Goal: Transaction & Acquisition: Purchase product/service

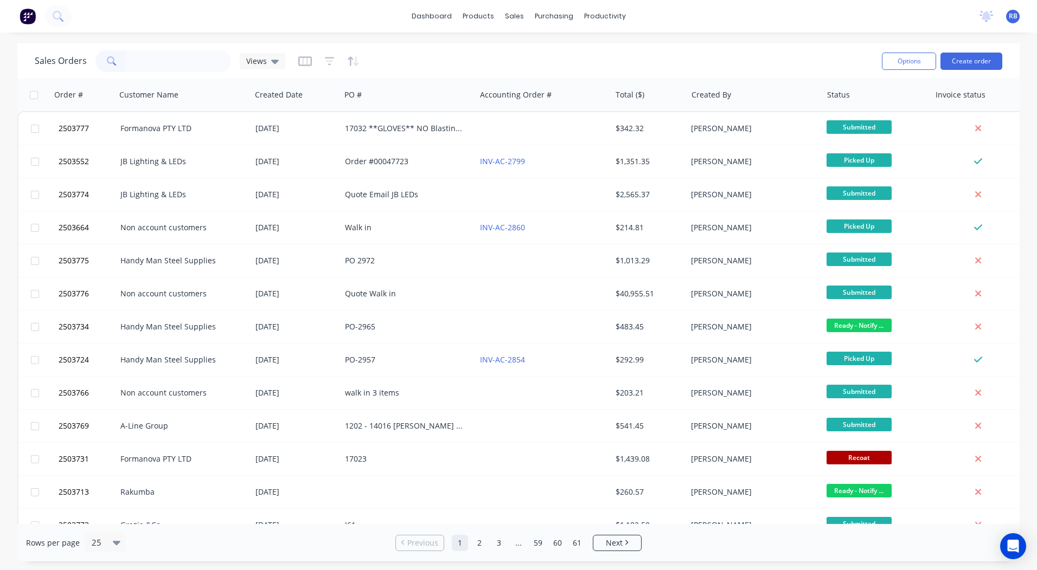
drag, startPoint x: 0, startPoint y: 0, endPoint x: 154, endPoint y: 60, distance: 165.3
click at [154, 61] on input "text" at bounding box center [179, 61] width 106 height 22
type input "2503718"
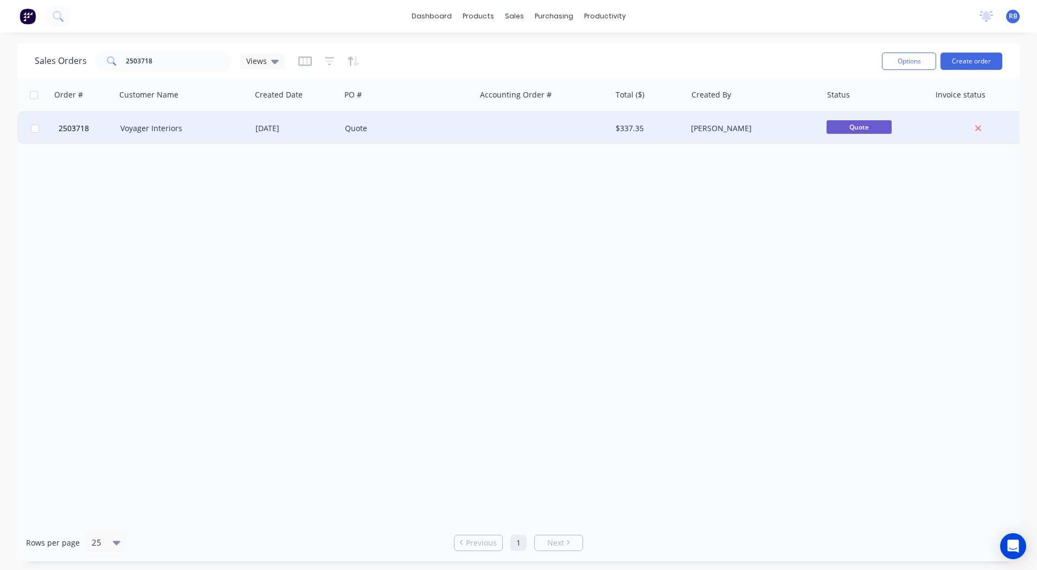
click at [137, 127] on div "Voyager Interiors" at bounding box center [180, 128] width 120 height 11
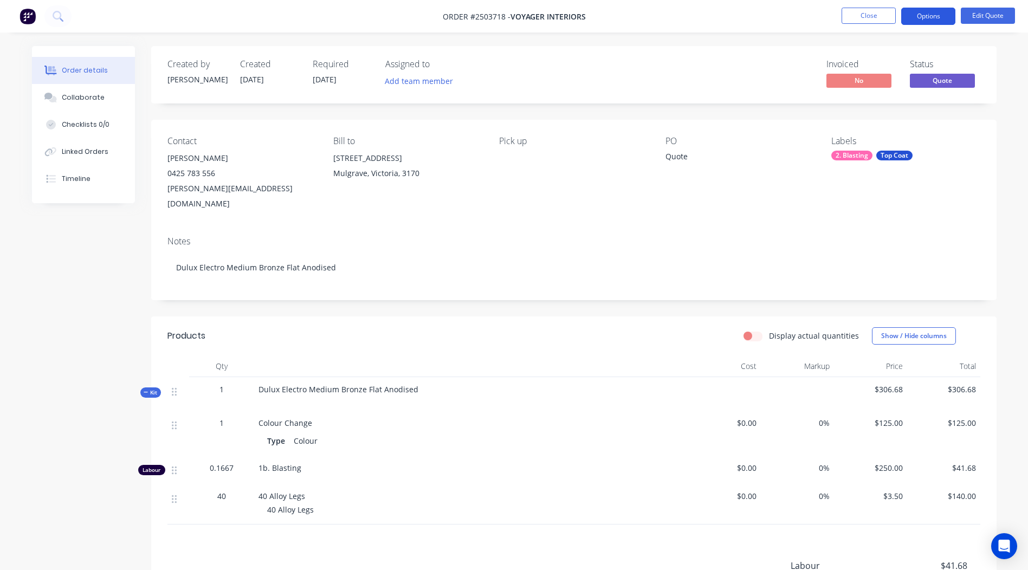
click at [933, 16] on button "Options" at bounding box center [929, 16] width 54 height 17
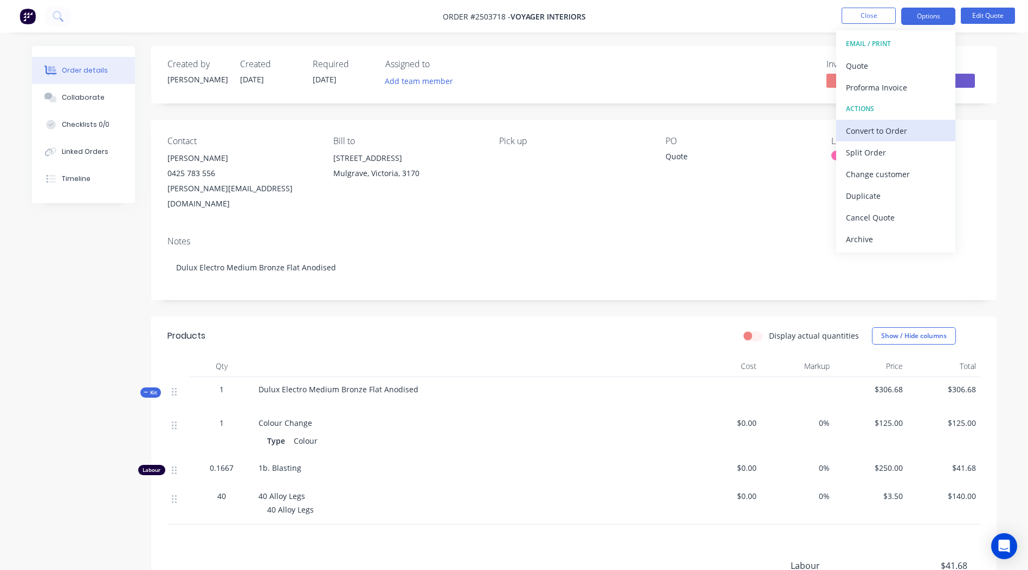
click at [890, 134] on div "Convert to Order" at bounding box center [896, 131] width 100 height 16
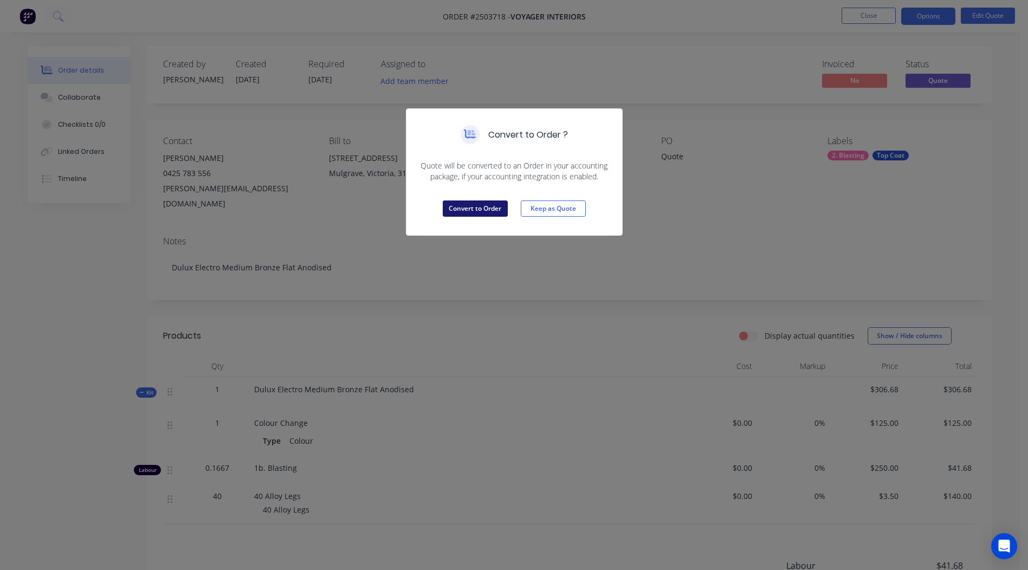
click at [481, 210] on button "Convert to Order" at bounding box center [475, 209] width 65 height 16
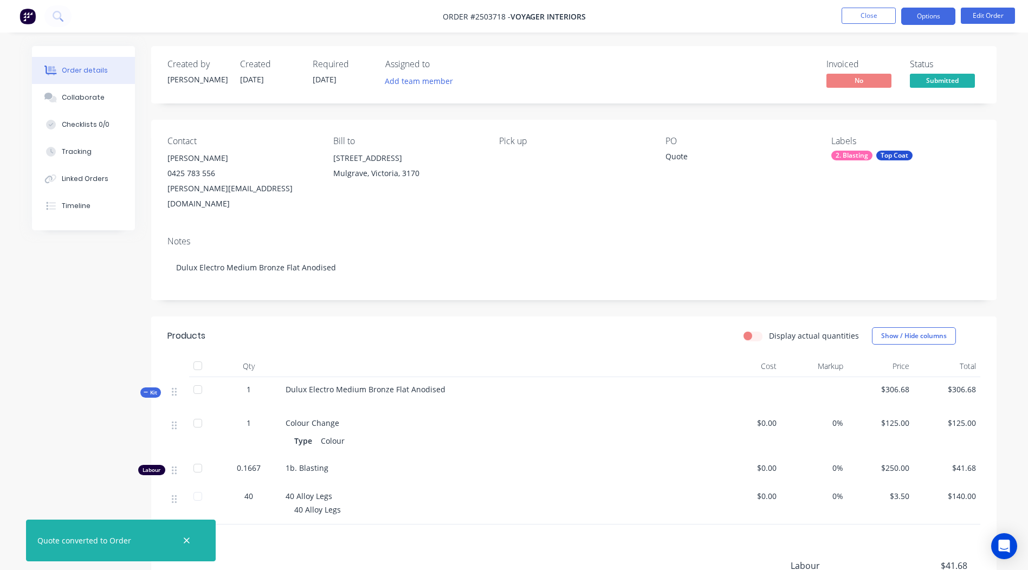
click at [925, 15] on button "Options" at bounding box center [929, 16] width 54 height 17
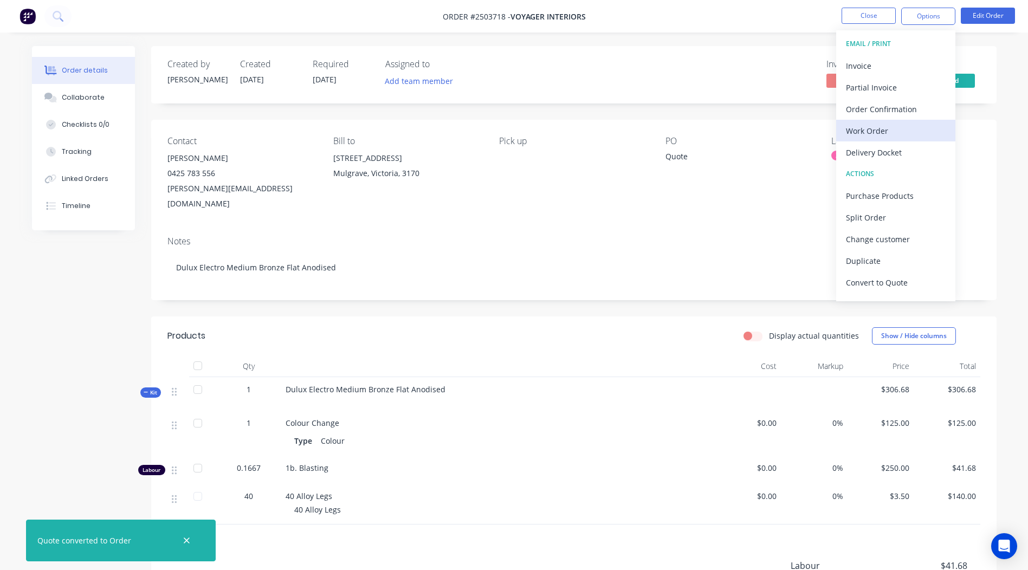
click at [874, 128] on div "Work Order" at bounding box center [896, 131] width 100 height 16
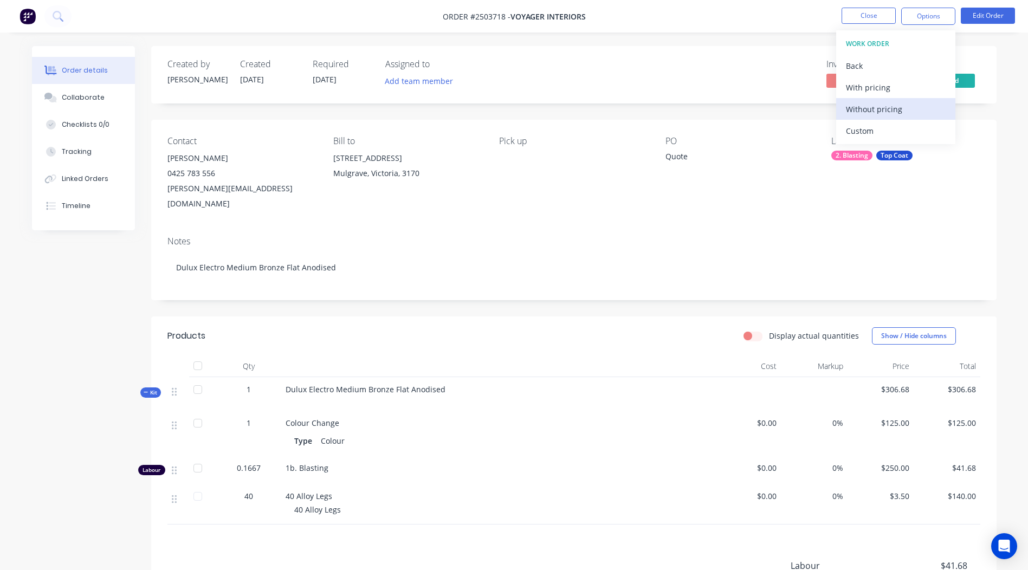
click at [870, 110] on div "Without pricing" at bounding box center [896, 109] width 100 height 16
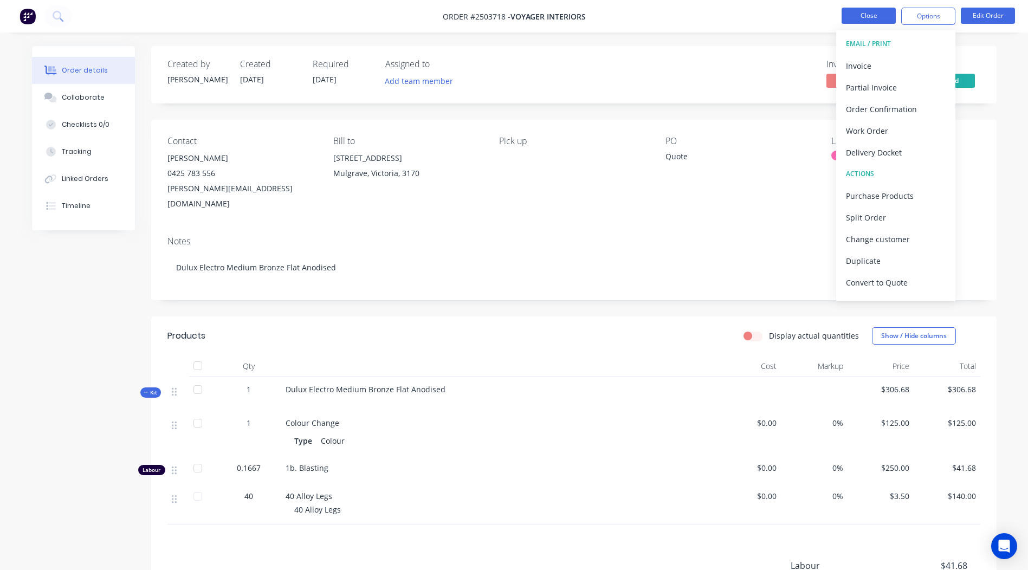
click at [871, 13] on button "Close" at bounding box center [869, 16] width 54 height 16
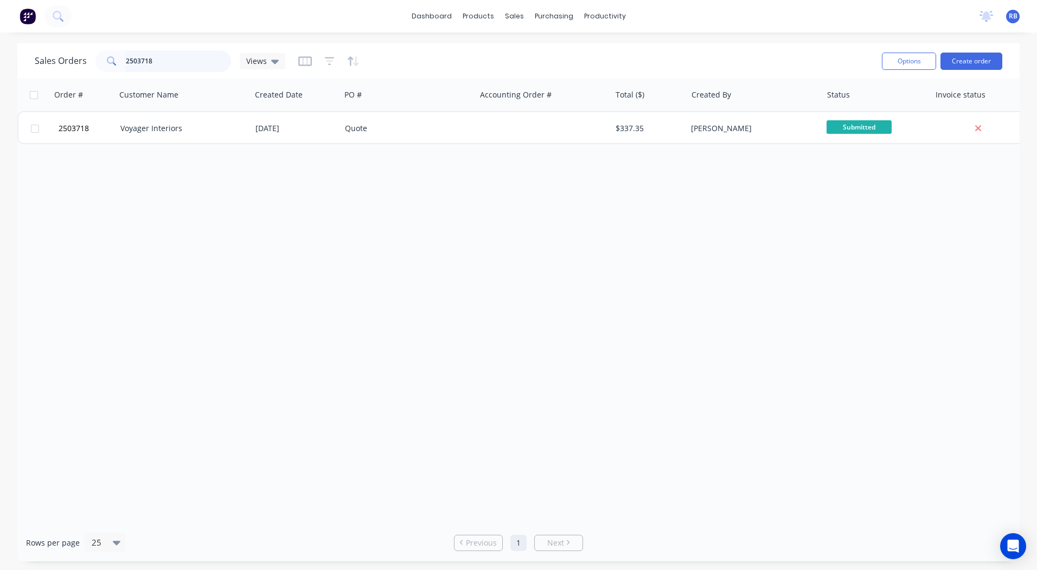
click at [191, 63] on input "2503718" at bounding box center [179, 61] width 106 height 22
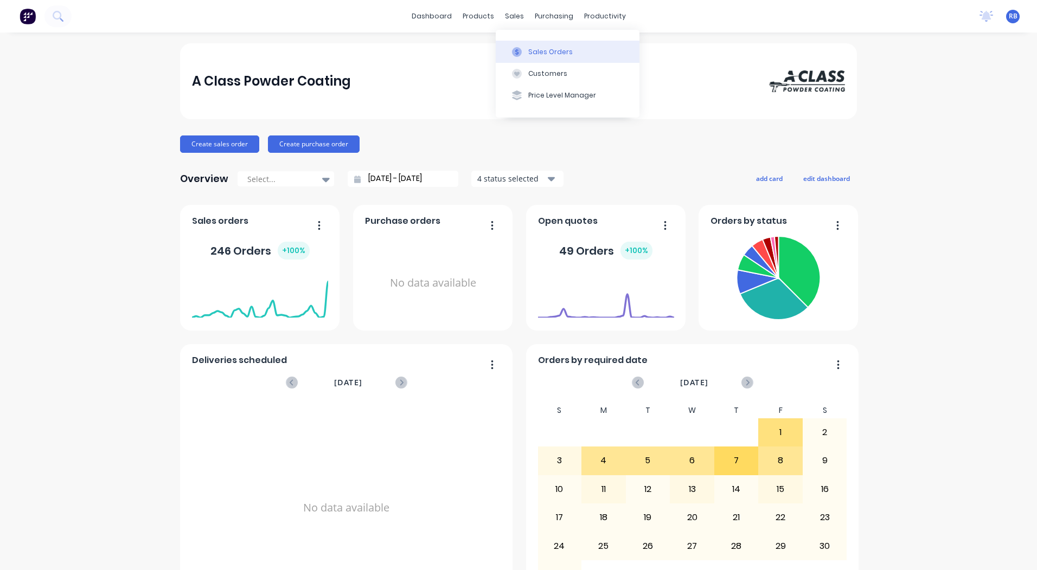
click at [518, 45] on button "Sales Orders" at bounding box center [567, 52] width 144 height 22
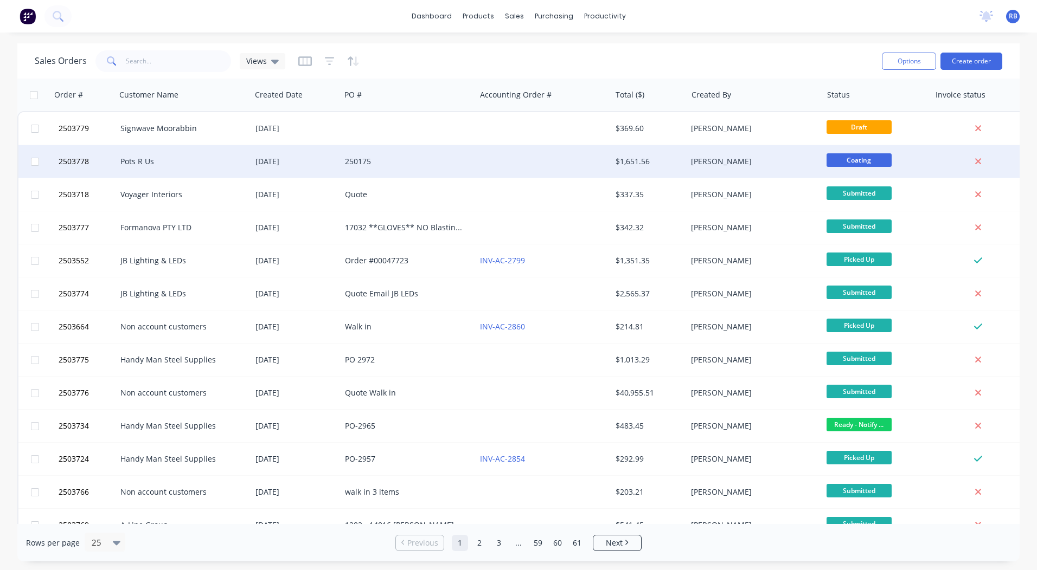
click at [400, 162] on div "250175" at bounding box center [405, 161] width 120 height 11
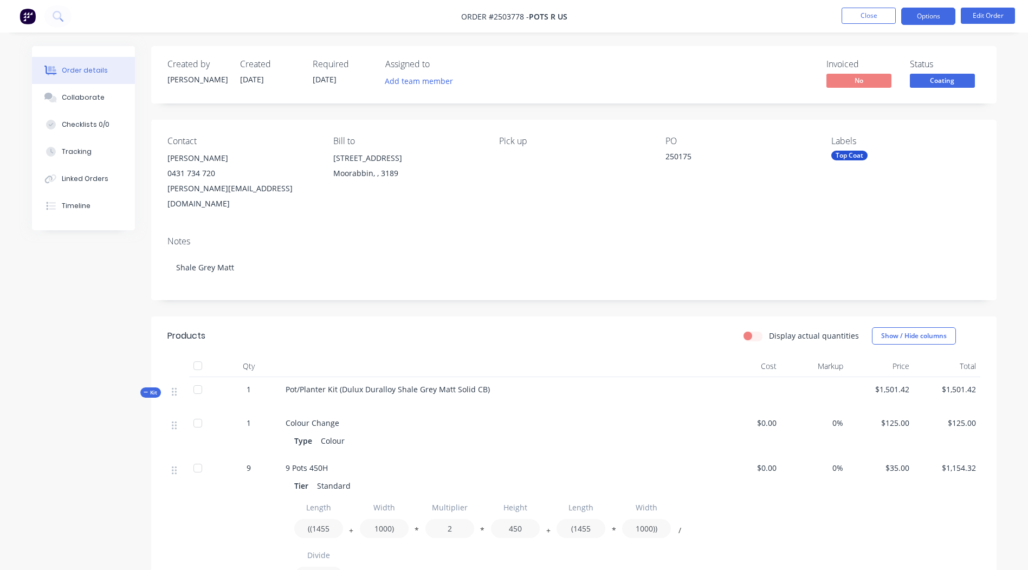
click at [933, 18] on button "Options" at bounding box center [929, 16] width 54 height 17
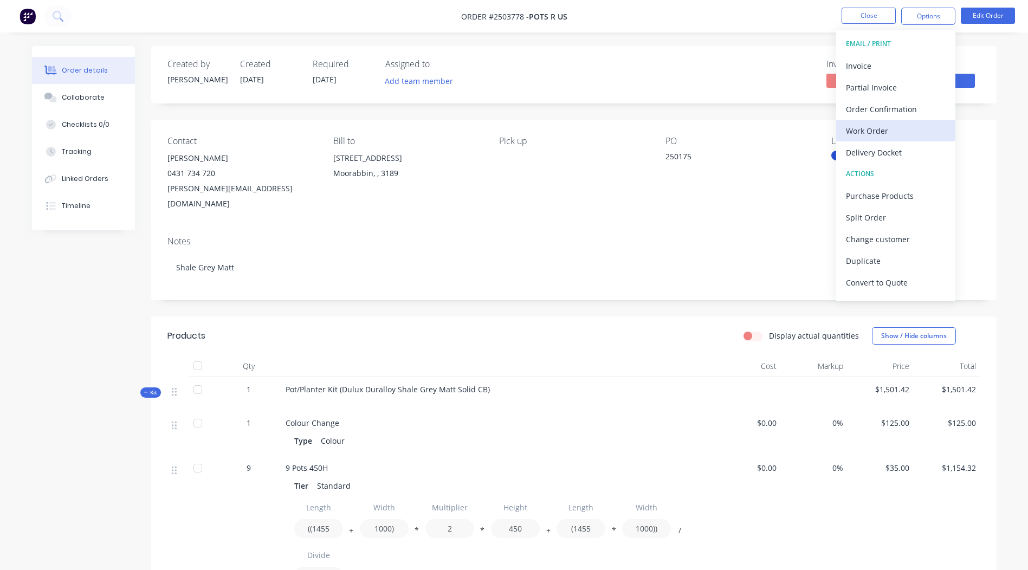
click at [892, 132] on div "Work Order" at bounding box center [896, 131] width 100 height 16
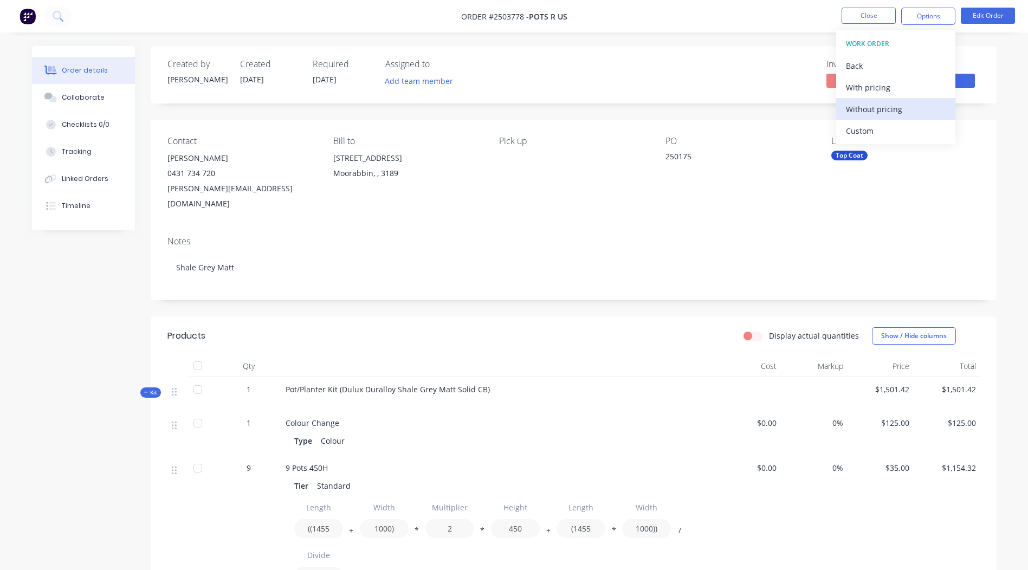
click at [877, 108] on div "Without pricing" at bounding box center [896, 109] width 100 height 16
click at [736, 119] on div "Created by Jarrad Created 11/08/25 Required 11/08/25 Assigned to Add team membe…" at bounding box center [574, 503] width 846 height 915
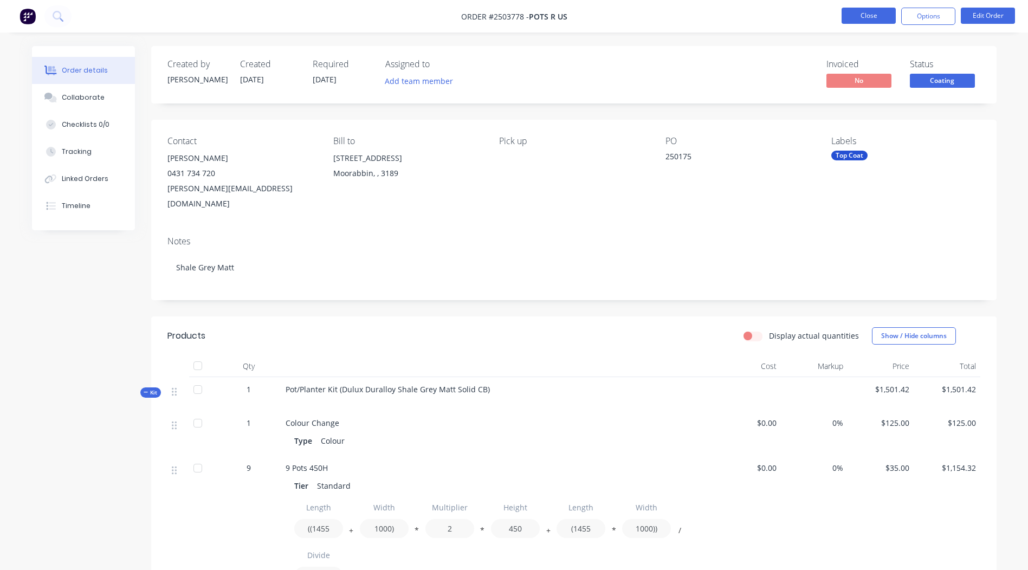
click at [862, 19] on button "Close" at bounding box center [869, 16] width 54 height 16
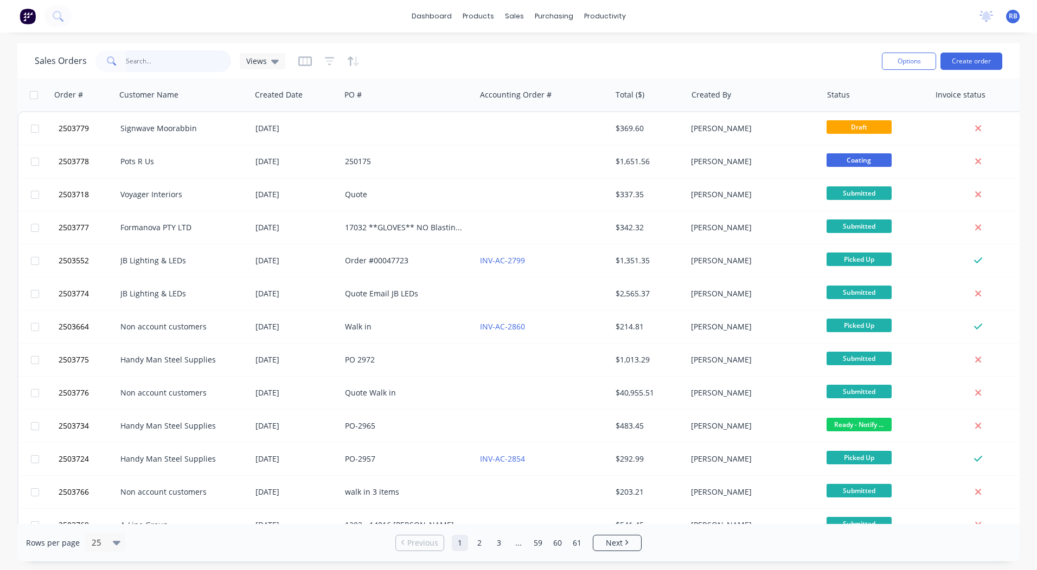
click at [151, 54] on input "text" at bounding box center [179, 61] width 106 height 22
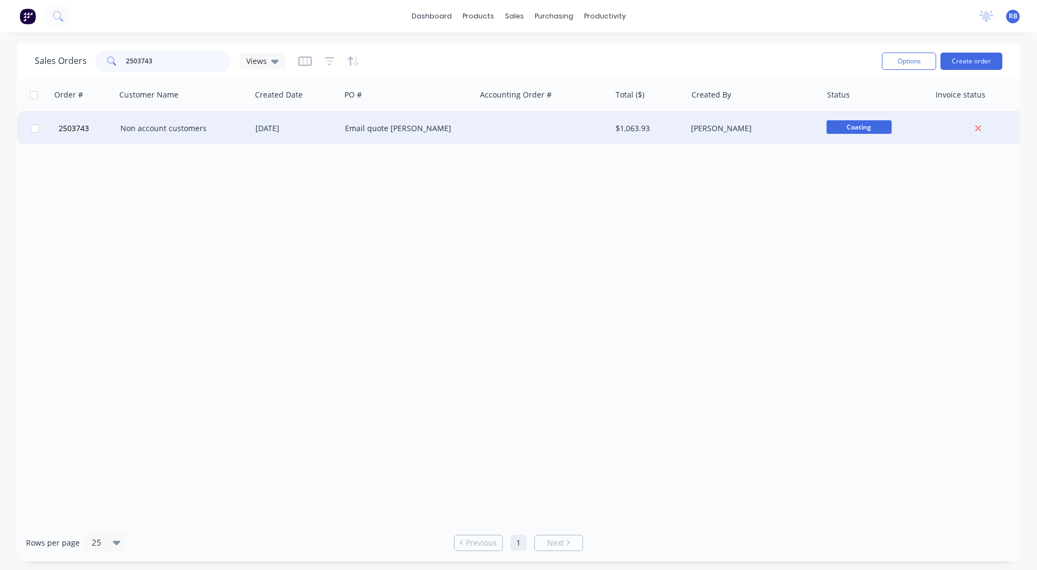
type input "2503743"
click at [173, 119] on div "Non account customers" at bounding box center [183, 128] width 135 height 33
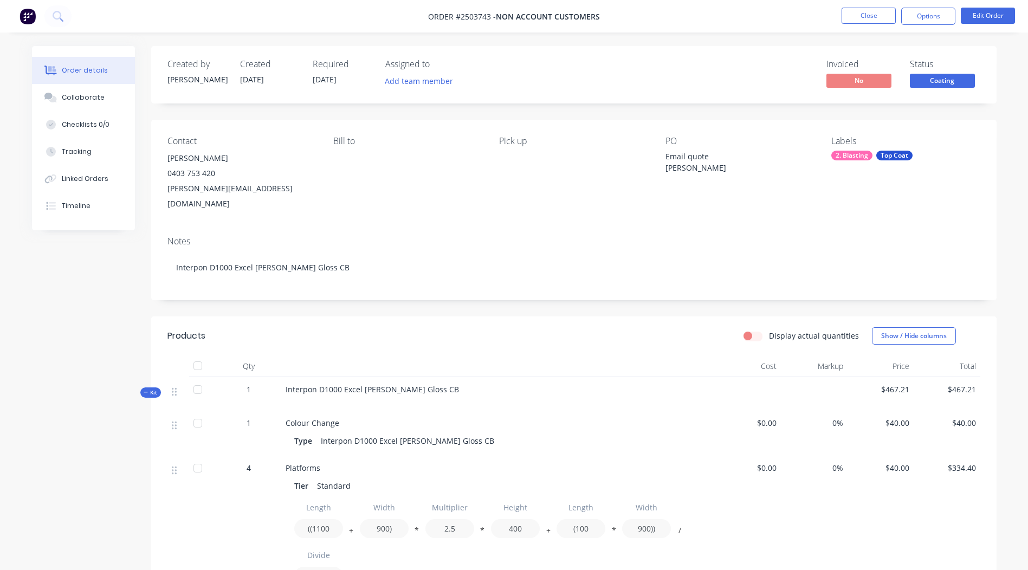
click at [934, 81] on span "Coating" at bounding box center [942, 81] width 65 height 14
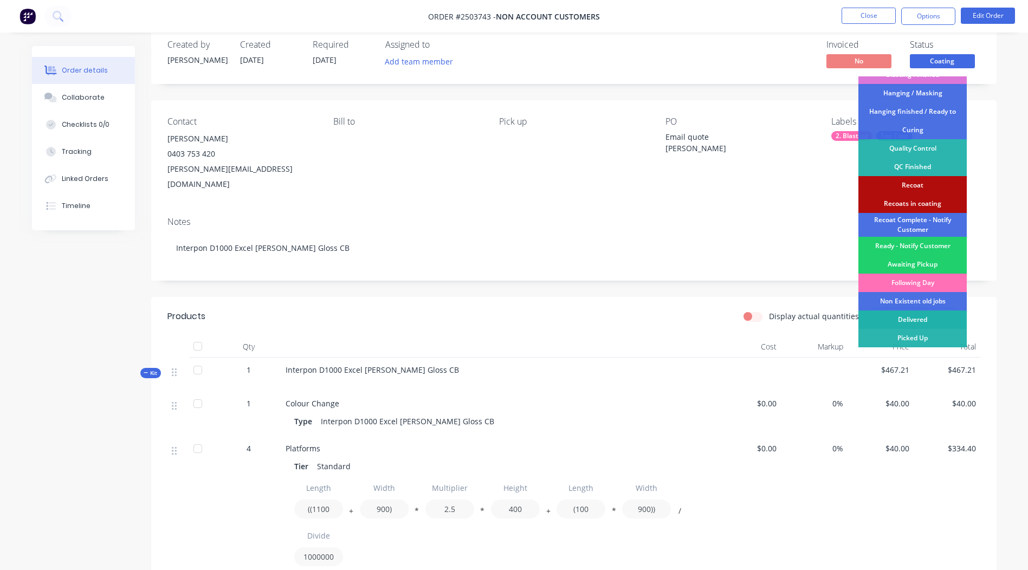
scroll to position [54, 0]
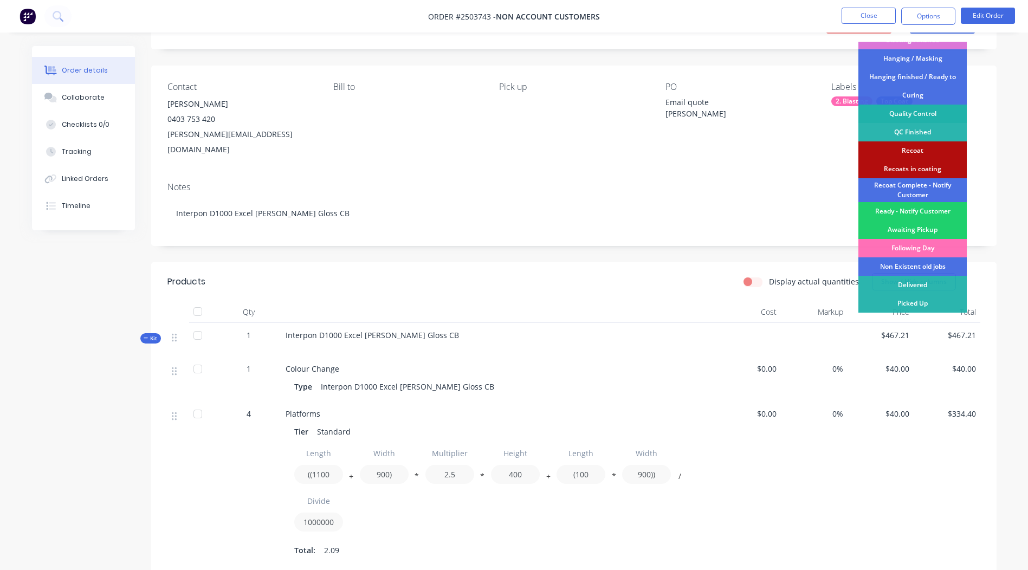
click at [917, 112] on div "Quality Control" at bounding box center [913, 114] width 108 height 18
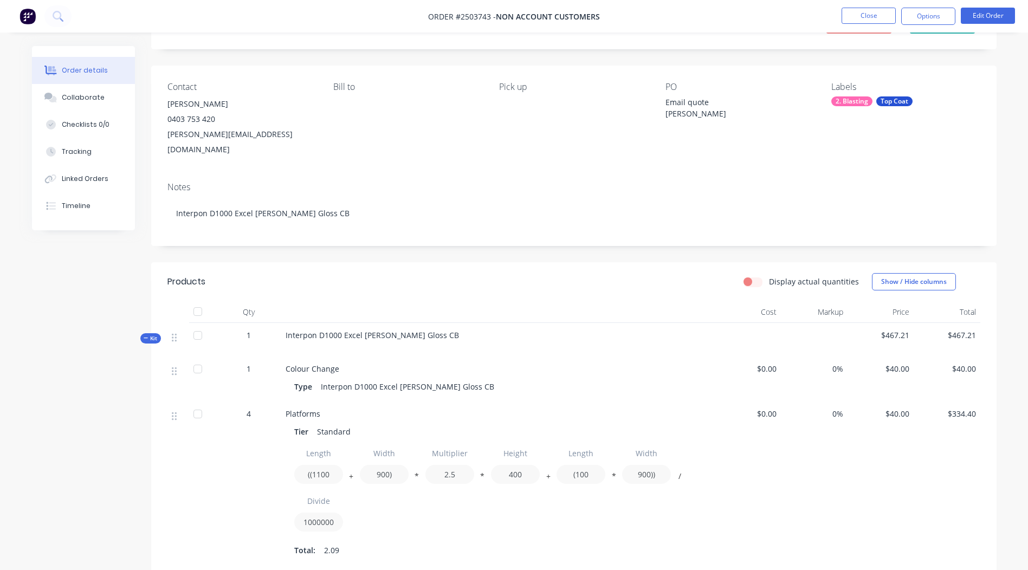
scroll to position [0, 0]
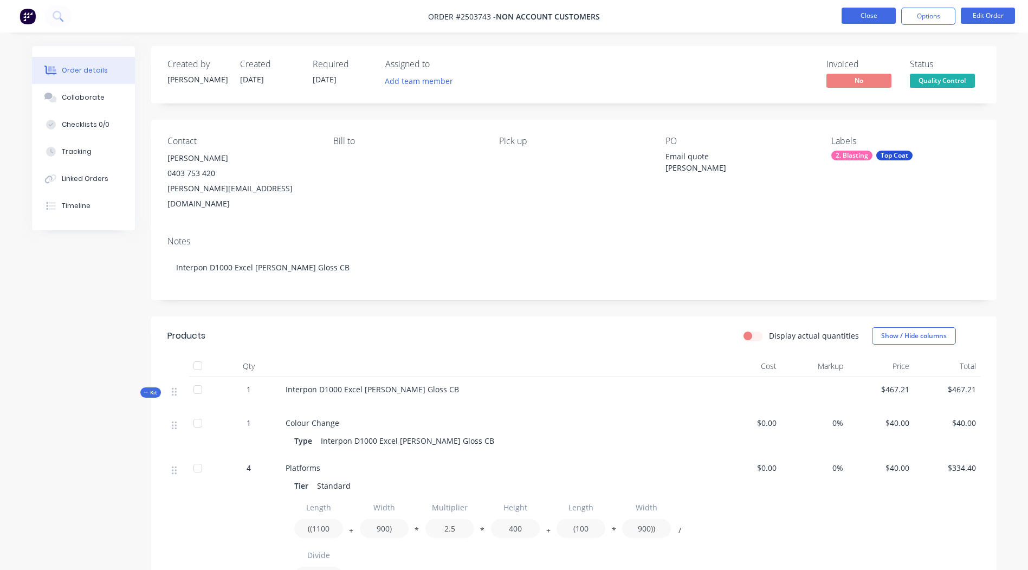
click at [868, 17] on button "Close" at bounding box center [869, 16] width 54 height 16
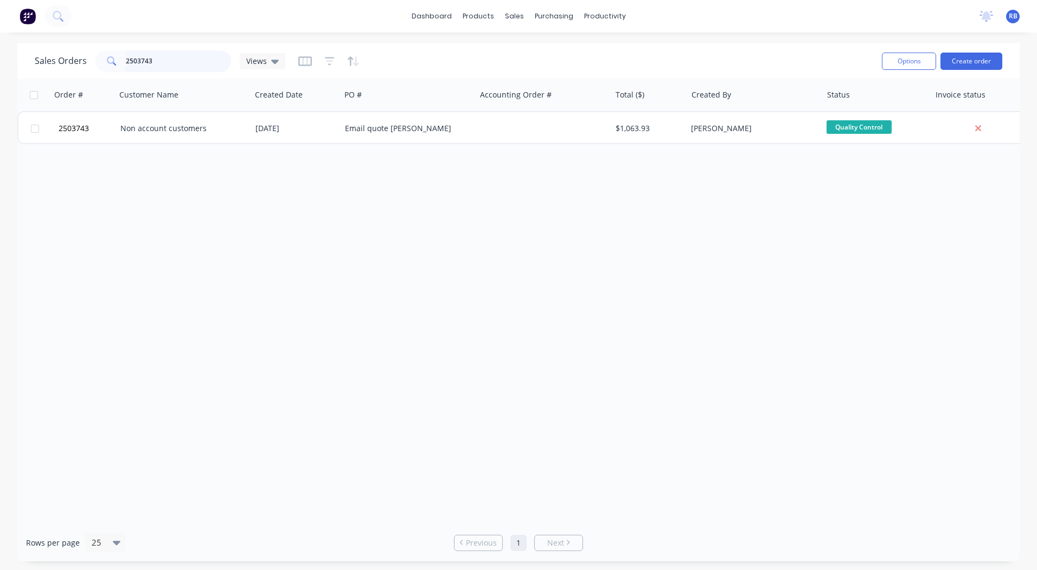
click at [176, 57] on input "2503743" at bounding box center [179, 61] width 106 height 22
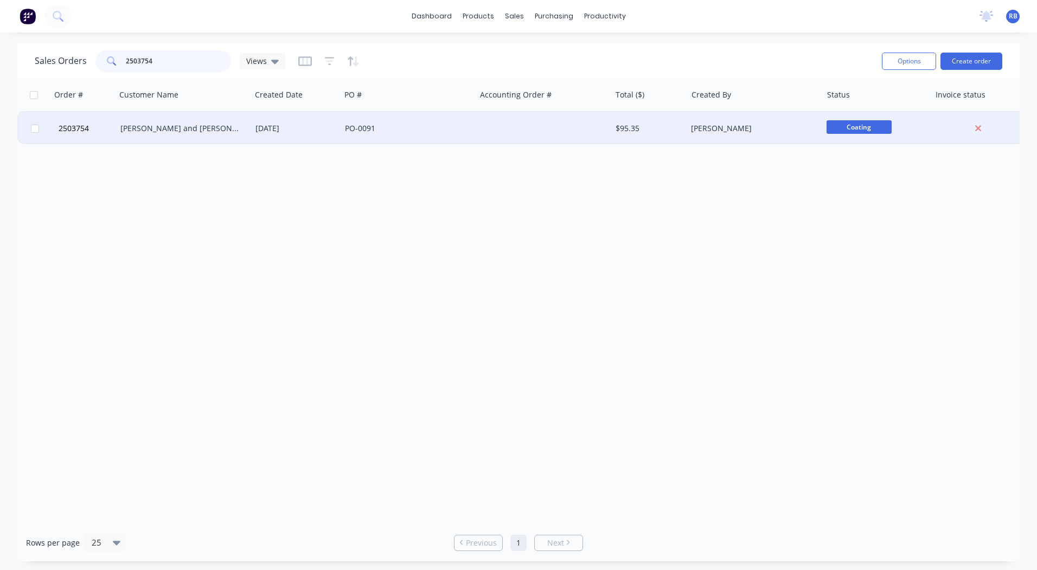
type input "2503754"
click at [175, 120] on div "[PERSON_NAME] and [PERSON_NAME] Pty Ltd" at bounding box center [183, 128] width 135 height 33
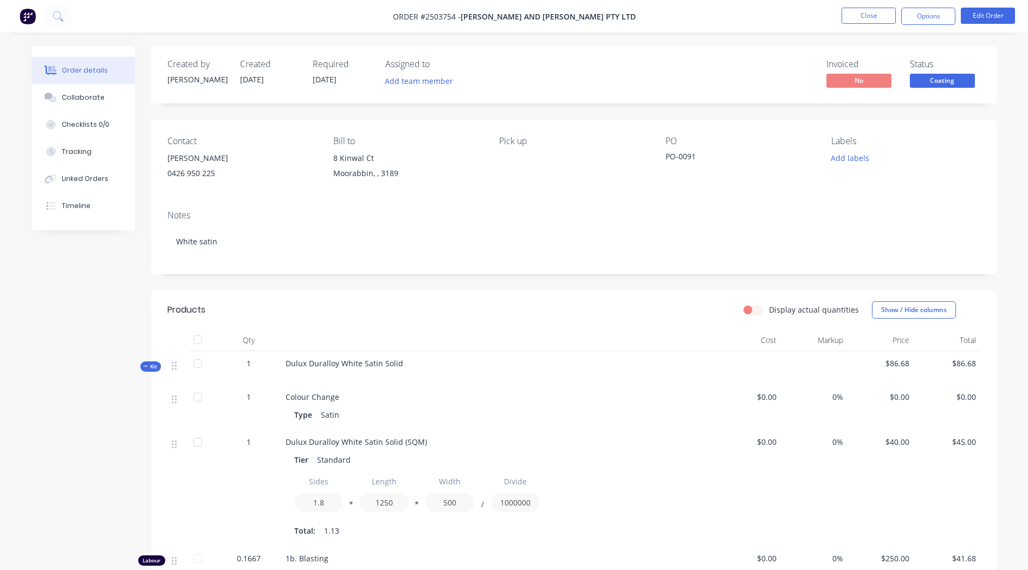
click at [939, 74] on span "Coating" at bounding box center [942, 81] width 65 height 14
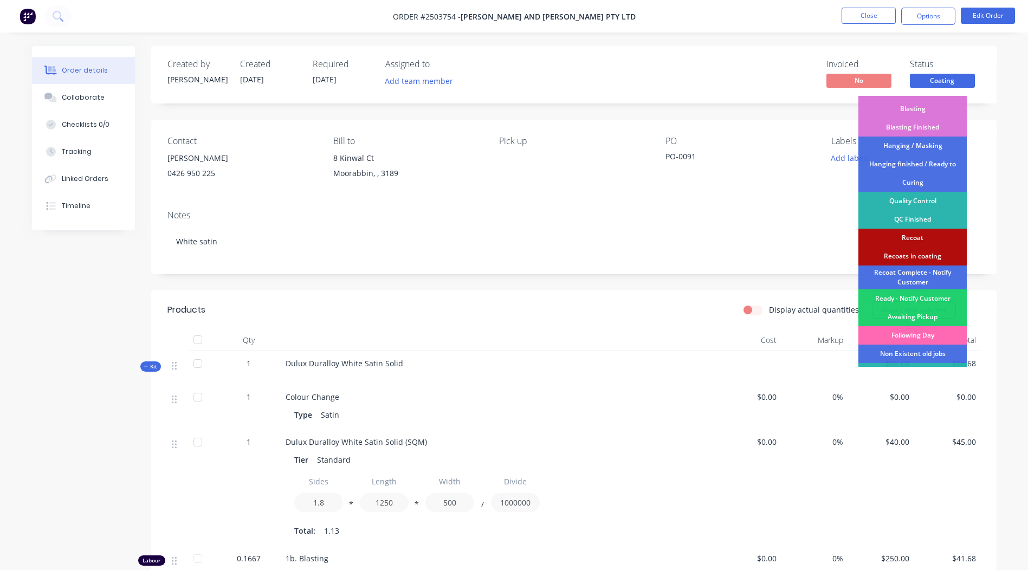
scroll to position [232, 0]
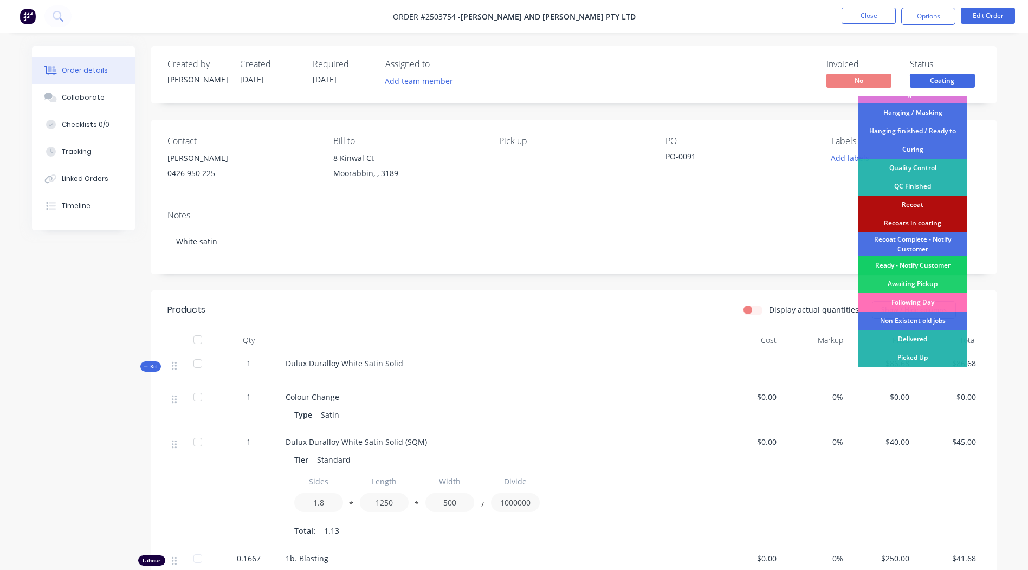
click at [910, 265] on div "Ready - Notify Customer" at bounding box center [913, 265] width 108 height 18
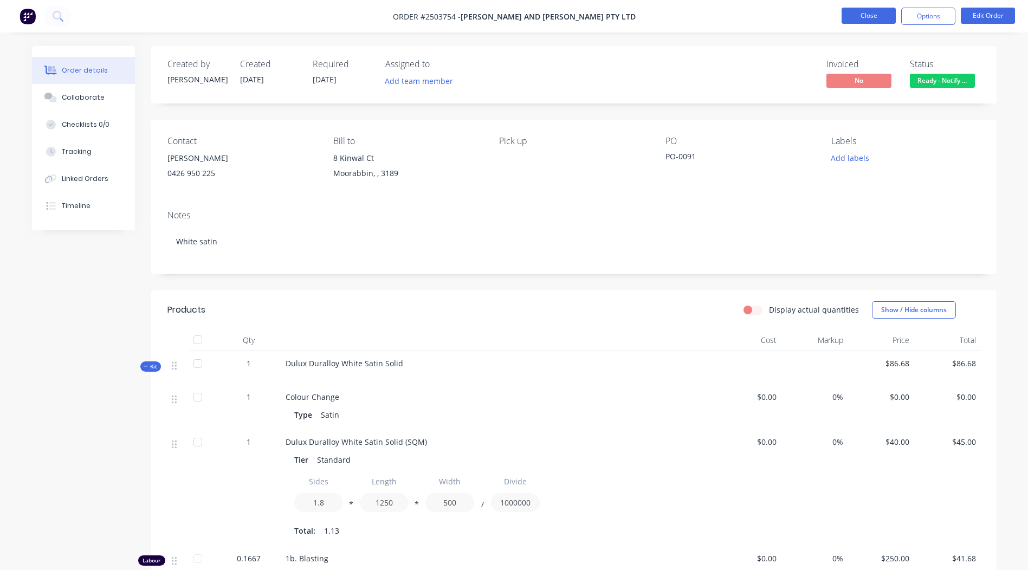
click at [873, 15] on button "Close" at bounding box center [869, 16] width 54 height 16
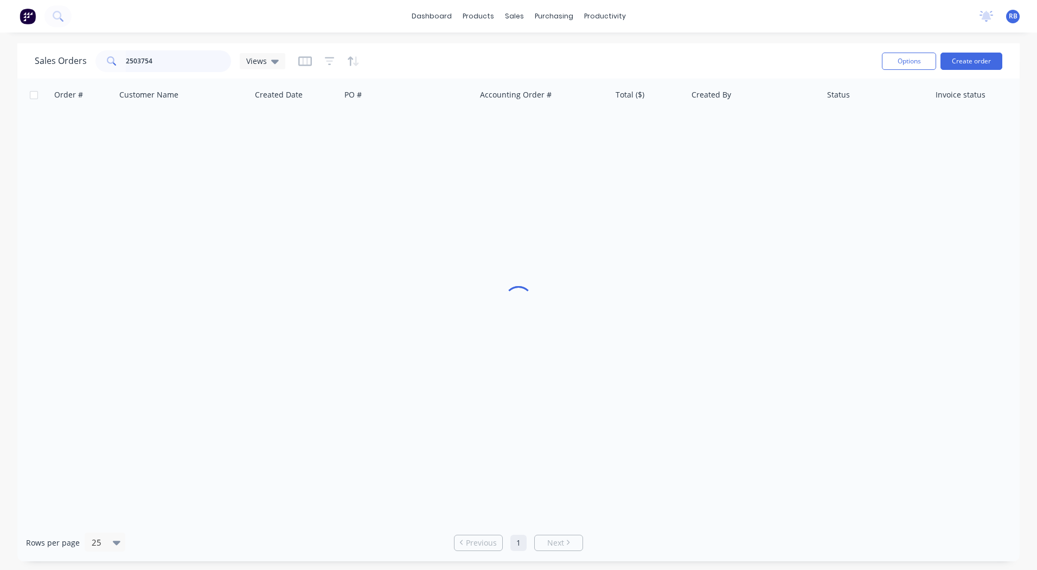
click at [0, 57] on html "dashboard products sales purchasing productivity dashboard products Product Cat…" at bounding box center [518, 285] width 1037 height 570
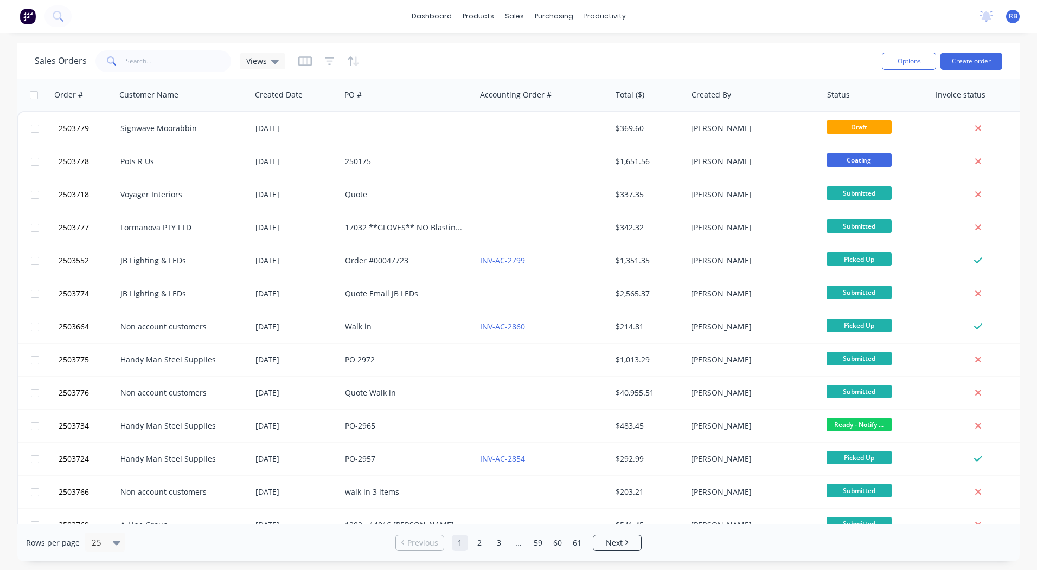
click at [168, 52] on div "Sales Orders Views" at bounding box center [454, 61] width 838 height 27
click at [162, 59] on input "text" at bounding box center [179, 61] width 106 height 22
type input "swift"
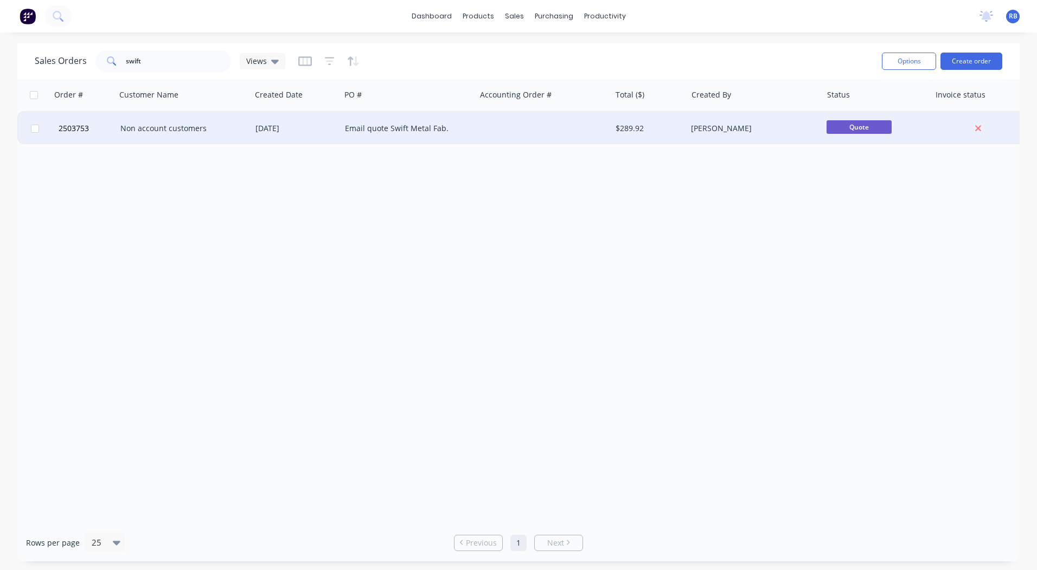
click at [160, 125] on div "Non account customers" at bounding box center [180, 128] width 120 height 11
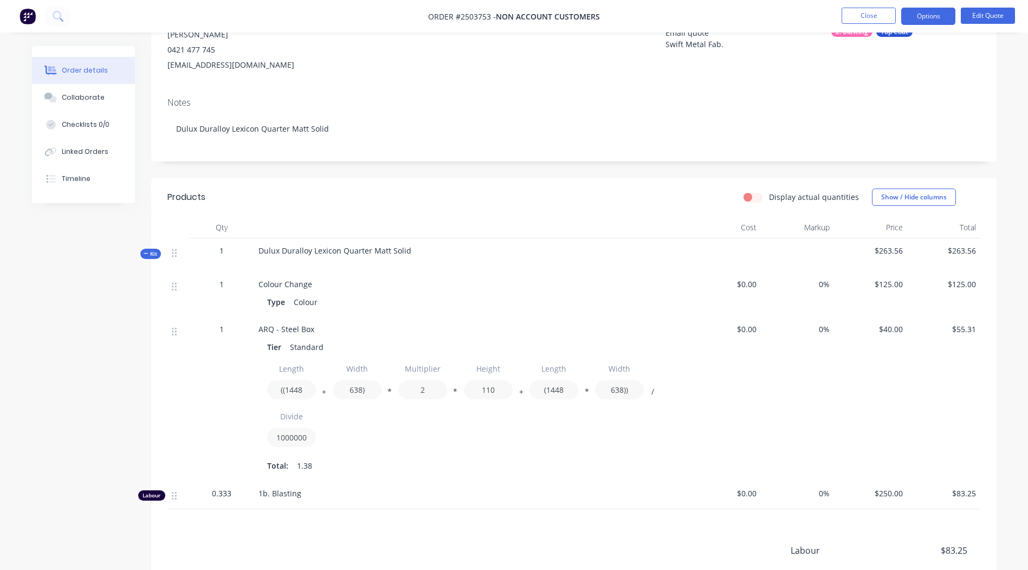
scroll to position [217, 0]
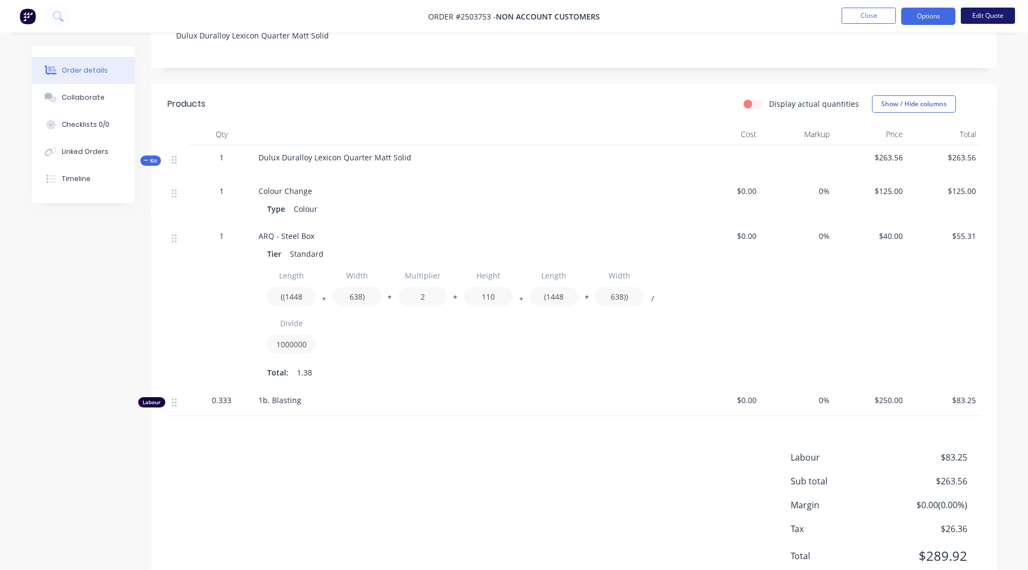
click at [990, 11] on button "Edit Quote" at bounding box center [988, 16] width 54 height 16
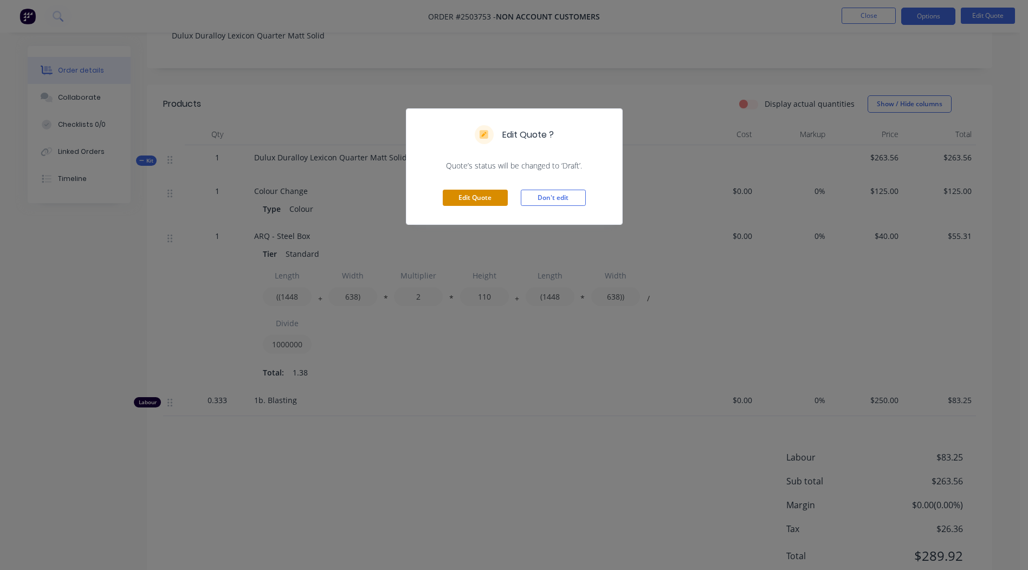
click at [462, 200] on button "Edit Quote" at bounding box center [475, 198] width 65 height 16
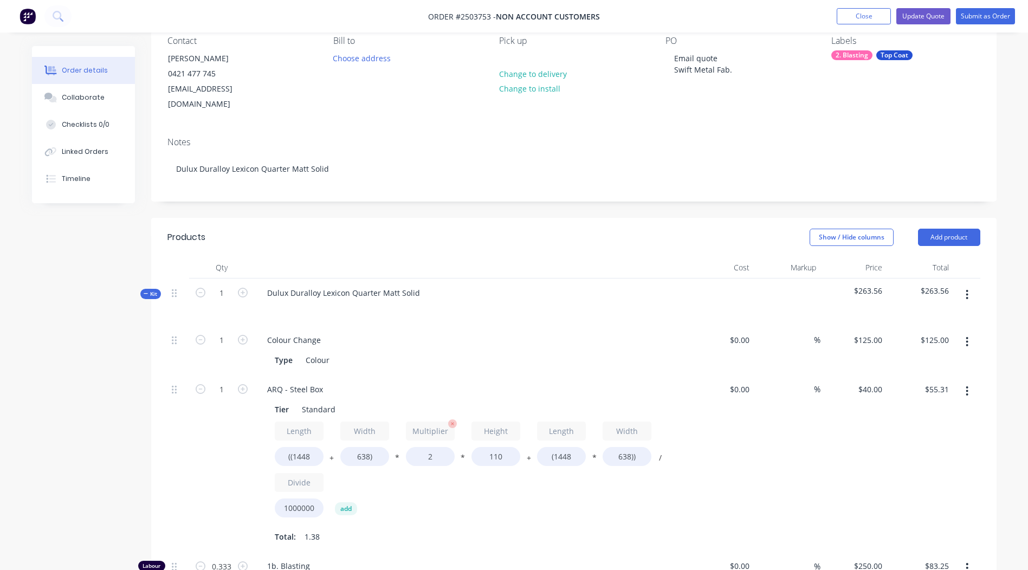
scroll to position [108, 0]
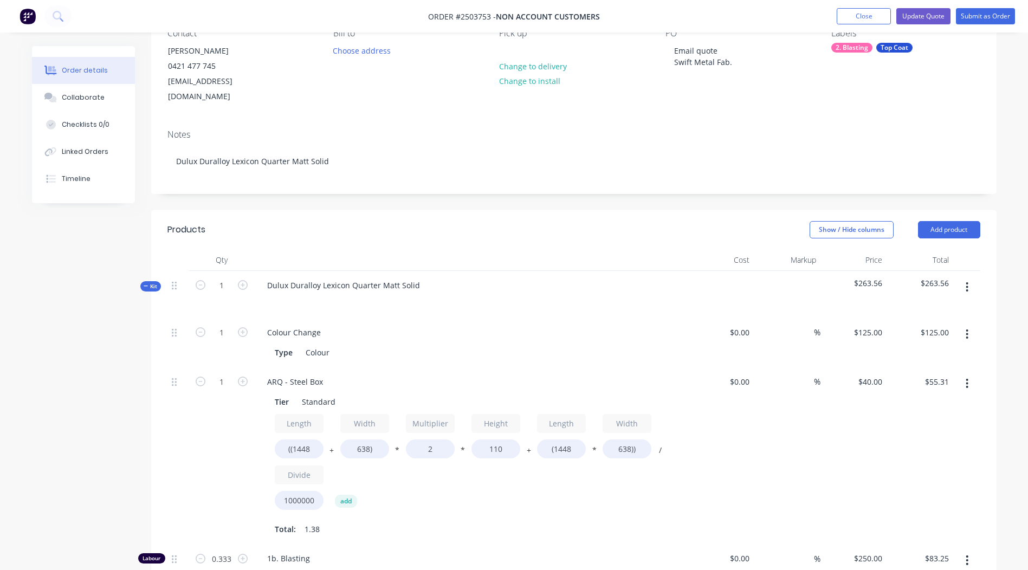
click at [967, 282] on icon "button" at bounding box center [968, 287] width 2 height 10
click at [926, 308] on div "Add product to kit" at bounding box center [928, 316] width 83 height 16
click at [350, 278] on div "Dulux Duralloy Lexicon Quarter Matt Solid" at bounding box center [344, 286] width 170 height 16
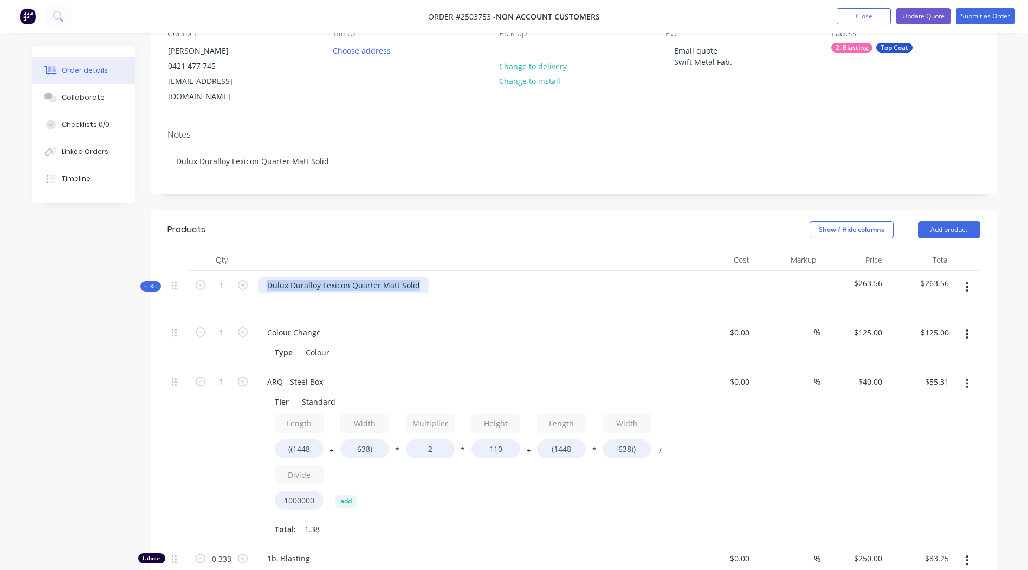
copy div "Dulux Duralloy Lexicon Quarter Matt Solid"
click at [966, 281] on icon "button" at bounding box center [967, 287] width 3 height 12
click at [947, 308] on div "Add product to kit" at bounding box center [928, 316] width 83 height 16
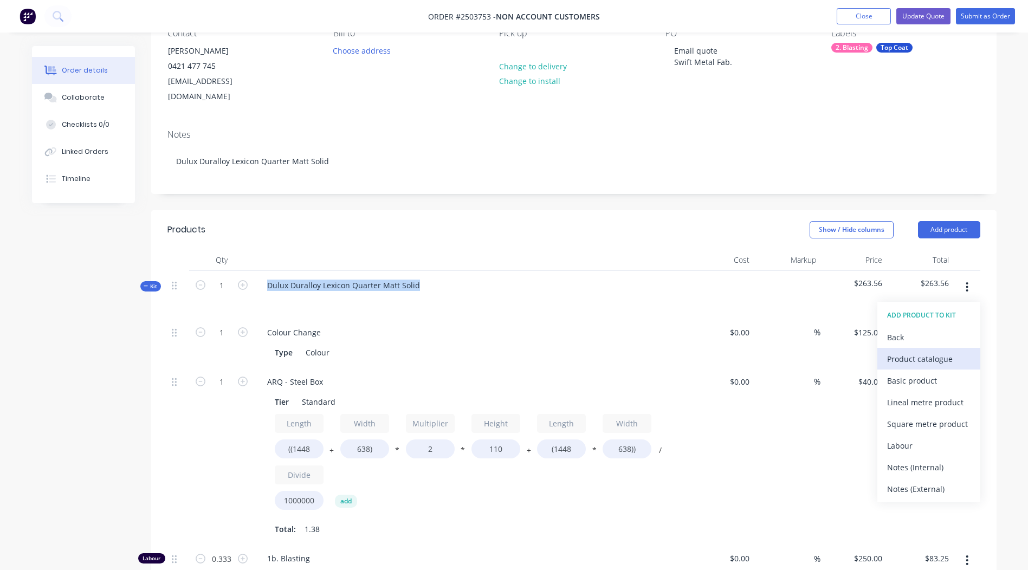
click at [944, 351] on div "Product catalogue" at bounding box center [928, 359] width 83 height 16
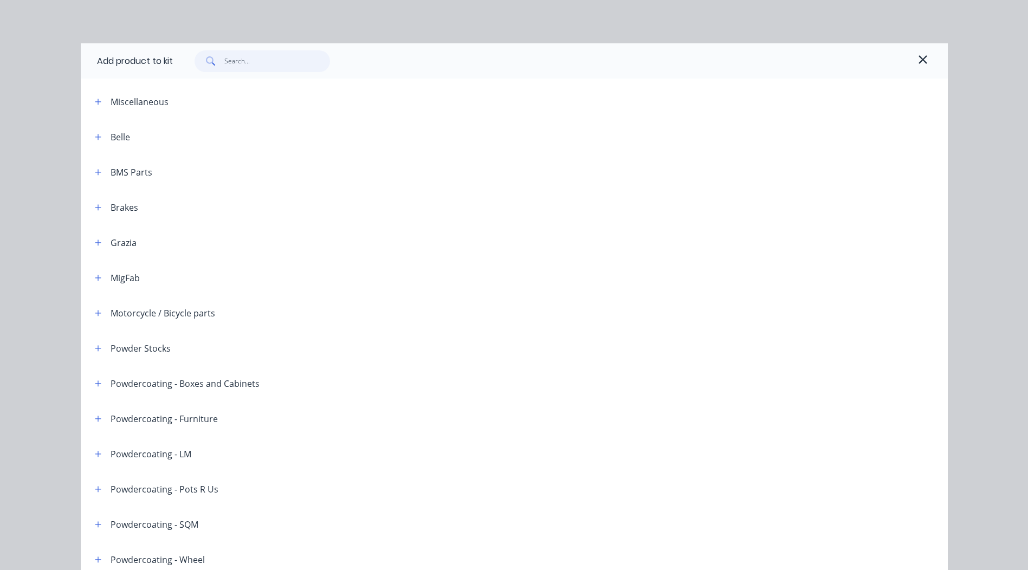
paste input "Dulux Duralloy Lexicon Quarter Matt Solid"
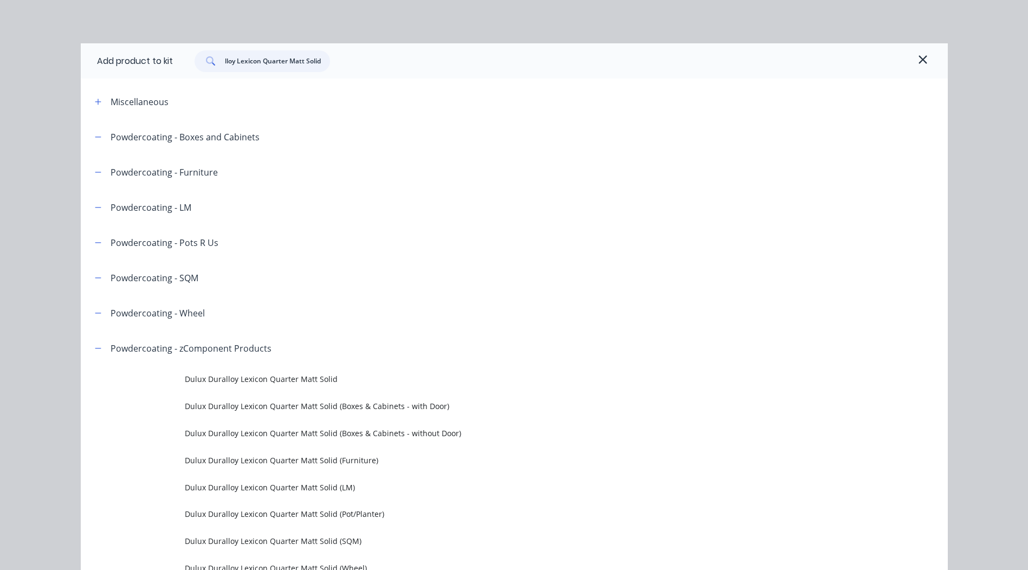
type input "Dulux Duralloy Lexicon Quarter Matt Solid"
click at [216, 64] on span at bounding box center [210, 61] width 30 height 22
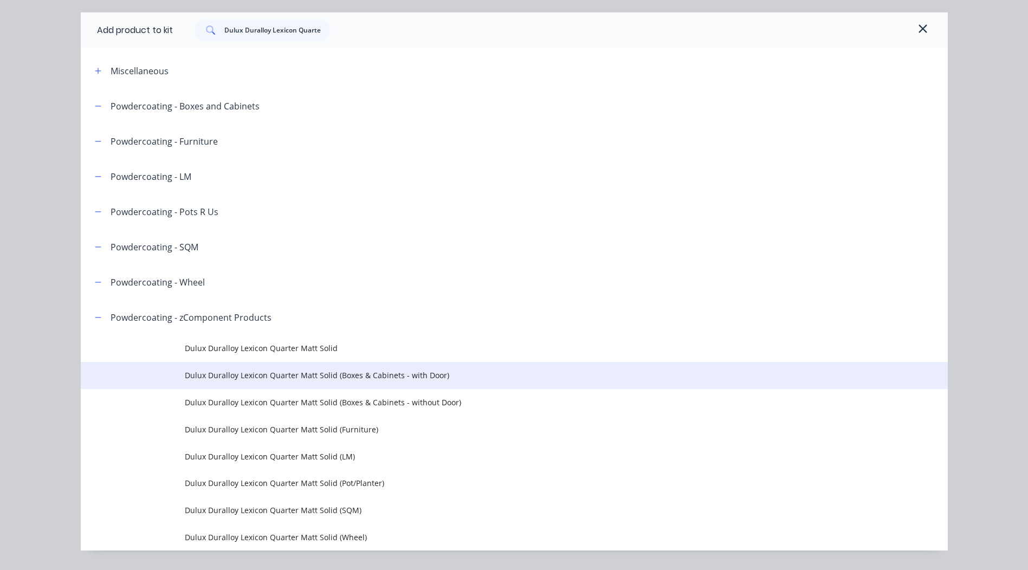
scroll to position [59, 0]
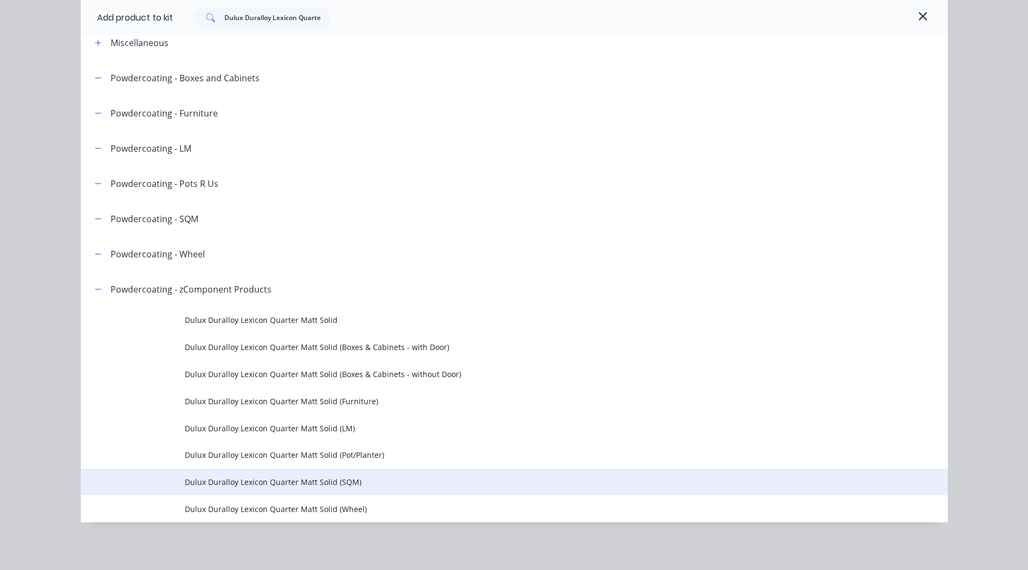
click at [240, 482] on span "Dulux Duralloy Lexicon Quarter Matt Solid (SQM)" at bounding box center [490, 482] width 610 height 11
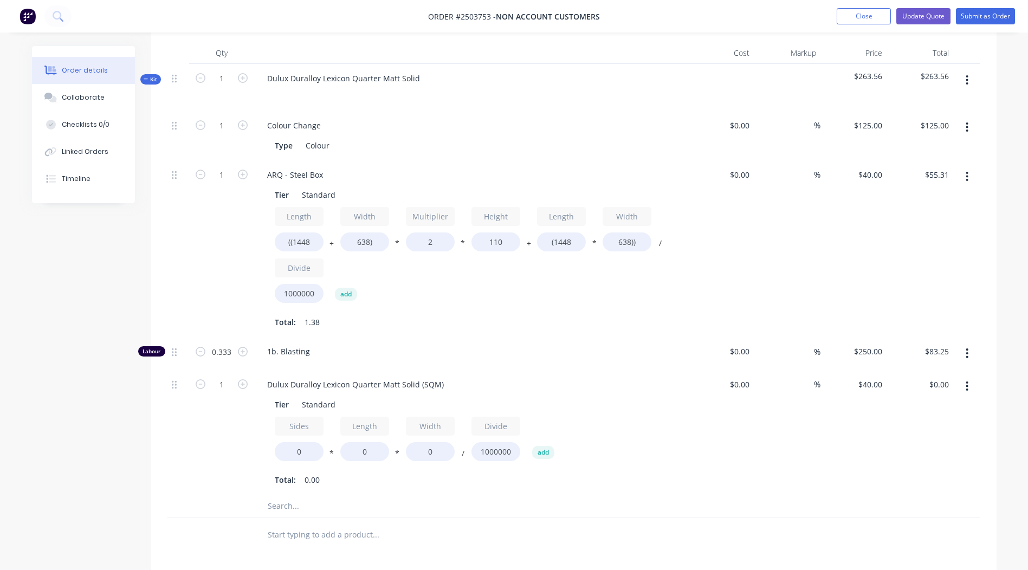
scroll to position [325, 0]
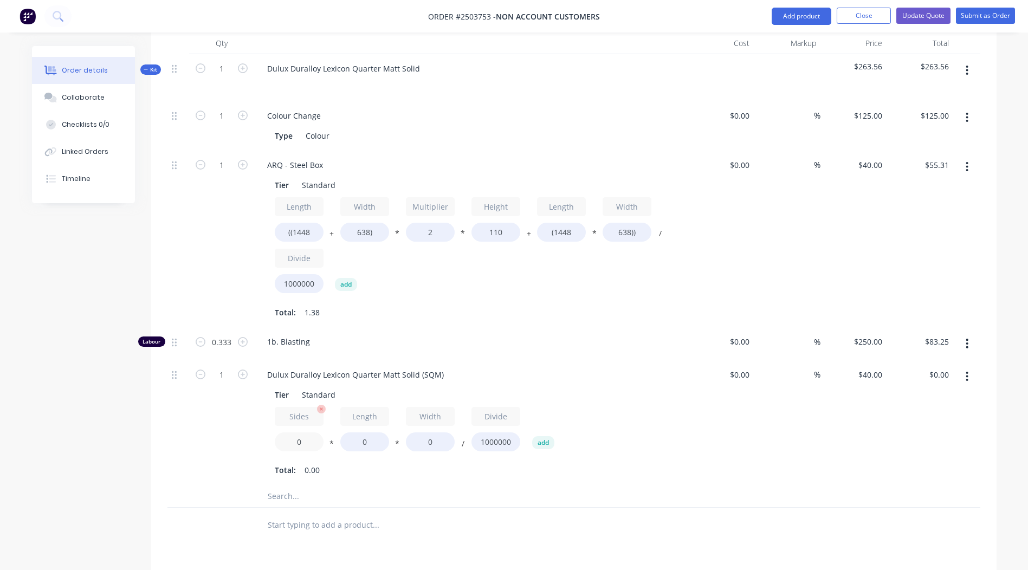
click at [304, 433] on input "0" at bounding box center [299, 442] width 49 height 19
click at [303, 433] on input "0" at bounding box center [299, 442] width 49 height 19
type input "2"
click at [365, 433] on input "0" at bounding box center [364, 442] width 49 height 19
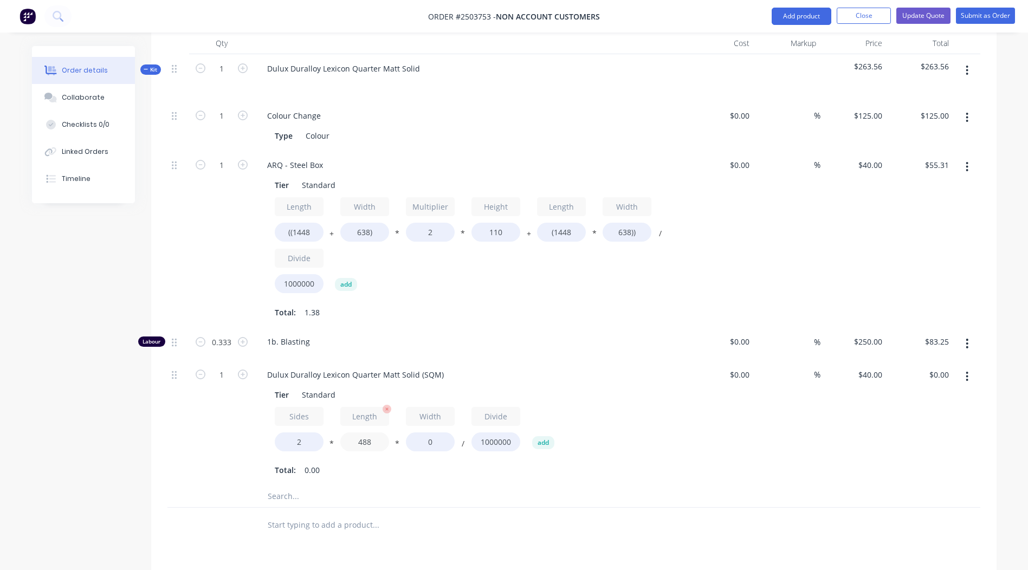
type input "488"
type input "90"
type input "$3.51"
click at [223, 124] on input "1" at bounding box center [222, 116] width 28 height 16
type input "4"
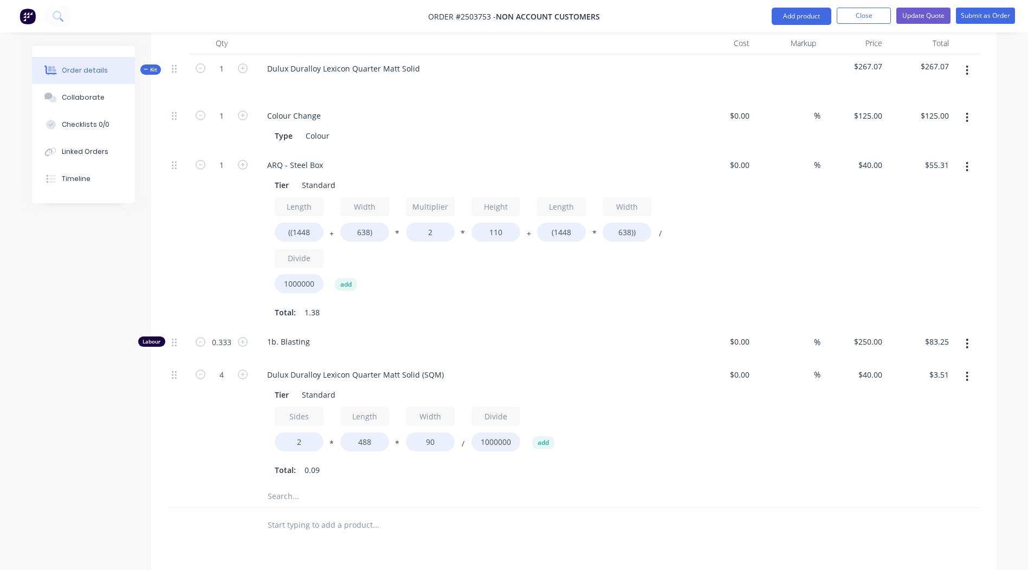
type input "$14.05"
click at [678, 367] on div "Dulux Duralloy Lexicon Quarter Matt Solid (SQM)" at bounding box center [471, 375] width 425 height 16
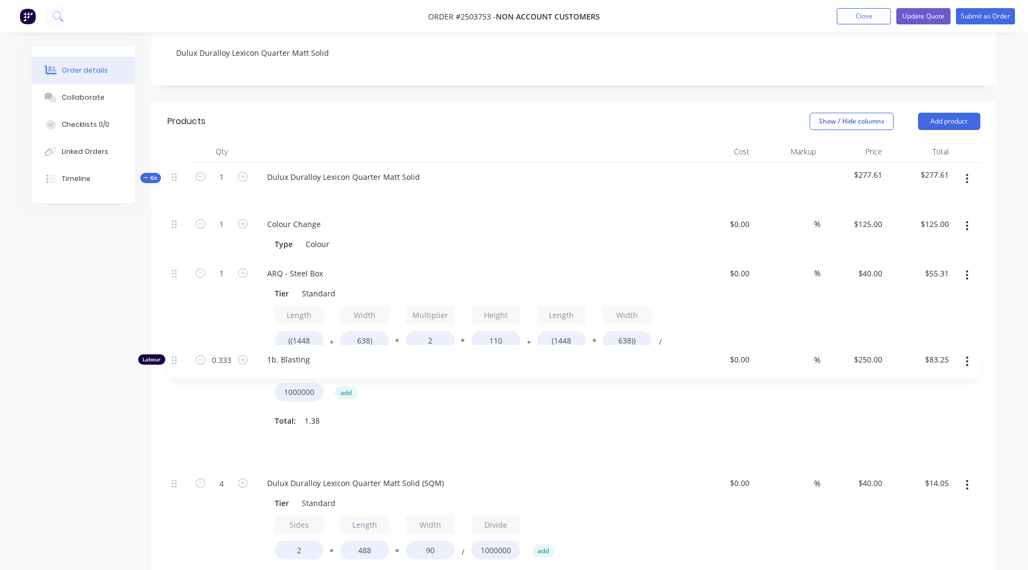
scroll to position [217, 0]
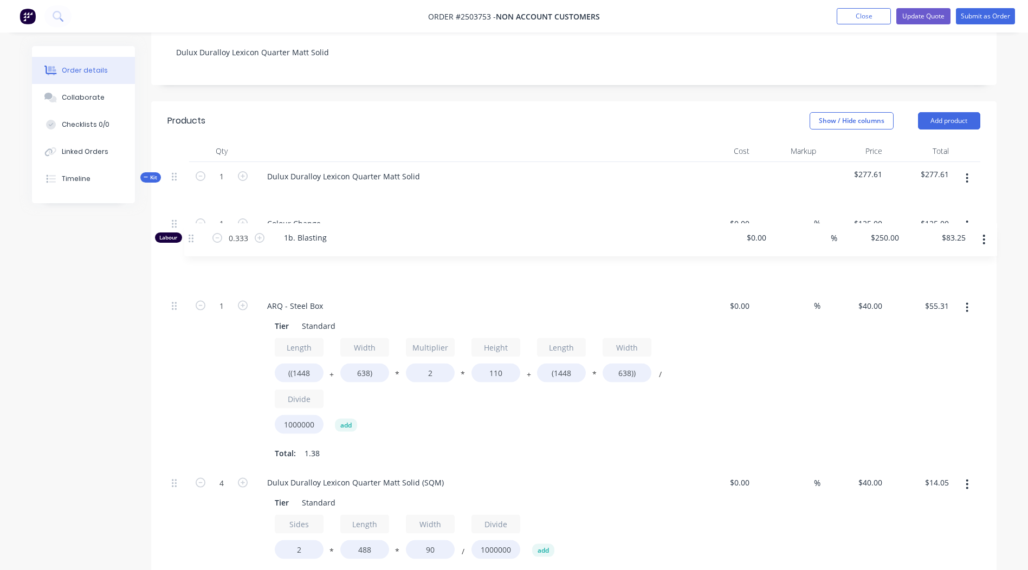
drag, startPoint x: 172, startPoint y: 437, endPoint x: 190, endPoint y: 232, distance: 205.6
click at [190, 234] on div "1 Colour Change Type Colour $0.00 $0.00 % $125.00 $125.00 $125.00 $125.00 1 ARQ…" at bounding box center [574, 401] width 813 height 384
click at [983, 14] on button "Submit as Order" at bounding box center [985, 16] width 59 height 16
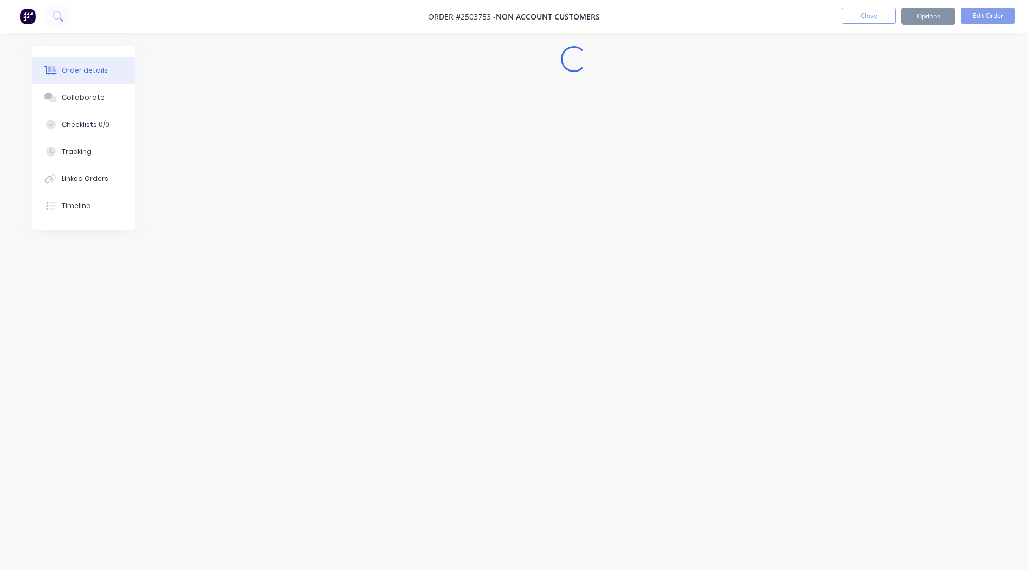
scroll to position [0, 0]
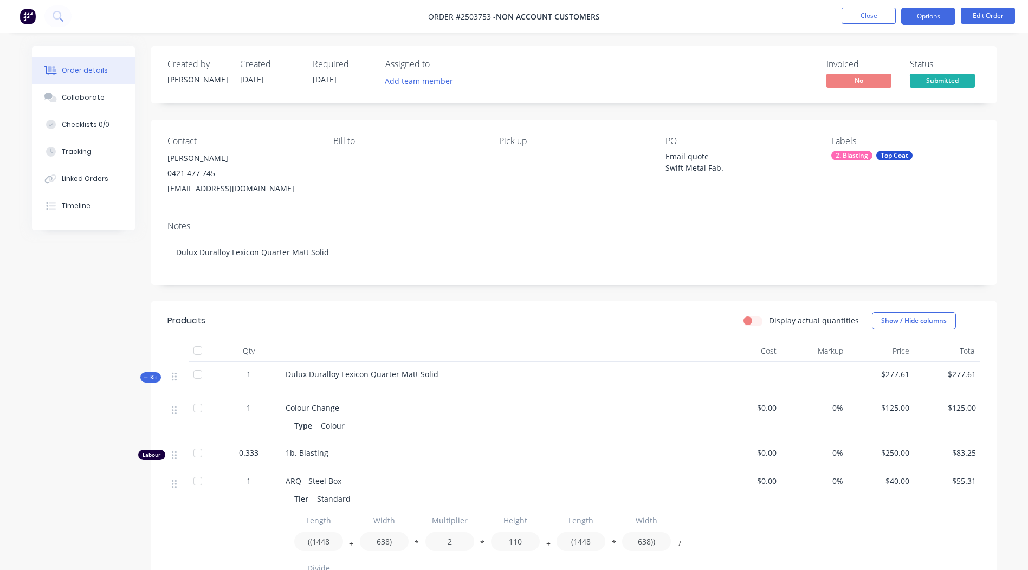
click at [944, 12] on button "Options" at bounding box center [929, 16] width 54 height 17
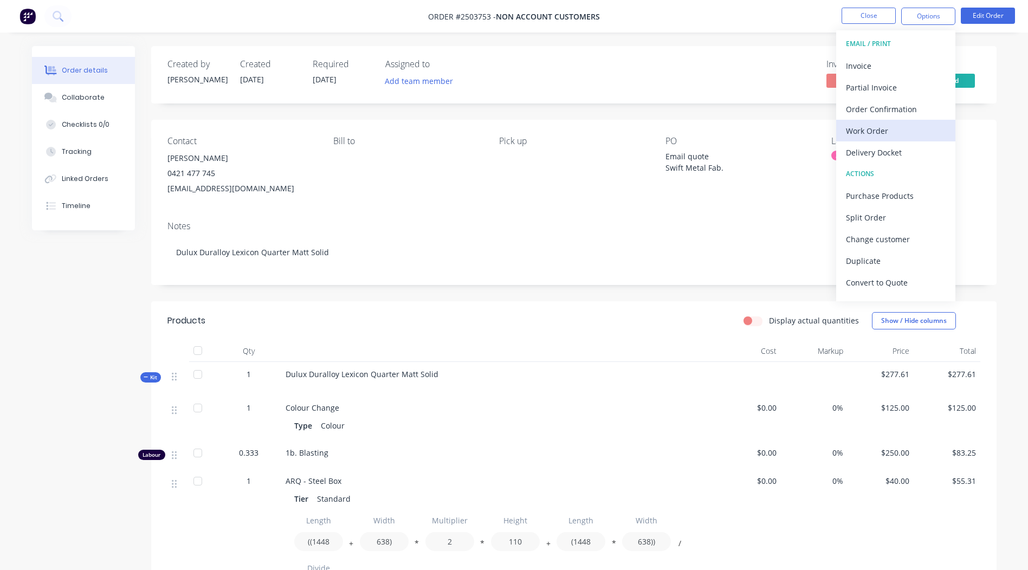
click at [880, 131] on div "Work Order" at bounding box center [896, 131] width 100 height 16
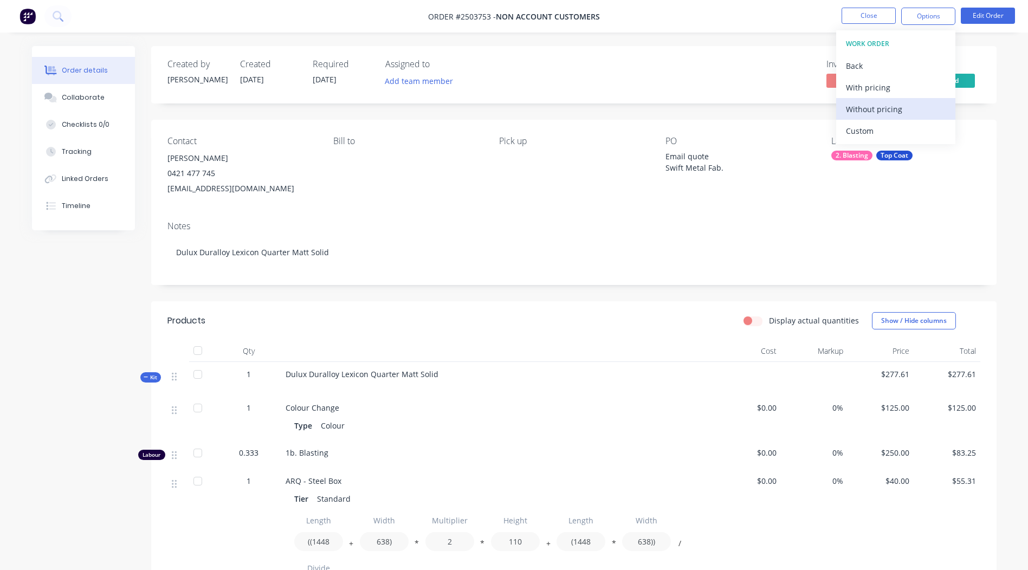
click at [879, 113] on div "Without pricing" at bounding box center [896, 109] width 100 height 16
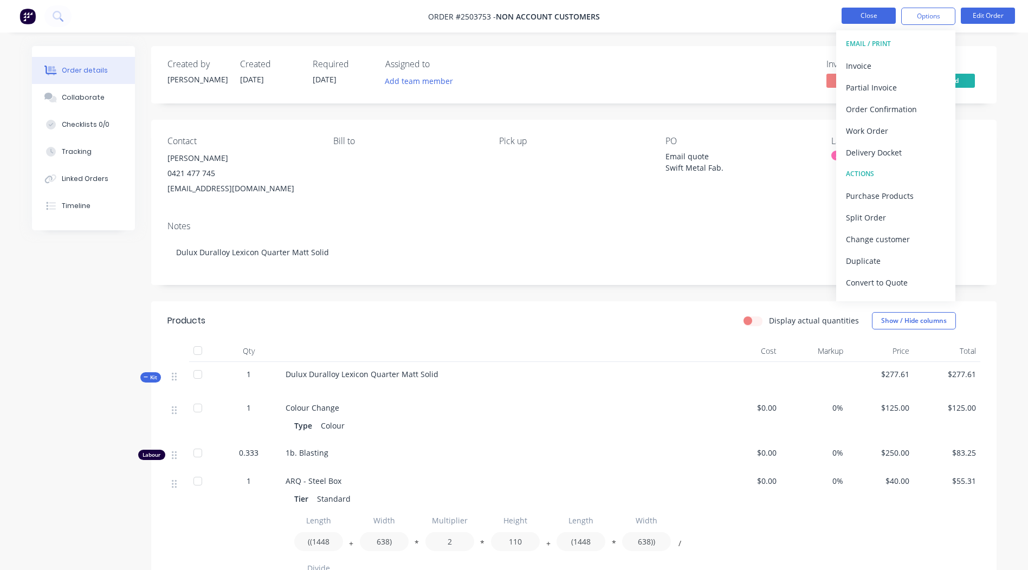
click at [851, 20] on button "Close" at bounding box center [869, 16] width 54 height 16
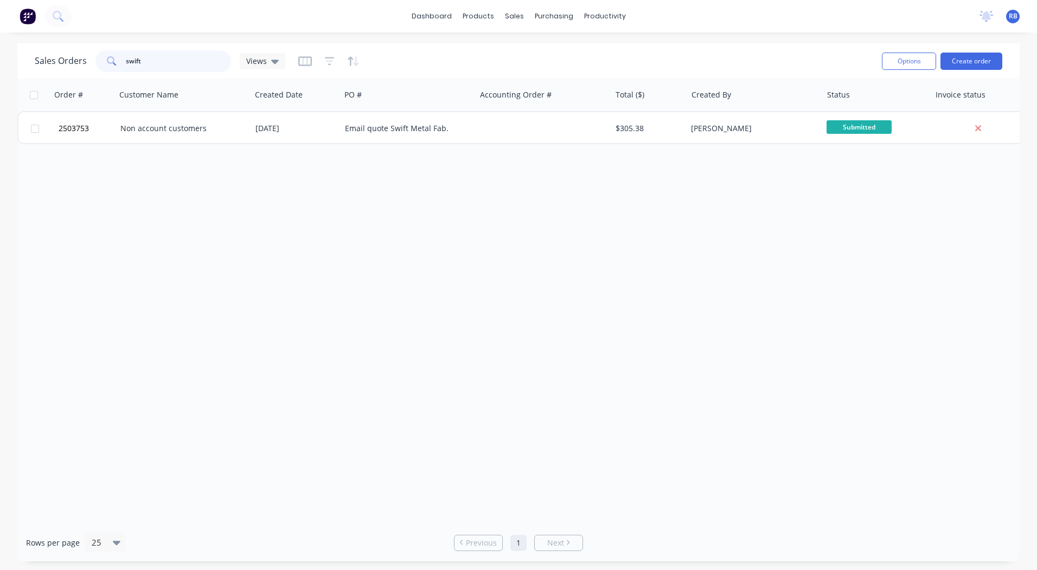
click at [183, 64] on input "swift" at bounding box center [179, 61] width 106 height 22
click at [181, 65] on input "swift" at bounding box center [179, 61] width 106 height 22
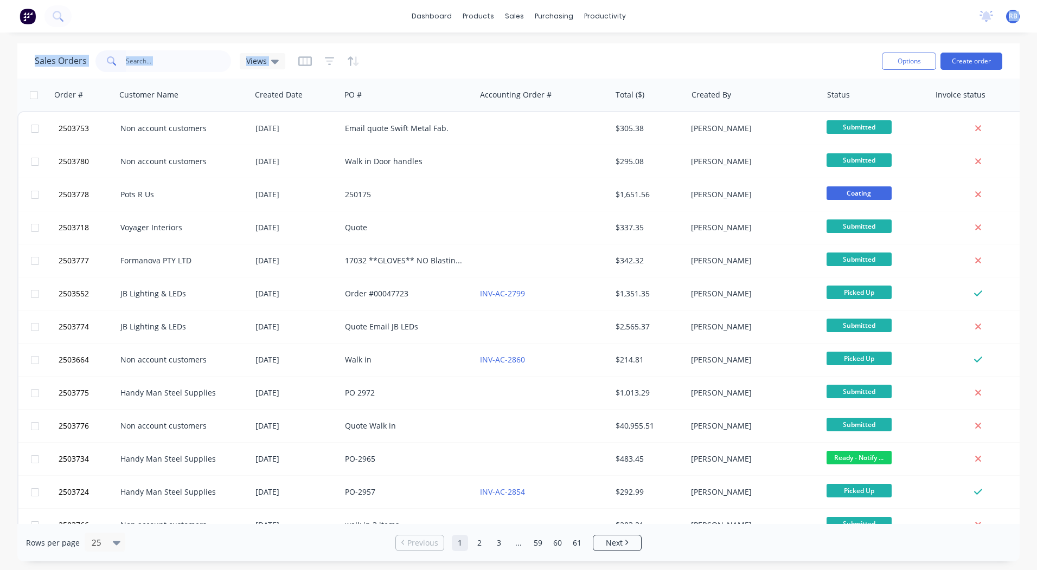
drag, startPoint x: 643, startPoint y: 35, endPoint x: 639, endPoint y: 30, distance: 6.9
click at [639, 30] on div "dashboard products sales purchasing productivity dashboard products Product Cat…" at bounding box center [518, 285] width 1037 height 570
click at [190, 60] on input "text" at bounding box center [179, 61] width 106 height 22
drag, startPoint x: 601, startPoint y: 65, endPoint x: 591, endPoint y: 65, distance: 9.2
click at [598, 65] on div "Sales Orders Views" at bounding box center [454, 61] width 838 height 27
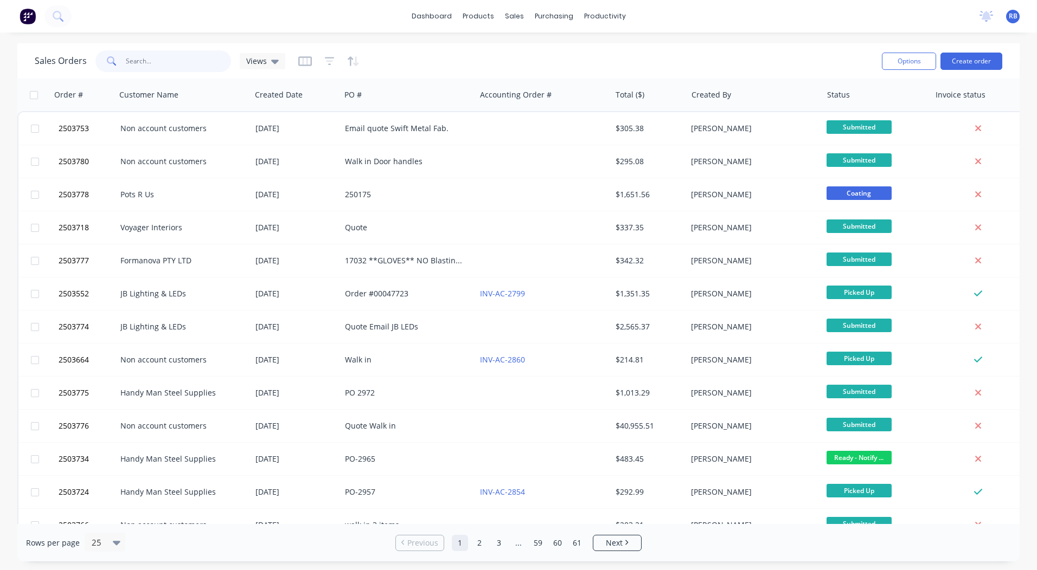
click at [151, 61] on input "text" at bounding box center [179, 61] width 106 height 22
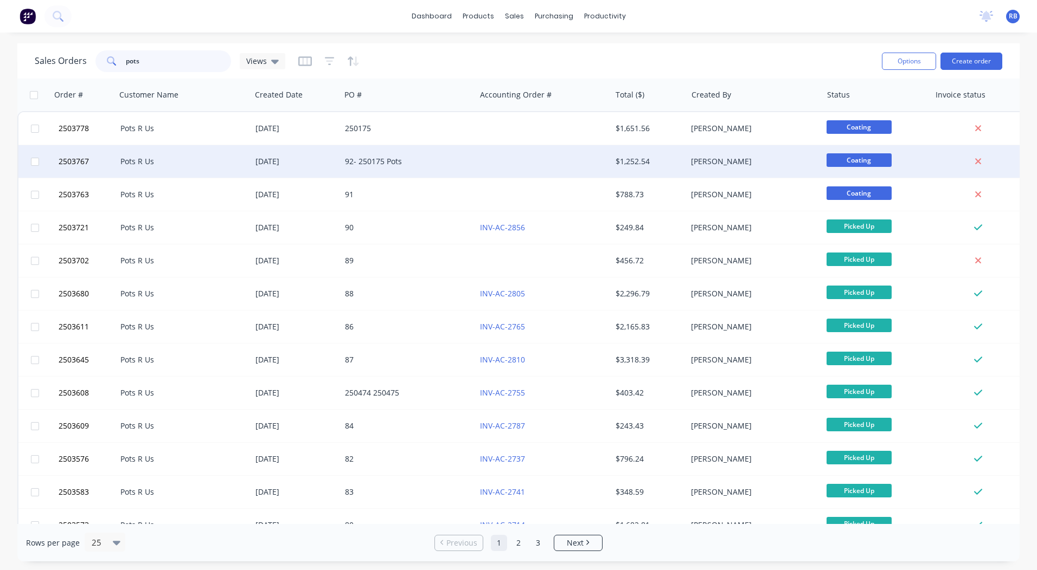
type input "pots"
click at [187, 155] on div "Pots R Us" at bounding box center [183, 161] width 135 height 33
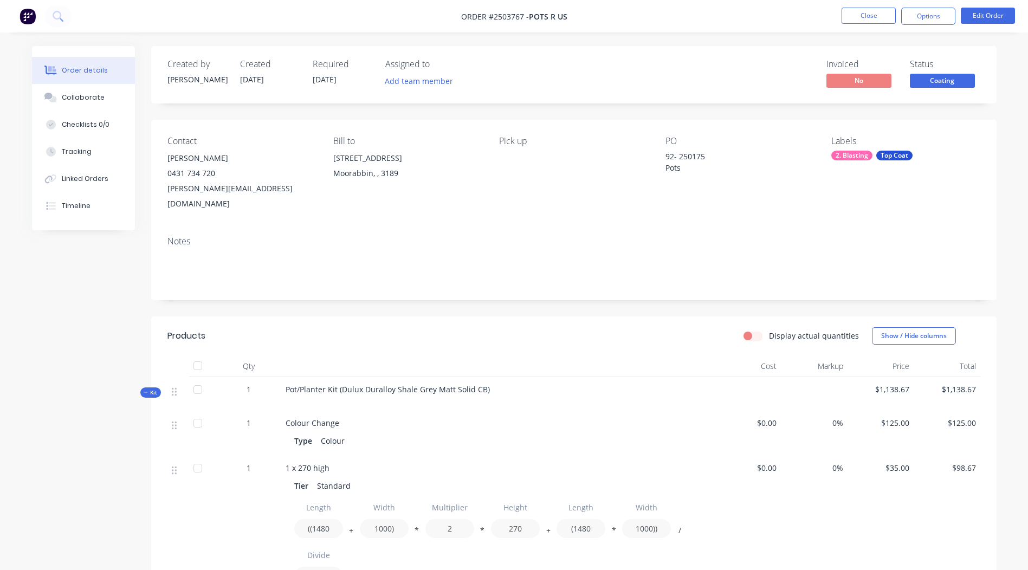
click at [944, 76] on span "Coating" at bounding box center [942, 81] width 65 height 14
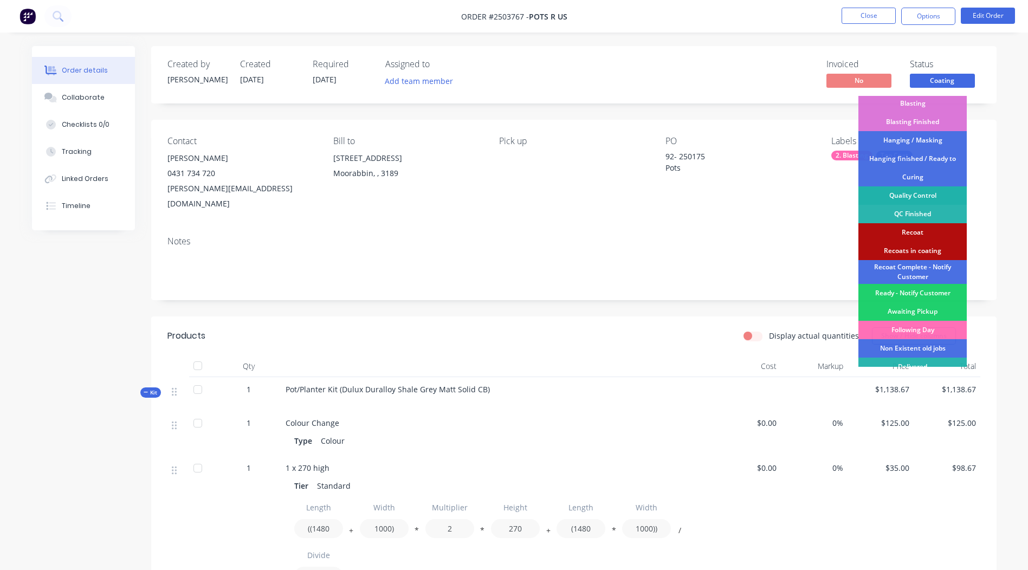
scroll to position [232, 0]
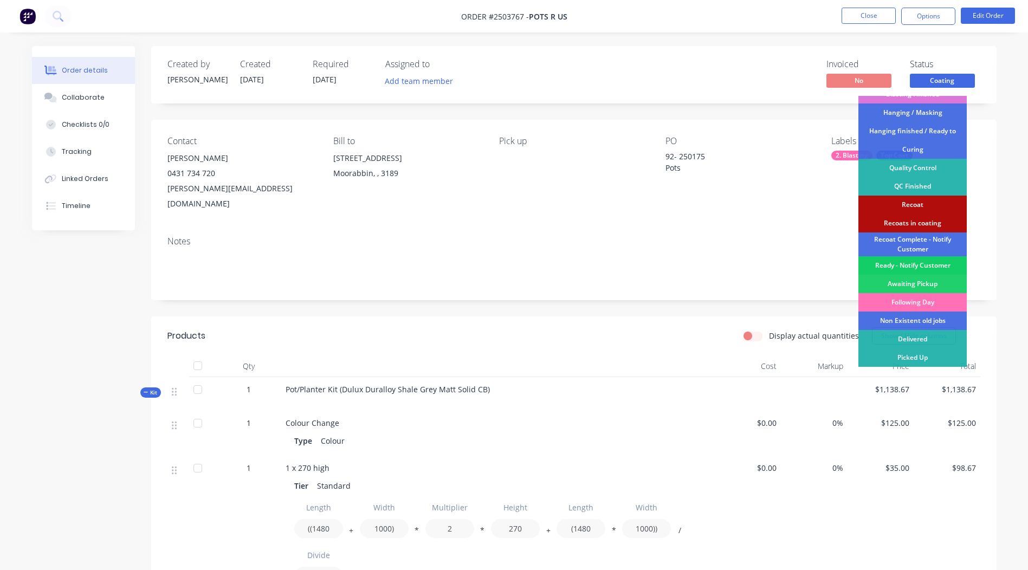
click at [912, 267] on div "Ready - Notify Customer" at bounding box center [913, 265] width 108 height 18
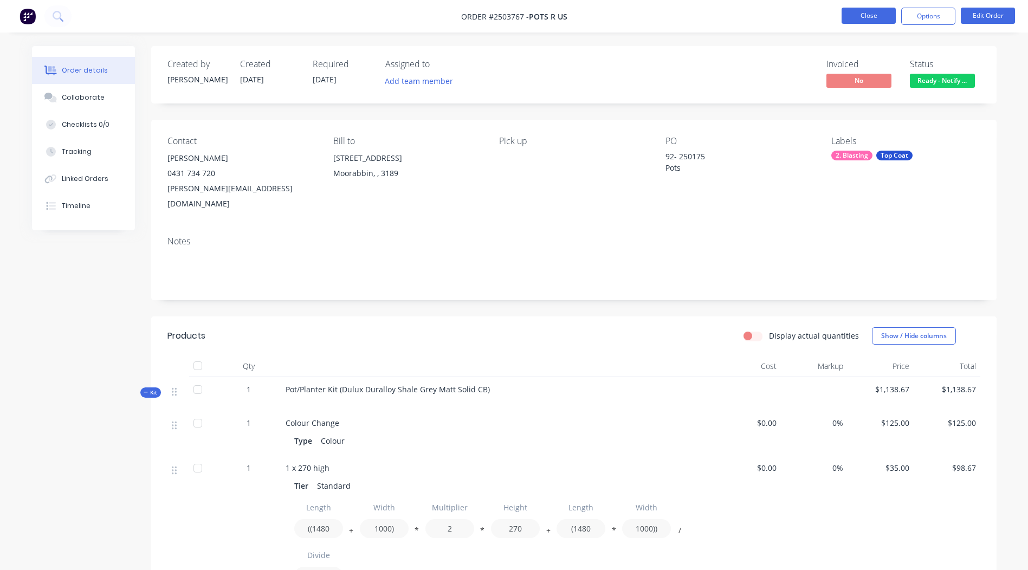
click at [879, 21] on button "Close" at bounding box center [869, 16] width 54 height 16
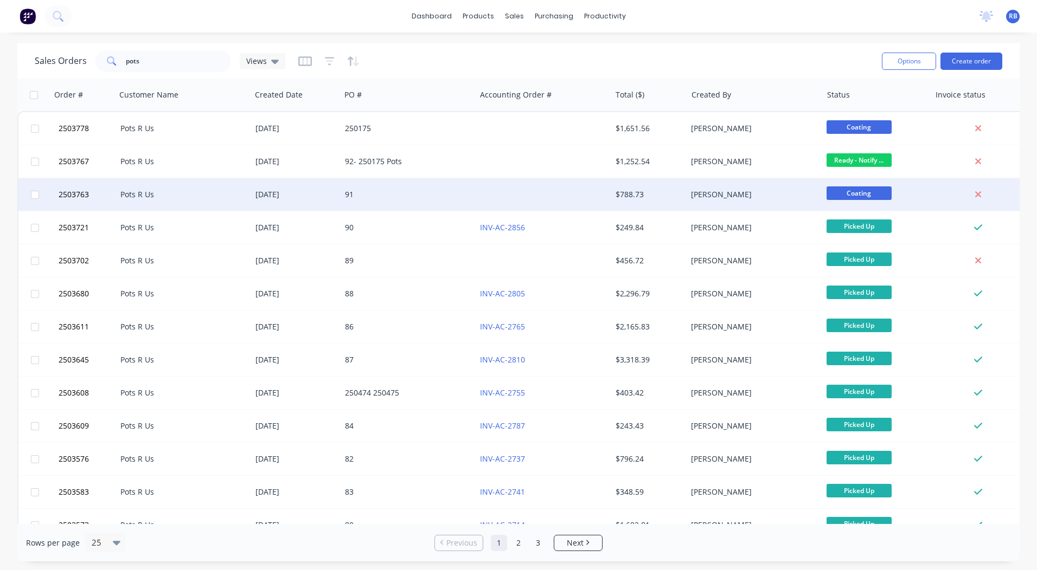
click at [163, 183] on div "Pots R Us" at bounding box center [183, 194] width 135 height 33
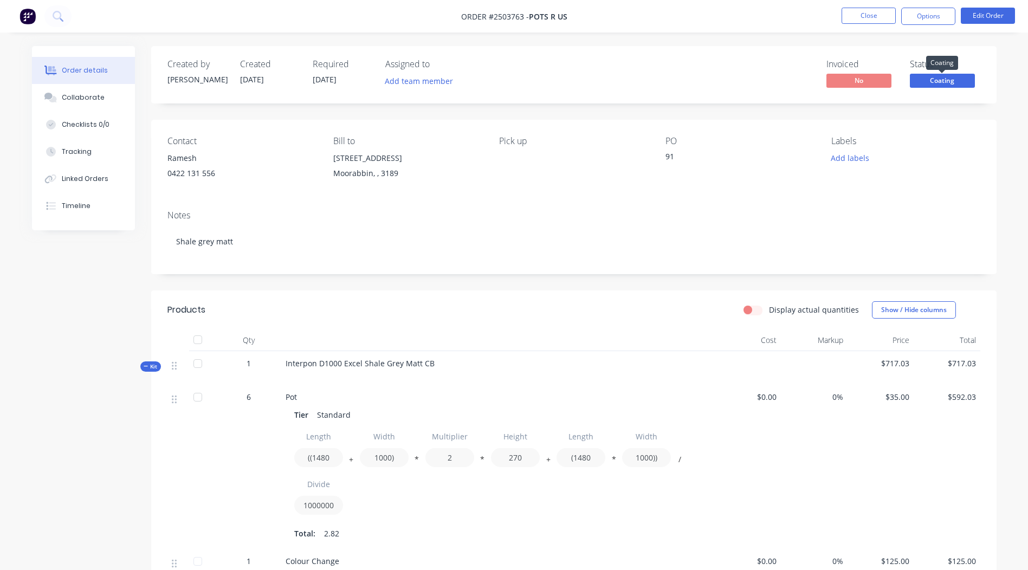
click at [930, 84] on span "Coating" at bounding box center [942, 81] width 65 height 14
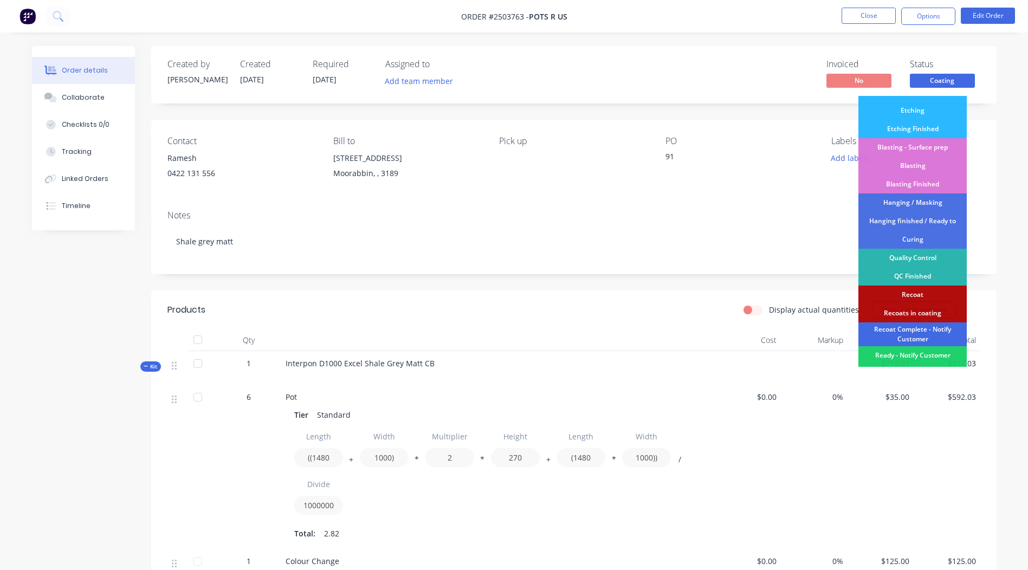
scroll to position [232, 0]
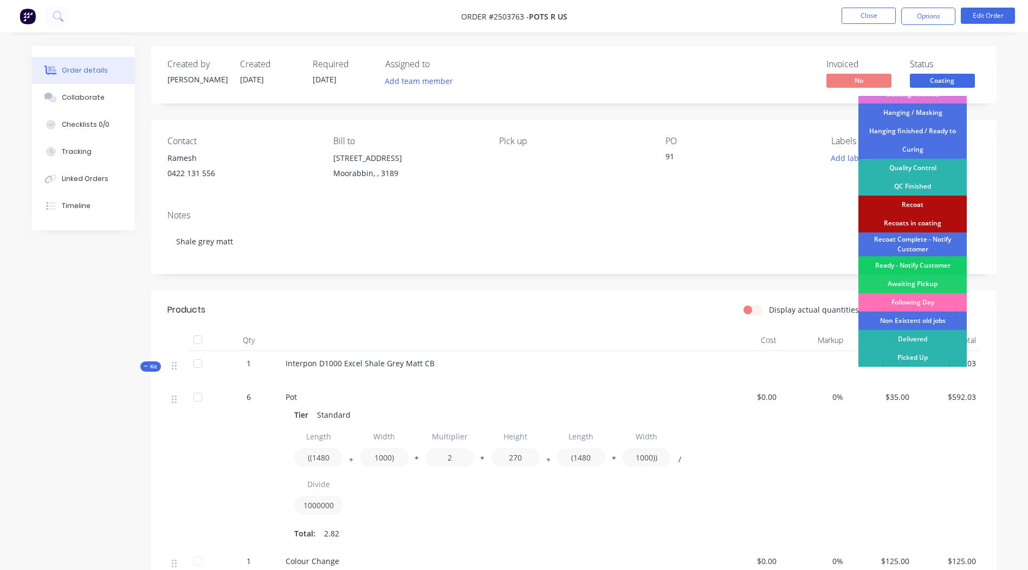
click at [912, 263] on div "Ready - Notify Customer" at bounding box center [913, 265] width 108 height 18
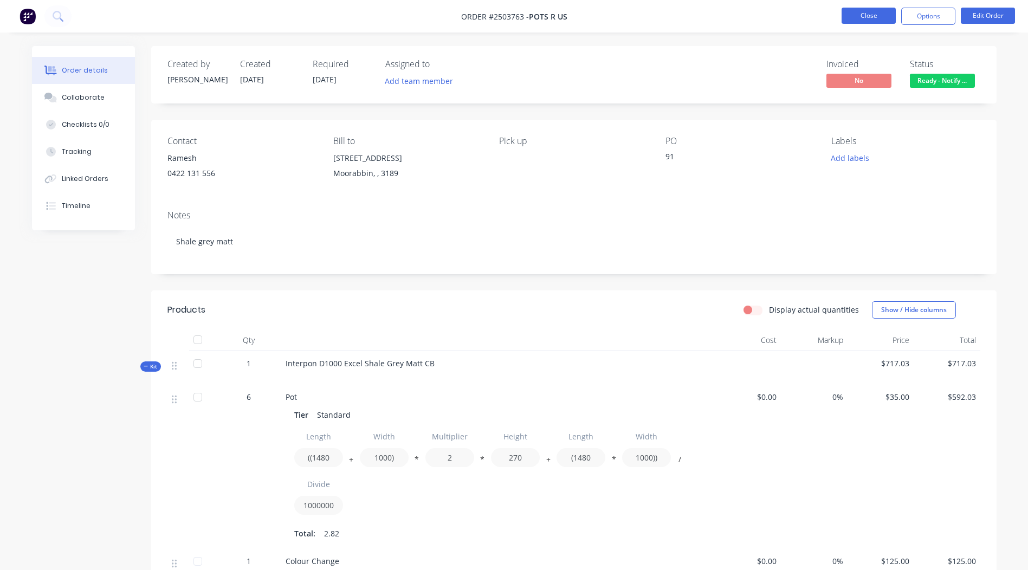
click at [879, 10] on button "Close" at bounding box center [869, 16] width 54 height 16
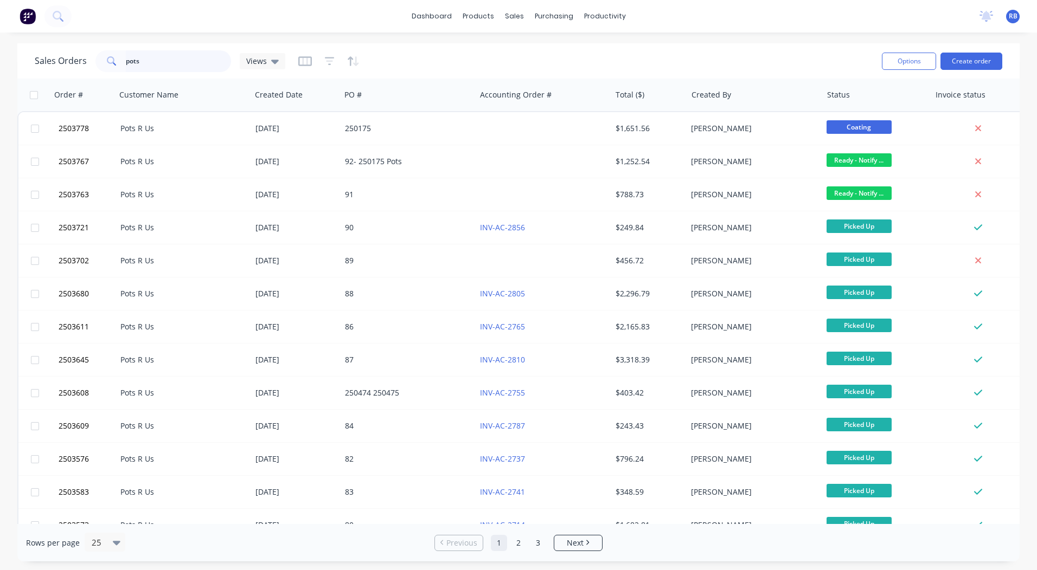
drag, startPoint x: 175, startPoint y: 60, endPoint x: 0, endPoint y: 92, distance: 177.4
click at [0, 86] on html "dashboard products sales purchasing productivity dashboard products Product Cat…" at bounding box center [518, 285] width 1037 height 570
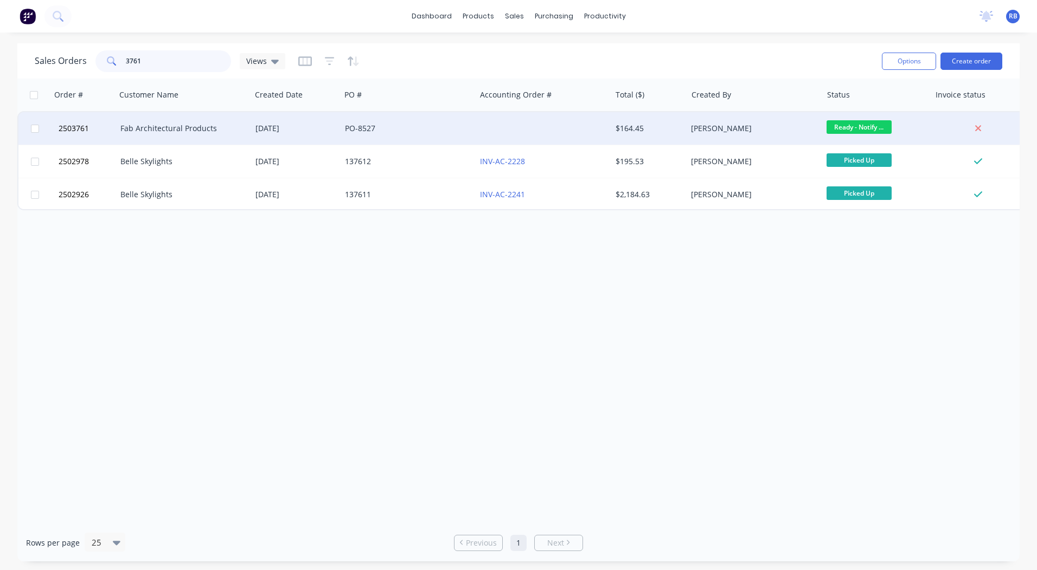
type input "3761"
click at [494, 131] on div at bounding box center [542, 128] width 135 height 33
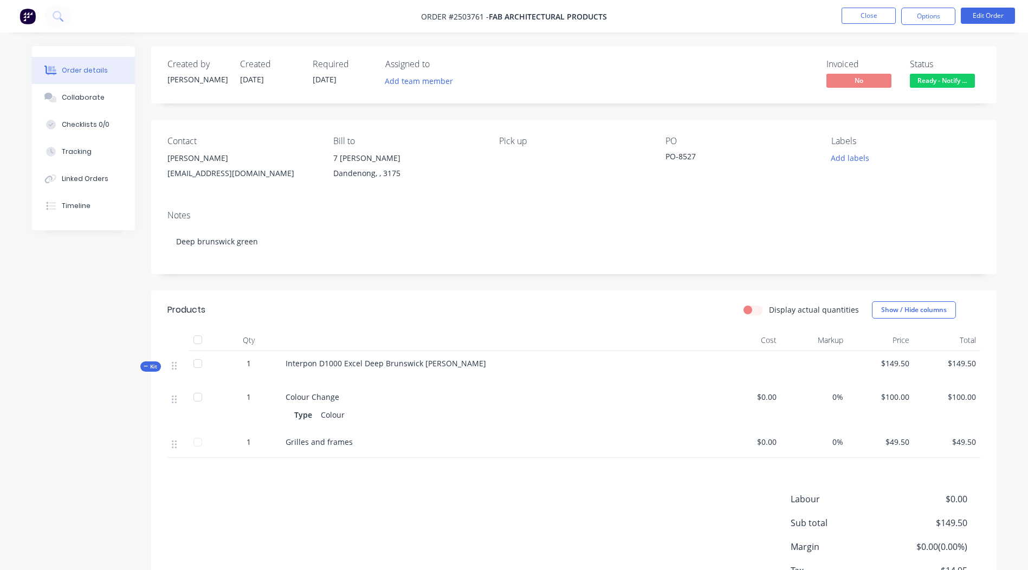
click at [930, 86] on span "Ready - Notify ..." at bounding box center [942, 81] width 65 height 14
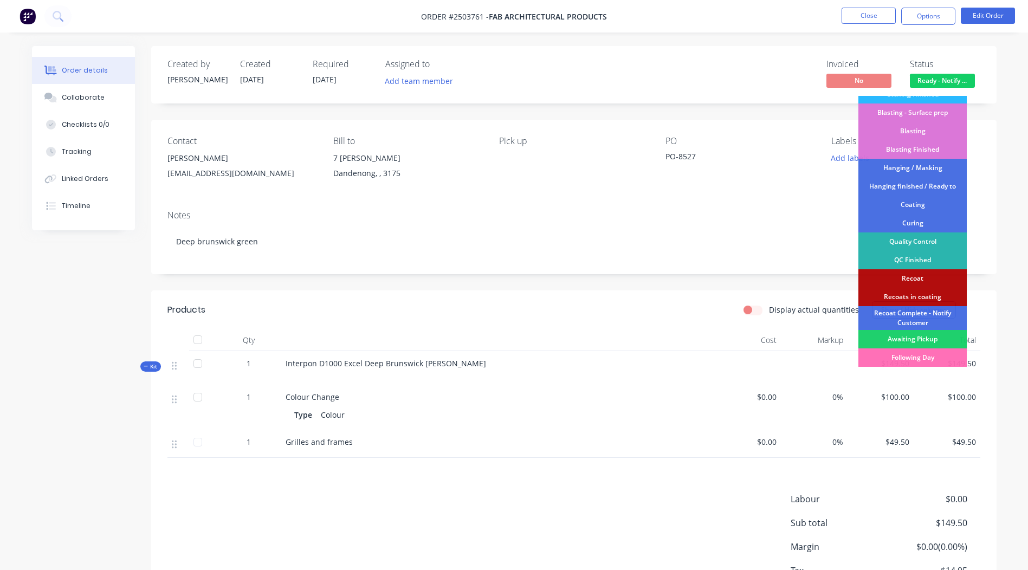
scroll to position [232, 0]
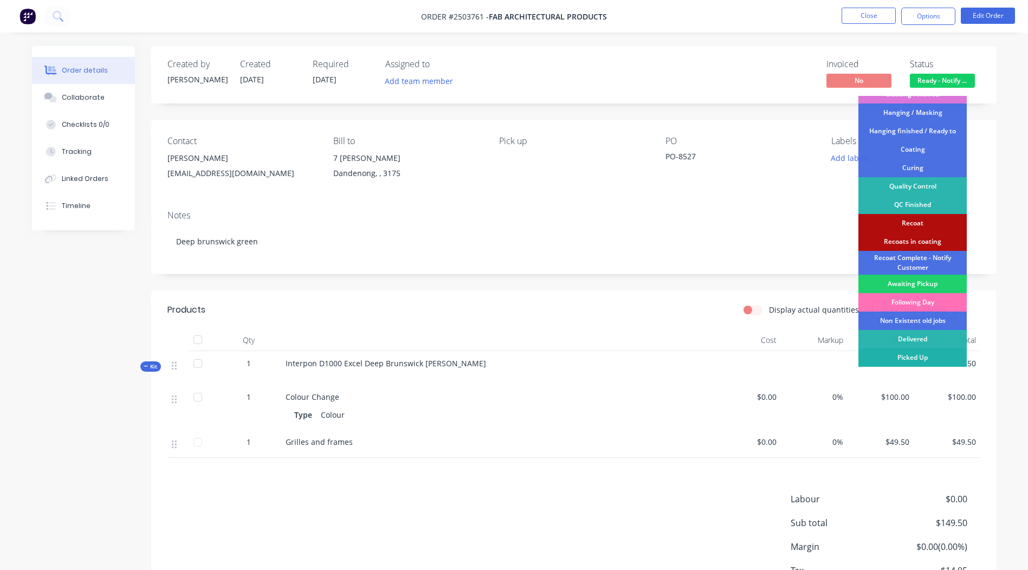
click at [918, 358] on div "Picked Up" at bounding box center [913, 358] width 108 height 18
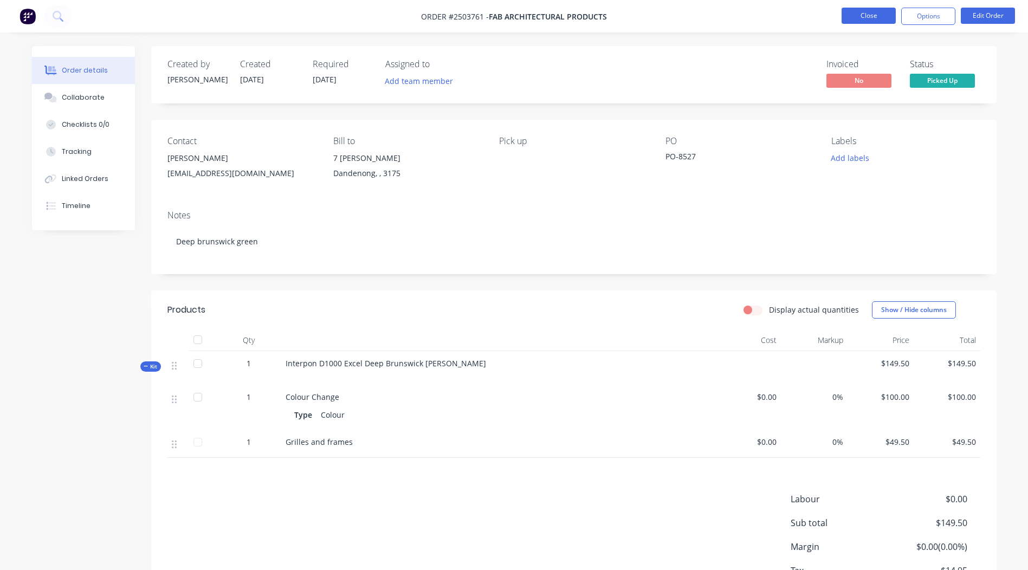
click at [872, 15] on button "Close" at bounding box center [869, 16] width 54 height 16
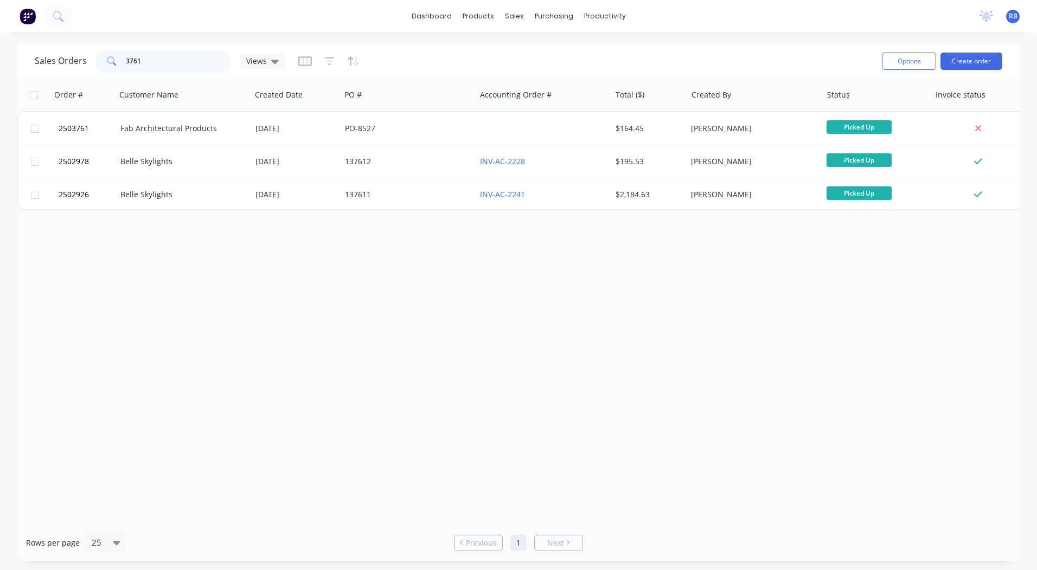
drag, startPoint x: 59, startPoint y: 60, endPoint x: 0, endPoint y: 71, distance: 59.6
click at [0, 68] on html "dashboard products sales purchasing productivity dashboard products Product Cat…" at bounding box center [518, 285] width 1037 height 570
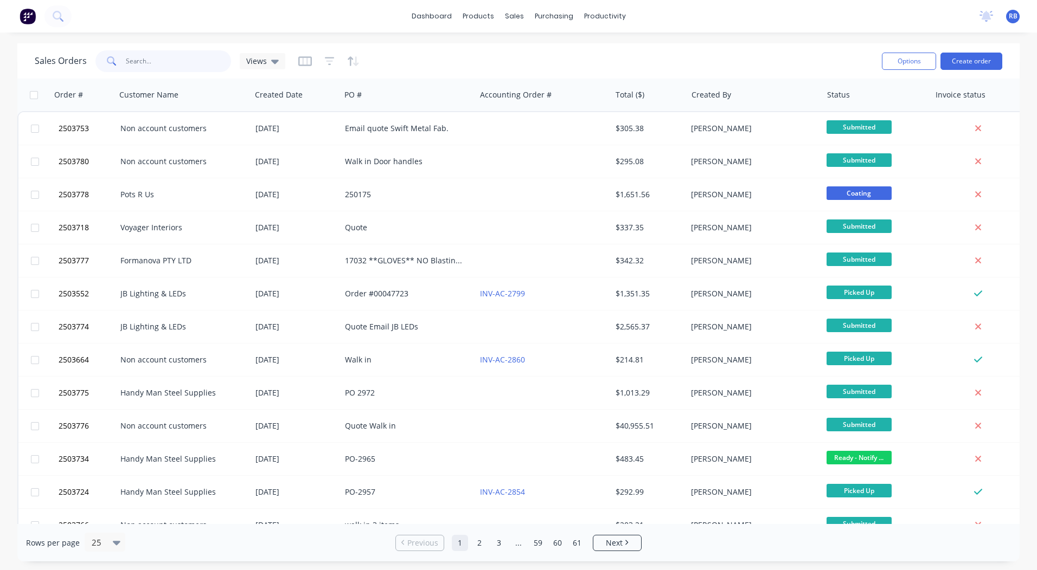
click at [169, 65] on input "text" at bounding box center [179, 61] width 106 height 22
type input "2503698"
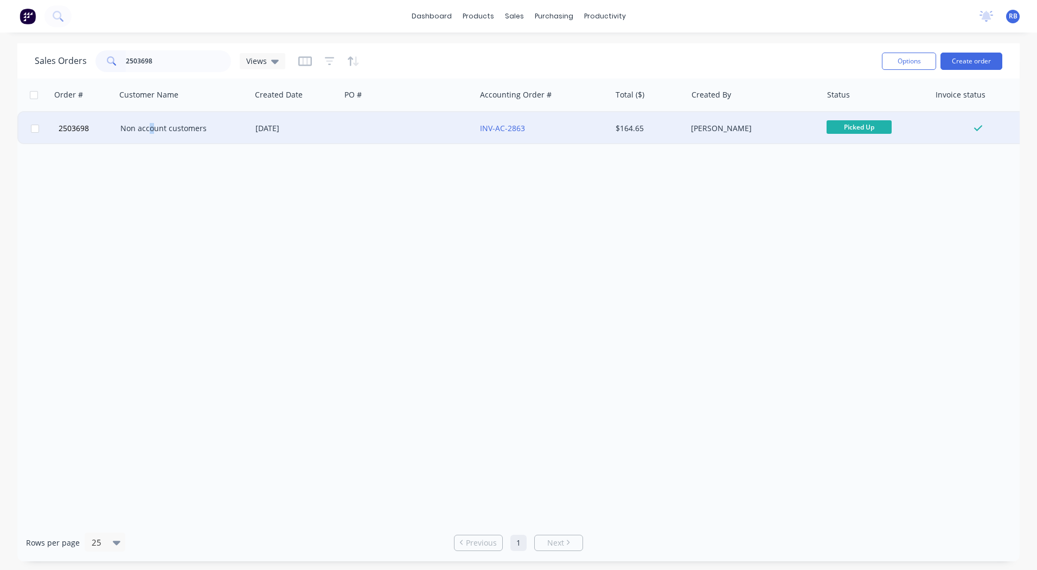
click at [153, 128] on div "Non account customers" at bounding box center [180, 128] width 120 height 11
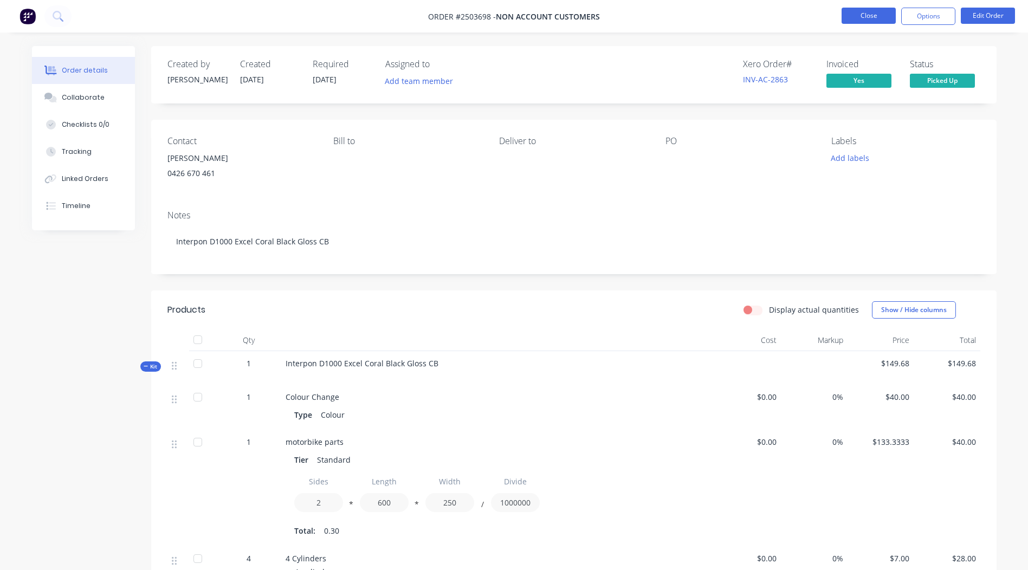
click at [872, 14] on button "Close" at bounding box center [869, 16] width 54 height 16
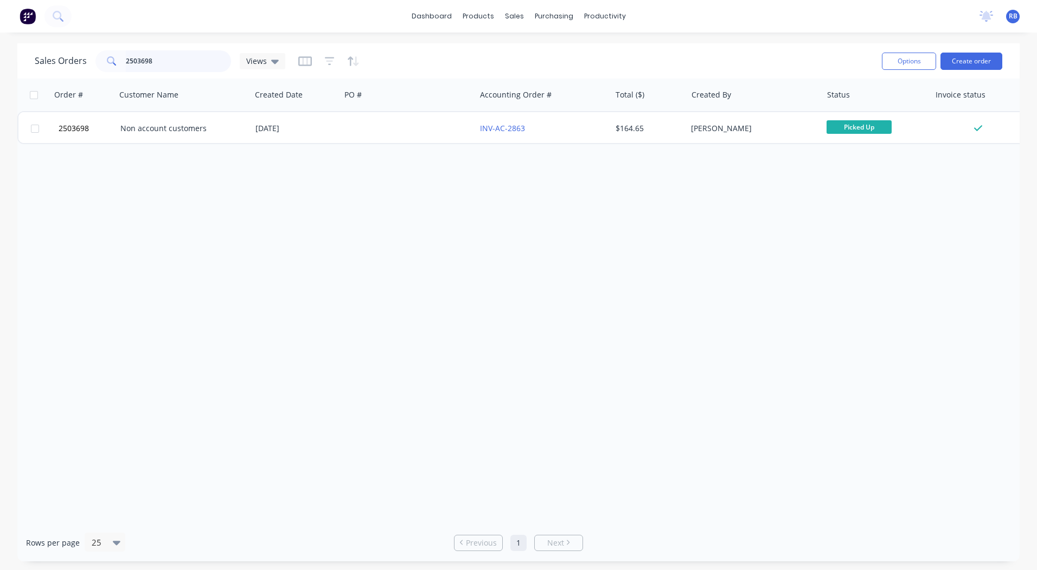
click at [149, 58] on input "2503698" at bounding box center [179, 61] width 106 height 22
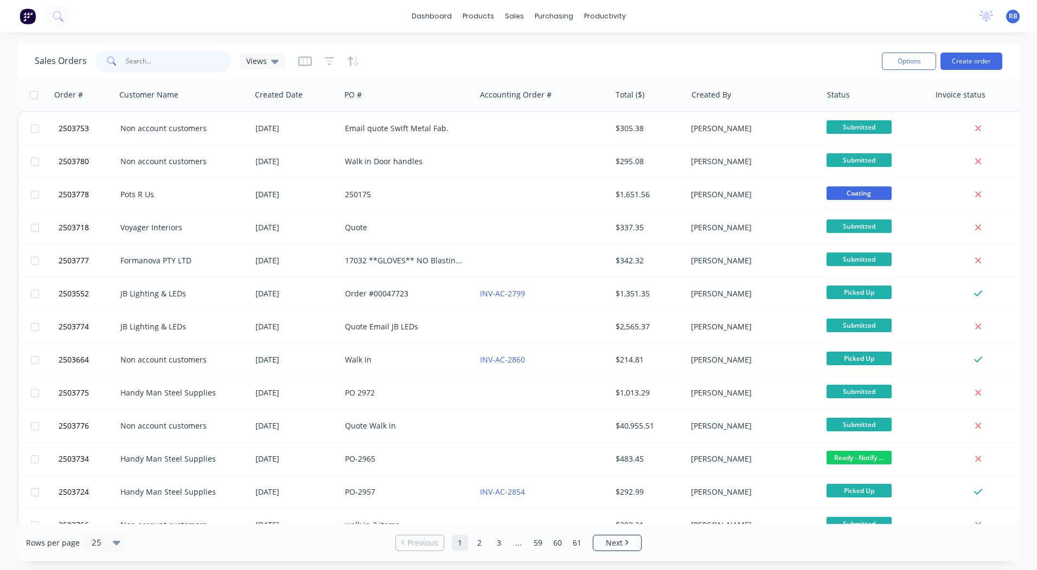
click at [169, 56] on input "text" at bounding box center [179, 61] width 106 height 22
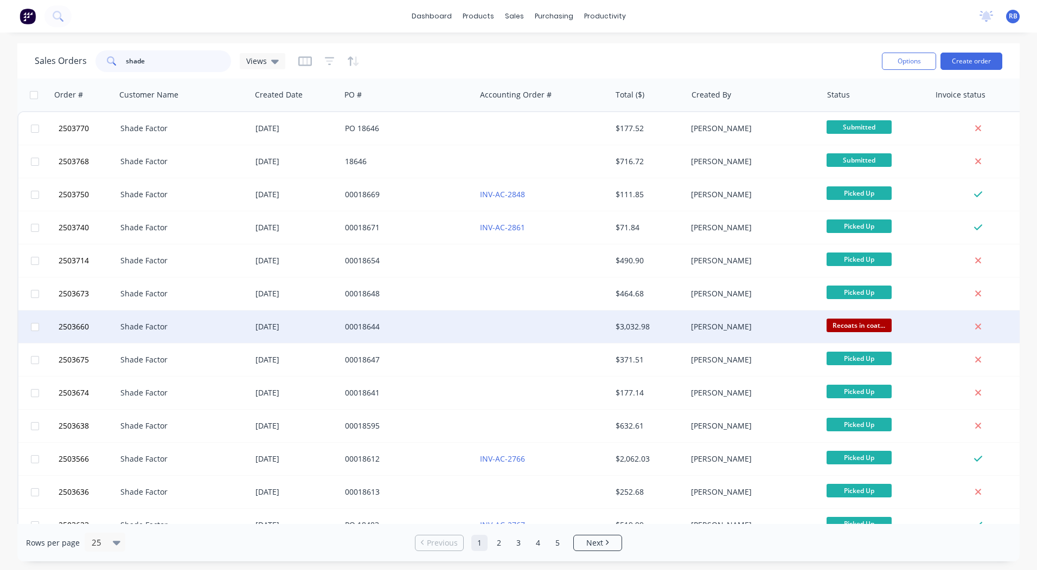
type input "shade"
click at [463, 333] on div "00018644" at bounding box center [407, 327] width 135 height 33
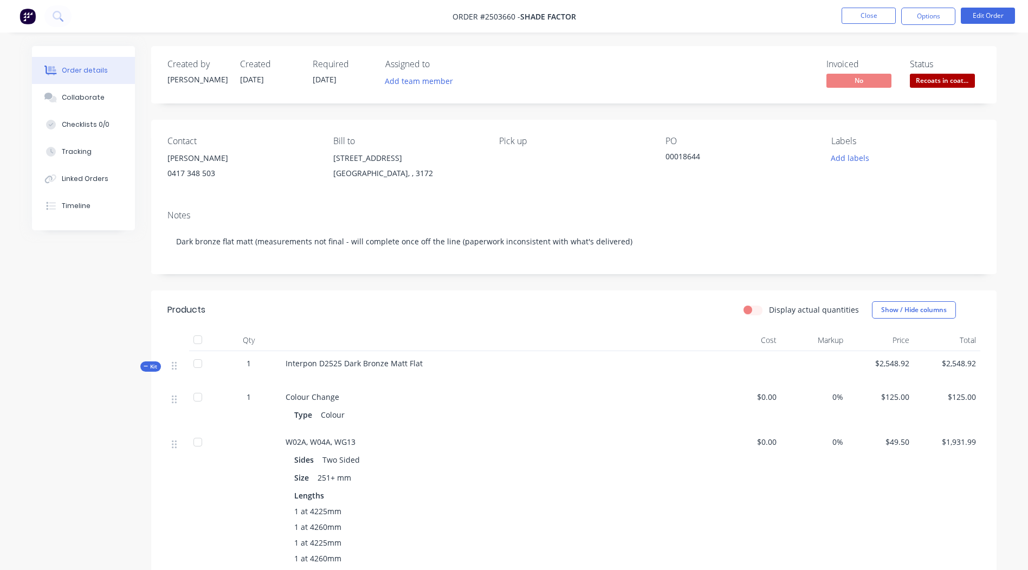
click at [945, 79] on span "Recoats in coat..." at bounding box center [942, 81] width 65 height 14
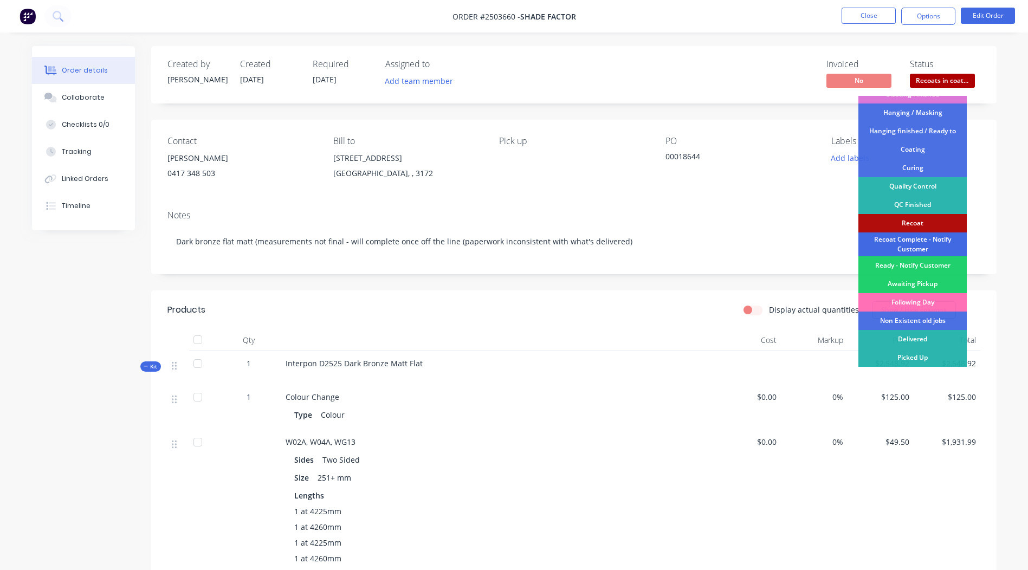
click at [917, 241] on div "Recoat Complete - Notify Customer" at bounding box center [913, 245] width 108 height 24
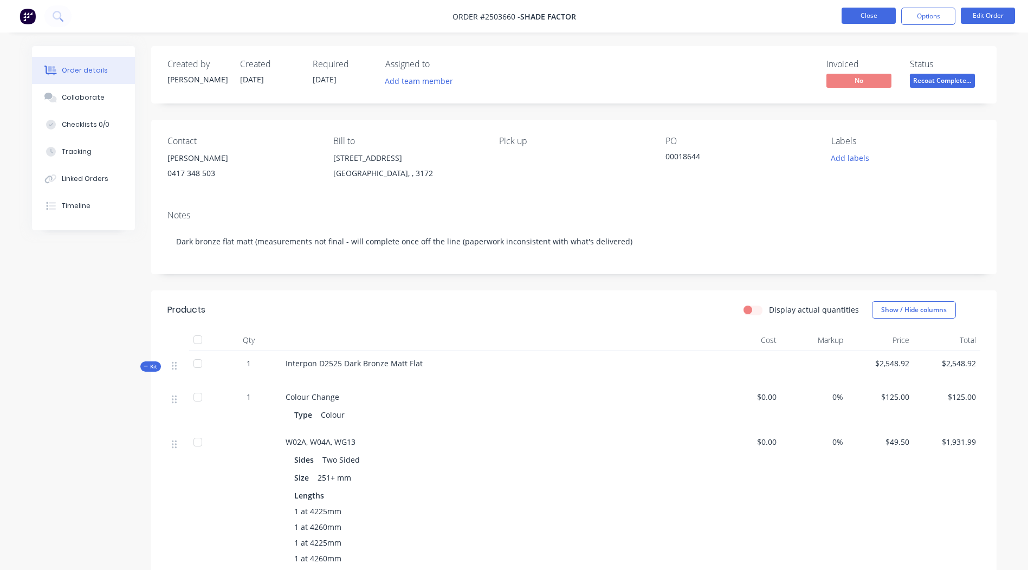
click at [870, 16] on button "Close" at bounding box center [869, 16] width 54 height 16
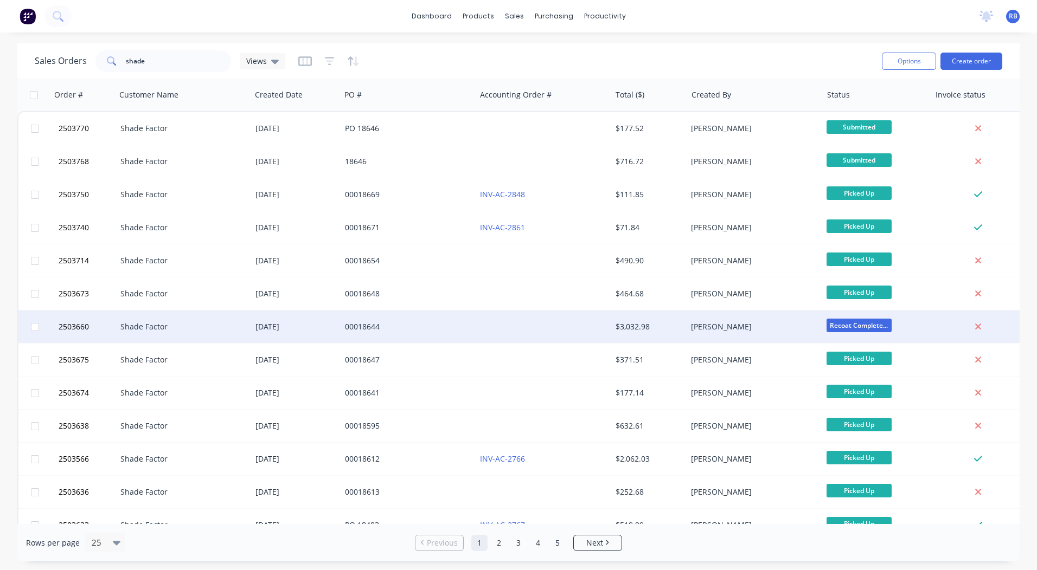
click at [751, 320] on div "[PERSON_NAME]" at bounding box center [753, 327] width 135 height 33
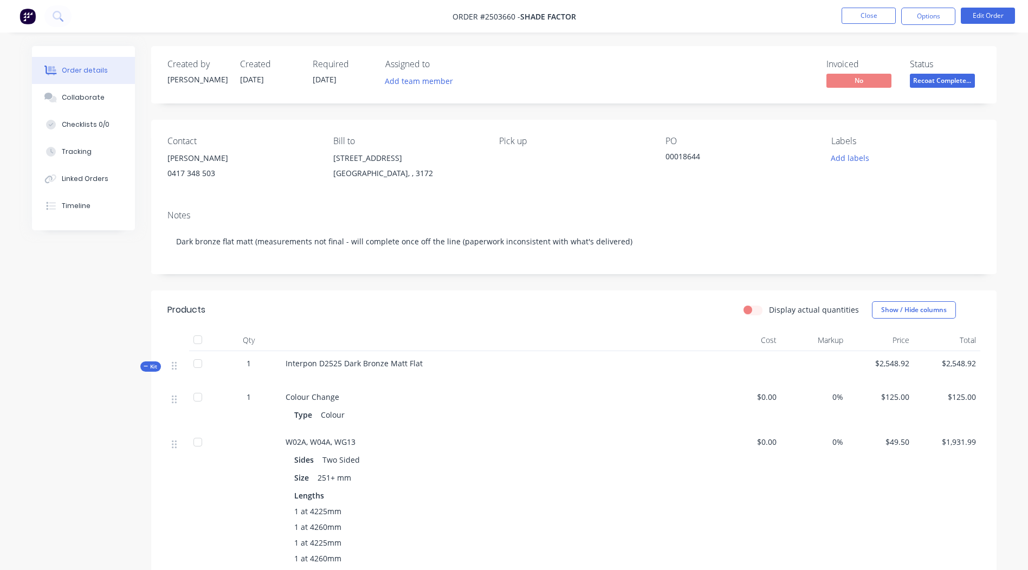
click at [940, 78] on span "Recoat Complete..." at bounding box center [942, 81] width 65 height 14
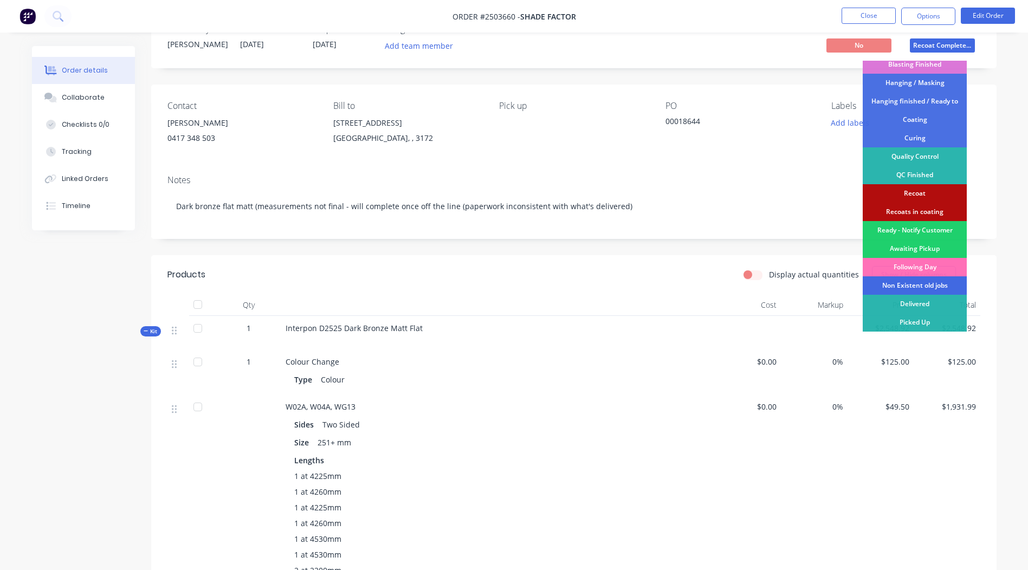
scroll to position [54, 0]
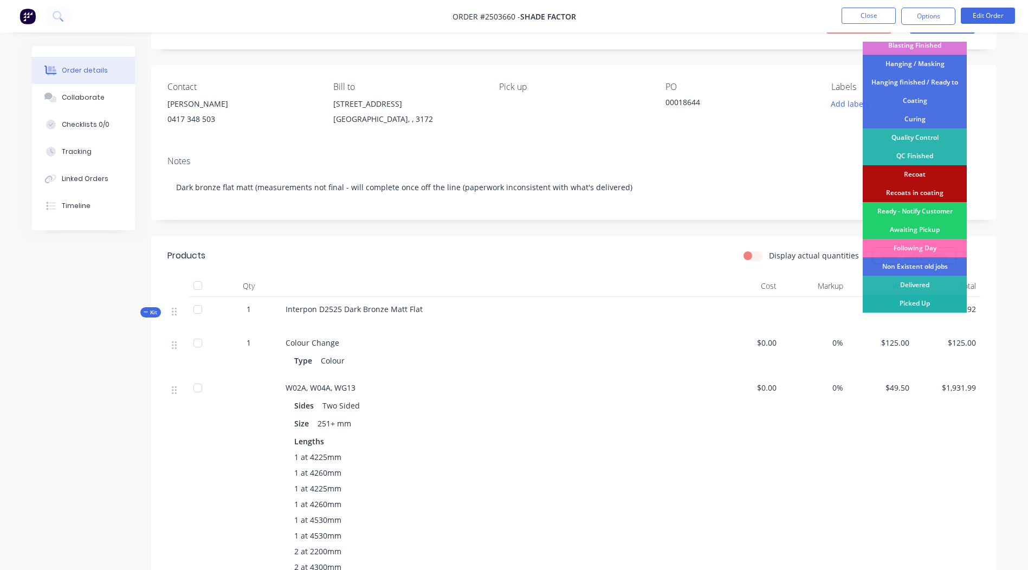
click at [911, 304] on div "Picked Up" at bounding box center [915, 303] width 104 height 18
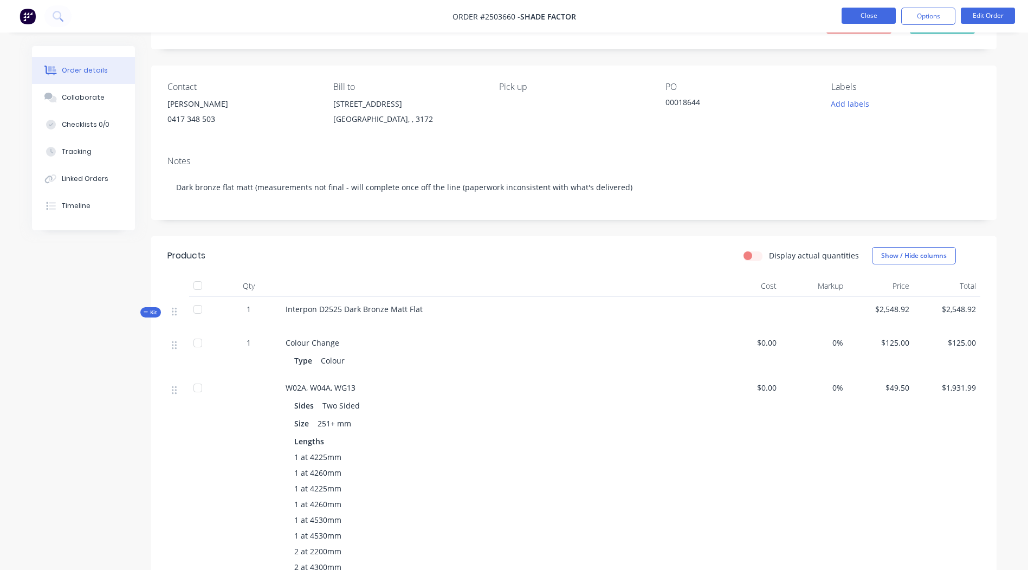
click at [866, 16] on button "Close" at bounding box center [869, 16] width 54 height 16
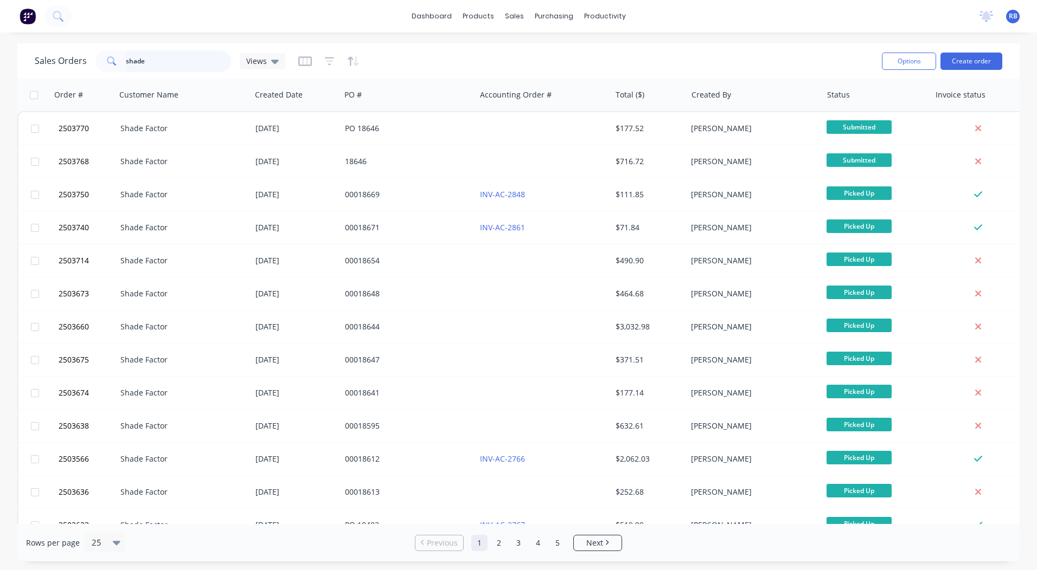
drag, startPoint x: 169, startPoint y: 59, endPoint x: 0, endPoint y: 50, distance: 168.8
click at [0, 62] on html "dashboard products sales purchasing productivity dashboard products Product Cat…" at bounding box center [518, 285] width 1037 height 570
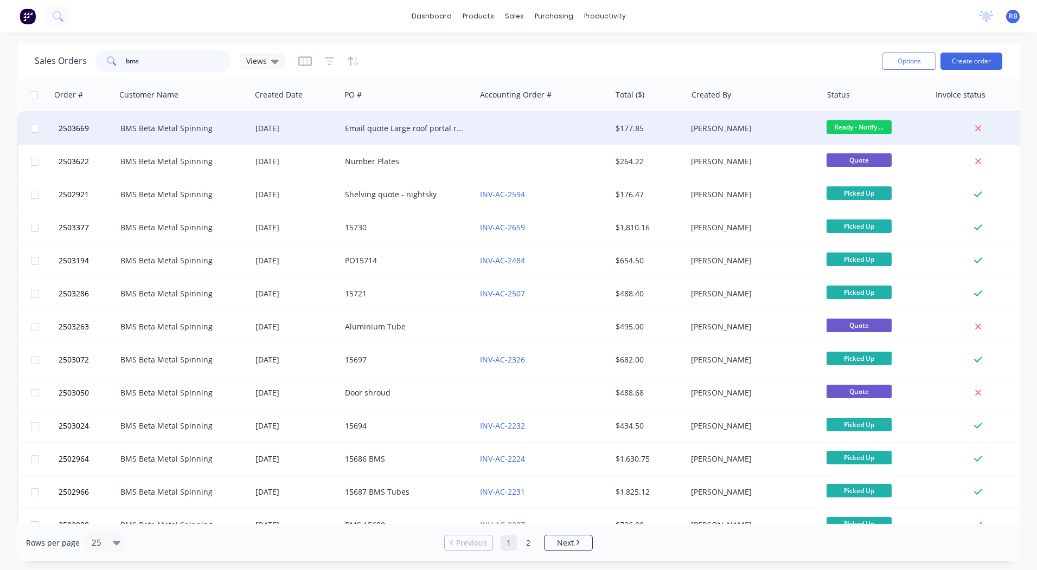
type input "bms"
click at [620, 134] on div "$177.85" at bounding box center [649, 128] width 76 height 33
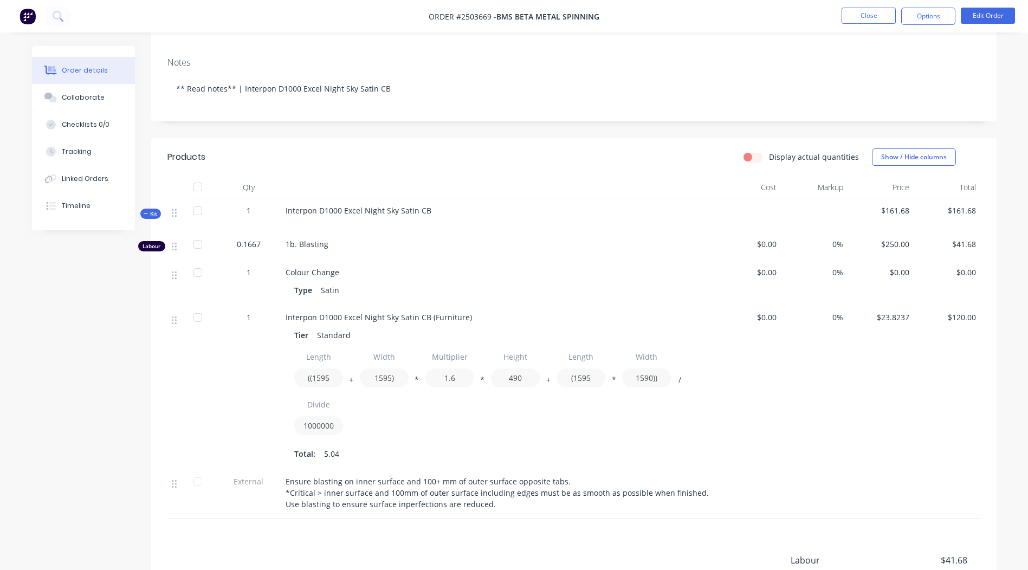
scroll to position [158, 0]
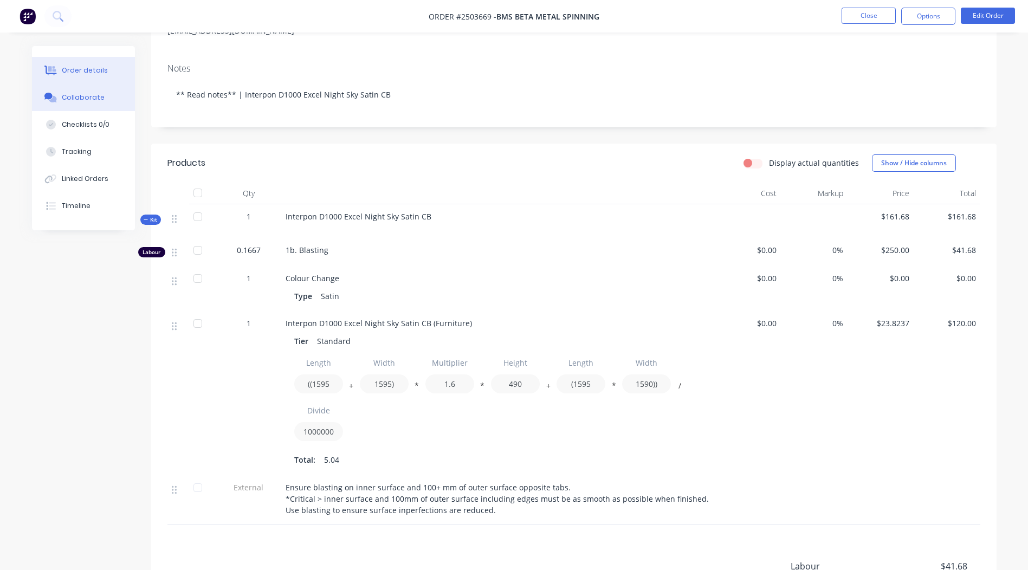
click at [108, 102] on button "Collaborate" at bounding box center [83, 97] width 103 height 27
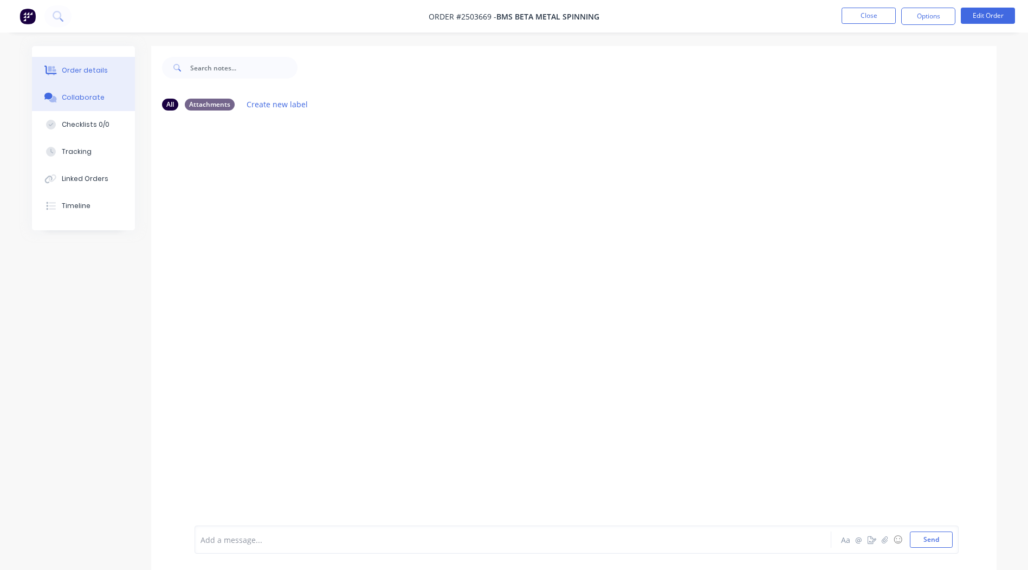
click at [82, 71] on div "Order details" at bounding box center [85, 71] width 46 height 10
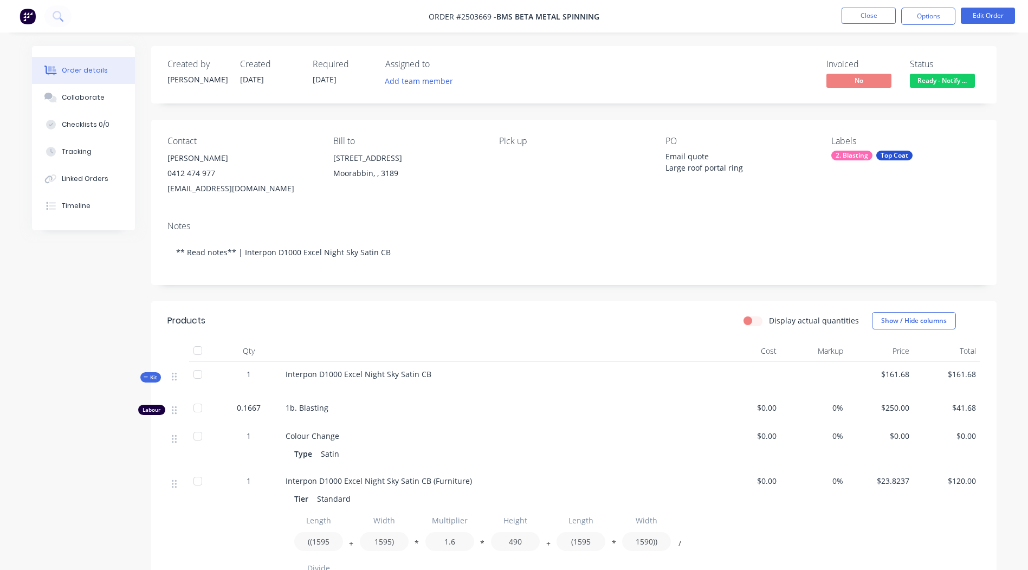
click at [936, 78] on span "Ready - Notify ..." at bounding box center [942, 81] width 65 height 14
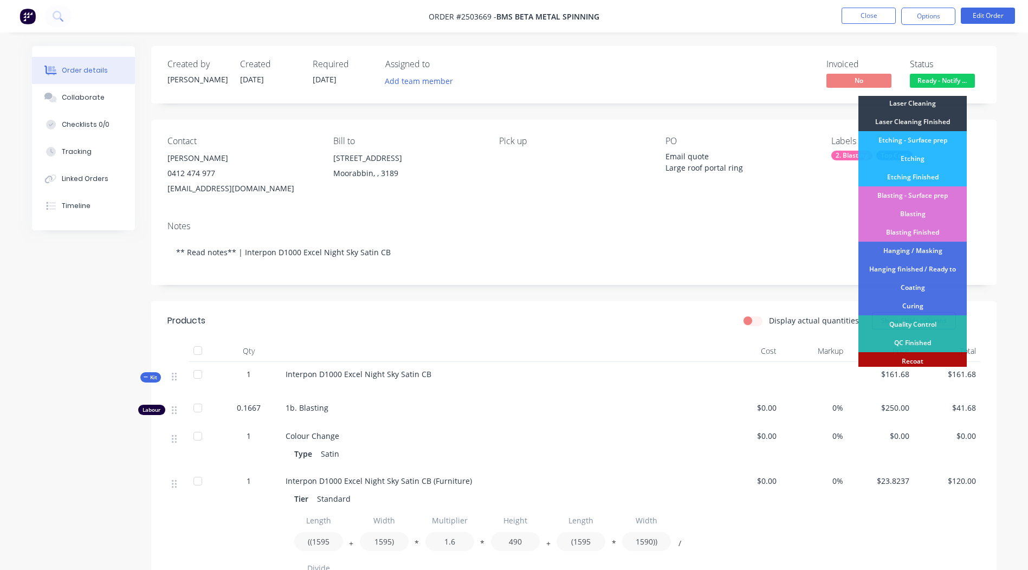
scroll to position [232, 0]
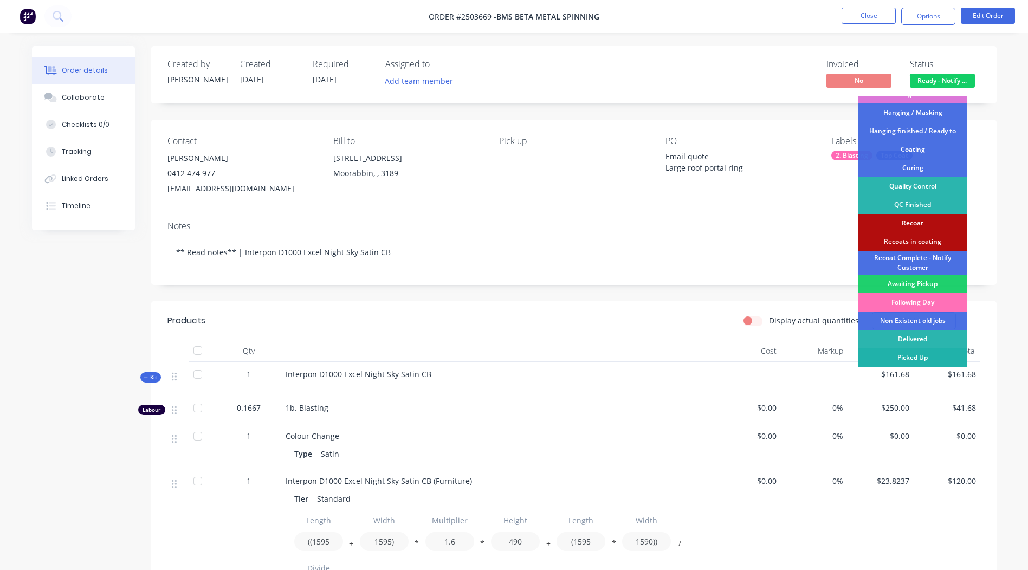
click at [908, 359] on div "Picked Up" at bounding box center [913, 358] width 108 height 18
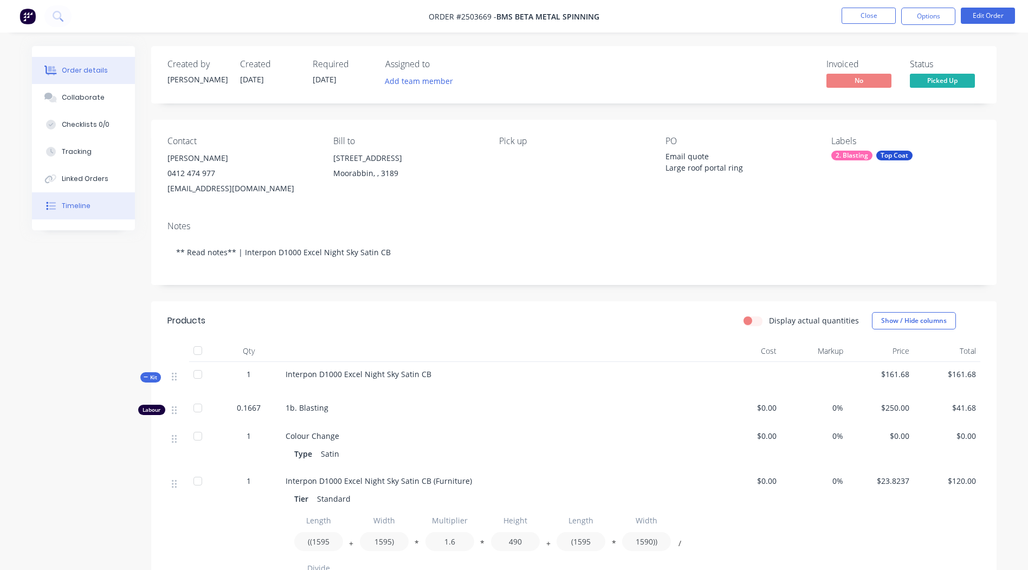
click at [82, 210] on div "Timeline" at bounding box center [76, 206] width 29 height 10
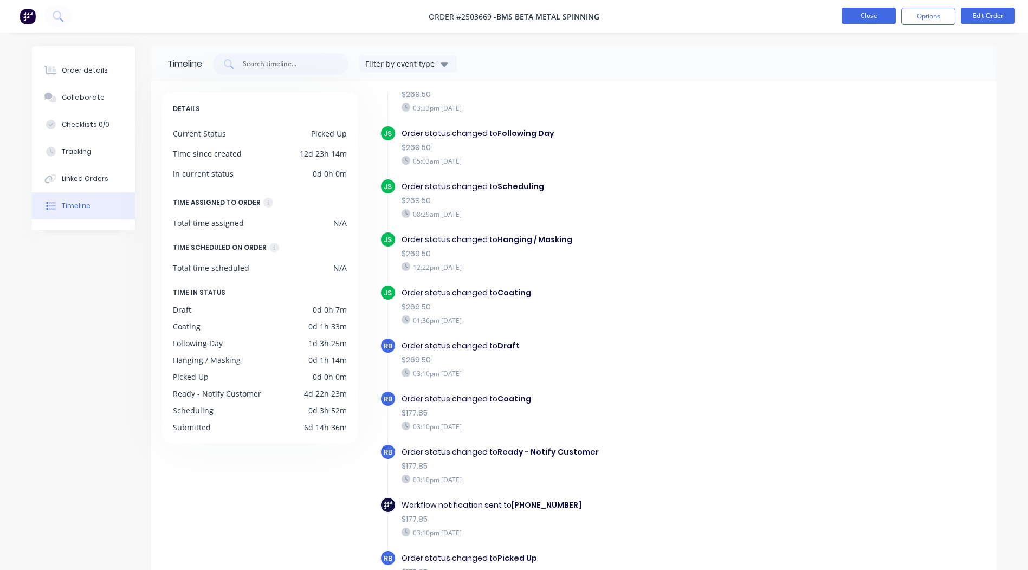
click at [845, 14] on button "Close" at bounding box center [869, 16] width 54 height 16
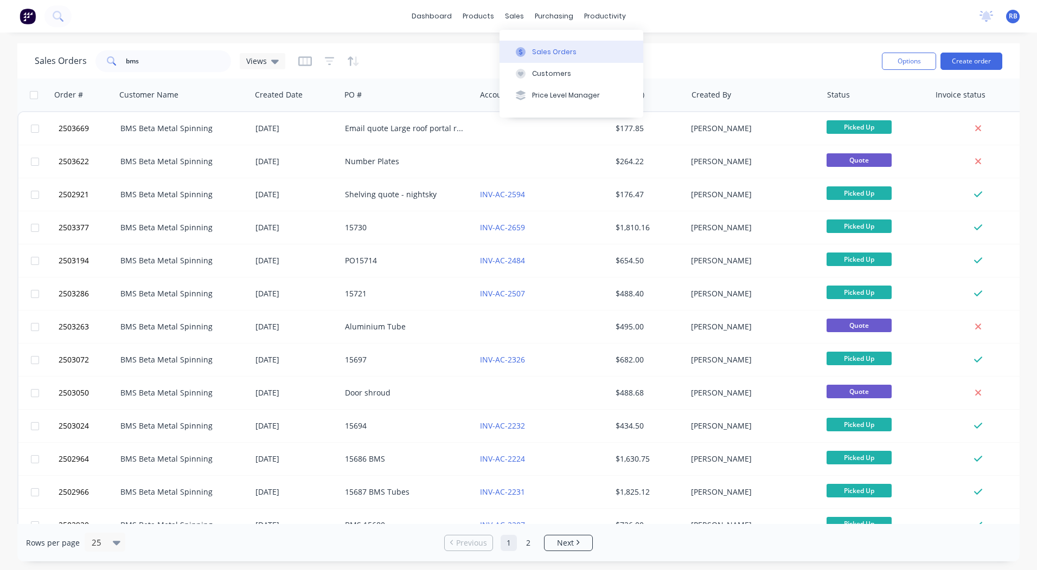
click at [533, 54] on div "Sales Orders" at bounding box center [554, 52] width 44 height 10
click at [725, 44] on div "Sales Orders bms Views Options Create order" at bounding box center [518, 60] width 1002 height 35
drag, startPoint x: -2, startPoint y: 594, endPoint x: 961, endPoint y: 56, distance: 1102.5
click at [961, 56] on button "Create order" at bounding box center [971, 61] width 62 height 17
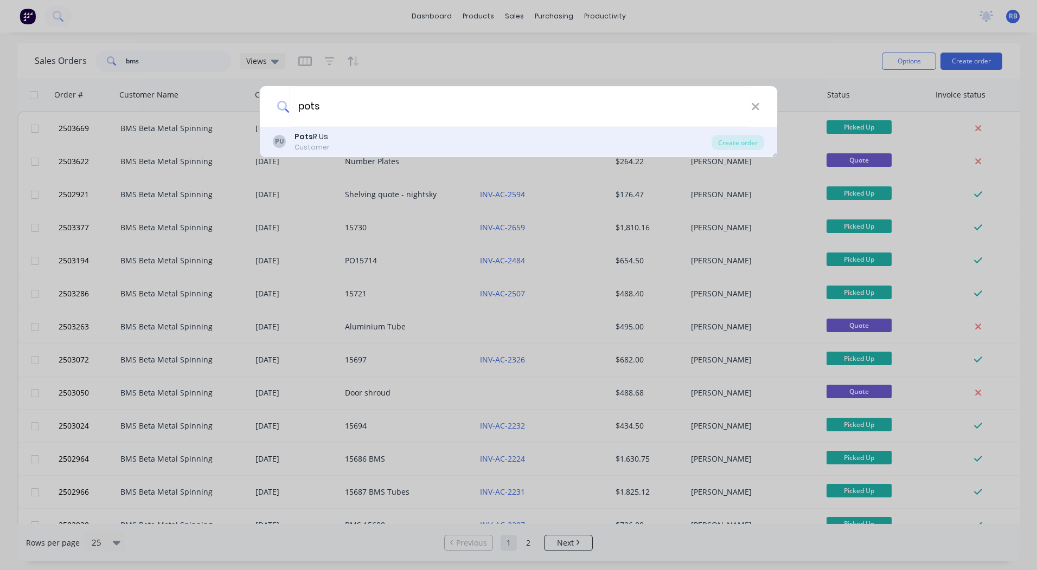
type input "pots"
click at [314, 140] on div "Pots R Us" at bounding box center [311, 136] width 35 height 11
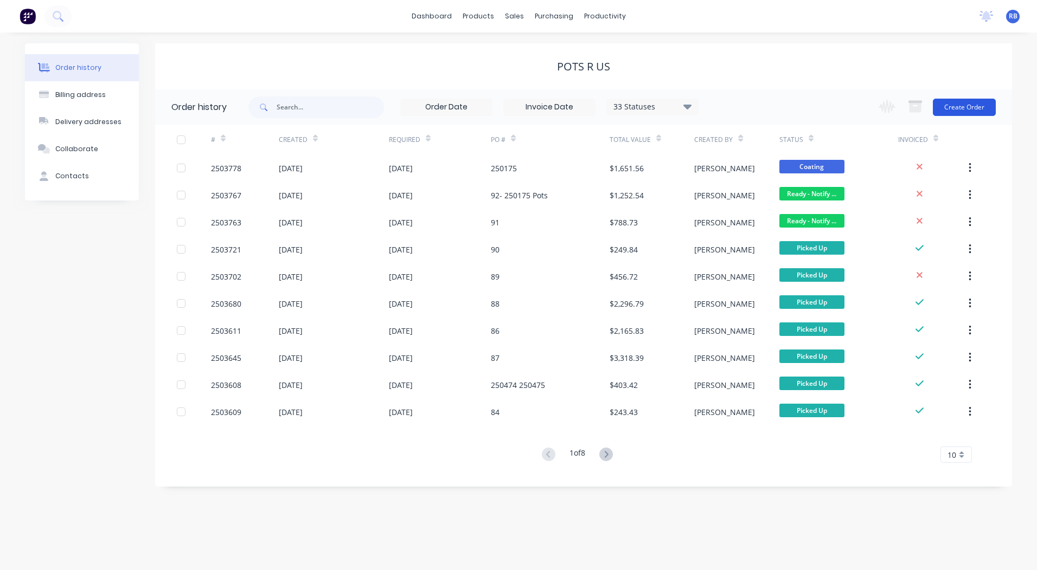
click at [970, 110] on button "Create Order" at bounding box center [963, 107] width 63 height 17
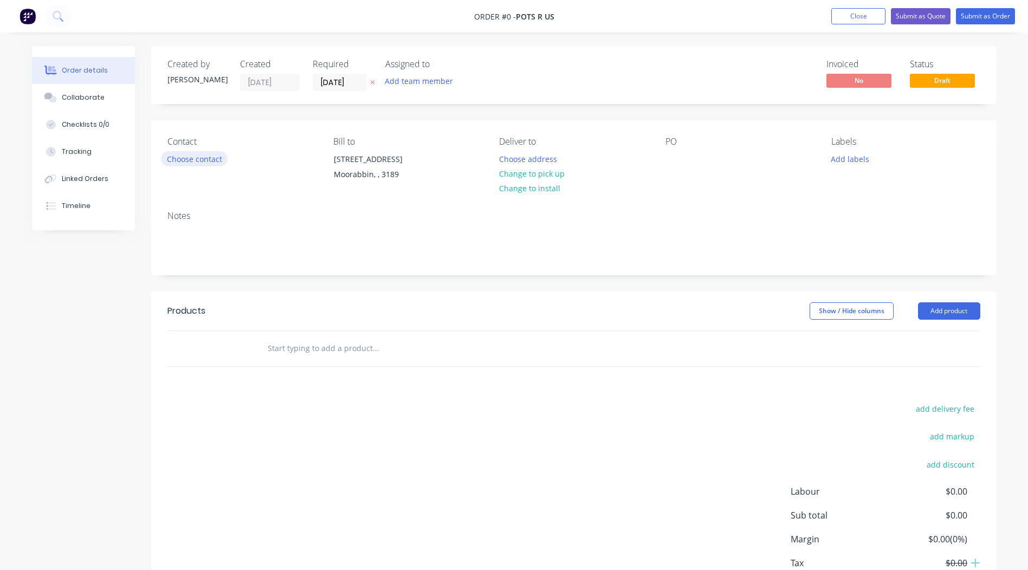
click at [188, 161] on button "Choose contact" at bounding box center [194, 158] width 67 height 15
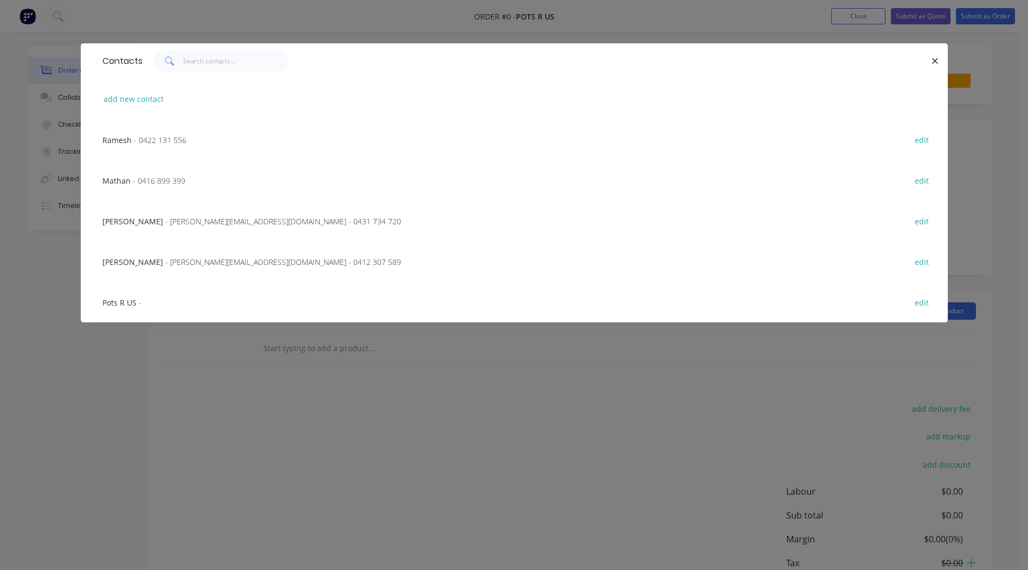
click at [152, 140] on span "- 0422 131 556" at bounding box center [160, 140] width 53 height 10
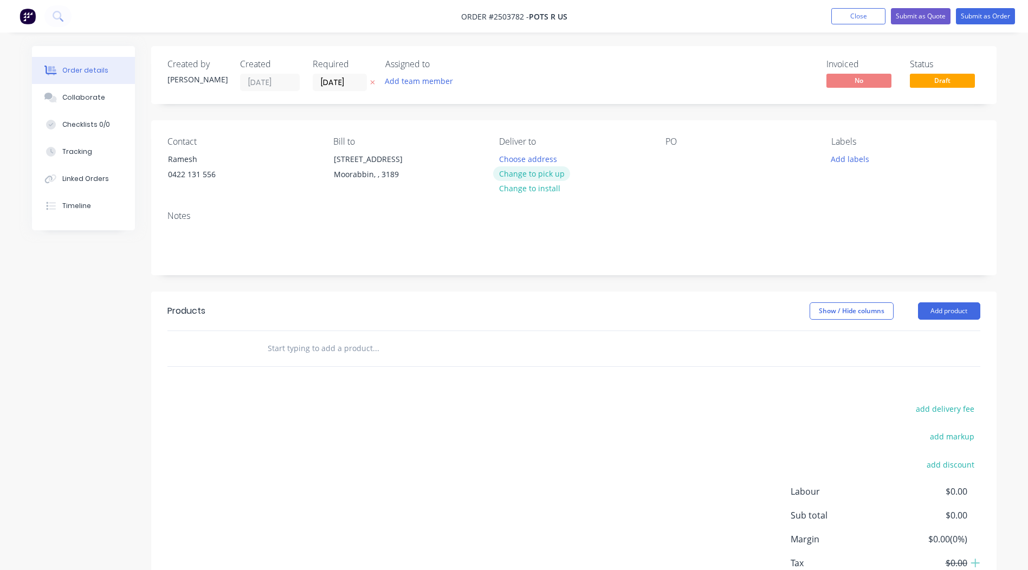
click at [526, 175] on button "Change to pick up" at bounding box center [531, 173] width 77 height 15
click at [671, 155] on div at bounding box center [674, 159] width 17 height 16
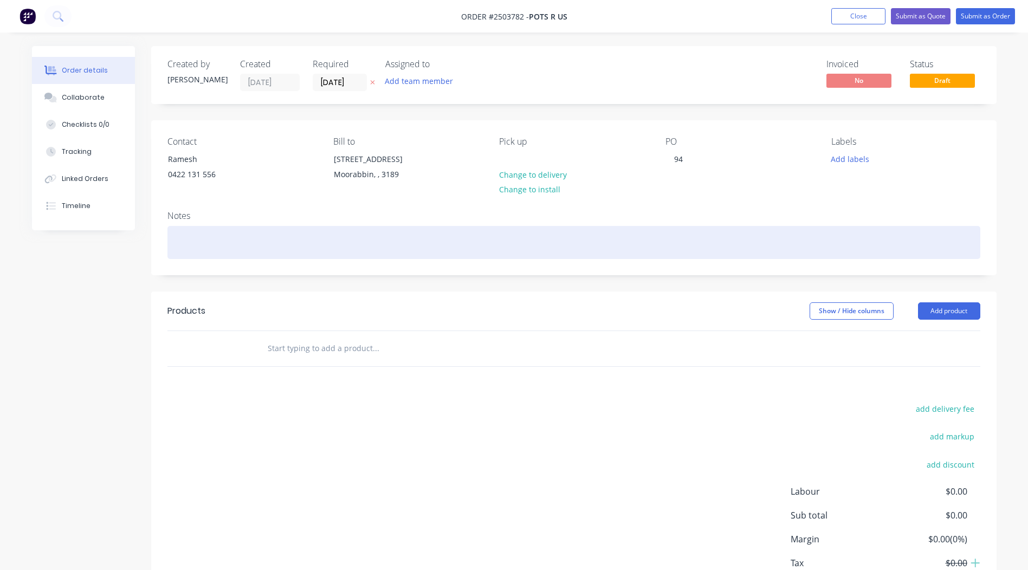
click at [222, 240] on div at bounding box center [574, 242] width 813 height 33
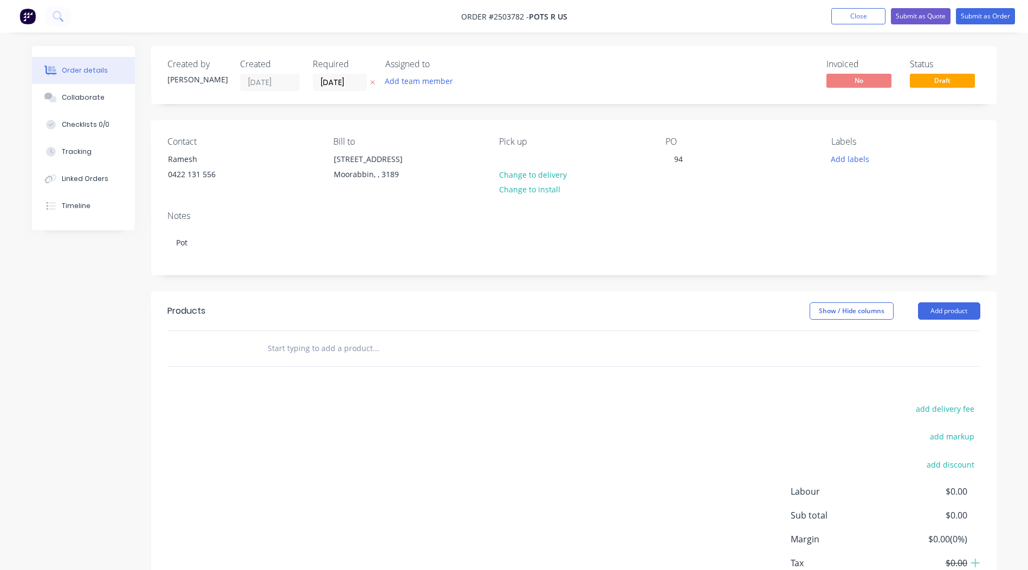
click at [654, 311] on div "Show / Hide columns Add product" at bounding box center [660, 310] width 640 height 17
click at [954, 311] on button "Add product" at bounding box center [949, 310] width 62 height 17
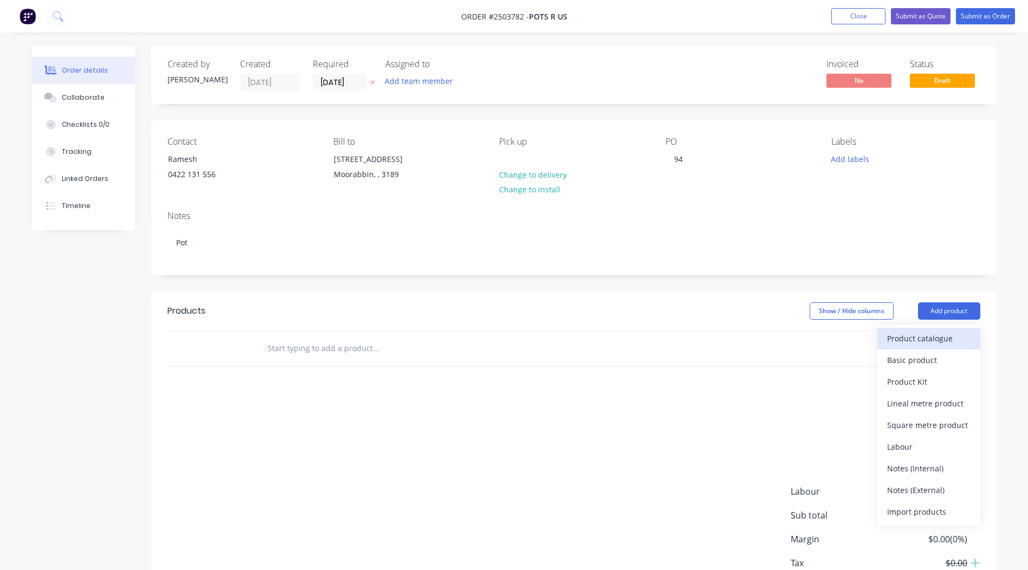
click at [936, 333] on div "Product catalogue" at bounding box center [928, 339] width 83 height 16
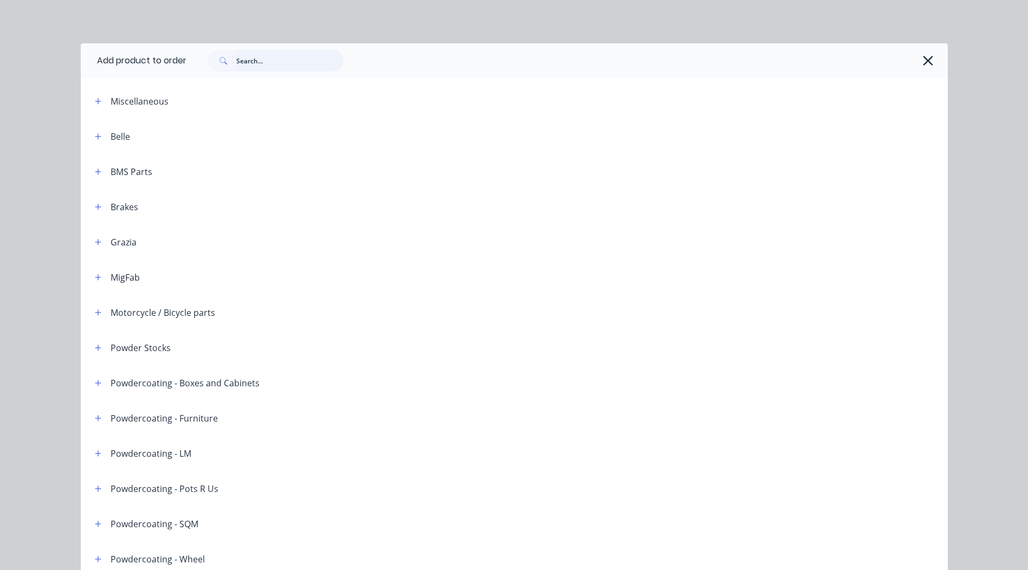
click at [267, 53] on input "text" at bounding box center [289, 61] width 107 height 22
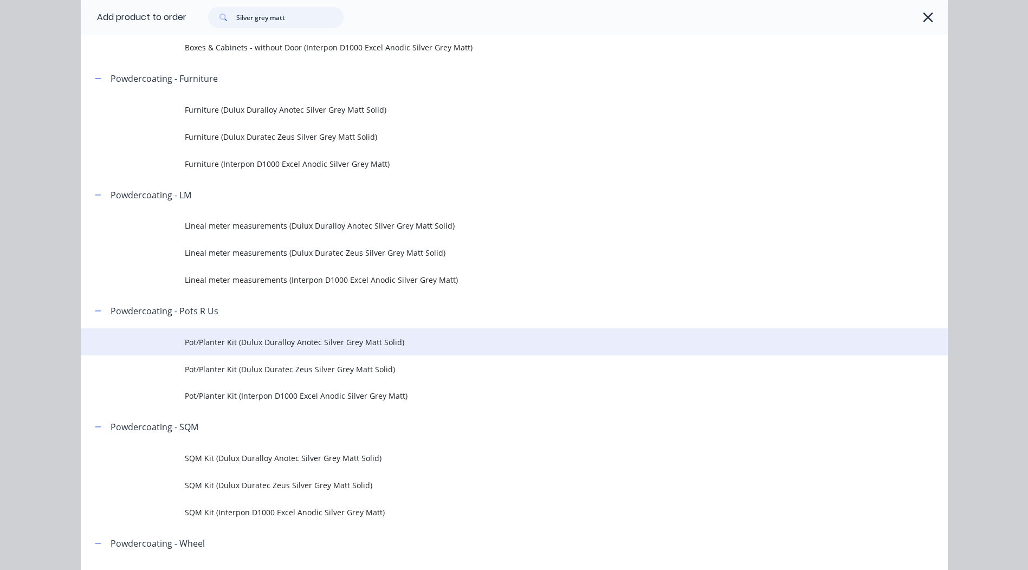
scroll to position [271, 0]
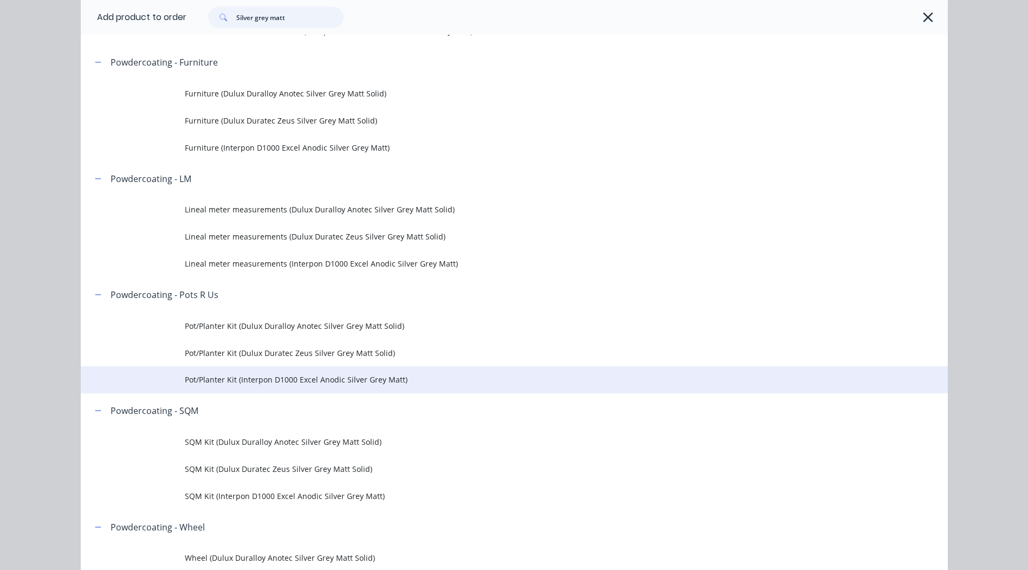
type input "Silver grey matt"
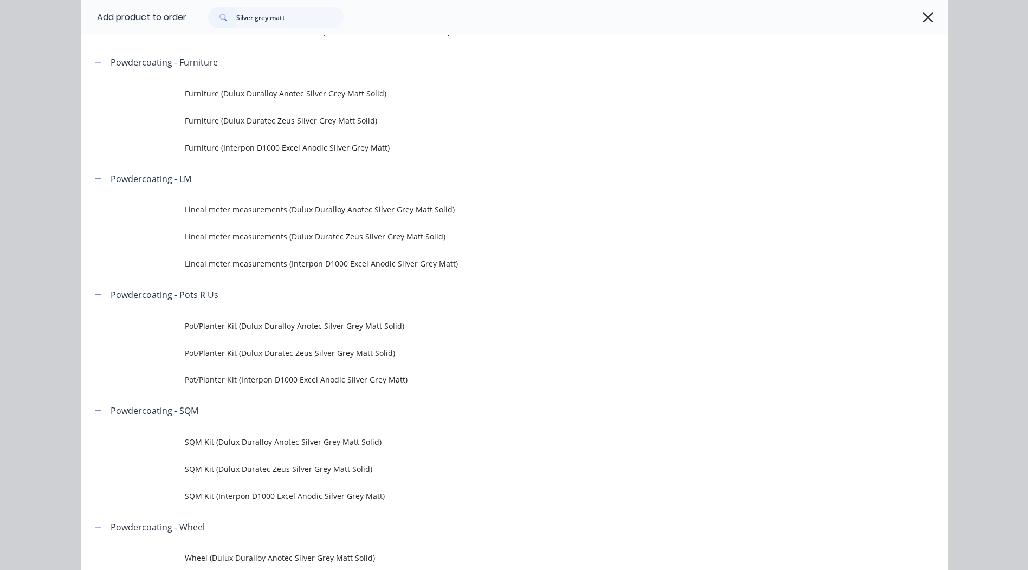
click at [357, 390] on td "Pot/Planter Kit (Interpon D1000 Excel Anodic Silver Grey Matt)" at bounding box center [566, 379] width 763 height 27
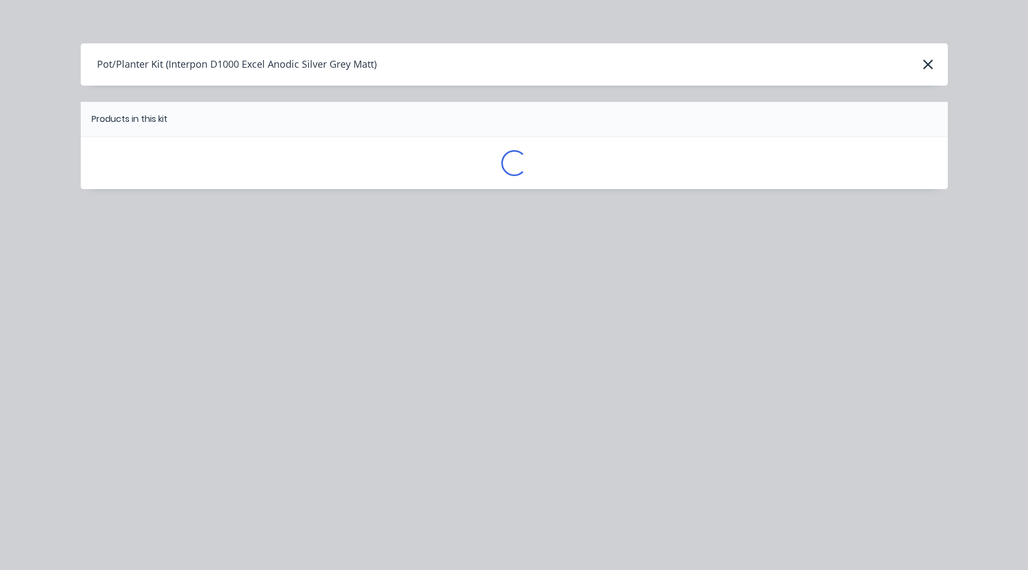
scroll to position [0, 0]
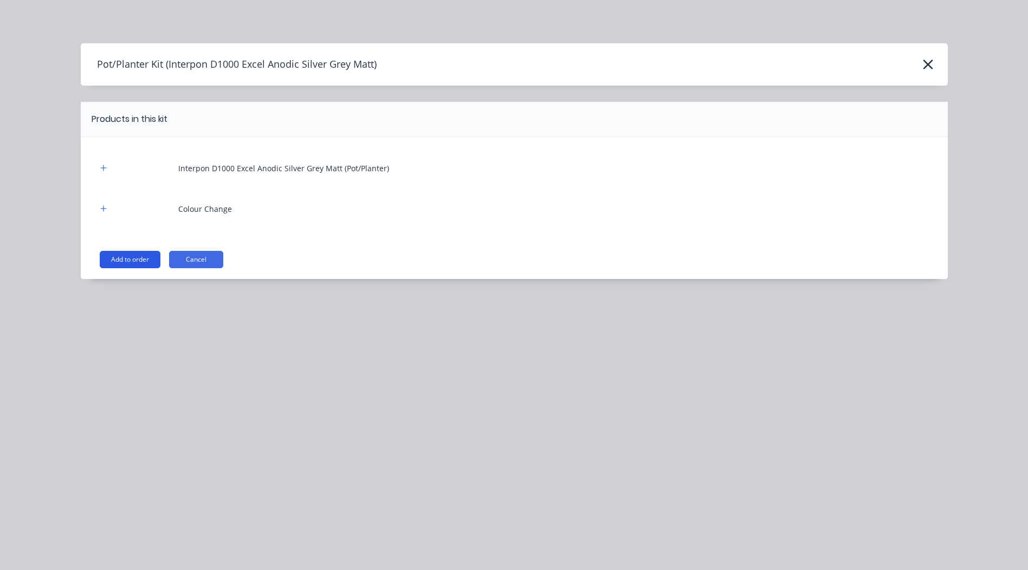
click at [120, 258] on button "Add to order" at bounding box center [130, 259] width 61 height 17
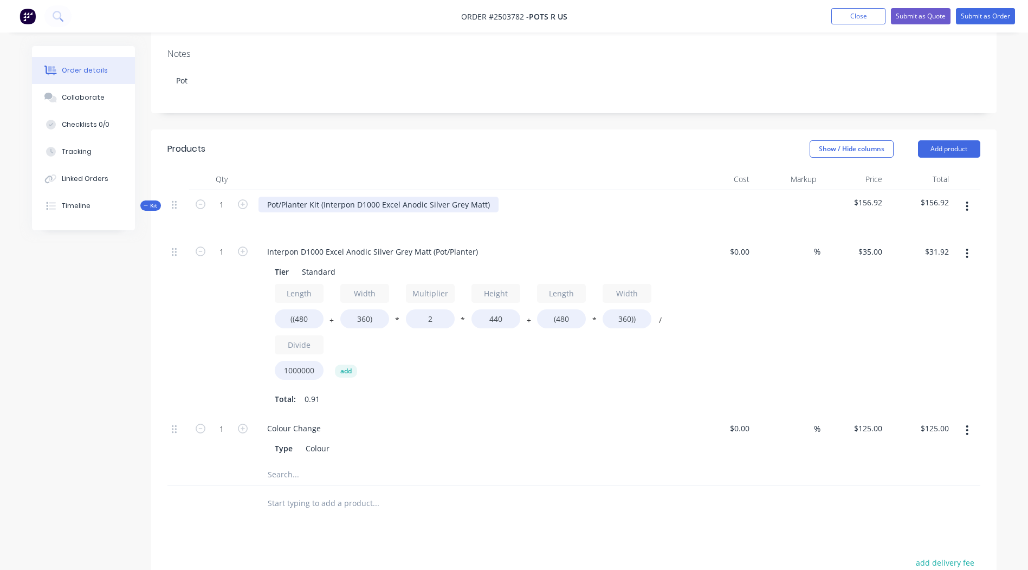
scroll to position [163, 0]
drag, startPoint x: 322, startPoint y: 202, endPoint x: 0, endPoint y: 227, distance: 323.0
click at [0, 227] on html "Order #2503782 - Pots R Us Add product Close Submit as Quote Submit as Order Or…" at bounding box center [514, 317] width 1028 height 960
click at [432, 203] on div "Interpon D1000 Excel Anodic Silver Grey Matt)" at bounding box center [351, 204] width 184 height 16
click at [559, 193] on div "Interpon D1000 Excel Anodic Silver Grey Matt" at bounding box center [471, 213] width 434 height 47
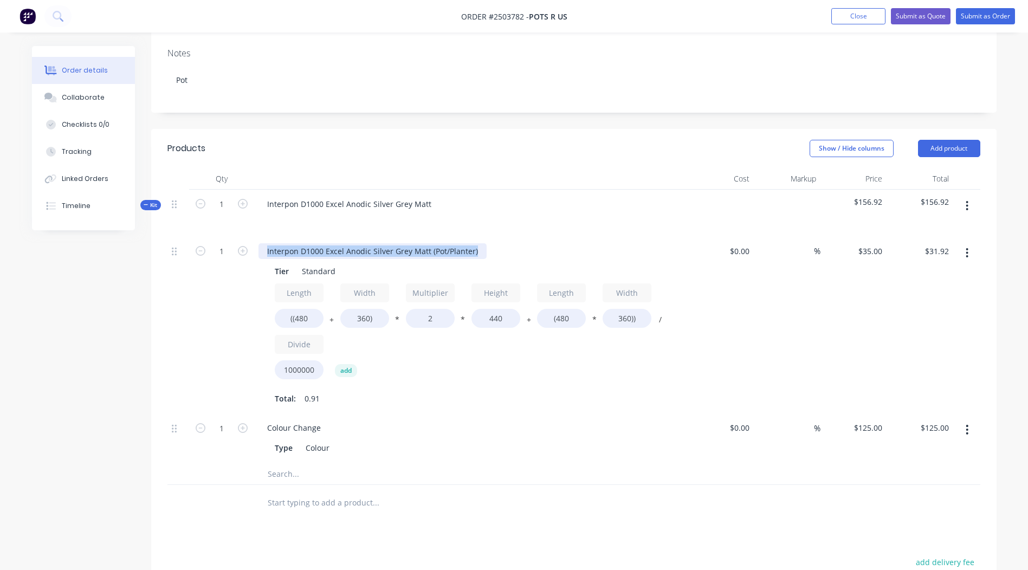
drag, startPoint x: 475, startPoint y: 248, endPoint x: 0, endPoint y: 250, distance: 475.4
click at [0, 253] on html "Order #2503782 - Pots R Us Add product Close Submit as Quote Submit as Order Or…" at bounding box center [514, 317] width 1028 height 960
click at [630, 205] on div "Interpon D1000 Excel Anodic Silver Grey Matt" at bounding box center [471, 213] width 434 height 47
click at [317, 320] on input "((480" at bounding box center [299, 318] width 49 height 19
type input "((3350"
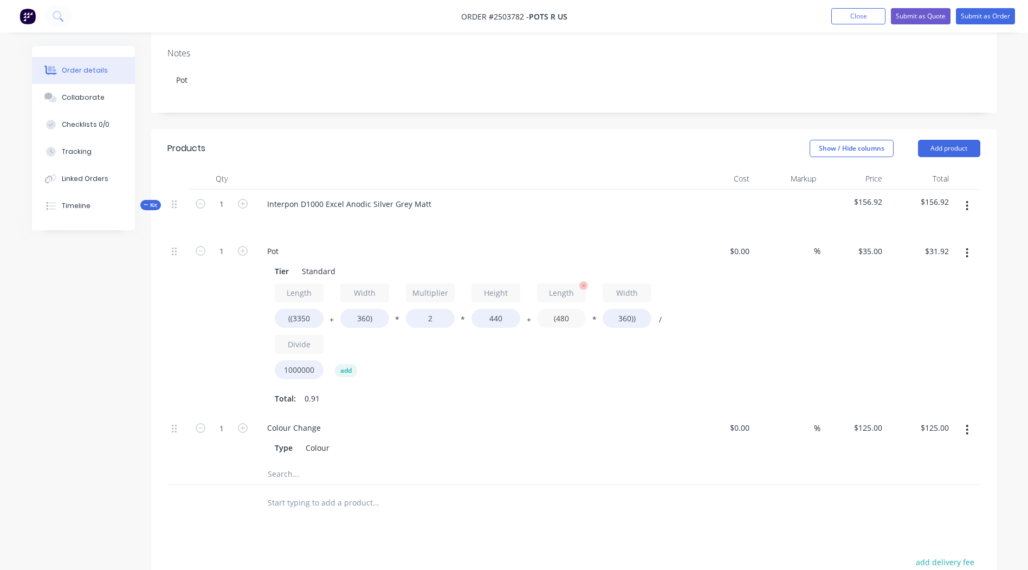
type input "$120.32"
click at [575, 322] on input "(480" at bounding box center [561, 318] width 49 height 19
type input "(3350"
type input "$156.48"
click at [367, 323] on input "360)" at bounding box center [364, 318] width 49 height 19
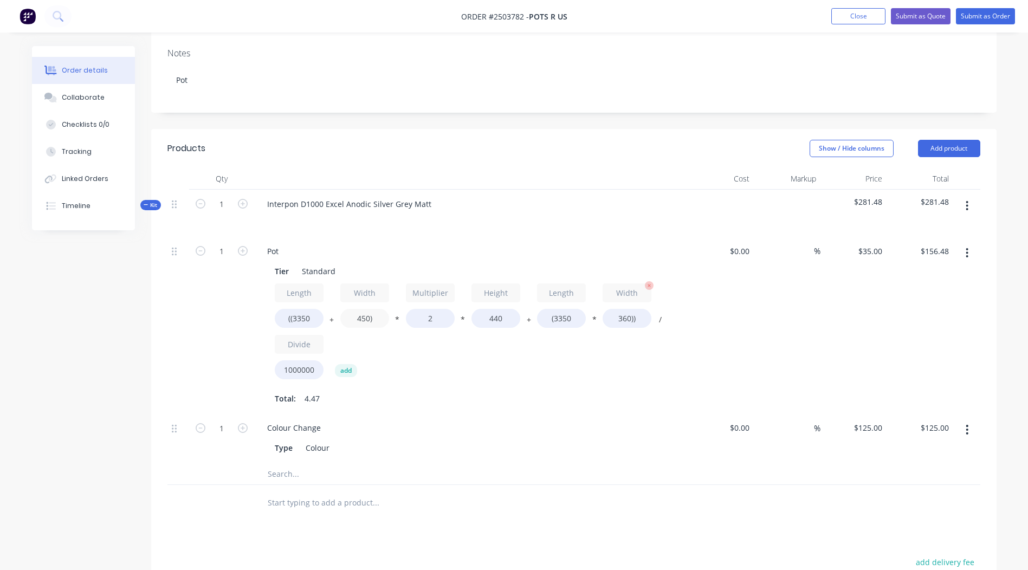
type input "450)"
type input "$159.25"
click at [626, 321] on input "360))" at bounding box center [627, 318] width 49 height 19
type input "450))"
type input "$169.80"
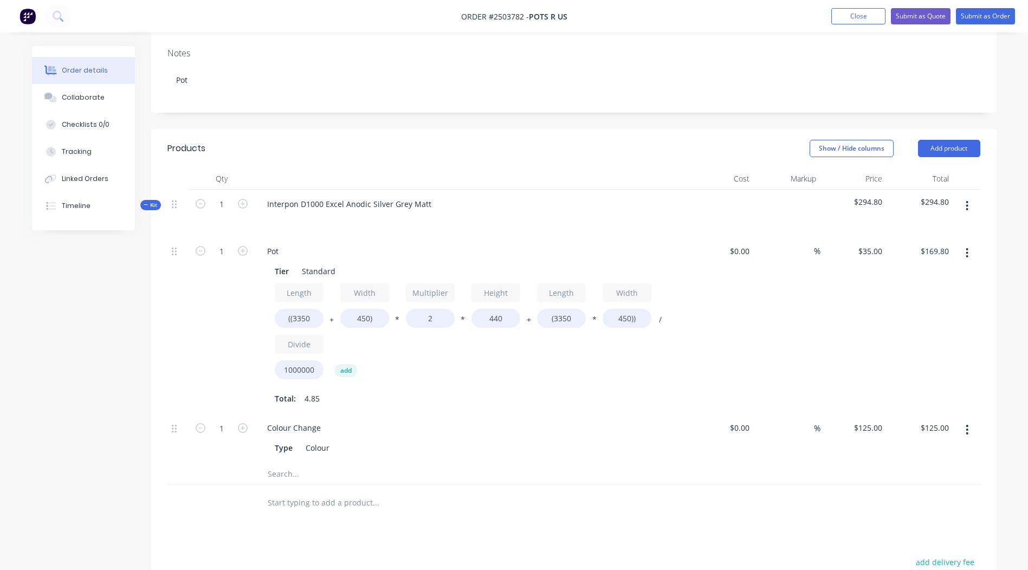
click at [758, 285] on div "%" at bounding box center [787, 325] width 67 height 177
click at [504, 313] on input "440" at bounding box center [496, 318] width 49 height 19
type input "4"
type input "1100"
type input "$345.36"
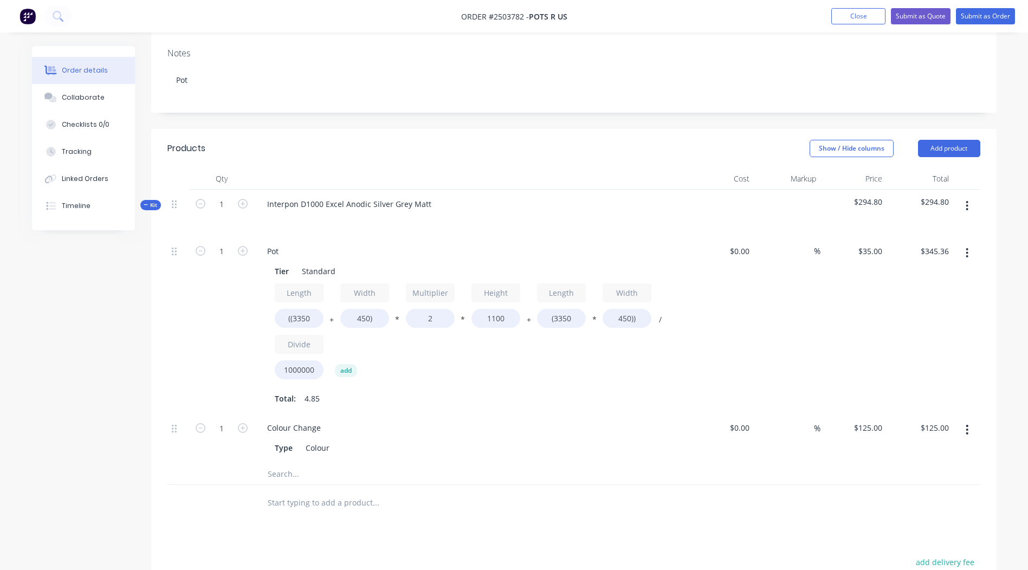
click at [887, 314] on div "$345.36 $169.80" at bounding box center [920, 325] width 67 height 177
click at [245, 253] on icon "button" at bounding box center [243, 251] width 10 height 10
type input "2"
type input "$690.73"
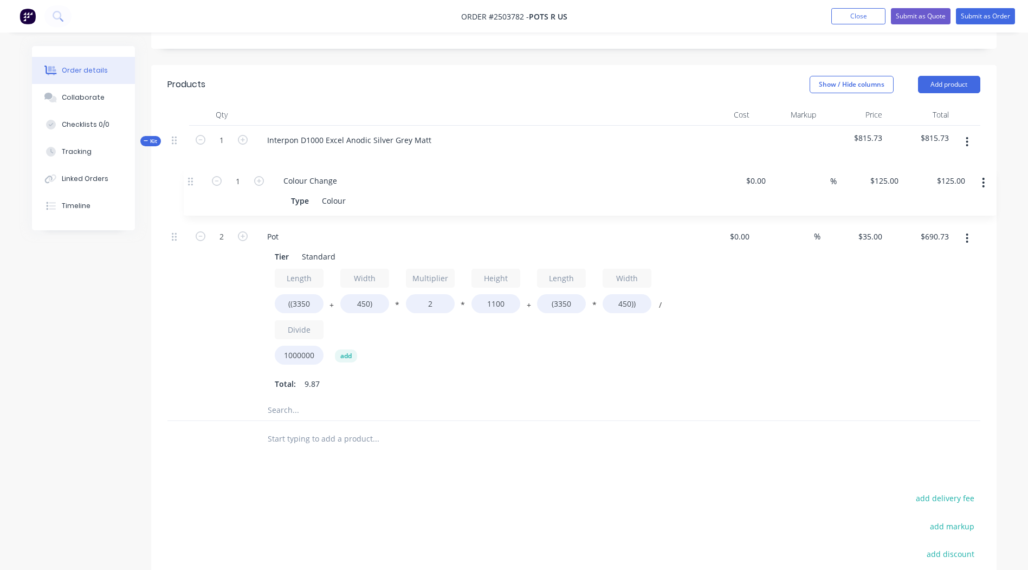
drag, startPoint x: 172, startPoint y: 364, endPoint x: 190, endPoint y: 173, distance: 192.2
click at [190, 173] on div "2 Pot Tier Standard Length ((3350 + Width 450) * Multiplier 2 * Height 1100 + L…" at bounding box center [574, 286] width 813 height 227
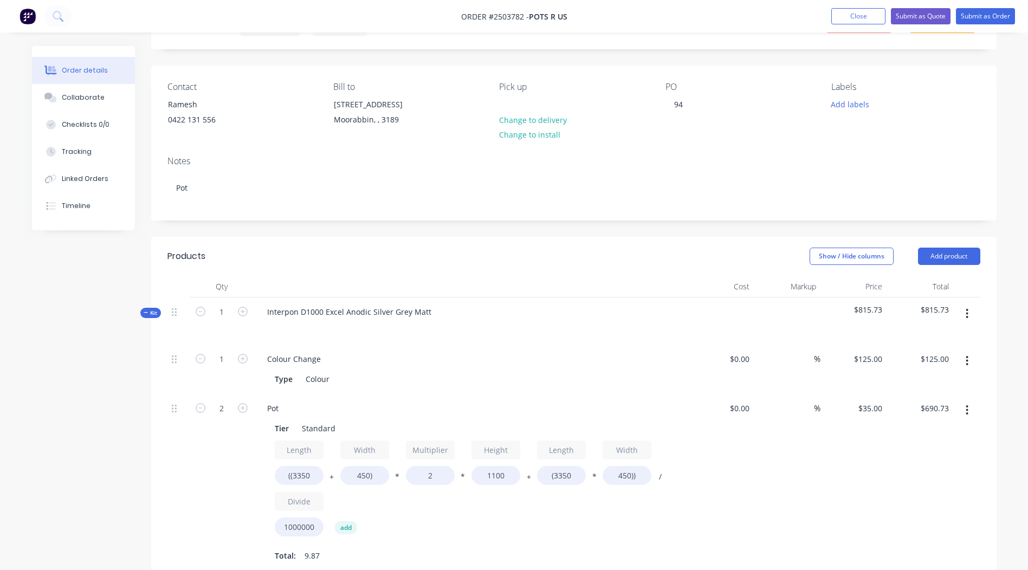
scroll to position [0, 0]
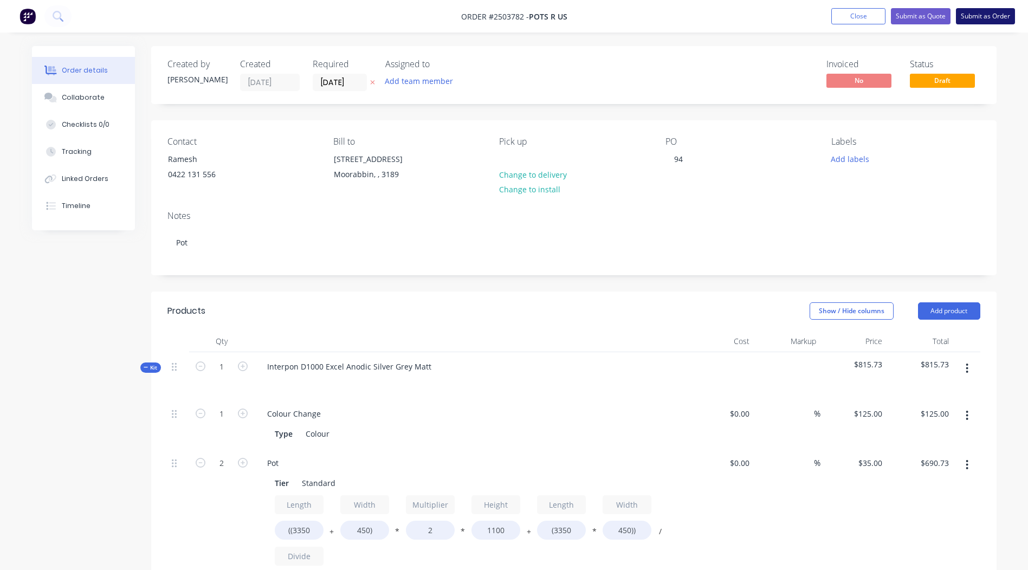
click at [981, 9] on button "Submit as Order" at bounding box center [985, 16] width 59 height 16
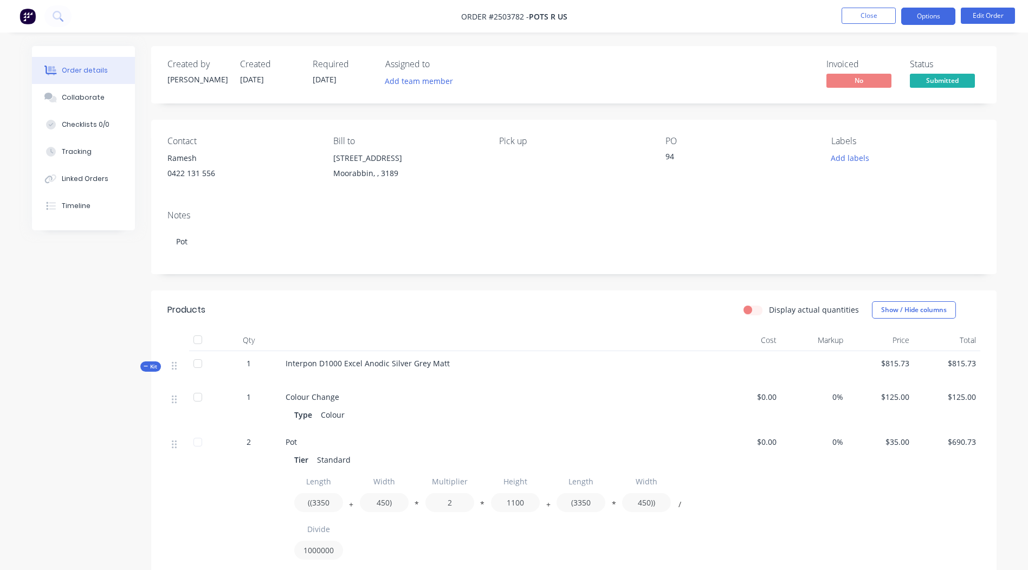
click at [915, 10] on button "Options" at bounding box center [929, 16] width 54 height 17
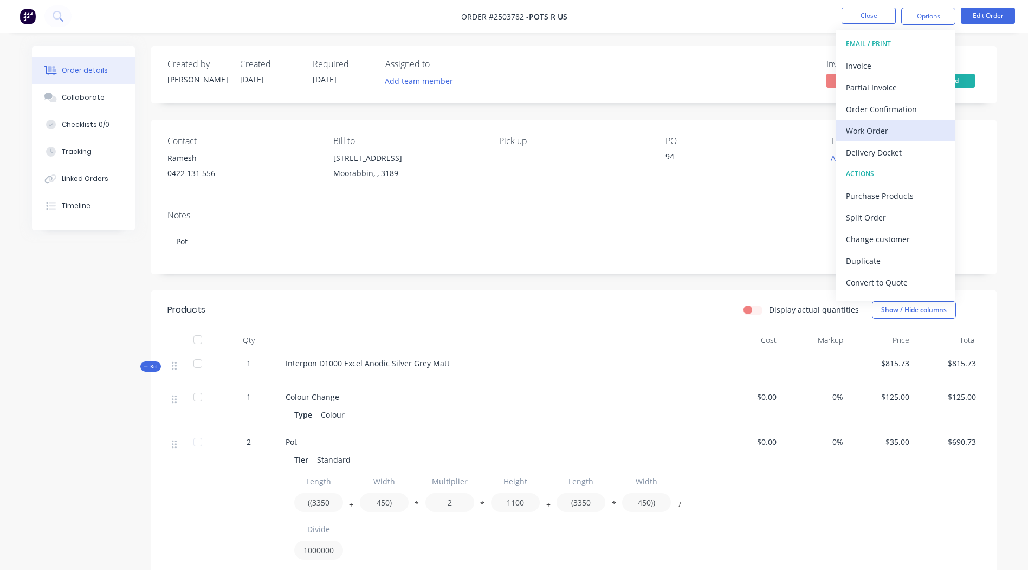
click at [883, 127] on div "Work Order" at bounding box center [896, 131] width 100 height 16
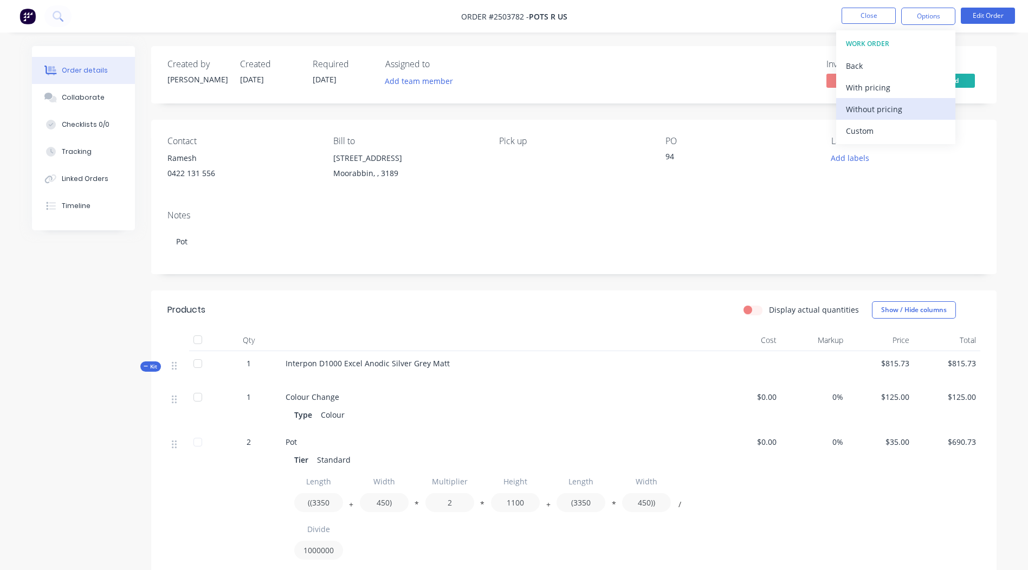
click at [880, 106] on div "Without pricing" at bounding box center [896, 109] width 100 height 16
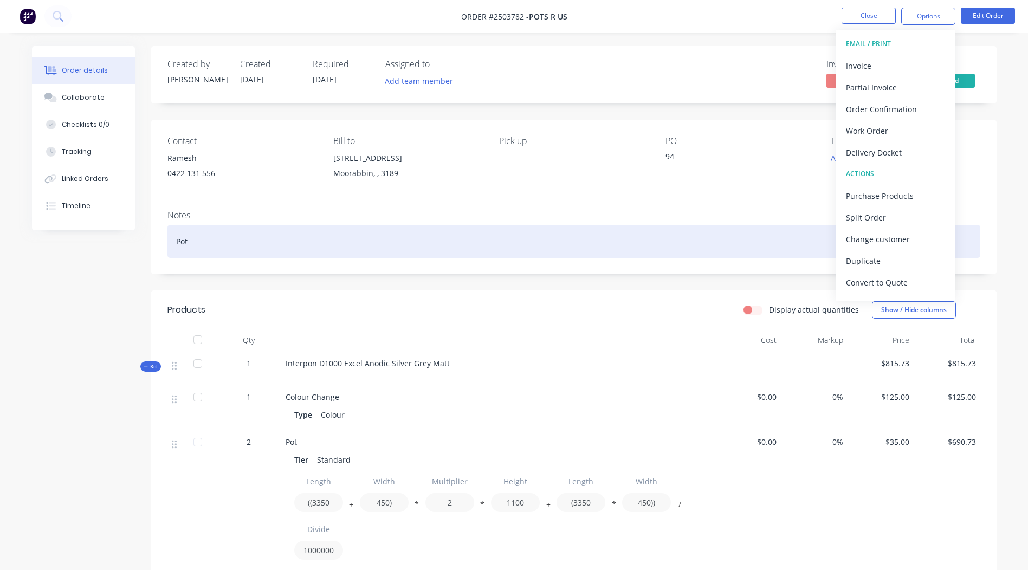
click at [506, 225] on div "Pot" at bounding box center [574, 241] width 813 height 33
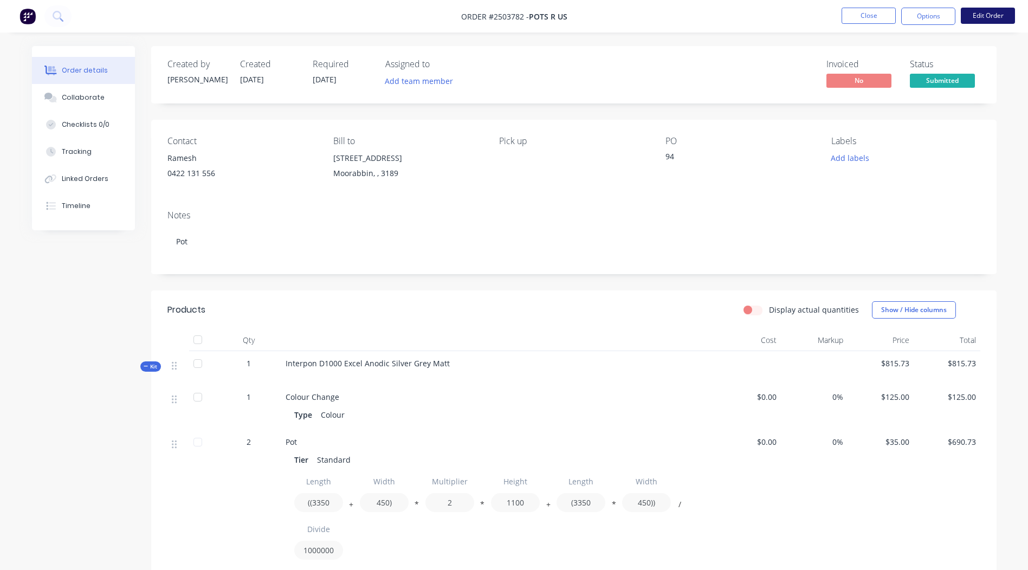
click at [982, 14] on button "Edit Order" at bounding box center [988, 16] width 54 height 16
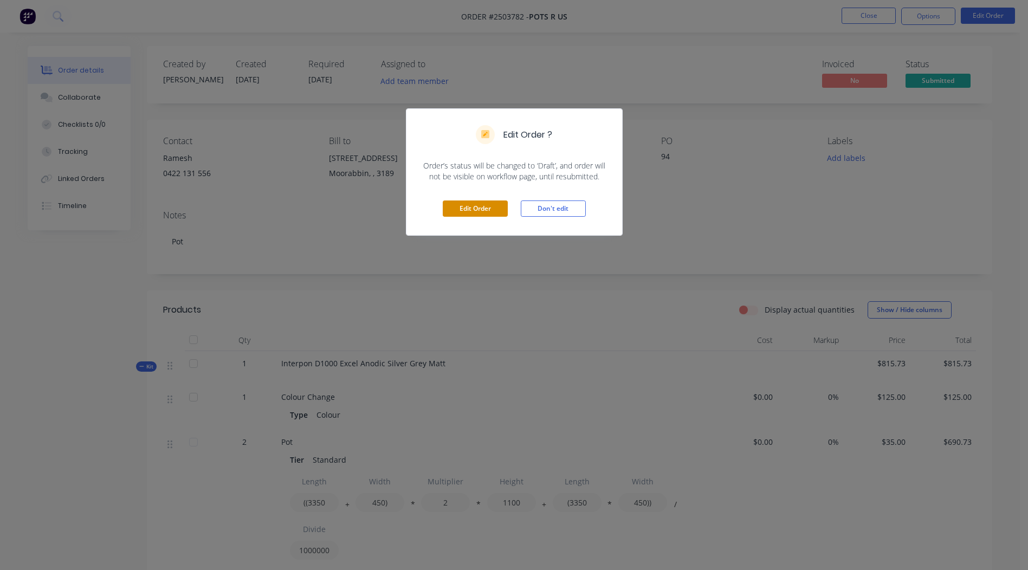
click at [458, 210] on button "Edit Order" at bounding box center [475, 209] width 65 height 16
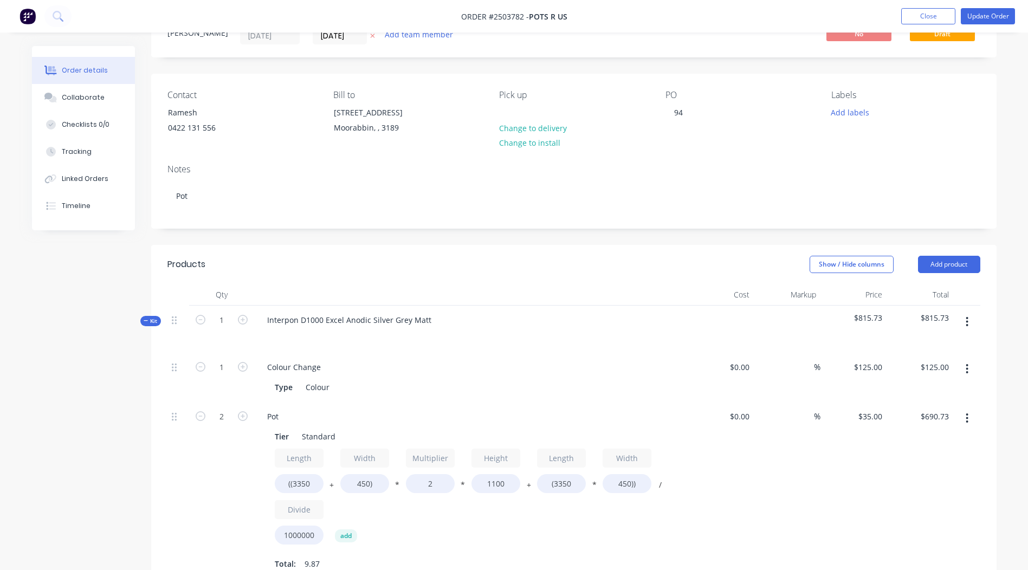
scroll to position [108, 0]
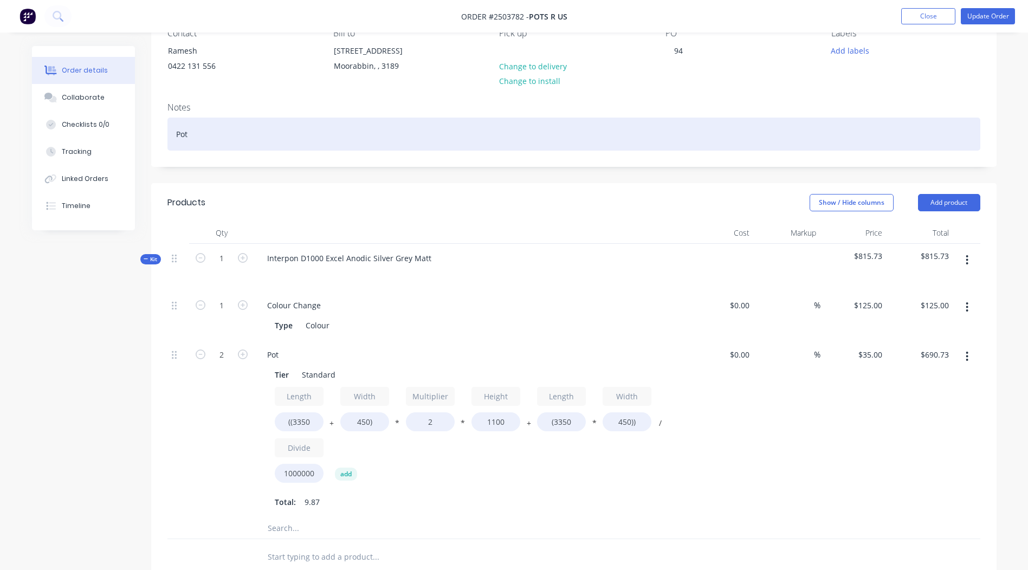
click at [205, 136] on div "Pot" at bounding box center [574, 134] width 813 height 33
click at [175, 131] on div "Pots" at bounding box center [574, 134] width 813 height 33
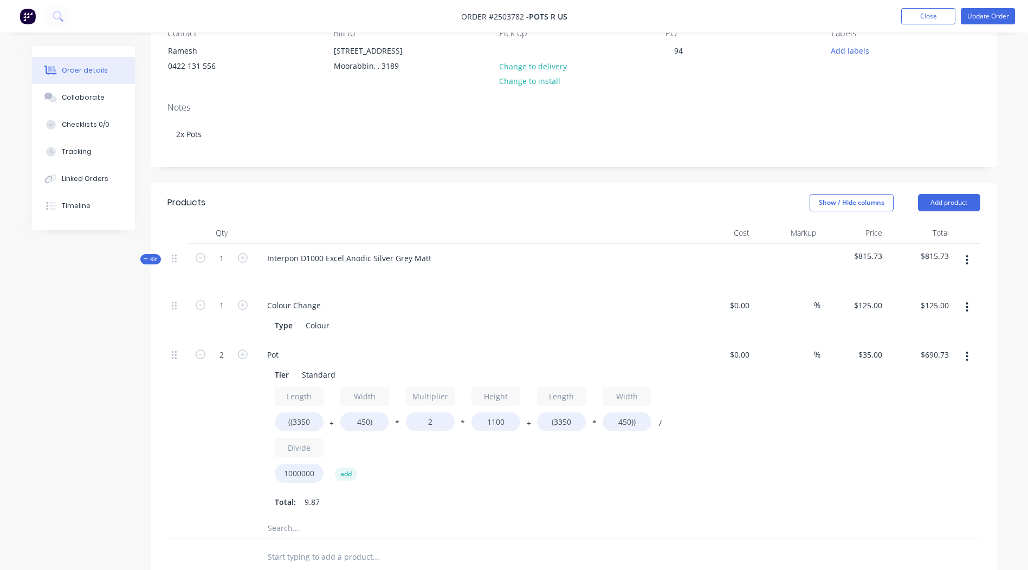
click at [272, 105] on div "Notes" at bounding box center [574, 107] width 813 height 10
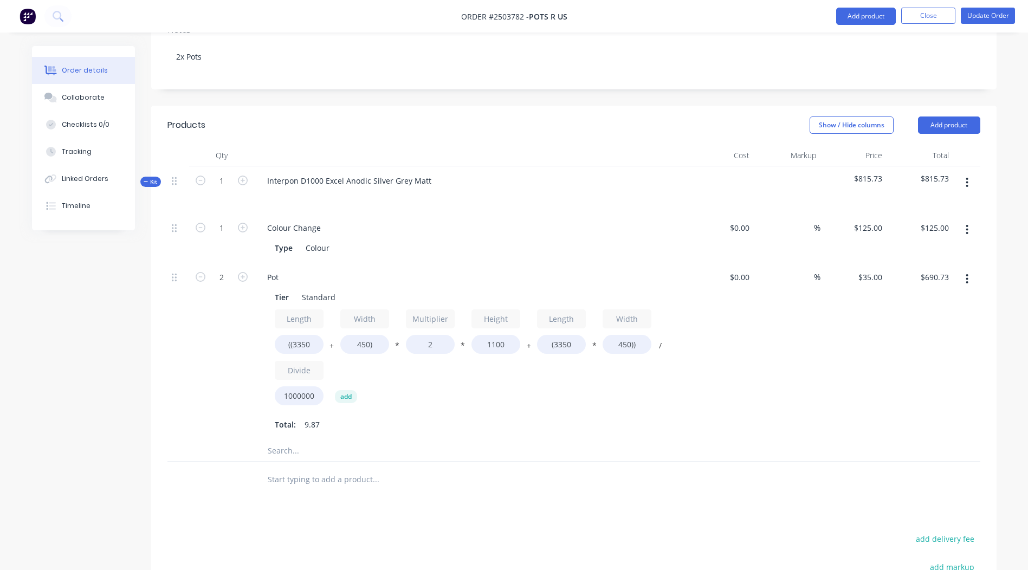
scroll to position [0, 0]
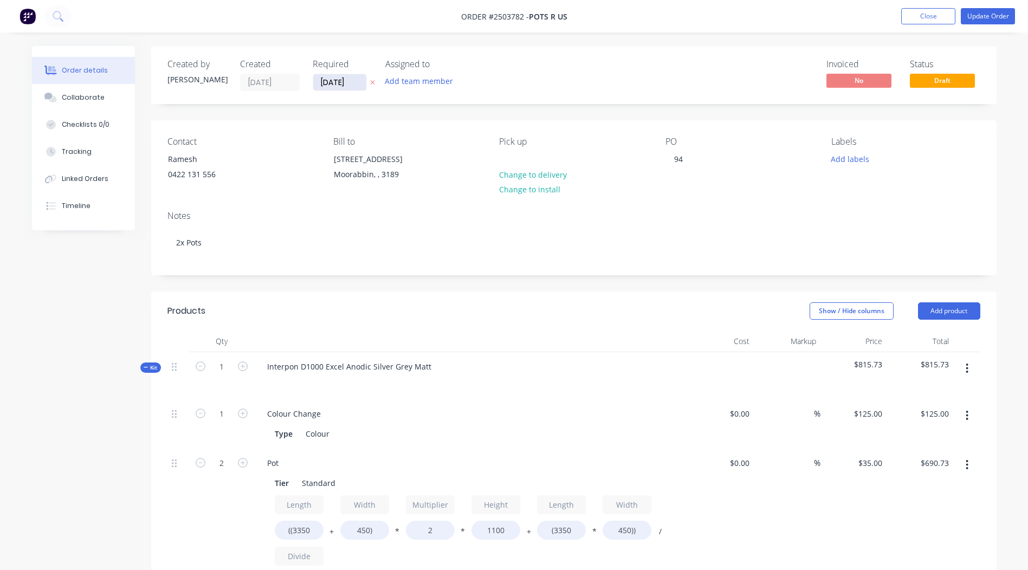
click at [338, 84] on input "[DATE]" at bounding box center [339, 82] width 53 height 16
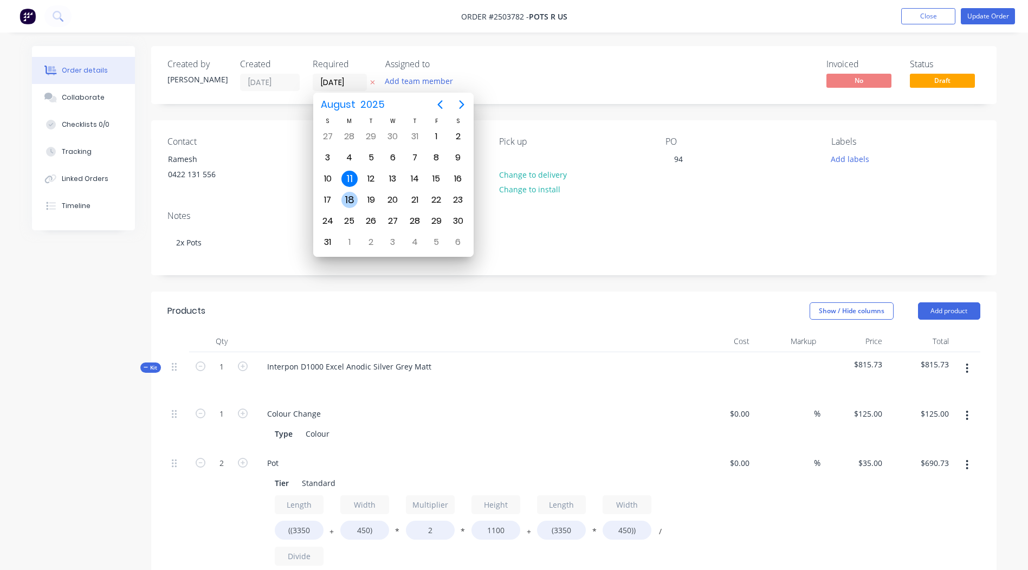
click at [350, 195] on div "18" at bounding box center [350, 200] width 16 height 16
type input "[DATE]"
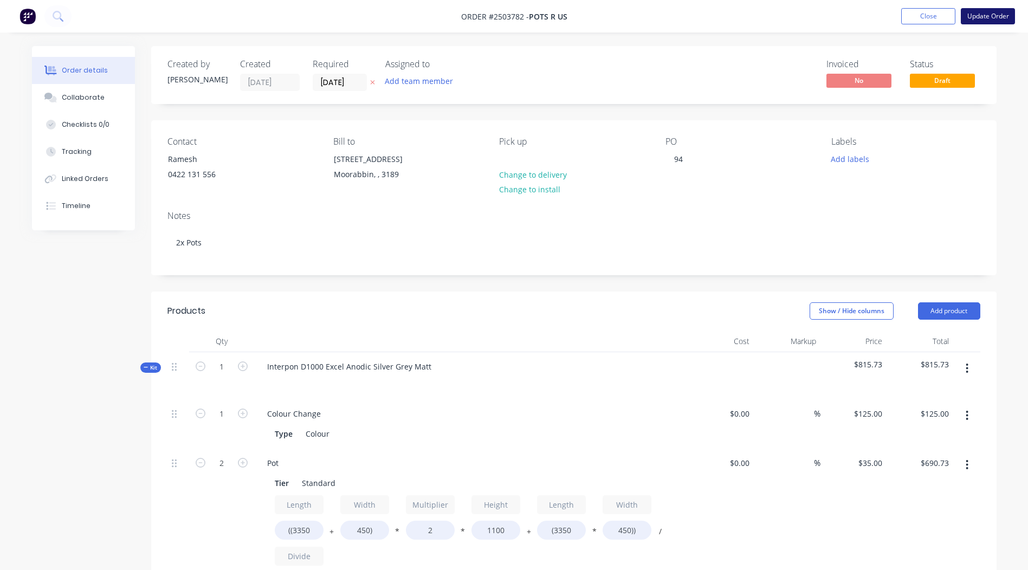
click at [1000, 13] on button "Update Order" at bounding box center [988, 16] width 54 height 16
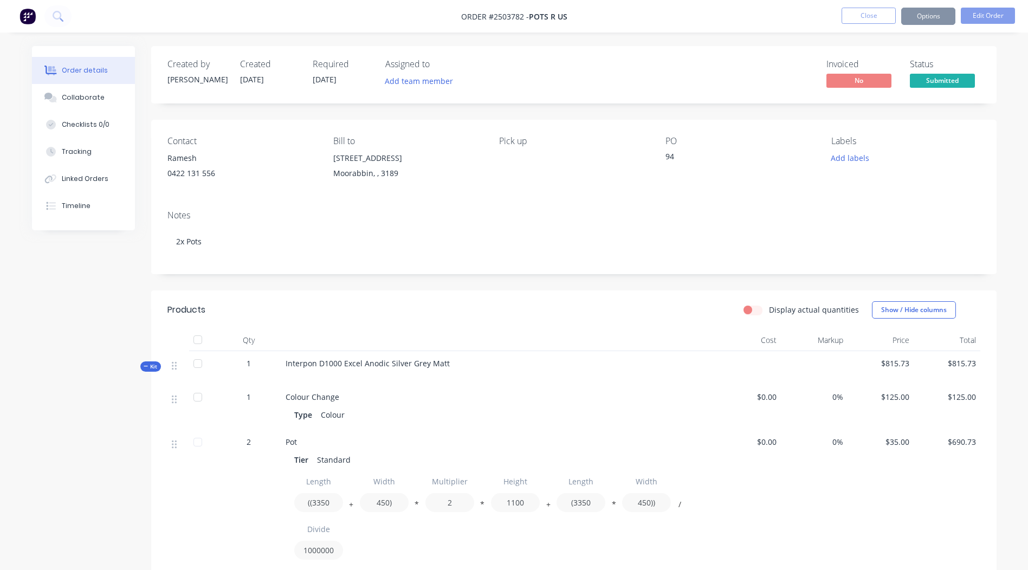
click at [930, 15] on button "Options" at bounding box center [929, 16] width 54 height 17
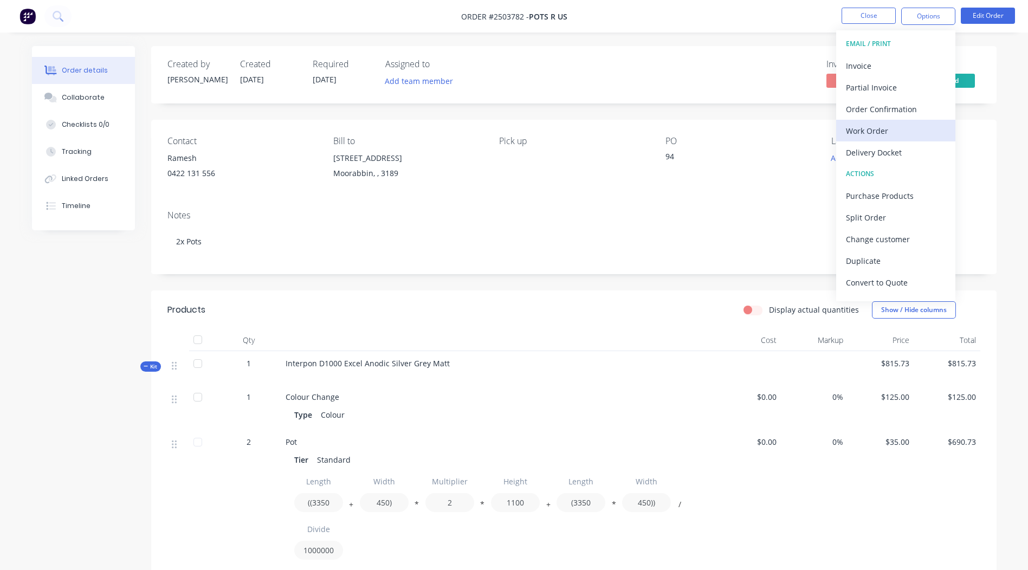
click at [868, 131] on div "Work Order" at bounding box center [896, 131] width 100 height 16
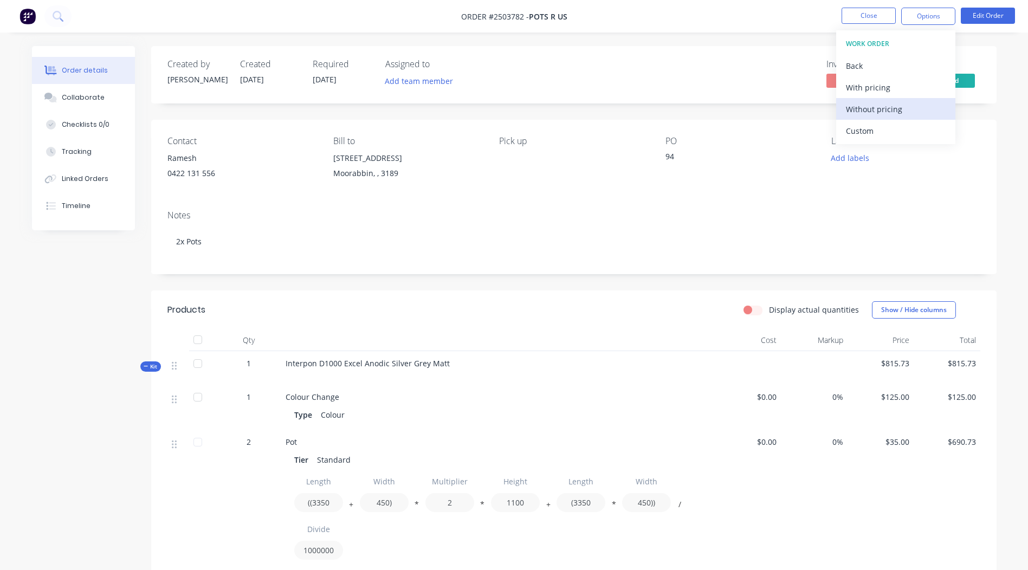
click at [876, 116] on div "Without pricing" at bounding box center [896, 109] width 100 height 16
click at [735, 76] on div "Created by Rory Created 11/08/25 Required 18/08/25 Assigned to Add team member …" at bounding box center [574, 74] width 846 height 57
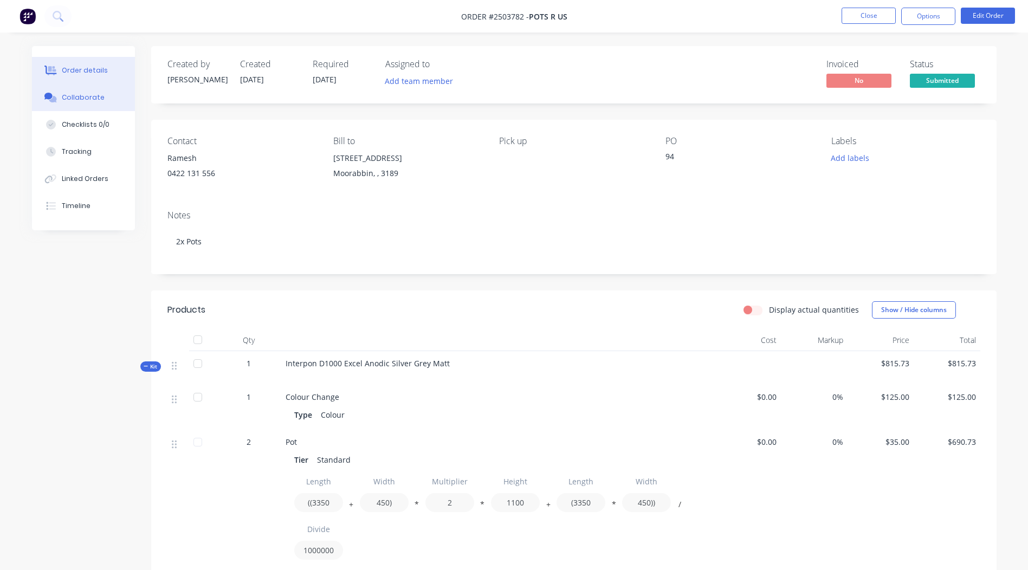
click at [119, 99] on button "Collaborate" at bounding box center [83, 97] width 103 height 27
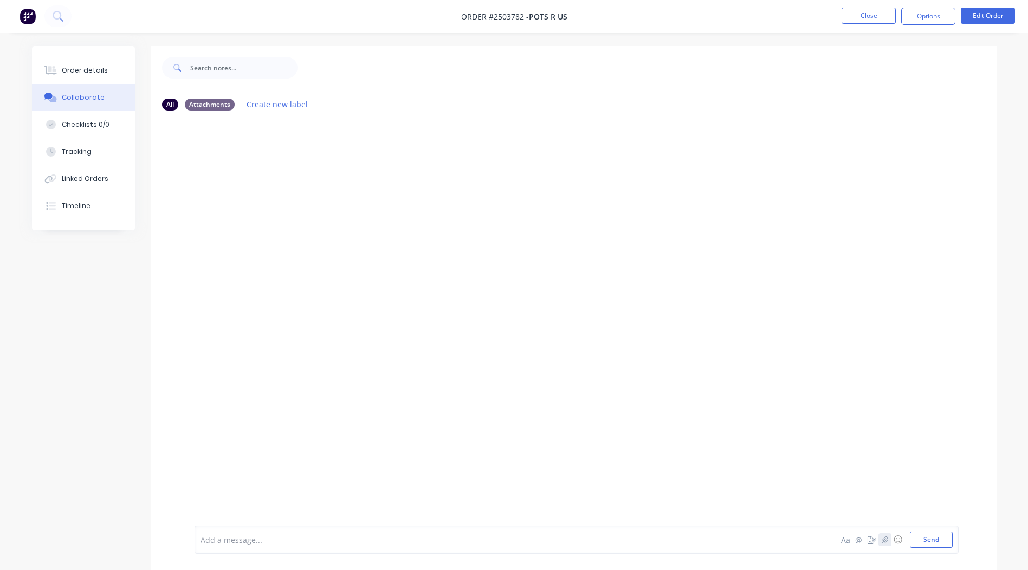
click at [890, 544] on button "button" at bounding box center [885, 539] width 13 height 13
click at [933, 542] on button "Send" at bounding box center [931, 540] width 43 height 16
click at [880, 11] on button "Close" at bounding box center [869, 16] width 54 height 16
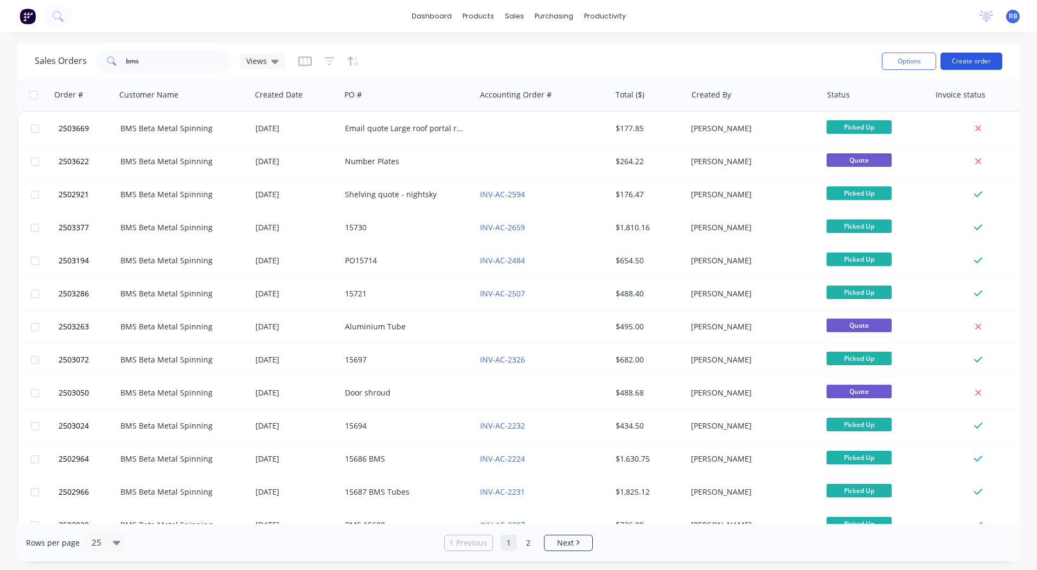
click at [959, 62] on button "Create order" at bounding box center [971, 61] width 62 height 17
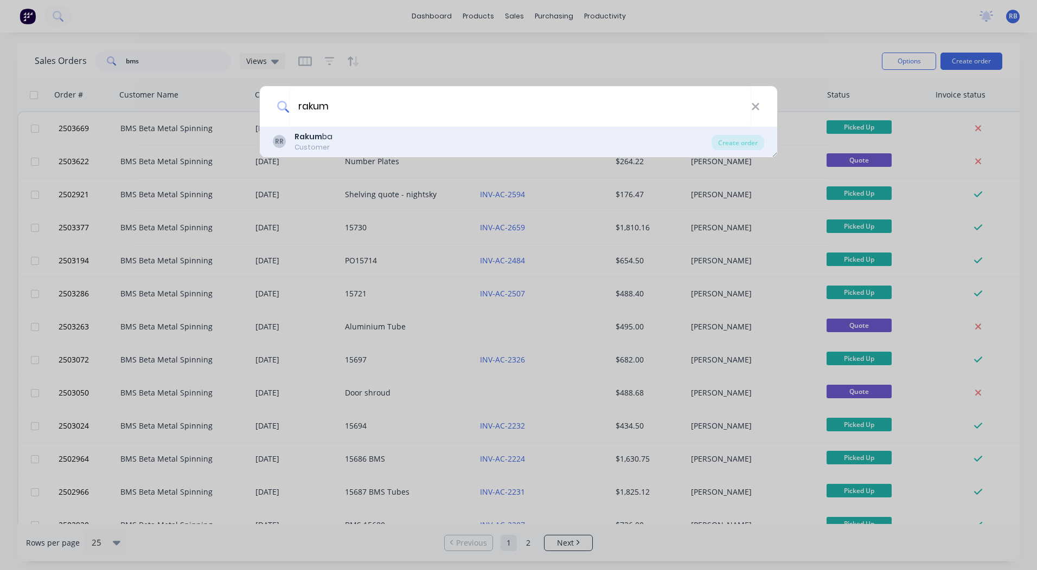
type input "rakum"
click at [311, 148] on div "Customer" at bounding box center [313, 148] width 38 height 10
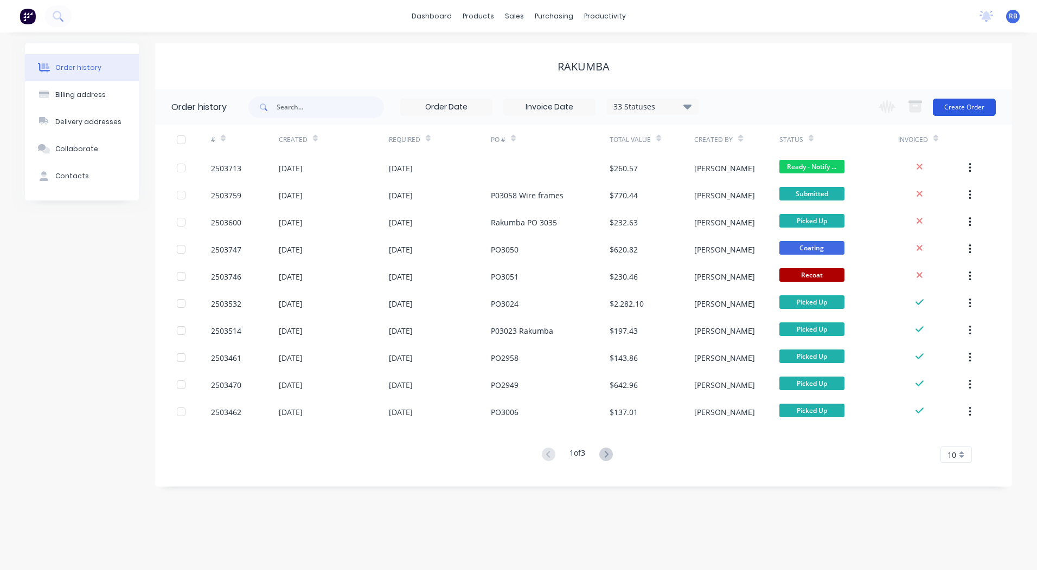
click at [963, 110] on button "Create Order" at bounding box center [963, 107] width 63 height 17
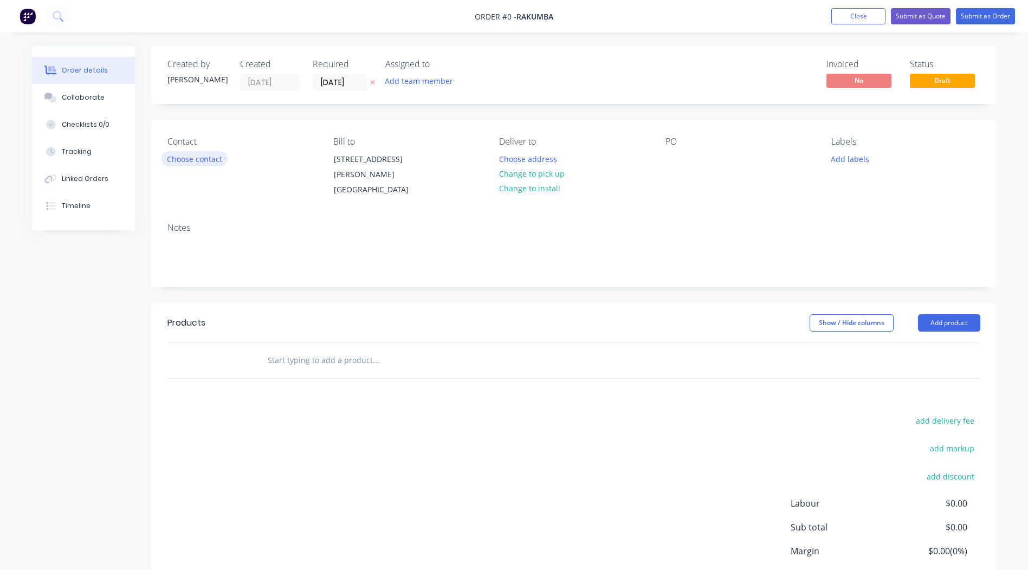
click at [192, 164] on button "Choose contact" at bounding box center [194, 158] width 67 height 15
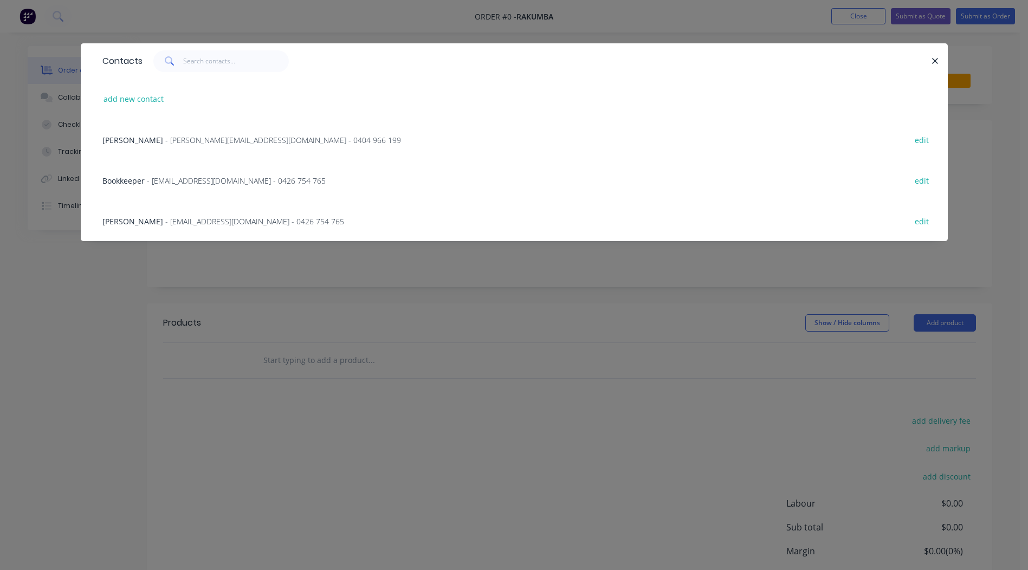
click at [156, 146] on div "Dan Treacy - dan@rakumba.com.au - 0404 966 199 edit" at bounding box center [514, 139] width 835 height 41
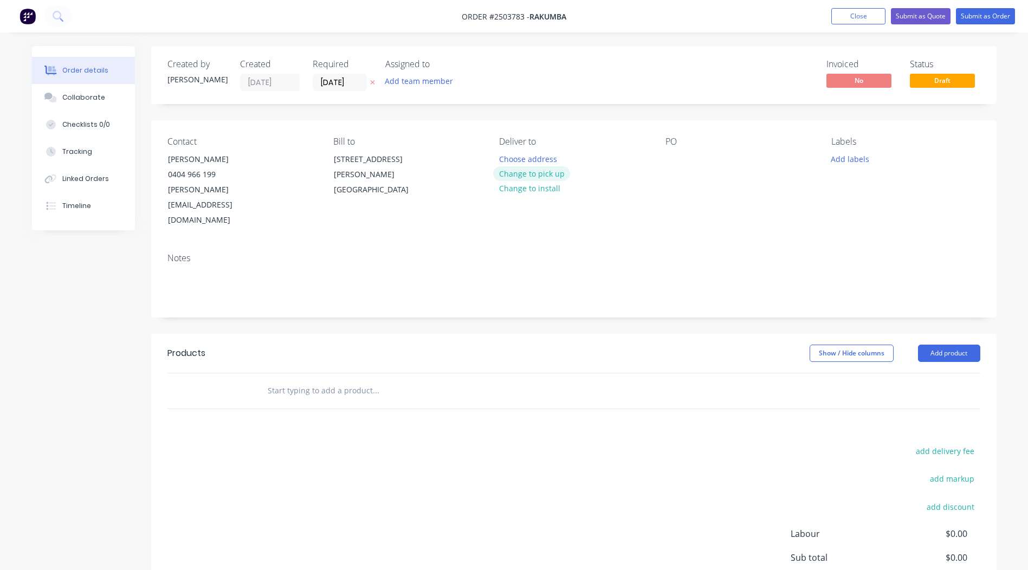
click at [524, 175] on button "Change to pick up" at bounding box center [531, 173] width 77 height 15
click at [661, 156] on div "Contact Dan Treacy 0404 966 199 dan@rakumba.com.au Bill to 4 Ardena Court Bentl…" at bounding box center [574, 182] width 846 height 124
click at [665, 155] on div "Contact Dan Treacy 0404 966 199 dan@rakumba.com.au Bill to 4 Ardena Court Bentl…" at bounding box center [574, 182] width 846 height 124
click at [669, 155] on div at bounding box center [674, 159] width 17 height 16
click at [715, 208] on div "Contact Dan Treacy 0404 966 199 dan@rakumba.com.au Bill to 4 Ardena Court Bentl…" at bounding box center [574, 182] width 846 height 124
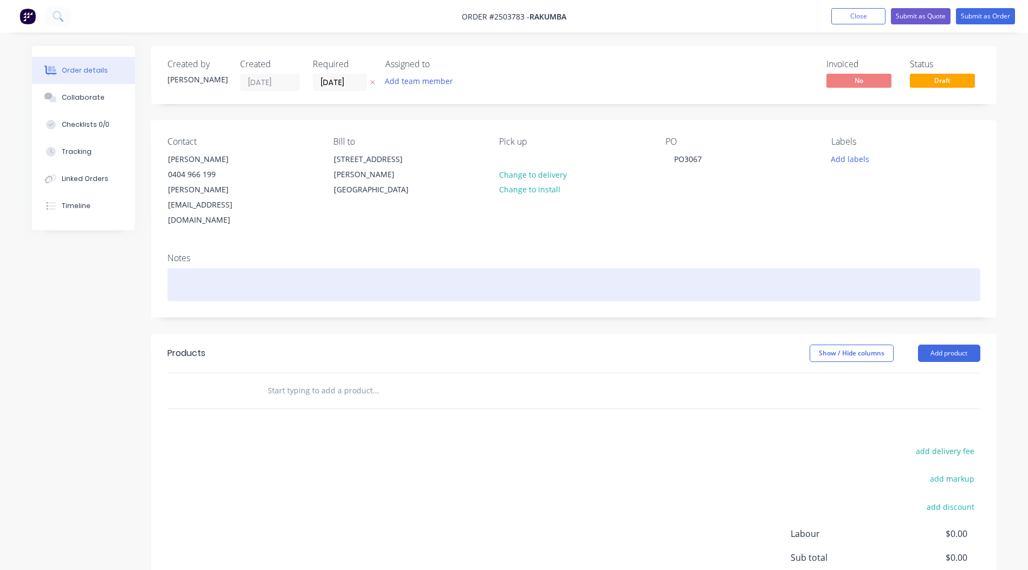
click at [192, 268] on div at bounding box center [574, 284] width 813 height 33
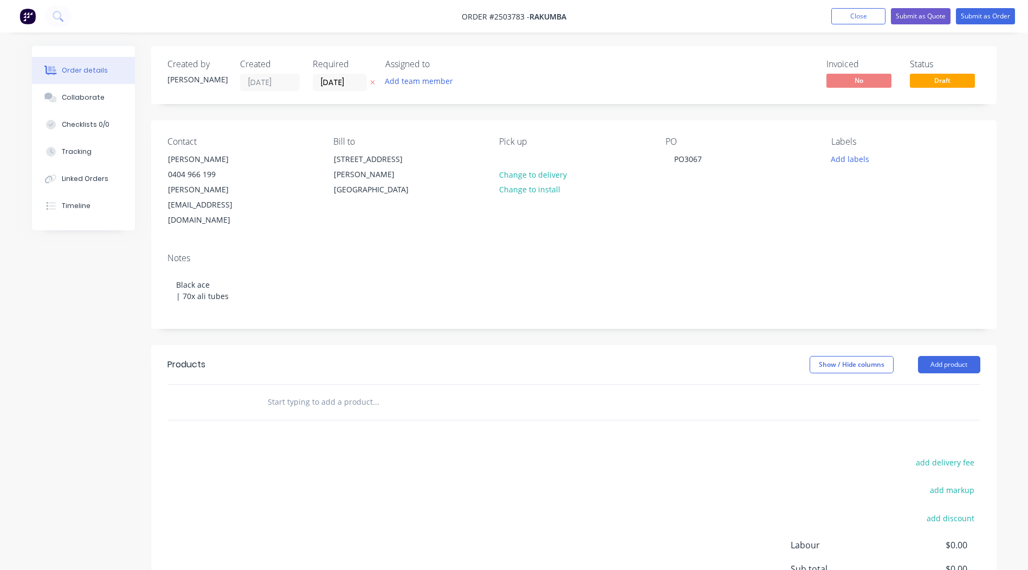
click at [258, 306] on div "Created by Rory Created 11/08/25 Required 11/08/25 Assigned to Add team member …" at bounding box center [574, 363] width 846 height 635
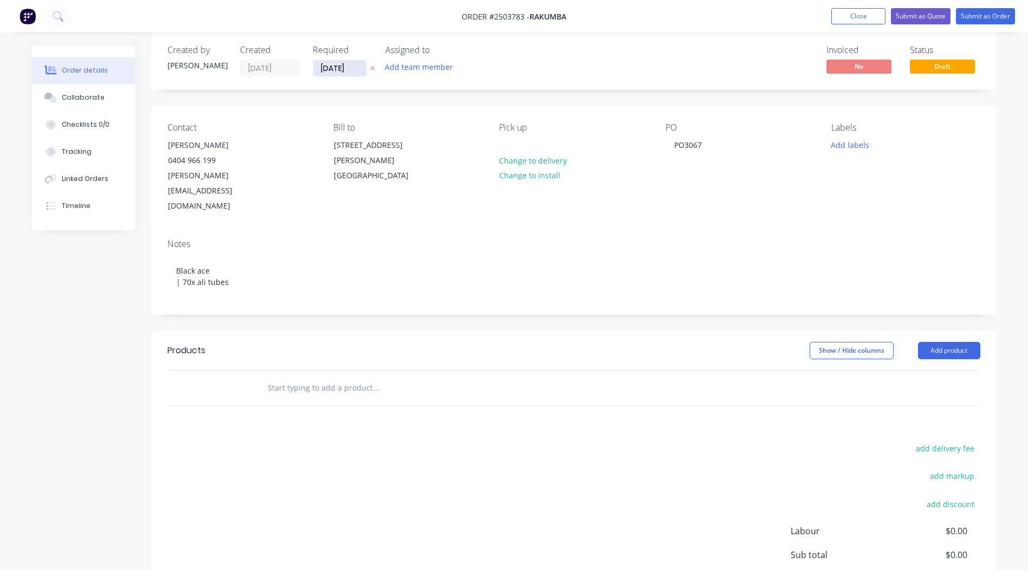
click at [327, 68] on input "[DATE]" at bounding box center [339, 68] width 53 height 16
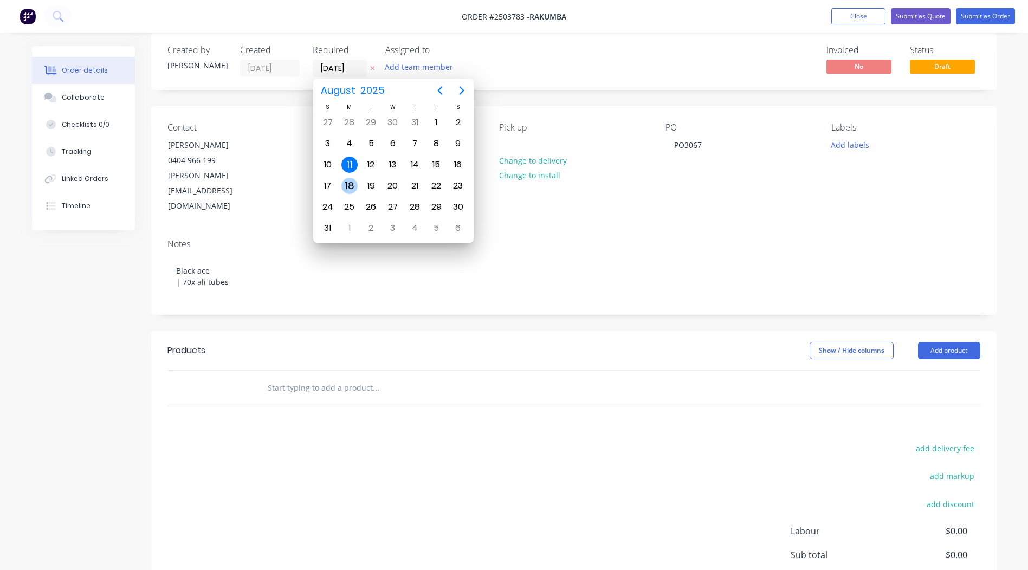
click at [350, 185] on div "18" at bounding box center [350, 186] width 16 height 16
type input "[DATE]"
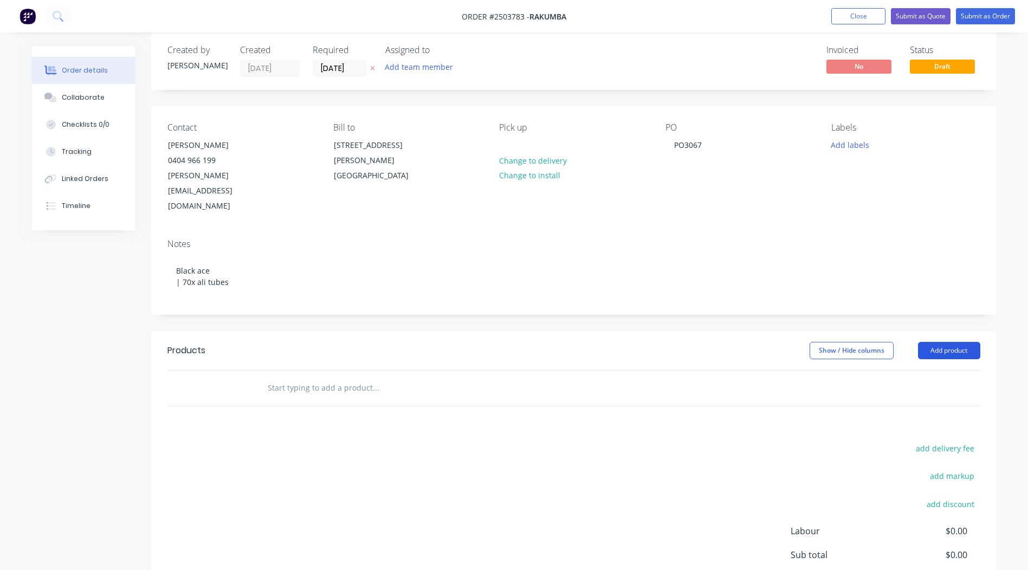
click at [941, 342] on button "Add product" at bounding box center [949, 350] width 62 height 17
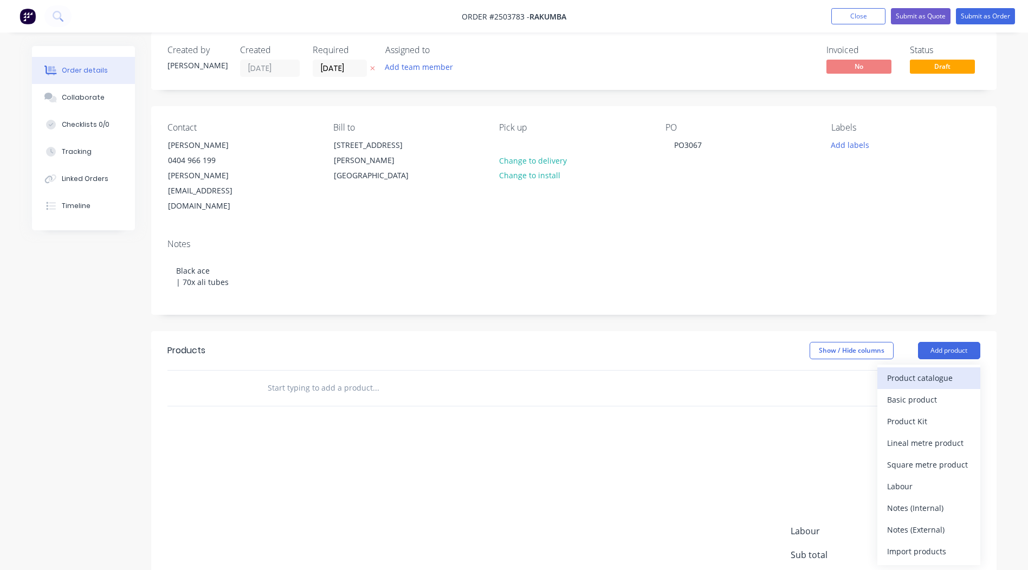
click at [934, 370] on div "Product catalogue" at bounding box center [928, 378] width 83 height 16
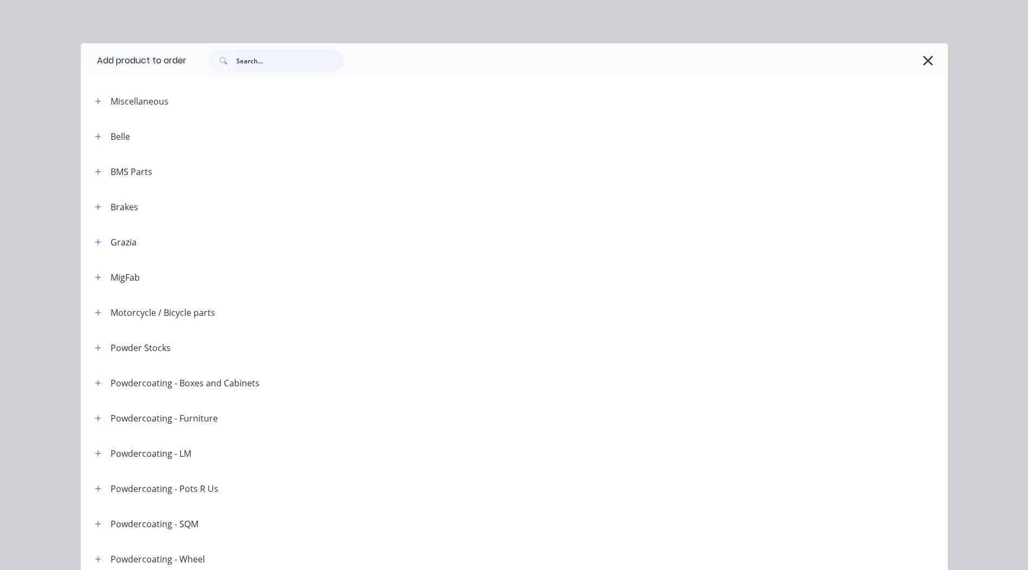
click at [282, 56] on input "text" at bounding box center [289, 61] width 107 height 22
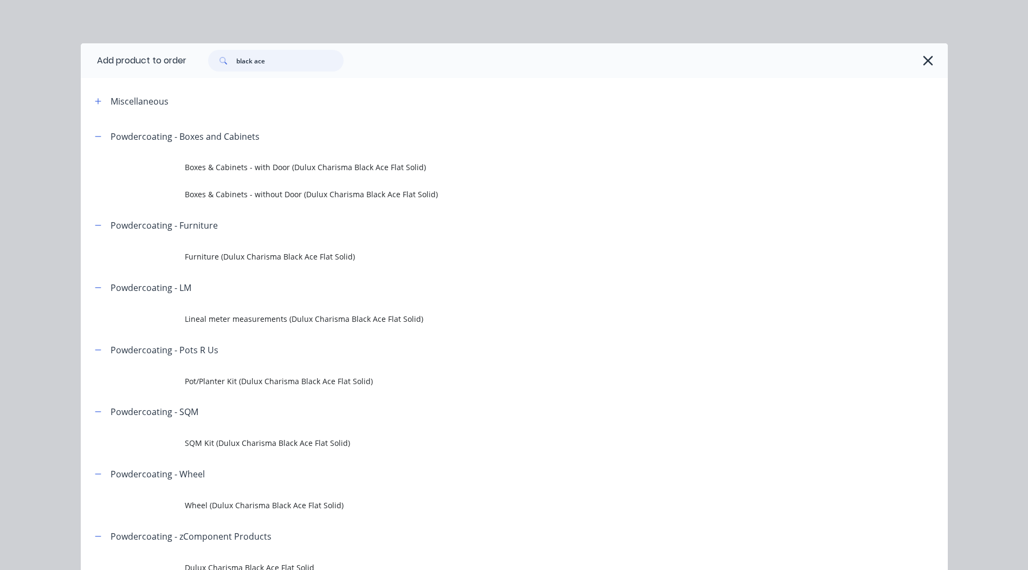
scroll to position [163, 0]
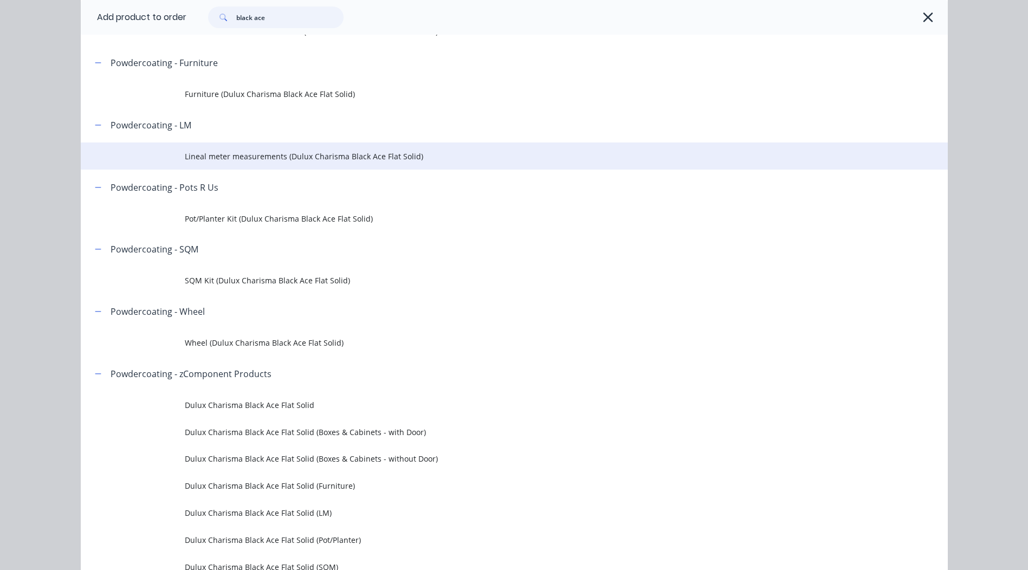
type input "black ace"
click at [287, 156] on span "Lineal meter measurements (Dulux Charisma Black Ace Flat Solid)" at bounding box center [490, 156] width 610 height 11
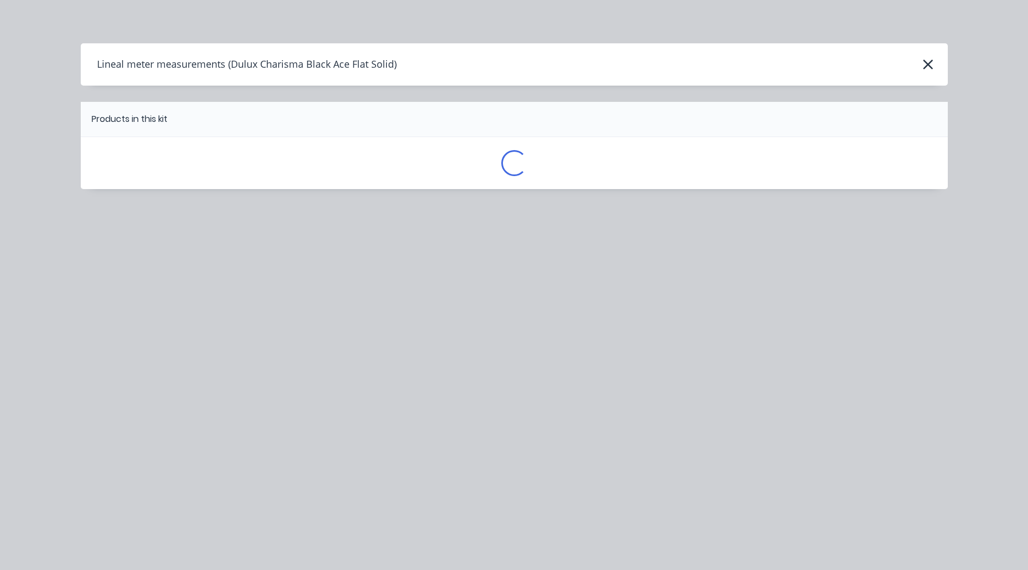
scroll to position [0, 0]
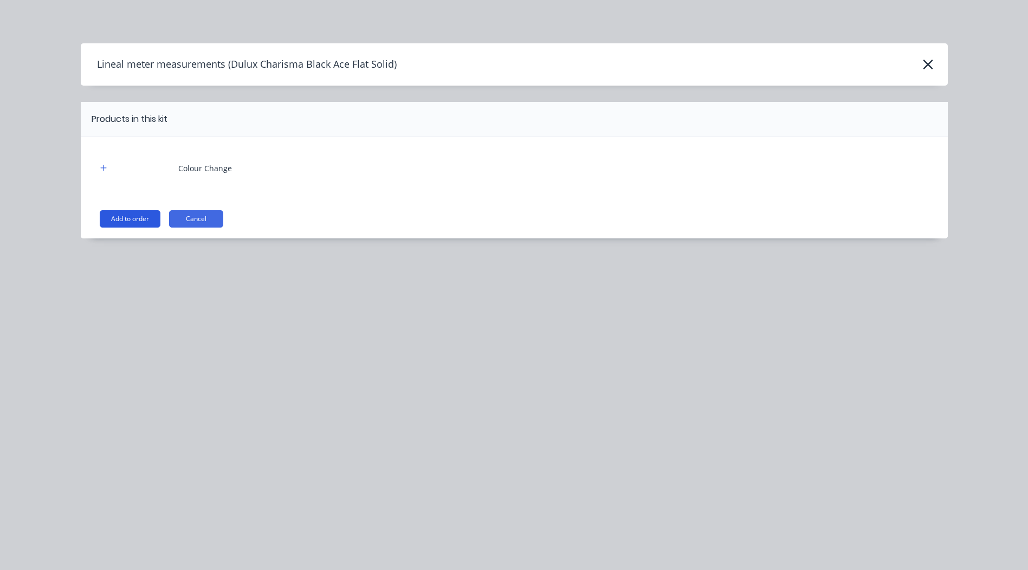
click at [127, 221] on button "Add to order" at bounding box center [130, 218] width 61 height 17
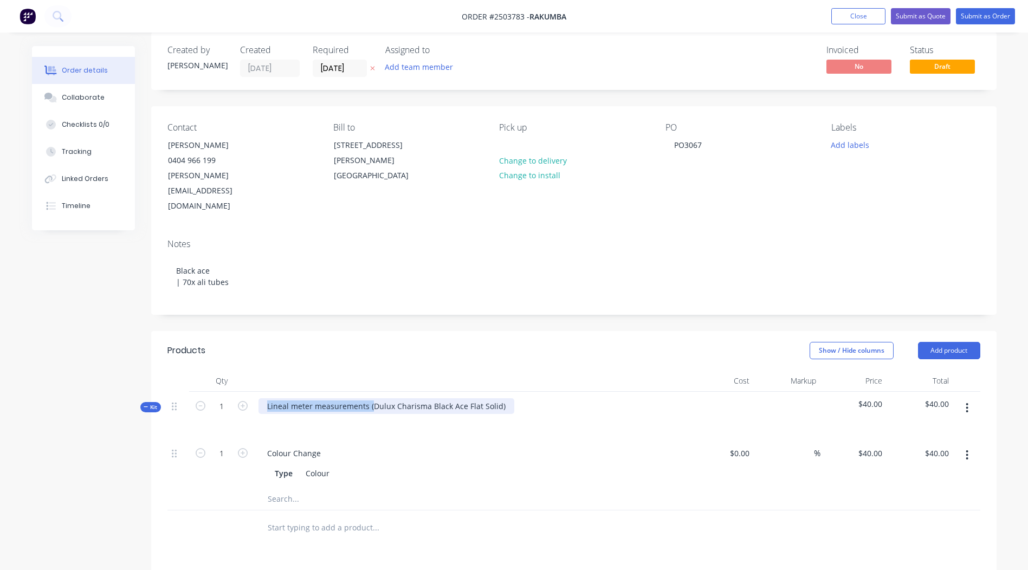
drag, startPoint x: 372, startPoint y: 376, endPoint x: -2, endPoint y: 405, distance: 375.2
click at [0, 405] on html "Order #2503783 - Rakumba Add product Close Submit as Quote Submit as Order Orde…" at bounding box center [514, 404] width 1028 height 836
click at [400, 398] on div "Dulux Charisma Black Ace Flat Solid)" at bounding box center [333, 406] width 149 height 16
click at [465, 342] on div "Show / Hide columns Add product" at bounding box center [660, 350] width 640 height 17
click at [966, 402] on icon "button" at bounding box center [967, 408] width 3 height 12
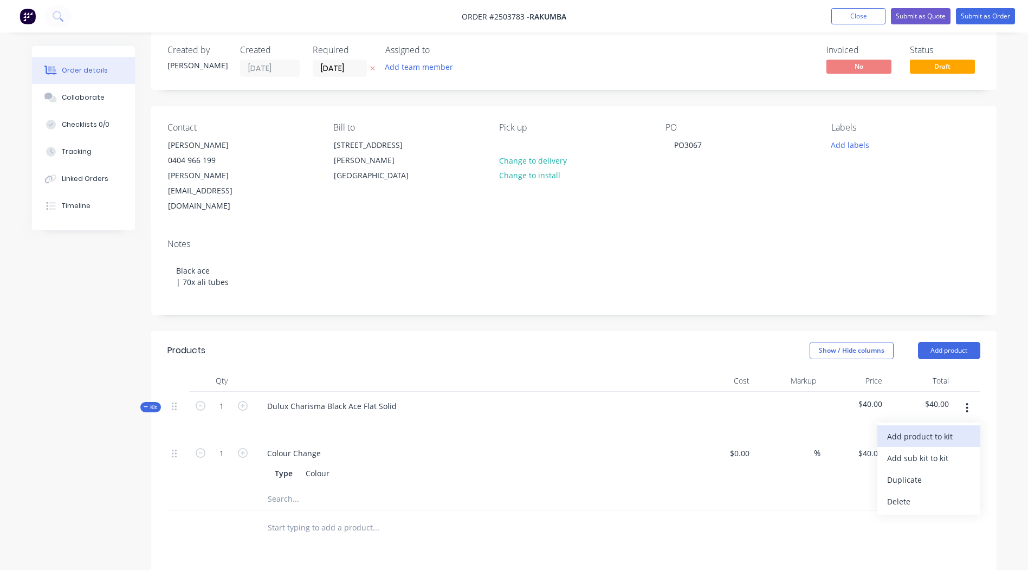
click at [919, 426] on button "Add product to kit" at bounding box center [929, 437] width 103 height 22
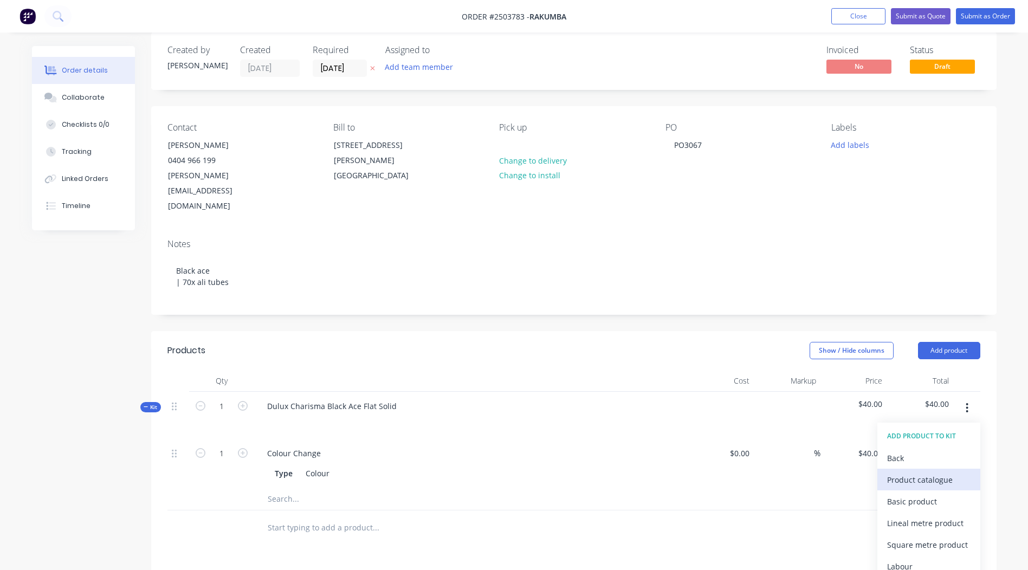
click at [917, 472] on div "Product catalogue" at bounding box center [928, 480] width 83 height 16
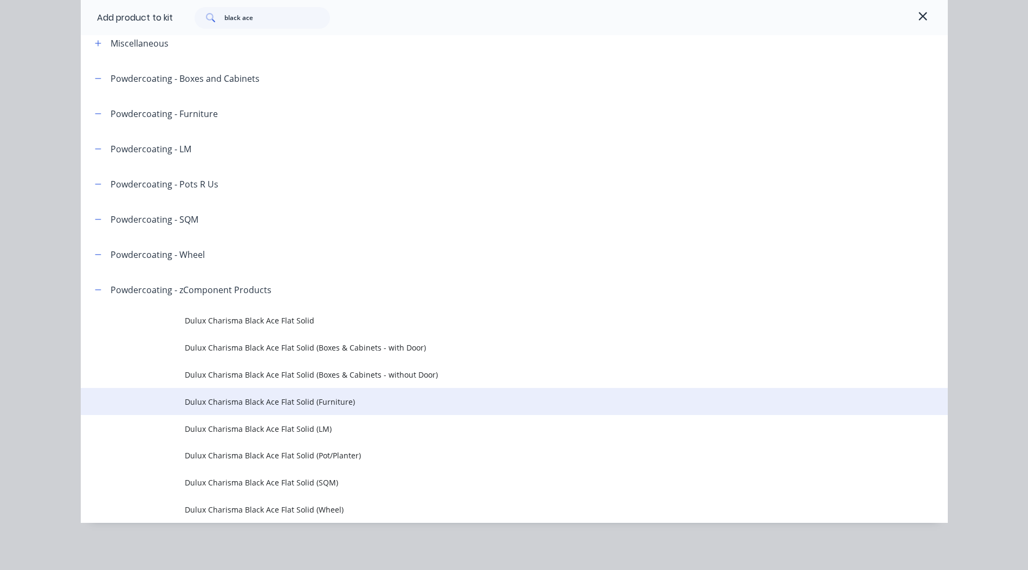
scroll to position [59, 0]
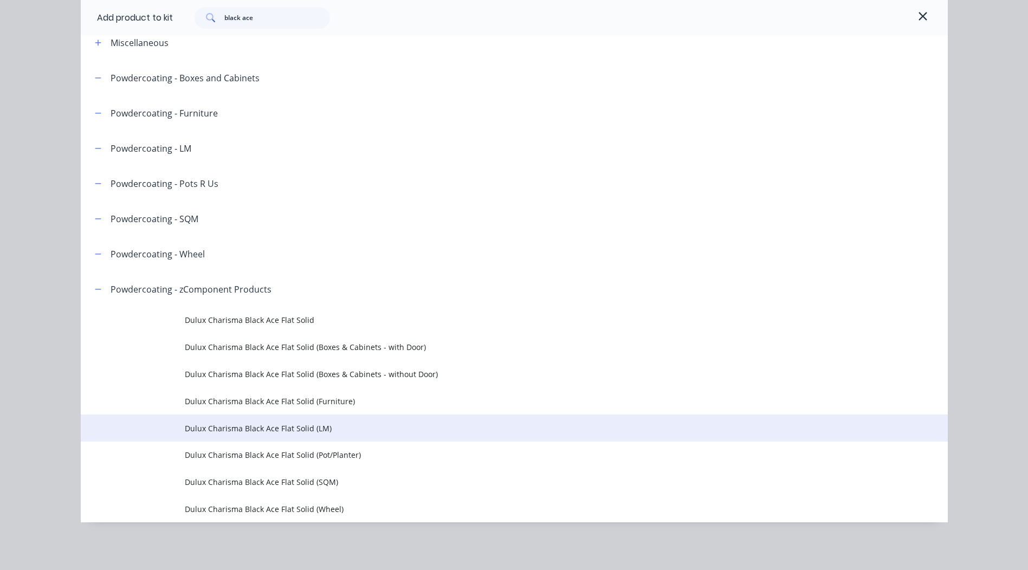
click at [286, 430] on span "Dulux Charisma Black Ace Flat Solid (LM)" at bounding box center [490, 428] width 610 height 11
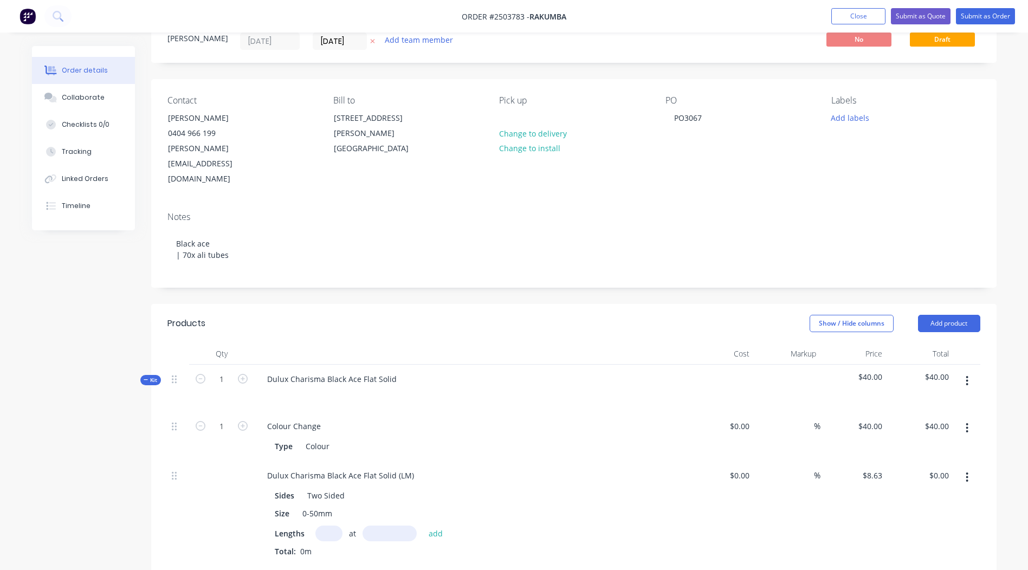
scroll to position [68, 0]
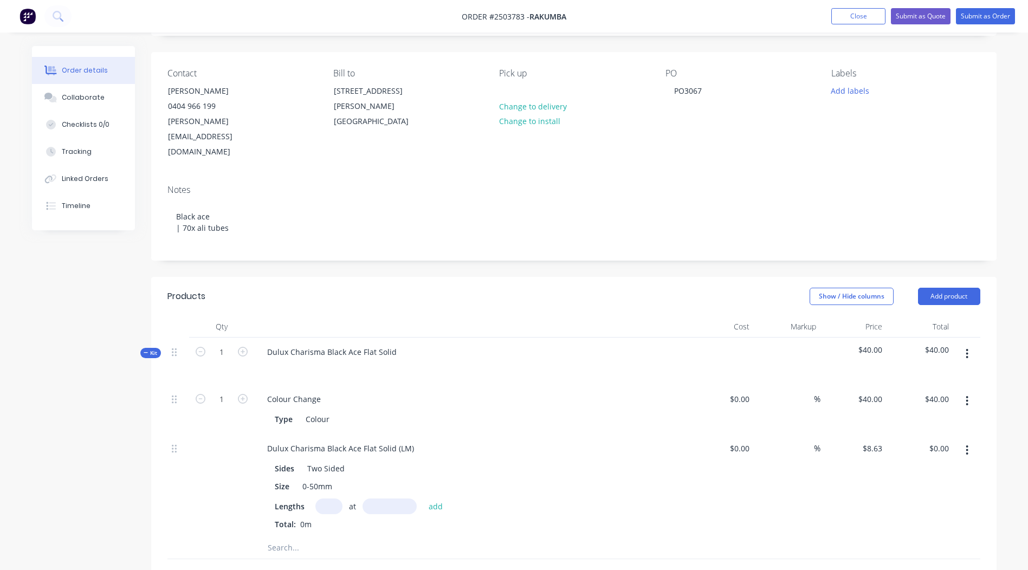
click at [321, 499] on input "text" at bounding box center [329, 507] width 27 height 16
click at [381, 499] on input "text" at bounding box center [390, 507] width 54 height 16
type input "650mm"
drag, startPoint x: 414, startPoint y: 417, endPoint x: 0, endPoint y: 459, distance: 415.8
click at [0, 458] on html "Order #2503783 - Rakumba Add product Close Submit as Quote Submit as Order Orde…" at bounding box center [514, 401] width 1028 height 939
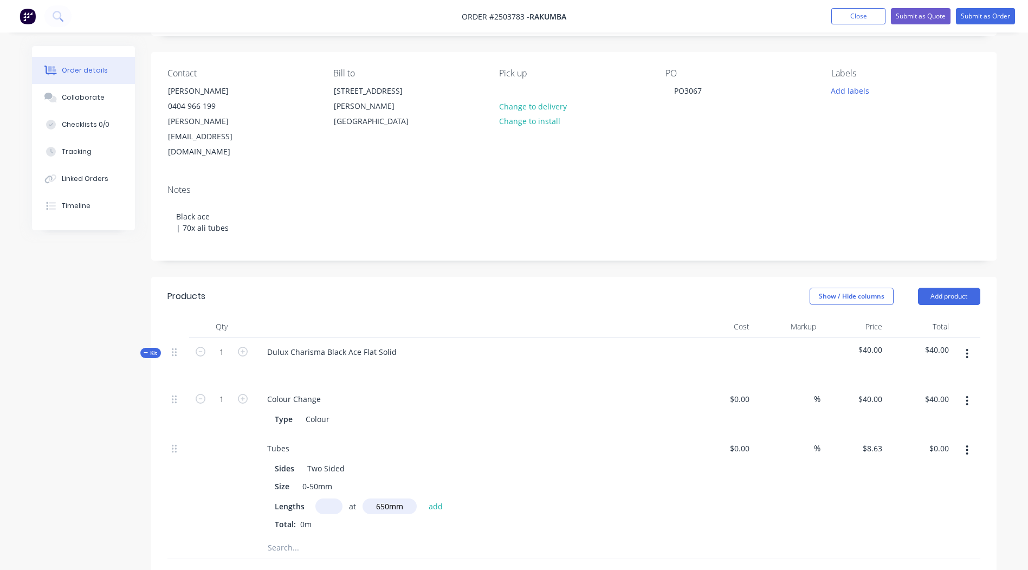
click at [327, 499] on input "text" at bounding box center [329, 507] width 27 height 16
type input "30"
click at [423, 499] on button "add" at bounding box center [435, 506] width 25 height 15
type input "$168.29"
type input "20"
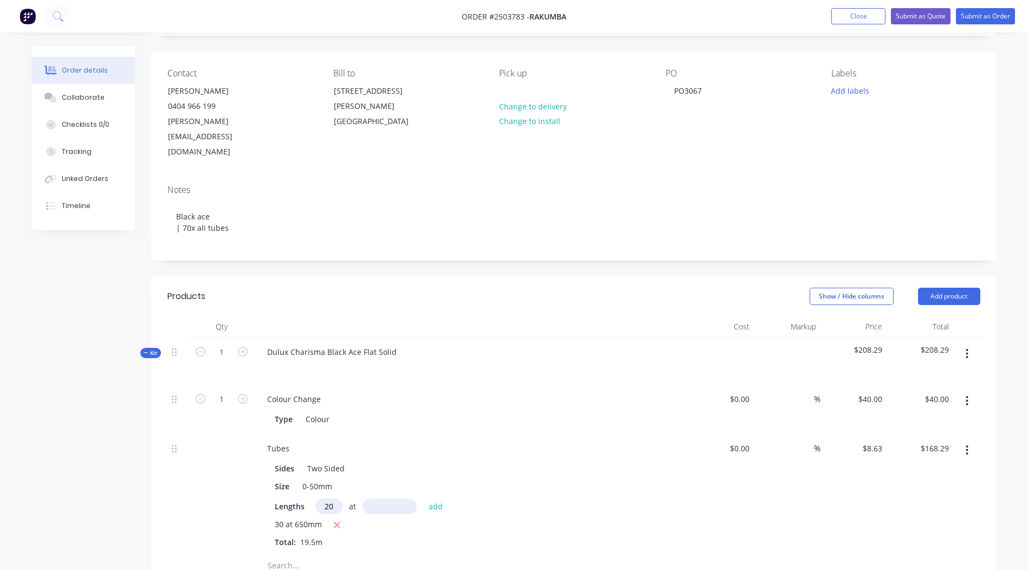
click at [403, 499] on input "text" at bounding box center [390, 507] width 54 height 16
type input "250"
click at [423, 499] on button "add" at bounding box center [435, 506] width 25 height 15
type input "$211.44"
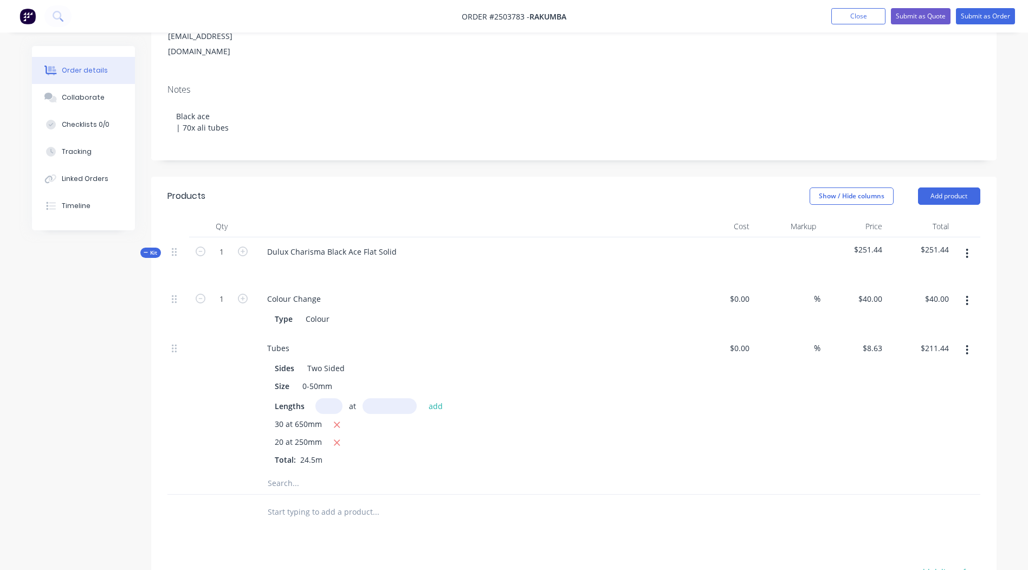
scroll to position [166, 0]
type input "20"
click at [399, 401] on input "text" at bounding box center [390, 409] width 54 height 16
type input "75"
click at [423, 401] on button "add" at bounding box center [435, 408] width 25 height 15
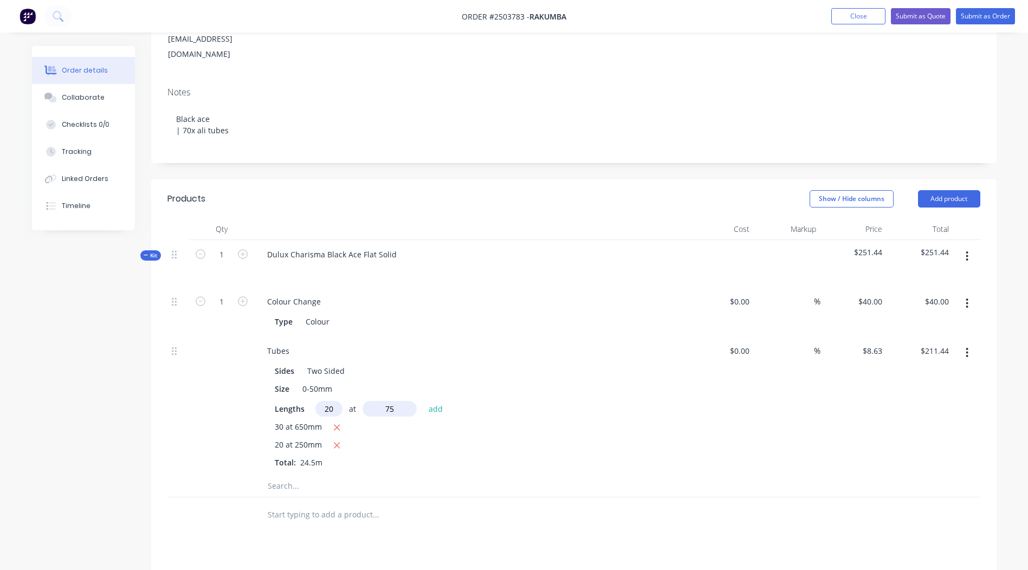
type input "$224.38"
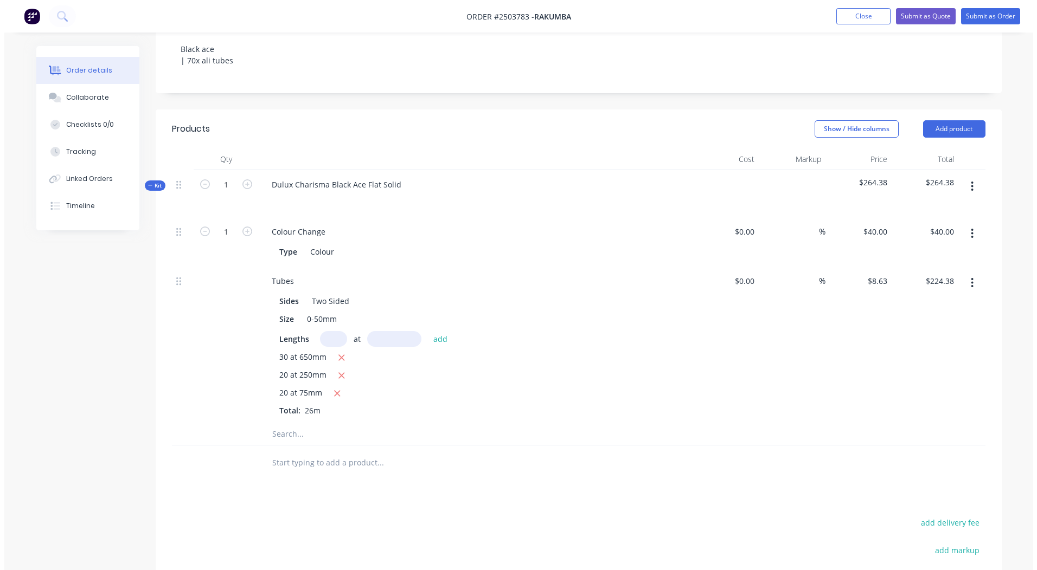
scroll to position [241, 0]
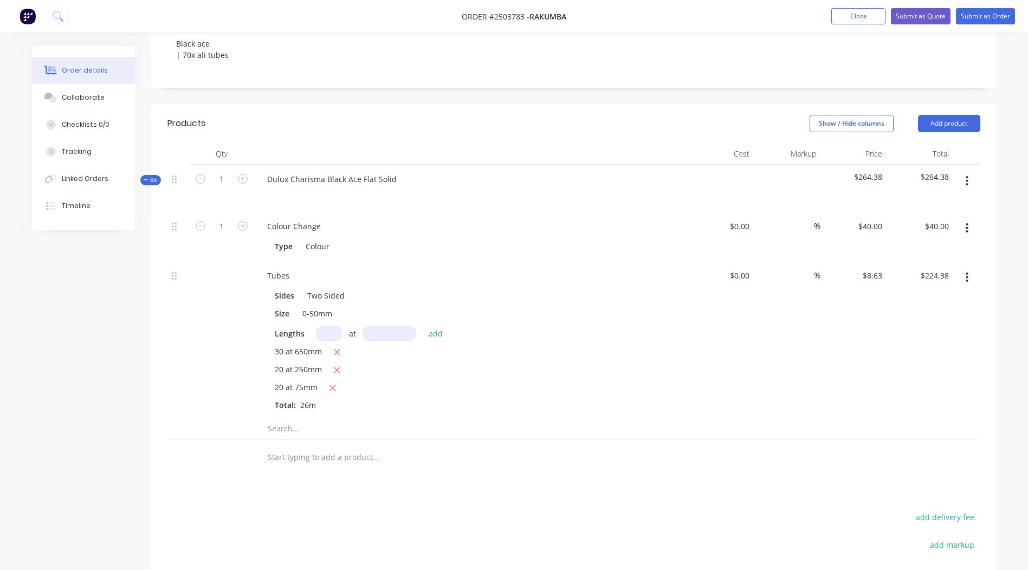
click at [968, 176] on icon "button" at bounding box center [968, 181] width 2 height 10
click at [947, 202] on div "Add product to kit" at bounding box center [928, 210] width 83 height 16
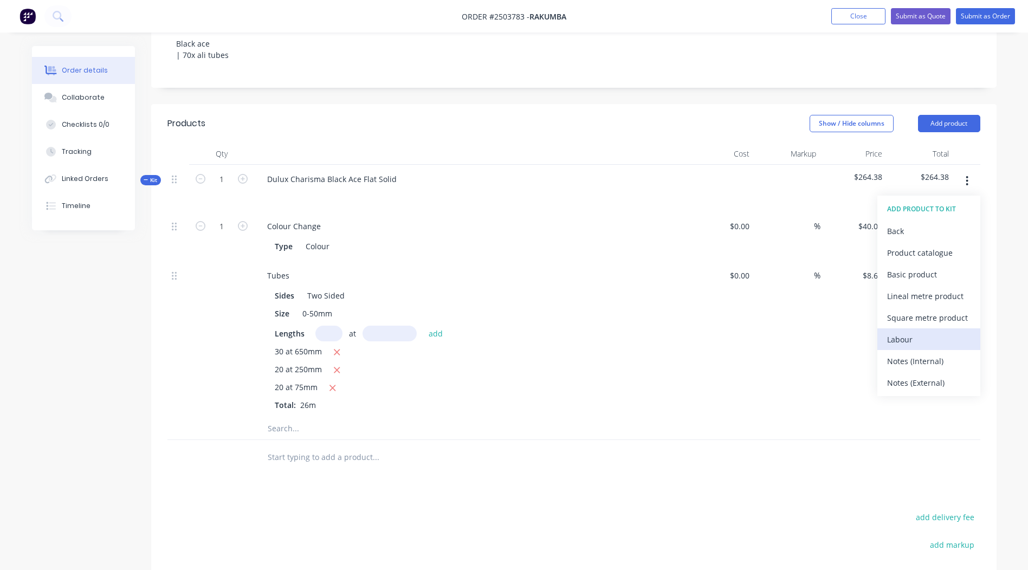
click at [928, 332] on div "Labour" at bounding box center [928, 340] width 83 height 16
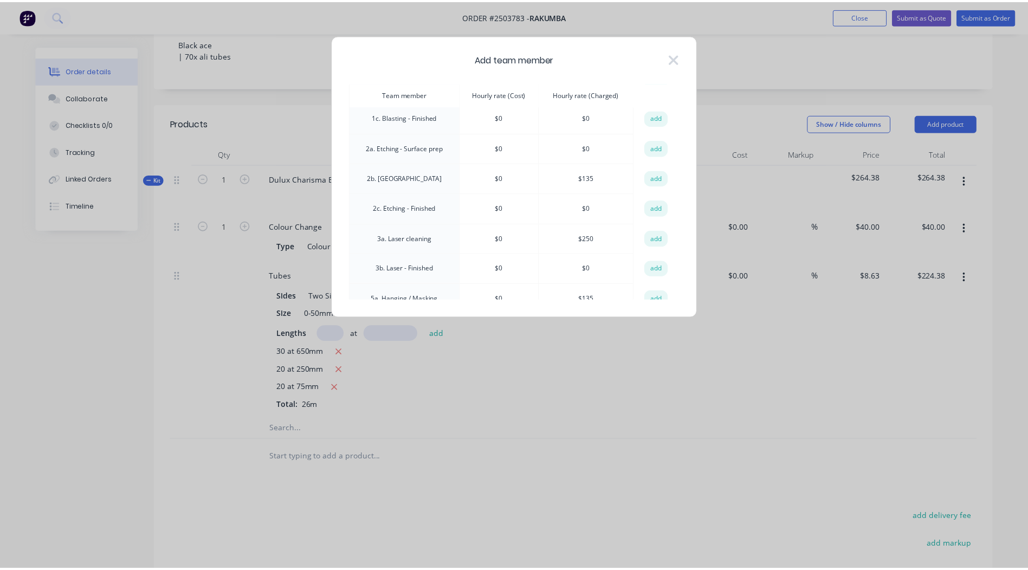
scroll to position [163, 0]
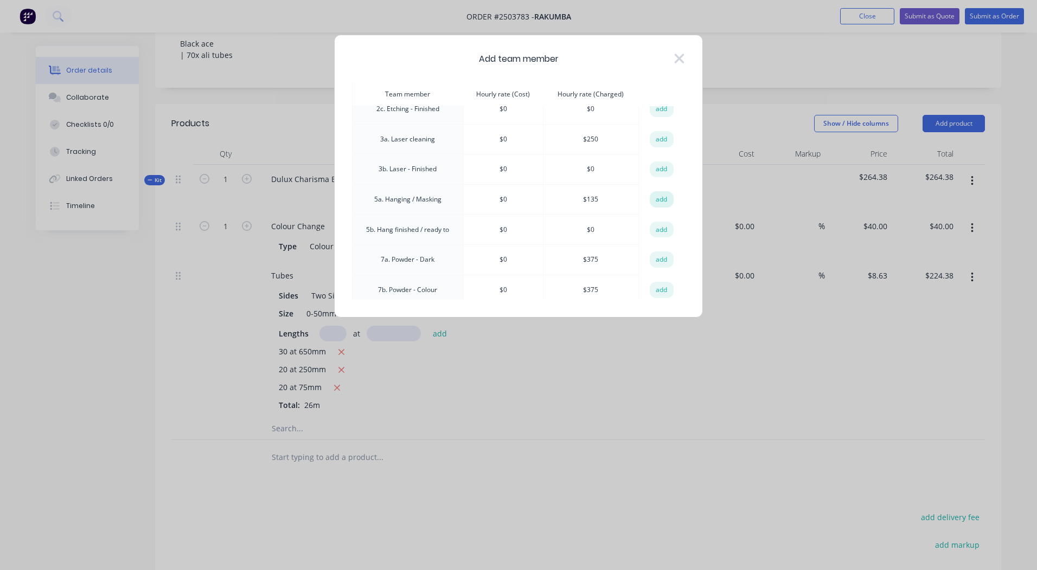
click at [649, 201] on button "add" at bounding box center [661, 199] width 24 height 16
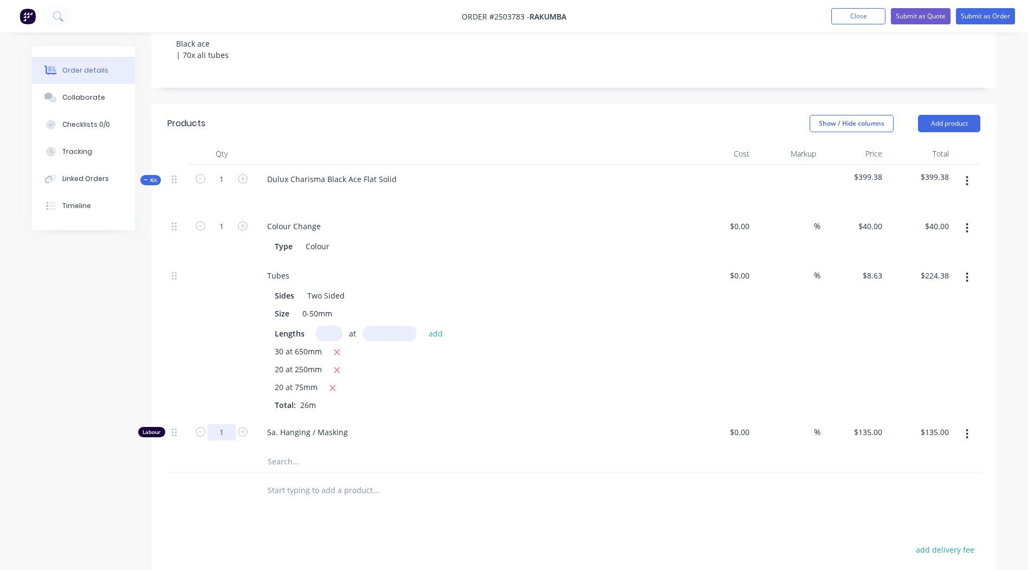
click at [224, 235] on input "1" at bounding box center [222, 226] width 28 height 16
type input "0.5"
click at [584, 570] on html "Order #2503783 - Rakumba Add product Close Submit as Quote Submit as Order Orde…" at bounding box center [514, 272] width 1028 height 1026
type input "$67.50"
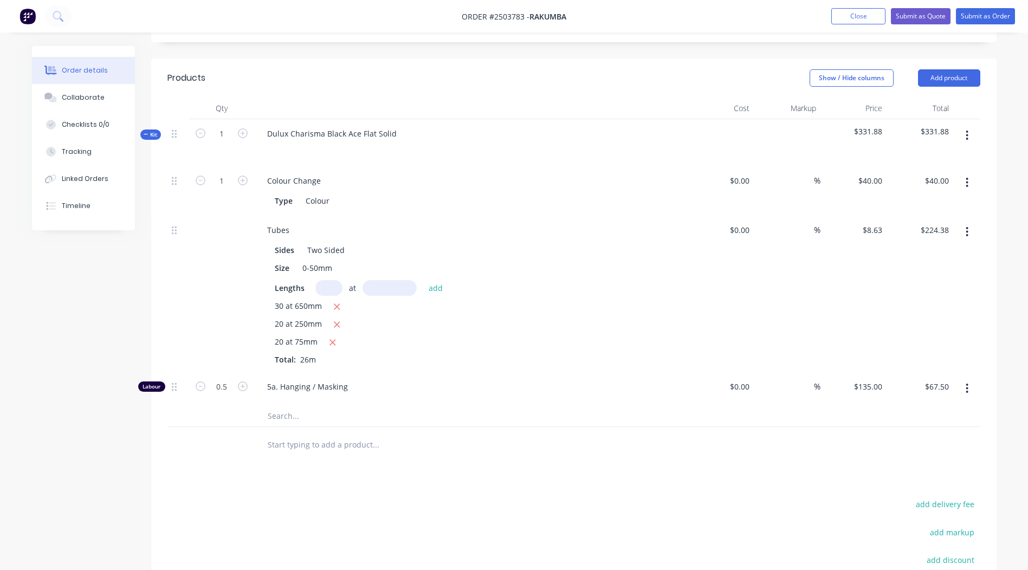
scroll to position [182, 0]
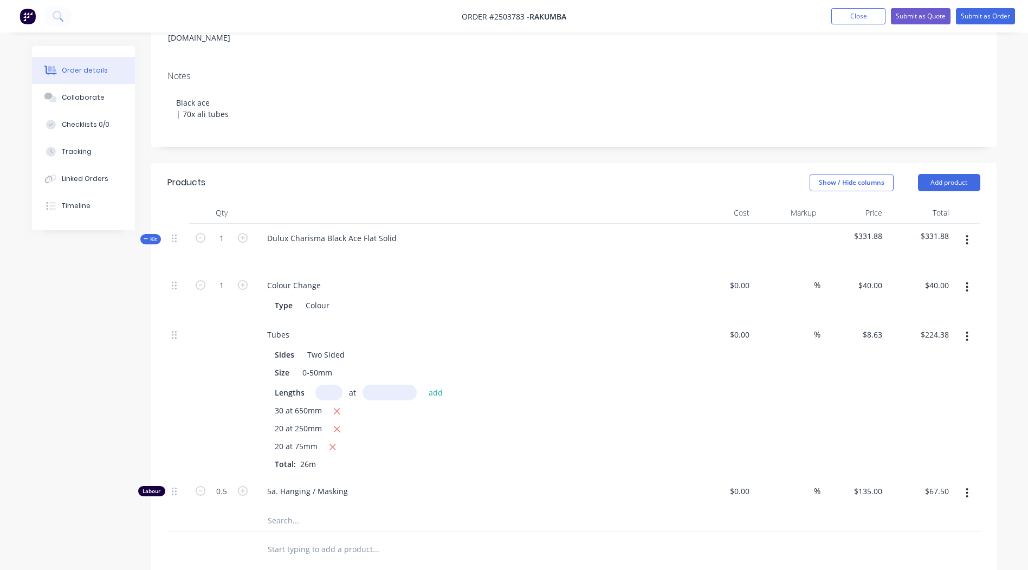
click at [960, 230] on button "button" at bounding box center [967, 240] width 25 height 20
click at [946, 258] on button "Add product to kit" at bounding box center [929, 269] width 103 height 22
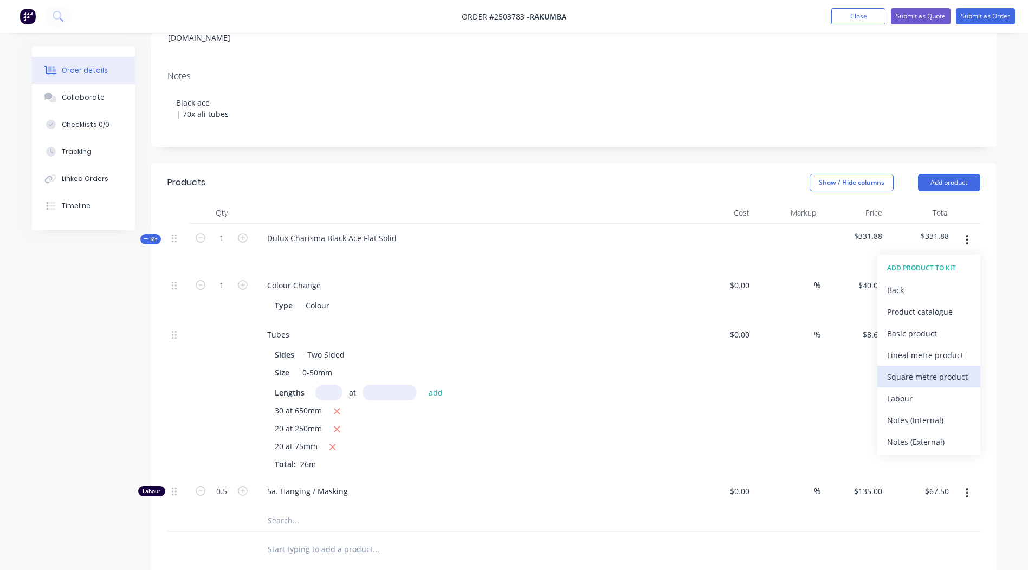
click at [914, 366] on button "Square metre product" at bounding box center [929, 377] width 103 height 22
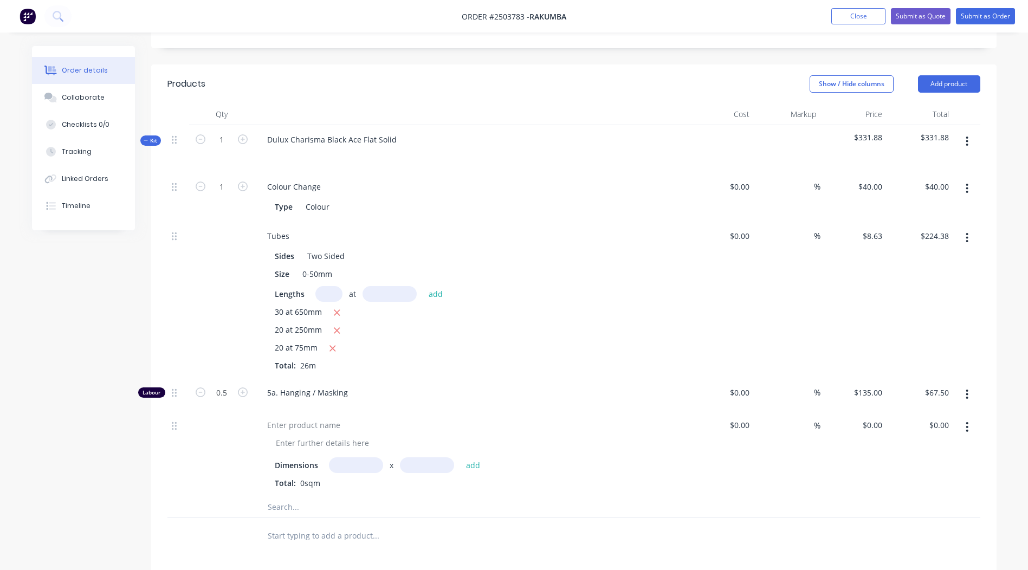
scroll to position [399, 0]
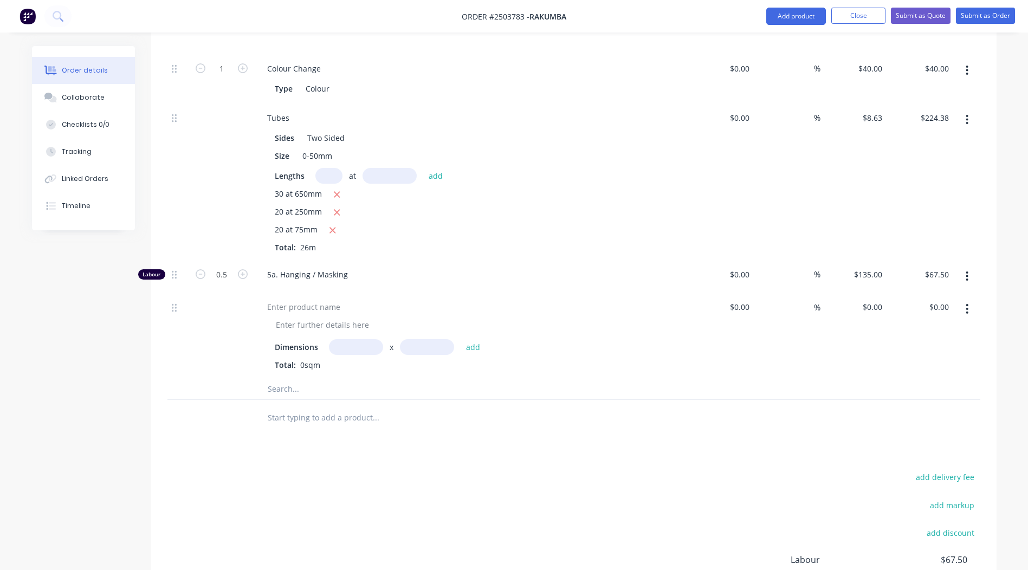
click at [970, 299] on button "button" at bounding box center [967, 309] width 25 height 20
click at [911, 373] on div "Delete" at bounding box center [928, 381] width 83 height 16
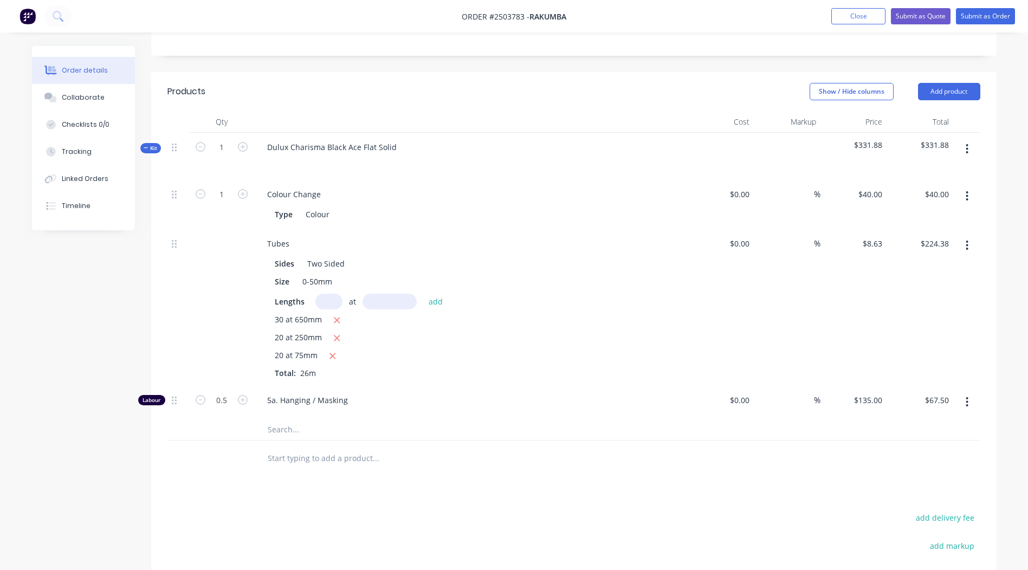
scroll to position [230, 0]
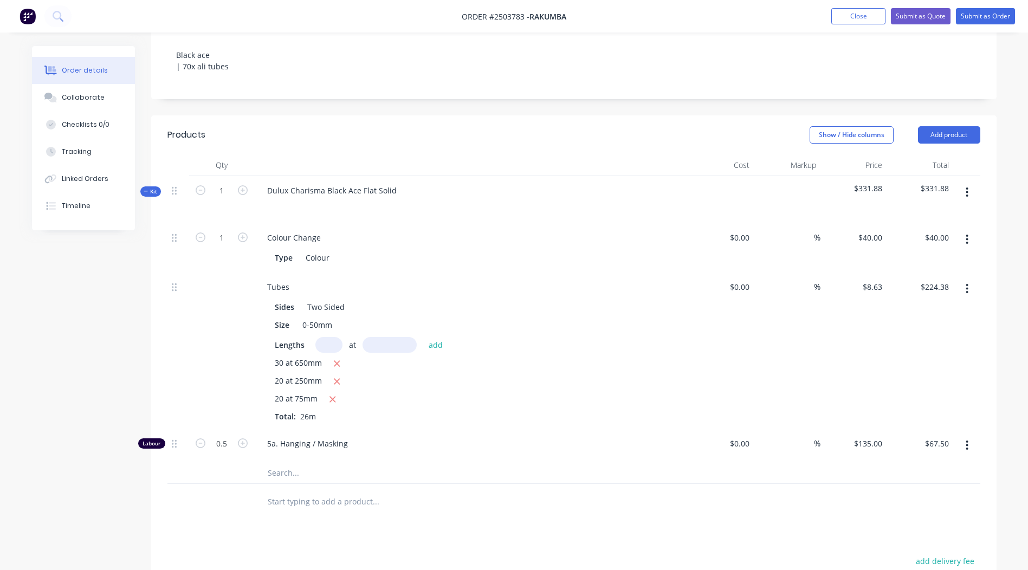
click at [968, 188] on icon "button" at bounding box center [968, 193] width 2 height 10
click at [931, 213] on div "Add product to kit" at bounding box center [928, 221] width 83 height 16
click at [919, 256] on div "Product catalogue" at bounding box center [928, 264] width 83 height 16
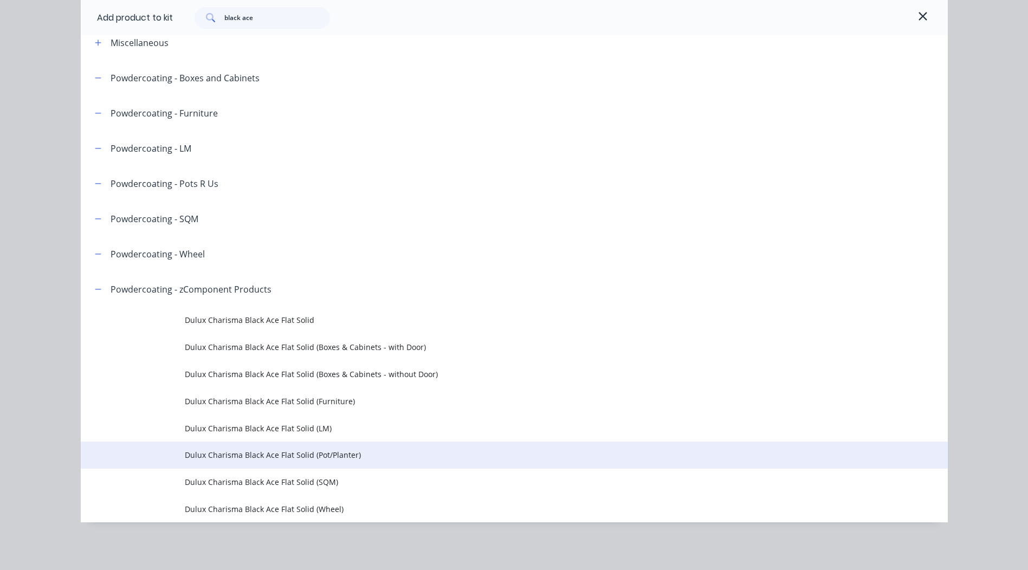
scroll to position [441, 0]
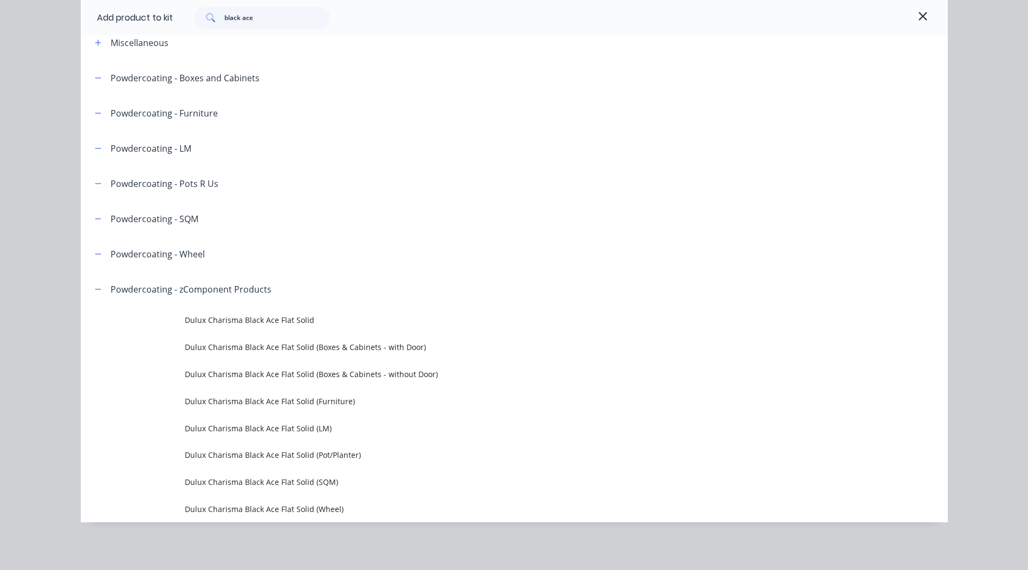
drag, startPoint x: 913, startPoint y: 23, endPoint x: 907, endPoint y: 29, distance: 7.7
click at [915, 23] on button "button" at bounding box center [923, 17] width 17 height 17
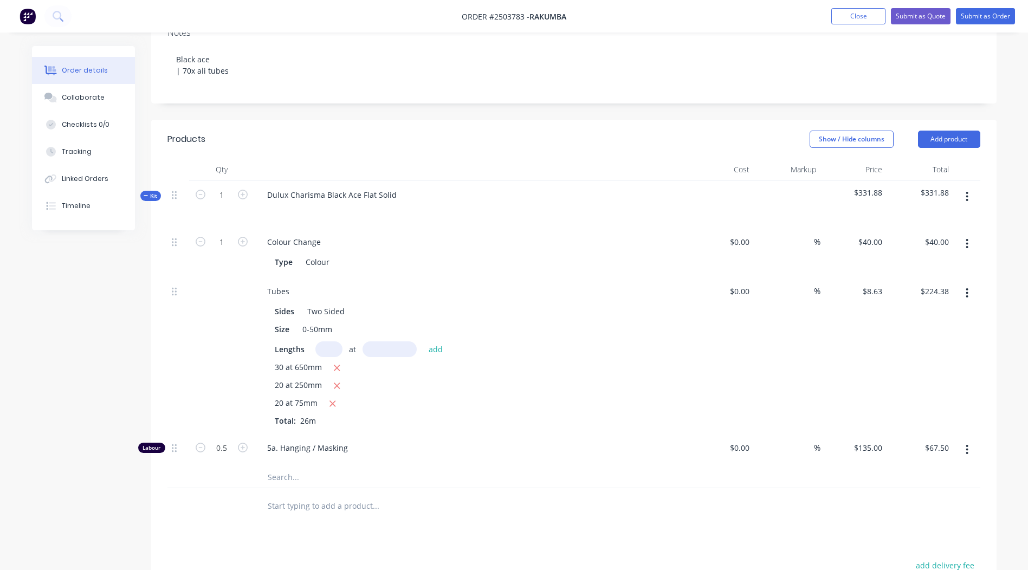
scroll to position [204, 0]
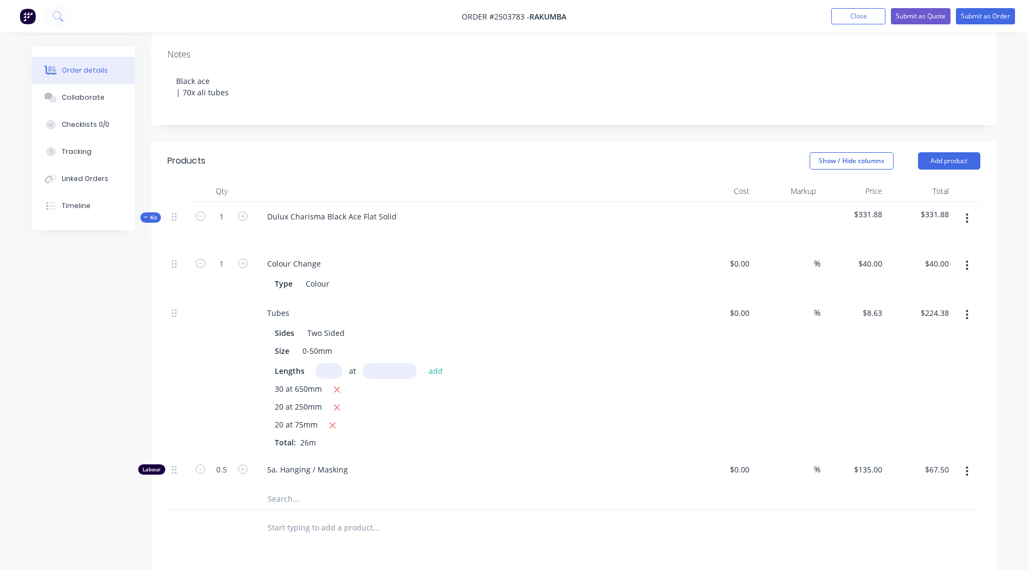
click at [967, 213] on icon "button" at bounding box center [967, 219] width 3 height 12
click at [937, 239] on div "Add product to kit" at bounding box center [928, 247] width 83 height 16
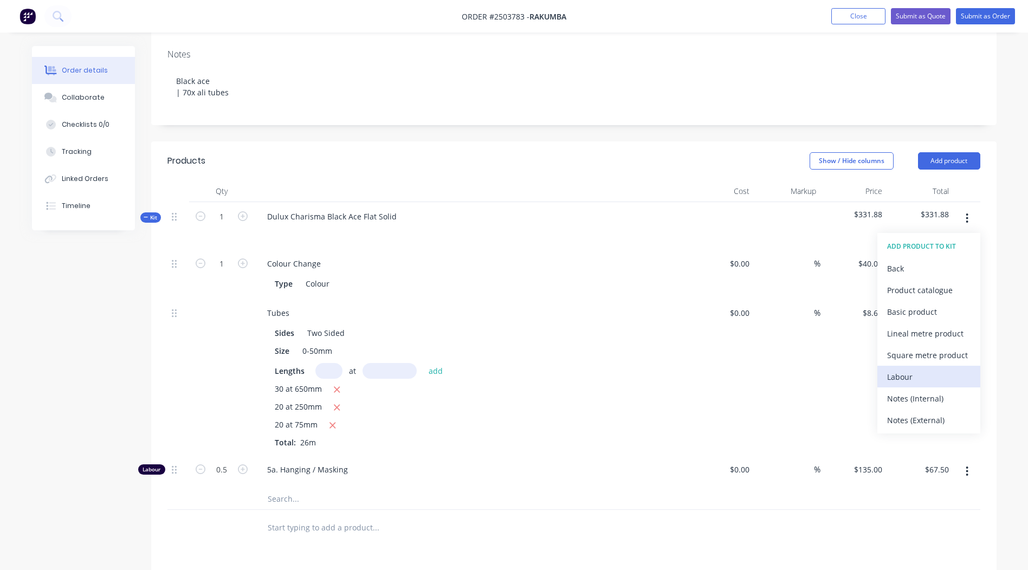
click at [912, 369] on div "Labour" at bounding box center [928, 377] width 83 height 16
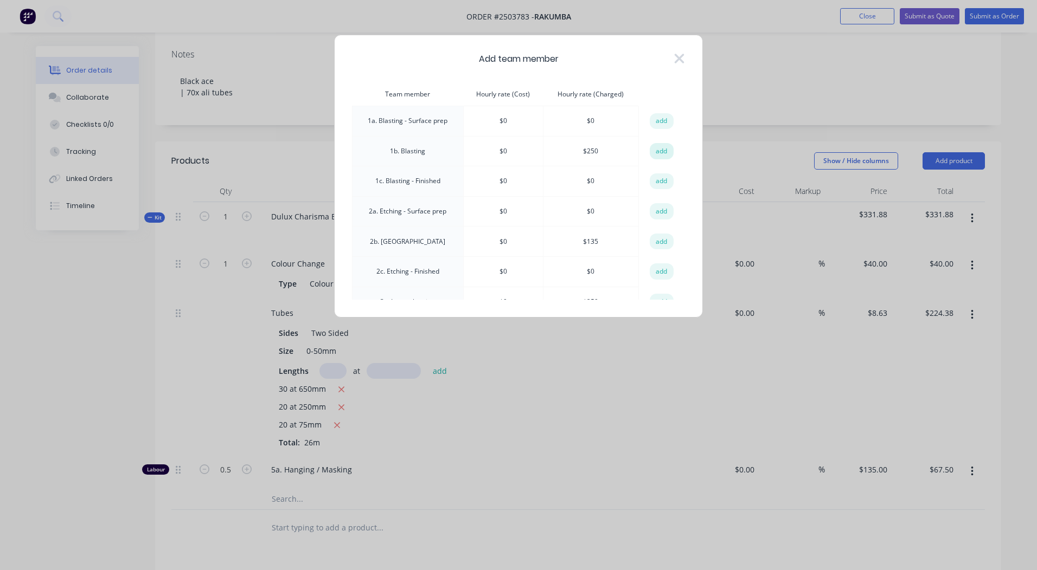
click at [667, 151] on button "add" at bounding box center [661, 151] width 24 height 16
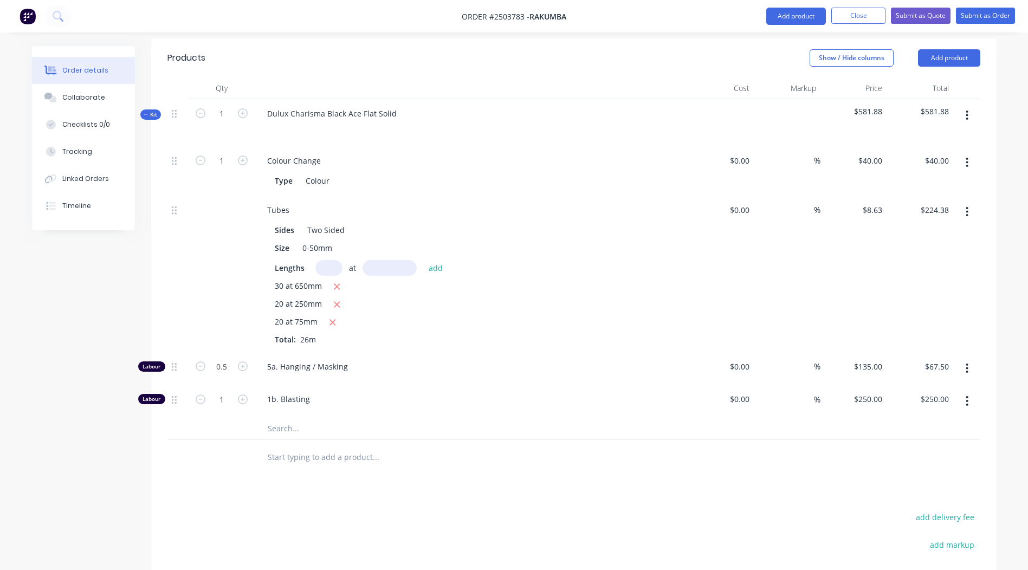
scroll to position [366, 0]
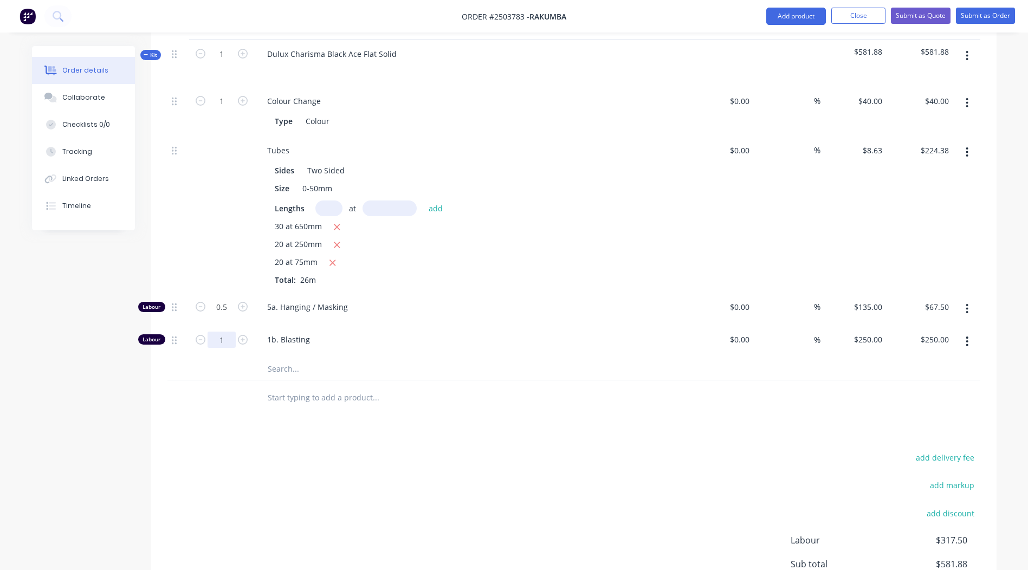
click at [222, 110] on input "1" at bounding box center [222, 101] width 28 height 16
type input "0.25"
click at [347, 480] on div "add delivery fee add markup add discount Labour $317.50 Sub total $581.88 Margi…" at bounding box center [574, 554] width 813 height 209
type input "$62.50"
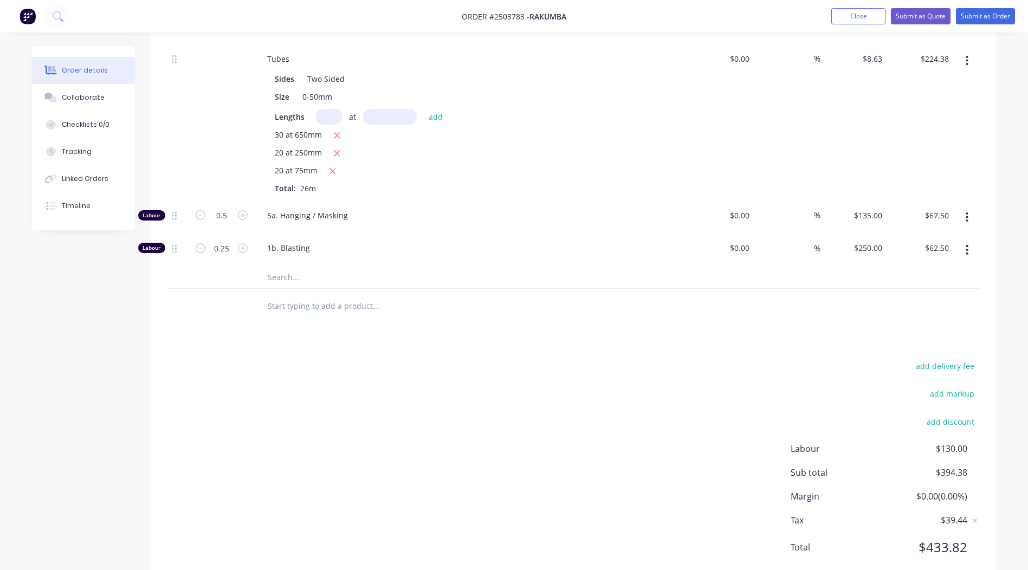
scroll to position [0, 0]
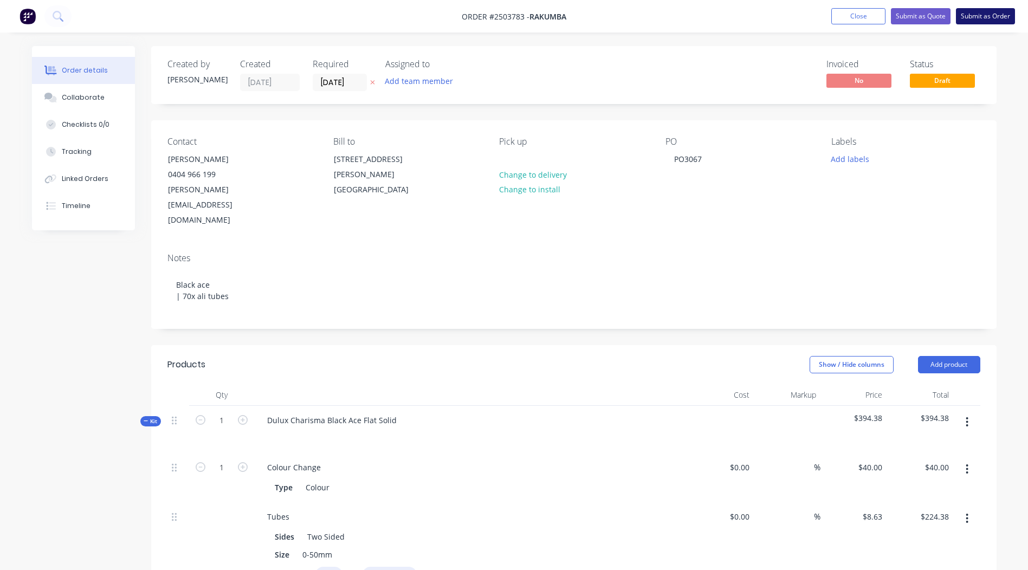
click at [968, 13] on button "Submit as Order" at bounding box center [985, 16] width 59 height 16
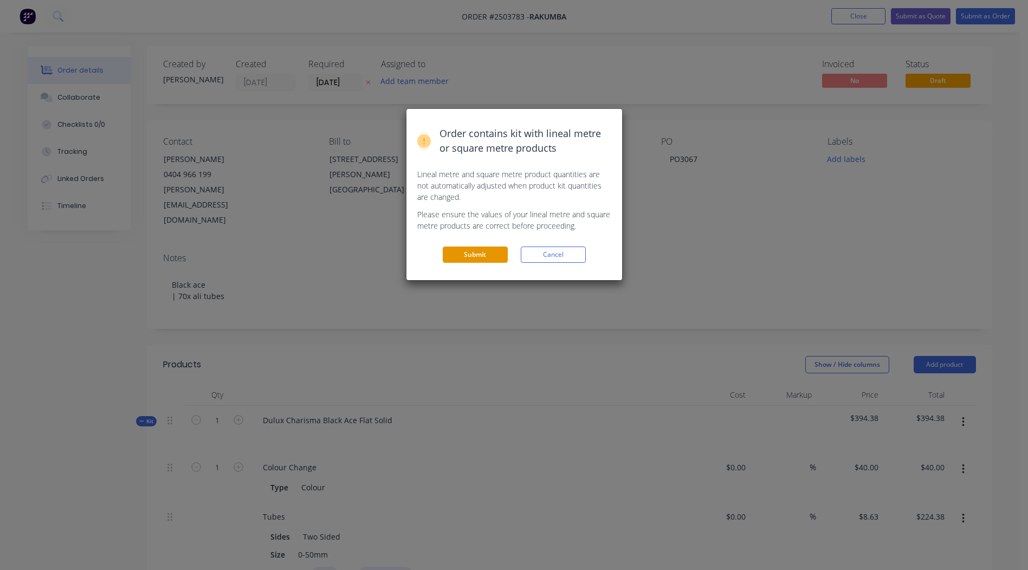
click at [482, 253] on button "Submit" at bounding box center [475, 255] width 65 height 16
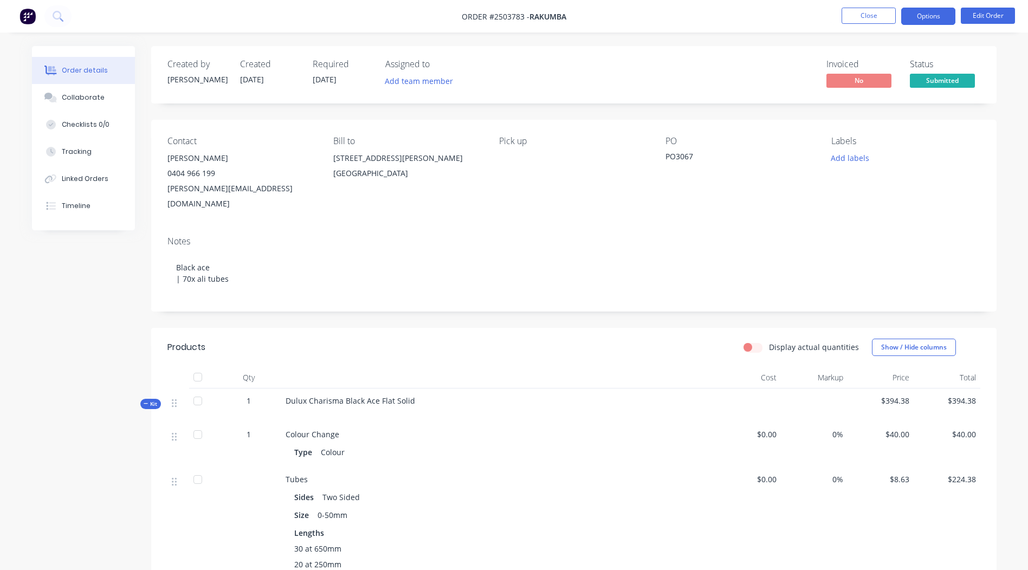
drag, startPoint x: 920, startPoint y: 9, endPoint x: 923, endPoint y: 18, distance: 9.1
click at [920, 9] on button "Options" at bounding box center [929, 16] width 54 height 17
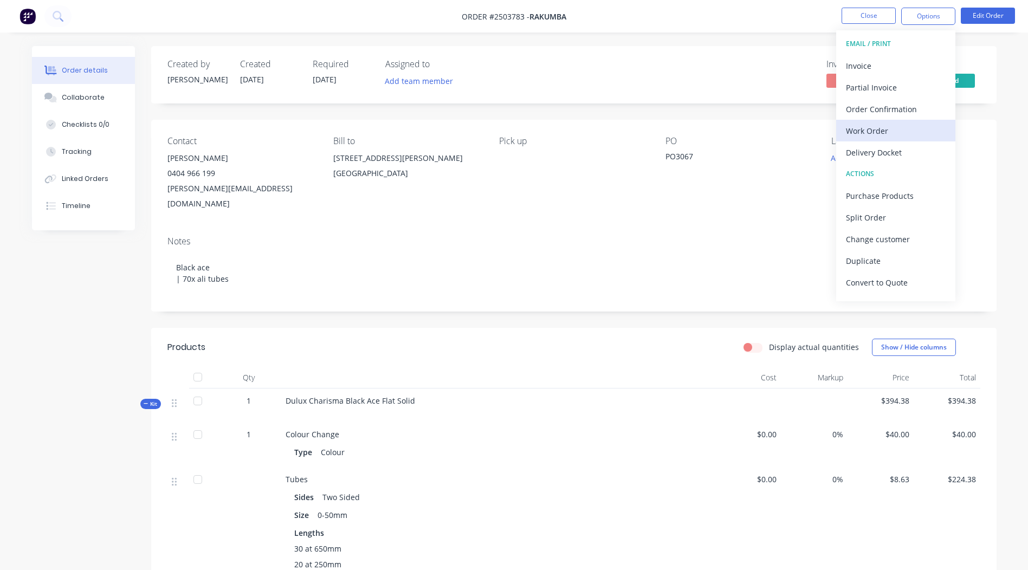
click at [881, 128] on div "Work Order" at bounding box center [896, 131] width 100 height 16
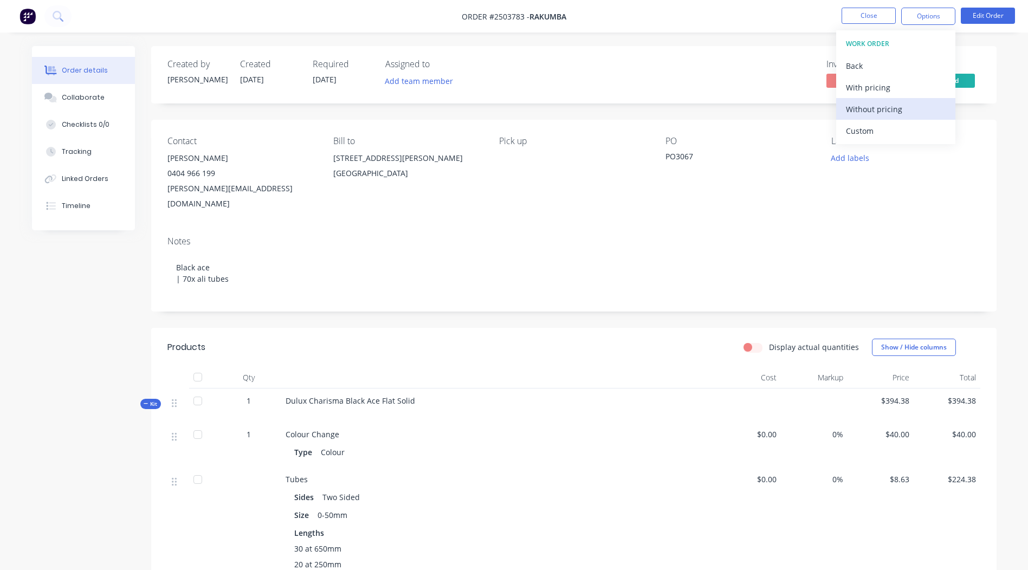
click at [885, 113] on div "Without pricing" at bounding box center [896, 109] width 100 height 16
click at [602, 339] on div "Display actual quantities Show / Hide columns" at bounding box center [660, 347] width 640 height 17
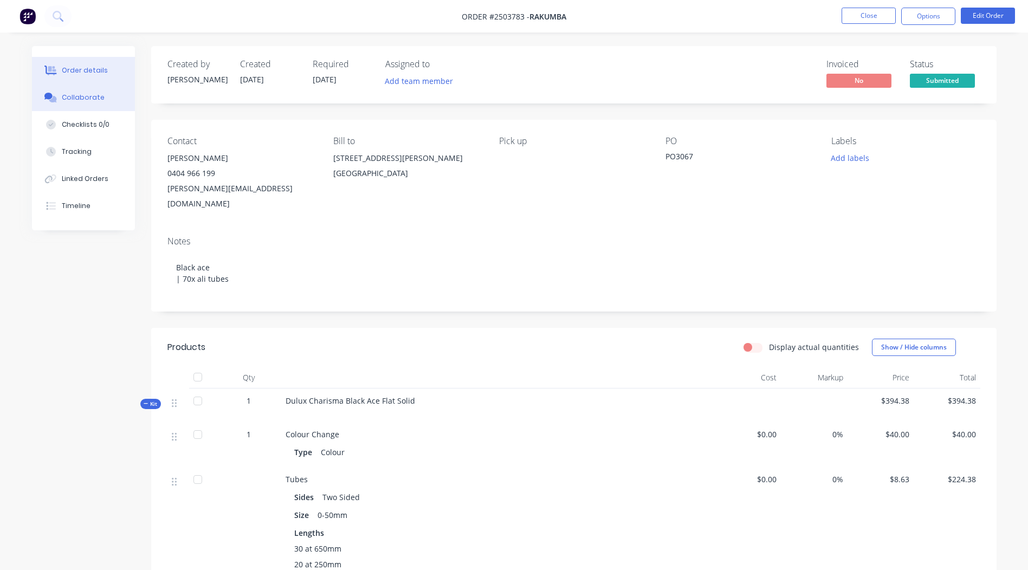
click at [91, 99] on div "Collaborate" at bounding box center [83, 98] width 43 height 10
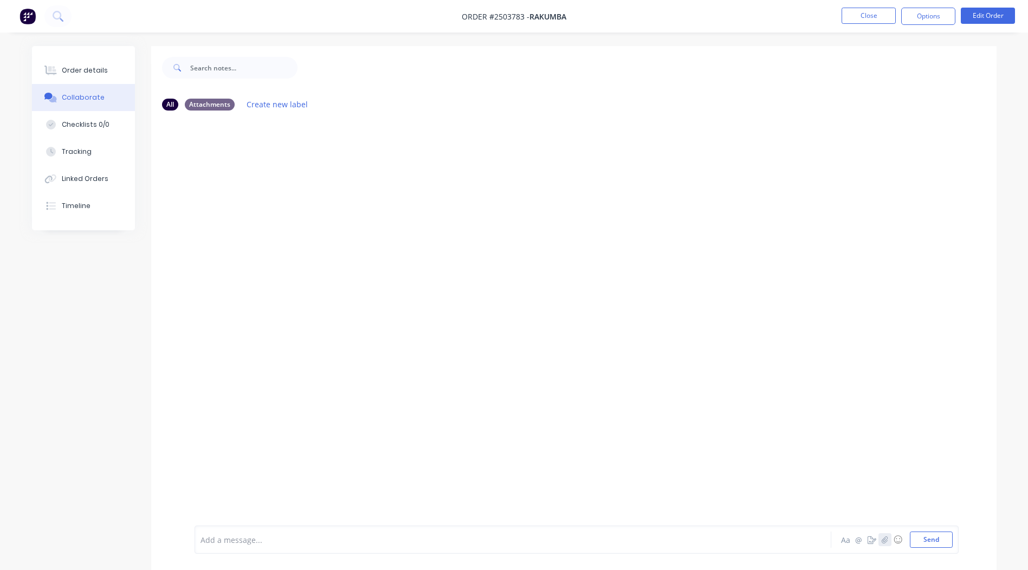
click at [886, 542] on icon "button" at bounding box center [884, 540] width 7 height 8
click at [935, 542] on button "Send" at bounding box center [931, 540] width 43 height 16
click at [878, 16] on button "Close" at bounding box center [869, 16] width 54 height 16
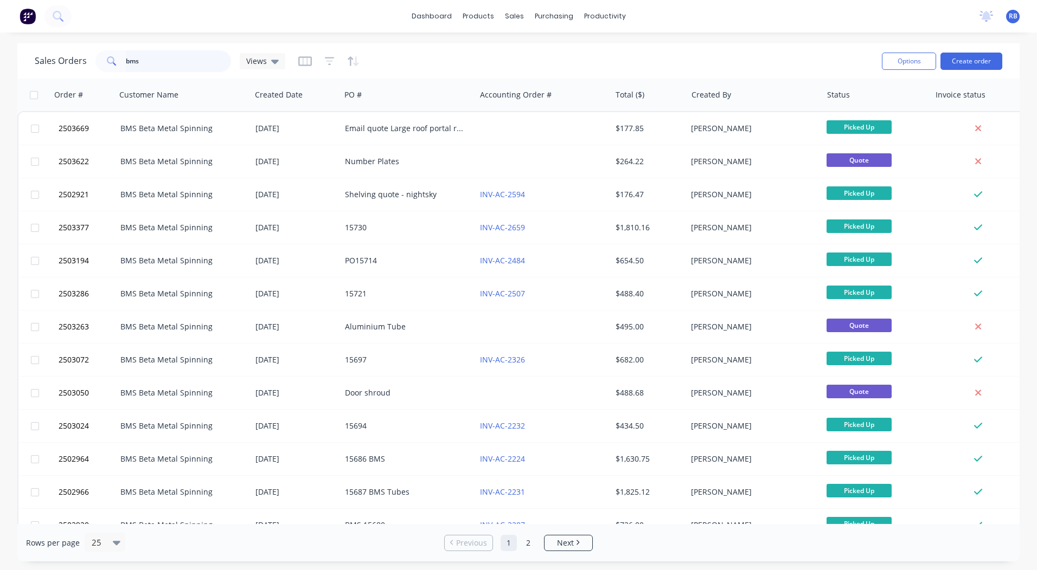
drag, startPoint x: 181, startPoint y: 60, endPoint x: 0, endPoint y: 66, distance: 180.6
click at [0, 66] on html "dashboard products sales purchasing productivity dashboard products Product Cat…" at bounding box center [518, 285] width 1037 height 570
type input "rakum"
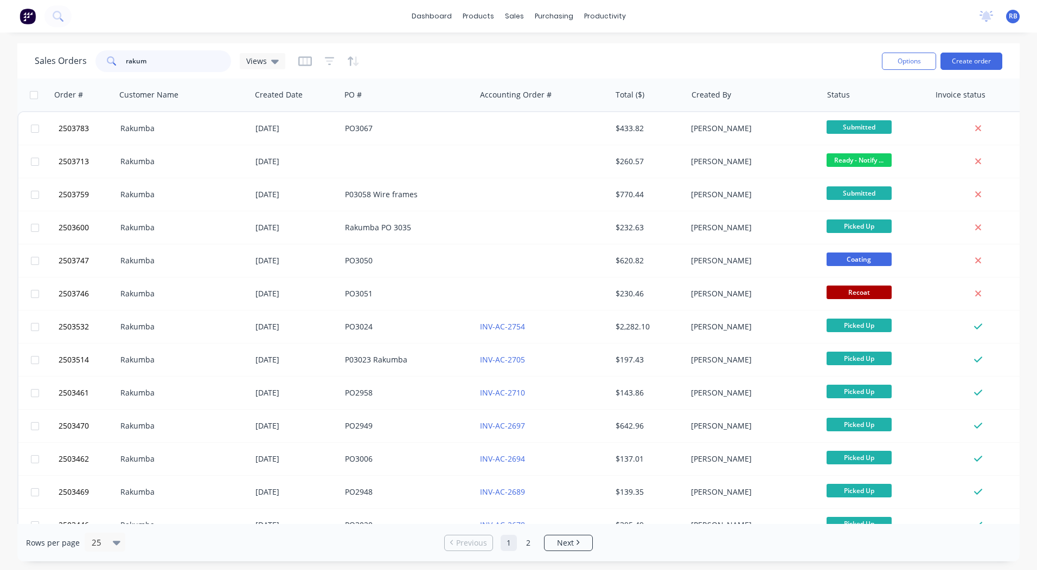
click at [168, 55] on input "rakum" at bounding box center [179, 61] width 106 height 22
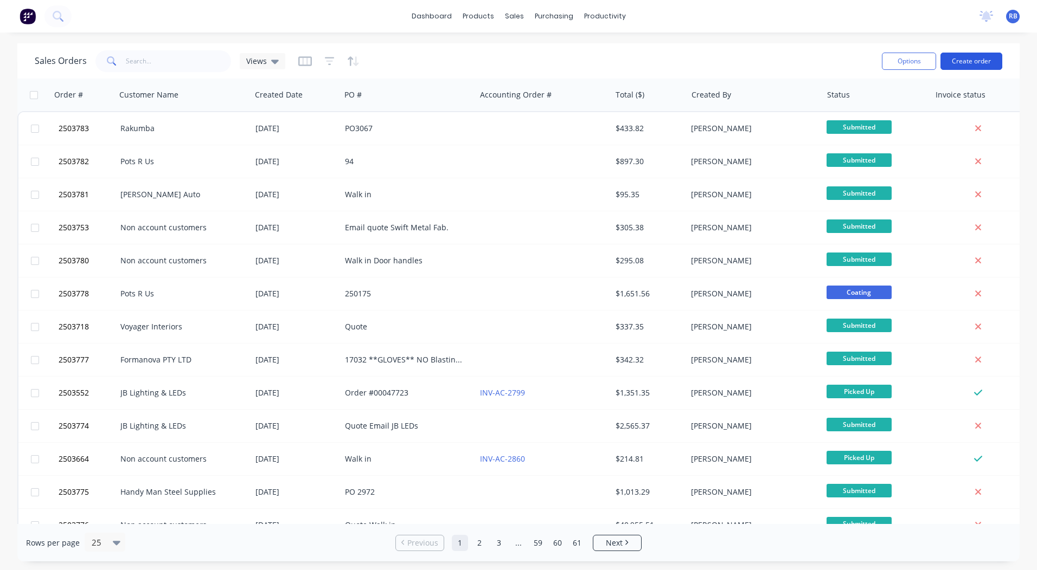
click at [979, 60] on button "Create order" at bounding box center [971, 61] width 62 height 17
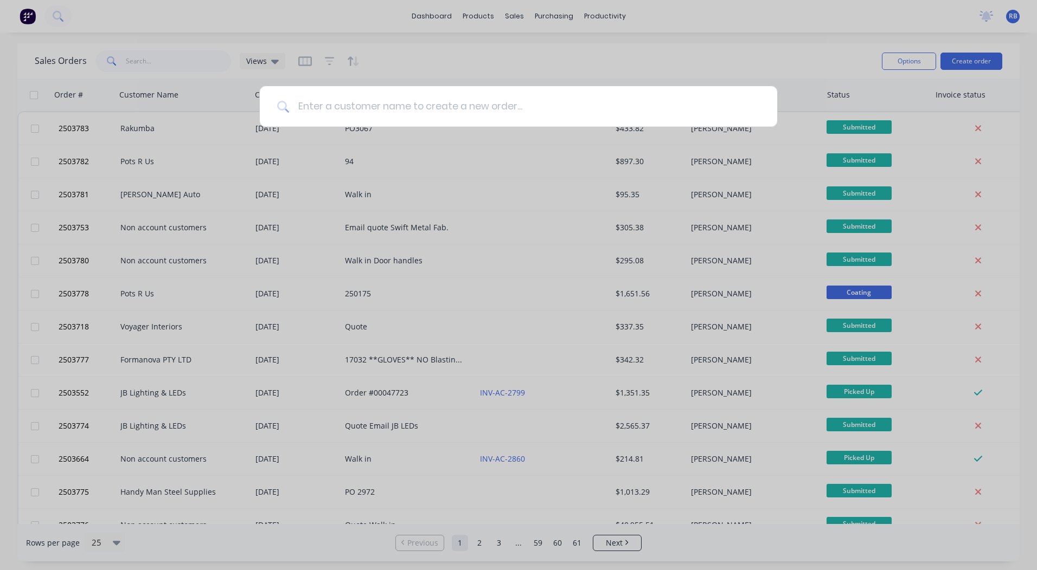
click at [413, 104] on input at bounding box center [524, 106] width 471 height 41
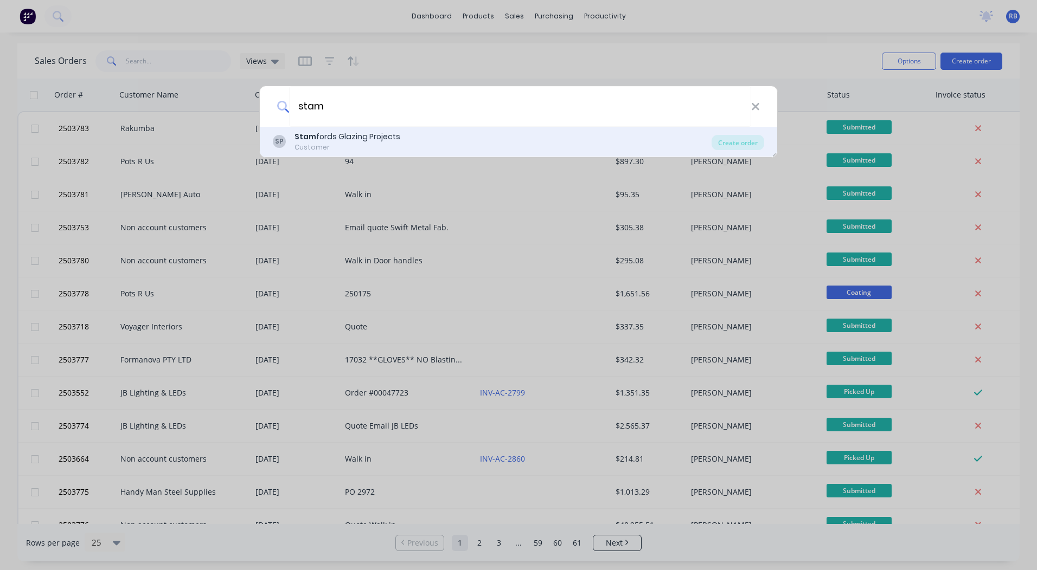
type input "stam"
click at [335, 136] on div "Stam fords Glazing Projects" at bounding box center [347, 136] width 106 height 11
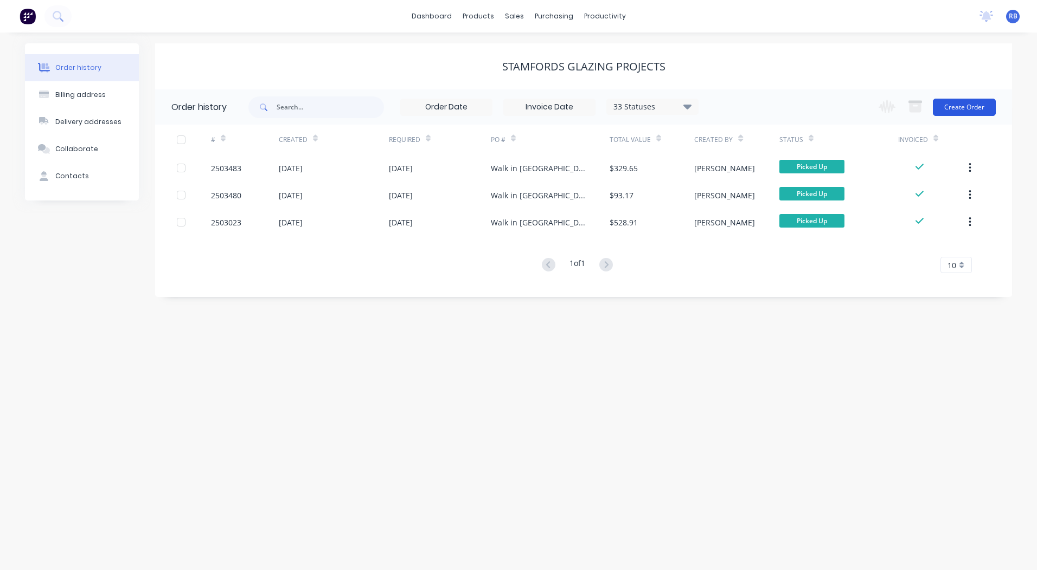
click at [970, 104] on button "Create Order" at bounding box center [963, 107] width 63 height 17
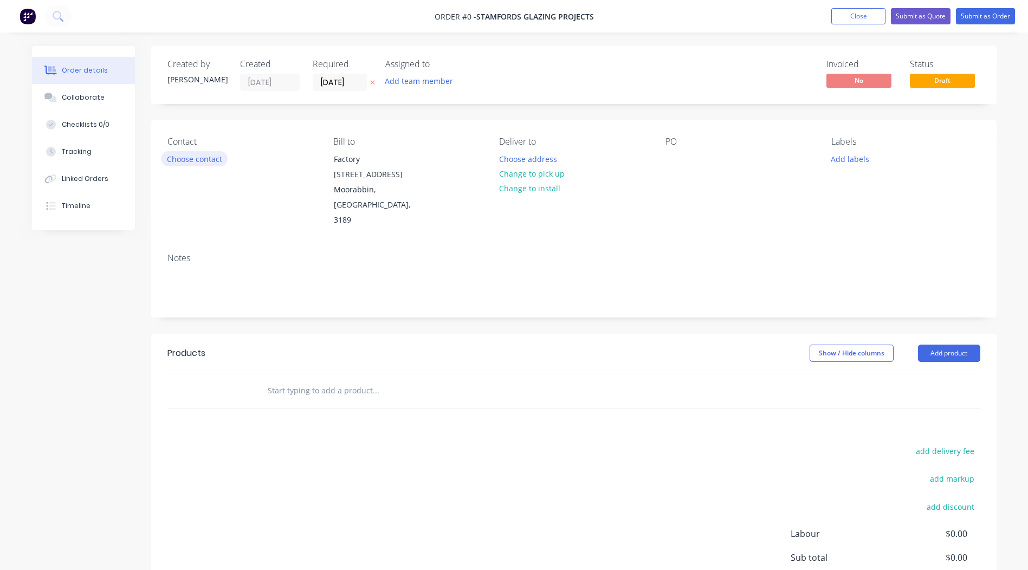
click at [197, 159] on button "Choose contact" at bounding box center [194, 158] width 67 height 15
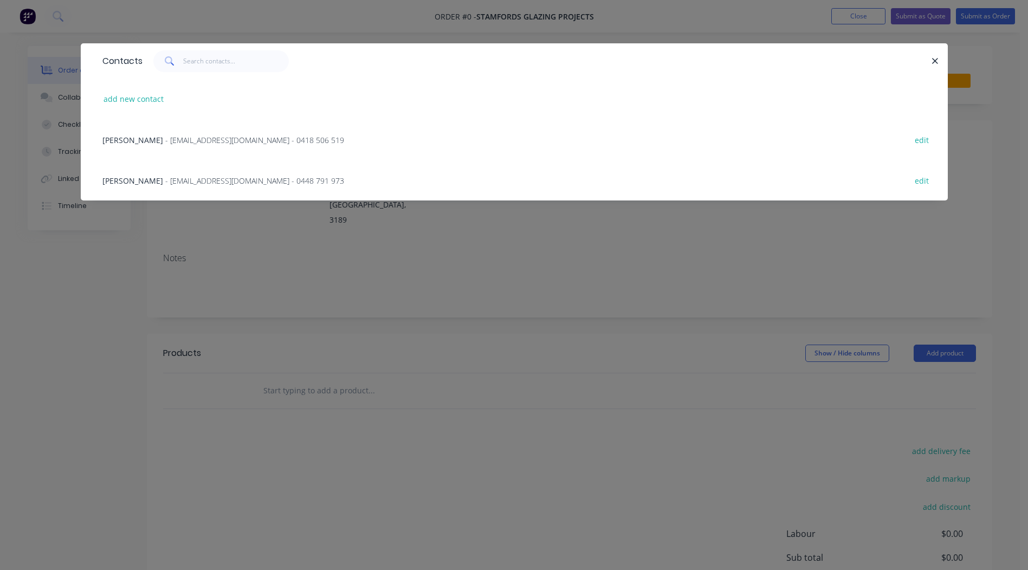
click at [179, 182] on span "- info@stamfordsglazing.com.au - 0448 791 973" at bounding box center [254, 181] width 179 height 10
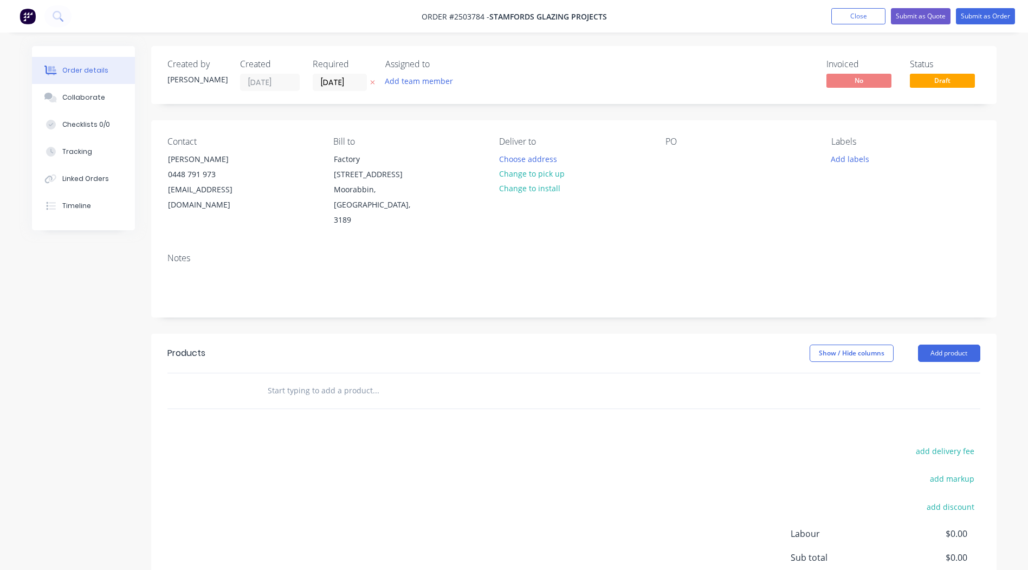
click at [525, 176] on button "Change to pick up" at bounding box center [531, 173] width 77 height 15
click at [668, 159] on div at bounding box center [674, 159] width 17 height 16
click at [860, 160] on button "Add labels" at bounding box center [851, 158] width 50 height 15
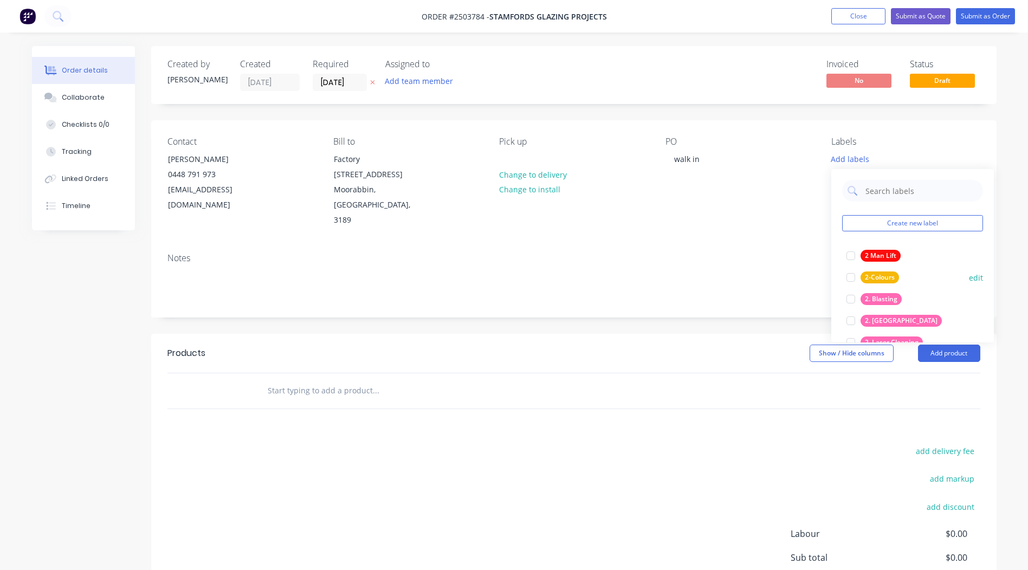
click at [849, 297] on div at bounding box center [851, 299] width 22 height 22
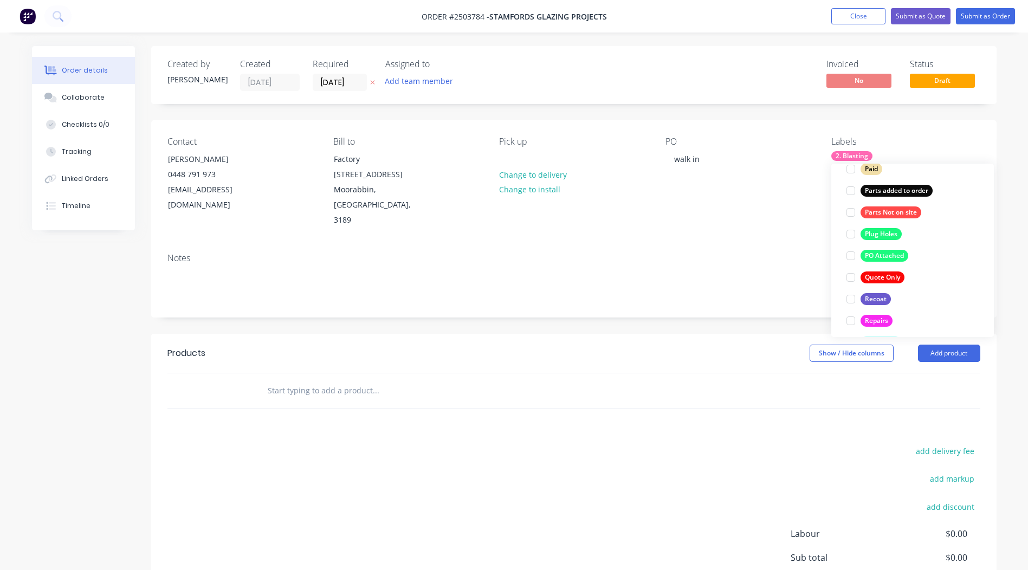
scroll to position [716, 0]
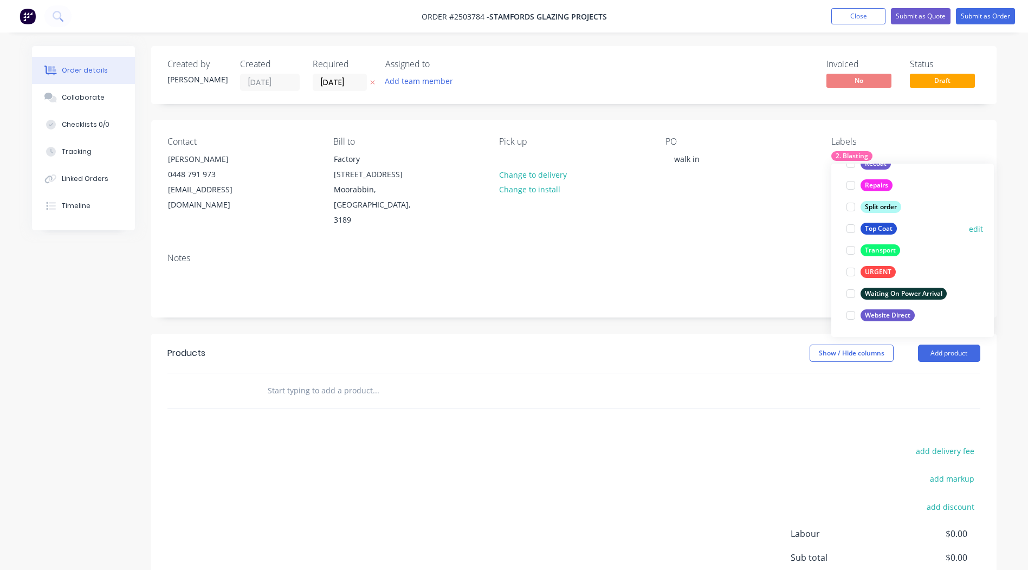
click at [853, 229] on div at bounding box center [851, 229] width 22 height 22
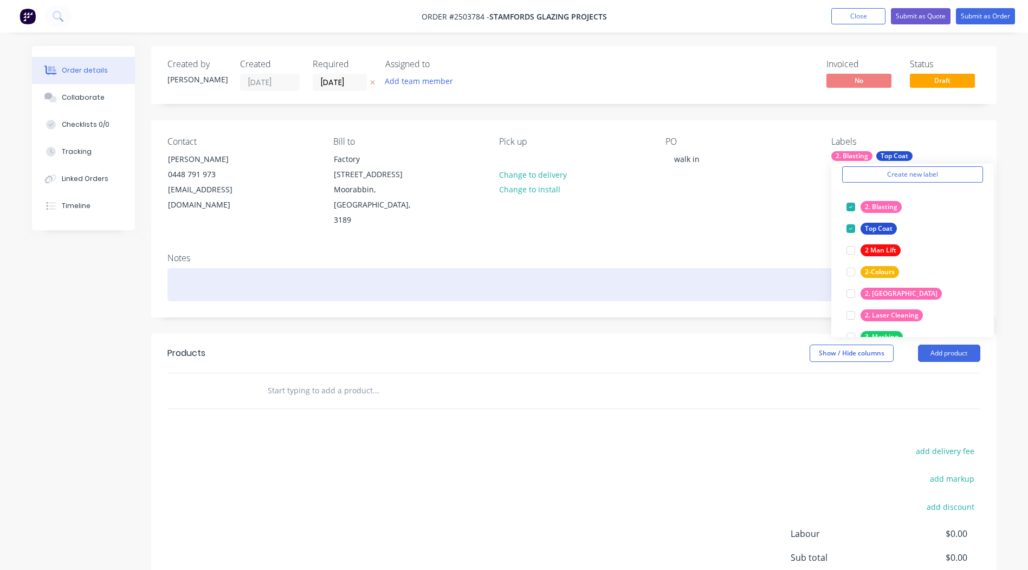
click at [692, 268] on div at bounding box center [574, 284] width 813 height 33
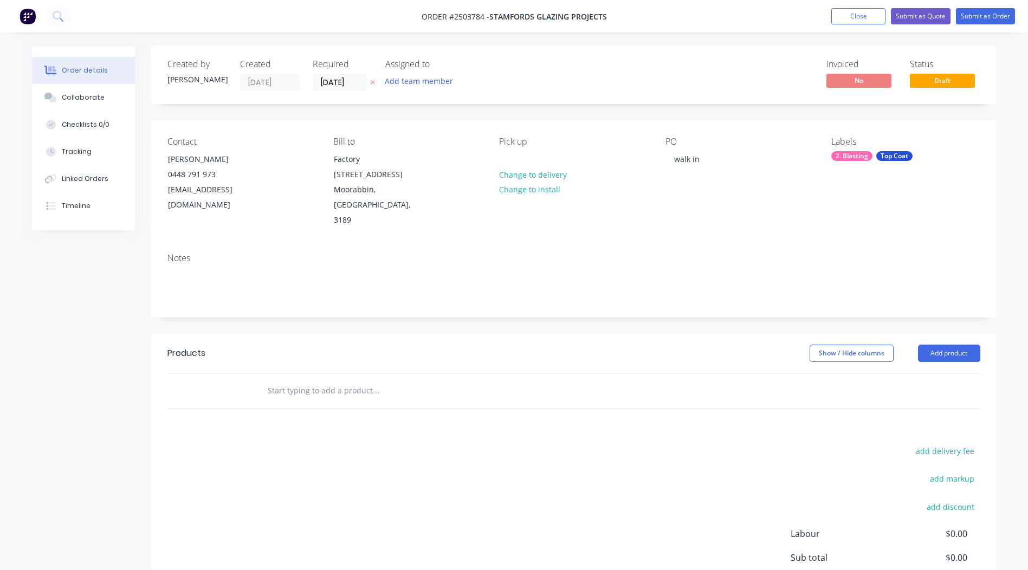
click at [791, 197] on div "PO walk in" at bounding box center [740, 183] width 149 height 92
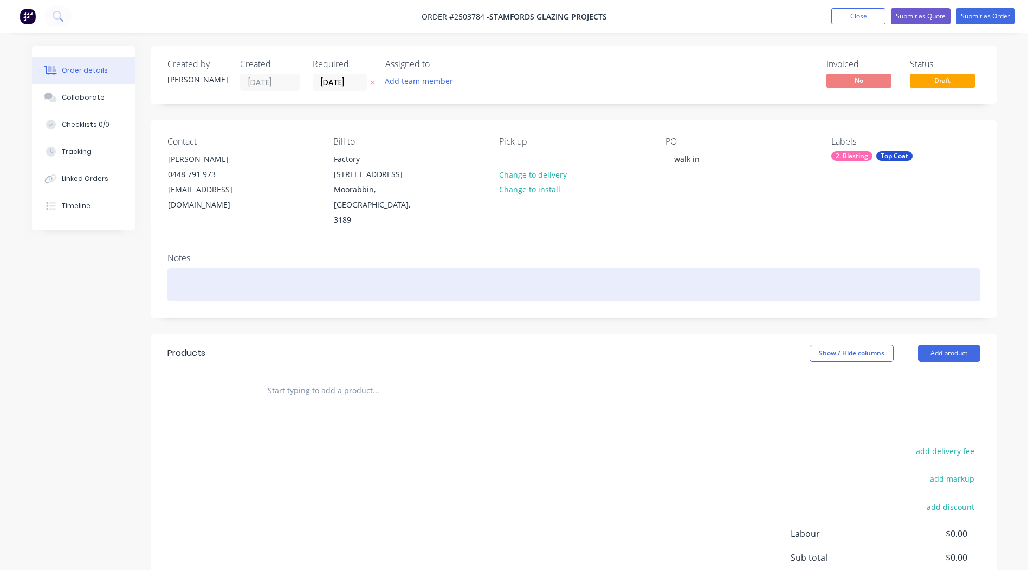
click at [222, 271] on div at bounding box center [574, 284] width 813 height 33
click at [215, 275] on div at bounding box center [574, 284] width 813 height 33
drag, startPoint x: 179, startPoint y: 266, endPoint x: 316, endPoint y: 280, distance: 137.9
click at [186, 268] on div at bounding box center [574, 284] width 813 height 33
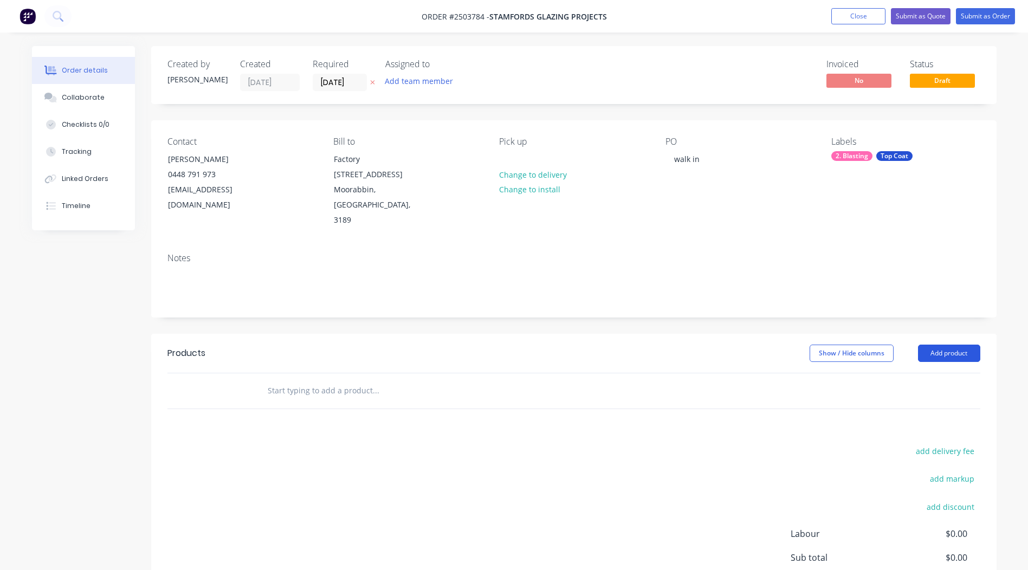
click at [943, 345] on button "Add product" at bounding box center [949, 353] width 62 height 17
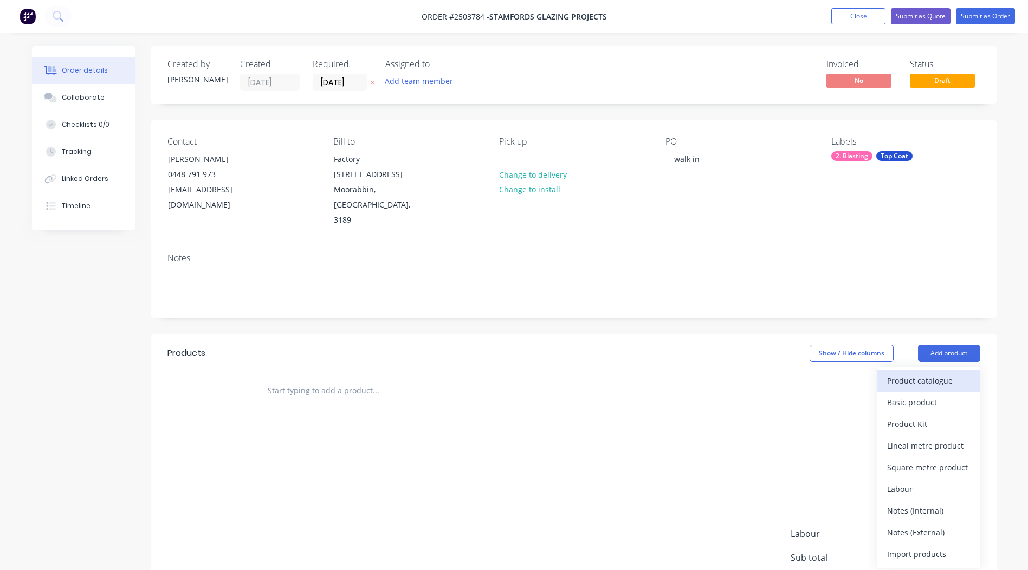
click at [918, 373] on div "Product catalogue" at bounding box center [928, 381] width 83 height 16
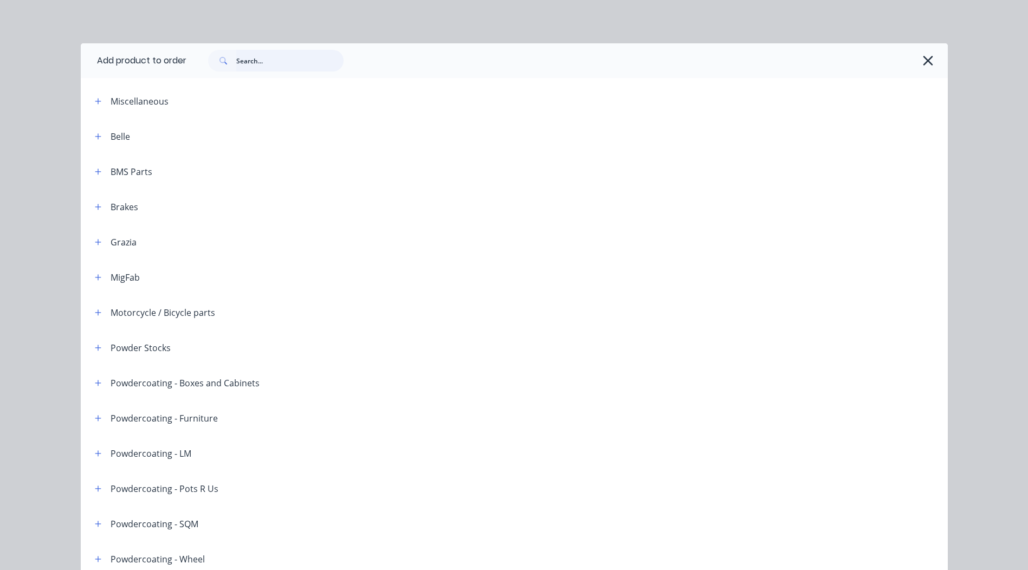
click at [249, 55] on input "text" at bounding box center [289, 61] width 107 height 22
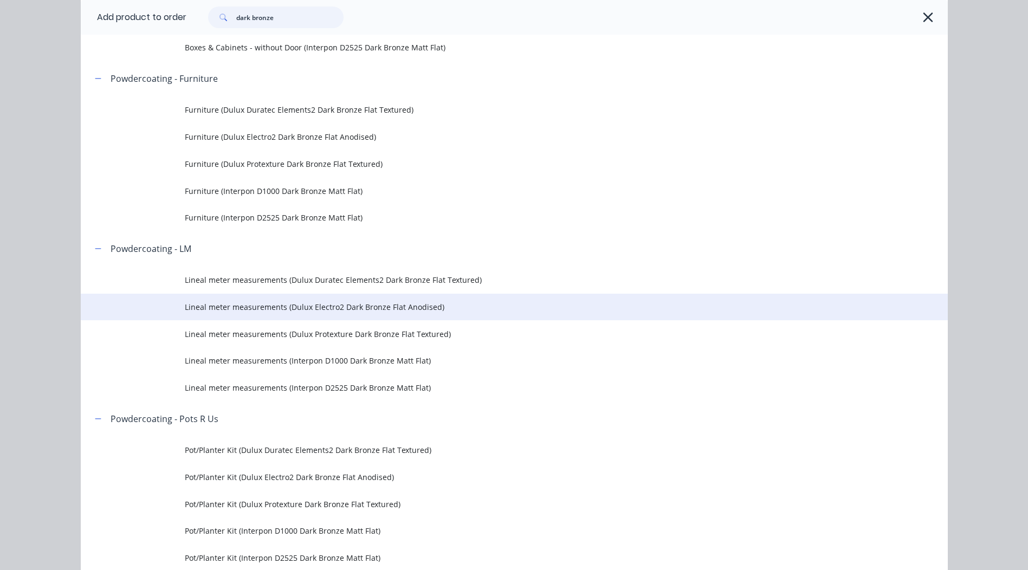
scroll to position [379, 0]
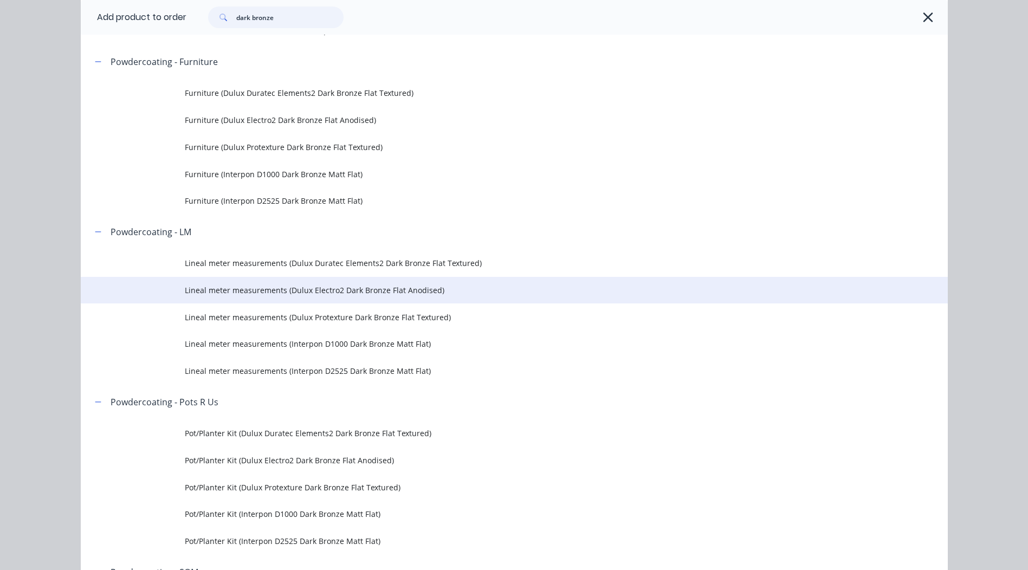
type input "dark bronze"
click at [350, 291] on span "Lineal meter measurements (Dulux Electro2 Dark Bronze Flat Anodised)" at bounding box center [490, 290] width 610 height 11
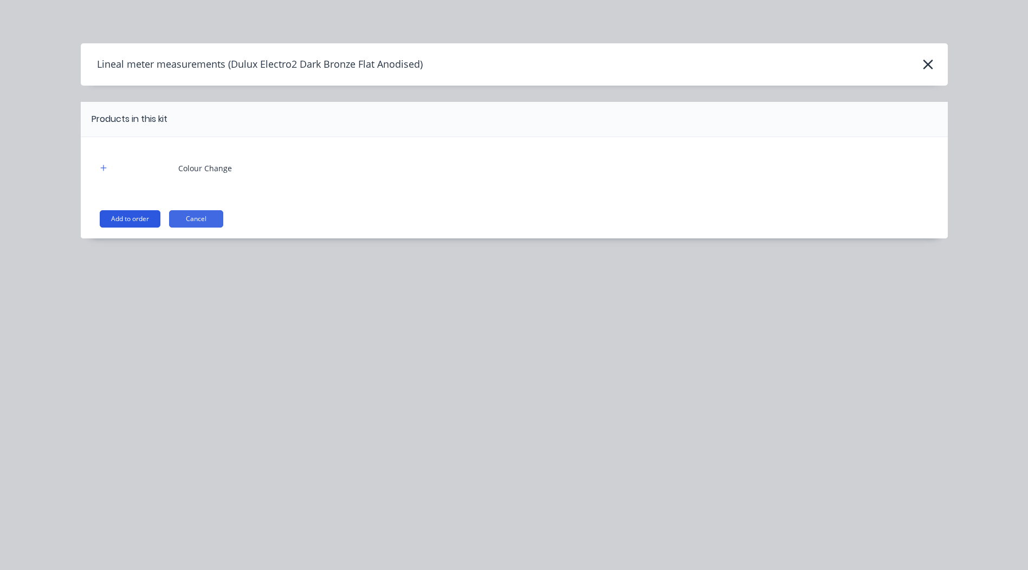
click at [138, 224] on button "Add to order" at bounding box center [130, 218] width 61 height 17
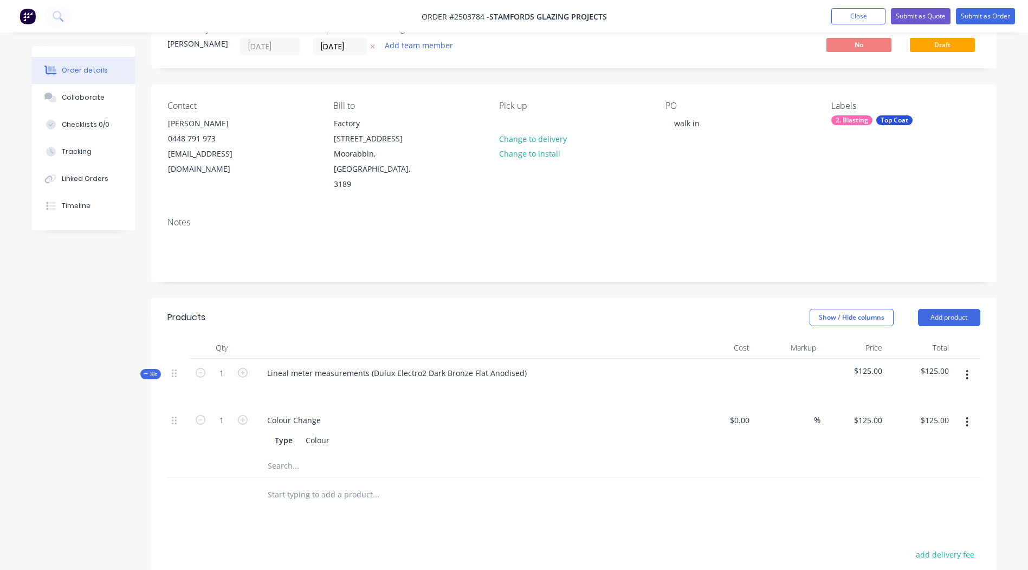
scroll to position [163, 0]
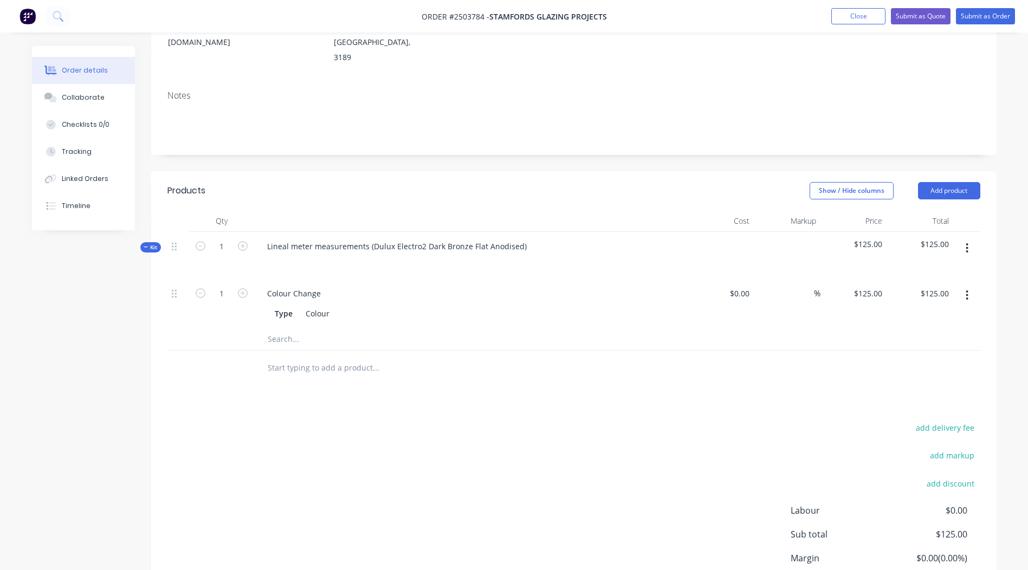
click at [963, 239] on button "button" at bounding box center [967, 249] width 25 height 20
click at [943, 269] on div "Add product to kit" at bounding box center [928, 277] width 83 height 16
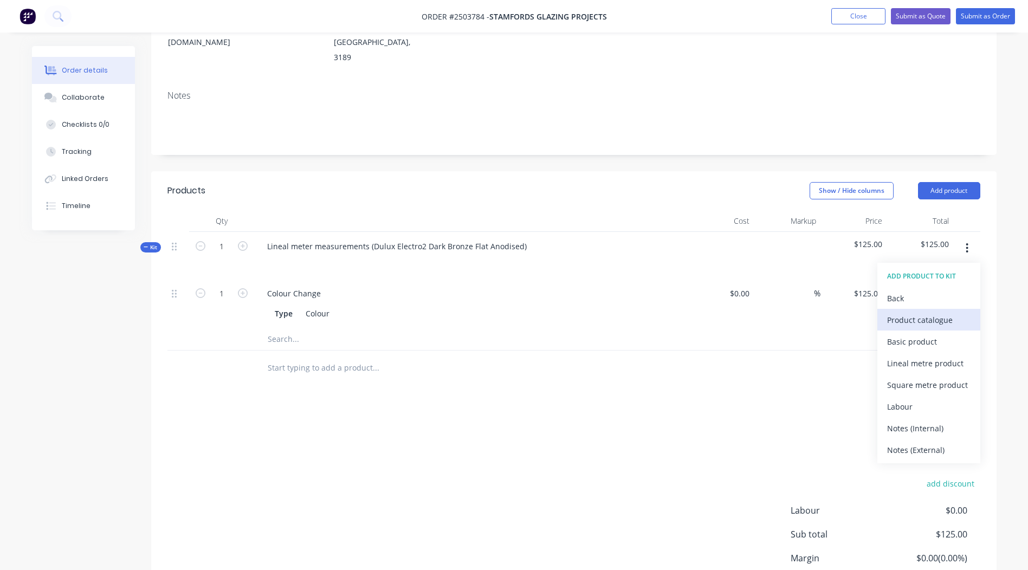
click at [936, 313] on button "Product catalogue" at bounding box center [929, 320] width 103 height 22
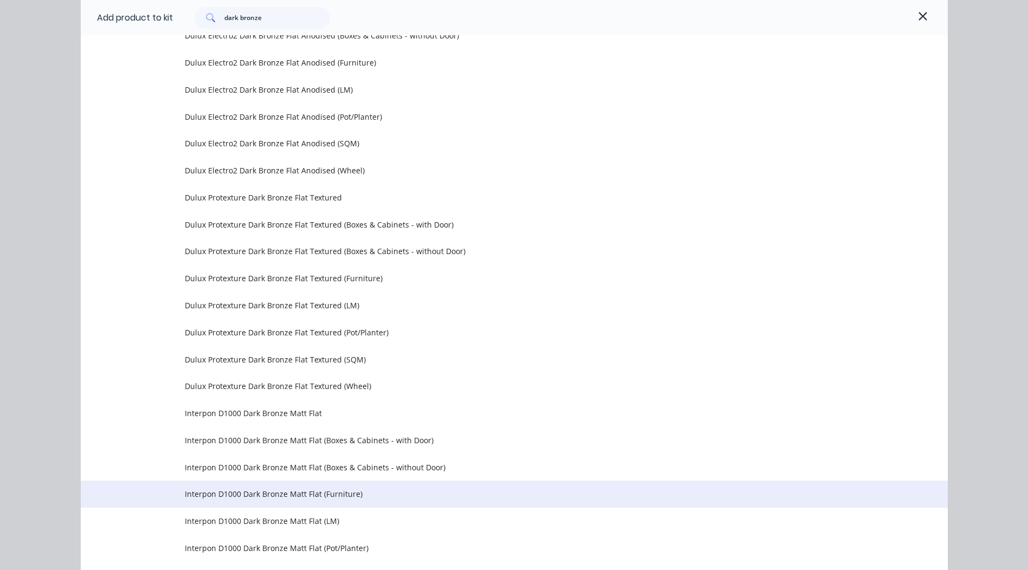
scroll to position [597, 0]
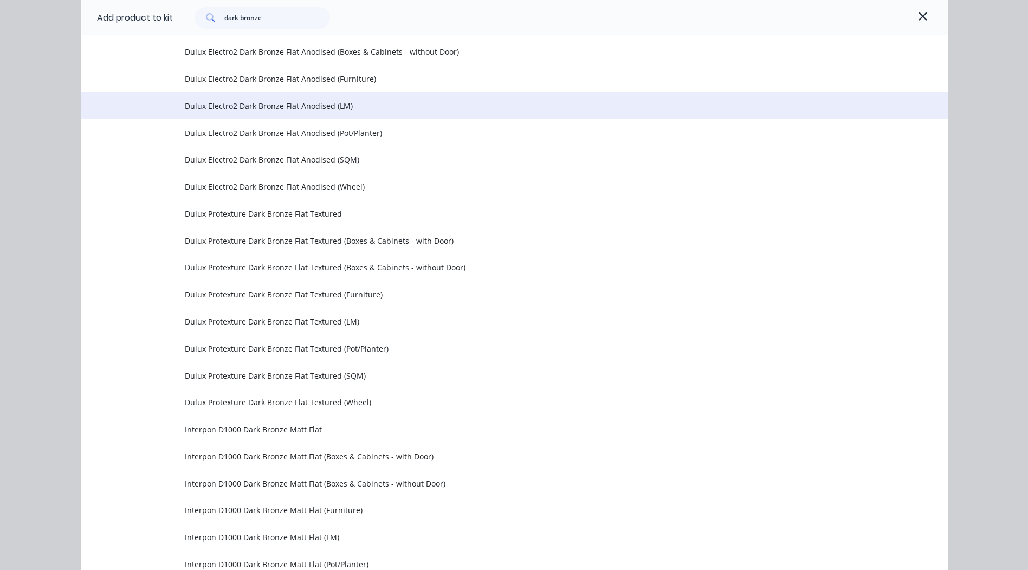
click at [271, 104] on span "Dulux Electro2 Dark Bronze Flat Anodised (LM)" at bounding box center [490, 105] width 610 height 11
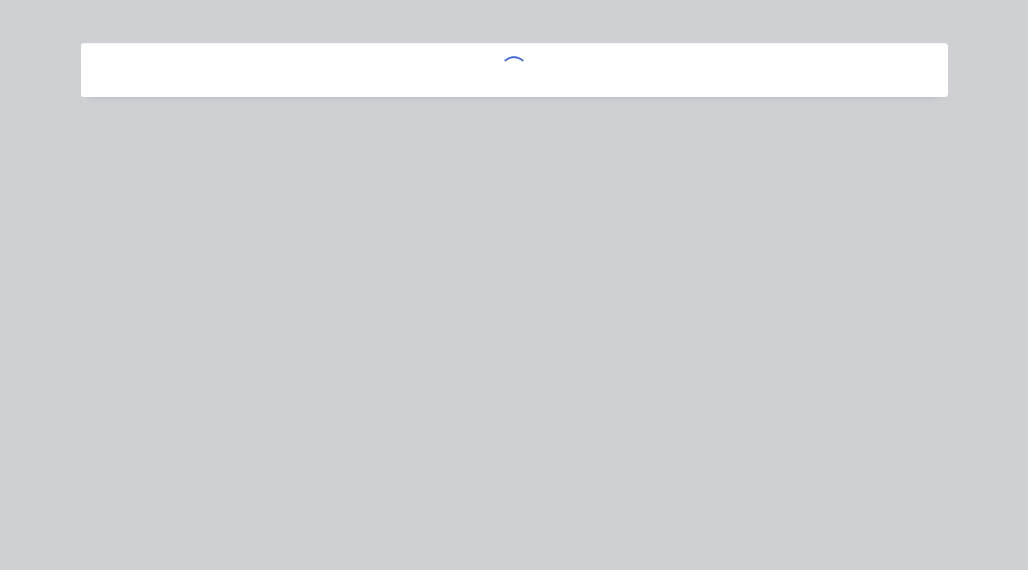
scroll to position [0, 0]
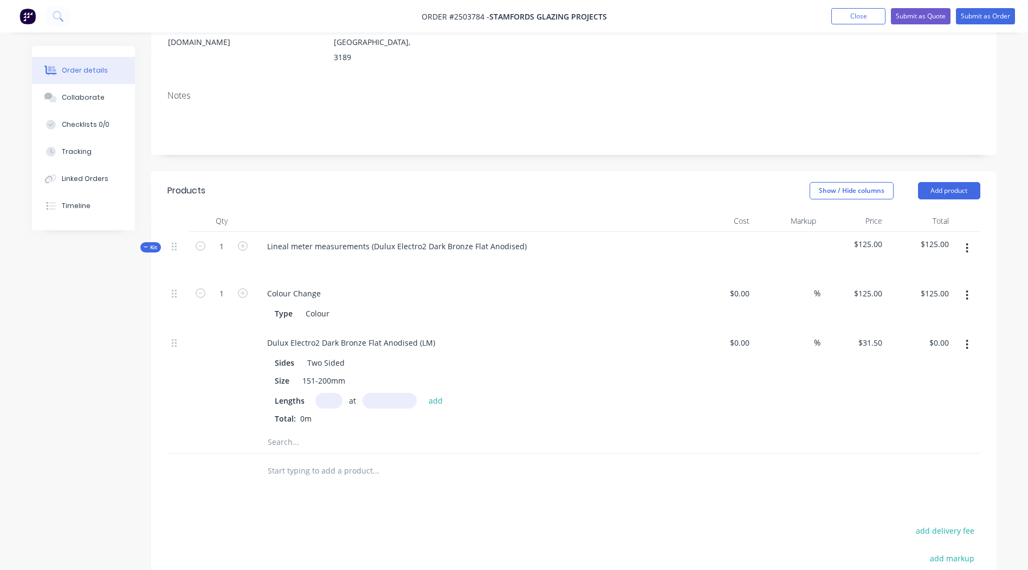
click at [331, 393] on input "text" at bounding box center [329, 401] width 27 height 16
type input "2"
type input "193mm"
click at [433, 393] on button "add" at bounding box center [435, 400] width 25 height 15
type input "$12.16"
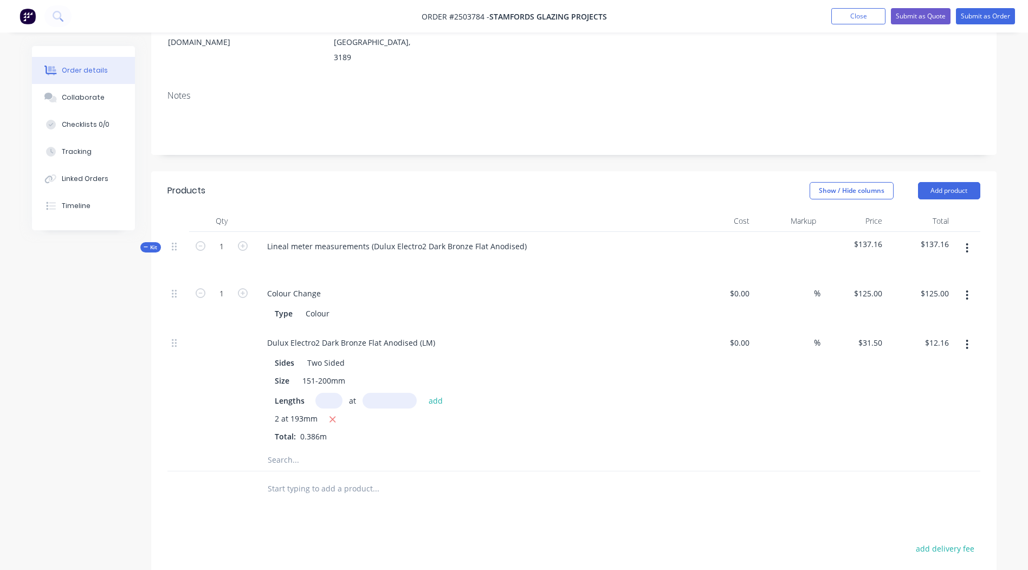
click at [968, 242] on icon "button" at bounding box center [967, 248] width 3 height 12
click at [932, 269] on div "Add product to kit" at bounding box center [928, 277] width 83 height 16
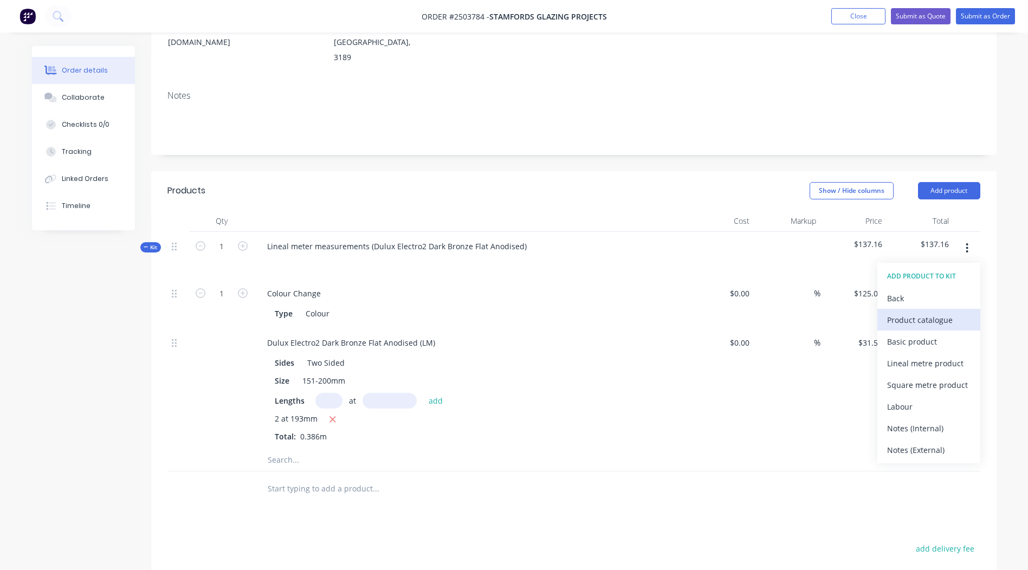
click at [916, 312] on div "Product catalogue" at bounding box center [928, 320] width 83 height 16
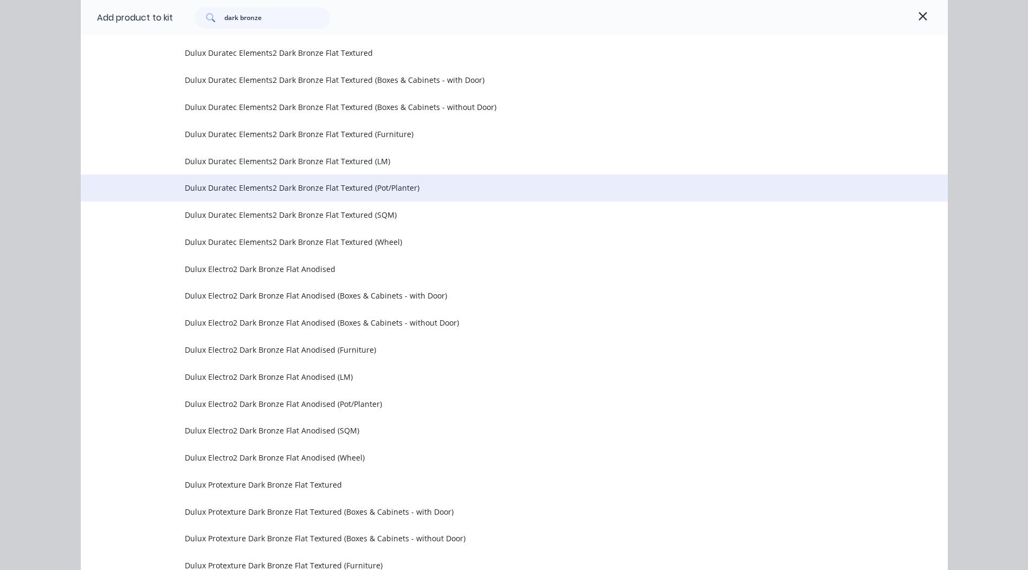
scroll to position [381, 0]
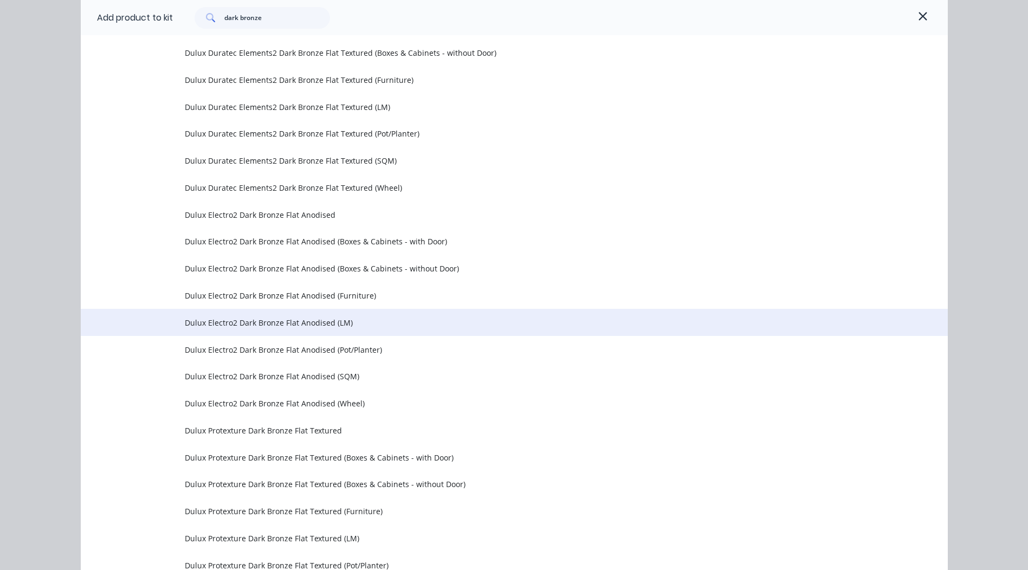
click at [306, 324] on span "Dulux Electro2 Dark Bronze Flat Anodised (LM)" at bounding box center [490, 322] width 610 height 11
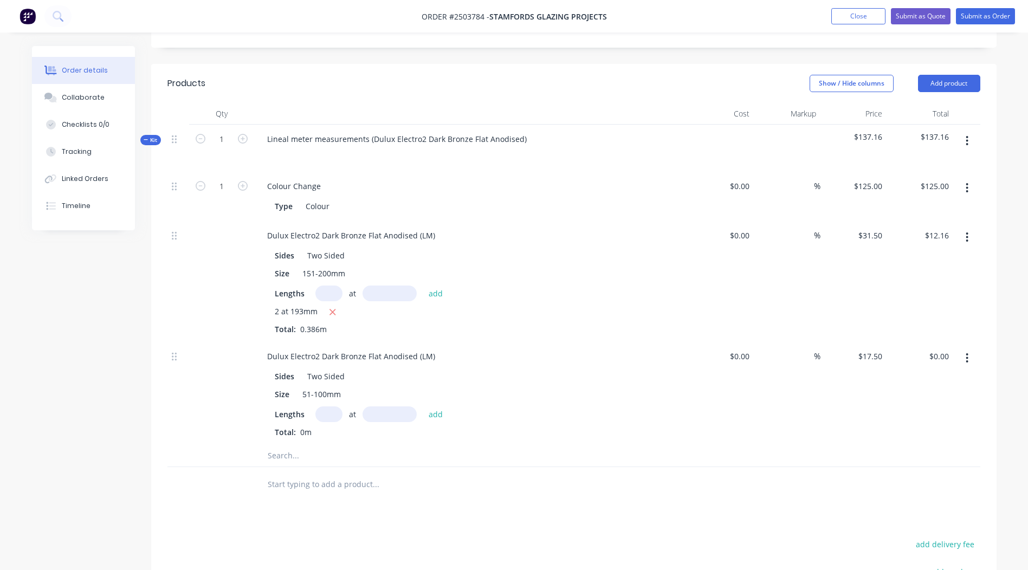
scroll to position [271, 0]
click at [332, 405] on input "text" at bounding box center [329, 413] width 27 height 16
type input "2"
type input "1800"
click at [423, 405] on button "add" at bounding box center [435, 412] width 25 height 15
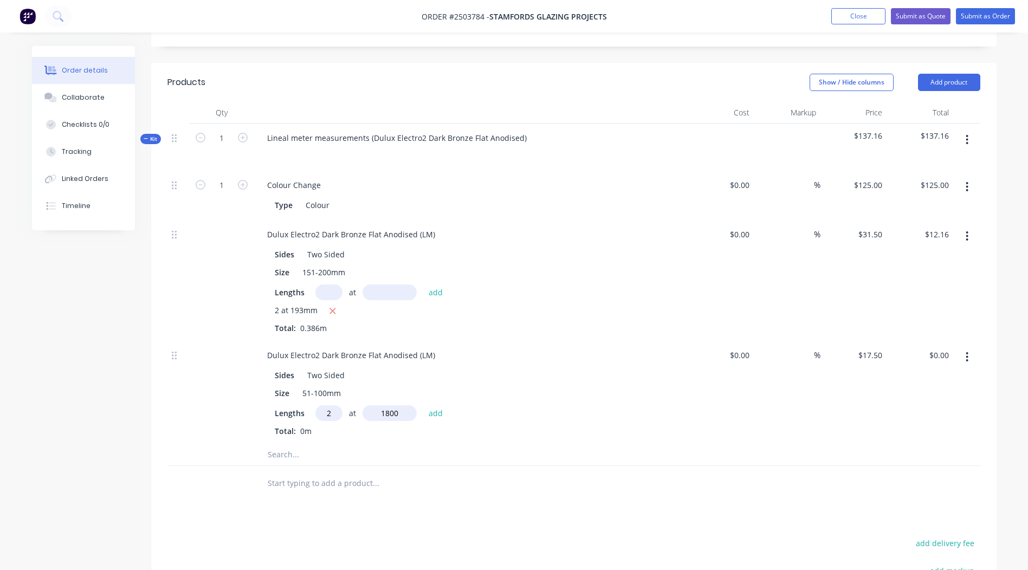
type input "$63.00"
type input "2"
type input "110"
click at [423, 405] on button "add" at bounding box center [435, 412] width 25 height 15
type input "$66.85"
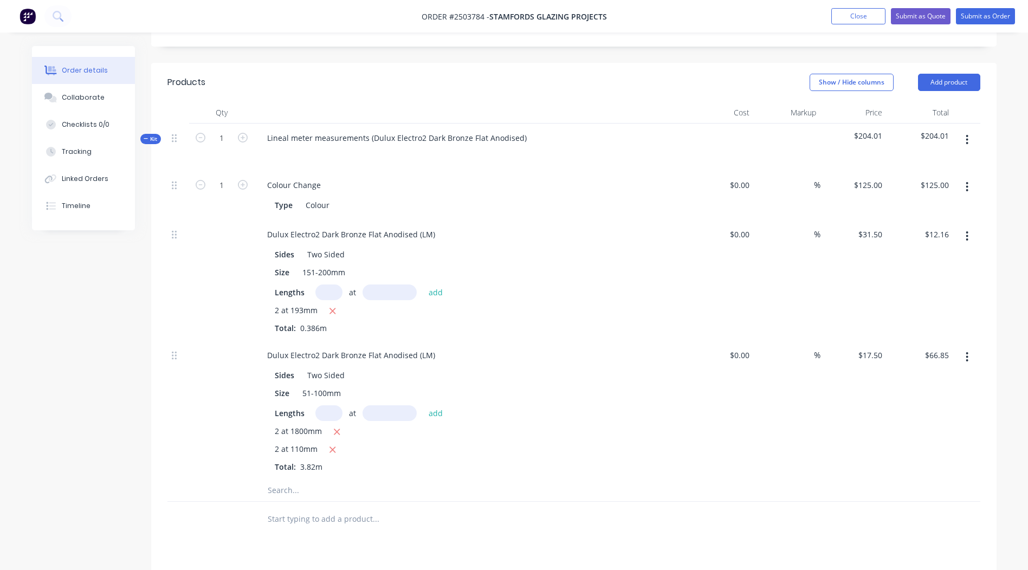
drag, startPoint x: 468, startPoint y: 397, endPoint x: 481, endPoint y: 395, distance: 13.7
click at [473, 405] on div "Lengths at add" at bounding box center [471, 413] width 392 height 16
click at [969, 134] on icon "button" at bounding box center [967, 140] width 3 height 12
click at [924, 160] on div "Add product to kit" at bounding box center [928, 168] width 83 height 16
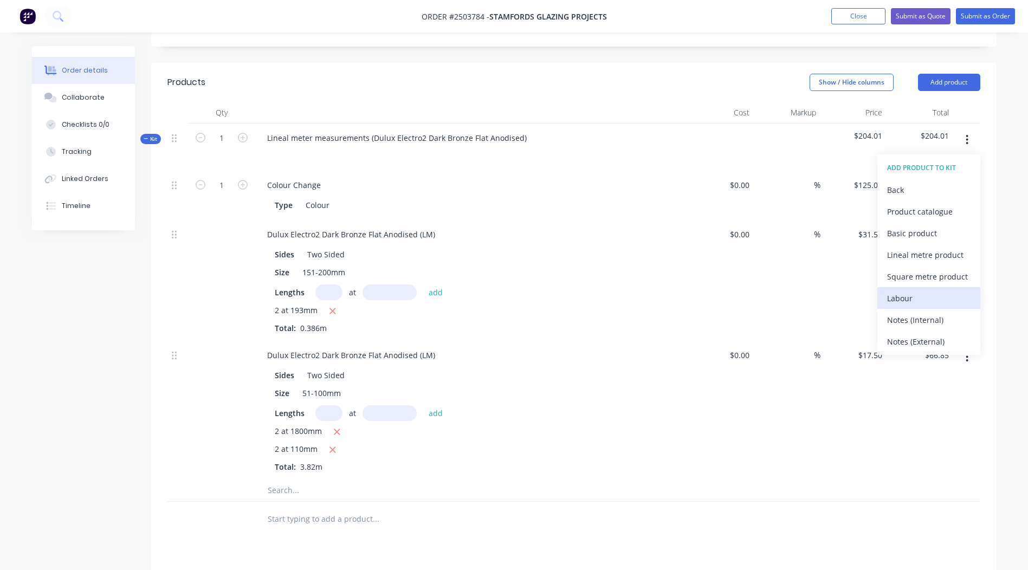
click at [899, 291] on div "Labour" at bounding box center [928, 299] width 83 height 16
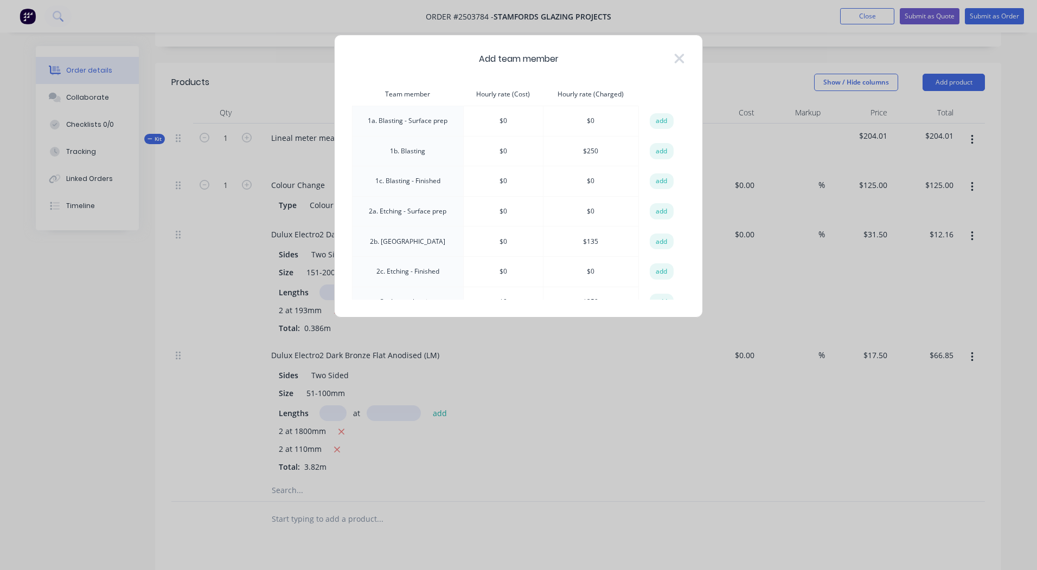
click at [654, 150] on button "add" at bounding box center [661, 151] width 24 height 16
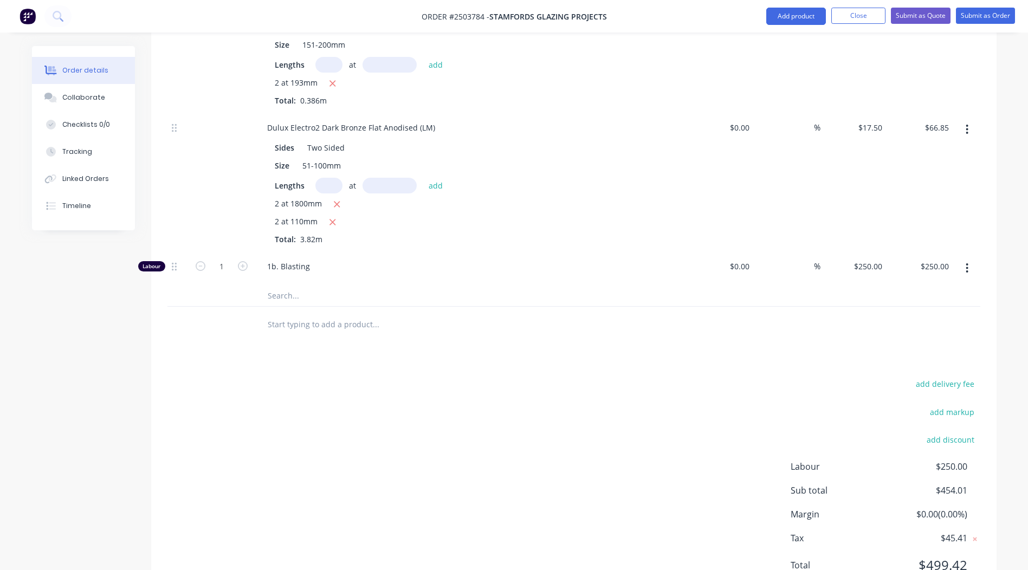
scroll to position [532, 0]
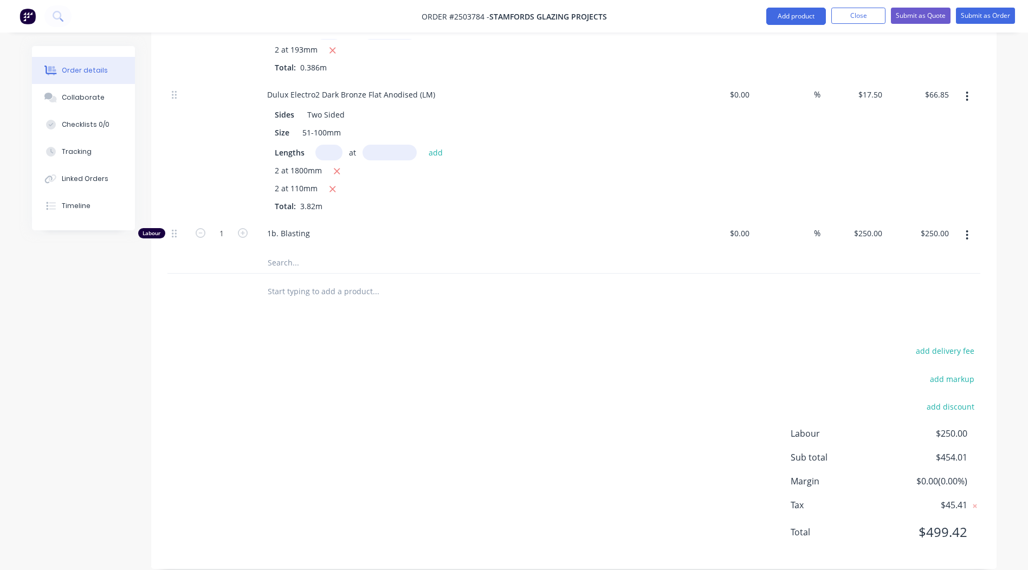
click at [965, 226] on button "button" at bounding box center [967, 236] width 25 height 20
click at [333, 391] on div "add delivery fee add markup add discount Labour $250.00 Sub total $454.01 Margi…" at bounding box center [574, 448] width 813 height 209
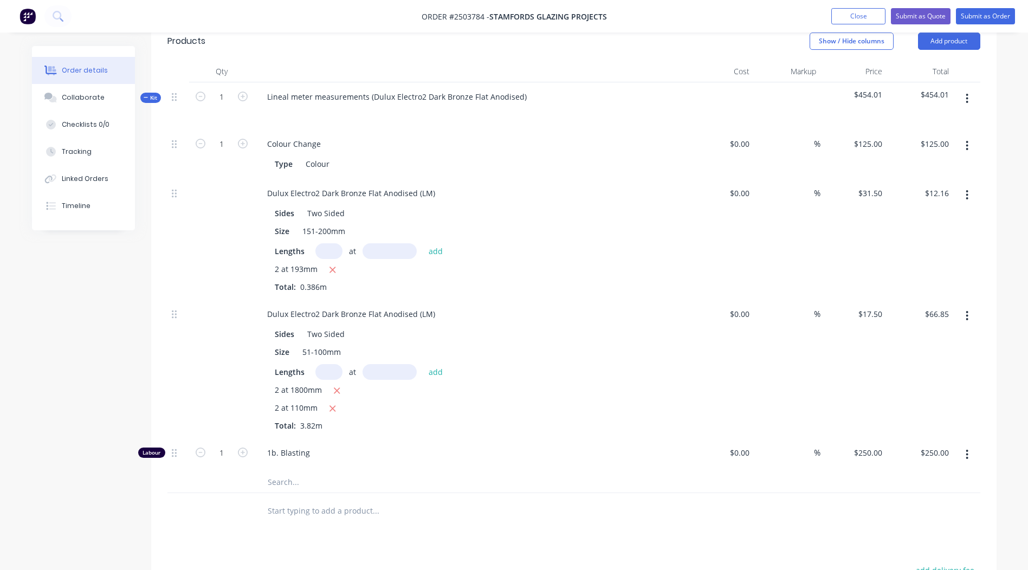
scroll to position [315, 0]
click at [233, 150] on input "1" at bounding box center [222, 141] width 28 height 16
type input "0.25"
type input "$62.50"
click at [462, 436] on div "1b. Blasting" at bounding box center [471, 452] width 434 height 33
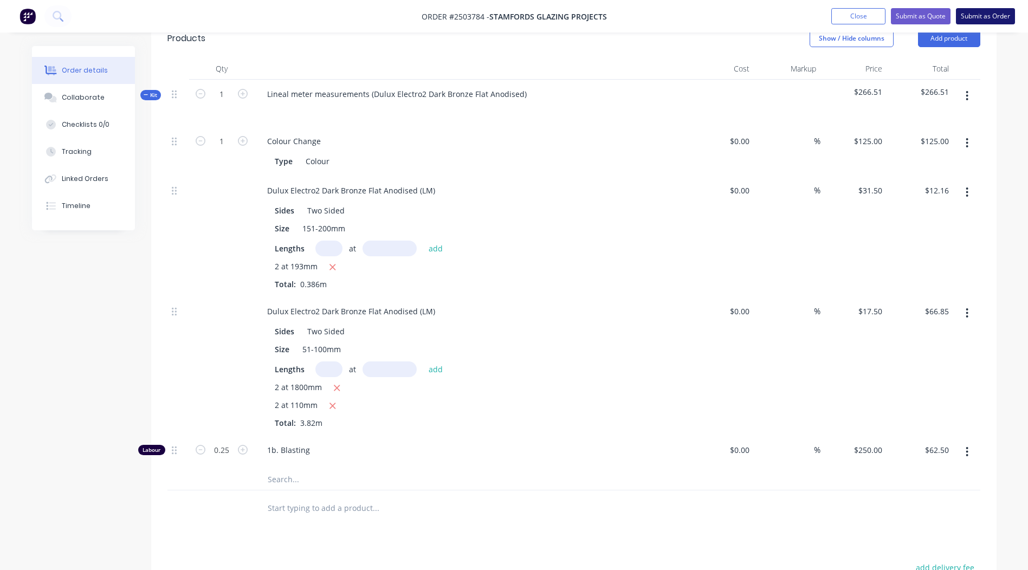
click at [983, 16] on button "Submit as Order" at bounding box center [985, 16] width 59 height 16
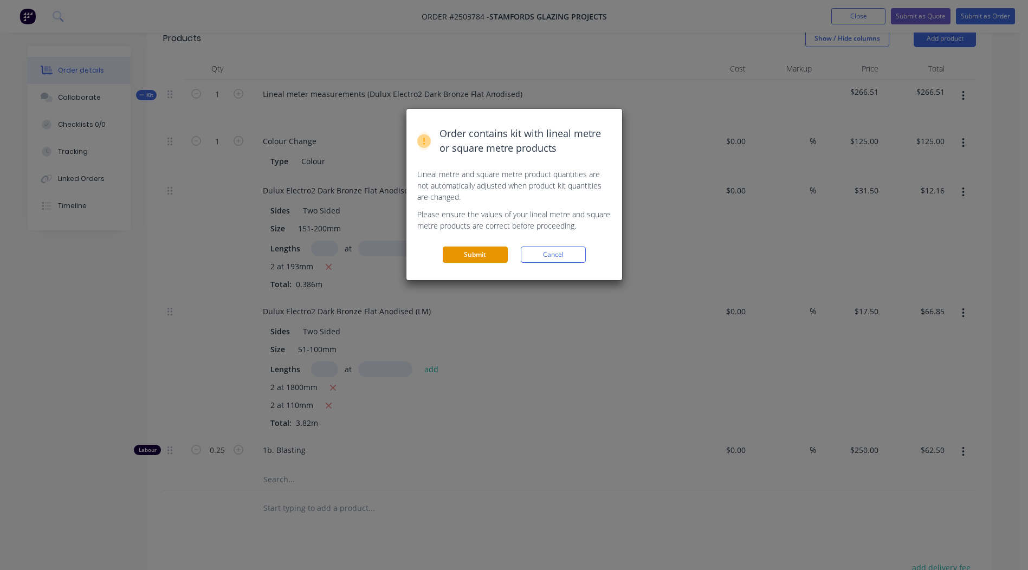
click at [453, 248] on button "Submit" at bounding box center [475, 255] width 65 height 16
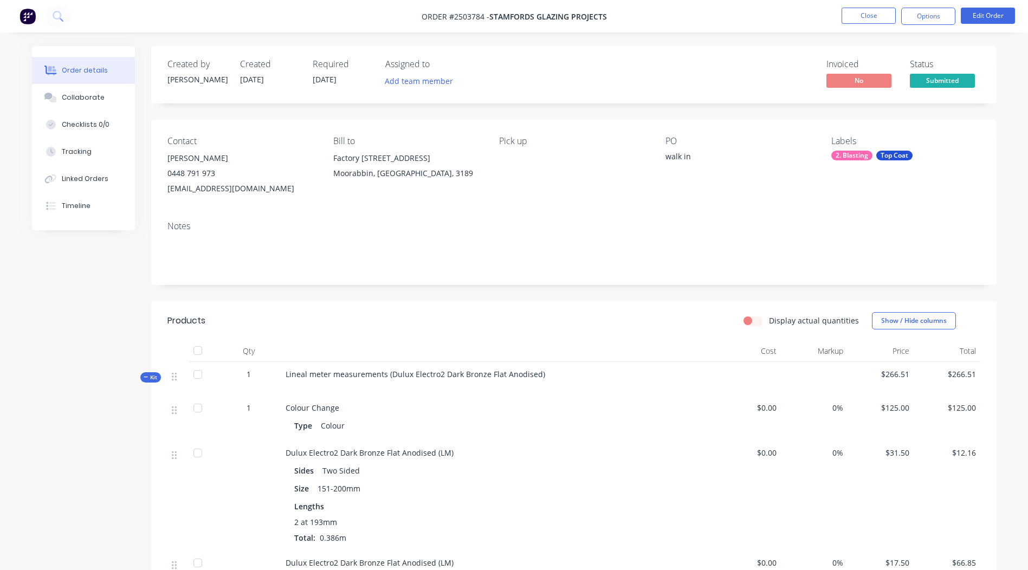
click at [994, 7] on nav "Order #2503784 - Stamfords Glazing Projects Close Options Edit Order" at bounding box center [514, 16] width 1028 height 33
click at [977, 17] on button "Edit Order" at bounding box center [988, 16] width 54 height 16
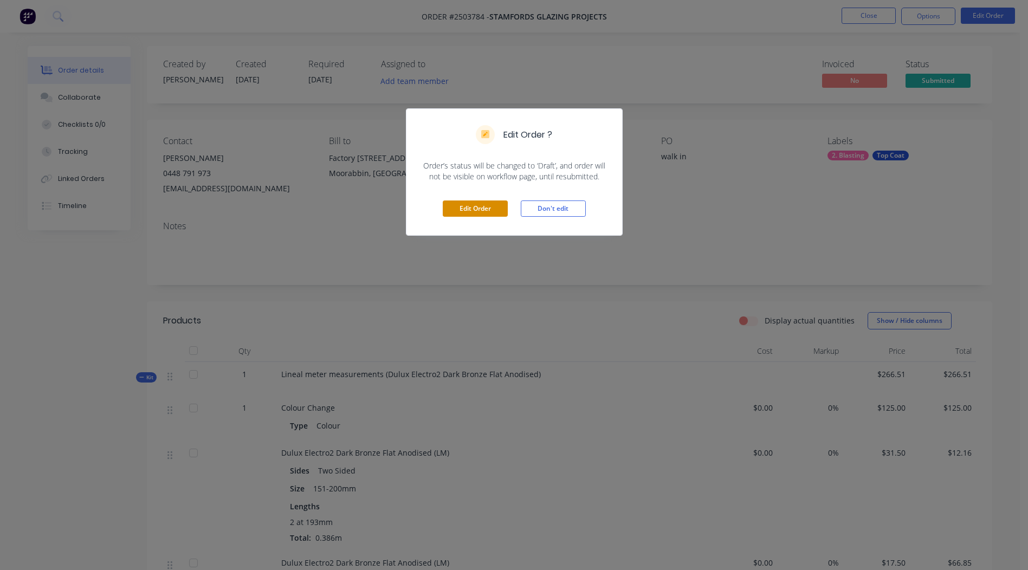
click at [493, 210] on button "Edit Order" at bounding box center [475, 209] width 65 height 16
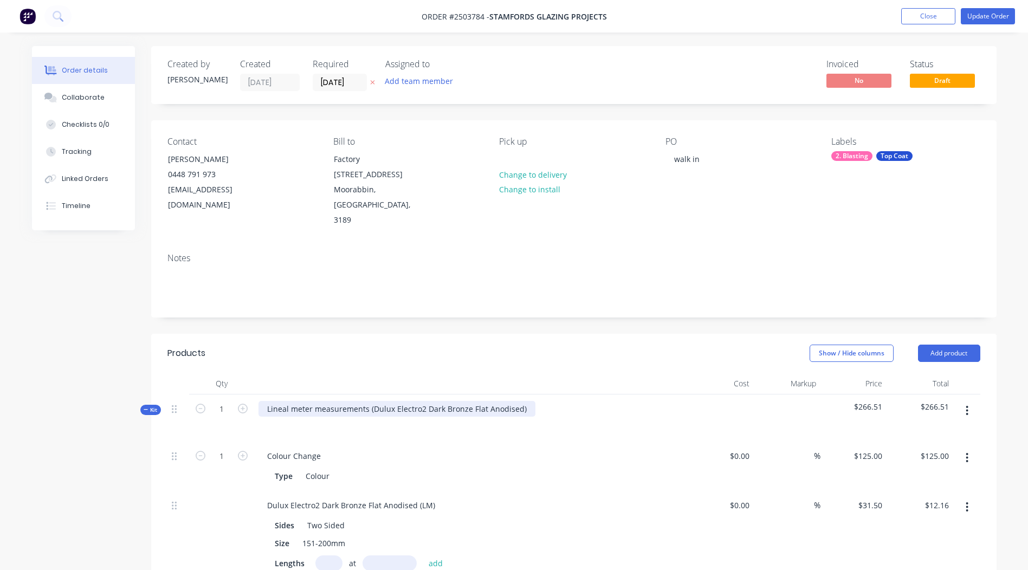
click at [525, 401] on div "Lineal meter measurements (Dulux Electro2 Dark Bronze Flat Anodised)" at bounding box center [397, 409] width 277 height 16
click at [372, 401] on div "Lineal meter measurements (Dulux Electro2 Dark Bronze Flat Anodised" at bounding box center [396, 409] width 275 height 16
click at [379, 401] on div "Dulux Electro2 Dark Bronze Flat Anodised" at bounding box center [343, 409] width 168 height 16
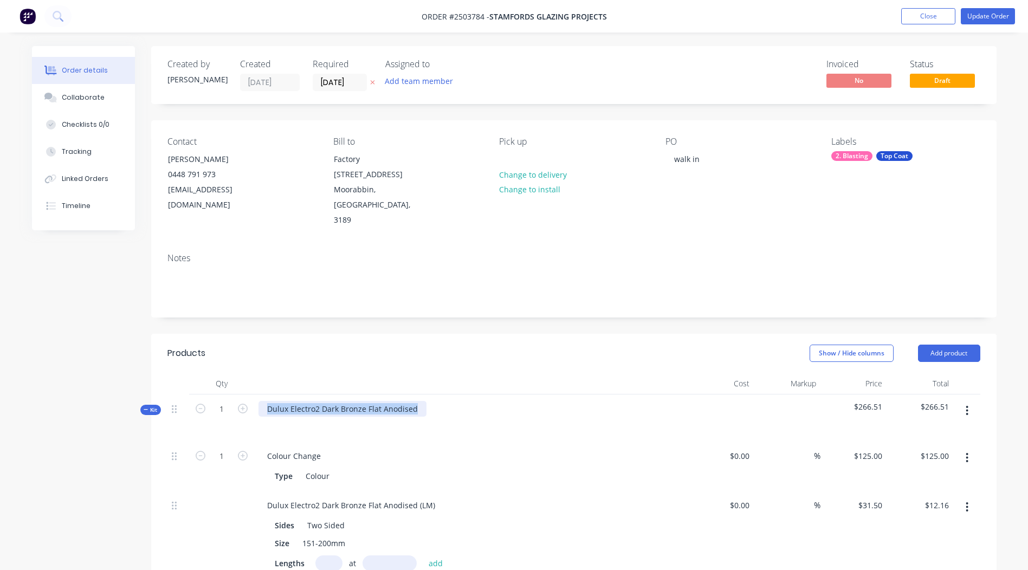
copy div "Dulux Electro2 Dark Bronze Flat Anodised"
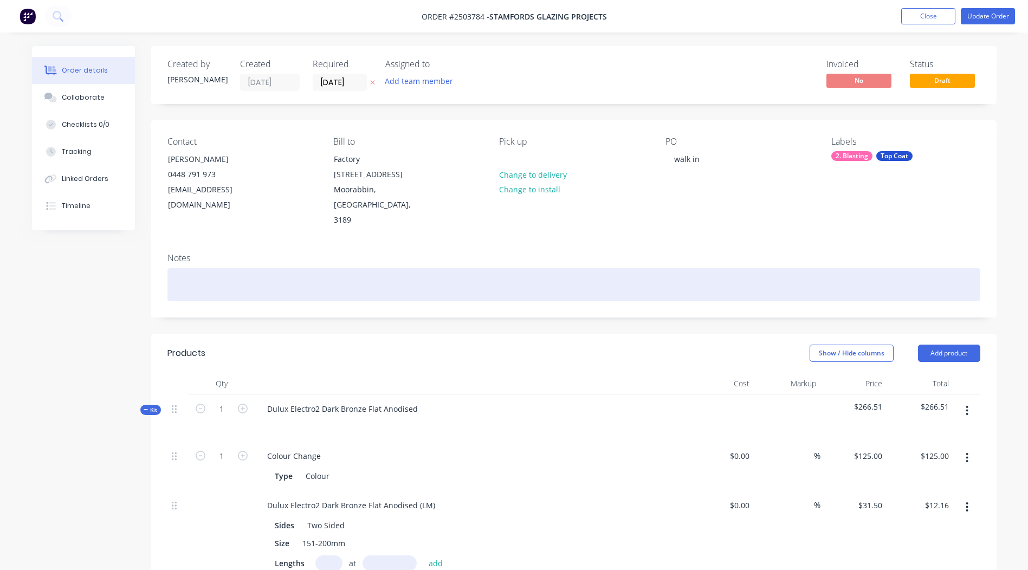
click at [238, 278] on div at bounding box center [574, 284] width 813 height 33
paste div
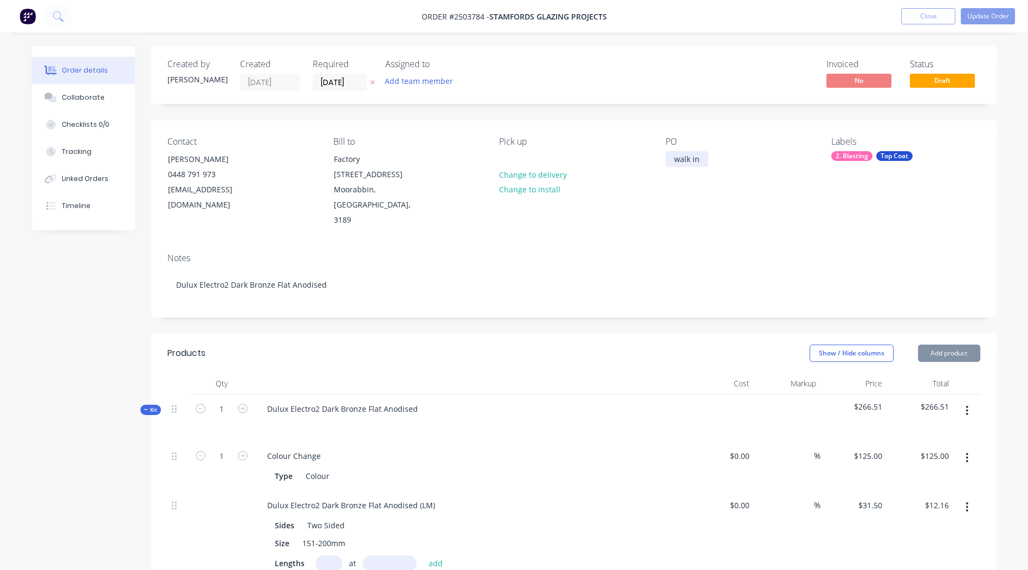
click at [679, 167] on div "walk in" at bounding box center [687, 159] width 43 height 16
click at [982, 15] on button "Update Order" at bounding box center [988, 16] width 54 height 16
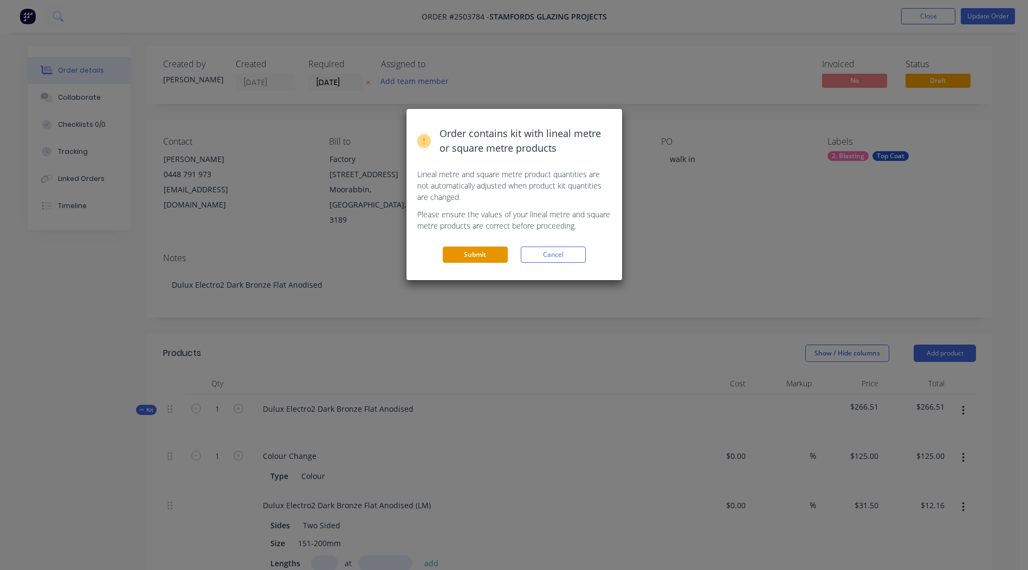
click at [491, 250] on button "Submit" at bounding box center [475, 255] width 65 height 16
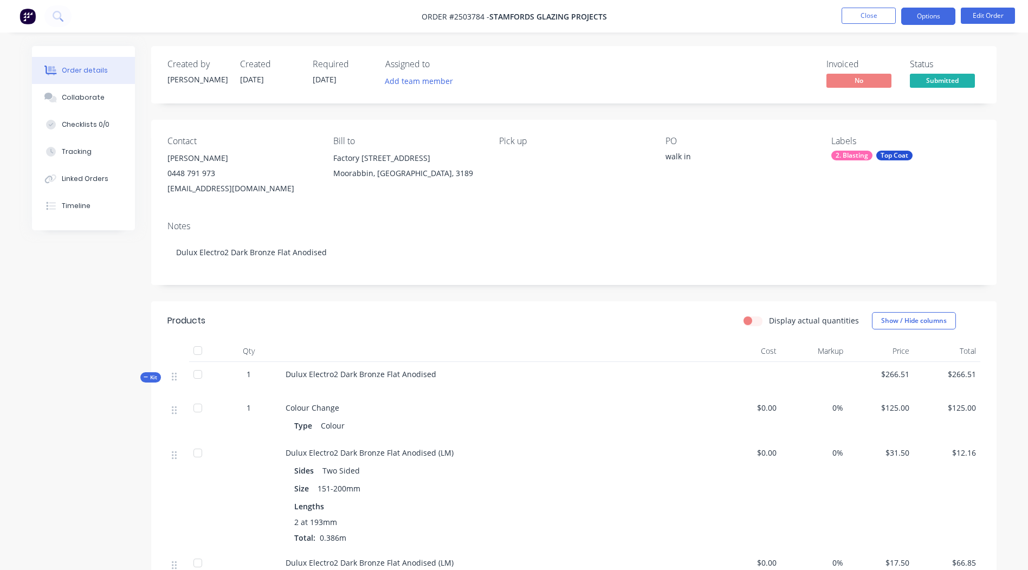
click at [936, 17] on button "Options" at bounding box center [929, 16] width 54 height 17
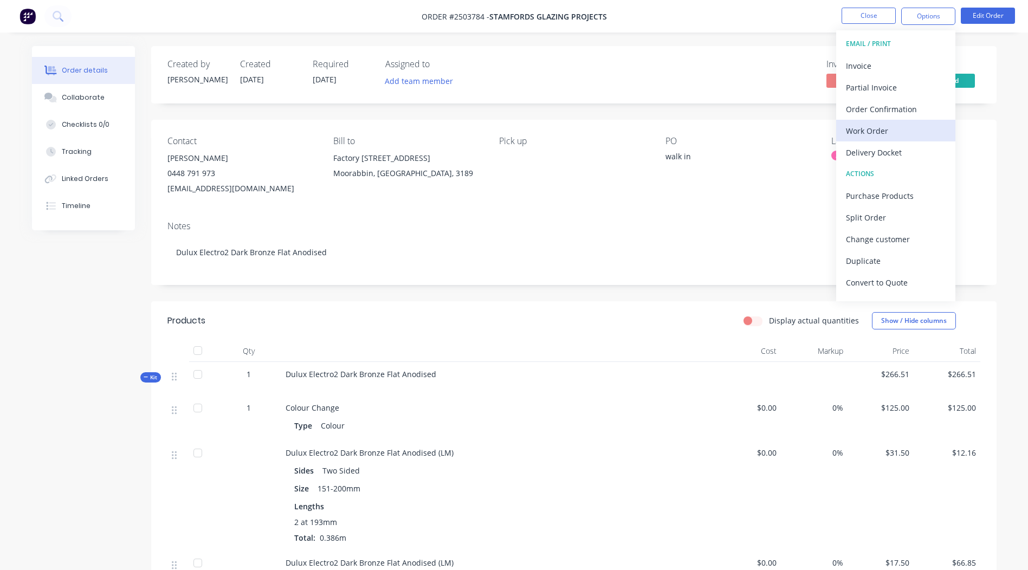
click at [882, 134] on div "Work Order" at bounding box center [896, 131] width 100 height 16
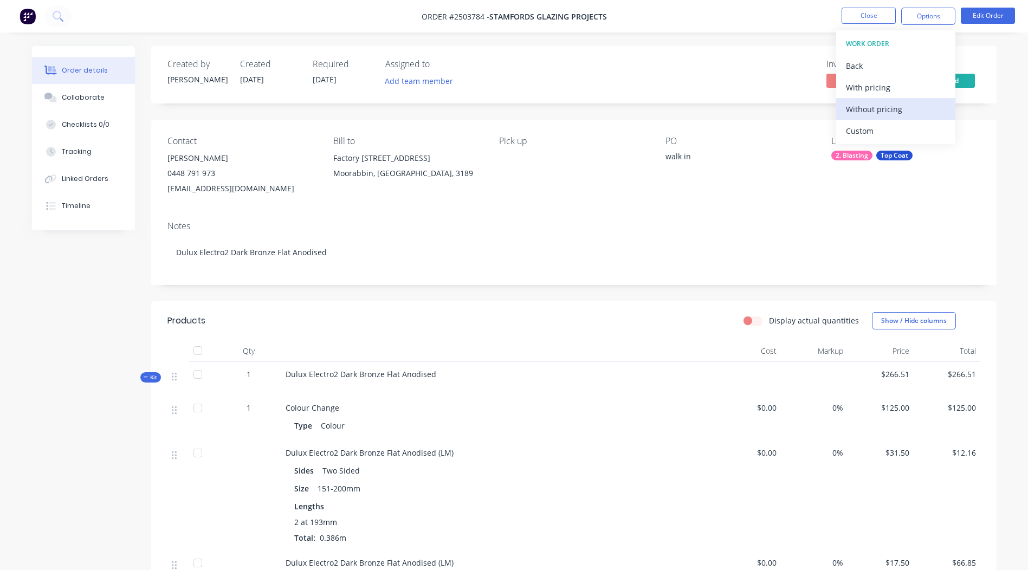
click at [877, 107] on div "Without pricing" at bounding box center [896, 109] width 100 height 16
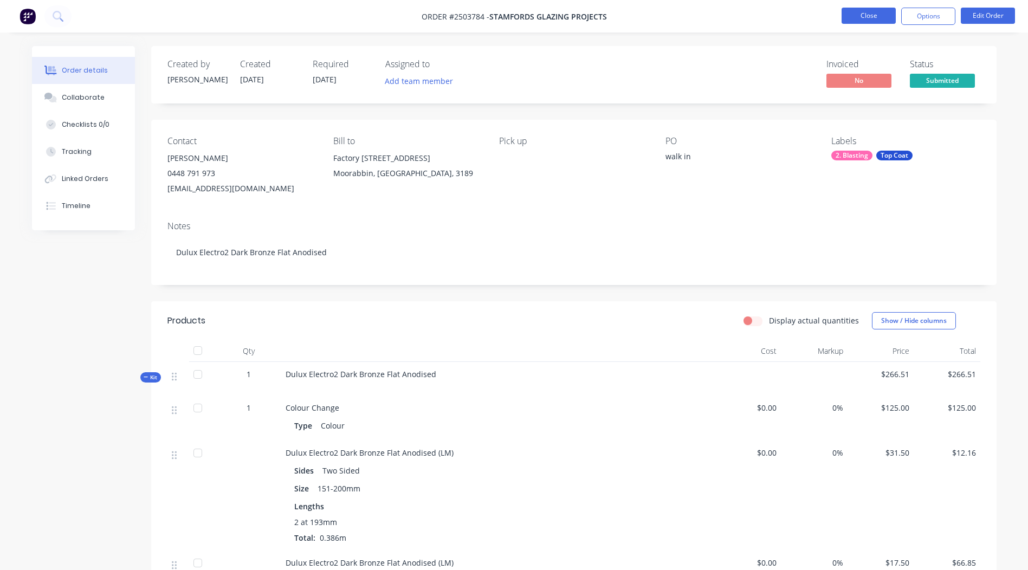
click at [855, 18] on button "Close" at bounding box center [869, 16] width 54 height 16
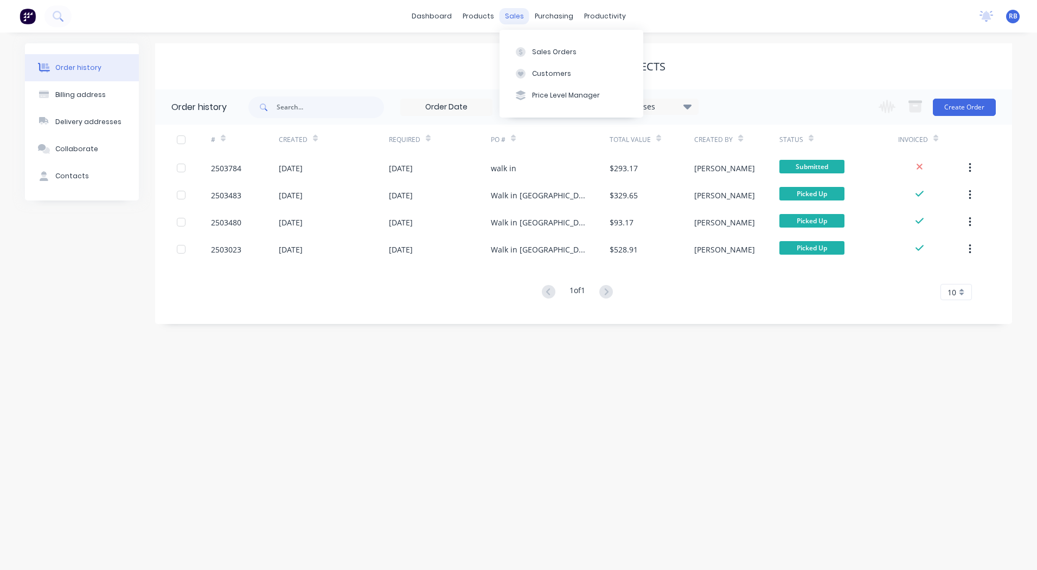
click at [522, 19] on div "sales" at bounding box center [514, 16] width 30 height 16
click at [539, 58] on button "Sales Orders" at bounding box center [571, 52] width 144 height 22
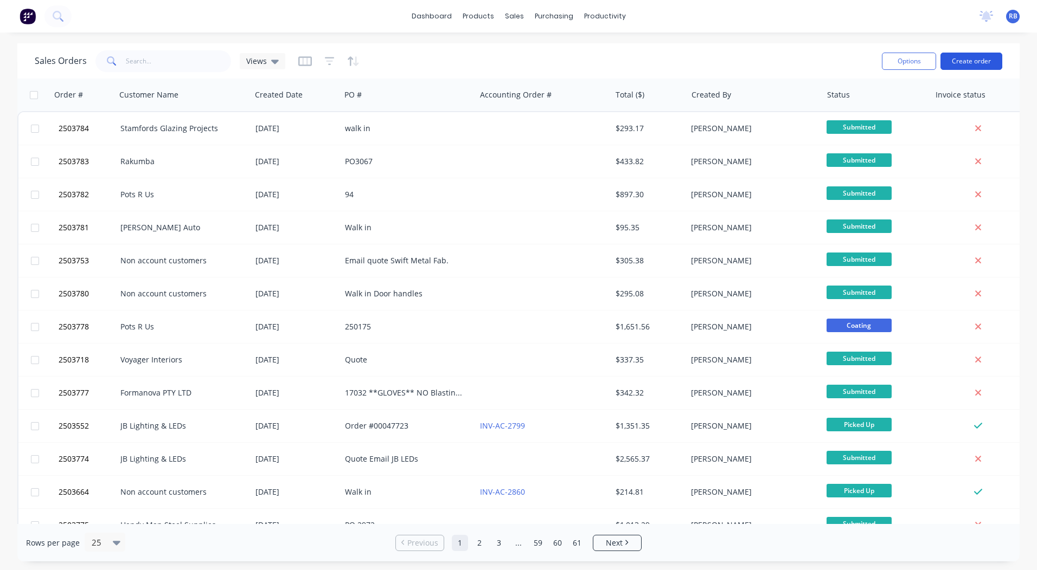
click at [972, 57] on button "Create order" at bounding box center [971, 61] width 62 height 17
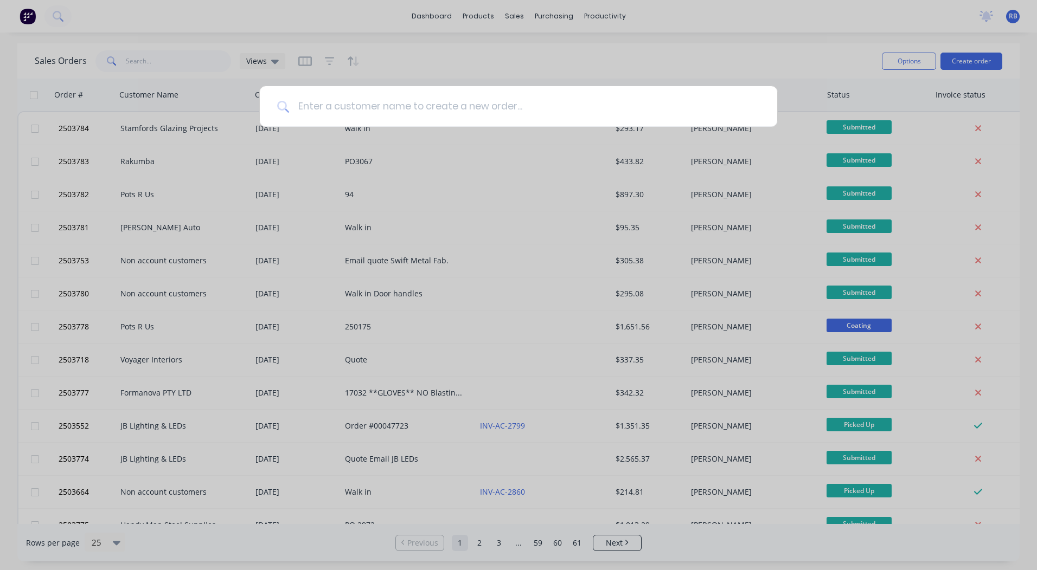
click at [342, 105] on input at bounding box center [524, 106] width 471 height 41
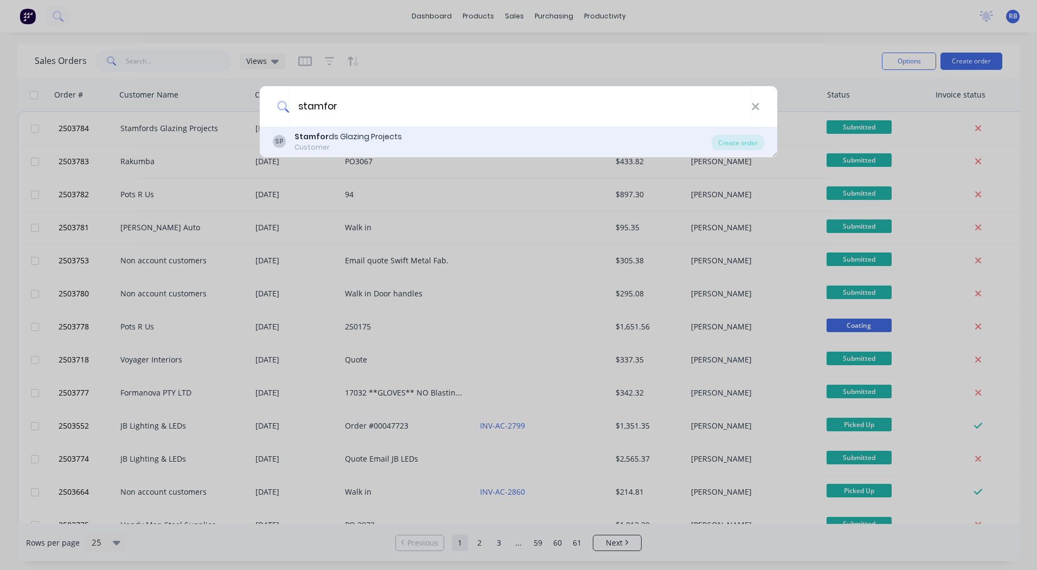
type input "stamfor"
click at [311, 141] on b "Stamfor" at bounding box center [311, 136] width 34 height 11
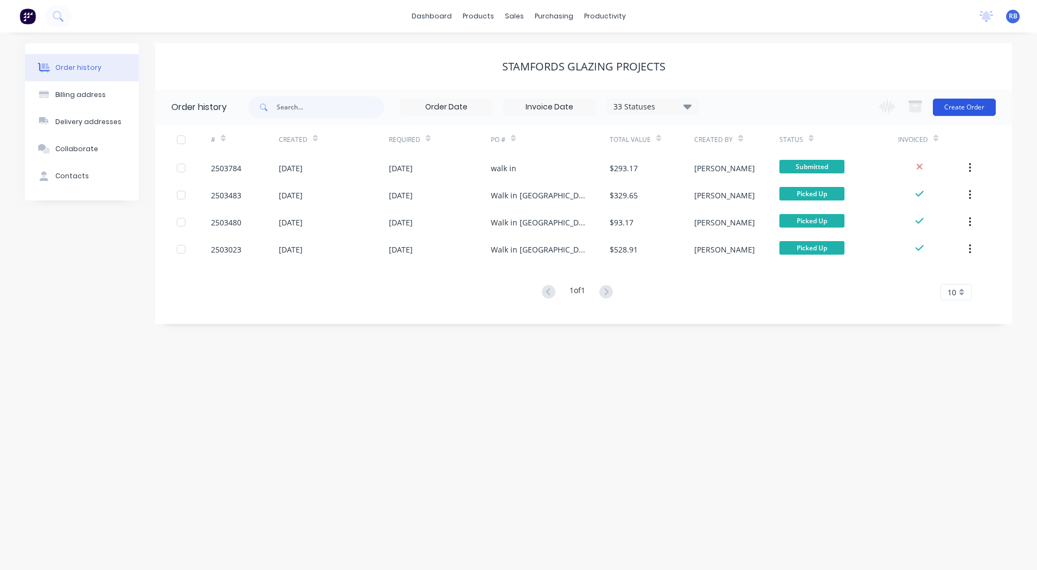
click at [969, 105] on button "Create Order" at bounding box center [963, 107] width 63 height 17
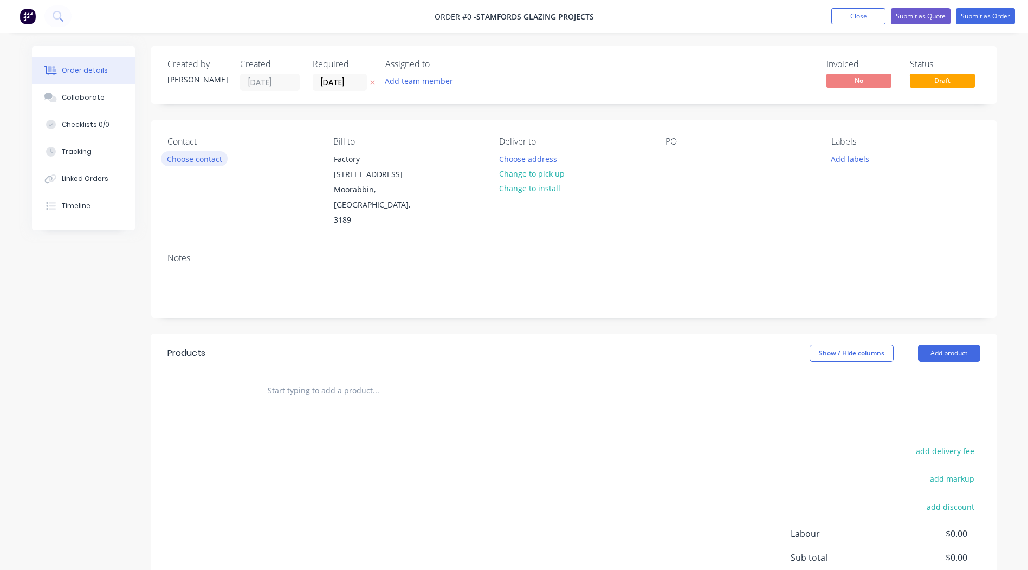
click at [192, 162] on button "Choose contact" at bounding box center [194, 158] width 67 height 15
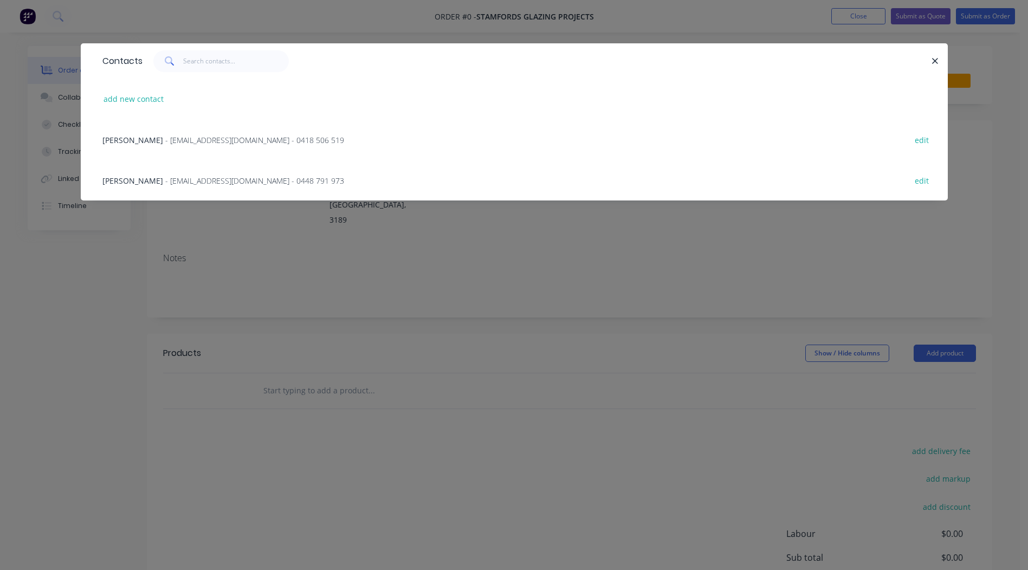
click at [107, 182] on span "Luke Fryer" at bounding box center [132, 181] width 61 height 10
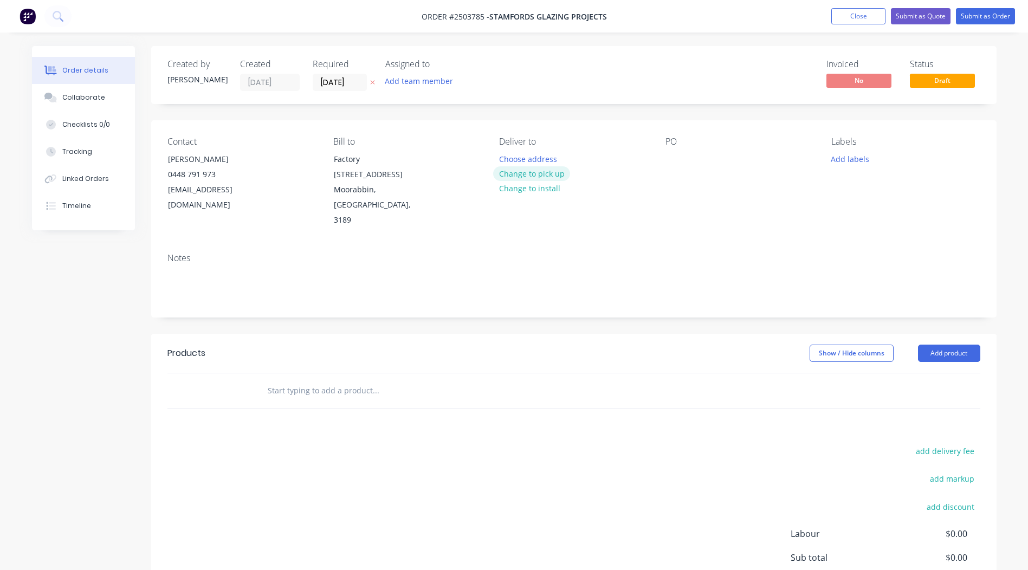
click at [548, 173] on button "Change to pick up" at bounding box center [531, 173] width 77 height 15
click at [671, 163] on div at bounding box center [674, 159] width 17 height 16
click at [847, 162] on button "Add labels" at bounding box center [851, 158] width 50 height 15
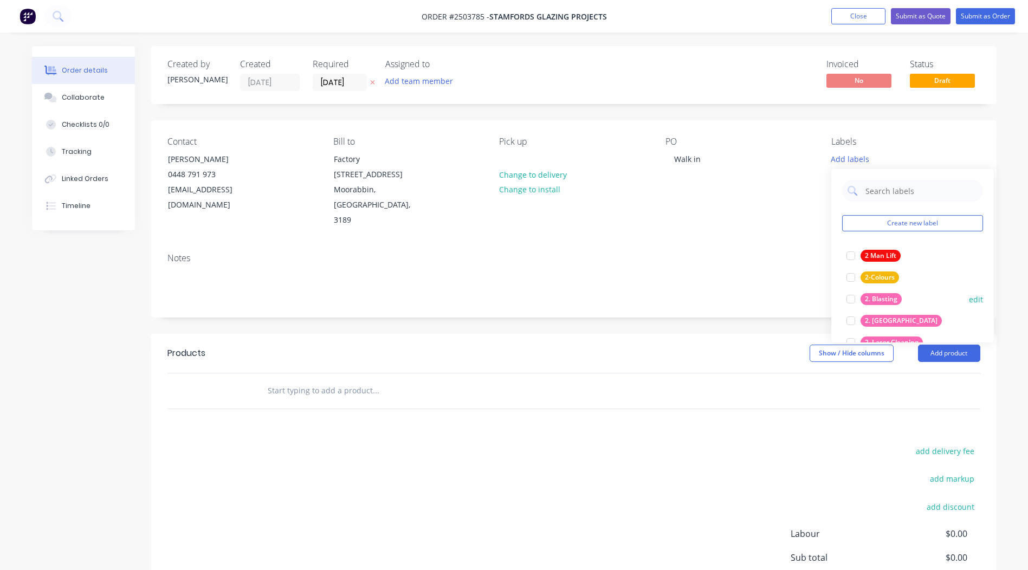
click at [847, 298] on div at bounding box center [851, 299] width 22 height 22
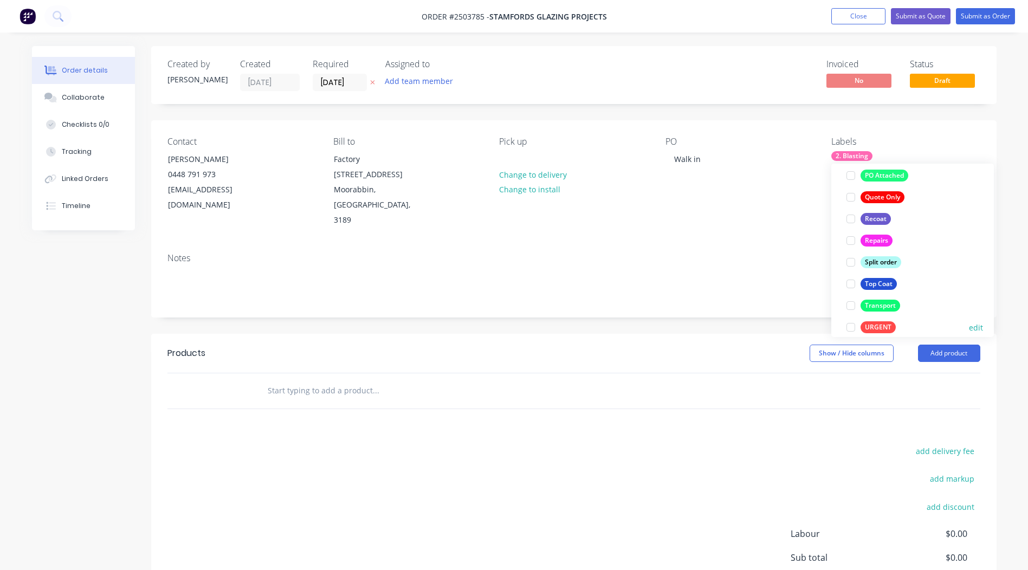
scroll to position [716, 0]
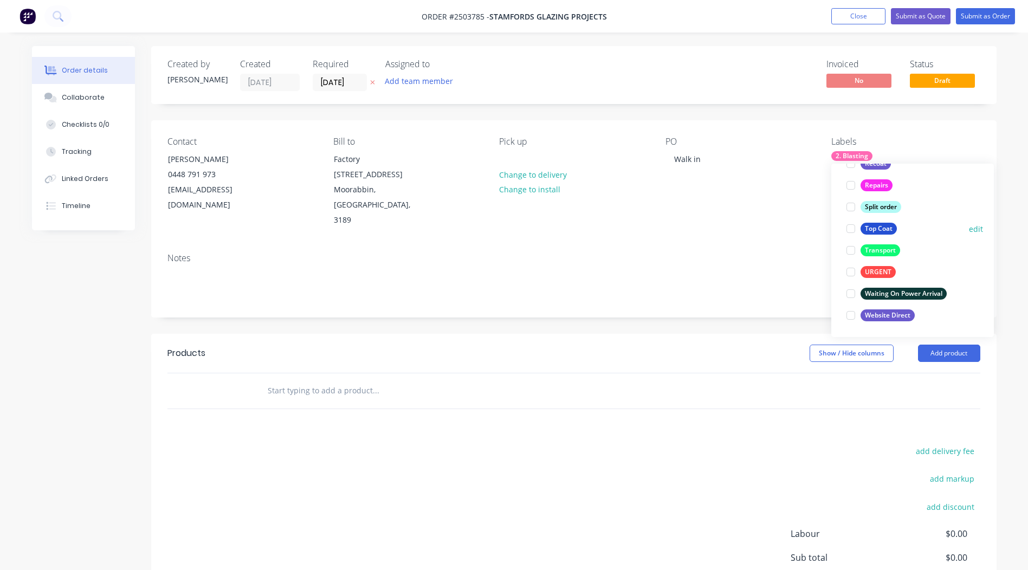
click at [851, 228] on div at bounding box center [851, 229] width 22 height 22
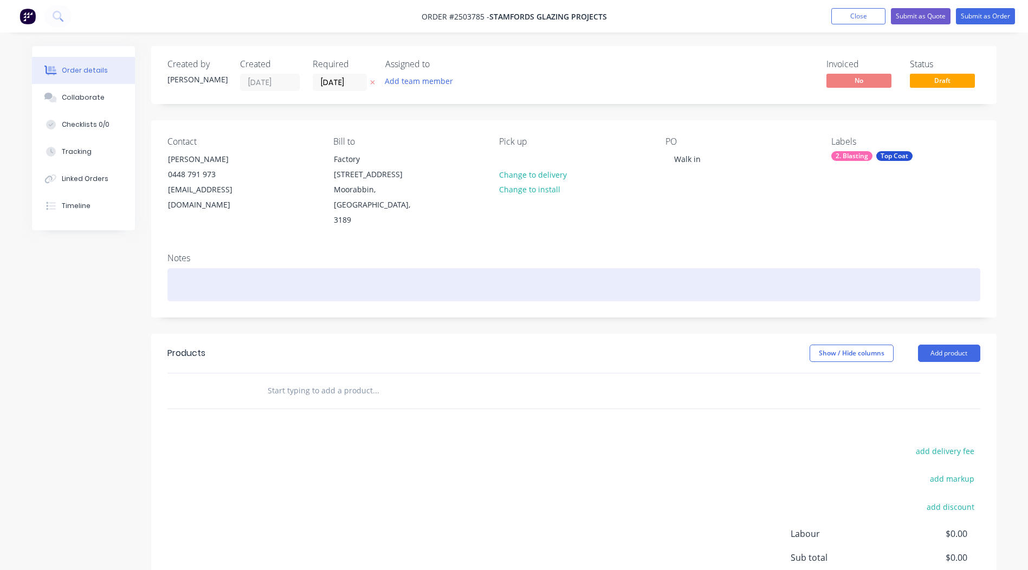
drag, startPoint x: 689, startPoint y: 275, endPoint x: 694, endPoint y: 271, distance: 7.3
click at [690, 274] on div at bounding box center [574, 284] width 813 height 33
click at [247, 273] on div at bounding box center [574, 284] width 813 height 33
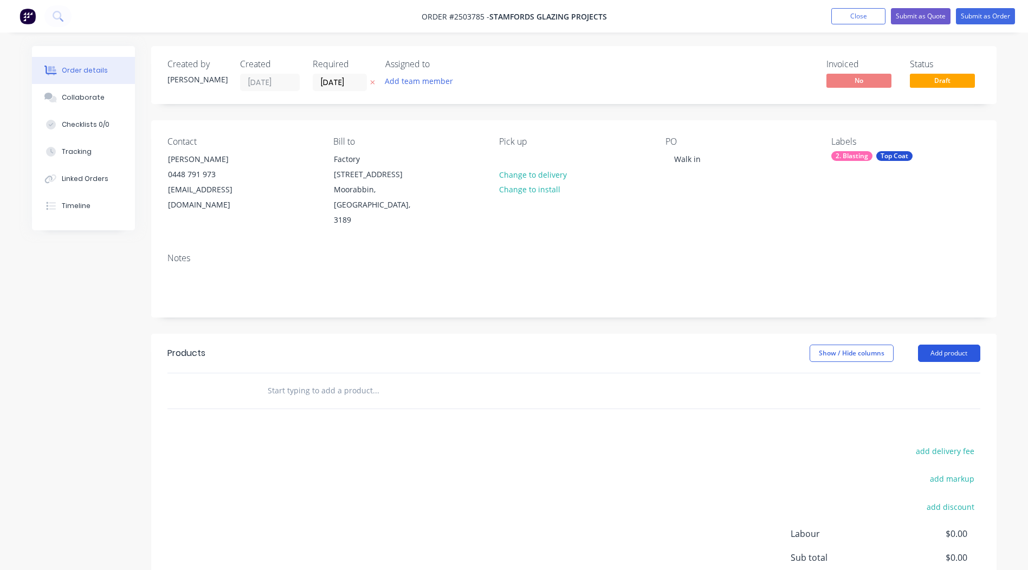
click at [951, 345] on button "Add product" at bounding box center [949, 353] width 62 height 17
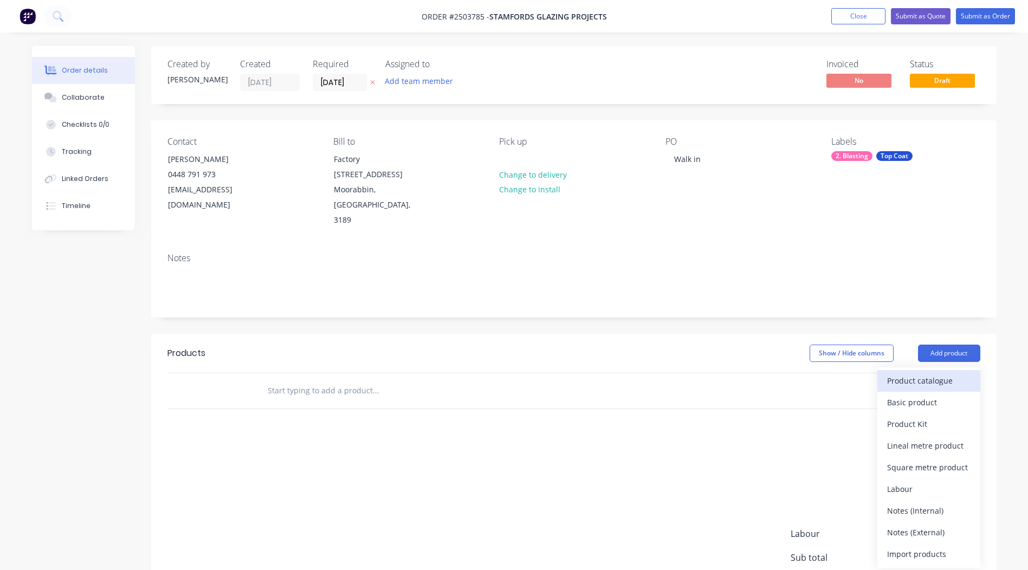
click at [952, 373] on div "Product catalogue" at bounding box center [928, 381] width 83 height 16
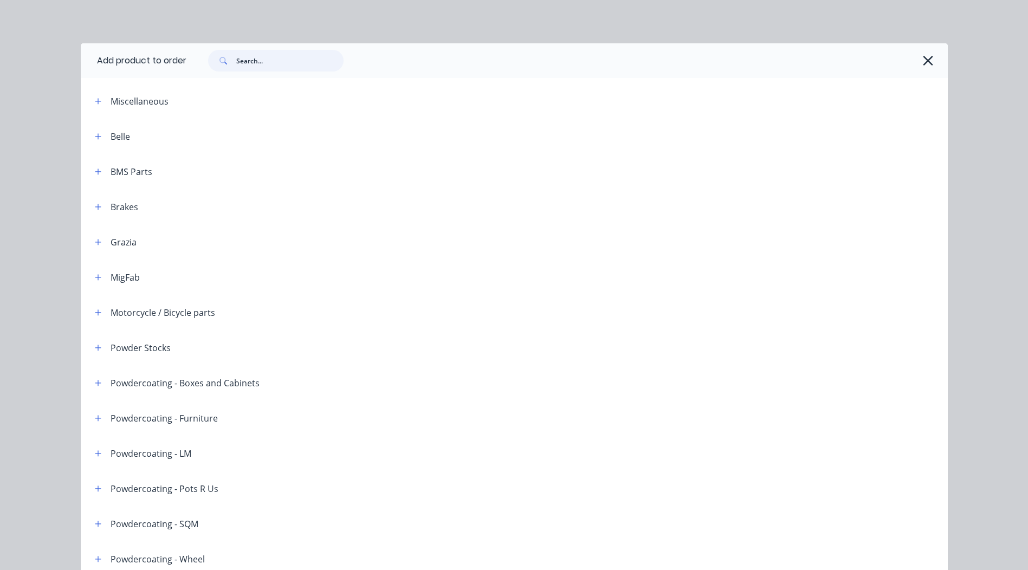
click at [264, 64] on input "text" at bounding box center [289, 61] width 107 height 22
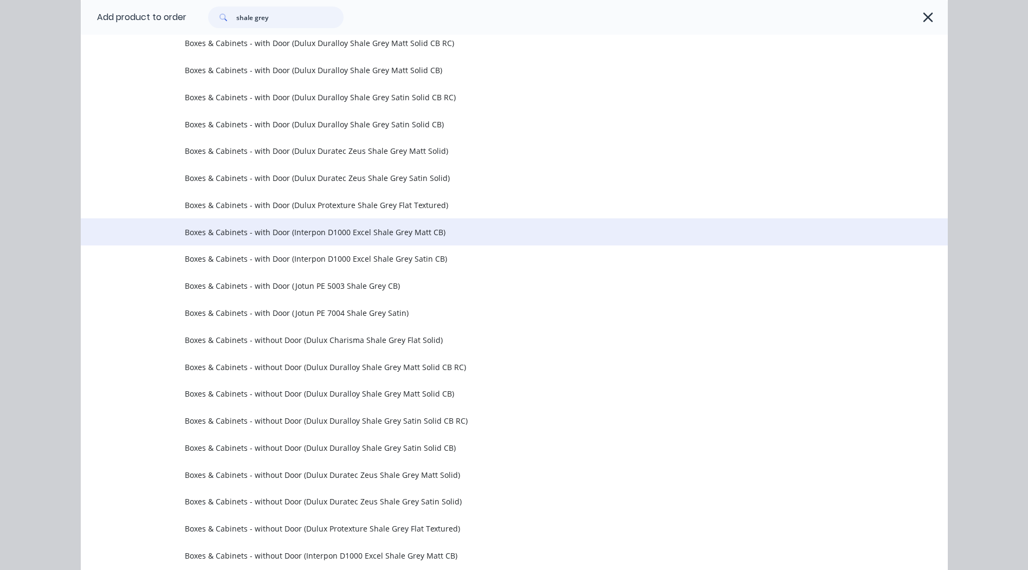
scroll to position [434, 0]
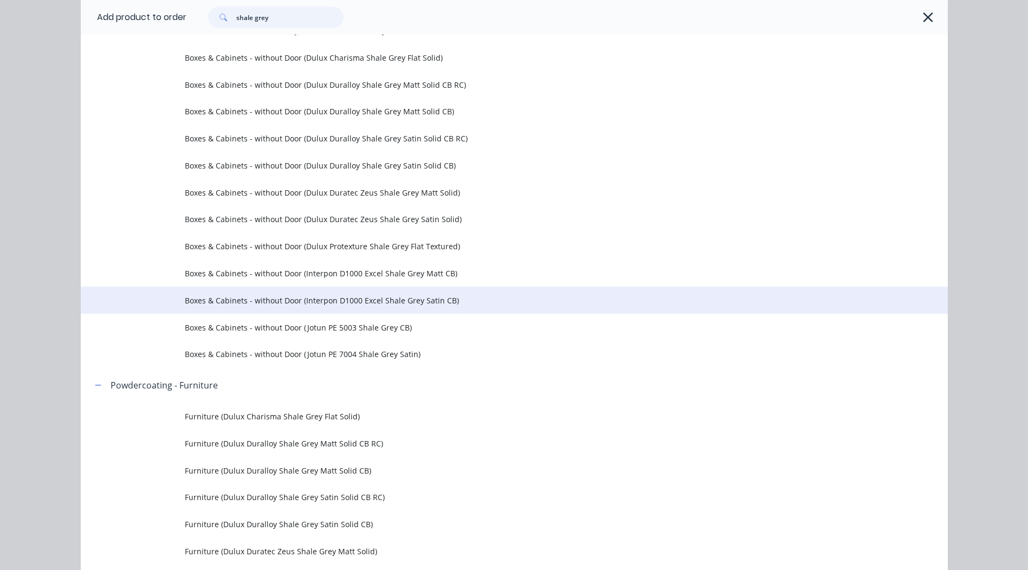
type input "shale grey"
click at [325, 306] on td "Boxes & Cabinets - without Door (Interpon D1000 Excel Shale Grey Satin CB)" at bounding box center [566, 300] width 763 height 27
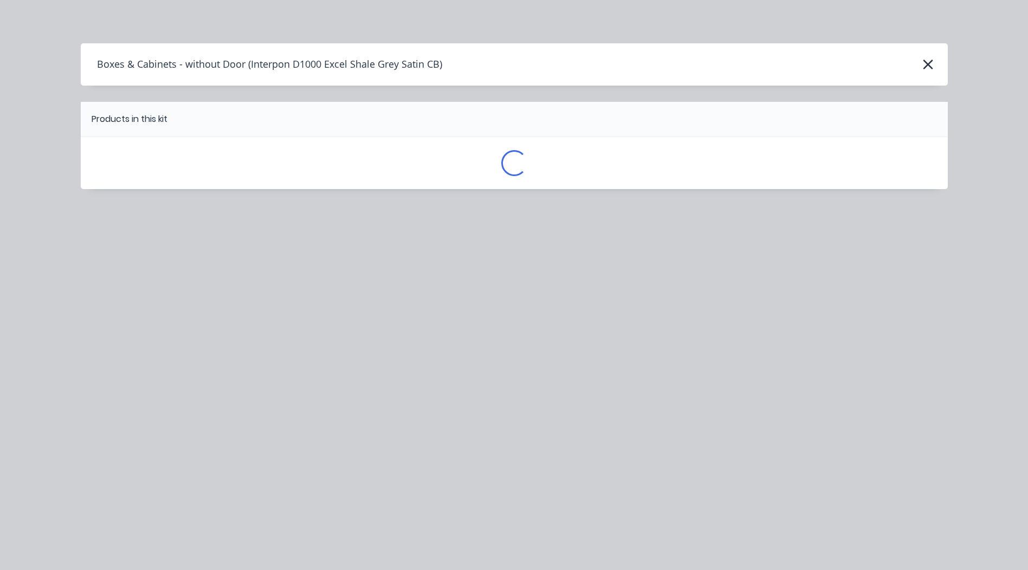
scroll to position [0, 0]
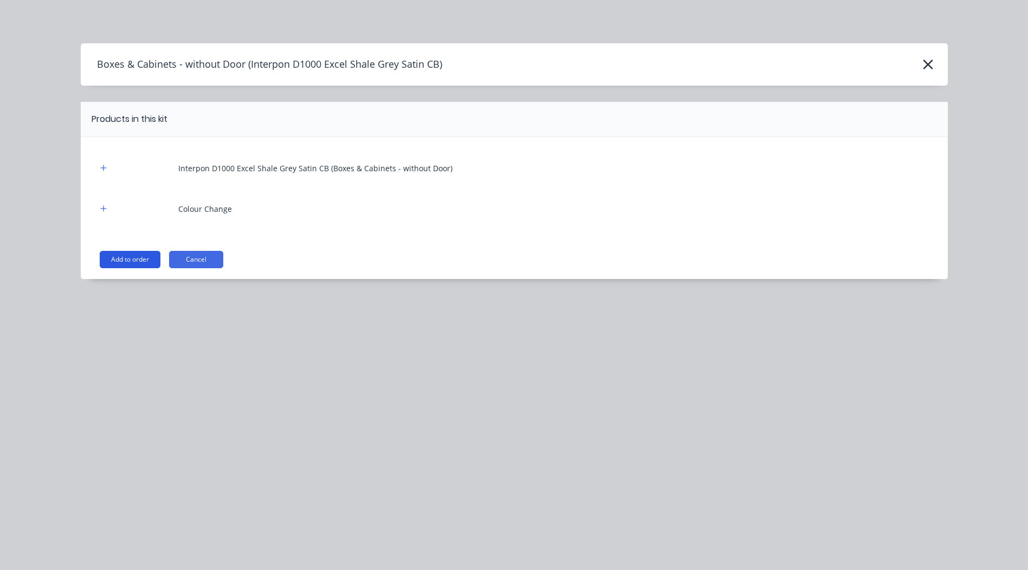
click at [123, 256] on button "Add to order" at bounding box center [130, 259] width 61 height 17
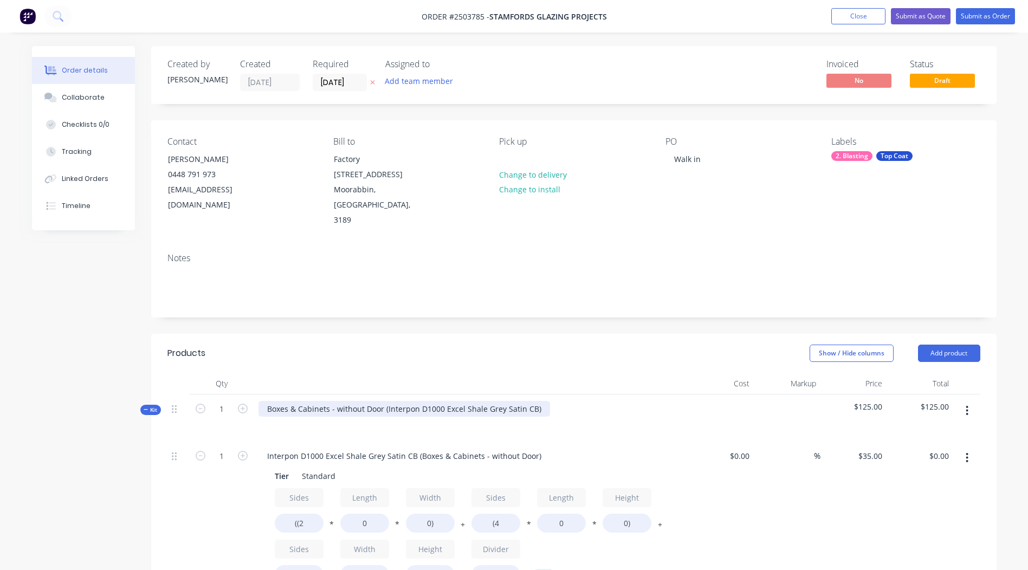
click at [540, 401] on div "Boxes & Cabinets - without Door (Interpon D1000 Excel Shale Grey Satin CB)" at bounding box center [405, 409] width 292 height 16
click at [381, 401] on div "Interpon D1000 Excel Shale Grey Satin CB" at bounding box center [343, 409] width 168 height 16
copy div "Interpon D1000 Excel Shale Grey Satin CB"
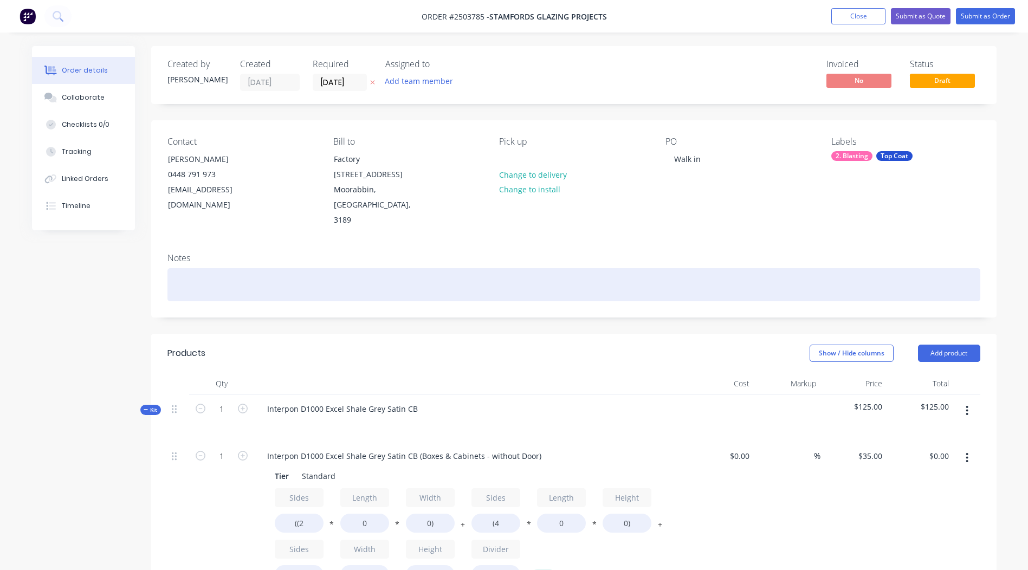
paste div
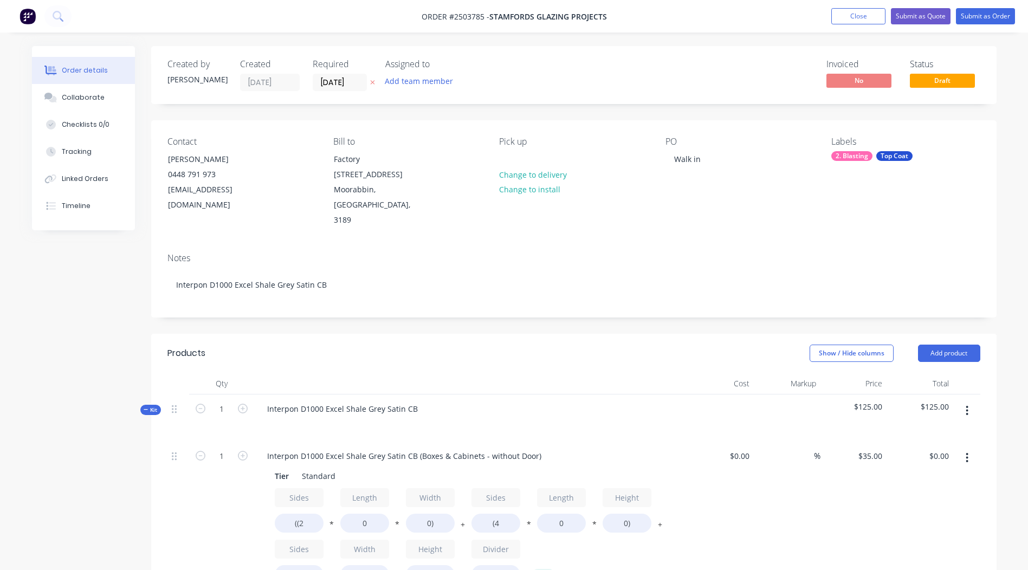
click at [873, 201] on div "Labels 2. Blasting Top Coat" at bounding box center [906, 183] width 149 height 92
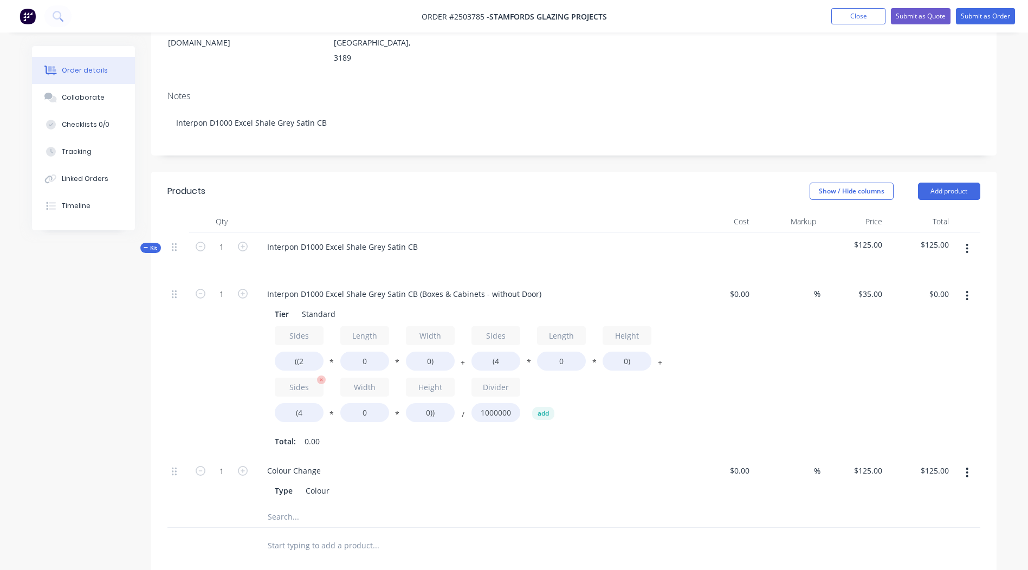
scroll to position [163, 0]
click at [969, 286] on button "button" at bounding box center [967, 296] width 25 height 20
click at [956, 316] on div "Duplicate" at bounding box center [928, 324] width 83 height 16
click at [965, 239] on button "button" at bounding box center [967, 249] width 25 height 20
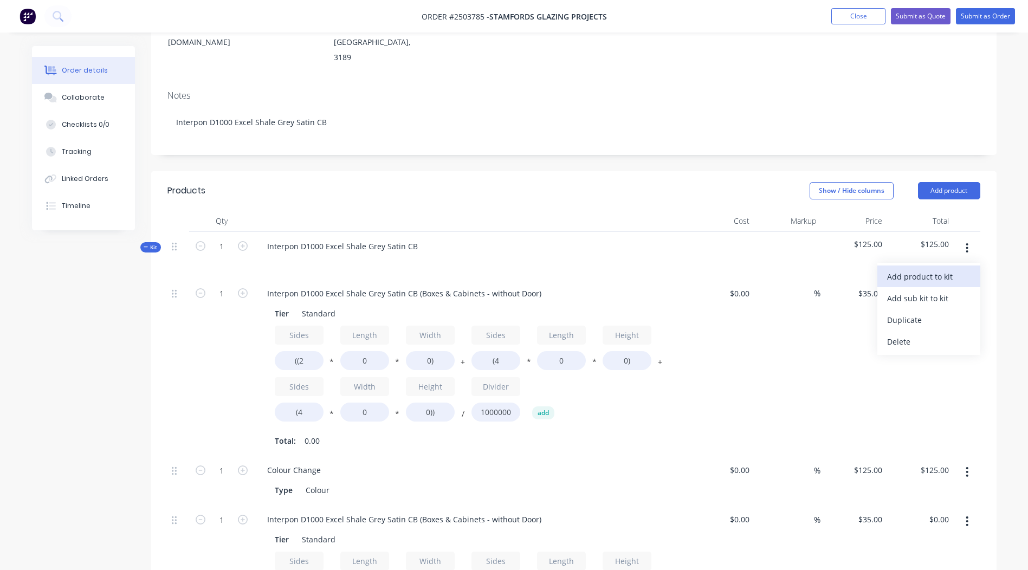
click at [944, 269] on div "Add product to kit" at bounding box center [928, 277] width 83 height 16
click at [967, 232] on div at bounding box center [967, 255] width 27 height 47
click at [969, 239] on button "button" at bounding box center [967, 249] width 25 height 20
click at [919, 334] on div "Delete" at bounding box center [928, 342] width 83 height 16
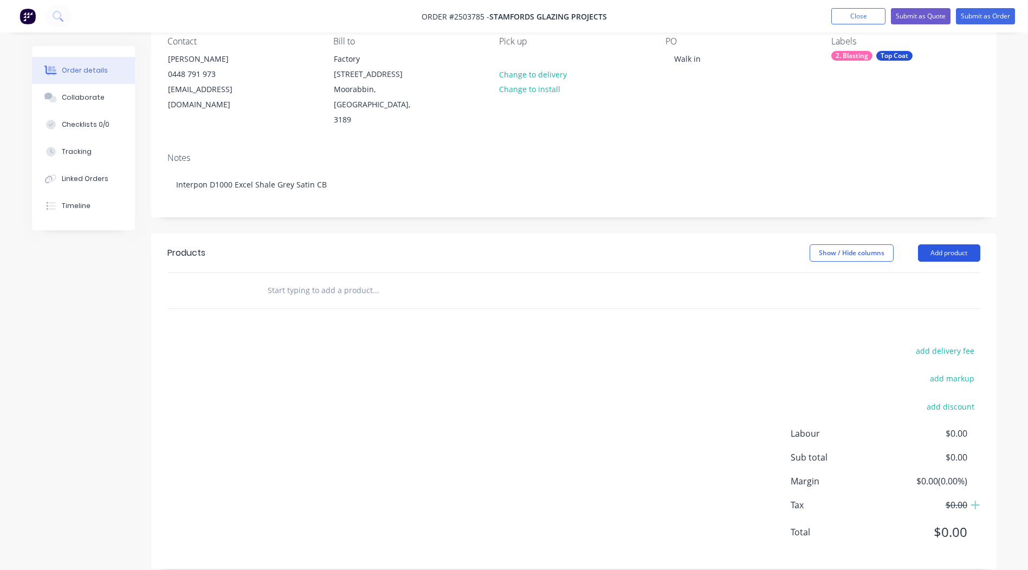
click at [951, 244] on button "Add product" at bounding box center [949, 252] width 62 height 17
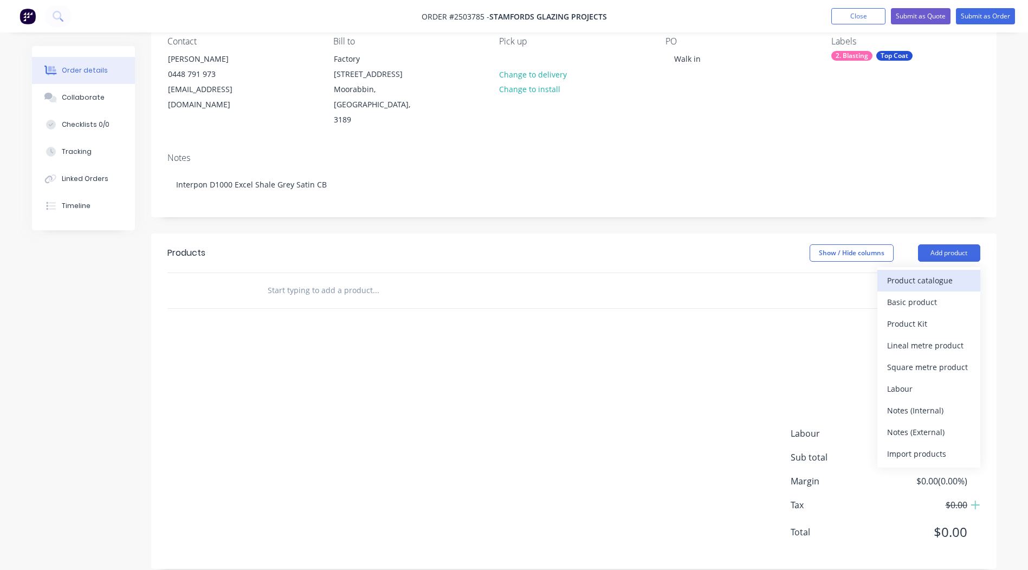
click at [922, 273] on div "Product catalogue" at bounding box center [928, 281] width 83 height 16
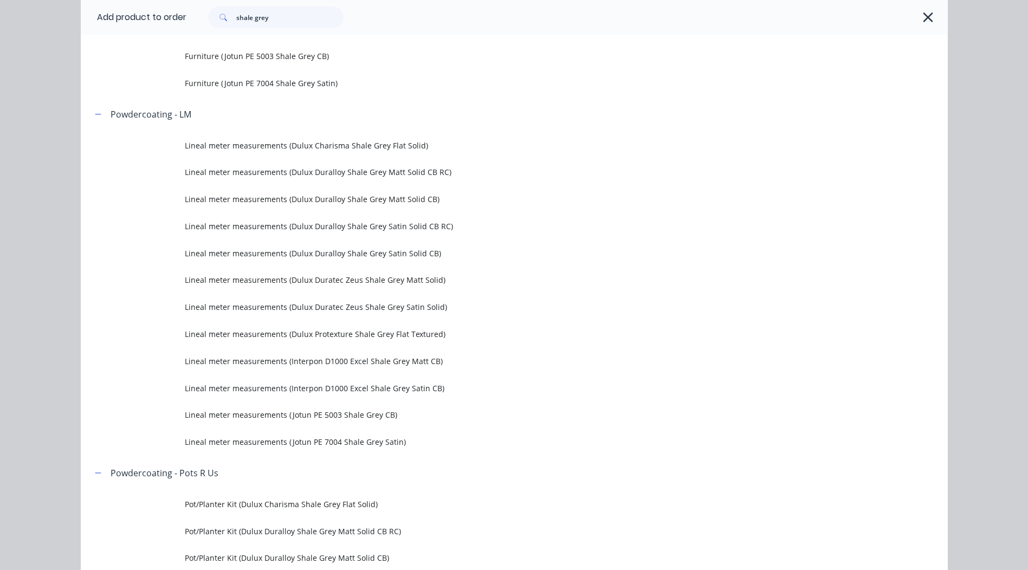
scroll to position [1084, 0]
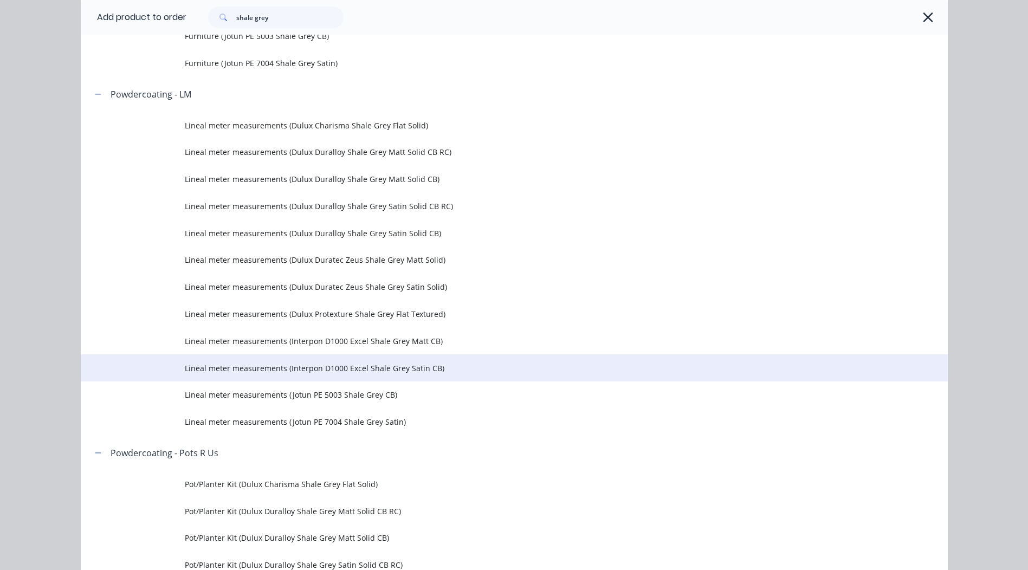
click at [352, 367] on span "Lineal meter measurements (Interpon D1000 Excel Shale Grey Satin CB)" at bounding box center [490, 368] width 610 height 11
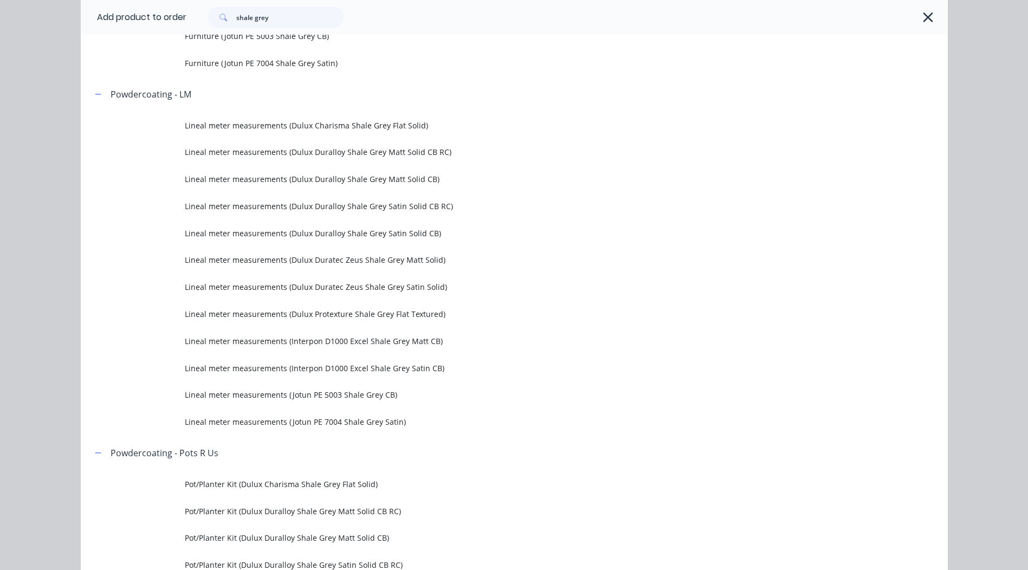
scroll to position [0, 0]
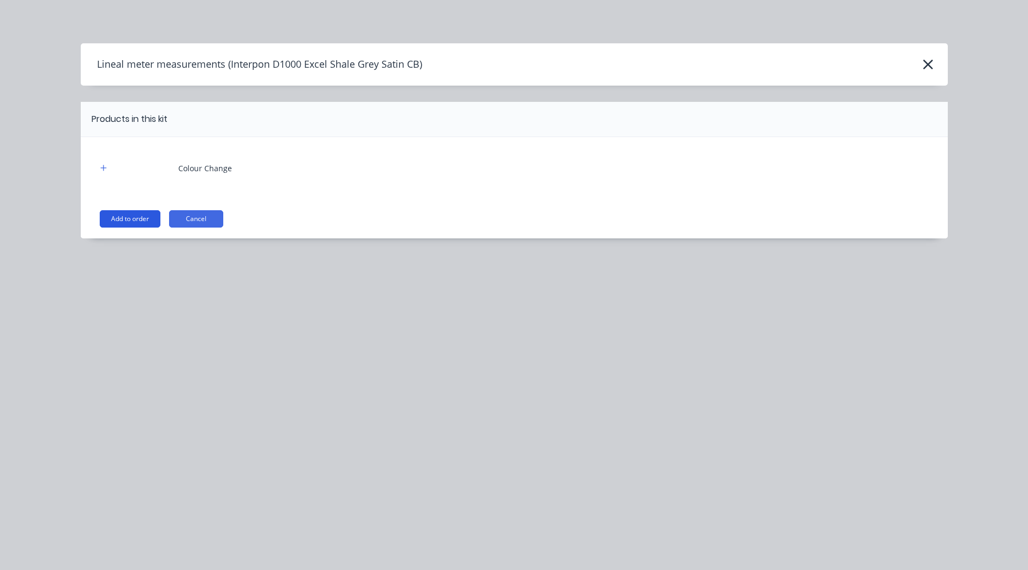
click at [145, 215] on button "Add to order" at bounding box center [130, 218] width 61 height 17
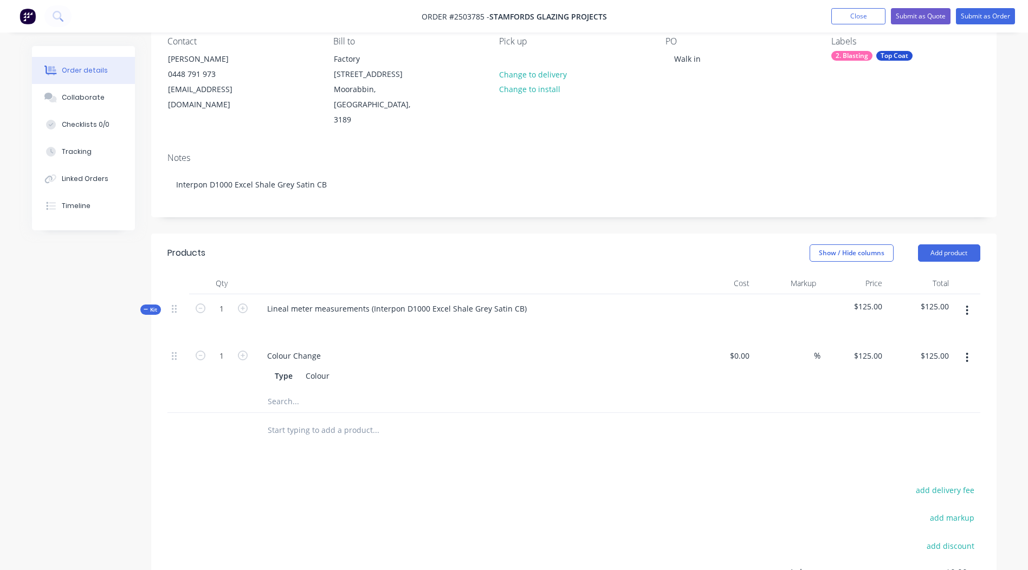
click at [966, 305] on icon "button" at bounding box center [967, 311] width 3 height 12
click at [944, 331] on div "Add product to kit" at bounding box center [928, 339] width 83 height 16
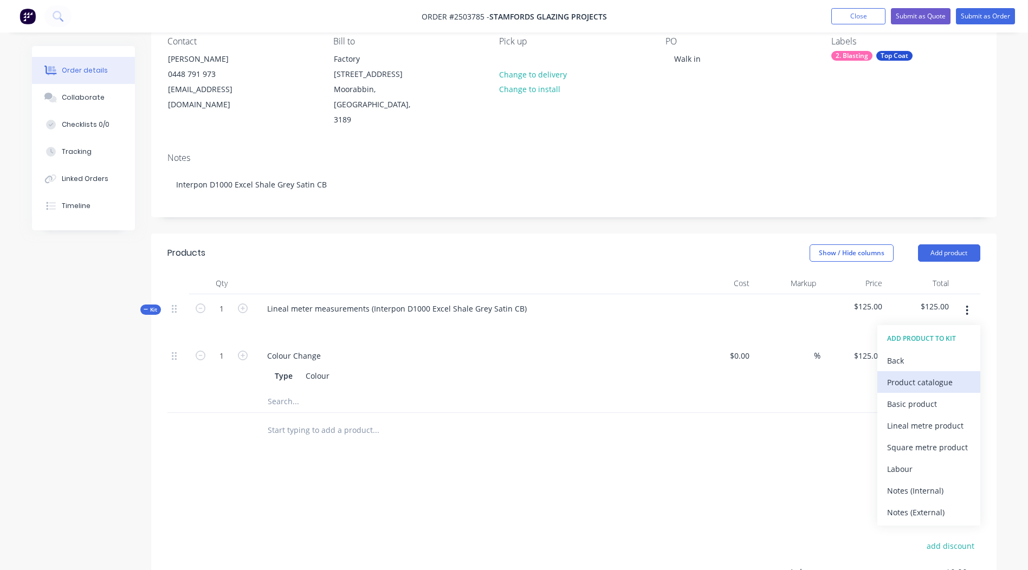
click at [922, 375] on div "Product catalogue" at bounding box center [928, 383] width 83 height 16
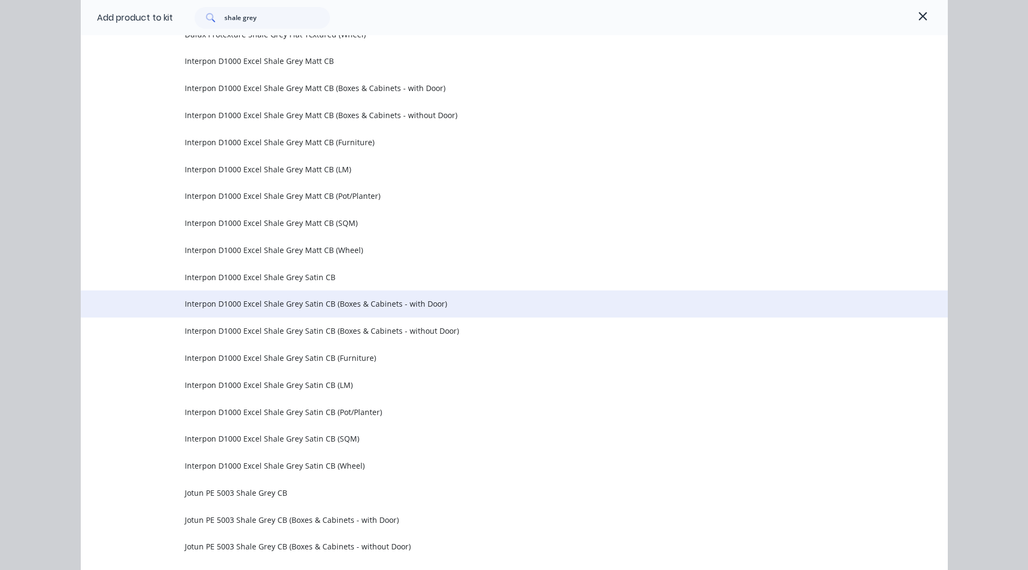
scroll to position [2055, 0]
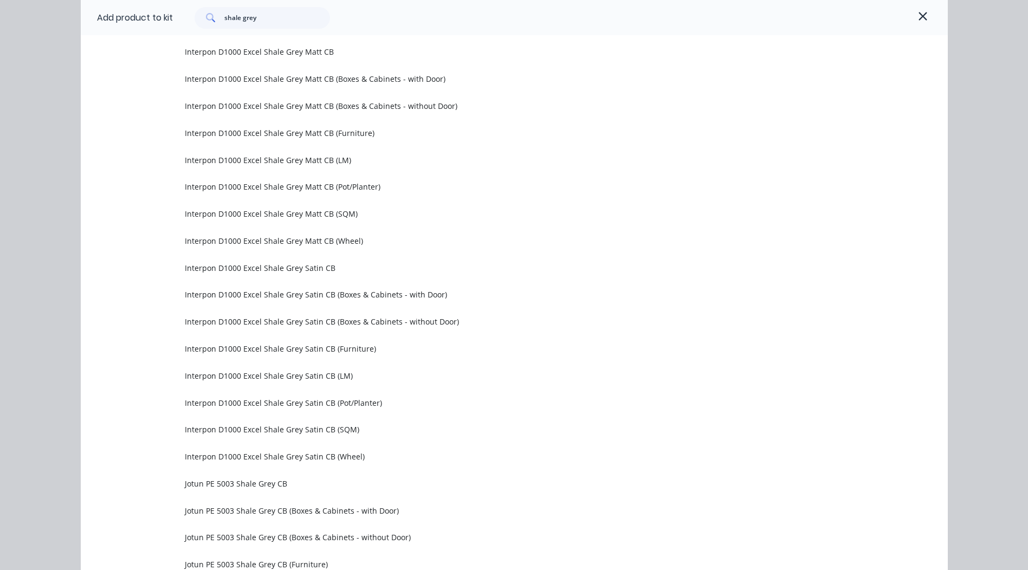
click at [288, 376] on span "Interpon D1000 Excel Shale Grey Satin CB (LM)" at bounding box center [490, 375] width 610 height 11
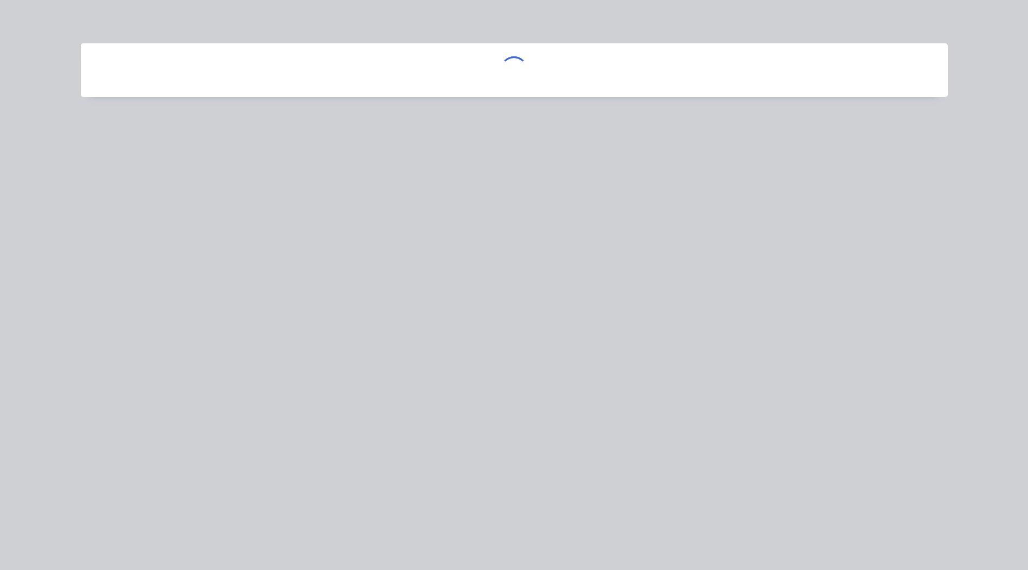
scroll to position [0, 0]
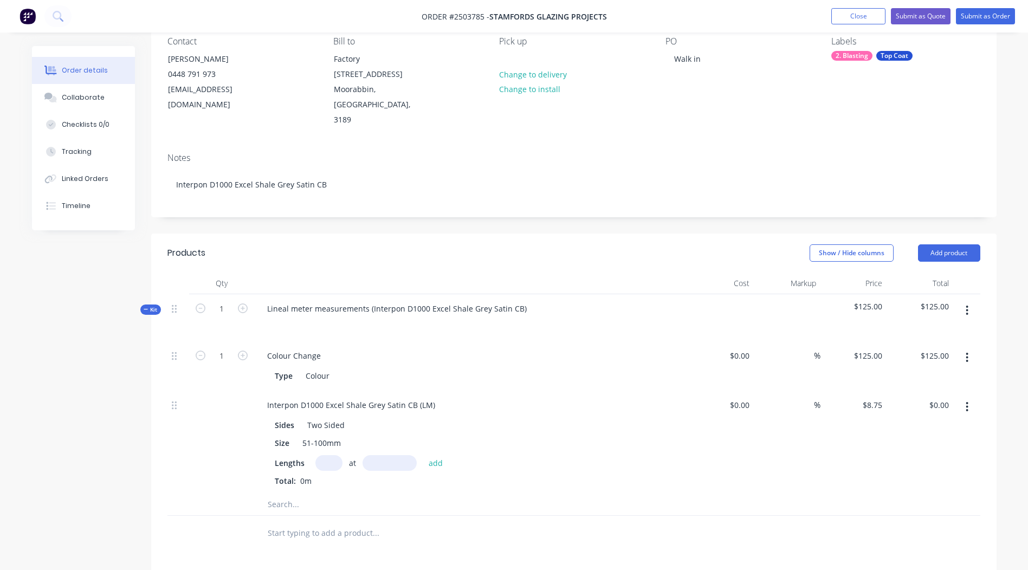
click at [331, 455] on input "text" at bounding box center [329, 463] width 27 height 16
type input "2"
type input "5750mm"
click at [439, 455] on button "add" at bounding box center [435, 462] width 25 height 15
type input "$100.63"
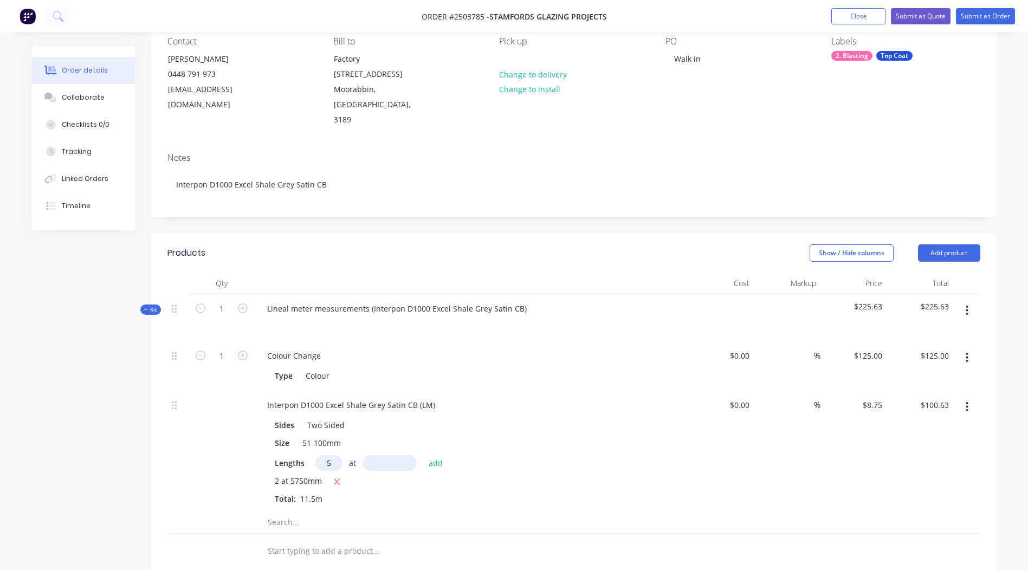
type input "5"
type input "1000"
click at [423, 455] on button "add" at bounding box center [435, 462] width 25 height 15
type input "$144.38"
type input "2"
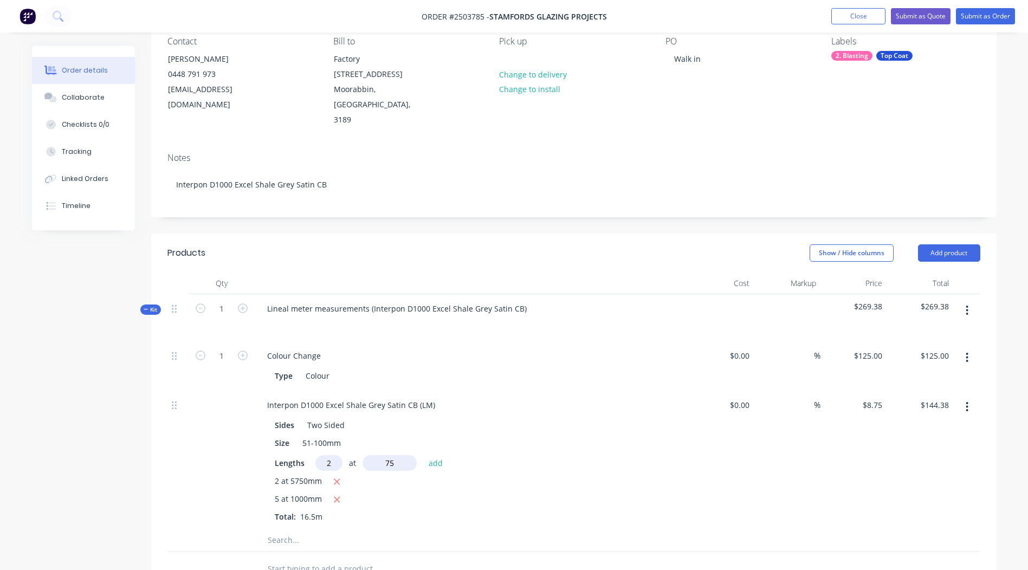
type input "75"
click at [423, 455] on button "add" at bounding box center [435, 462] width 25 height 15
type input "$145.69"
click at [612, 477] on div "2 at 5750mm 5 at 1000mm 2 at 75mm Total: 16.65m" at bounding box center [471, 507] width 392 height 65
click at [966, 305] on icon "button" at bounding box center [967, 311] width 3 height 12
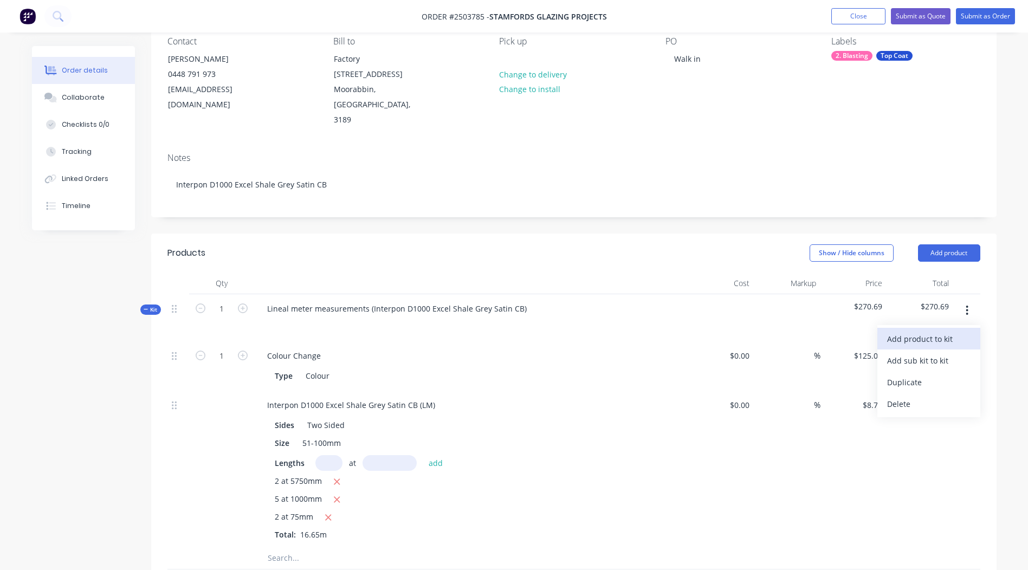
click at [944, 331] on div "Add product to kit" at bounding box center [928, 339] width 83 height 16
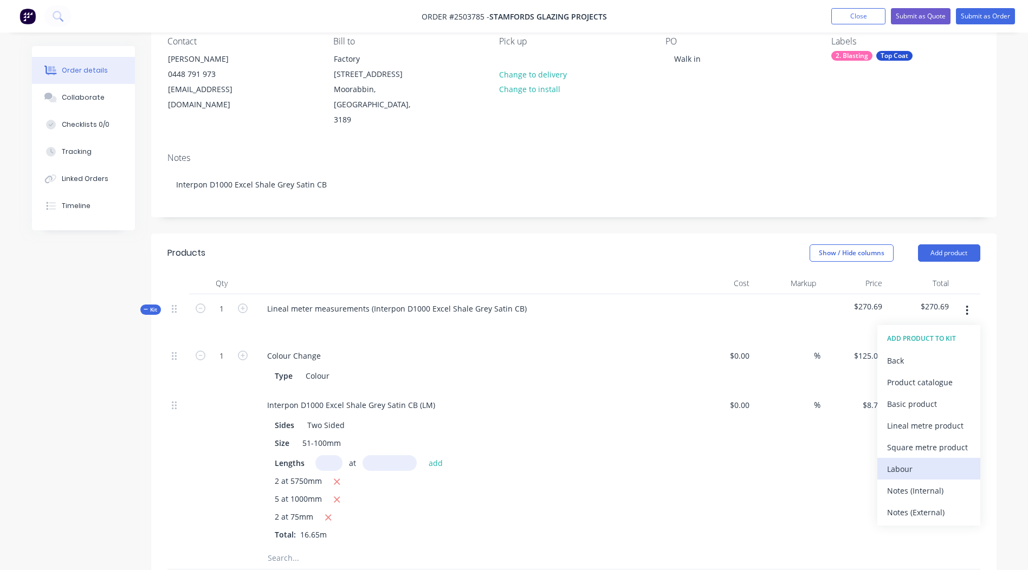
click at [925, 461] on div "Labour" at bounding box center [928, 469] width 83 height 16
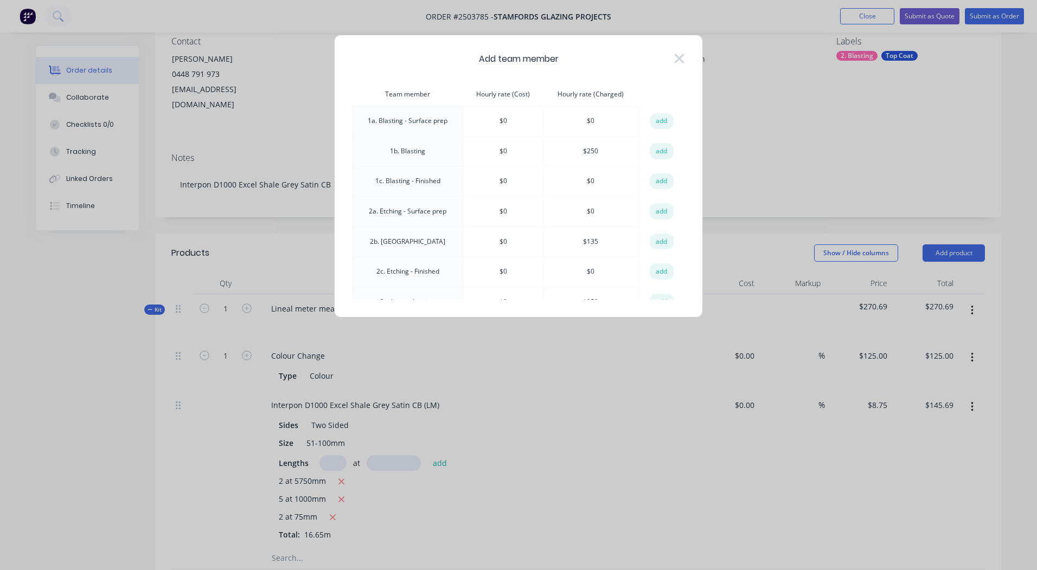
click at [644, 153] on td "add" at bounding box center [662, 151] width 46 height 30
click at [655, 151] on button "add" at bounding box center [661, 151] width 24 height 16
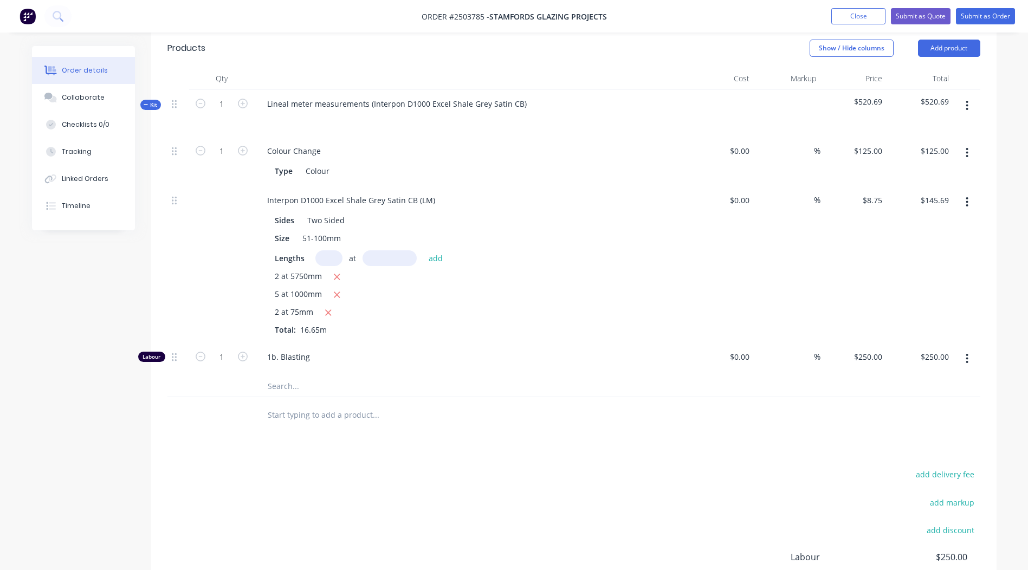
scroll to position [429, 0]
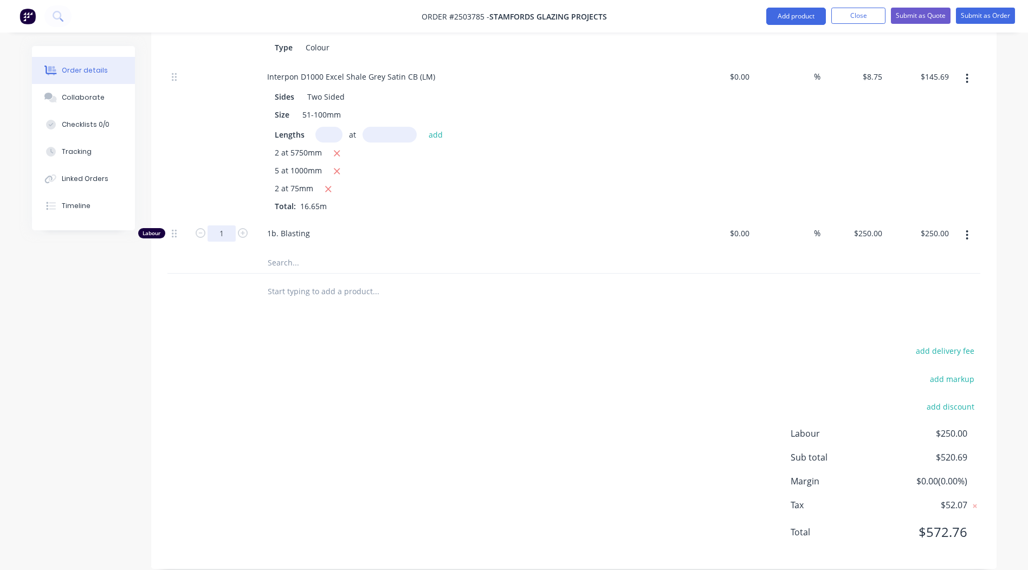
click at [218, 36] on input "1" at bounding box center [222, 28] width 28 height 16
type input "0.333"
type input "$83.25"
drag, startPoint x: 400, startPoint y: 297, endPoint x: 405, endPoint y: 291, distance: 8.4
click at [401, 297] on div "Products Show / Hide columns Add product Qty Cost Markup Price Total Kit 1 Line…" at bounding box center [574, 237] width 846 height 665
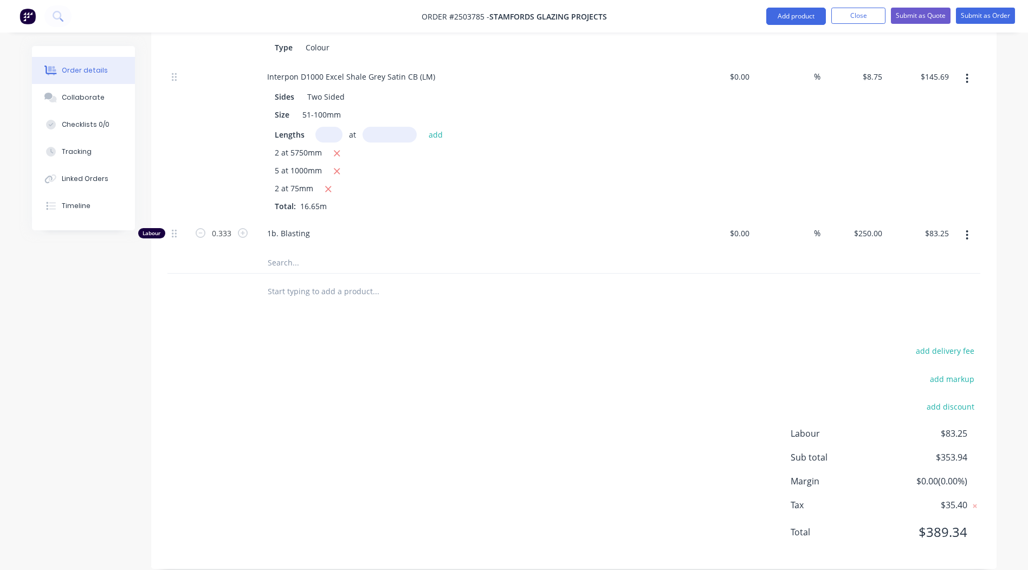
click at [537, 426] on div "add delivery fee add markup add discount Labour $83.25 Sub total $353.94 Margin…" at bounding box center [574, 448] width 813 height 209
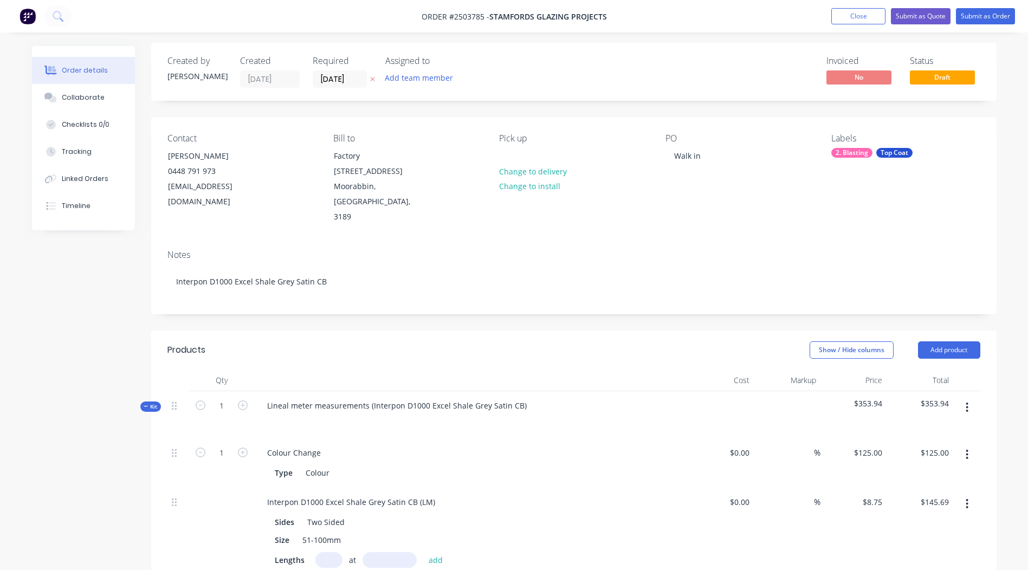
scroll to position [0, 0]
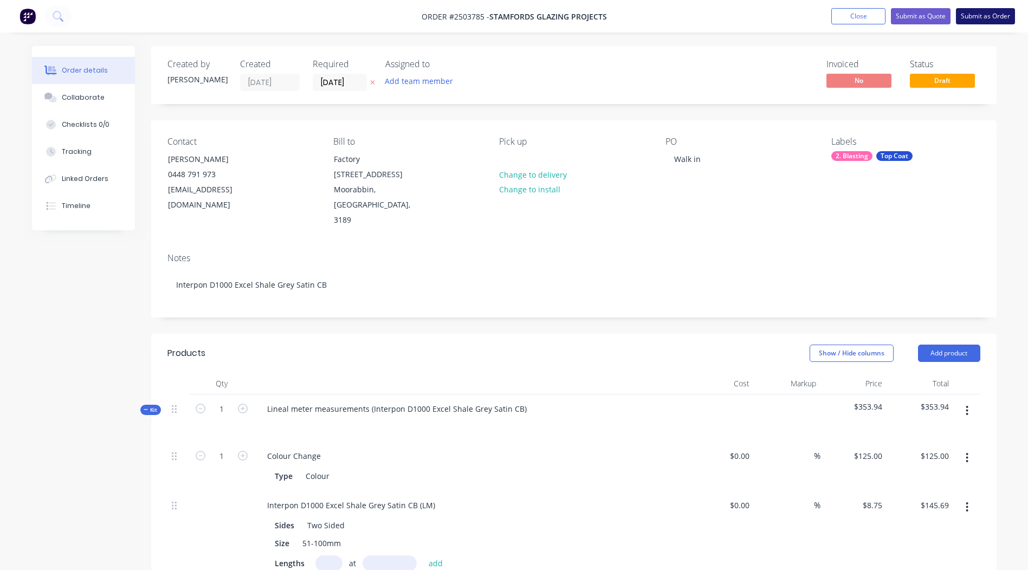
click at [987, 12] on button "Submit as Order" at bounding box center [985, 16] width 59 height 16
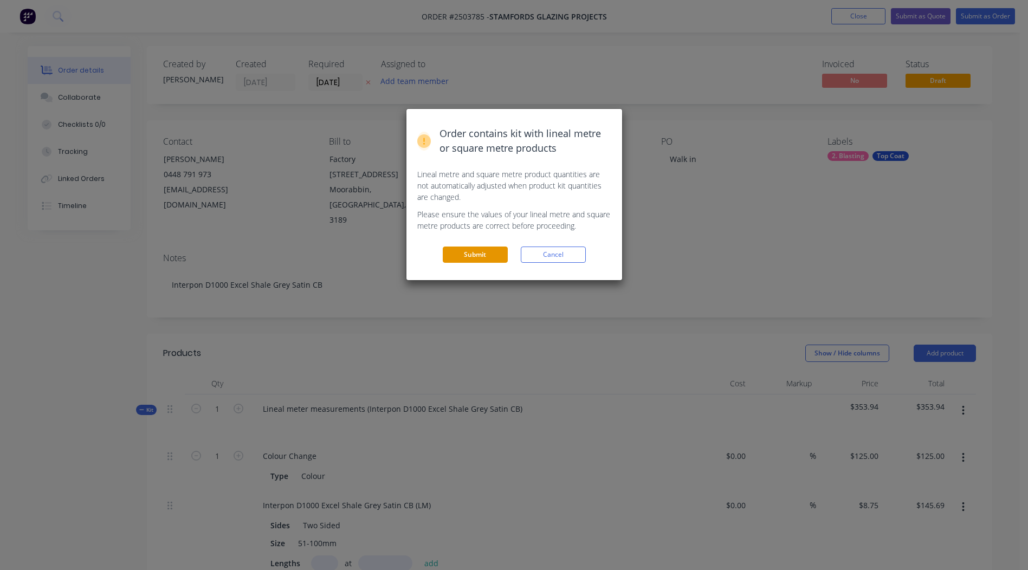
click at [483, 259] on button "Submit" at bounding box center [475, 255] width 65 height 16
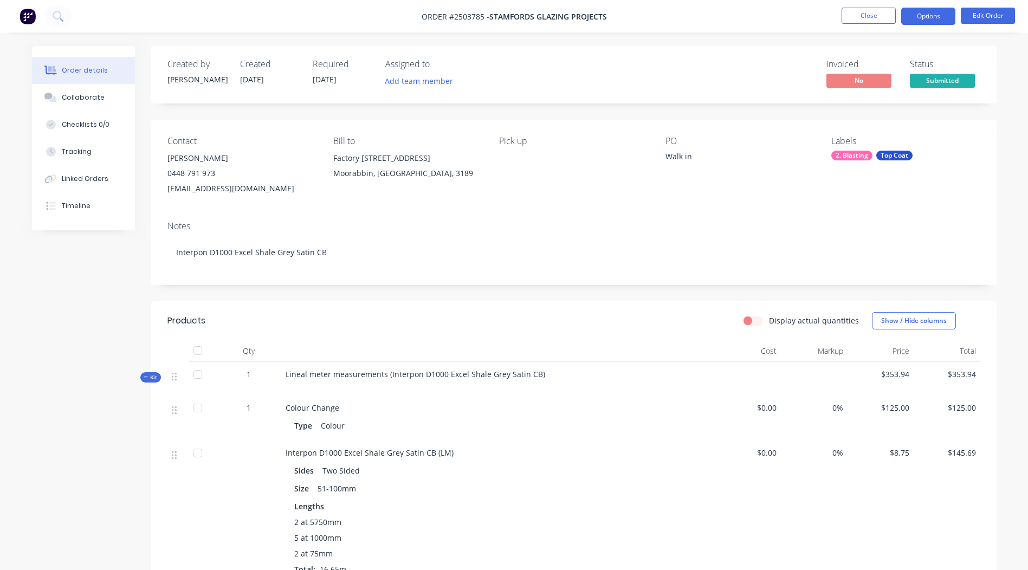
click at [927, 16] on button "Options" at bounding box center [929, 16] width 54 height 17
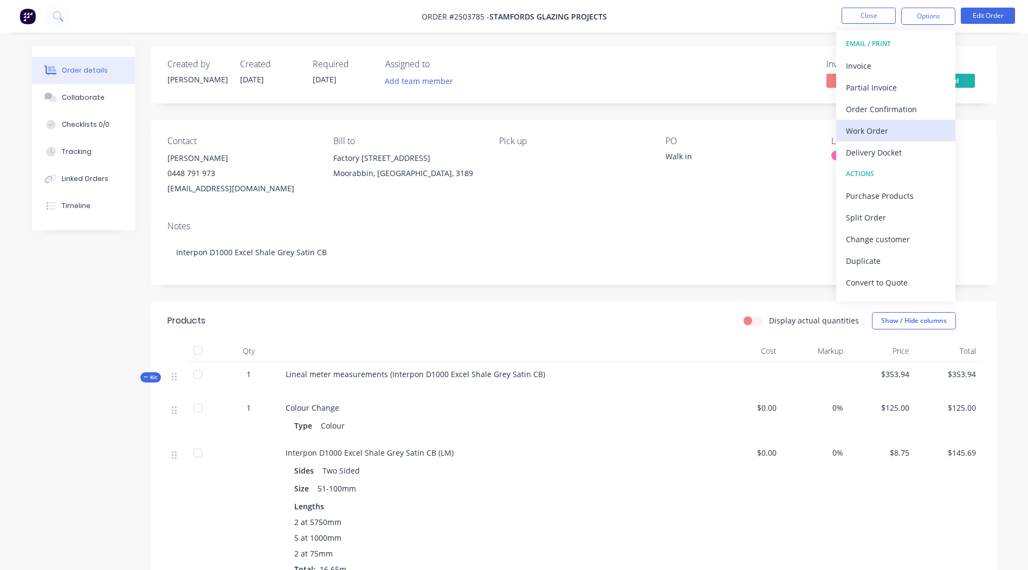
click at [871, 130] on div "Work Order" at bounding box center [896, 131] width 100 height 16
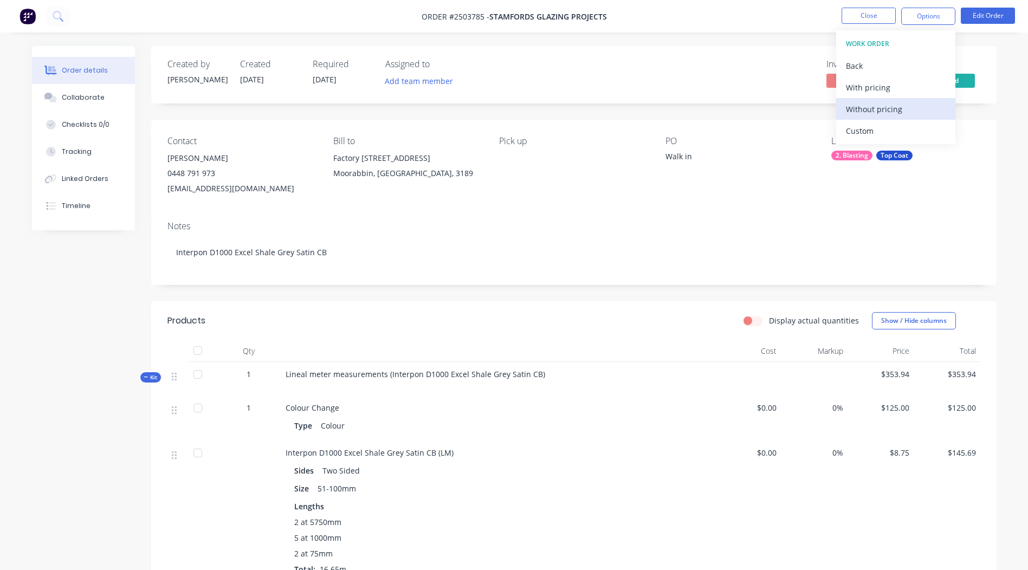
click at [866, 109] on div "Without pricing" at bounding box center [896, 109] width 100 height 16
click at [449, 223] on div "Notes Interpon D1000 Excel Shale Grey Satin CB" at bounding box center [574, 249] width 846 height 73
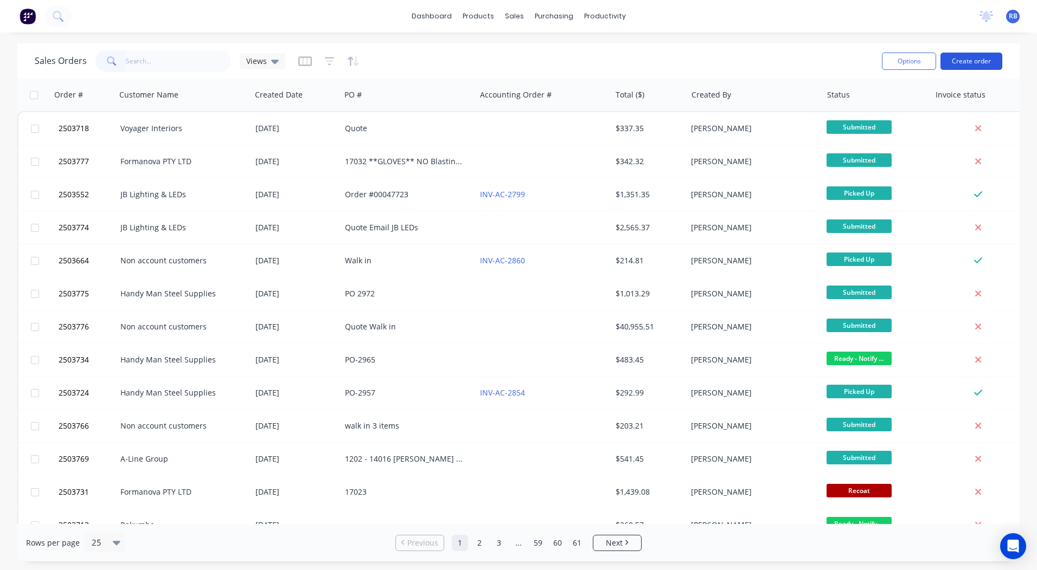
click at [969, 57] on button "Create order" at bounding box center [971, 61] width 62 height 17
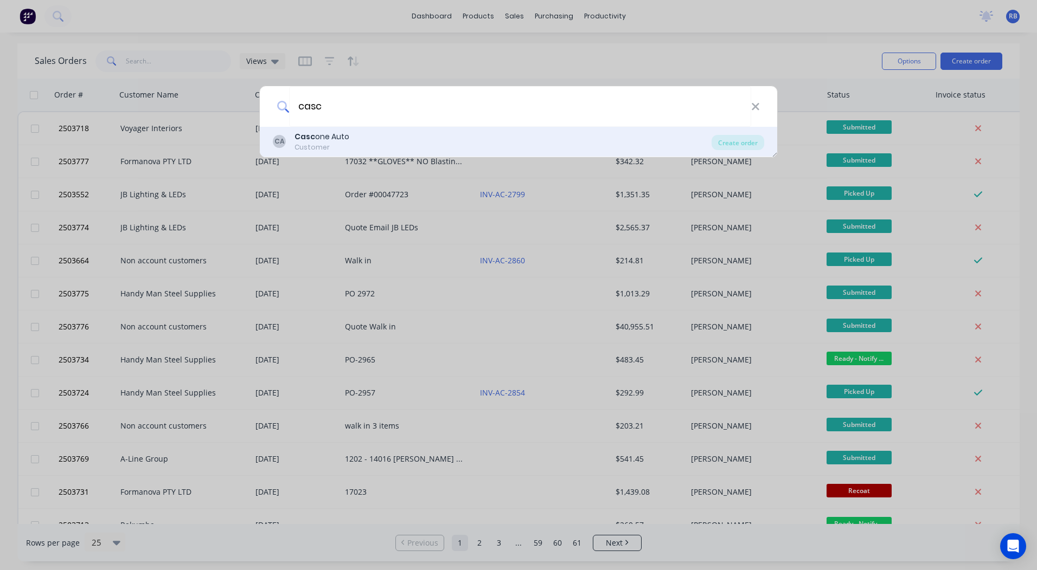
type input "casc"
click at [318, 136] on div "Casc one Auto" at bounding box center [321, 136] width 55 height 11
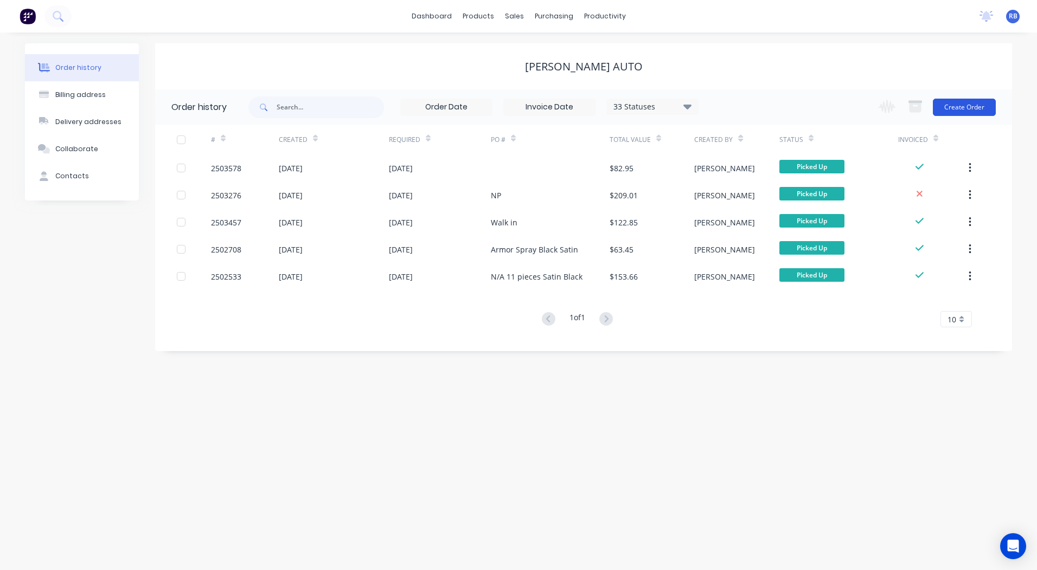
click at [961, 111] on button "Create Order" at bounding box center [963, 107] width 63 height 17
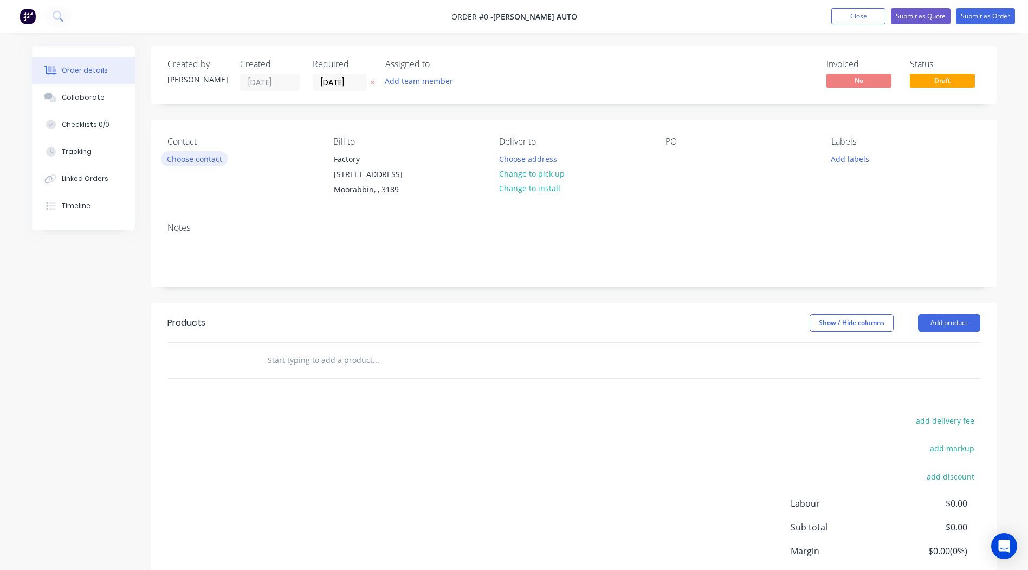
click at [185, 155] on button "Choose contact" at bounding box center [194, 158] width 67 height 15
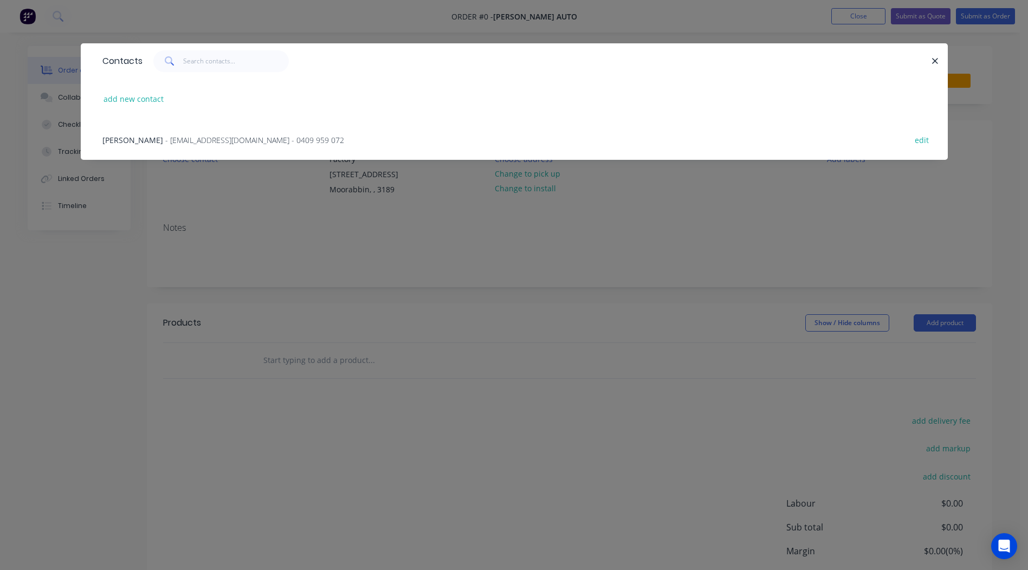
click at [137, 139] on span "Nick Cascone" at bounding box center [132, 140] width 61 height 10
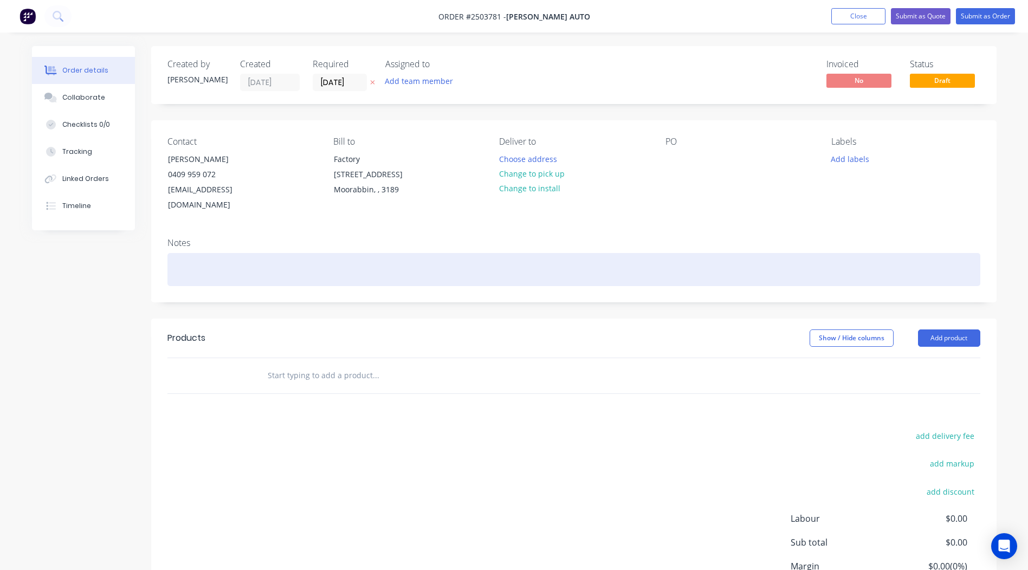
click at [191, 260] on div at bounding box center [574, 269] width 813 height 33
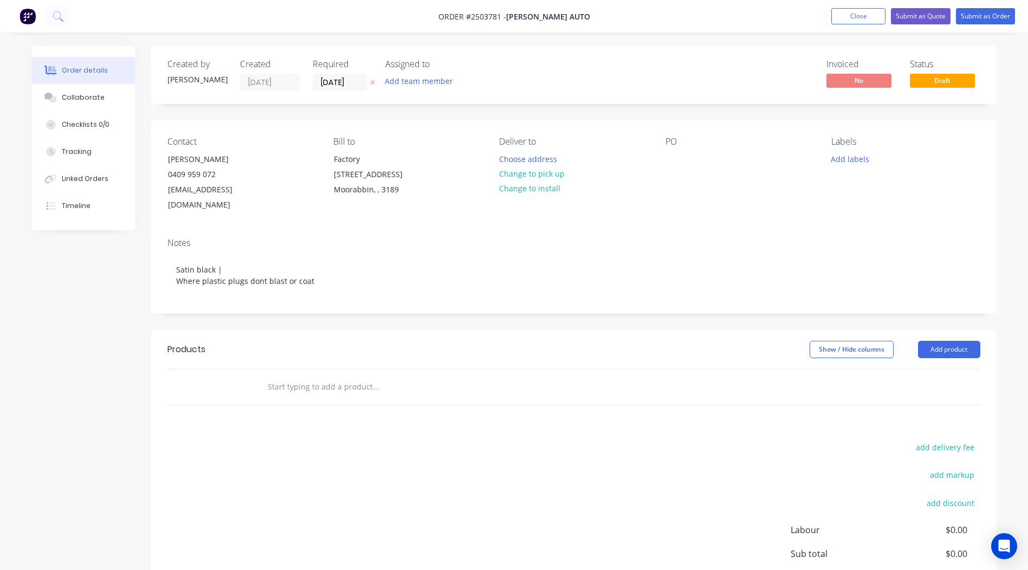
click at [310, 238] on div "Notes" at bounding box center [574, 243] width 813 height 10
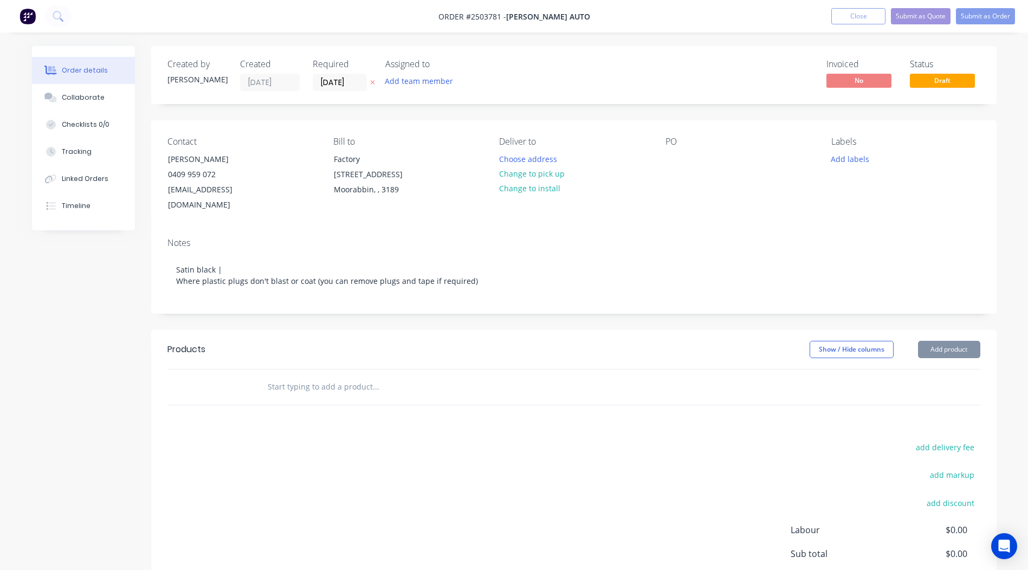
click at [525, 311] on div "Created by Rory Created 11/08/25 Required 11/08/25 Assigned to Add team member …" at bounding box center [574, 356] width 846 height 620
click at [524, 175] on button "Change to pick up" at bounding box center [531, 173] width 77 height 15
click at [670, 153] on div at bounding box center [674, 159] width 17 height 16
click at [950, 341] on button "Add product" at bounding box center [949, 349] width 62 height 17
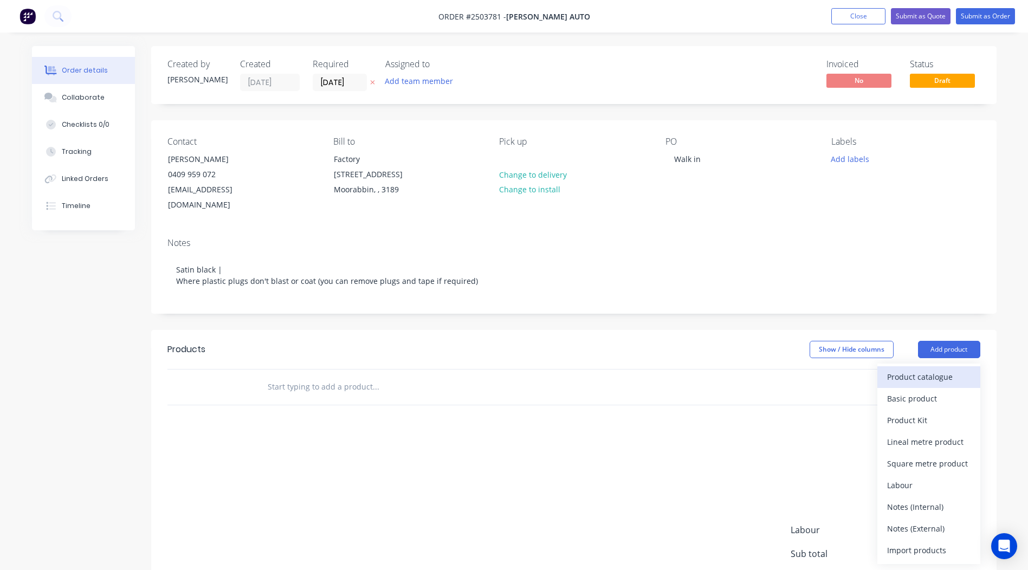
click at [929, 369] on div "Product catalogue" at bounding box center [928, 377] width 83 height 16
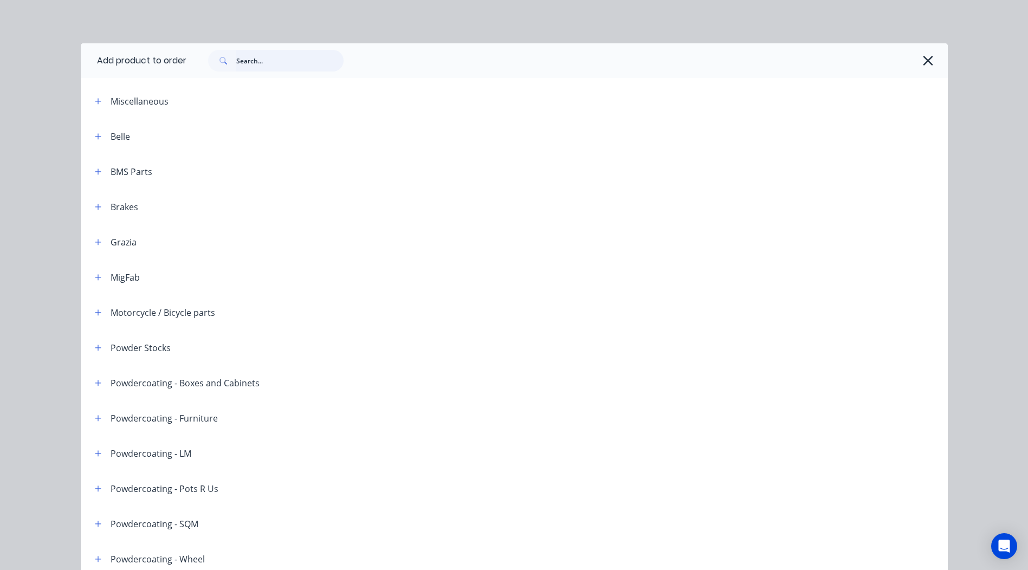
click at [285, 70] on input "text" at bounding box center [289, 61] width 107 height 22
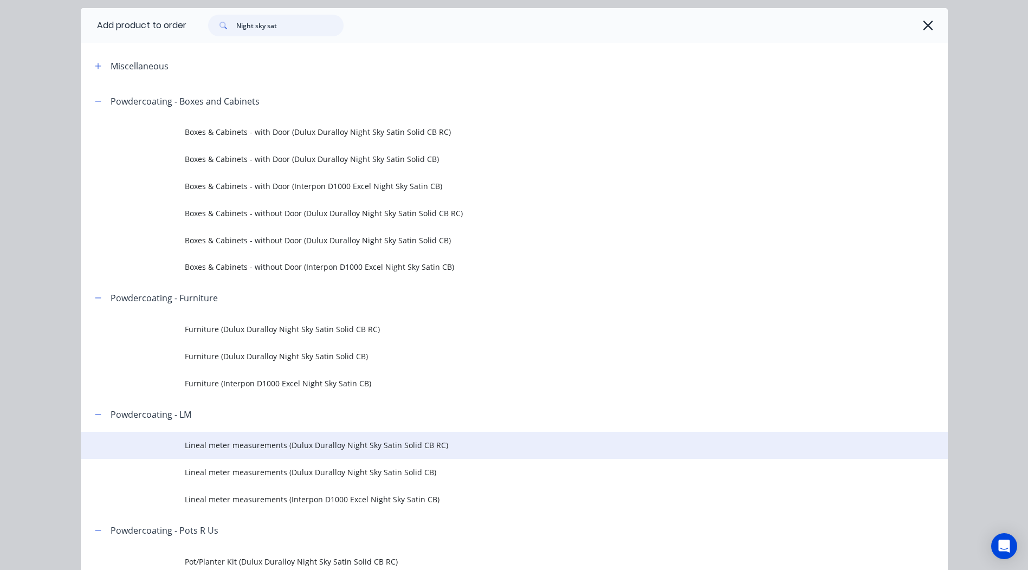
scroll to position [54, 0]
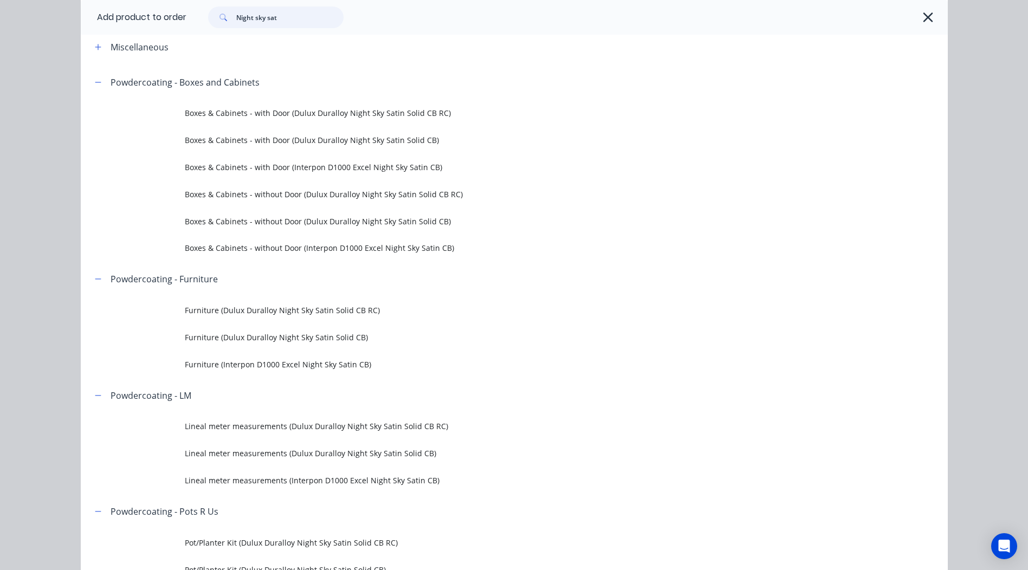
type input "Night sky sat"
click at [360, 486] on td "Lineal meter measurements (Interpon D1000 Excel Night Sky Satin CB)" at bounding box center [566, 480] width 763 height 27
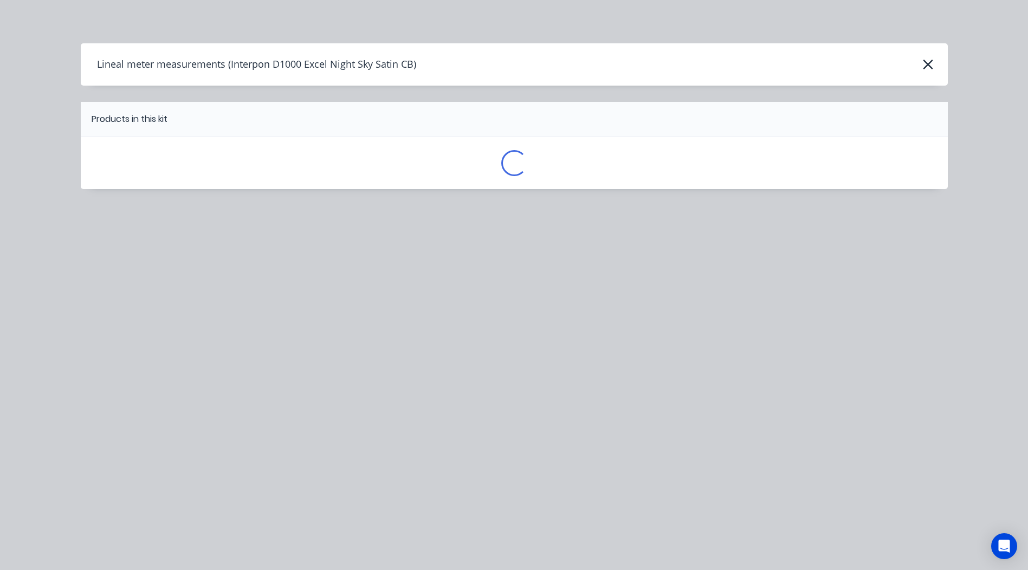
scroll to position [0, 0]
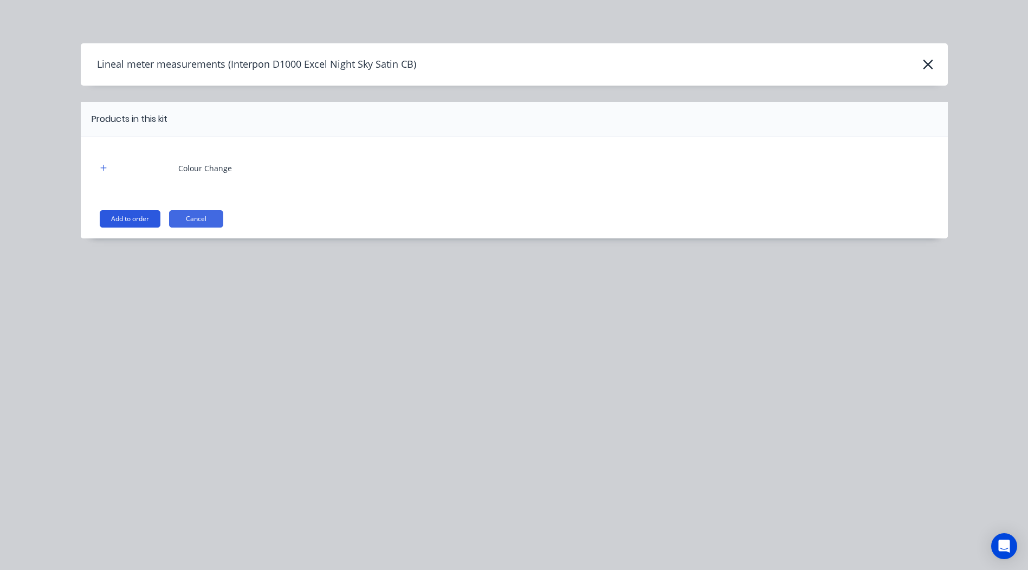
click at [126, 212] on button "Add to order" at bounding box center [130, 218] width 61 height 17
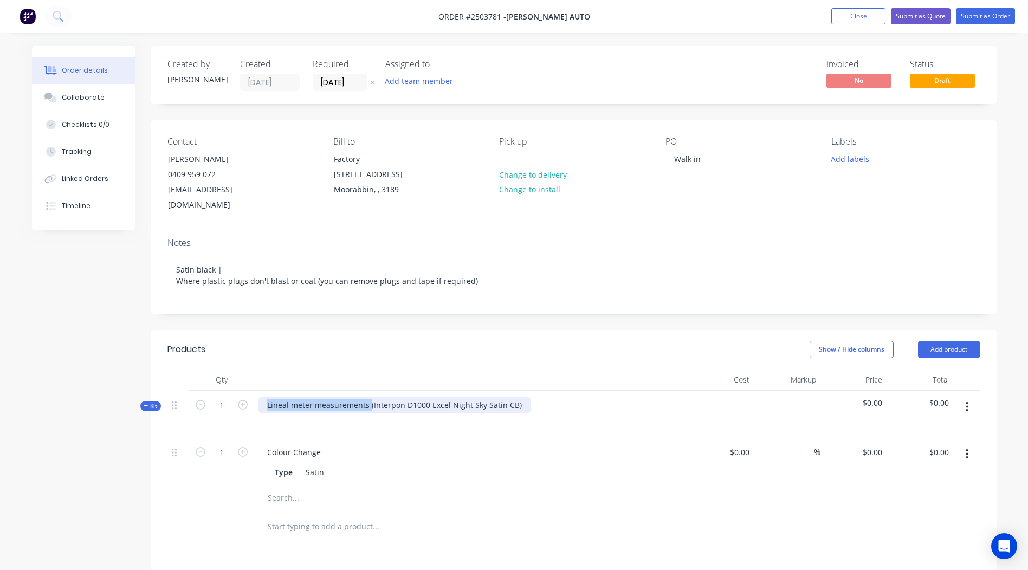
drag, startPoint x: 369, startPoint y: 390, endPoint x: -2, endPoint y: 435, distance: 374.1
click at [0, 435] on html "Order #2503781 - Cascone Auto Add product Close Submit as Quote Submit as Order…" at bounding box center [514, 410] width 1028 height 821
click at [415, 397] on div "Interpon D1000 Excel Night Sky Satin CB)" at bounding box center [341, 405] width 165 height 16
click at [465, 350] on header "Products Show / Hide columns Add product" at bounding box center [574, 349] width 846 height 39
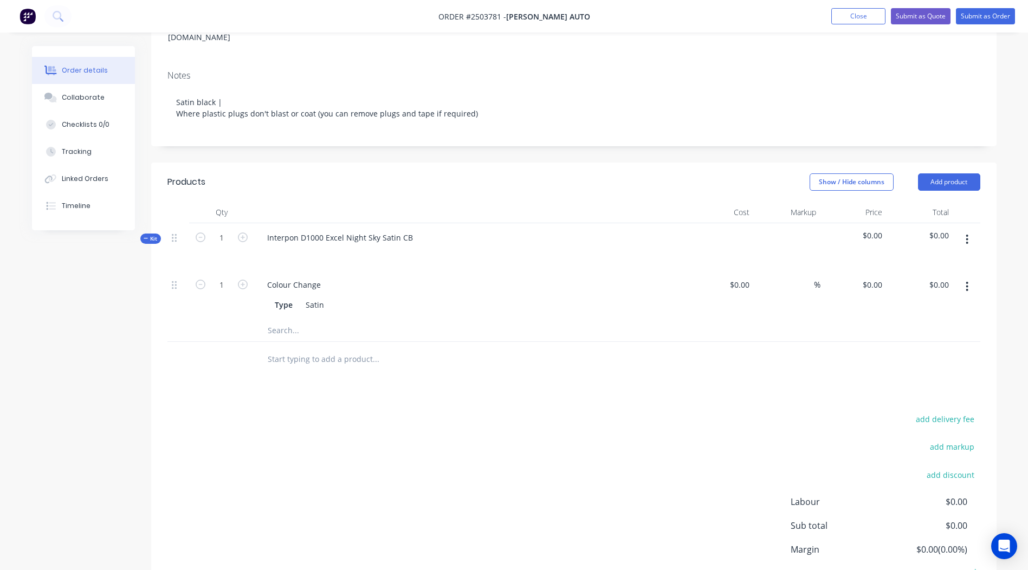
scroll to position [167, 0]
click at [967, 235] on icon "button" at bounding box center [968, 240] width 2 height 10
click at [945, 261] on div "Add product to kit" at bounding box center [928, 269] width 83 height 16
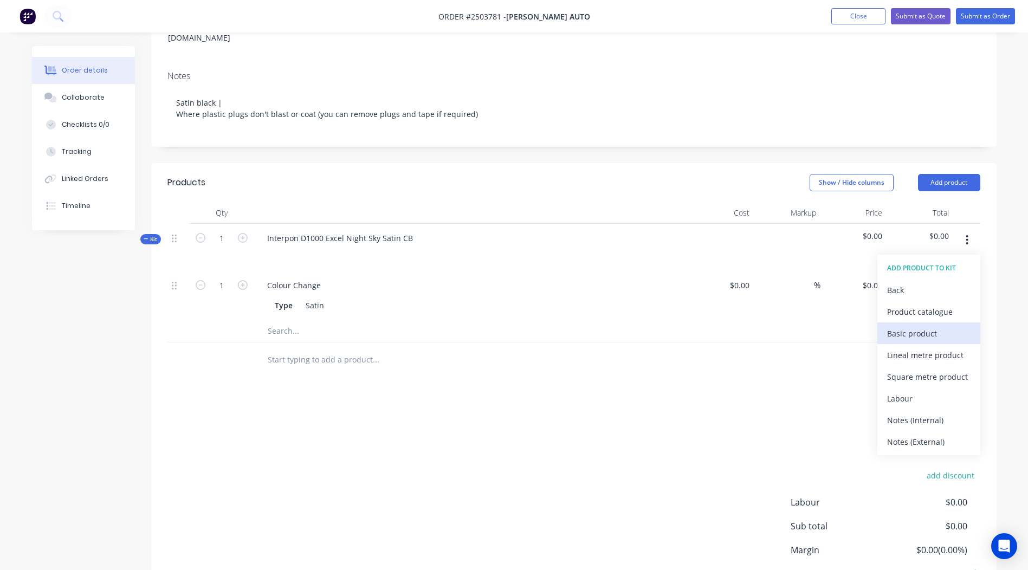
click at [924, 326] on div "Basic product" at bounding box center [928, 334] width 83 height 16
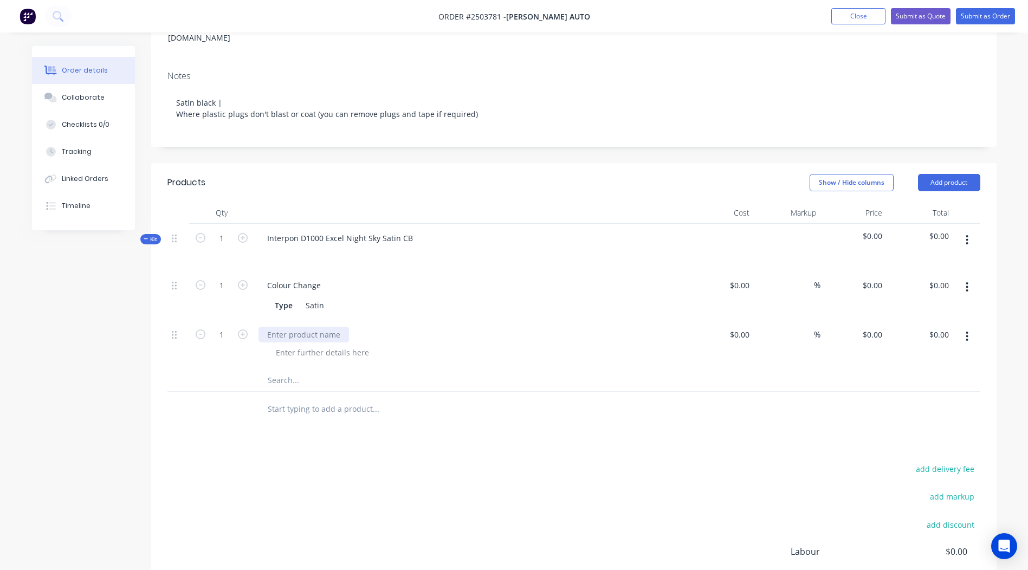
click at [289, 327] on div at bounding box center [304, 335] width 91 height 16
click at [226, 294] on input "1" at bounding box center [222, 286] width 28 height 16
type input "9"
click at [378, 462] on div "add delivery fee add markup add discount Labour $0.00 Sub total $0.00 Margin $0…" at bounding box center [574, 566] width 813 height 209
click at [872, 327] on div "0 0" at bounding box center [878, 335] width 17 height 16
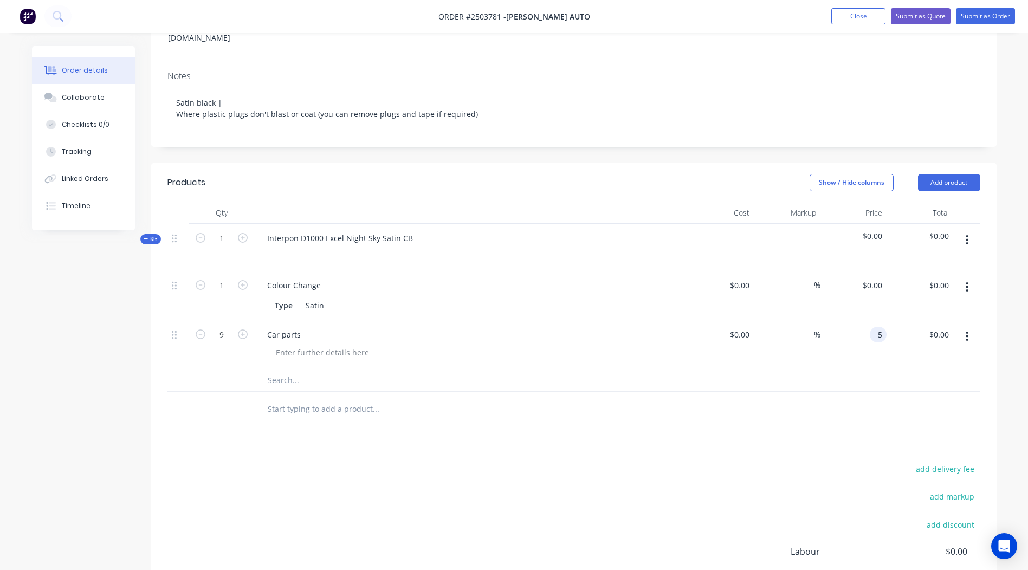
type input "$5.00"
type input "$45.00"
click at [797, 419] on div "Products Show / Hide columns Add product Qty Cost Markup Price Total Kit 1 Inte…" at bounding box center [574, 425] width 846 height 524
click at [964, 230] on button "button" at bounding box center [967, 240] width 25 height 20
click at [900, 261] on div "Add product to kit" at bounding box center [928, 269] width 83 height 16
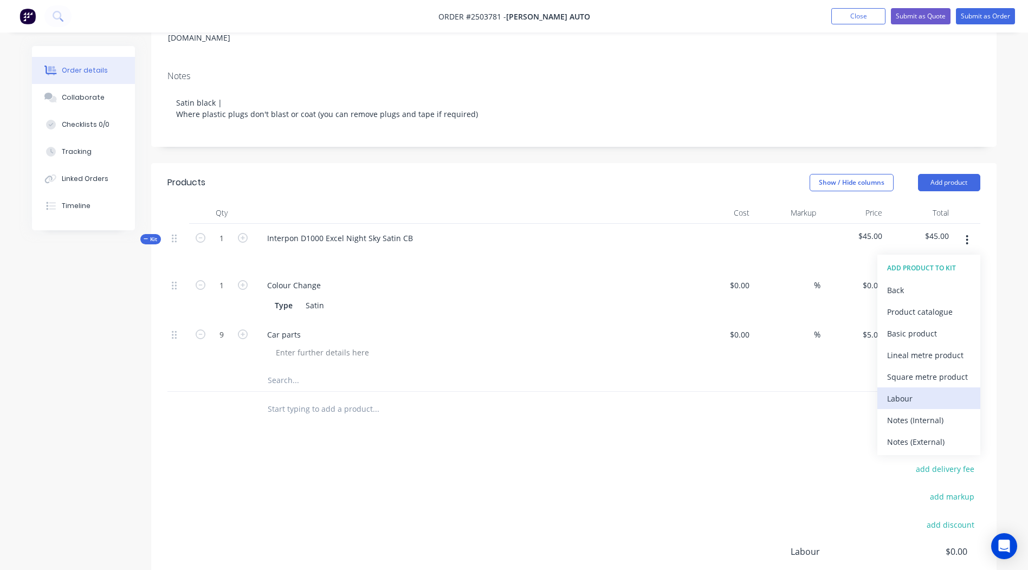
click at [925, 391] on div "Labour" at bounding box center [928, 399] width 83 height 16
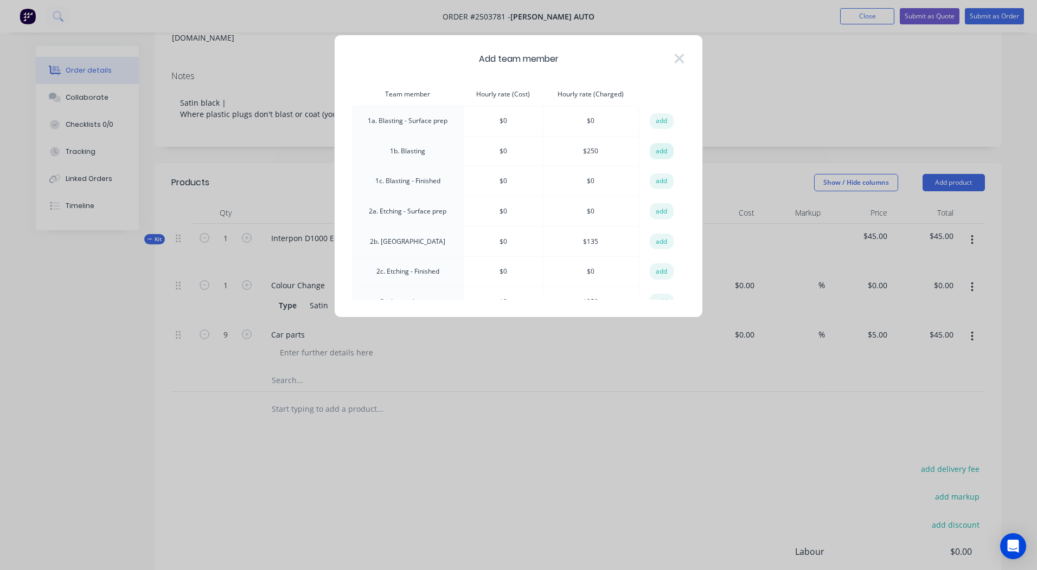
click at [655, 153] on button "add" at bounding box center [661, 151] width 24 height 16
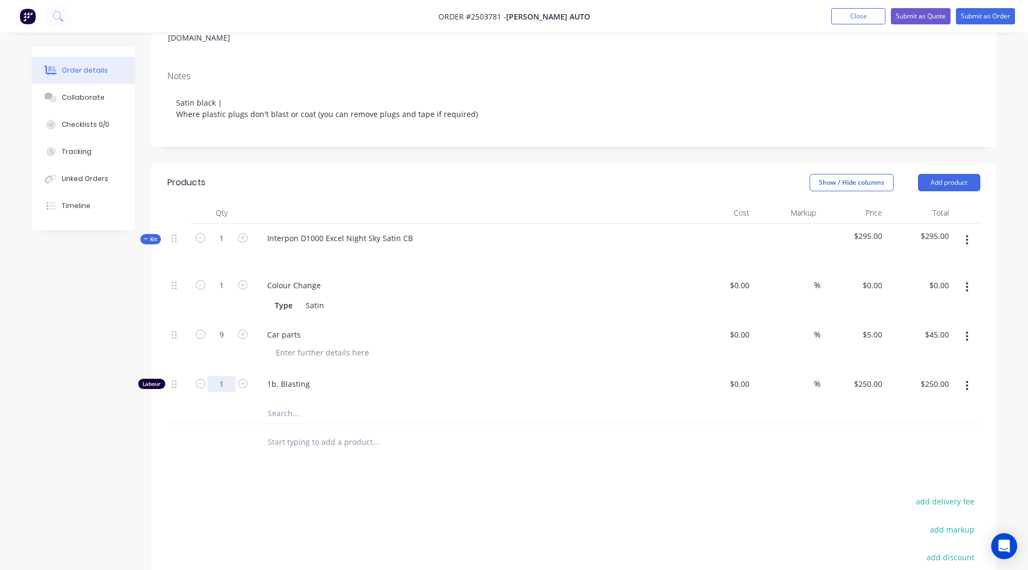
click at [224, 294] on input "1" at bounding box center [222, 286] width 28 height 16
type input "0.1667"
type input "$41.68"
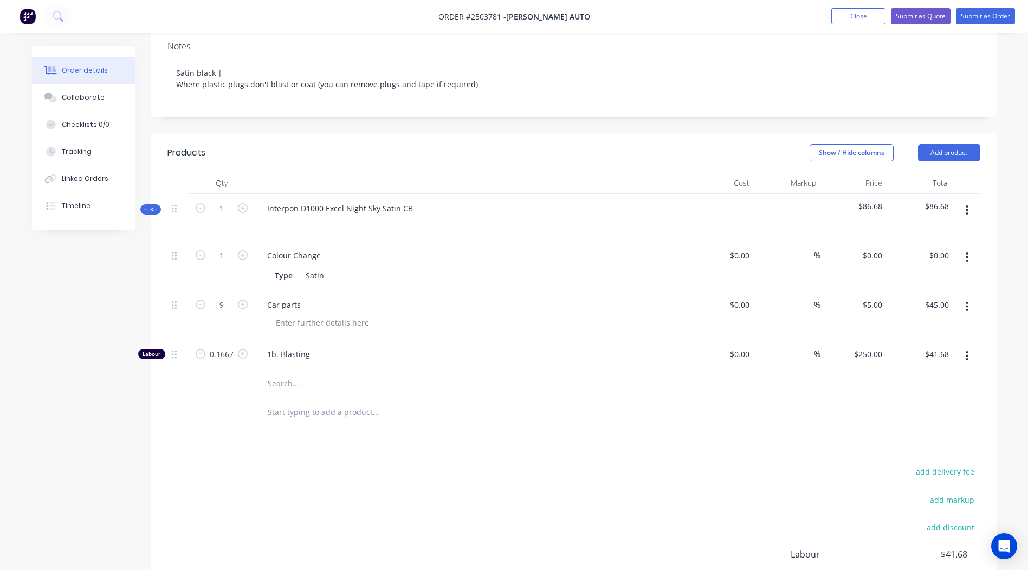
scroll to position [0, 0]
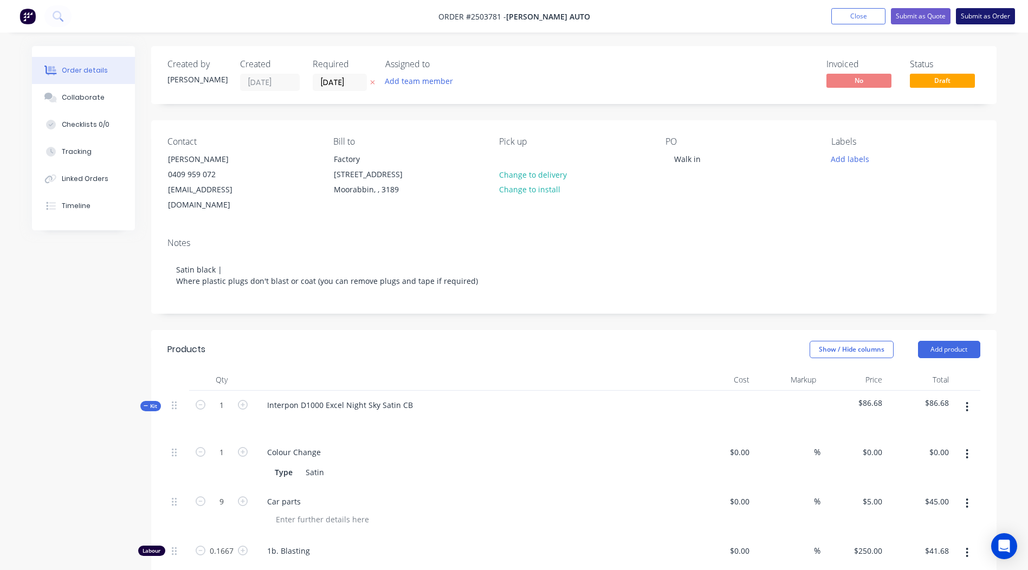
click at [979, 11] on button "Submit as Order" at bounding box center [985, 16] width 59 height 16
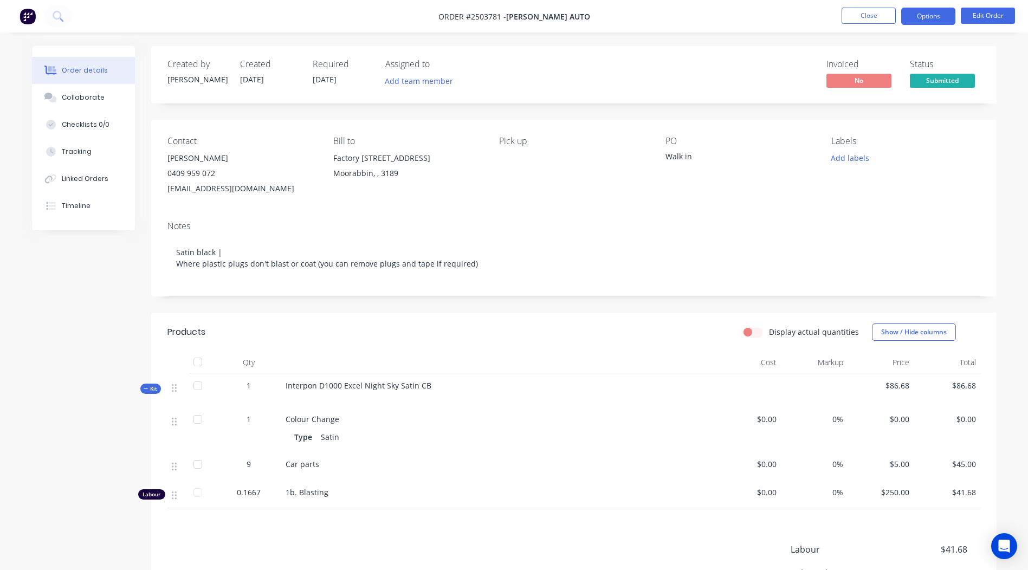
click at [941, 11] on button "Options" at bounding box center [929, 16] width 54 height 17
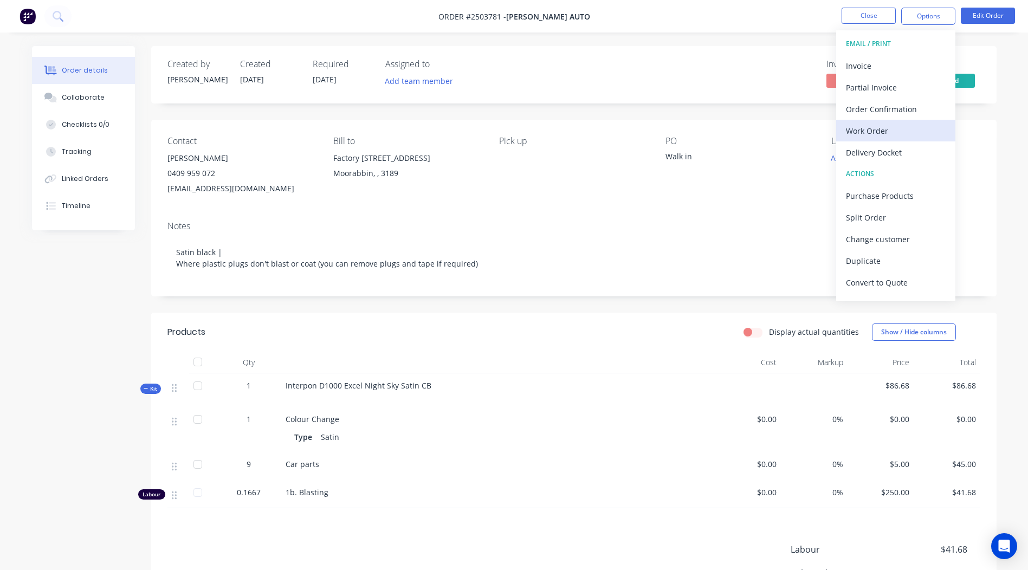
click at [882, 122] on button "Work Order" at bounding box center [895, 131] width 119 height 22
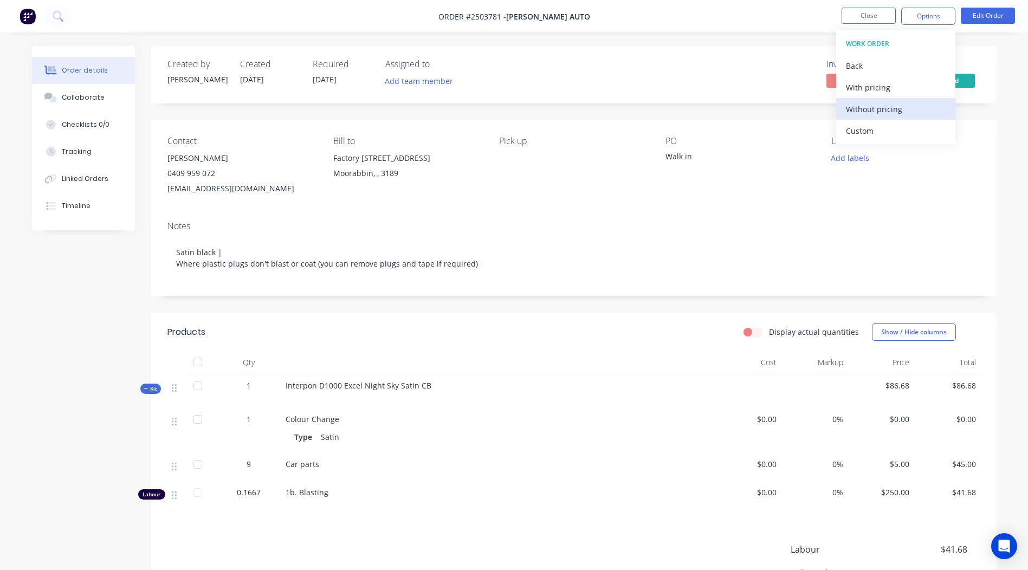
click at [880, 111] on div "Without pricing" at bounding box center [896, 109] width 100 height 16
click at [762, 202] on div "Contact Nick Cascone 0409 959 072 casconeautosport@bigpond.com Bill to Factory …" at bounding box center [574, 166] width 846 height 93
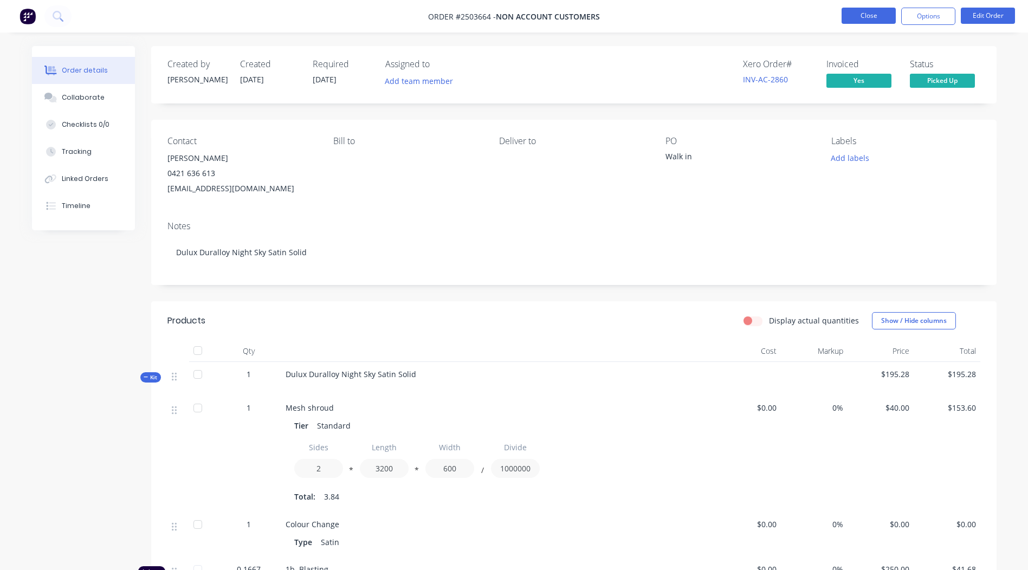
click at [861, 11] on button "Close" at bounding box center [869, 16] width 54 height 16
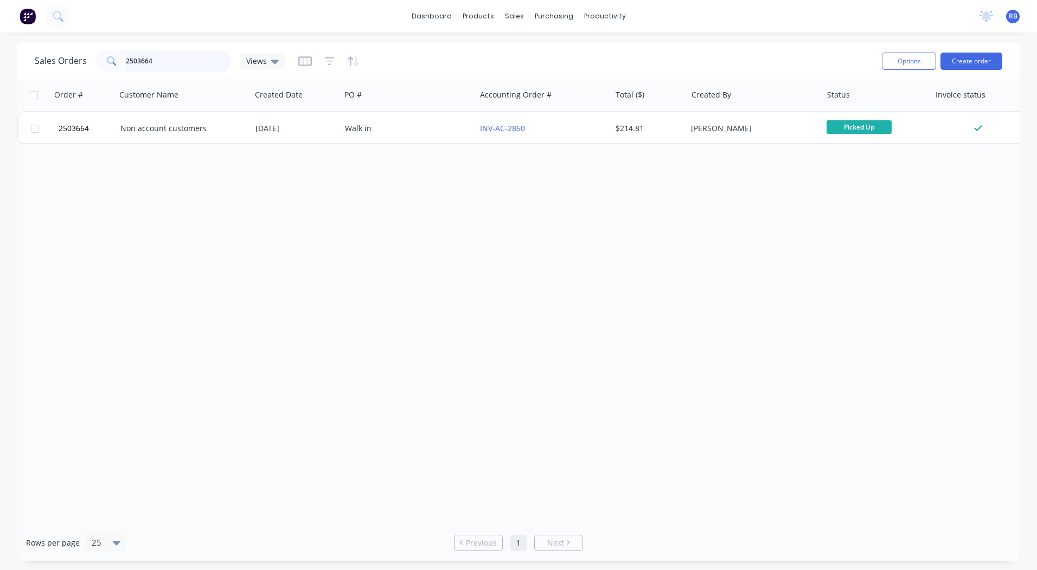
click at [0, 57] on html "dashboard products sales purchasing productivity dashboard products Product Cat…" at bounding box center [518, 285] width 1037 height 570
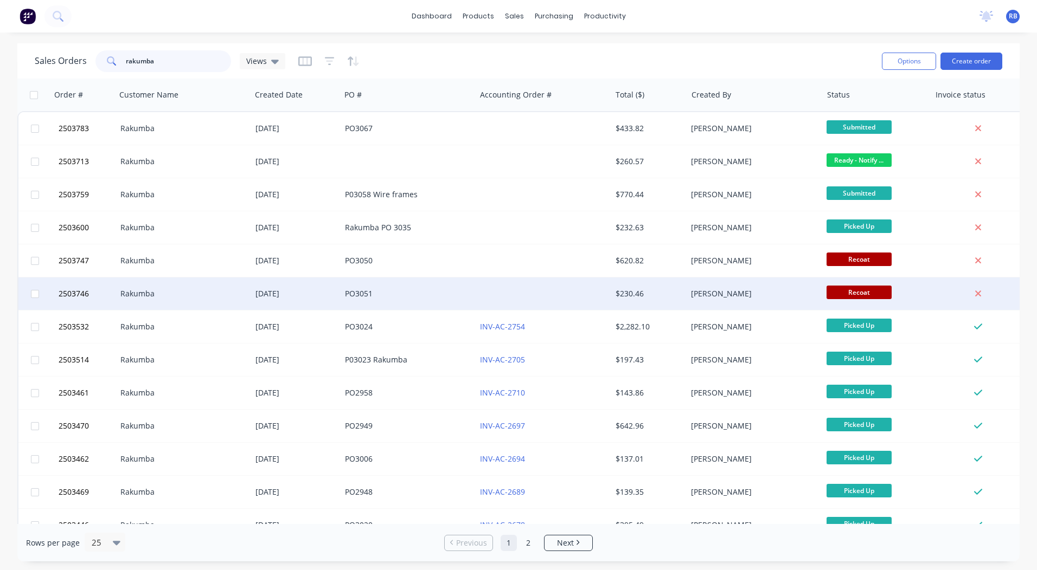
type input "rakumba"
click at [464, 288] on div "PO3051" at bounding box center [407, 294] width 135 height 33
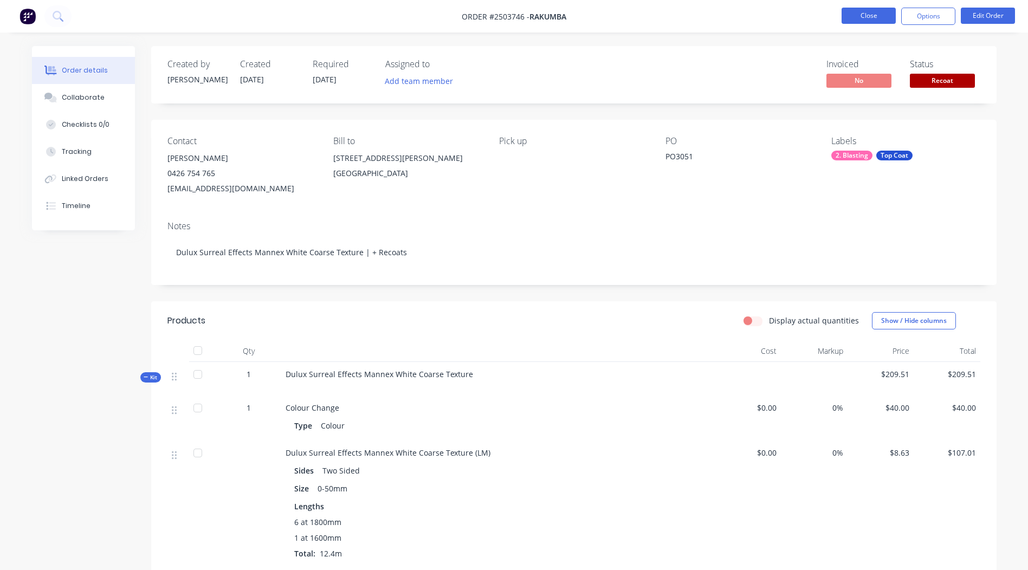
click at [865, 14] on button "Close" at bounding box center [869, 16] width 54 height 16
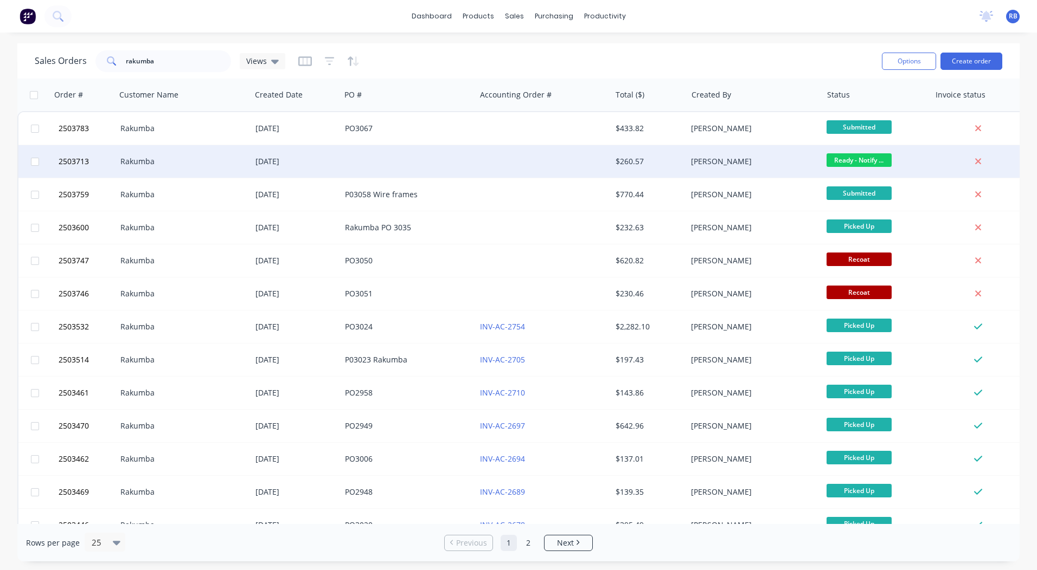
click at [596, 150] on div at bounding box center [542, 161] width 135 height 33
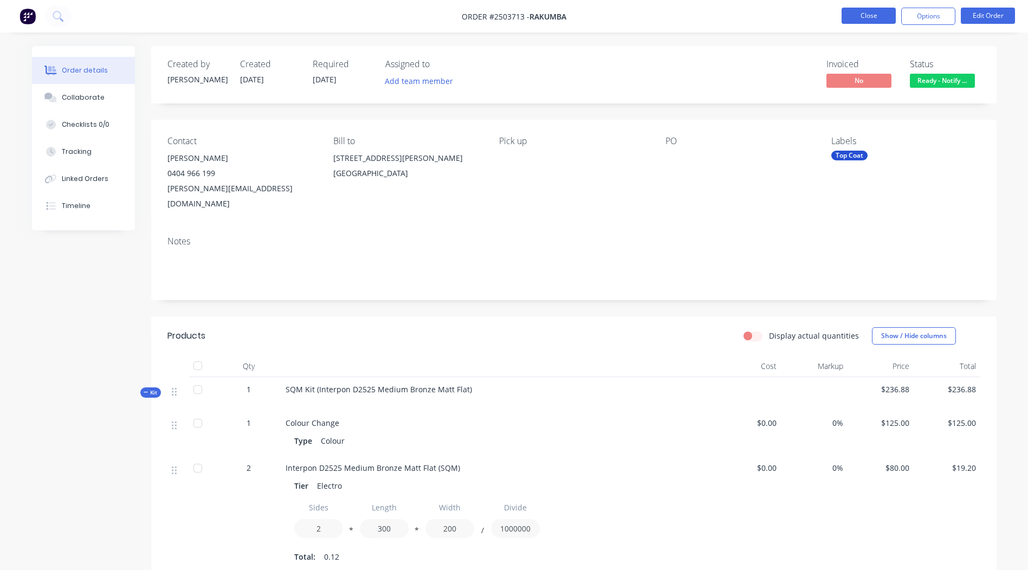
click at [874, 15] on button "Close" at bounding box center [869, 16] width 54 height 16
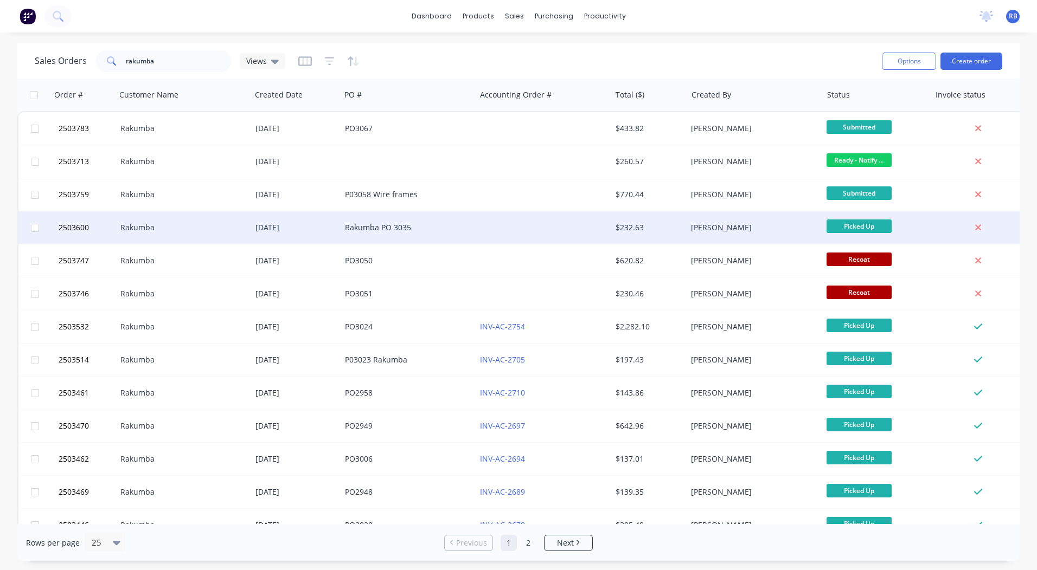
click at [411, 233] on div "Rakumba PO 3035" at bounding box center [407, 227] width 135 height 33
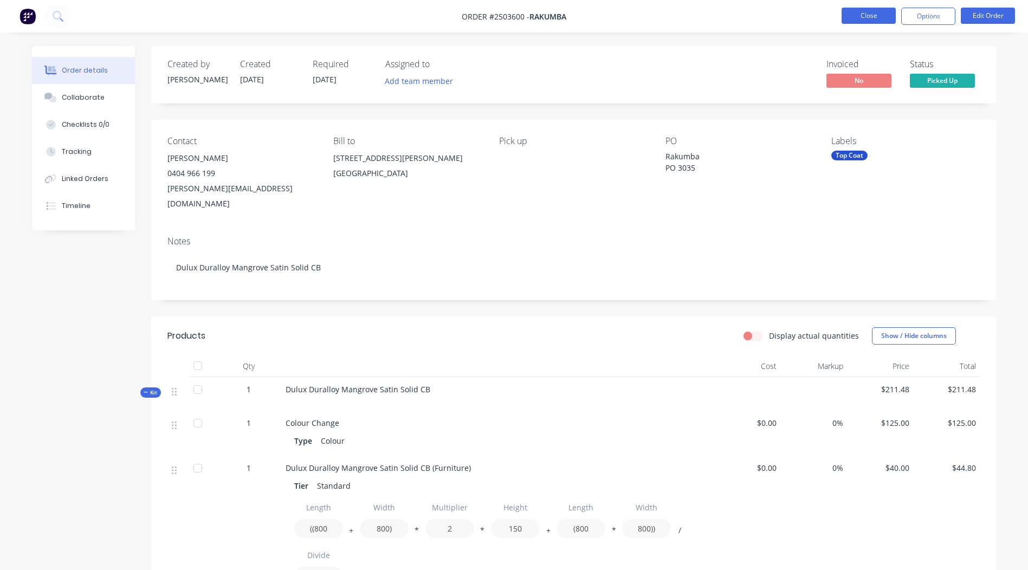
click at [861, 21] on button "Close" at bounding box center [869, 16] width 54 height 16
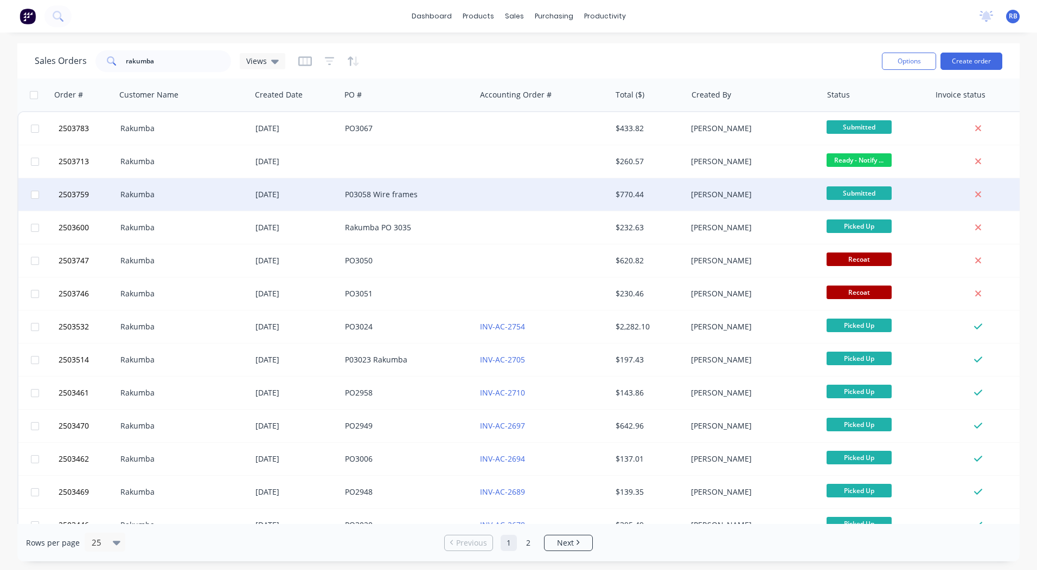
click at [648, 192] on div "$770.44" at bounding box center [646, 194] width 63 height 11
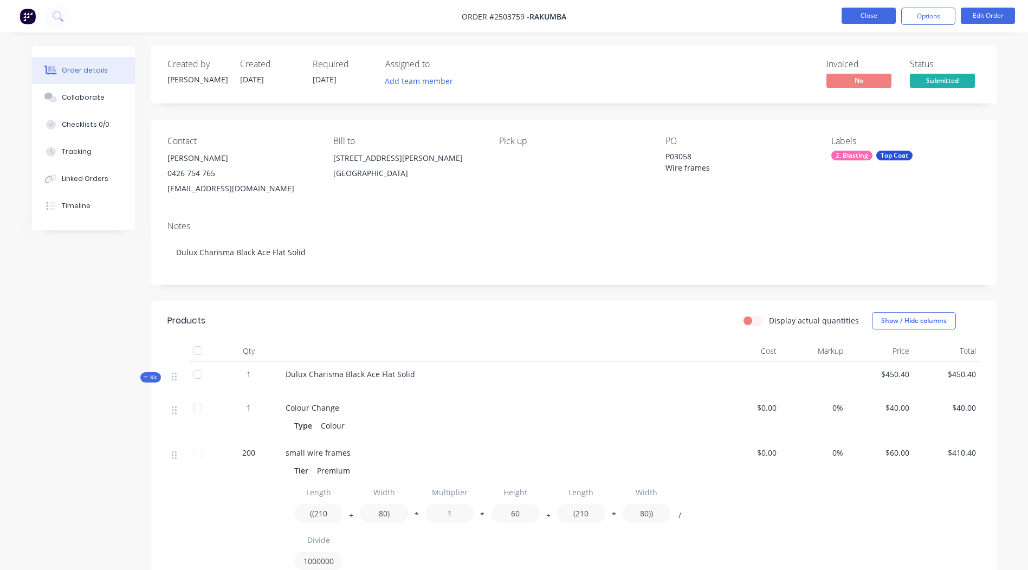
click at [858, 14] on button "Close" at bounding box center [869, 16] width 54 height 16
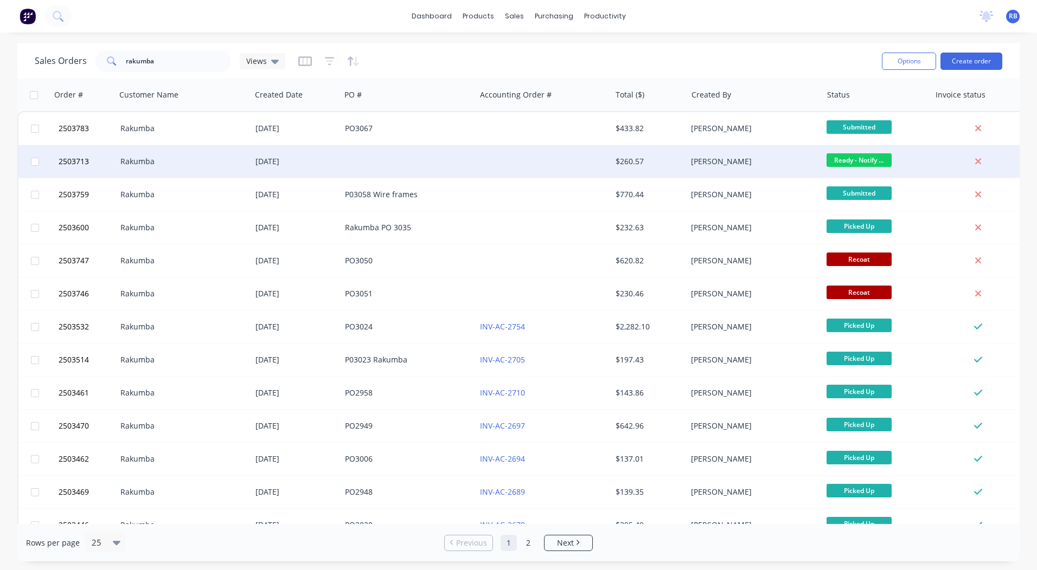
click at [532, 161] on div at bounding box center [542, 161] width 135 height 33
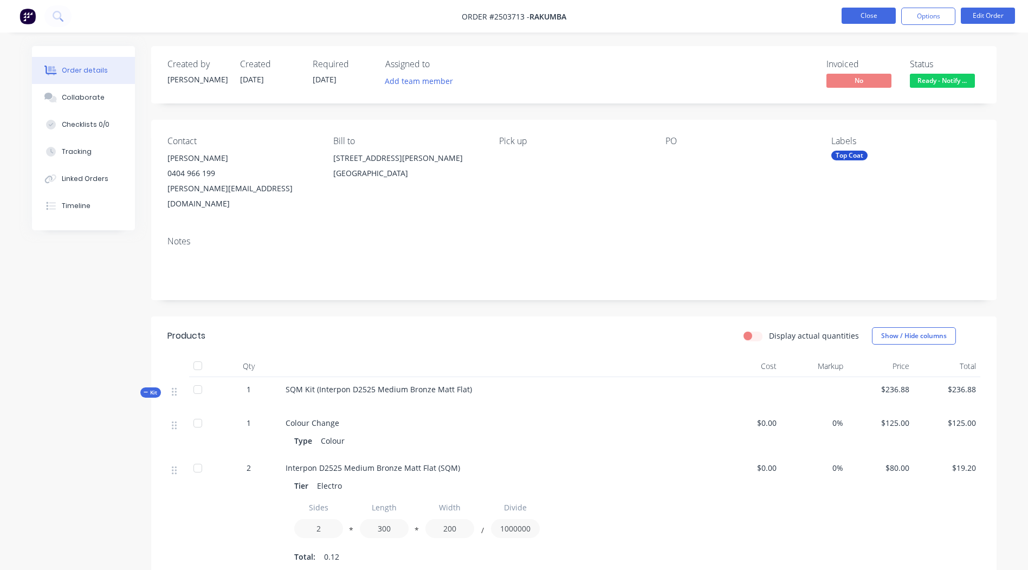
click at [870, 13] on button "Close" at bounding box center [869, 16] width 54 height 16
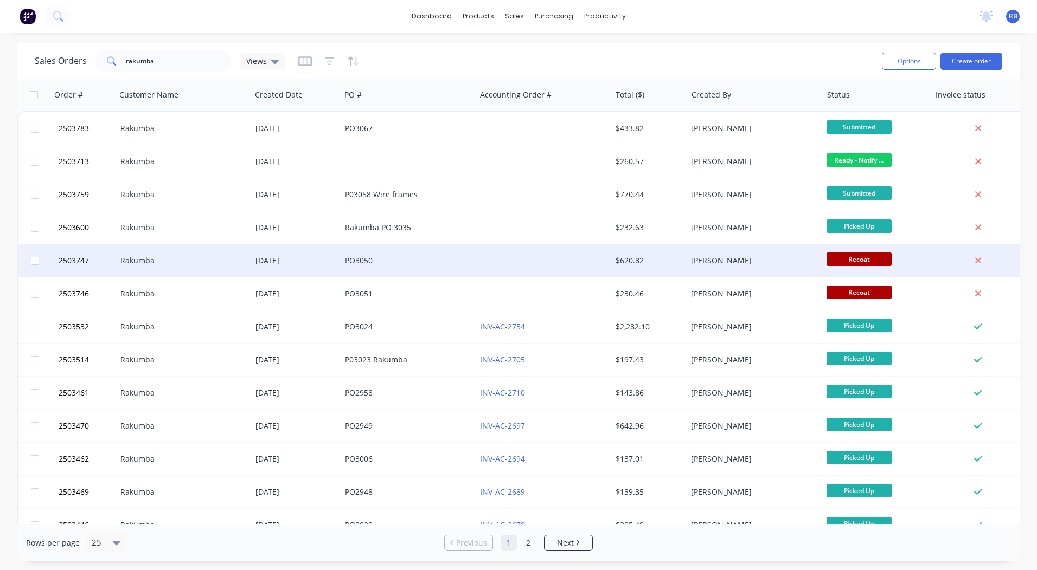
click at [632, 269] on div "$620.82" at bounding box center [649, 260] width 76 height 33
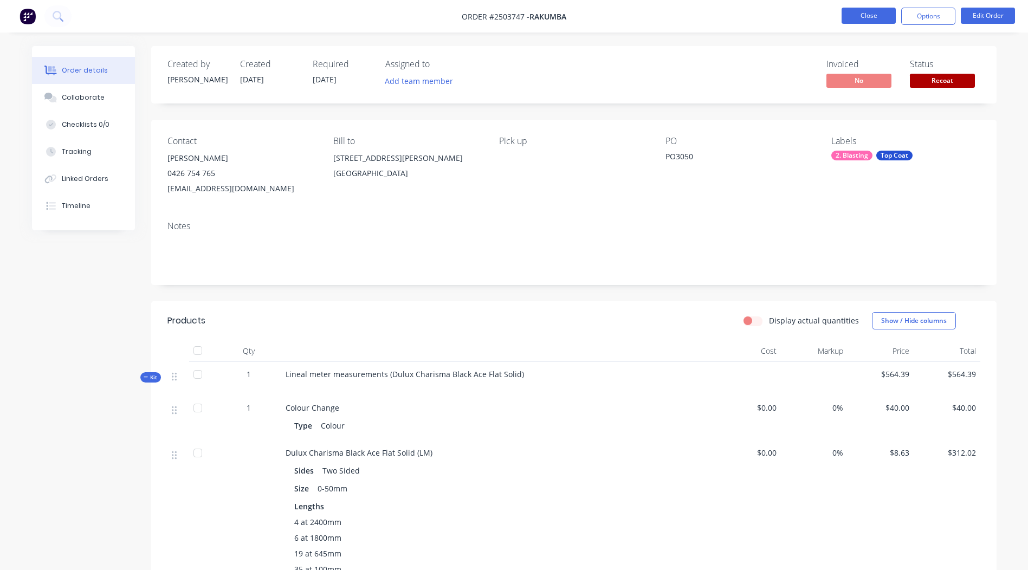
click at [864, 15] on button "Close" at bounding box center [869, 16] width 54 height 16
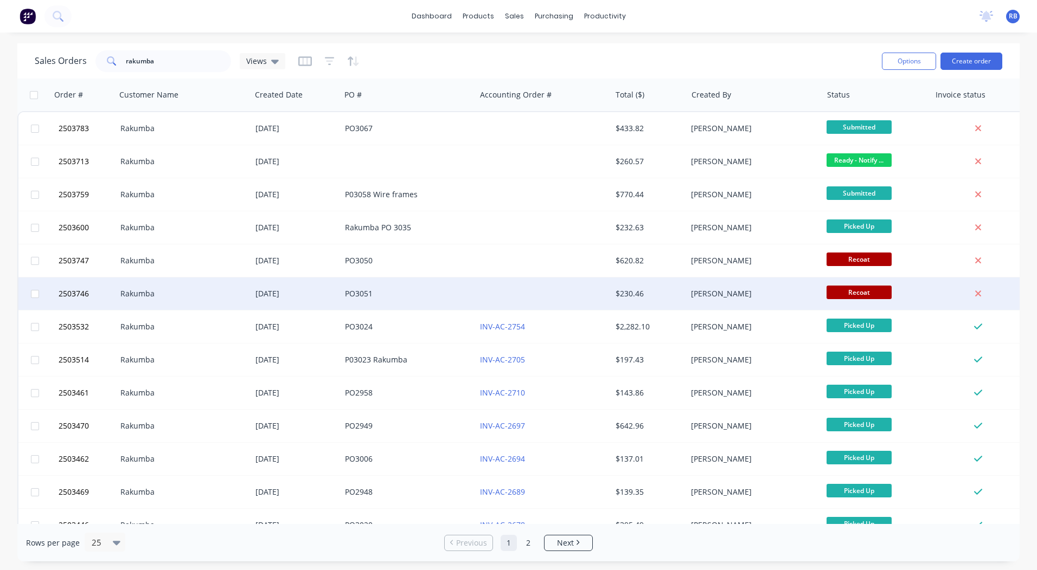
click at [747, 305] on div "[PERSON_NAME]" at bounding box center [753, 294] width 135 height 33
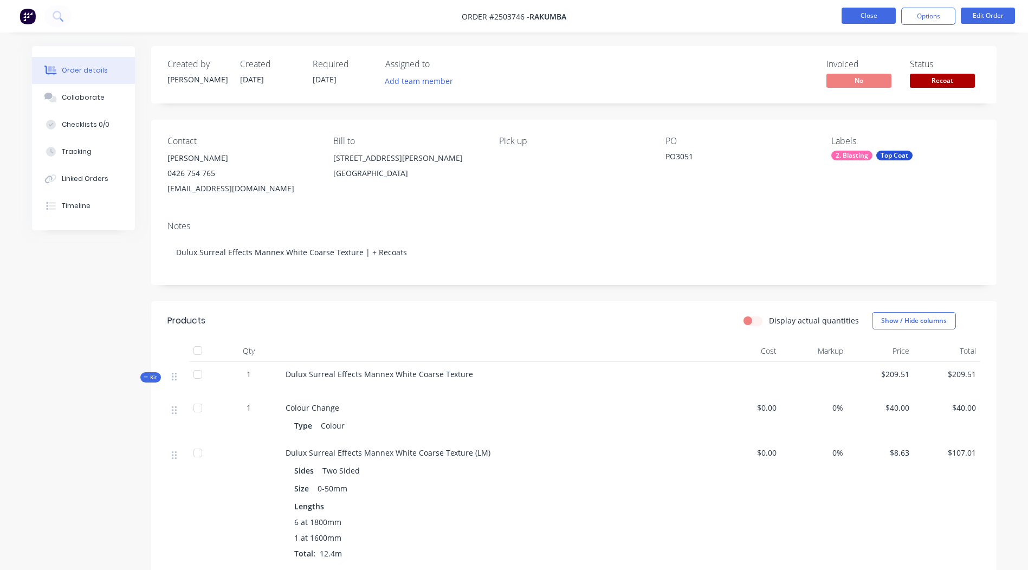
click at [876, 10] on button "Close" at bounding box center [869, 16] width 54 height 16
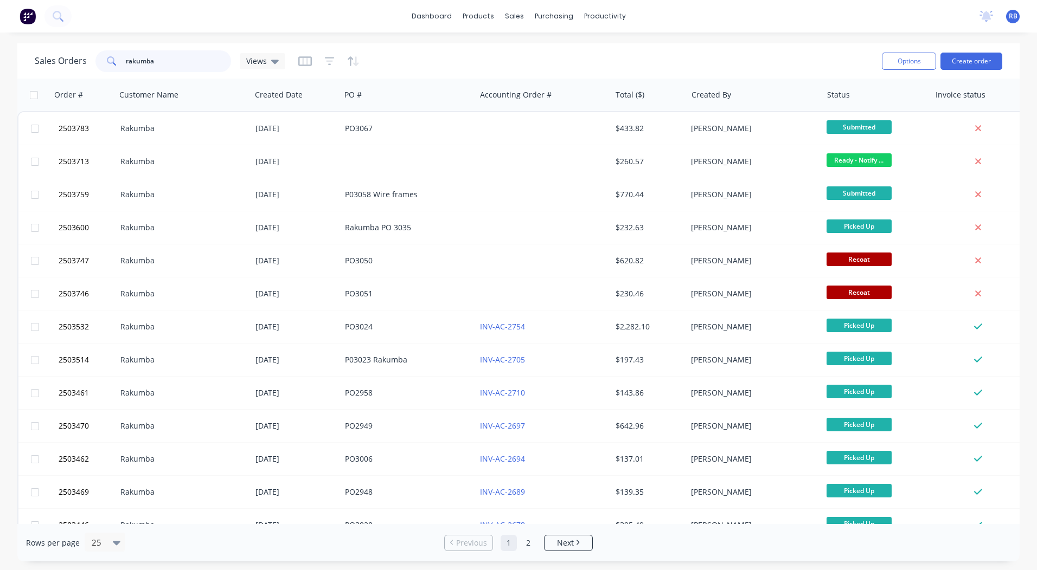
drag, startPoint x: 202, startPoint y: 64, endPoint x: 0, endPoint y: 96, distance: 204.3
click at [0, 87] on html "dashboard products sales purchasing productivity dashboard products Product Cat…" at bounding box center [518, 285] width 1037 height 570
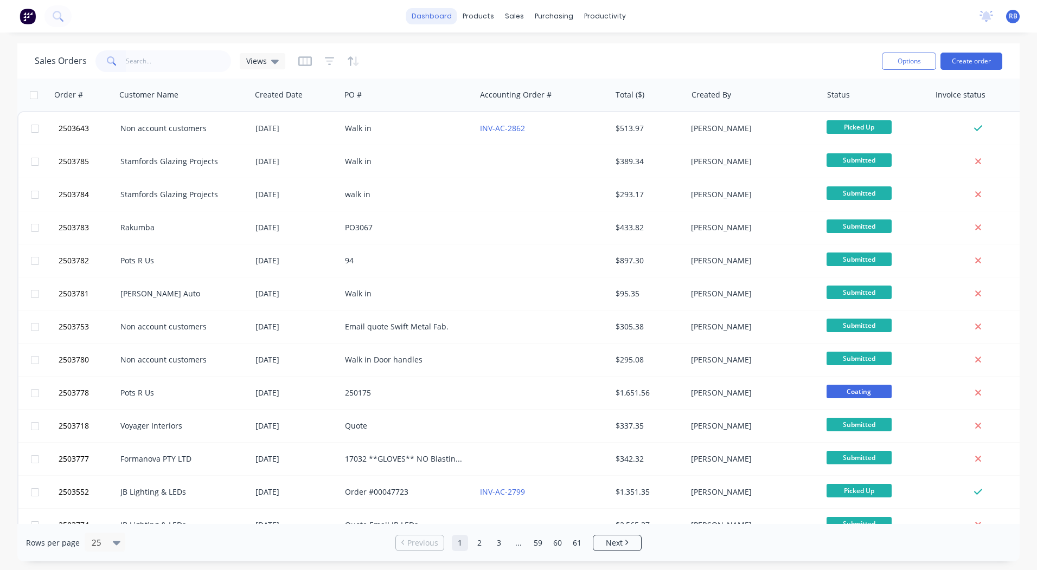
click at [432, 15] on link "dashboard" at bounding box center [431, 16] width 51 height 16
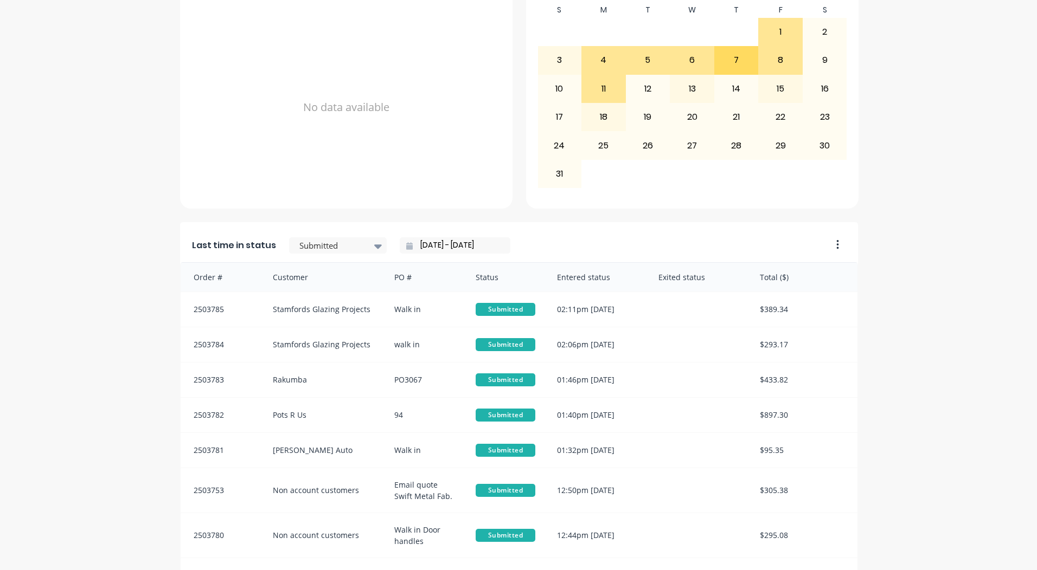
scroll to position [468, 0]
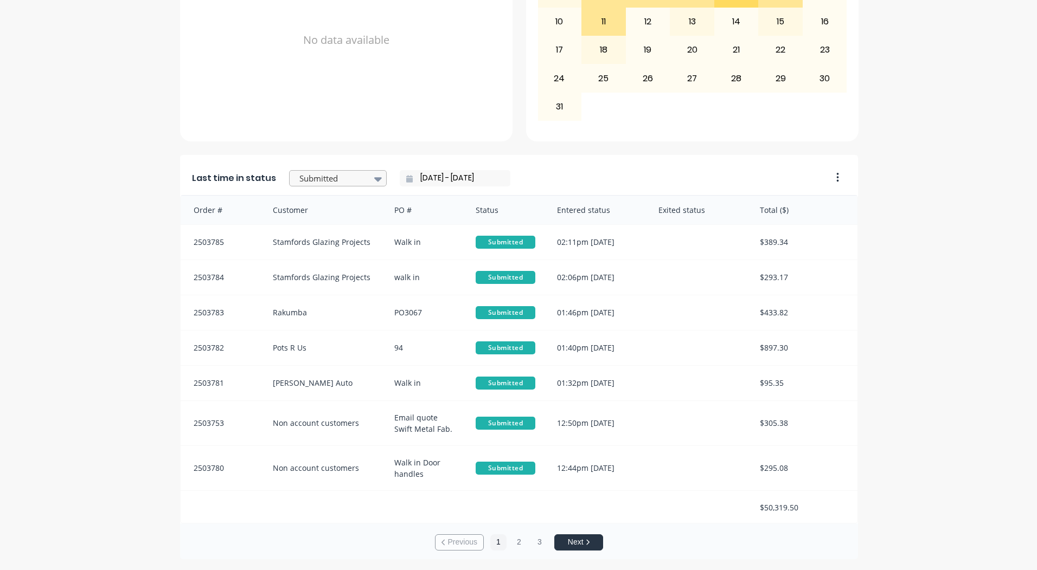
click at [370, 180] on div at bounding box center [378, 179] width 16 height 18
click at [297, 216] on div "Coating" at bounding box center [338, 206] width 98 height 20
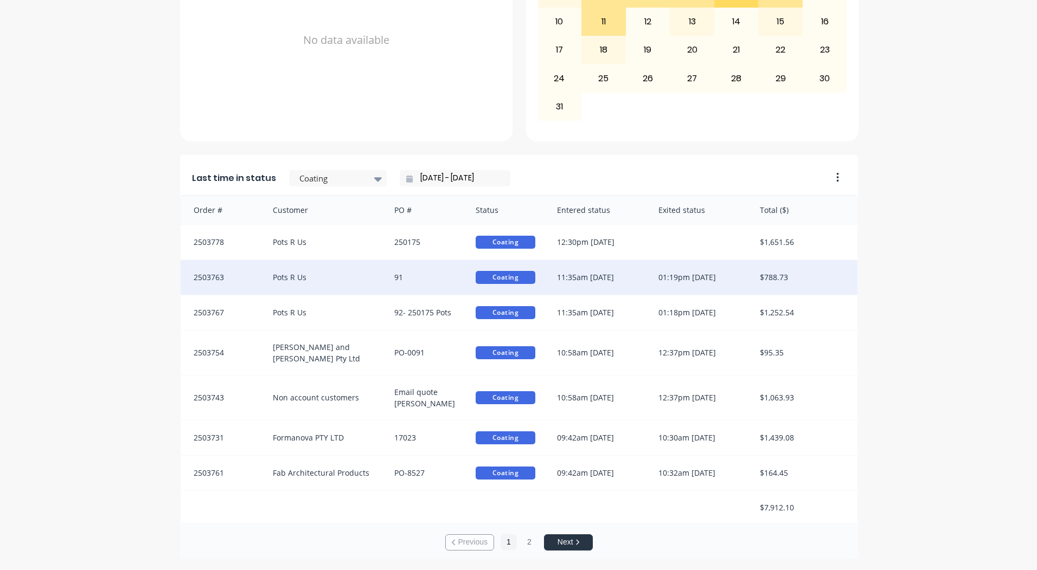
scroll to position [2, 0]
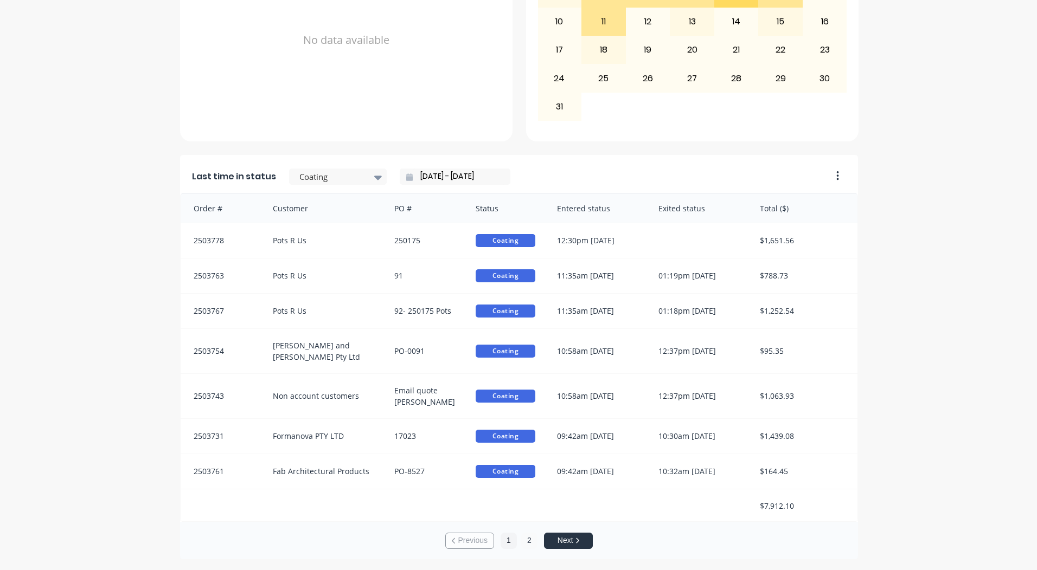
click at [522, 540] on button "2" at bounding box center [529, 541] width 16 height 16
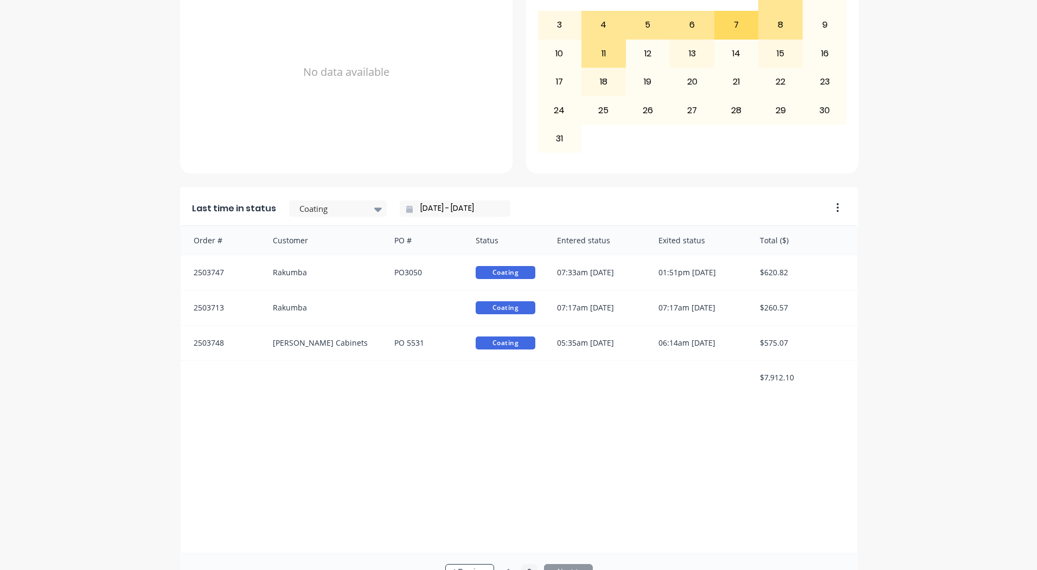
scroll to position [468, 0]
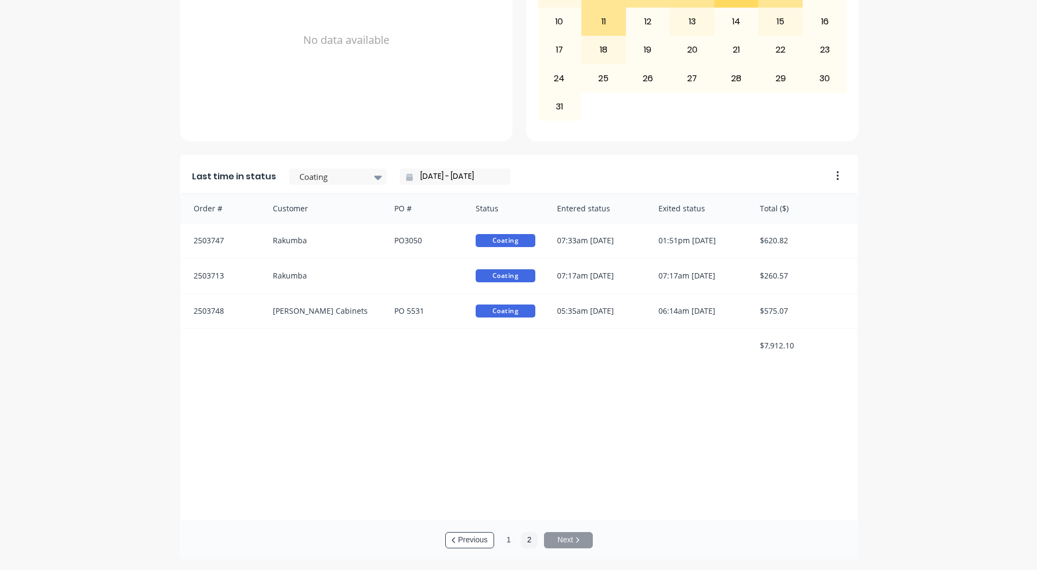
click at [505, 544] on button "1" at bounding box center [508, 540] width 16 height 16
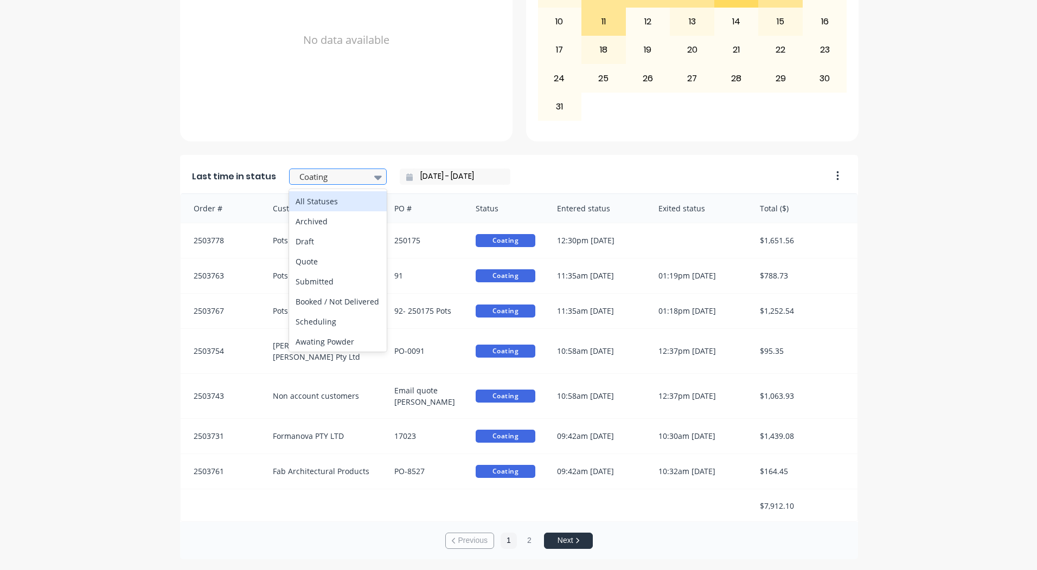
click at [317, 176] on div at bounding box center [332, 177] width 68 height 14
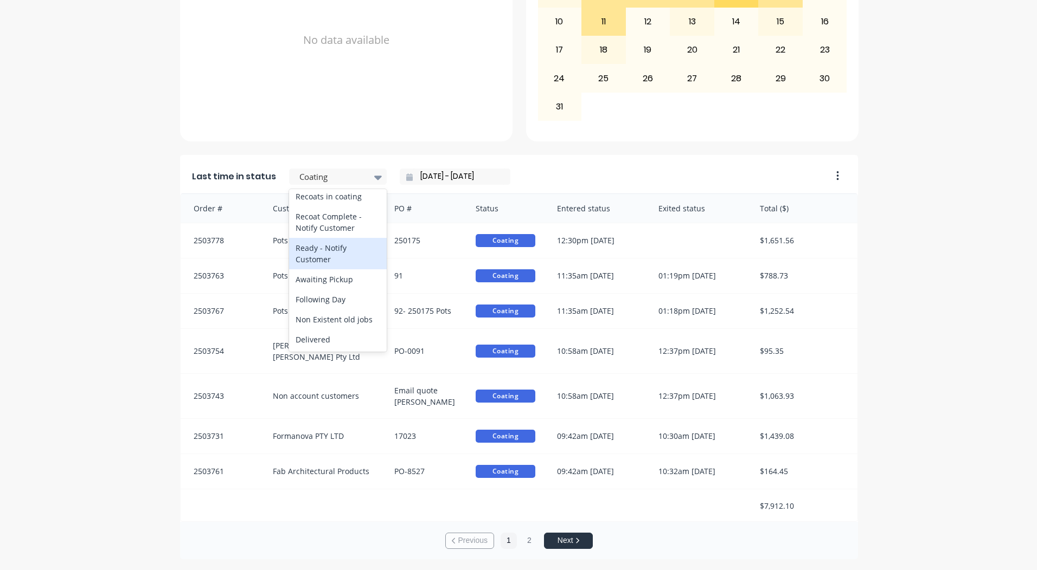
click at [326, 269] on div "Ready - Notify Customer" at bounding box center [338, 253] width 98 height 31
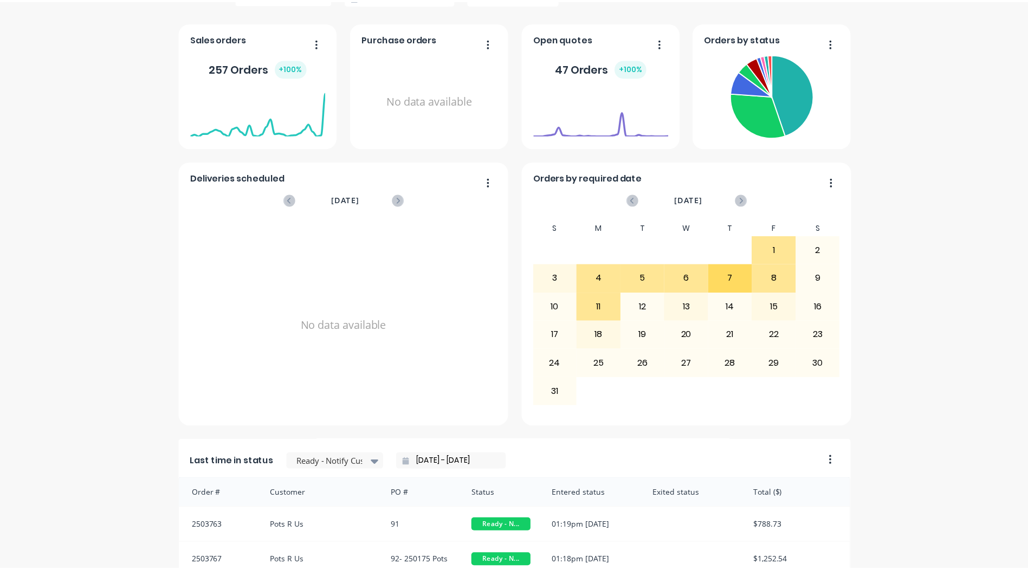
scroll to position [0, 0]
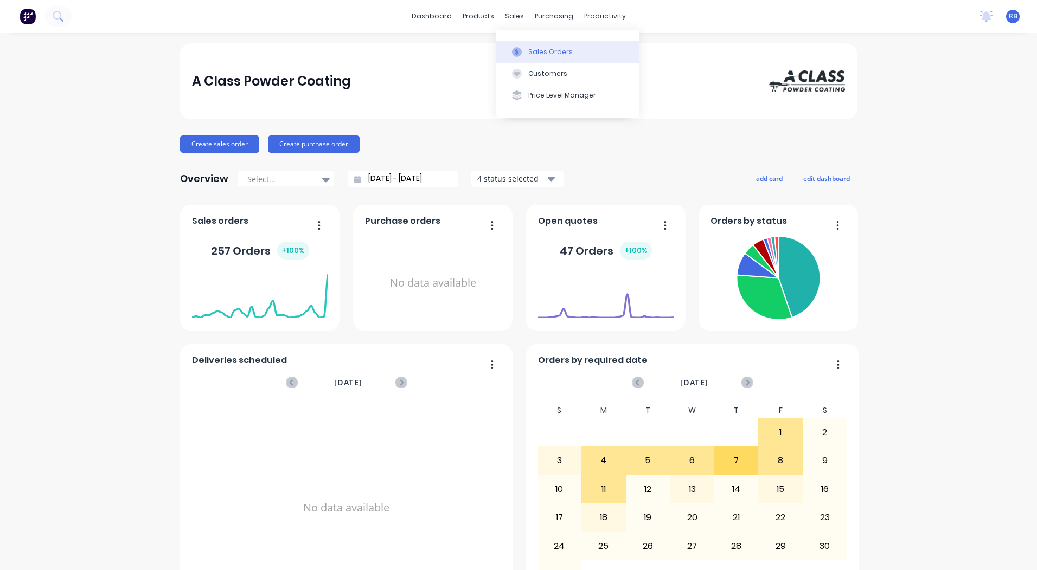
click at [529, 51] on div "Sales Orders" at bounding box center [550, 52] width 44 height 10
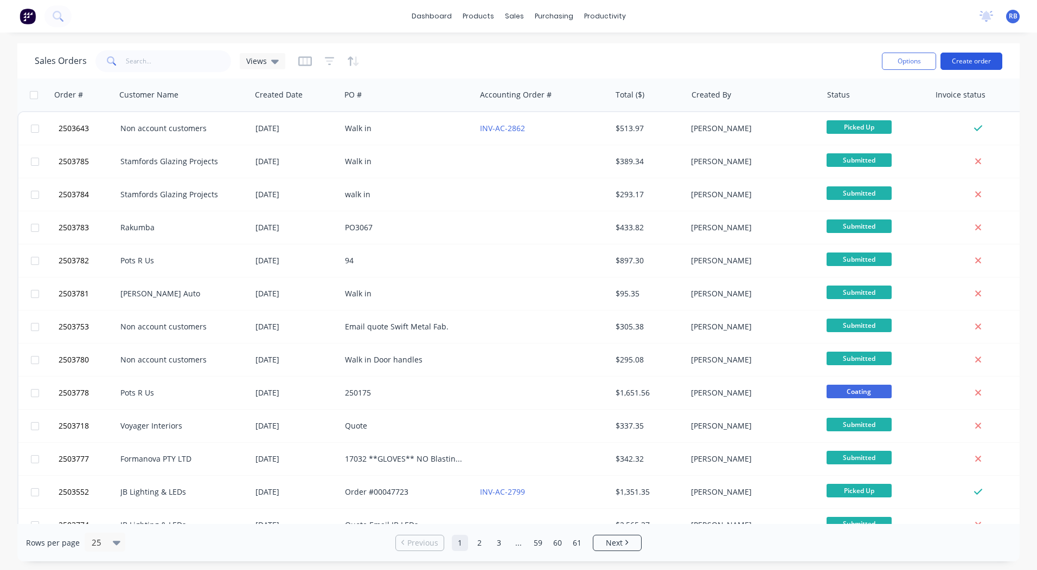
click at [969, 61] on button "Create order" at bounding box center [971, 61] width 62 height 17
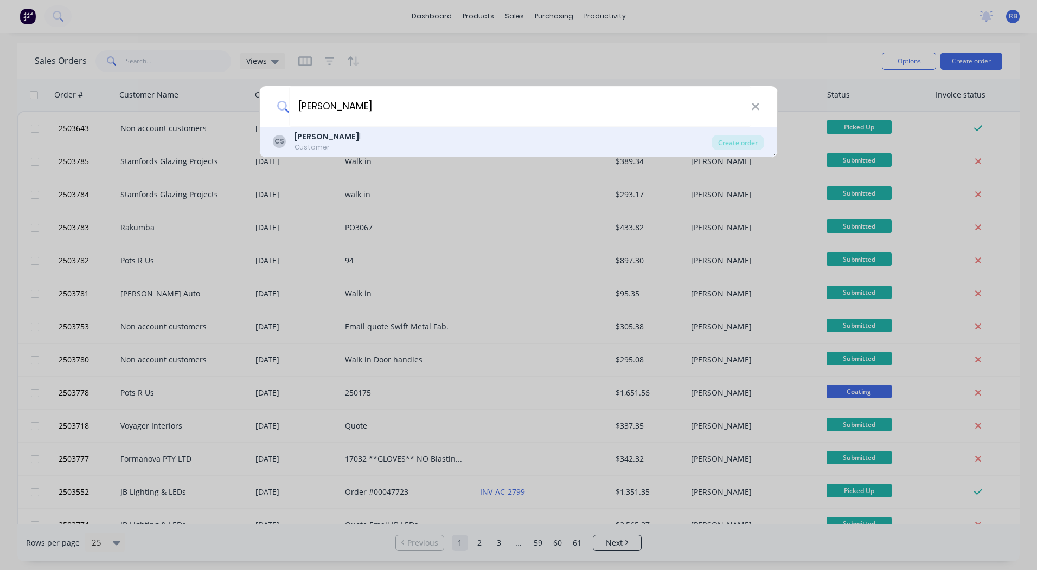
type input "cm stee"
click at [326, 132] on div "CM Stee l" at bounding box center [327, 136] width 66 height 11
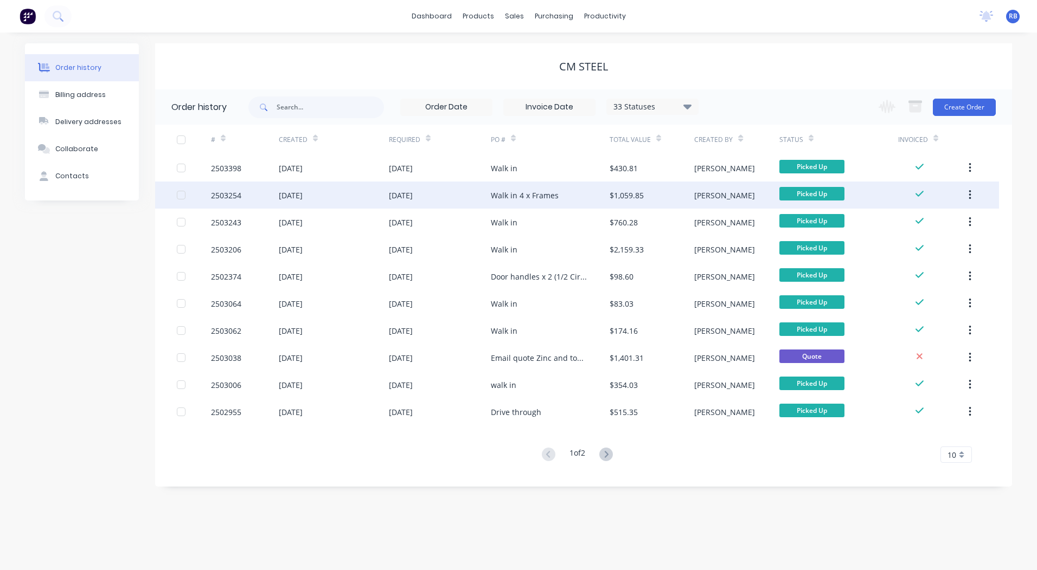
click at [505, 198] on div "Walk in 4 x Frames" at bounding box center [525, 195] width 68 height 11
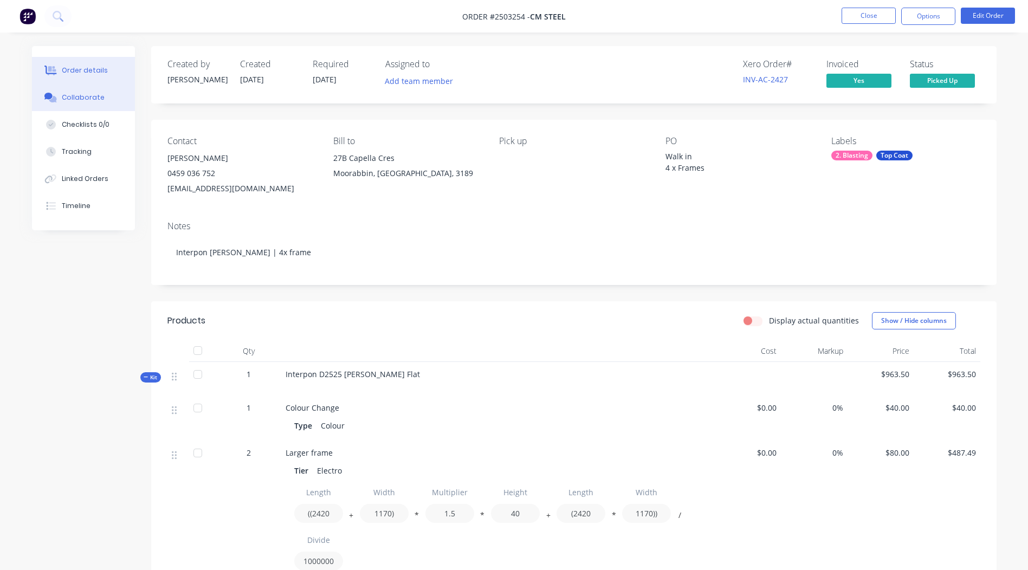
click at [73, 99] on div "Collaborate" at bounding box center [83, 98] width 43 height 10
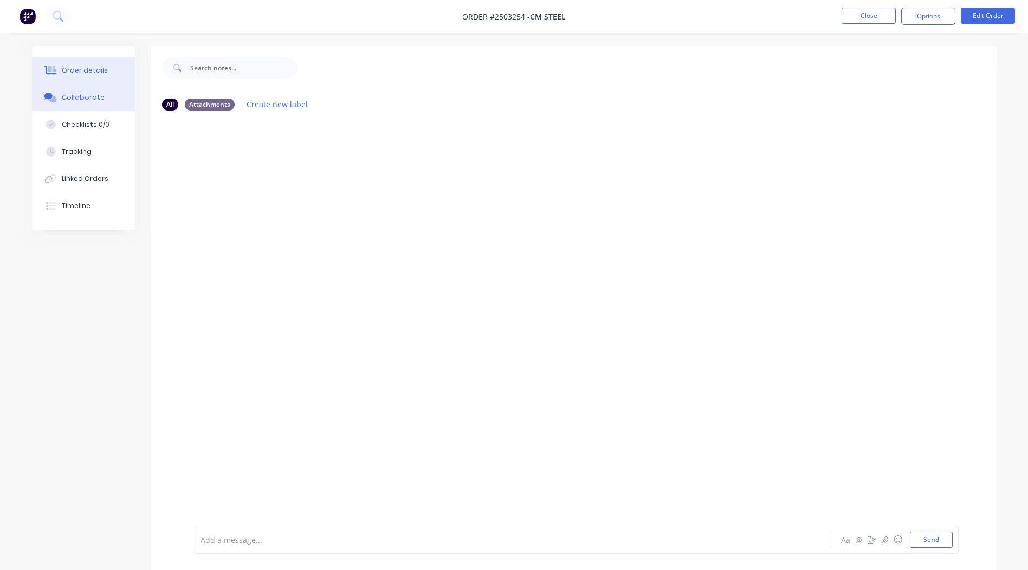
click at [89, 73] on div "Order details" at bounding box center [85, 71] width 46 height 10
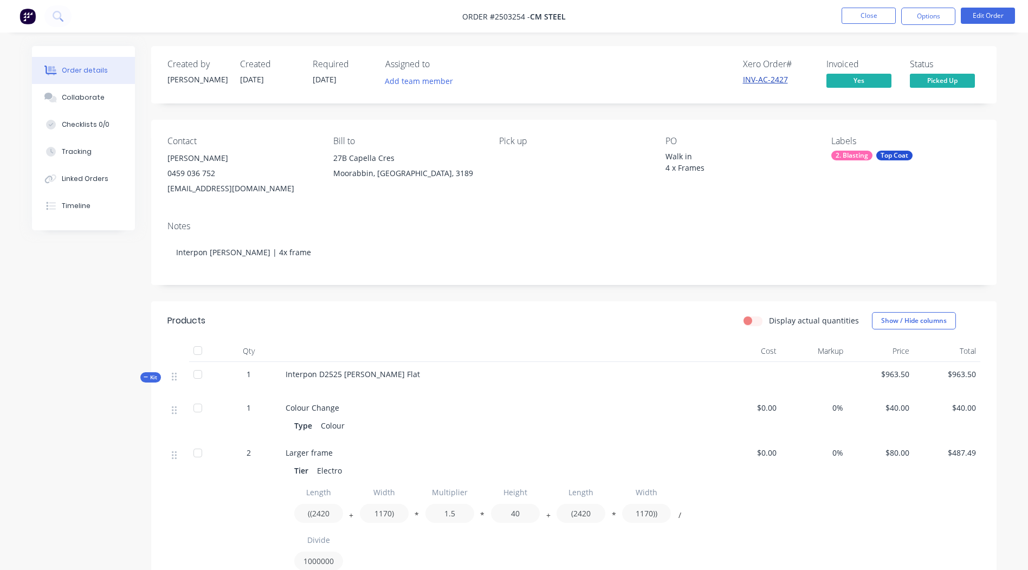
click at [750, 81] on link "INV-AC-2427" at bounding box center [765, 79] width 45 height 10
click at [848, 11] on button "Close" at bounding box center [869, 16] width 54 height 16
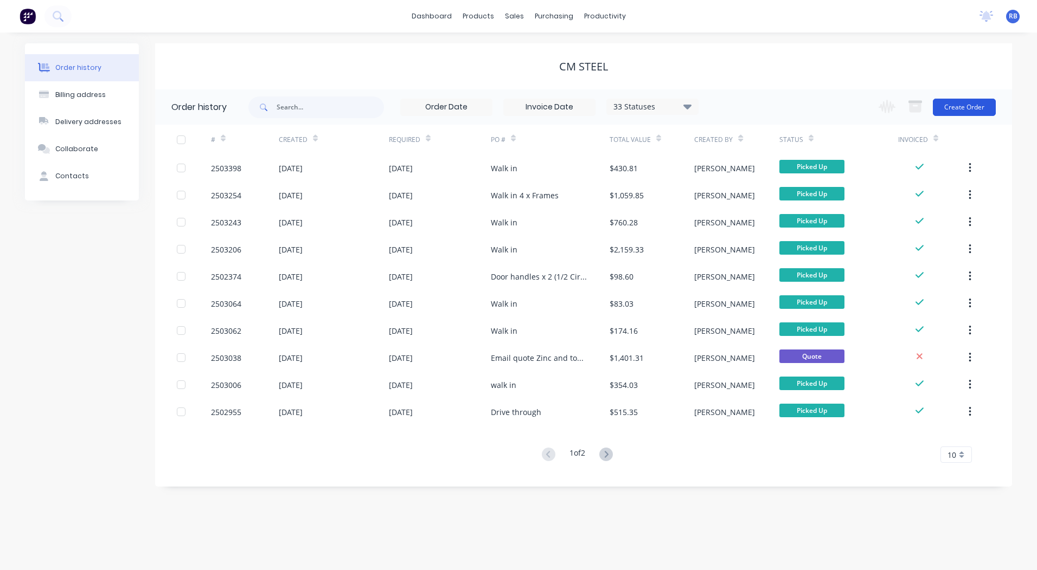
click at [943, 104] on button "Create Order" at bounding box center [963, 107] width 63 height 17
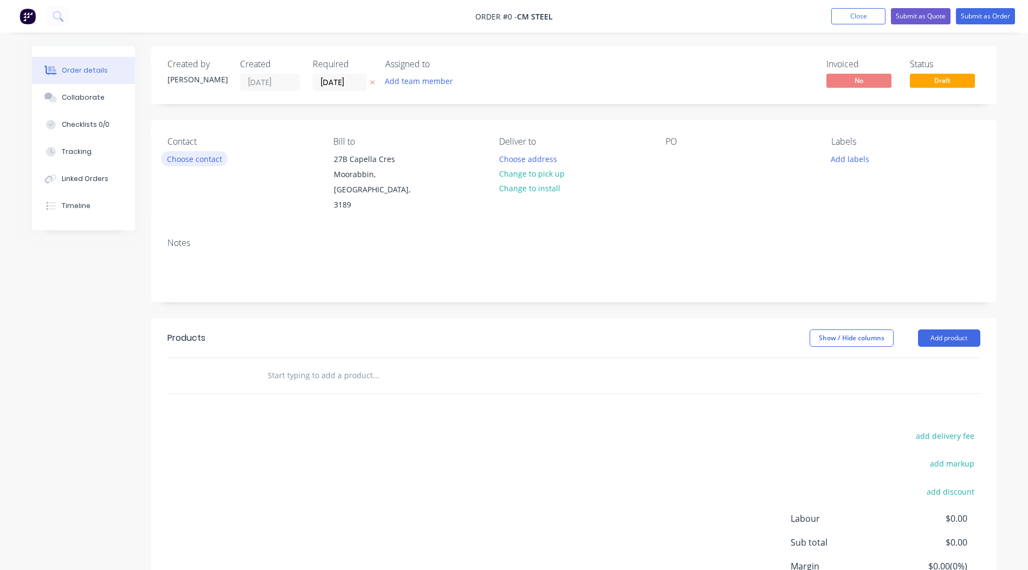
click at [202, 159] on button "Choose contact" at bounding box center [194, 158] width 67 height 15
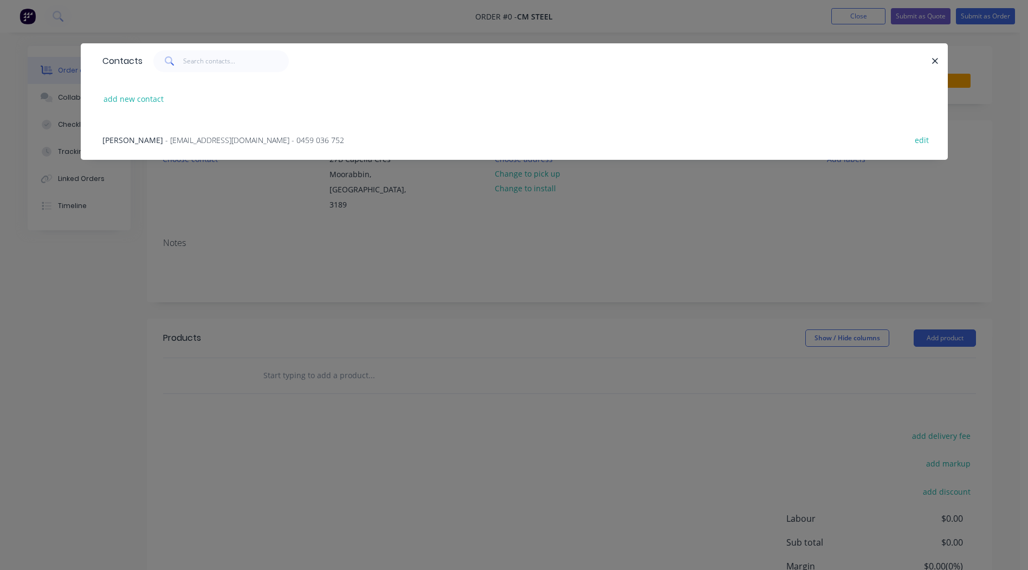
click at [165, 143] on span "- sales@cmsteel.net.au - 0459 036 752" at bounding box center [254, 140] width 179 height 10
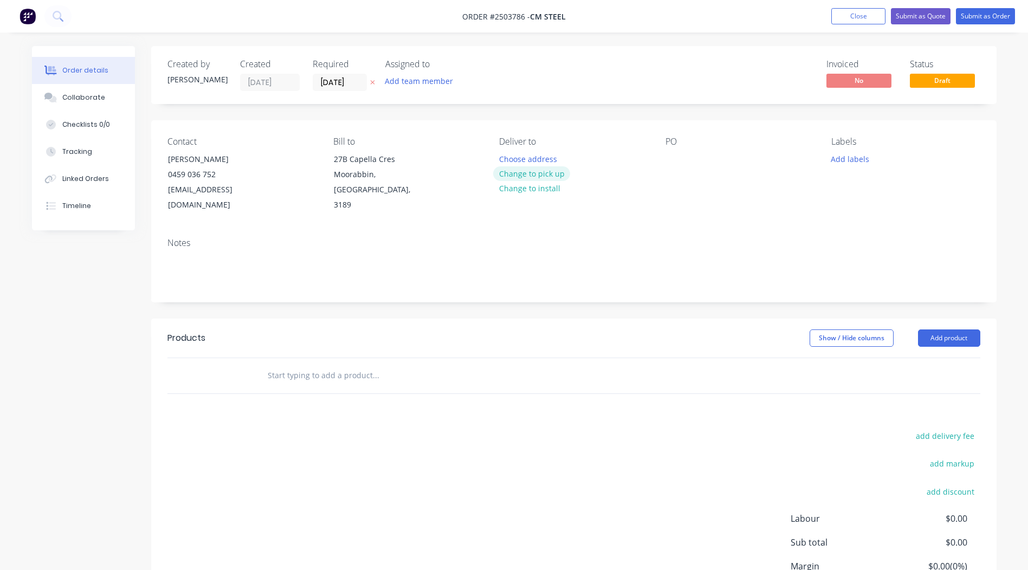
click at [522, 171] on button "Change to pick up" at bounding box center [531, 173] width 77 height 15
click at [660, 154] on div "Contact Cory 0459 036 752 sales@cmsteel.net.au Bill to 27B Capella Cres Moorabb…" at bounding box center [574, 174] width 846 height 109
click at [667, 150] on div "PO" at bounding box center [740, 175] width 149 height 76
click at [671, 150] on div "PO" at bounding box center [740, 175] width 149 height 76
click at [673, 155] on div at bounding box center [674, 159] width 17 height 16
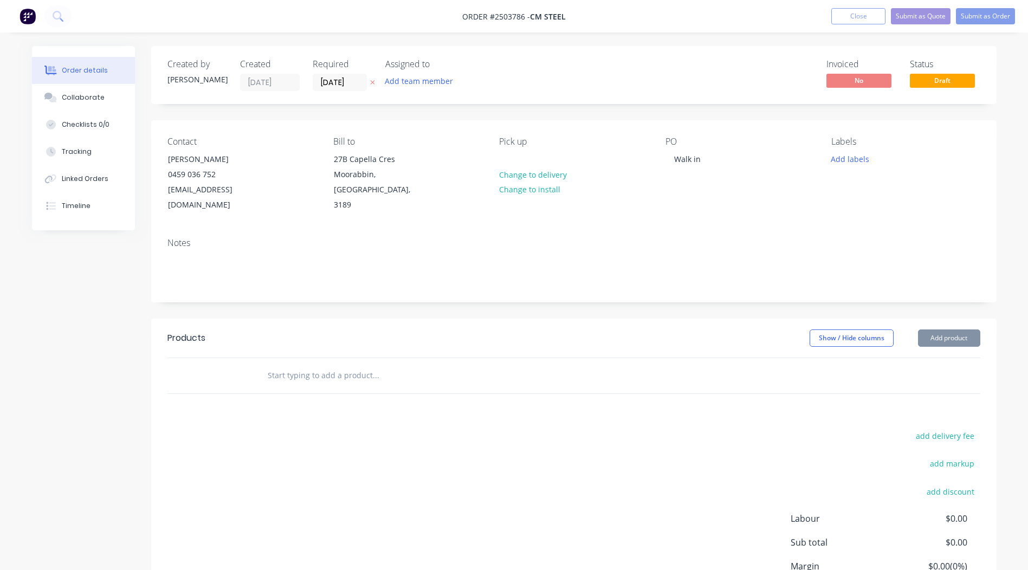
click at [311, 236] on div "Notes" at bounding box center [574, 265] width 846 height 73
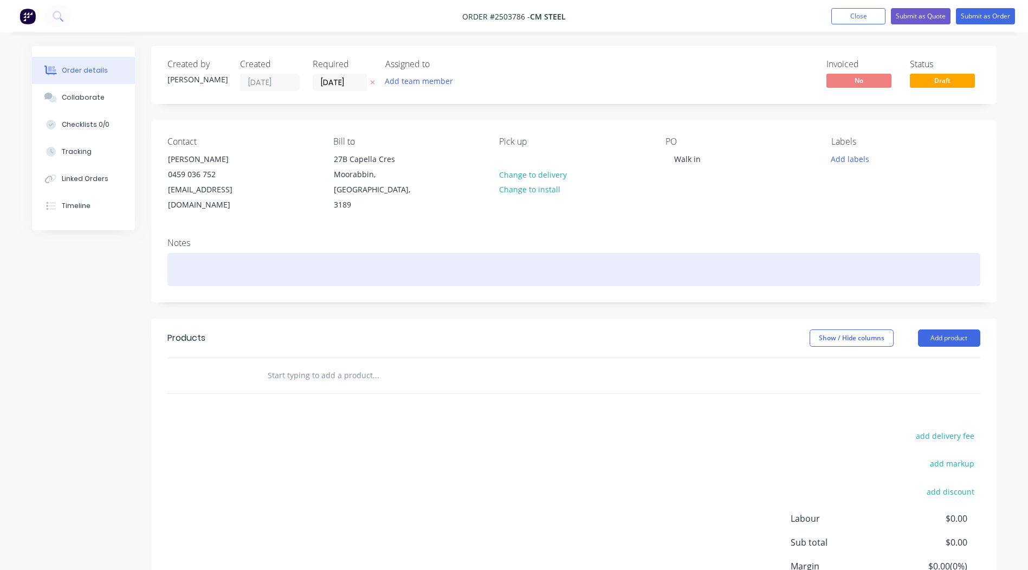
click at [280, 253] on div at bounding box center [574, 269] width 813 height 33
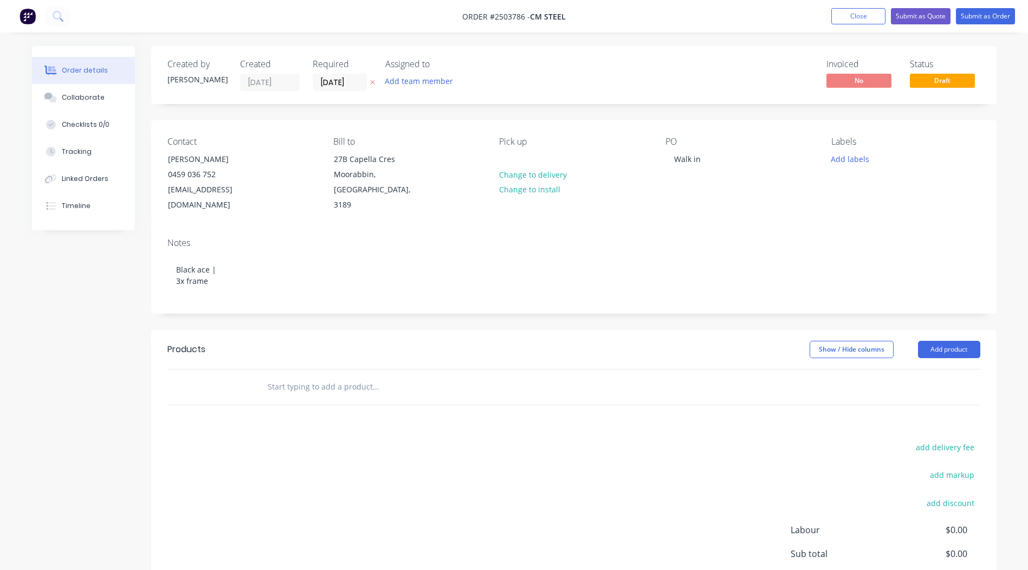
click at [494, 330] on header "Products Show / Hide columns Add product" at bounding box center [574, 349] width 846 height 39
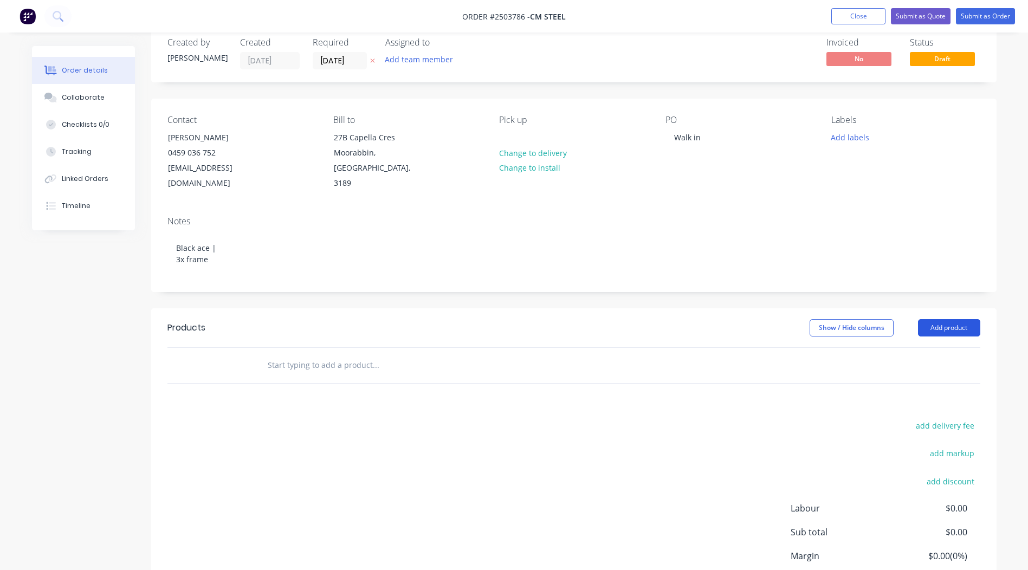
click at [960, 319] on button "Add product" at bounding box center [949, 327] width 62 height 17
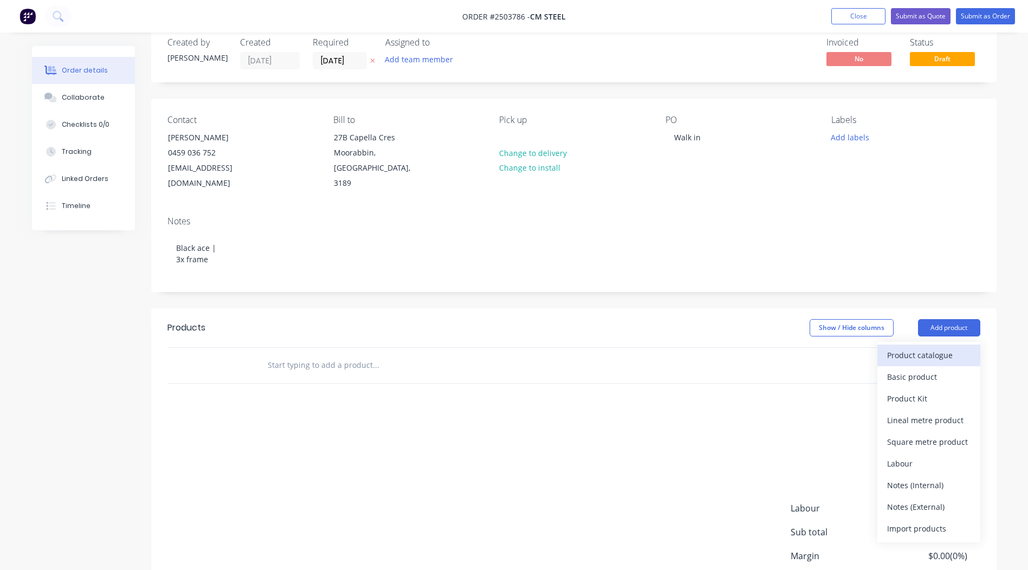
click at [926, 347] on div "Product catalogue" at bounding box center [928, 355] width 83 height 16
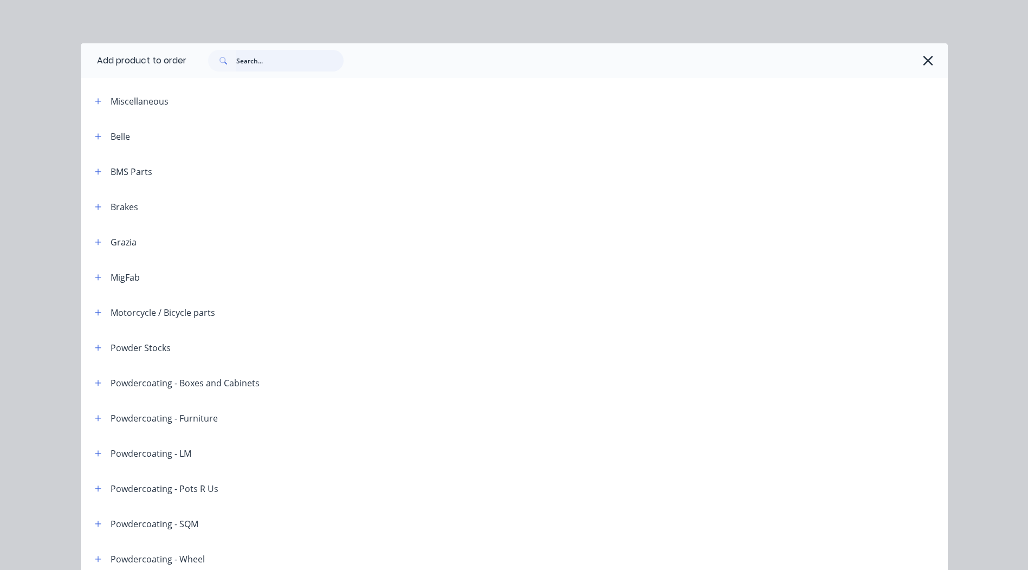
click at [292, 58] on input "text" at bounding box center [289, 61] width 107 height 22
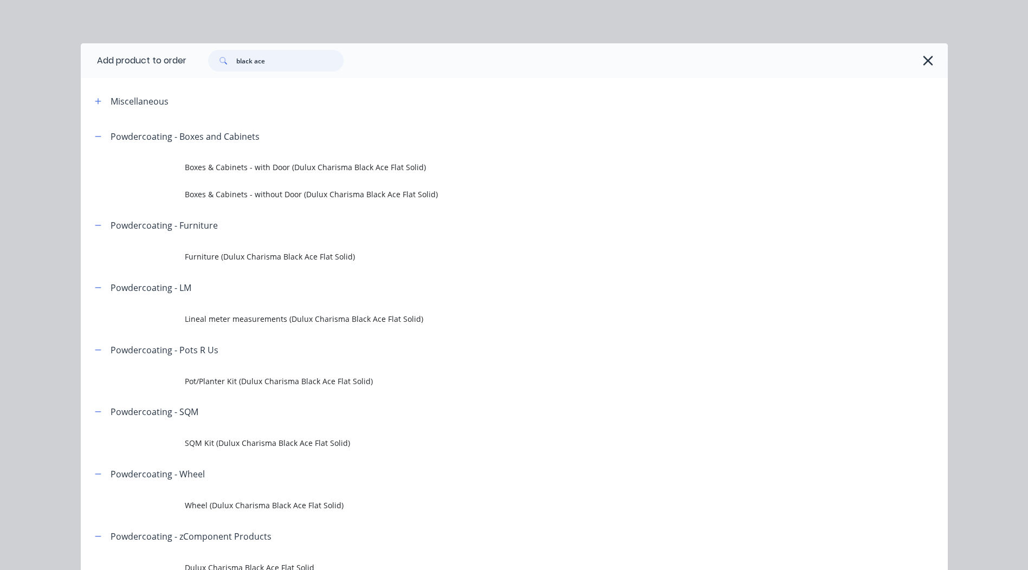
type input "black ace"
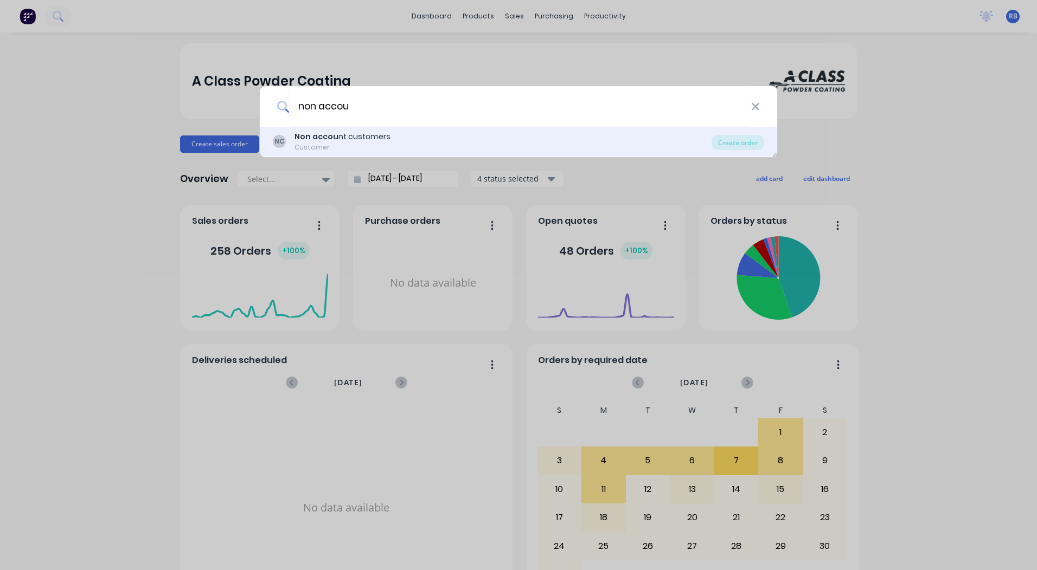
type input "non accou"
click at [376, 139] on div "Non accou nt customers" at bounding box center [342, 136] width 96 height 11
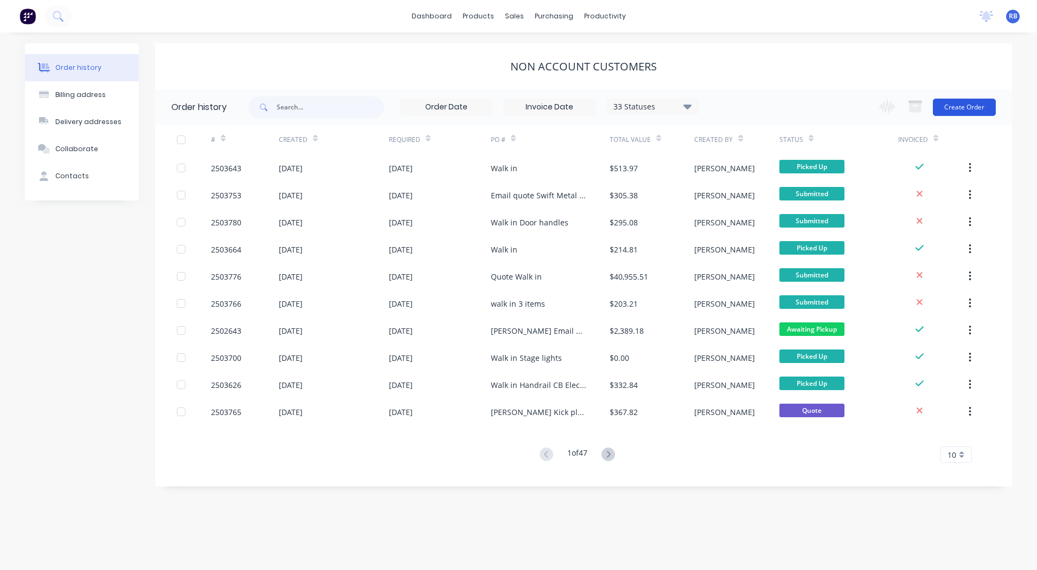
click at [966, 113] on button "Create Order" at bounding box center [963, 107] width 63 height 17
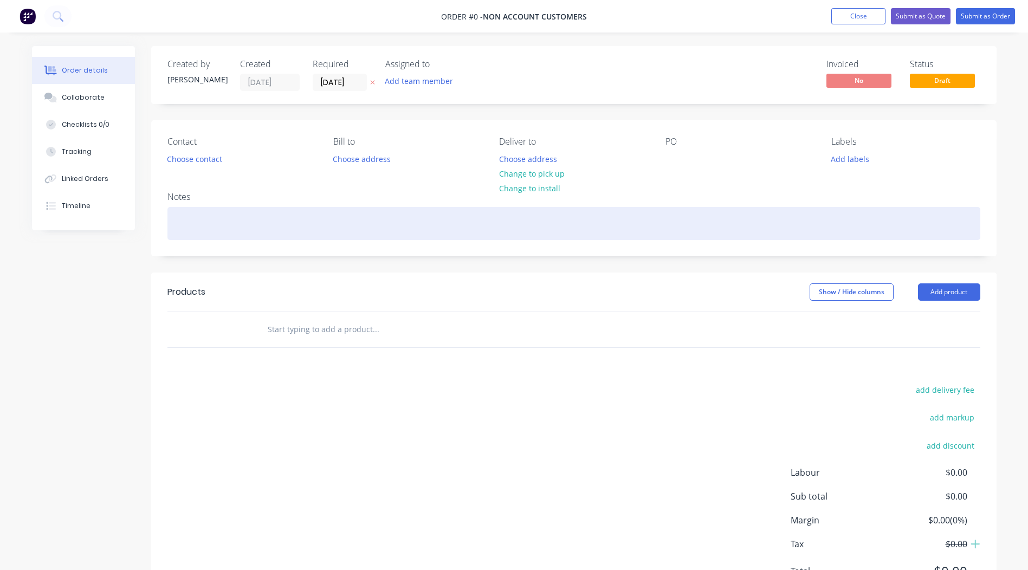
click at [198, 213] on div at bounding box center [574, 223] width 813 height 33
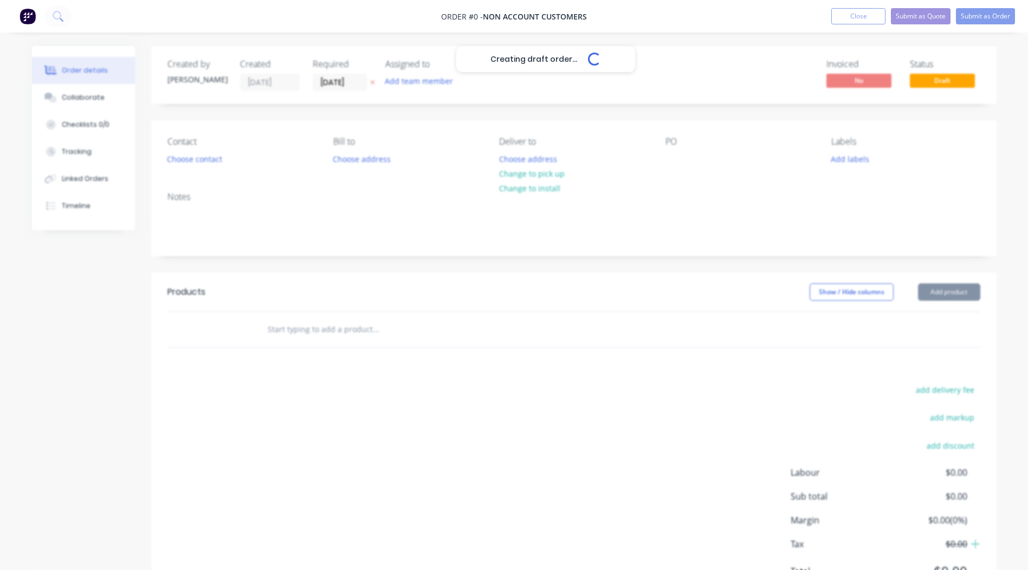
click at [948, 299] on div "Creating draft order... Loading... Order details Collaborate Checklists 0/0 Tra…" at bounding box center [514, 335] width 987 height 578
click at [963, 298] on button "Add product" at bounding box center [949, 292] width 62 height 17
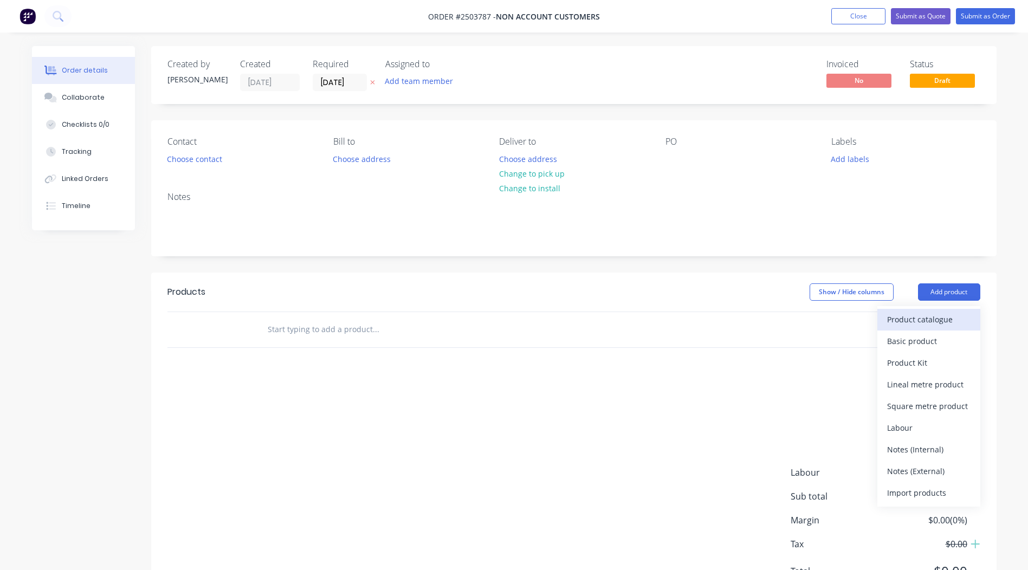
click at [920, 324] on div "Product catalogue" at bounding box center [928, 320] width 83 height 16
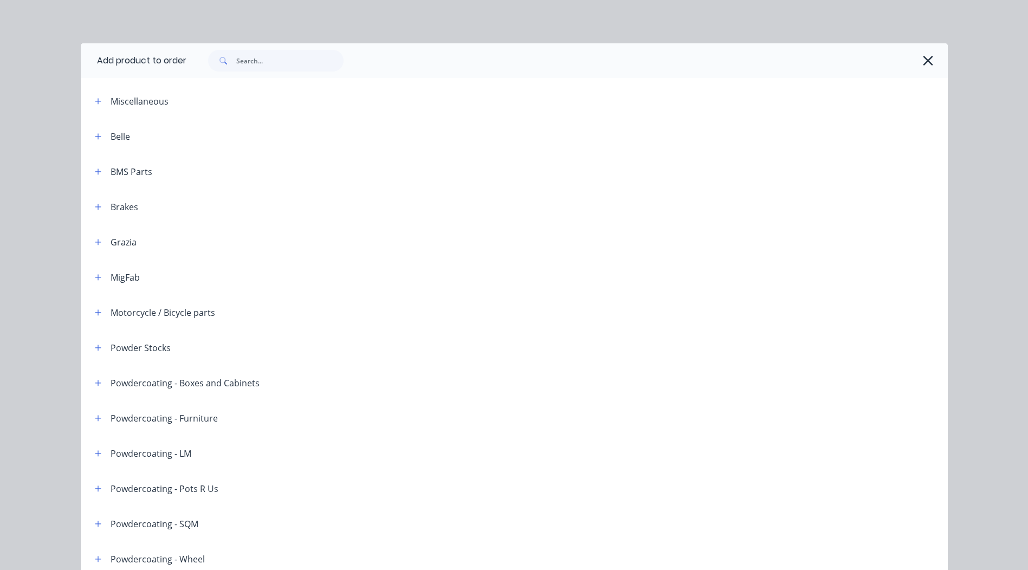
click at [218, 53] on span at bounding box center [222, 61] width 28 height 22
click at [252, 57] on input "text" at bounding box center [289, 61] width 107 height 22
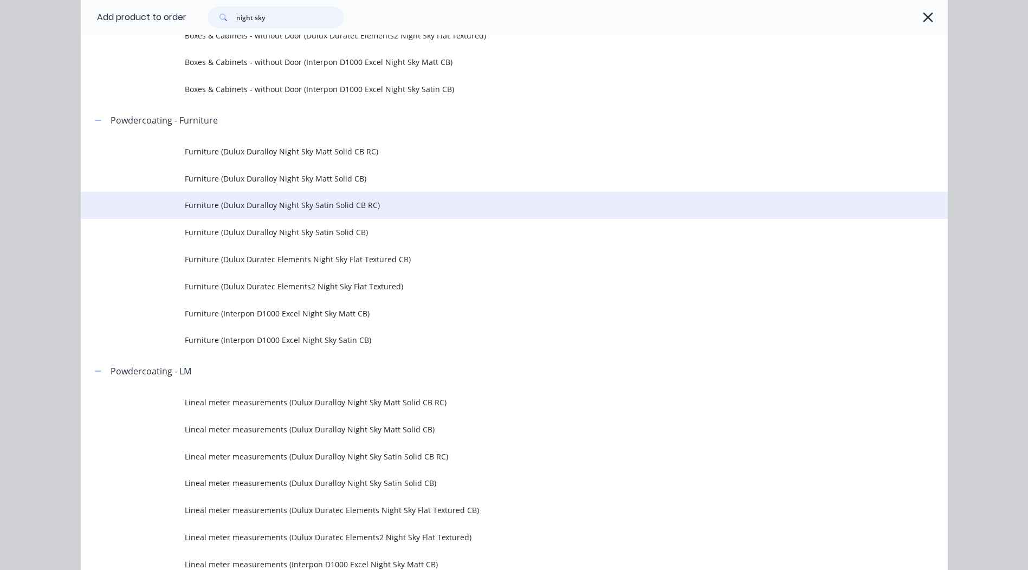
scroll to position [434, 0]
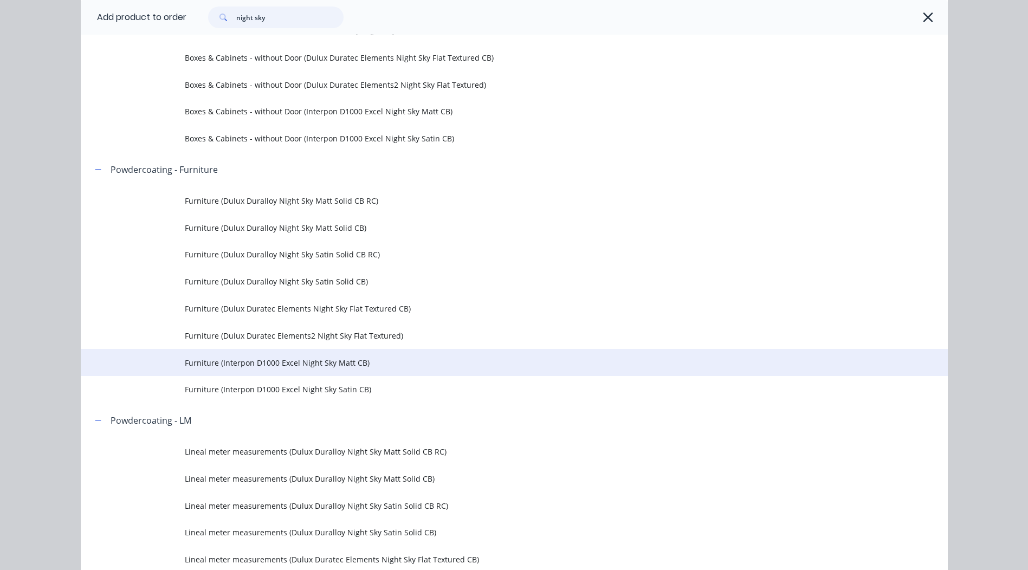
type input "night sky"
click at [279, 357] on span "Furniture (Interpon D1000 Excel Night Sky Matt CB)" at bounding box center [490, 362] width 610 height 11
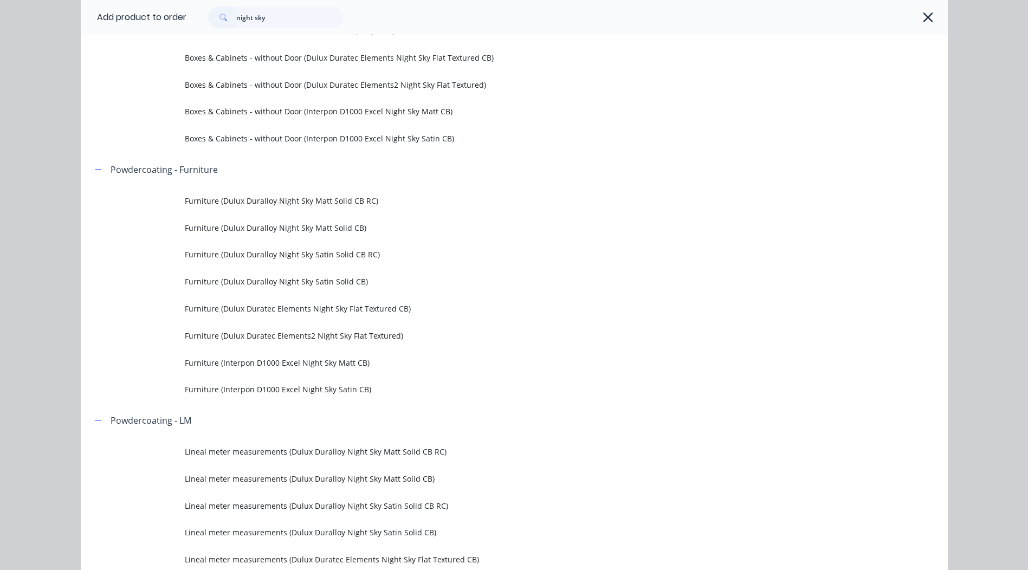
scroll to position [0, 0]
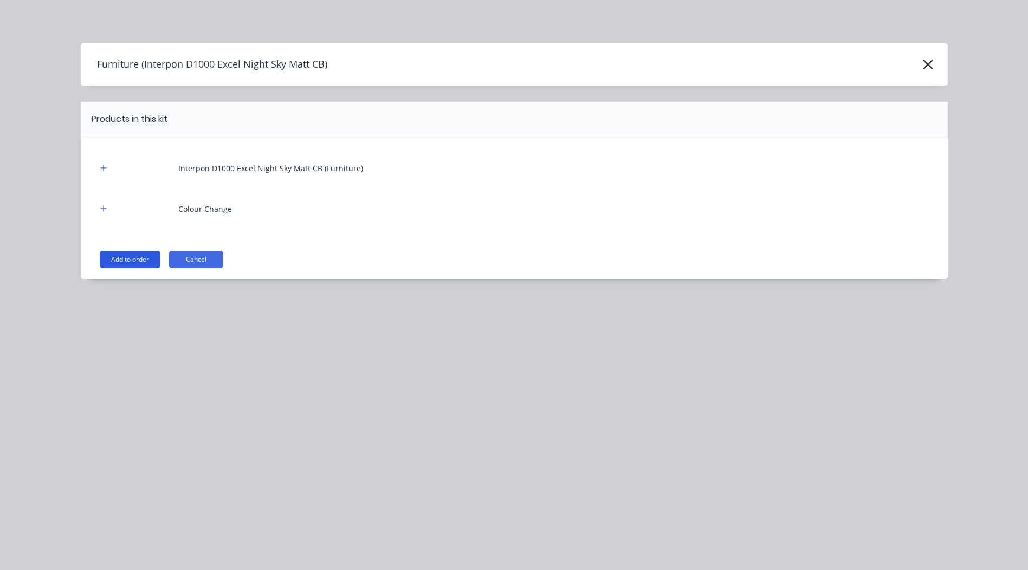
click at [131, 263] on button "Add to order" at bounding box center [130, 259] width 61 height 17
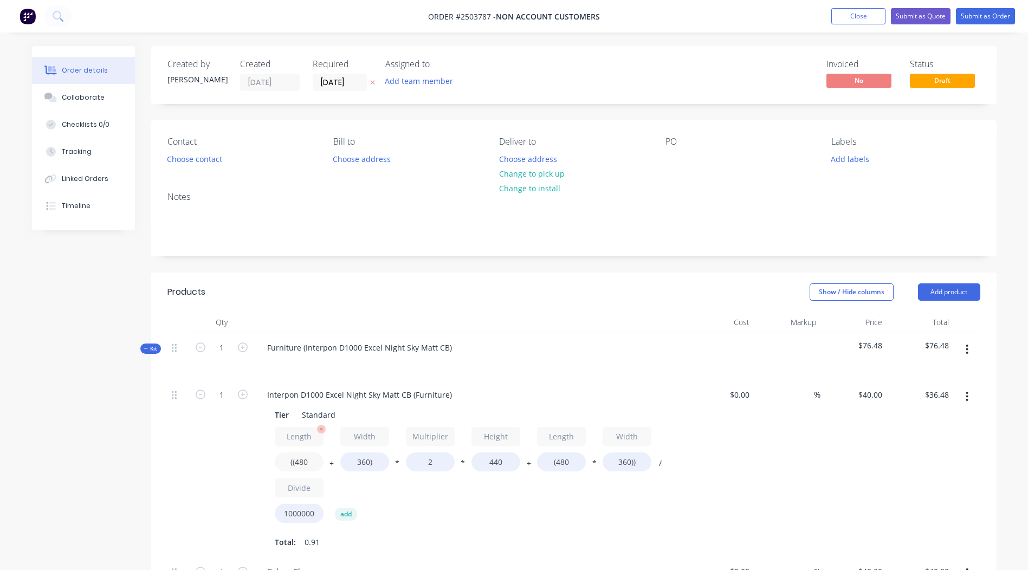
click at [311, 463] on input "((480" at bounding box center [299, 462] width 49 height 19
type input "((1600"
type input "$75.90"
click at [365, 464] on input "360)" at bounding box center [364, 462] width 49 height 19
type input "800)"
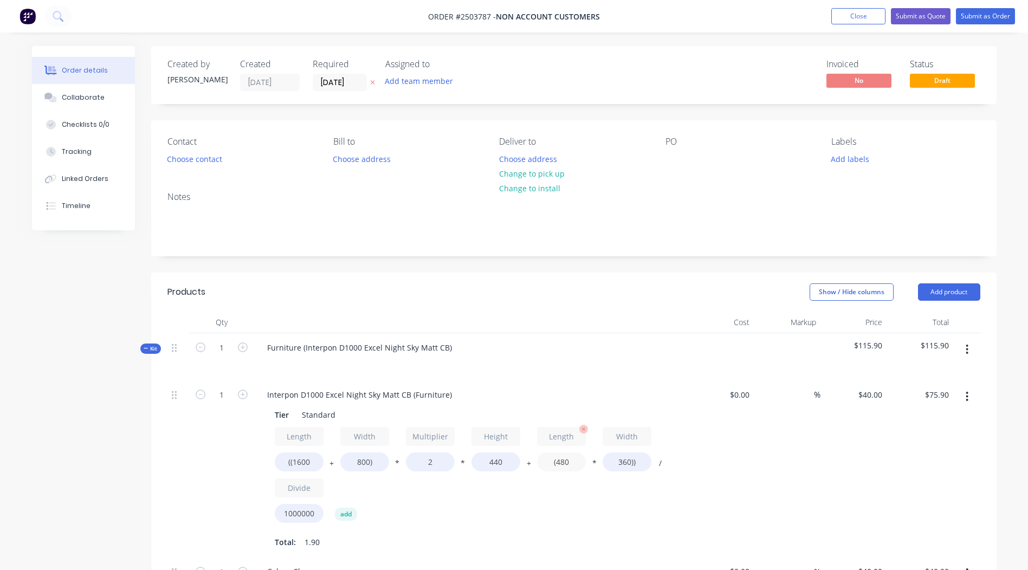
type input "$91.39"
click at [576, 462] on input "(480" at bounding box center [561, 462] width 49 height 19
type input "(1600"
type input "$107.52"
click at [628, 464] on input "360))" at bounding box center [627, 462] width 49 height 19
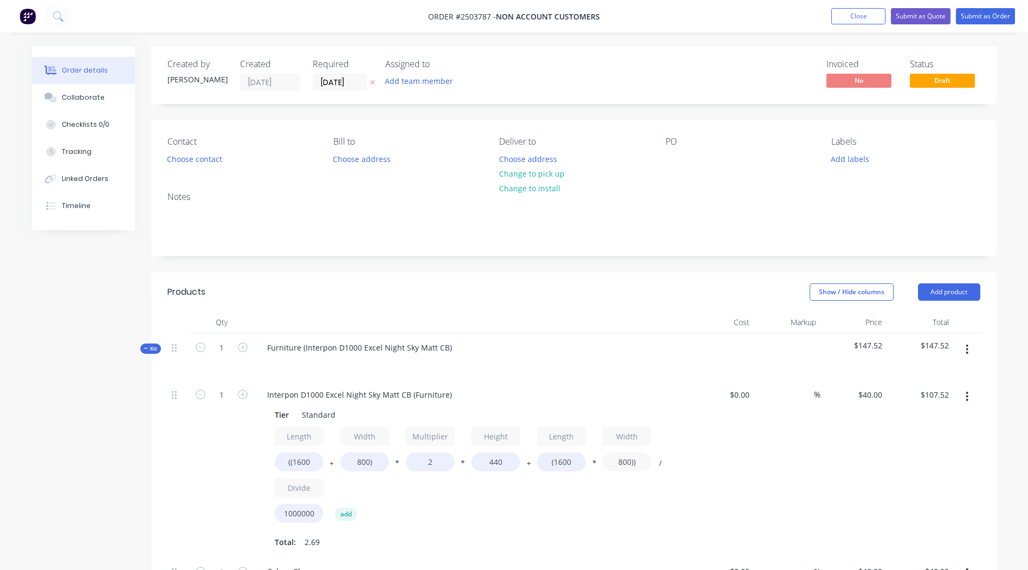
type input "800))"
type input "$135.68"
click at [825, 450] on div "$40.00 $40.00" at bounding box center [854, 469] width 67 height 177
drag, startPoint x: 506, startPoint y: 461, endPoint x: 349, endPoint y: 477, distance: 158.0
click at [373, 474] on div "Length ((1600 + Width 800) * Multiplier 2 * Height 440 + Length (1600 * Width 8…" at bounding box center [471, 477] width 392 height 101
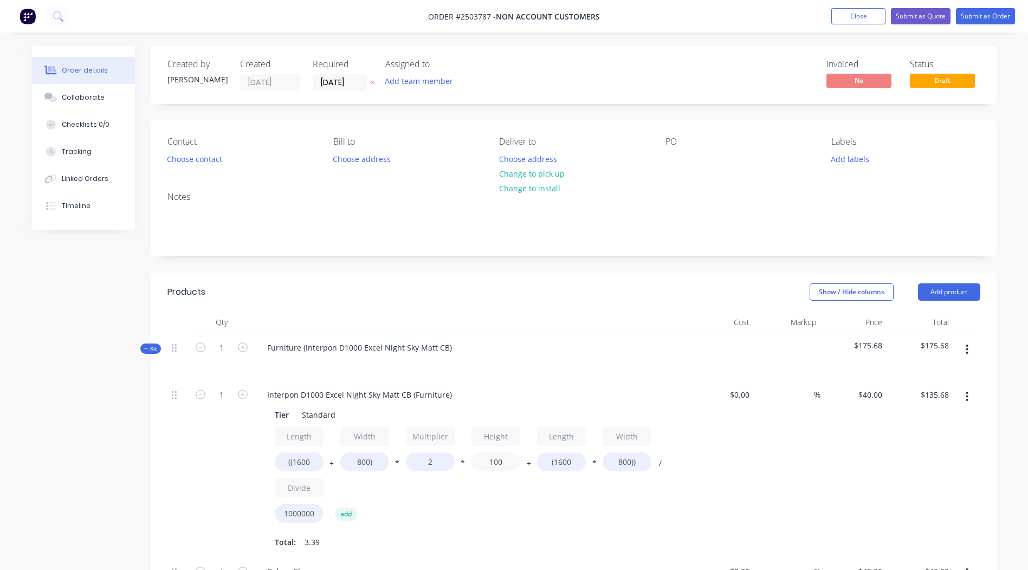
type input "100"
type input "$70.40"
click at [819, 422] on div "%" at bounding box center [787, 469] width 67 height 177
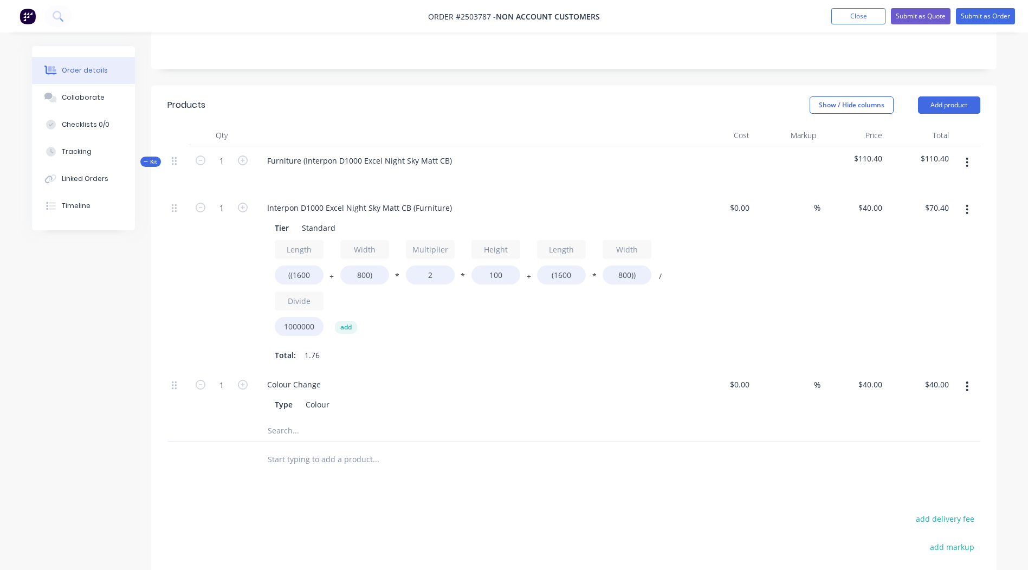
scroll to position [182, 0]
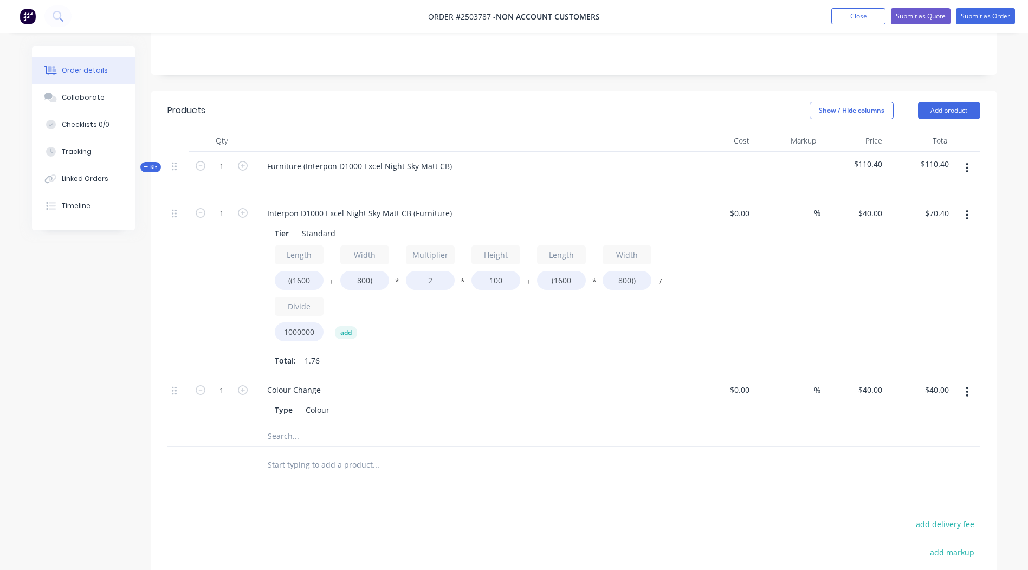
click at [939, 100] on header "Products Show / Hide columns Add product" at bounding box center [574, 110] width 846 height 39
click at [941, 105] on button "Add product" at bounding box center [949, 110] width 62 height 17
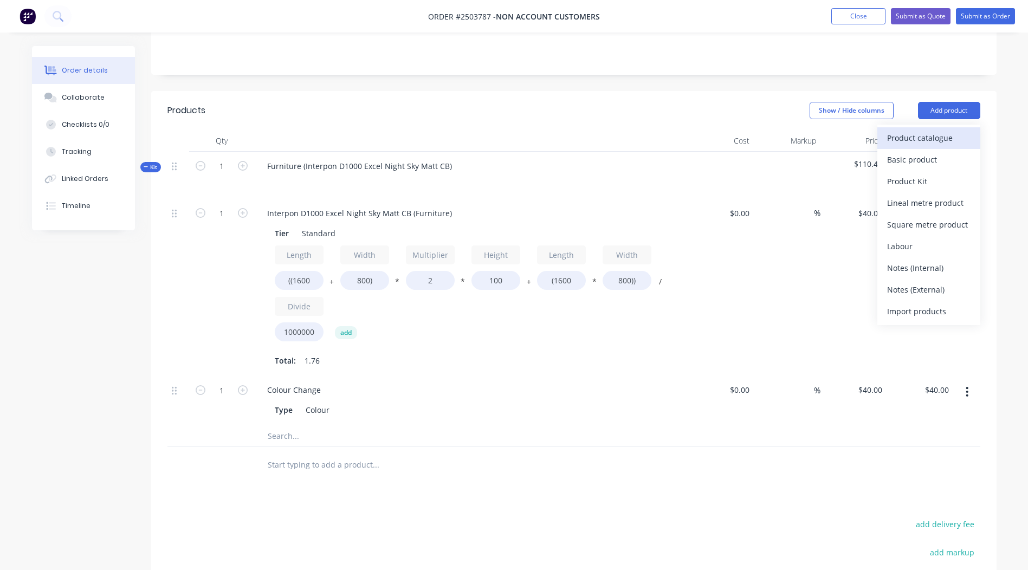
click at [928, 141] on div "Product catalogue" at bounding box center [928, 138] width 83 height 16
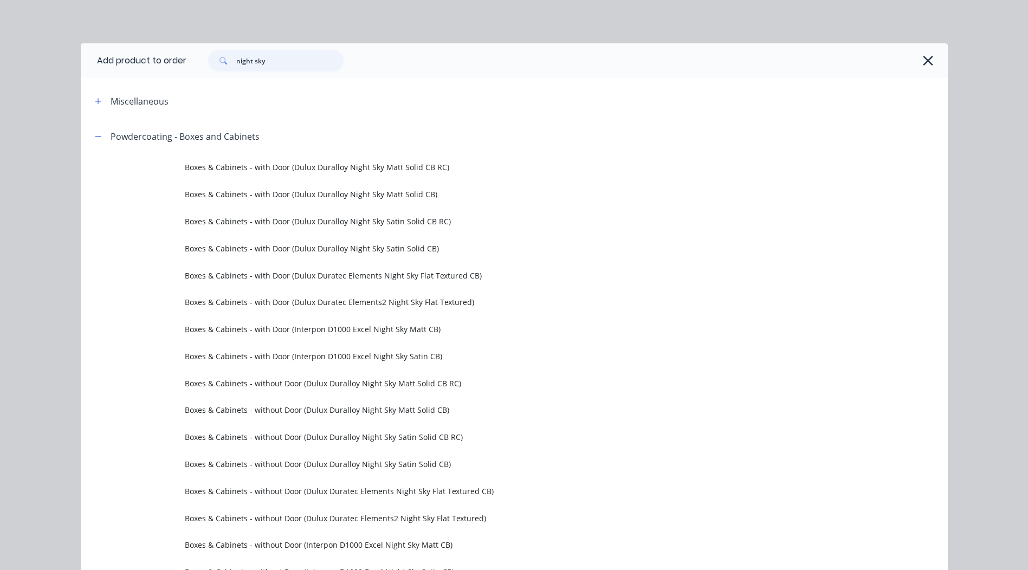
drag, startPoint x: 295, startPoint y: 55, endPoint x: 21, endPoint y: 86, distance: 275.5
click at [21, 86] on div "Add product to order night sky Miscellaneous Powdercoating - Boxes and Cabinets…" at bounding box center [514, 285] width 1028 height 570
click at [932, 60] on button "button" at bounding box center [928, 60] width 17 height 17
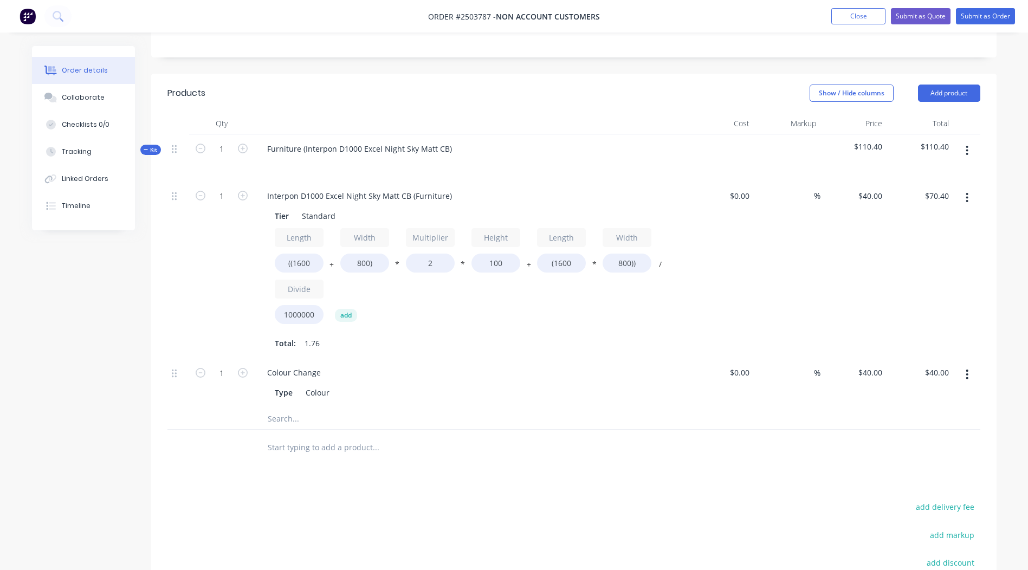
scroll to position [195, 0]
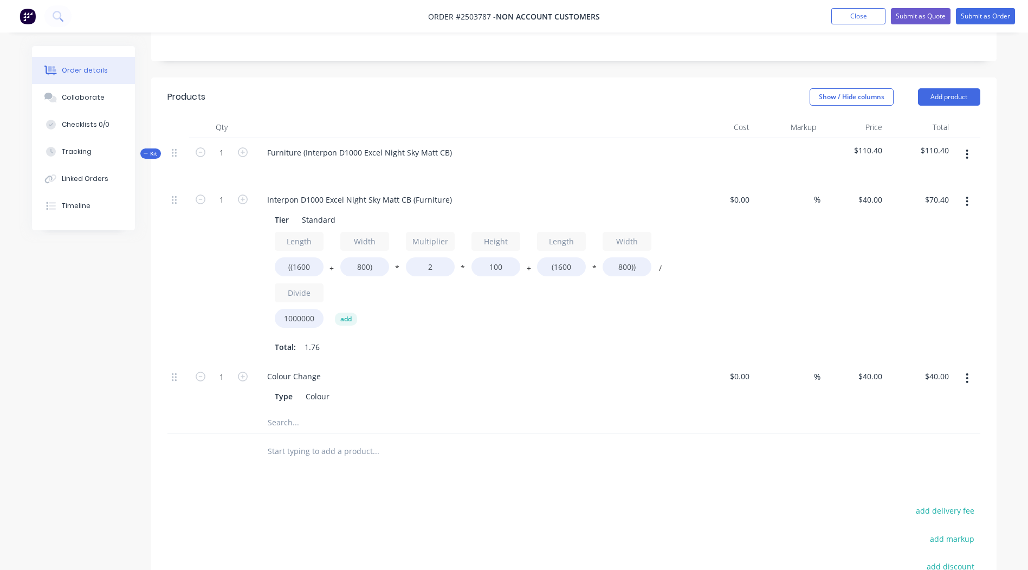
click at [968, 156] on icon "button" at bounding box center [967, 155] width 3 height 12
click at [944, 180] on div "Add product to kit" at bounding box center [928, 183] width 83 height 16
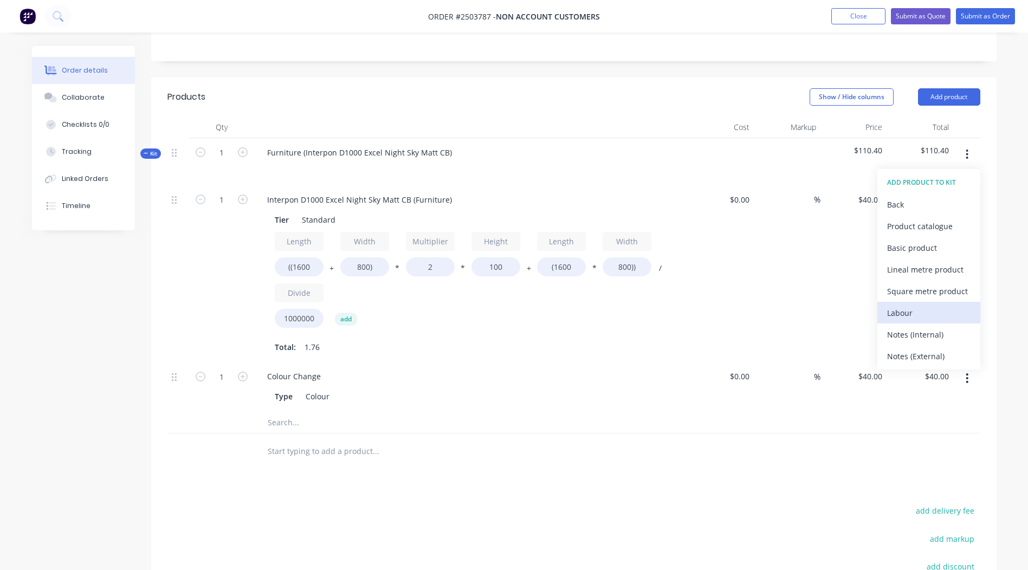
click at [925, 316] on div "Labour" at bounding box center [928, 313] width 83 height 16
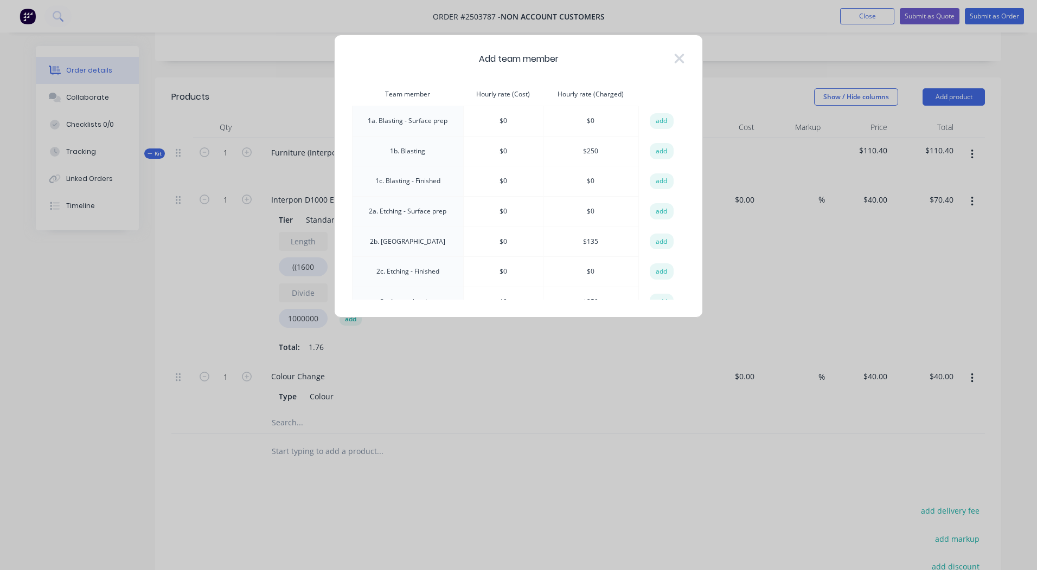
click at [683, 59] on icon at bounding box center [678, 58] width 11 height 15
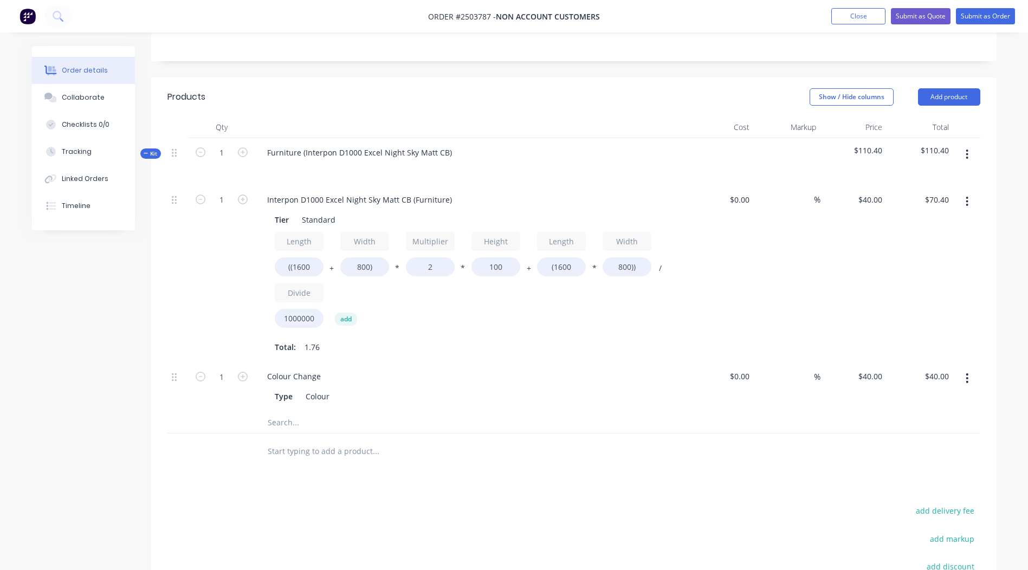
click at [970, 158] on button "button" at bounding box center [967, 155] width 25 height 20
click at [913, 181] on div "Add product to kit" at bounding box center [928, 183] width 83 height 16
click at [822, 437] on div at bounding box center [574, 451] width 813 height 35
click at [960, 153] on button "button" at bounding box center [967, 155] width 25 height 20
click at [422, 409] on div "Colour Change Type Colour" at bounding box center [471, 386] width 434 height 49
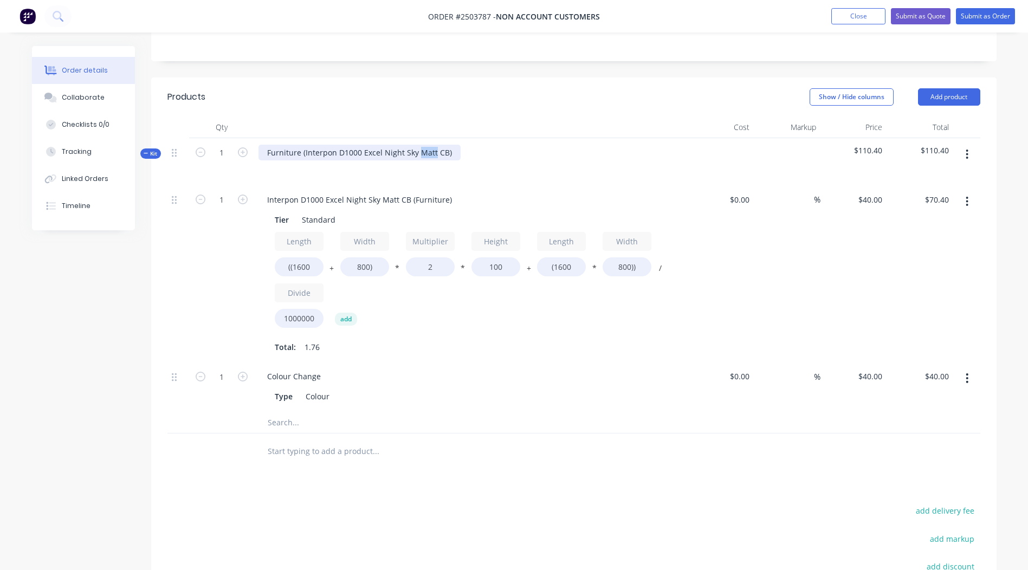
drag, startPoint x: 433, startPoint y: 152, endPoint x: 418, endPoint y: 157, distance: 15.4
click at [418, 157] on div "Furniture (Interpon D1000 Excel Night Sky Matt CB)" at bounding box center [360, 153] width 202 height 16
click at [595, 102] on div "Show / Hide columns Add product" at bounding box center [660, 96] width 640 height 17
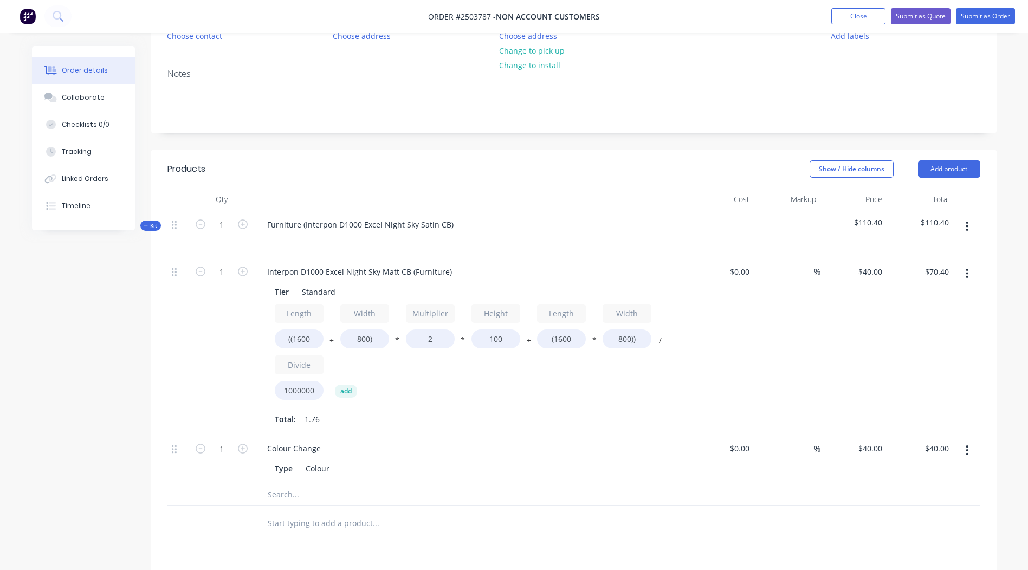
scroll to position [0, 0]
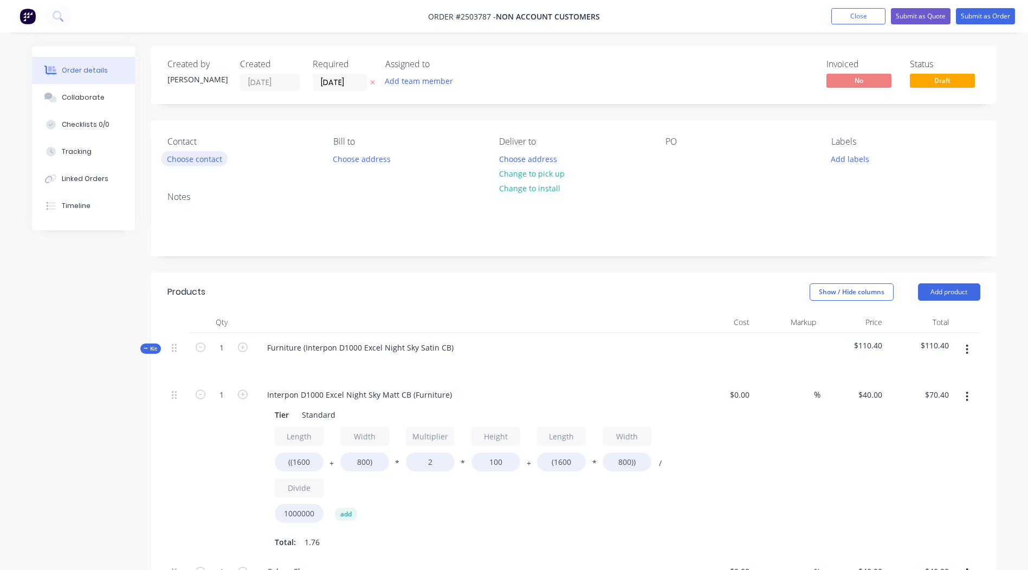
click at [190, 156] on button "Choose contact" at bounding box center [194, 158] width 67 height 15
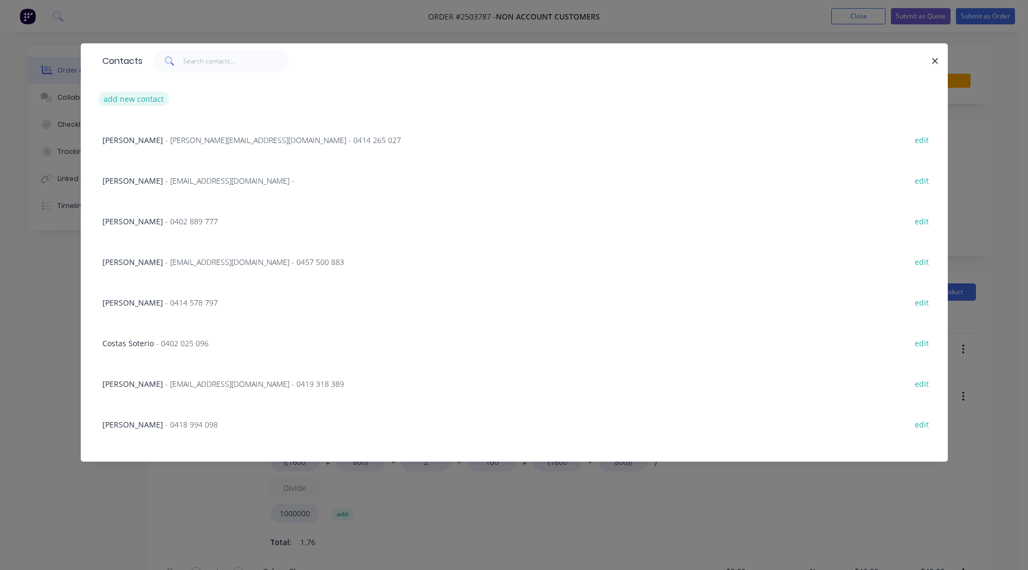
click at [139, 97] on button "add new contact" at bounding box center [134, 99] width 72 height 15
select select "AU"
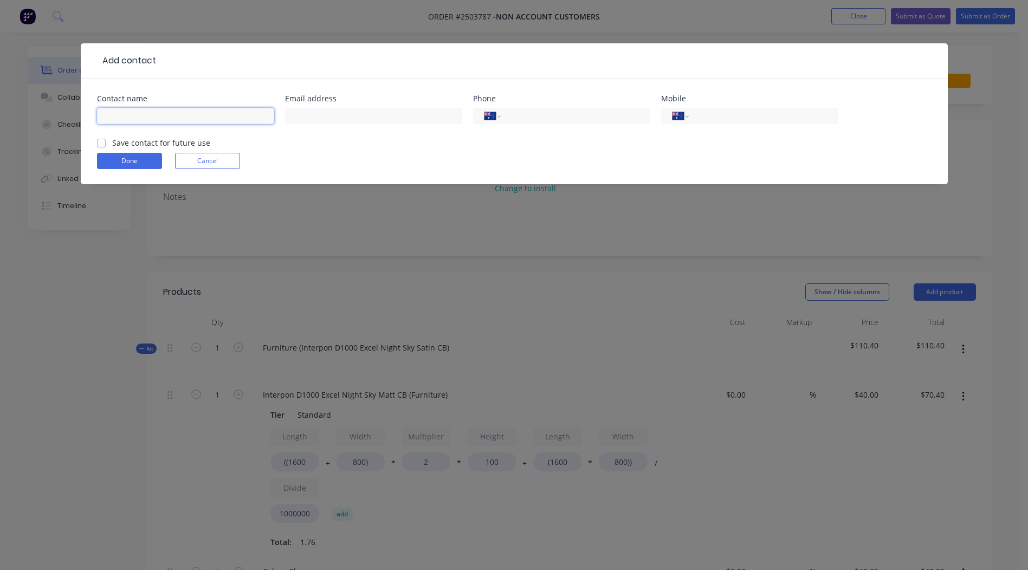
click at [157, 117] on input "text" at bounding box center [185, 116] width 177 height 16
type input "David"
click at [112, 142] on label "Save contact for future use" at bounding box center [161, 142] width 98 height 11
click at [101, 142] on input "Save contact for future use" at bounding box center [101, 142] width 9 height 10
checkbox input "true"
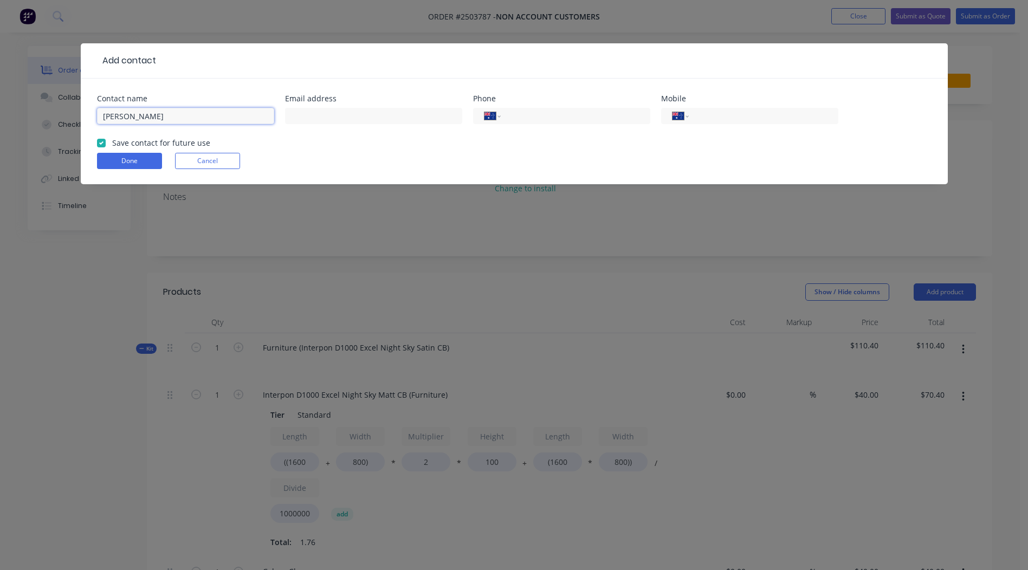
click at [164, 114] on input "David" at bounding box center [185, 116] width 177 height 16
type input "David Forbes"
click at [714, 118] on input "tel" at bounding box center [762, 116] width 130 height 12
type input "0413 150 922"
click at [607, 162] on div "Done Cancel" at bounding box center [514, 161] width 835 height 16
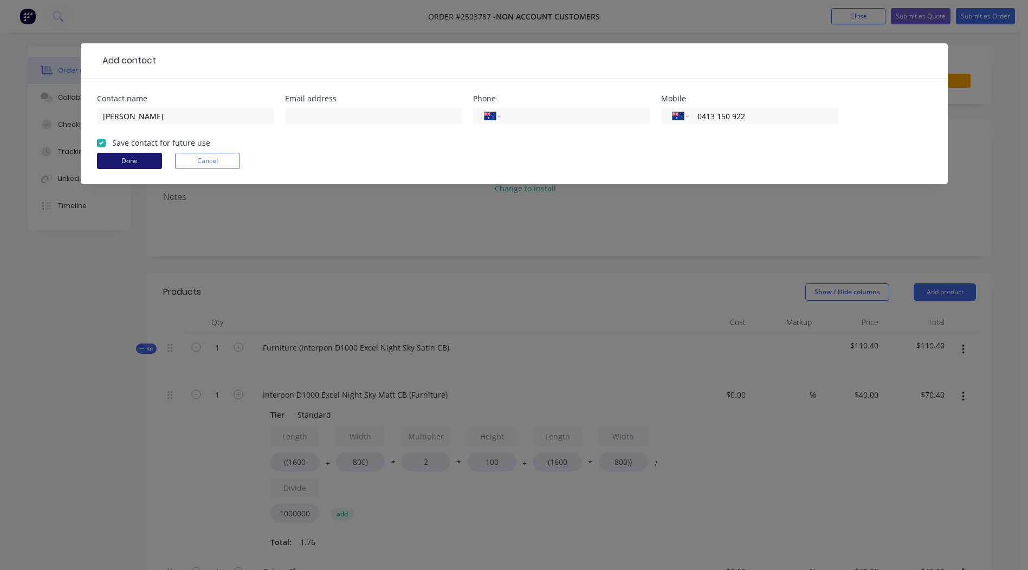
click at [133, 157] on button "Done" at bounding box center [129, 161] width 65 height 16
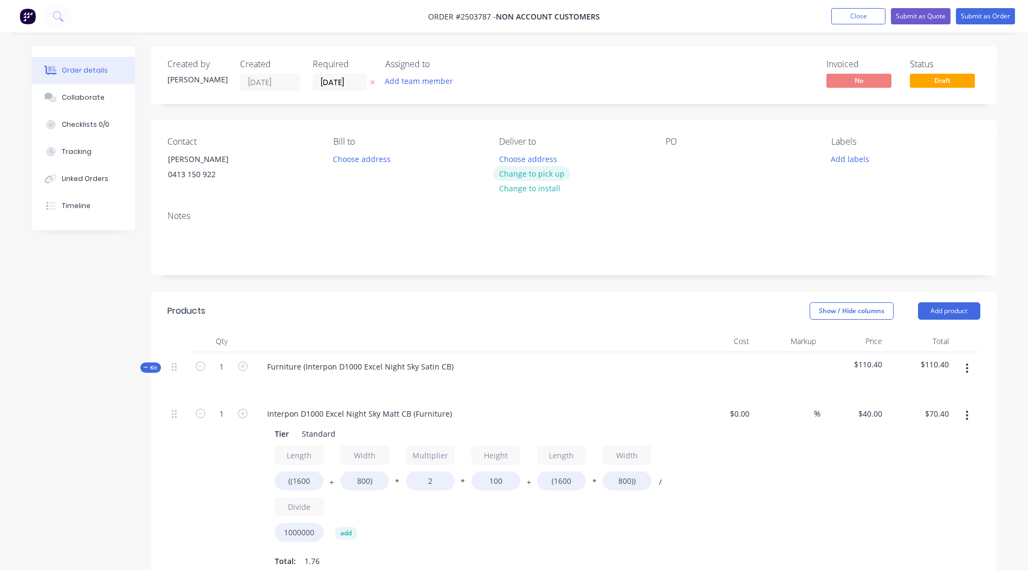
click at [525, 172] on button "Change to pick up" at bounding box center [531, 173] width 77 height 15
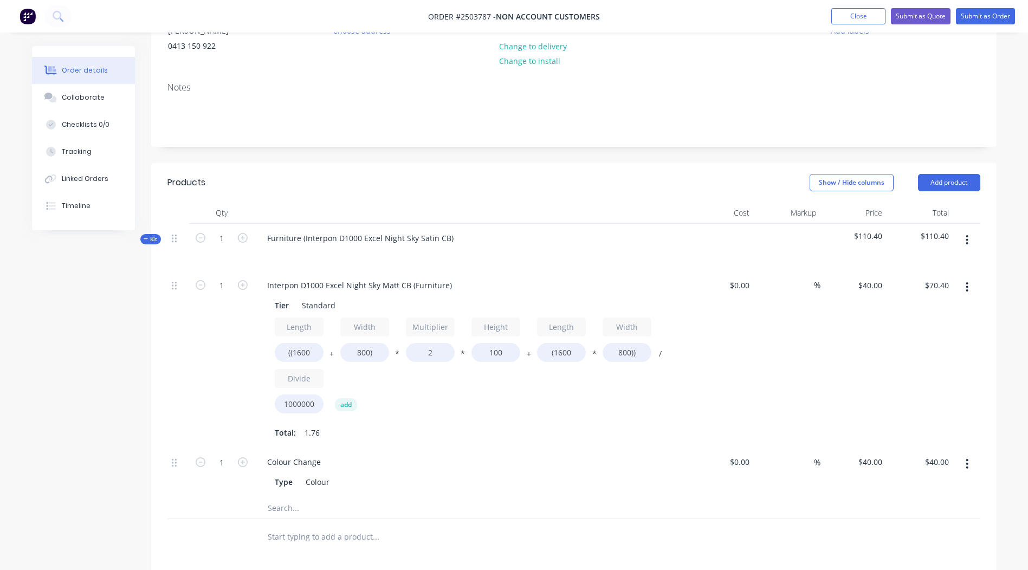
scroll to position [104, 0]
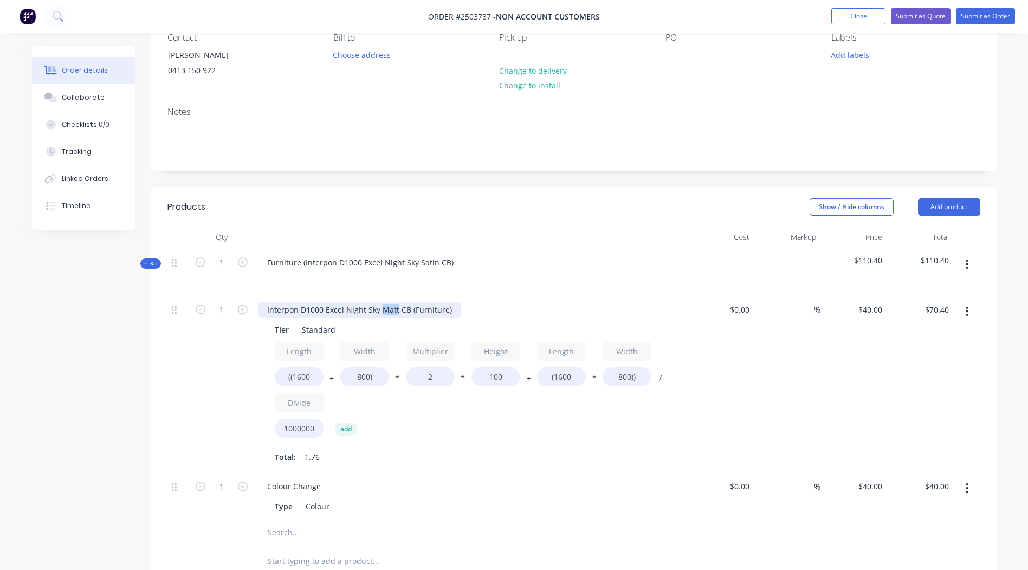
drag, startPoint x: 396, startPoint y: 308, endPoint x: 380, endPoint y: 316, distance: 17.7
click at [380, 316] on div "Interpon D1000 Excel Night Sky Matt CB (Furniture)" at bounding box center [360, 310] width 202 height 16
click at [878, 487] on input "$40.00" at bounding box center [872, 487] width 29 height 16
type input "$0.00"
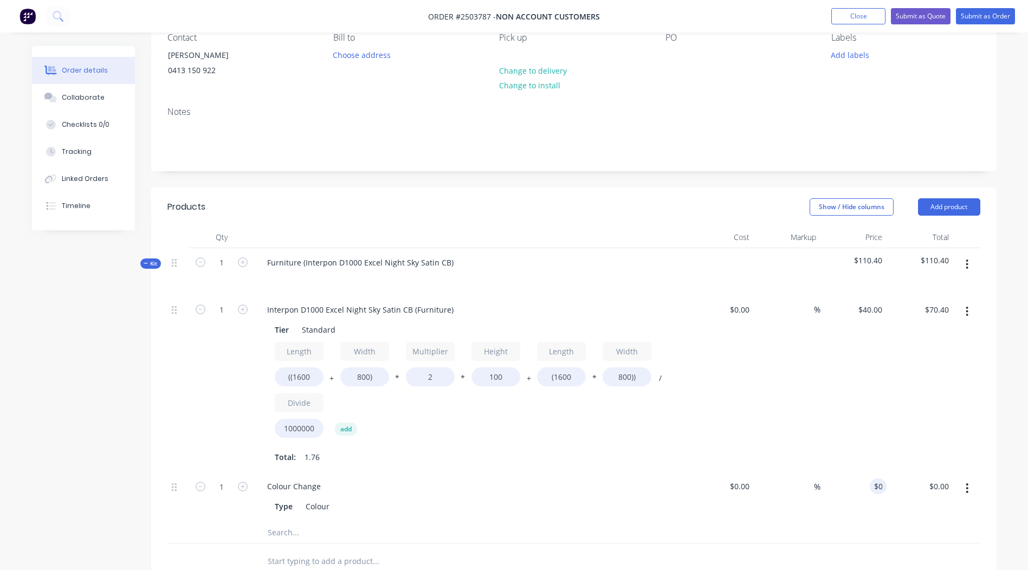
click at [773, 528] on div at bounding box center [574, 533] width 813 height 22
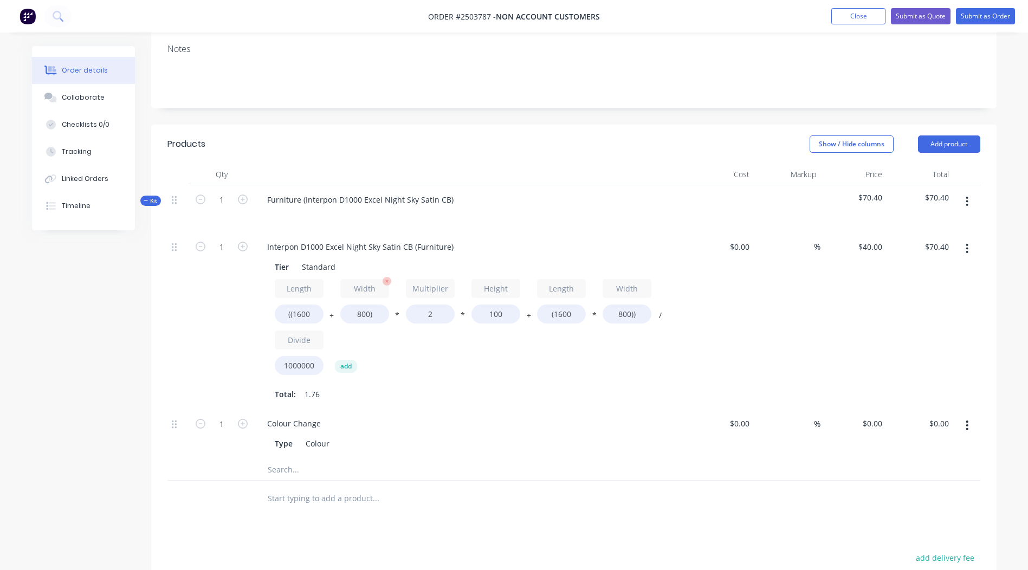
scroll to position [166, 0]
click at [320, 317] on input "((1600" at bounding box center [299, 314] width 49 height 19
click at [42, 275] on div "Created by Rory Created 11/08/25 Required 11/08/25 Assigned to Add team member …" at bounding box center [514, 336] width 965 height 913
click at [563, 468] on div at bounding box center [421, 470] width 325 height 22
click at [239, 245] on icon "button" at bounding box center [243, 247] width 10 height 10
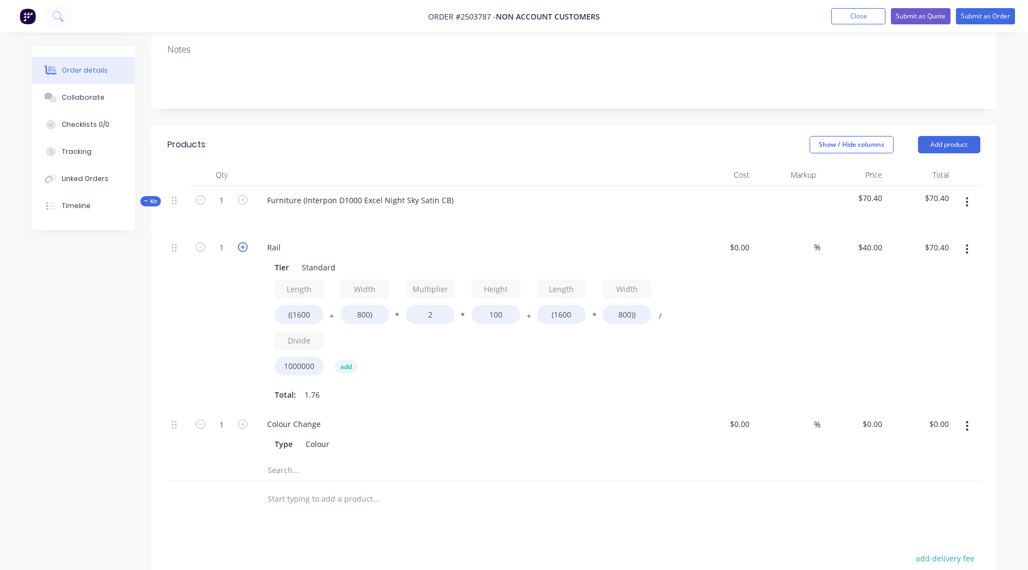
type input "2"
type input "$140.80"
drag, startPoint x: 508, startPoint y: 314, endPoint x: 492, endPoint y: 321, distance: 18.0
click at [492, 321] on input "100" at bounding box center [496, 314] width 49 height 19
click at [493, 362] on div "Length ((1600 + Width 800) * Multiplier 2 * Height 100 + Length (1600 * Width 8…" at bounding box center [471, 330] width 392 height 101
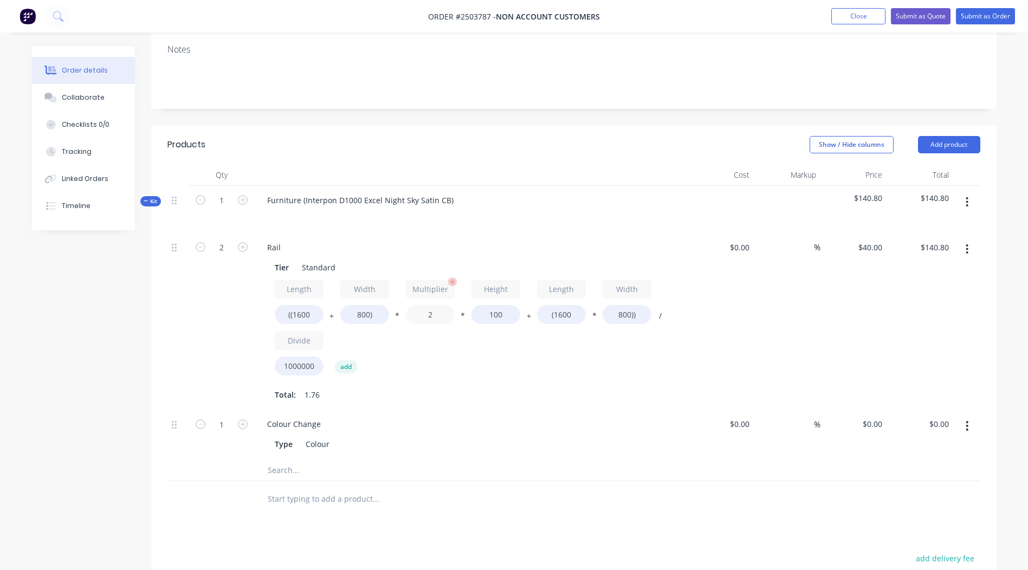
click at [440, 319] on input "2" at bounding box center [430, 314] width 49 height 19
drag, startPoint x: 508, startPoint y: 313, endPoint x: 466, endPoint y: 323, distance: 43.4
click at [466, 323] on div "Length ((1600 + Width 800) * Multiplier 2 * Height 100 + Length (1600 * Width 8…" at bounding box center [471, 330] width 392 height 101
click at [440, 320] on input "2" at bounding box center [430, 314] width 49 height 19
type input "1.5"
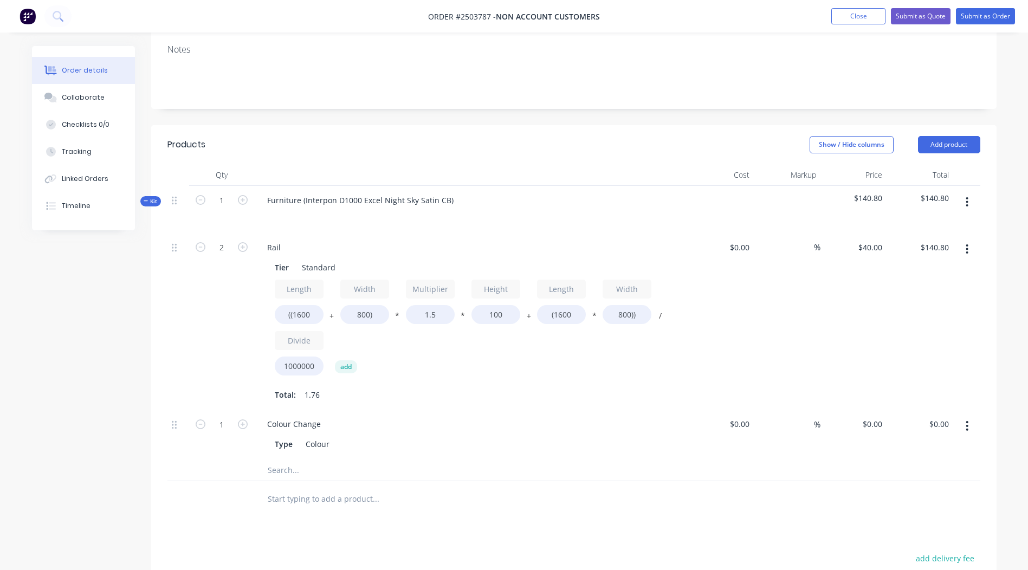
type input "$131.20"
click at [578, 398] on div "Total: 1.76" at bounding box center [471, 395] width 392 height 16
drag, startPoint x: 377, startPoint y: 318, endPoint x: 344, endPoint y: 317, distance: 32.5
click at [344, 317] on div "Length ((1600 + Width 800) * Multiplier 1.5 * Height 100 + Length (1600 * Width…" at bounding box center [471, 330] width 392 height 101
type input "2"
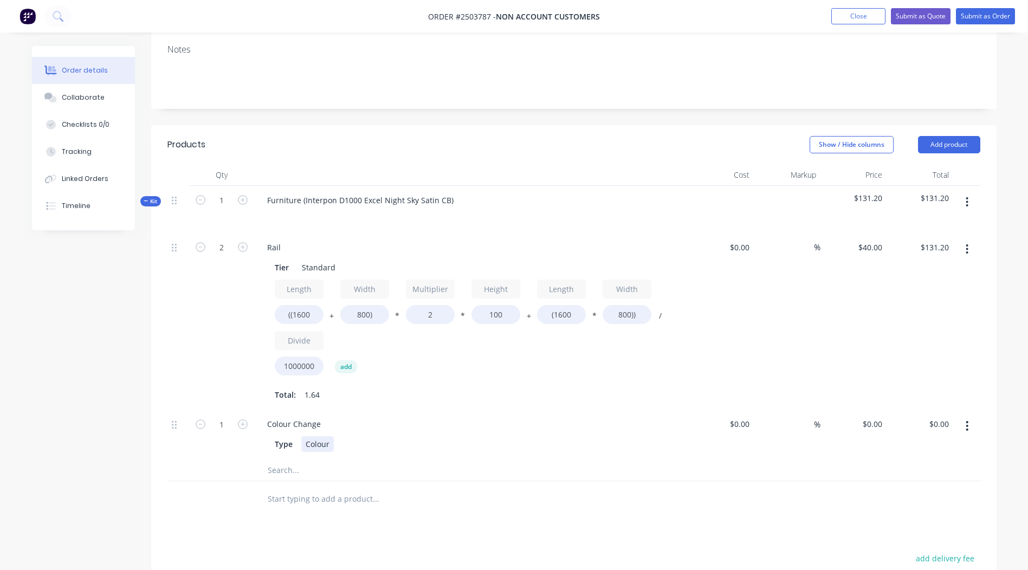
type input "$140.80"
click at [562, 444] on div "Type Colour" at bounding box center [469, 444] width 397 height 16
drag, startPoint x: 504, startPoint y: 310, endPoint x: 487, endPoint y: 318, distance: 18.9
click at [487, 318] on input "100" at bounding box center [496, 314] width 49 height 19
type input "50"
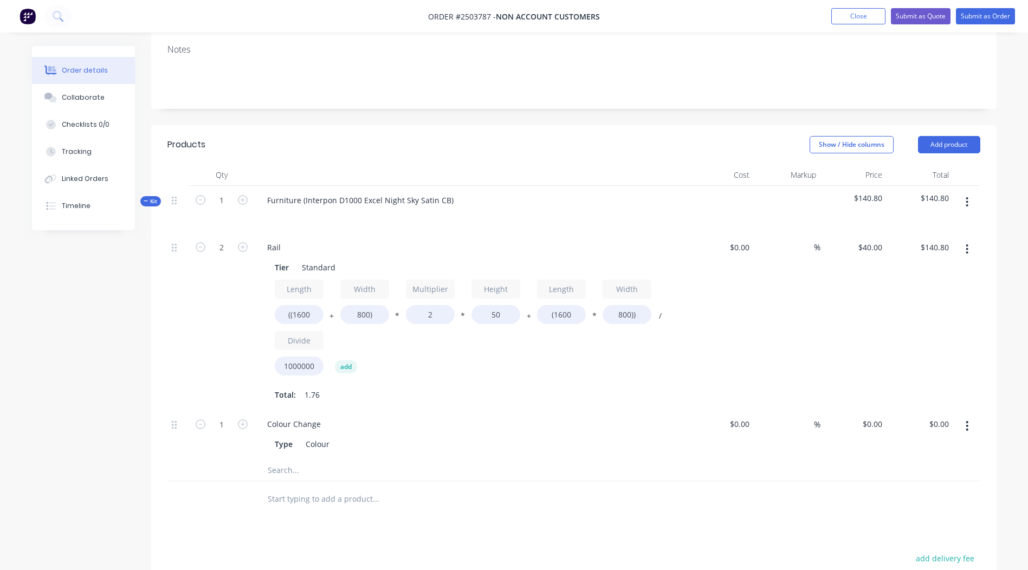
type input "$121.60"
click at [911, 295] on div "$121.60 $140.80" at bounding box center [920, 321] width 67 height 177
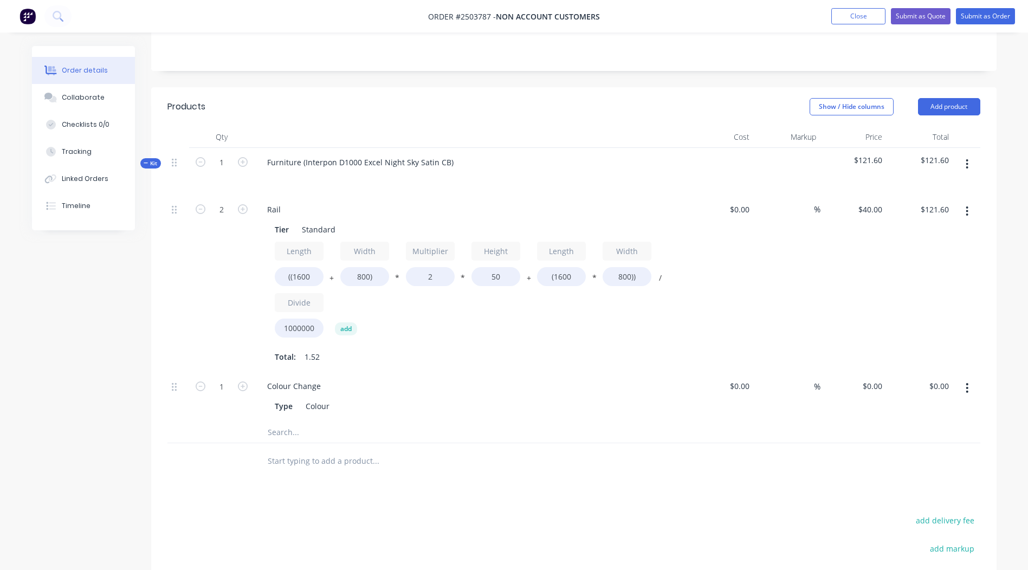
scroll to position [210, 0]
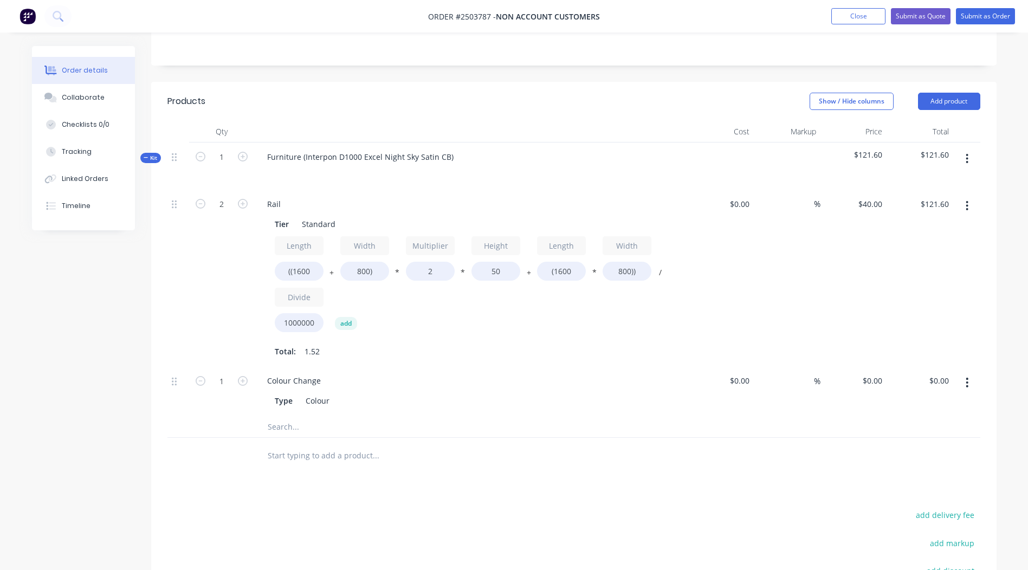
click at [465, 505] on div "Products Show / Hide columns Add product Qty Cost Markup Price Total Kit 1 Furn…" at bounding box center [574, 408] width 846 height 652
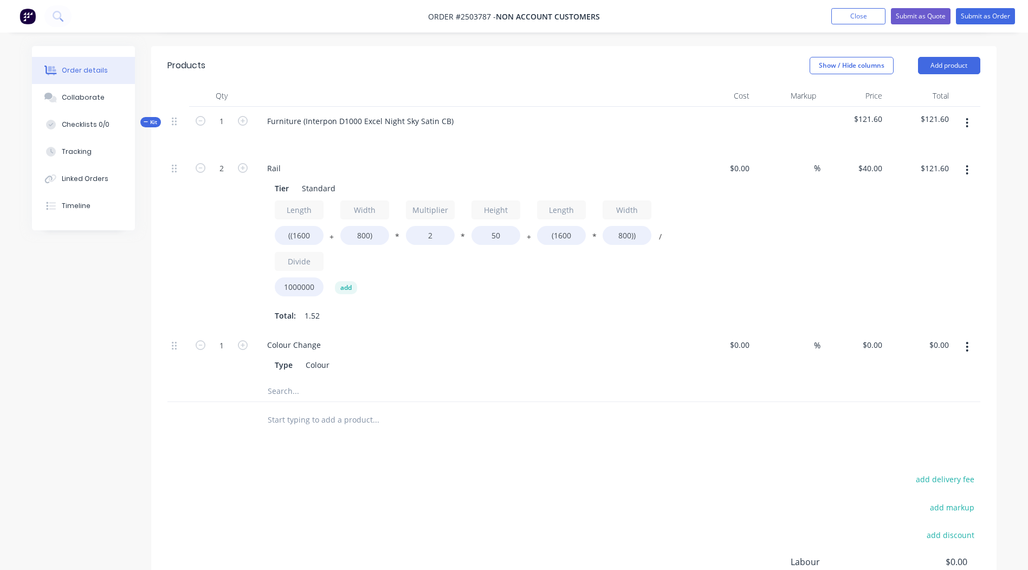
scroll to position [177, 0]
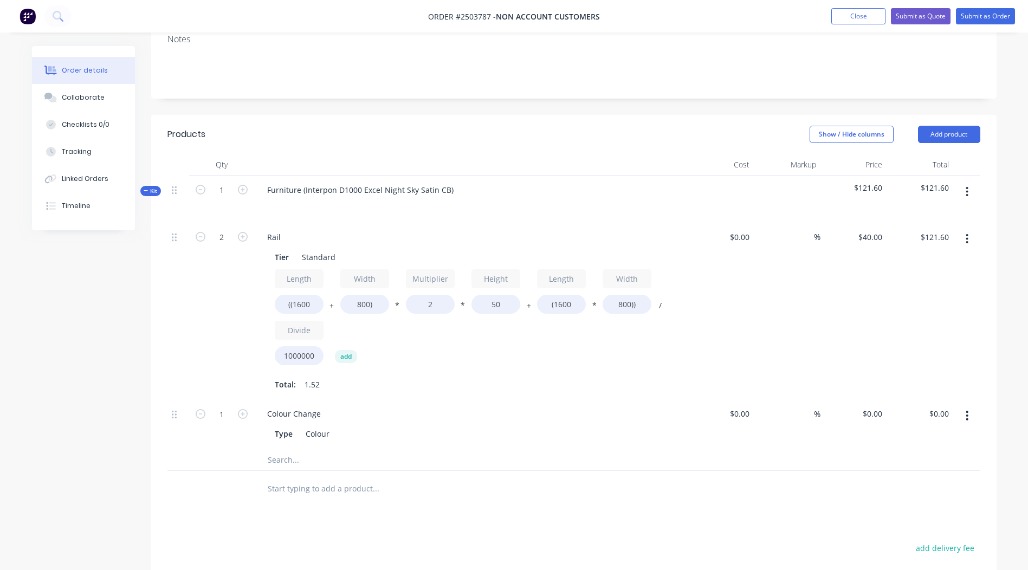
click at [967, 195] on icon "button" at bounding box center [967, 192] width 3 height 12
click at [924, 222] on div "Add product to kit" at bounding box center [928, 221] width 83 height 16
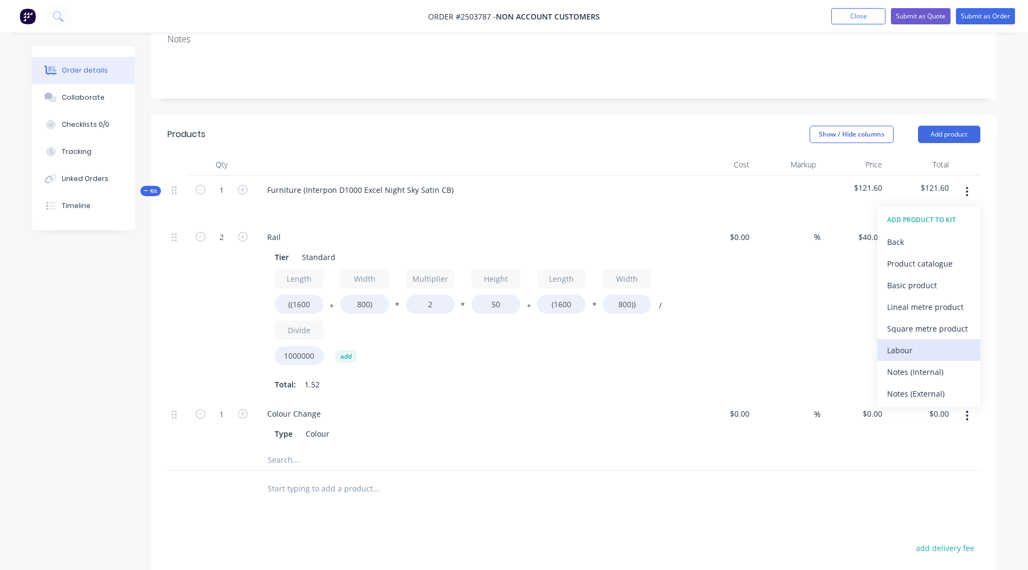
click at [912, 347] on div "Labour" at bounding box center [928, 351] width 83 height 16
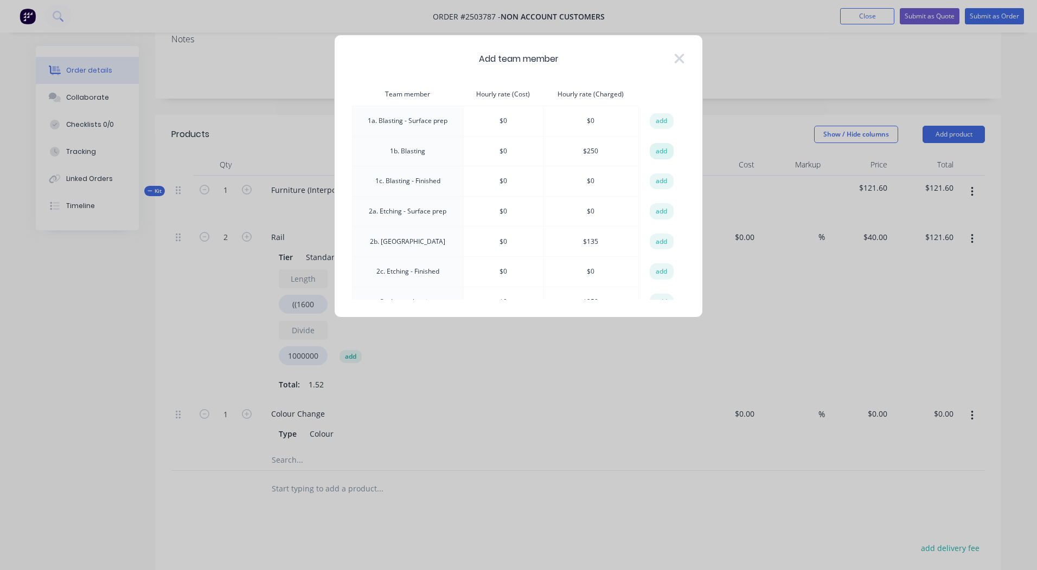
click at [649, 150] on button "add" at bounding box center [661, 151] width 24 height 16
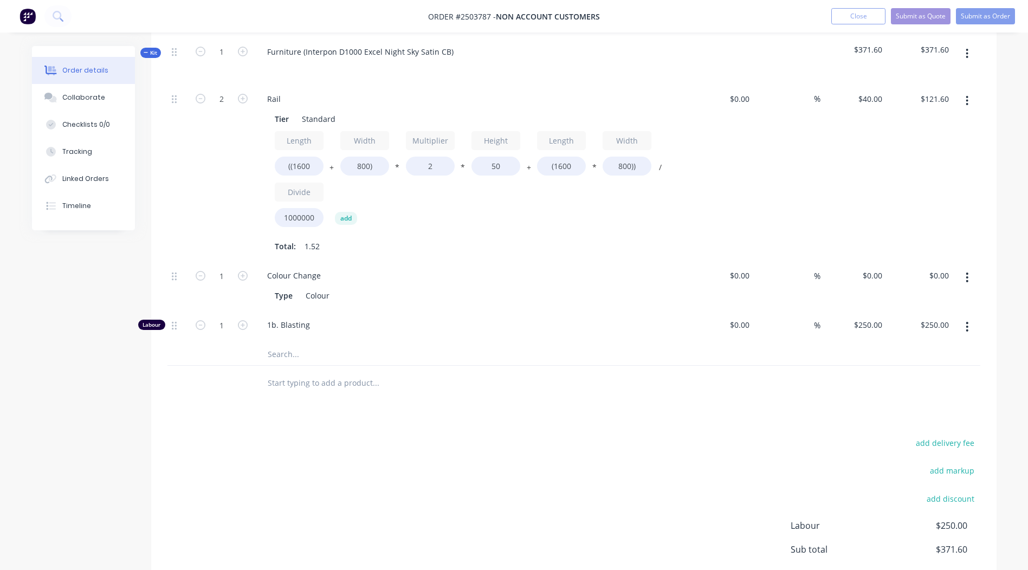
scroll to position [394, 0]
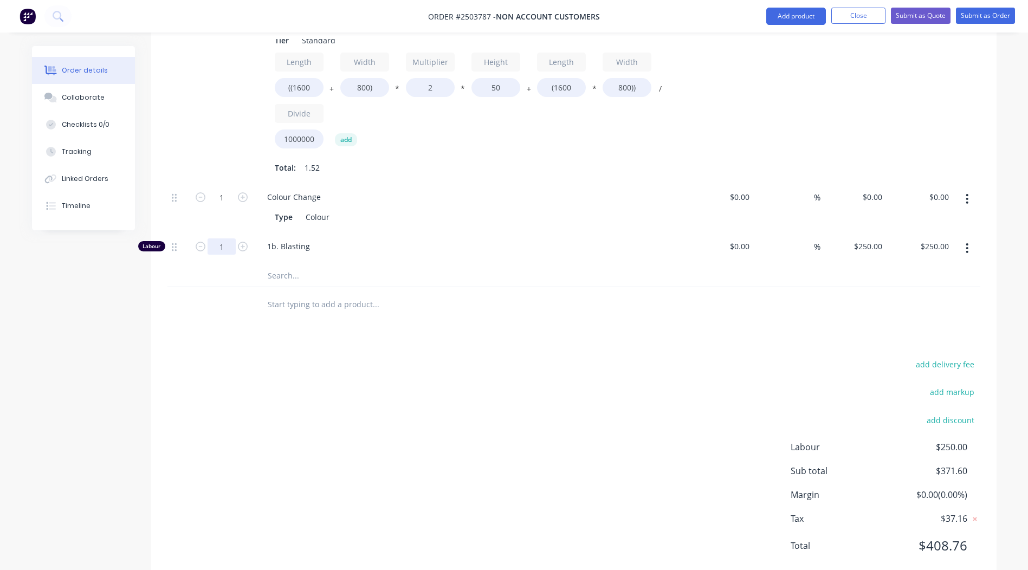
click at [227, 29] on input "1" at bounding box center [222, 20] width 28 height 16
type input "0.333"
type input "$83.25"
click at [449, 394] on div "add delivery fee add markup add discount Labour $250.00 Sub total $371.60 Margi…" at bounding box center [574, 461] width 813 height 209
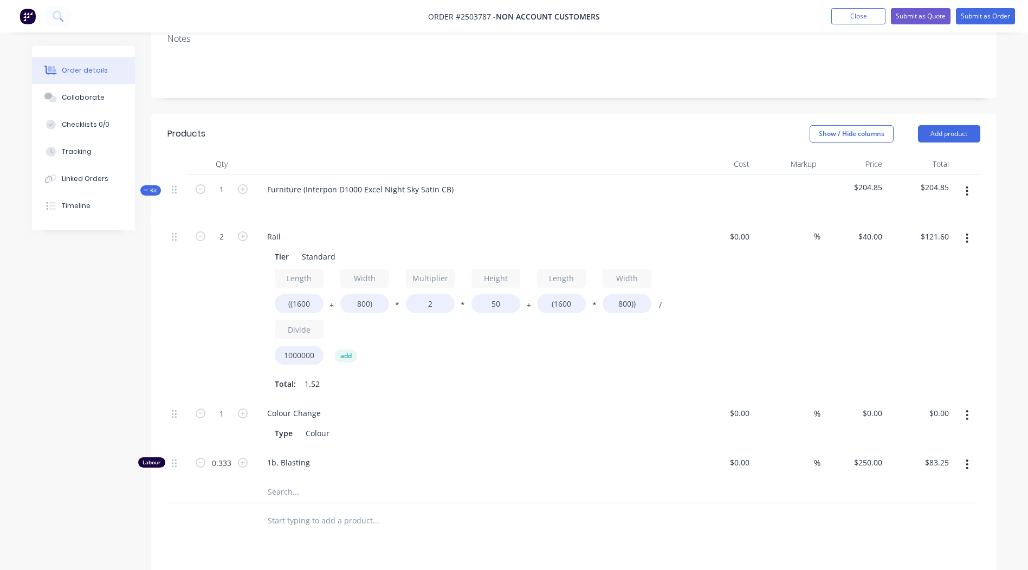
scroll to position [173, 0]
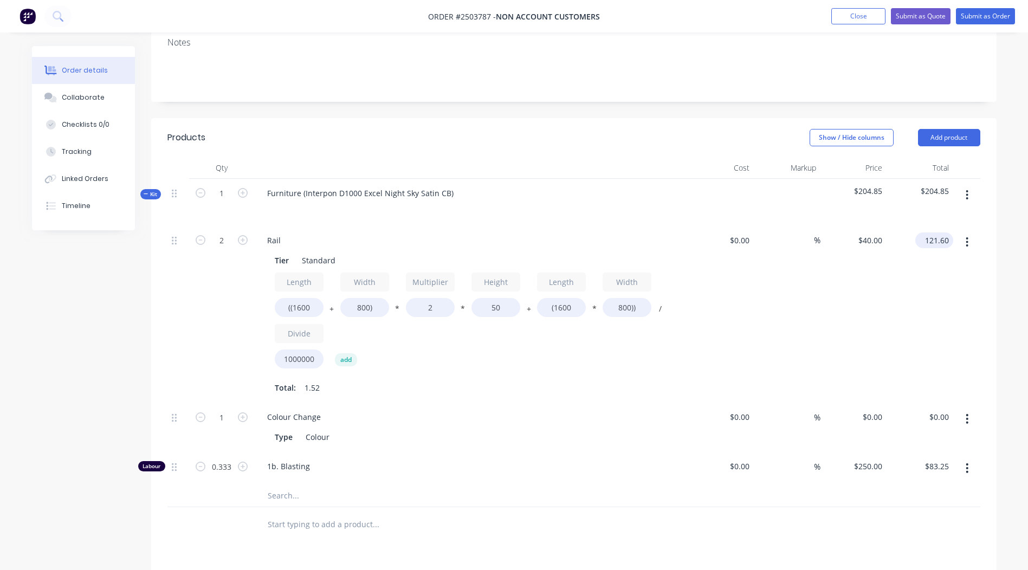
click at [932, 239] on input "121.60" at bounding box center [937, 241] width 34 height 16
type input "70"
type input "$23.0263"
type input "$70.00"
click at [999, 251] on div "Order details Collaborate Checklists 0/0 Tracking Linked Orders Timeline Order …" at bounding box center [514, 346] width 987 height 947
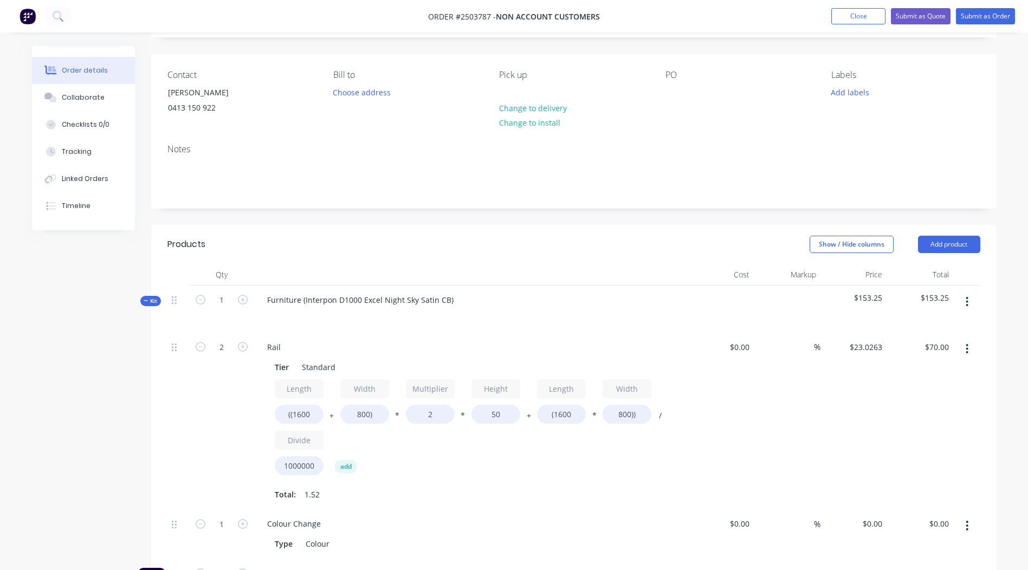
scroll to position [68, 0]
drag, startPoint x: 304, startPoint y: 297, endPoint x: 181, endPoint y: 313, distance: 124.1
click at [181, 313] on div "Kit 1 Furniture (Interpon D1000 Excel Night Sky Satin CB) $153.25 $153.25" at bounding box center [574, 308] width 813 height 47
click at [419, 297] on div "Interpon D1000 Excel Night Sky Satin CB)" at bounding box center [341, 299] width 165 height 16
click at [471, 261] on header "Products Show / Hide columns Add product" at bounding box center [574, 243] width 846 height 39
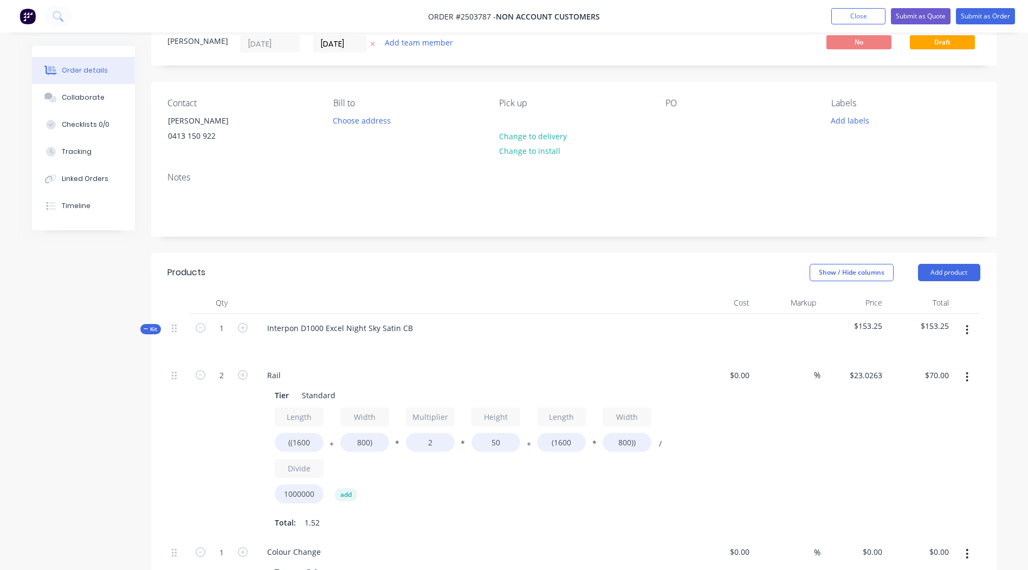
scroll to position [177, 0]
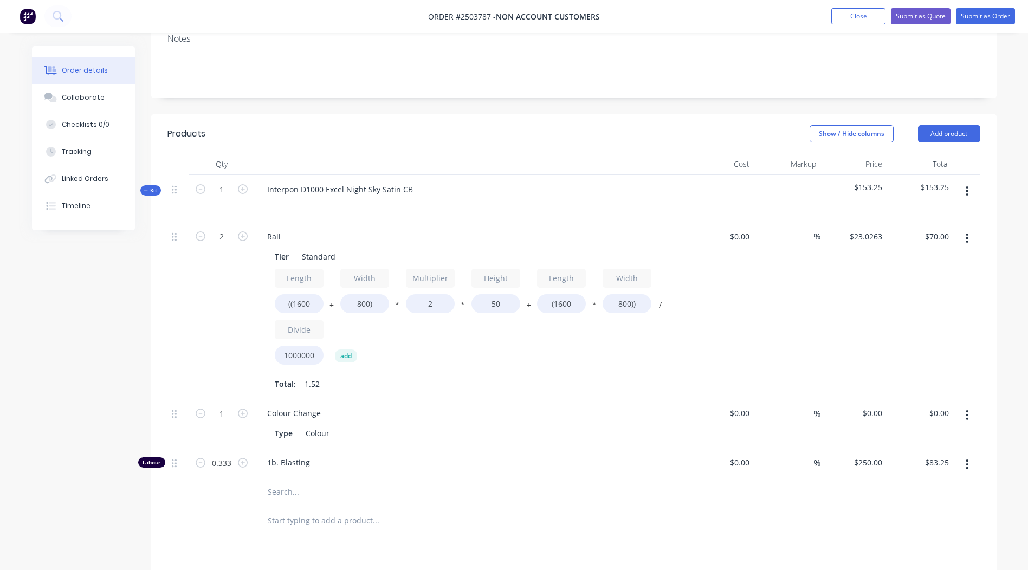
click at [964, 190] on button "button" at bounding box center [967, 192] width 25 height 20
click at [940, 214] on div "Add product to kit" at bounding box center [928, 220] width 83 height 16
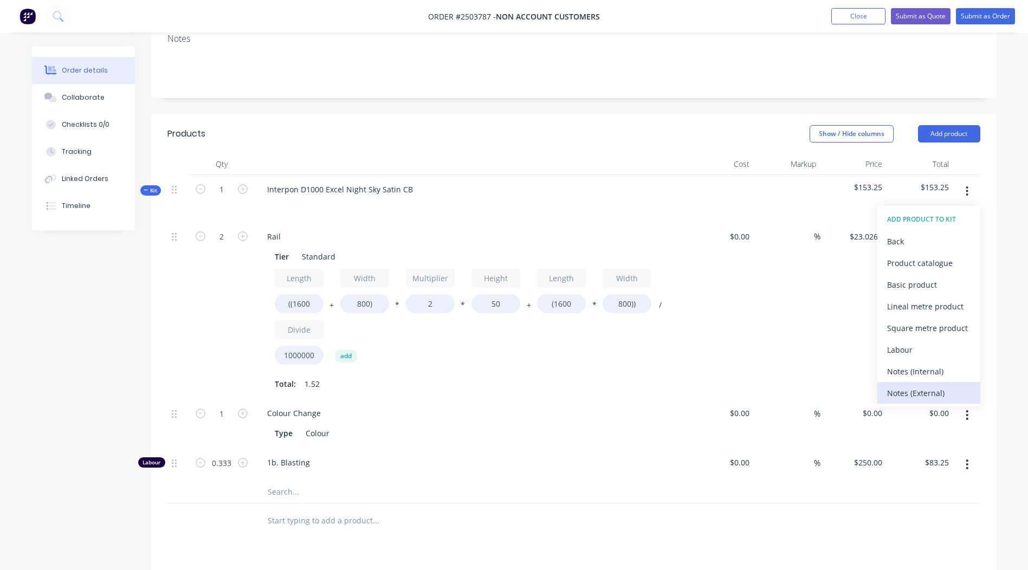
click at [931, 398] on div "Notes (External)" at bounding box center [928, 393] width 83 height 16
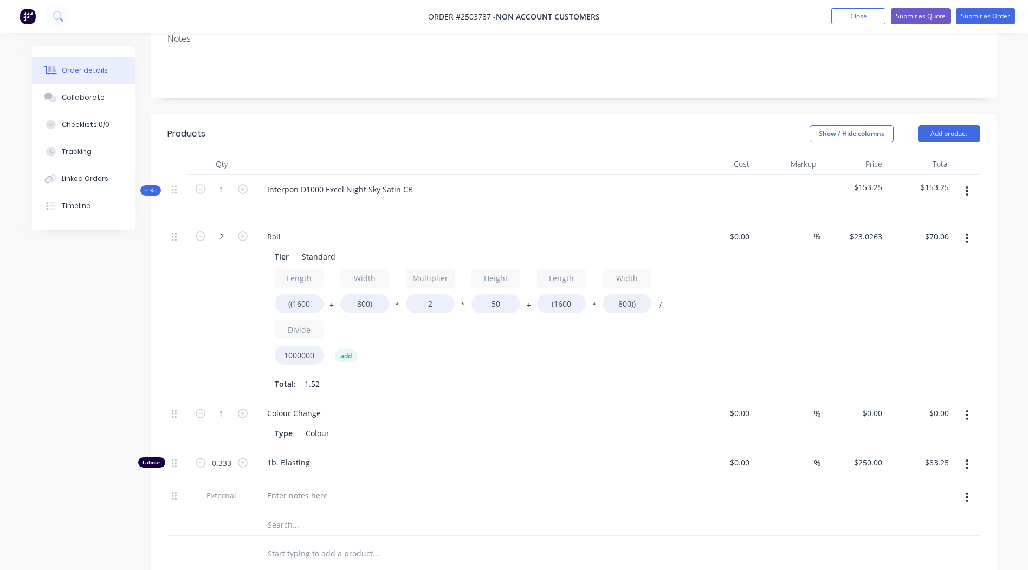
scroll to position [355, 0]
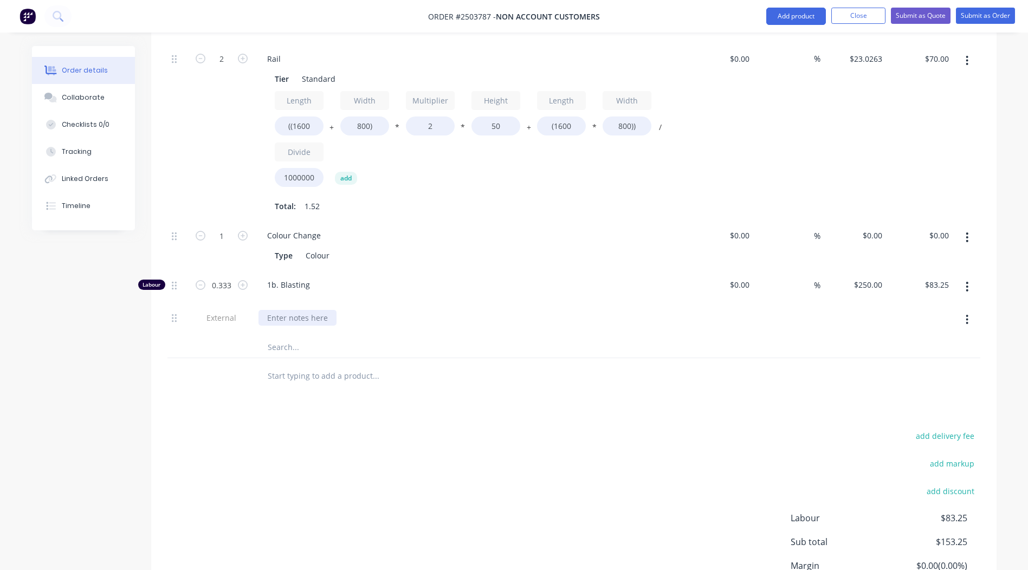
click at [315, 313] on div at bounding box center [298, 318] width 78 height 16
click at [0, 0] on html "Order #2503787 - Non account customers Add product Close Submit as Quote Submit…" at bounding box center [514, 157] width 1028 height 1025
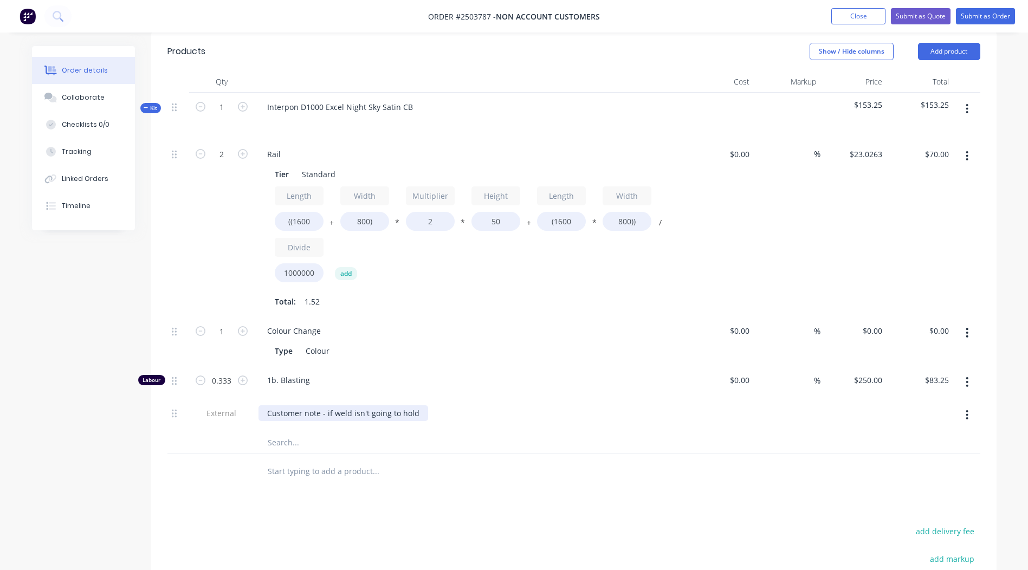
click at [417, 410] on div "Customer note - if weld isn't going to hold" at bounding box center [344, 413] width 170 height 16
click at [564, 462] on div at bounding box center [421, 471] width 325 height 22
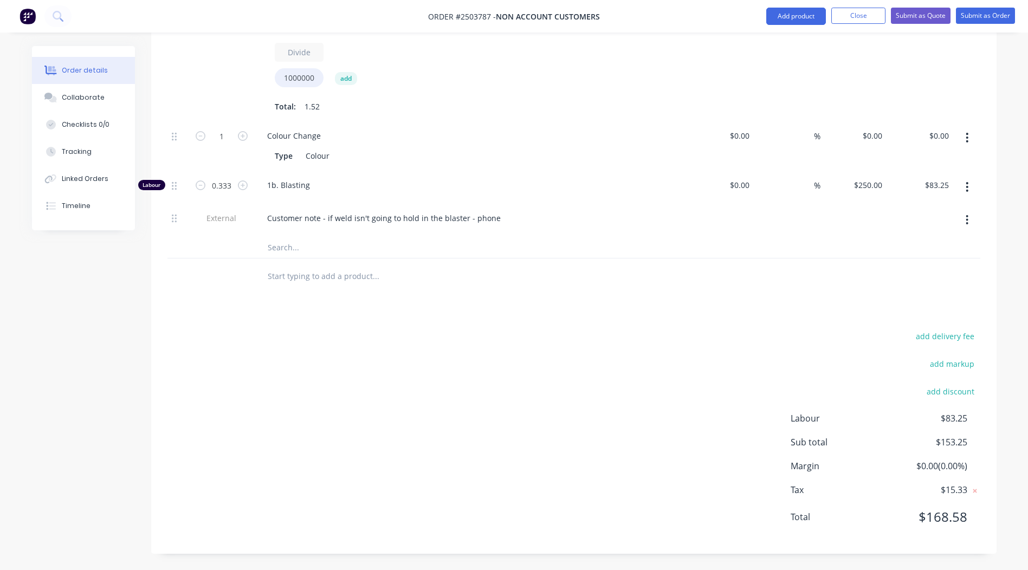
scroll to position [0, 0]
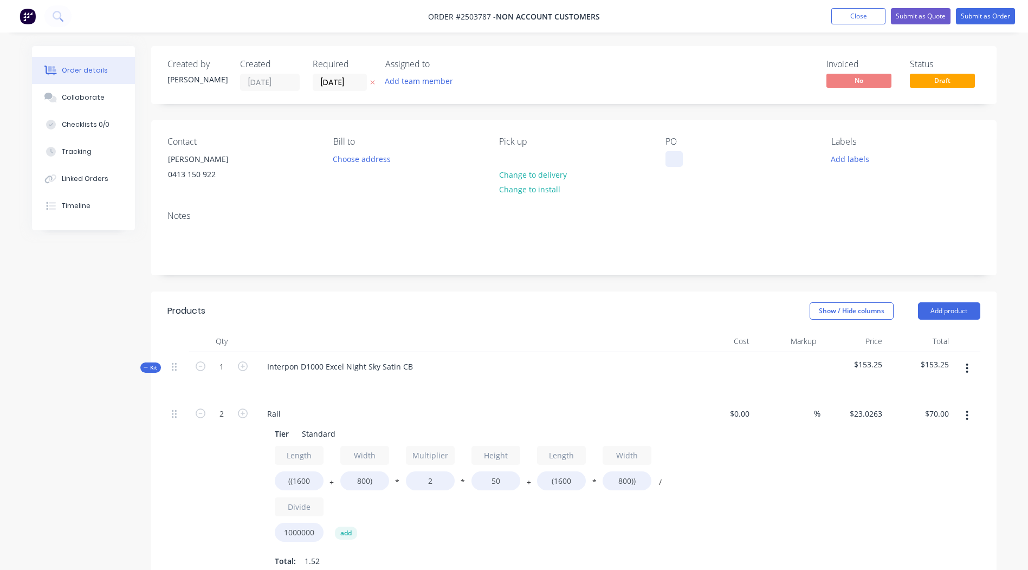
click at [680, 156] on div at bounding box center [674, 159] width 17 height 16
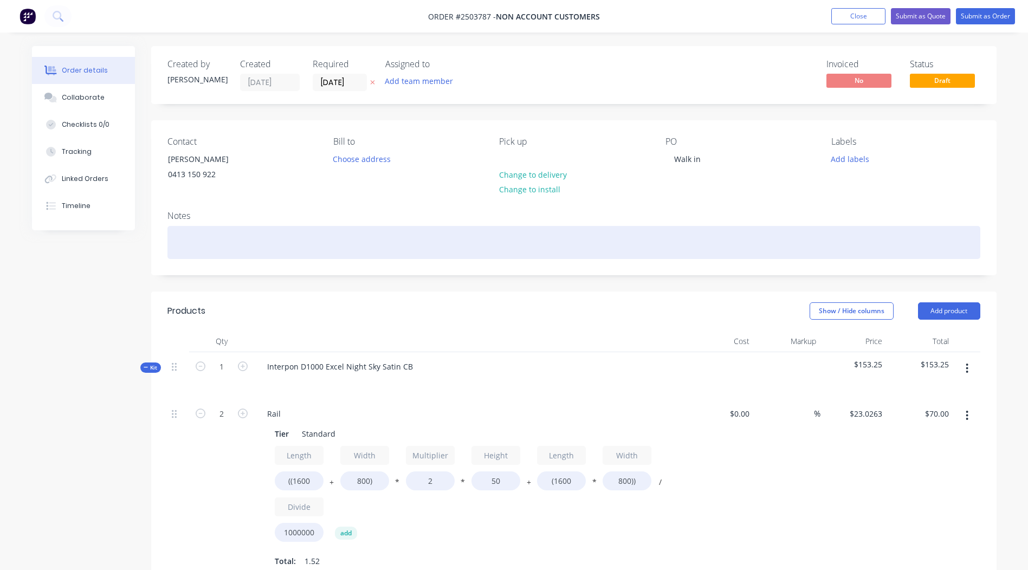
click at [234, 249] on div at bounding box center [574, 242] width 813 height 33
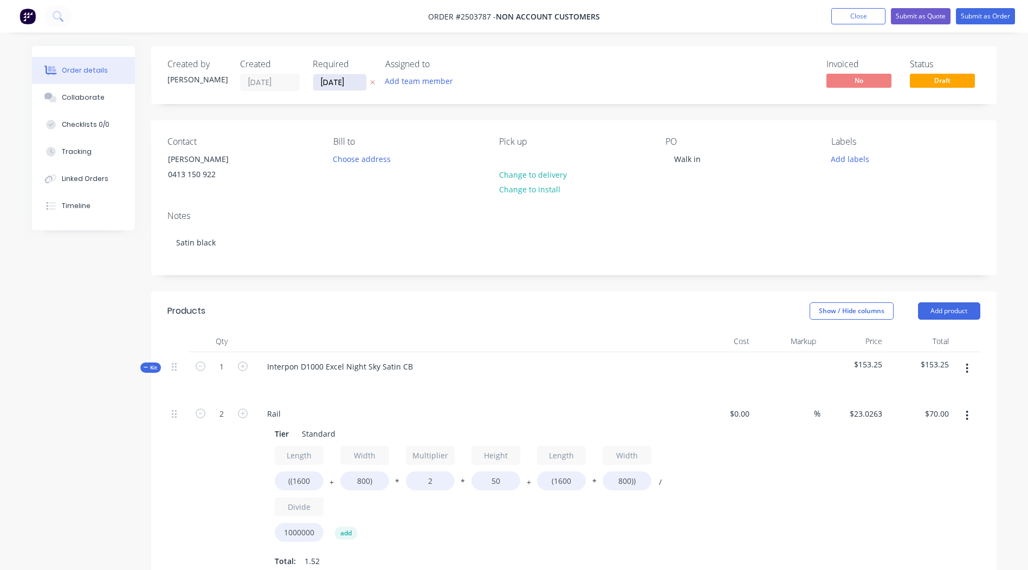
click at [327, 87] on input "[DATE]" at bounding box center [339, 82] width 53 height 16
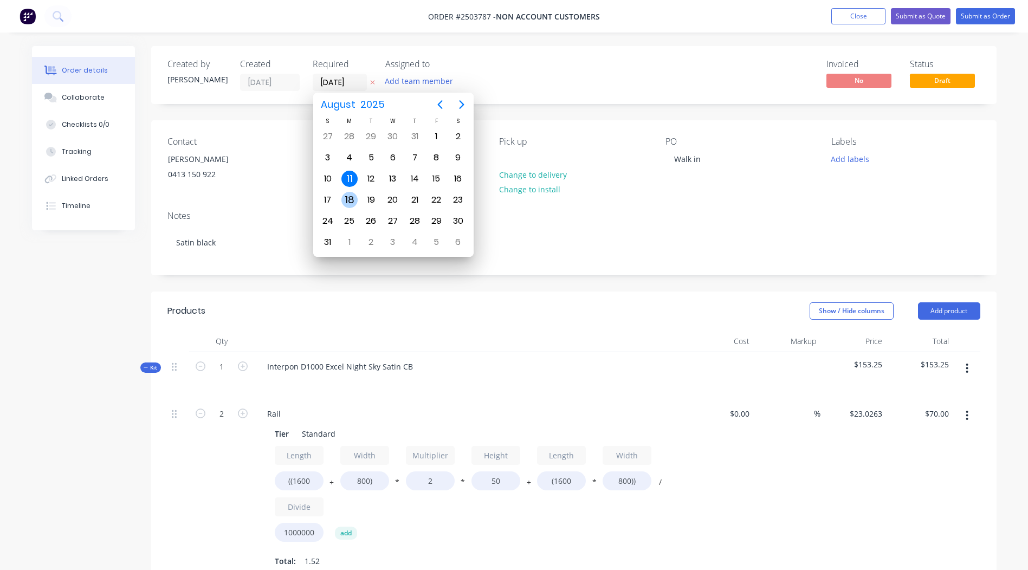
click at [354, 197] on div "18" at bounding box center [350, 200] width 16 height 16
type input "[DATE]"
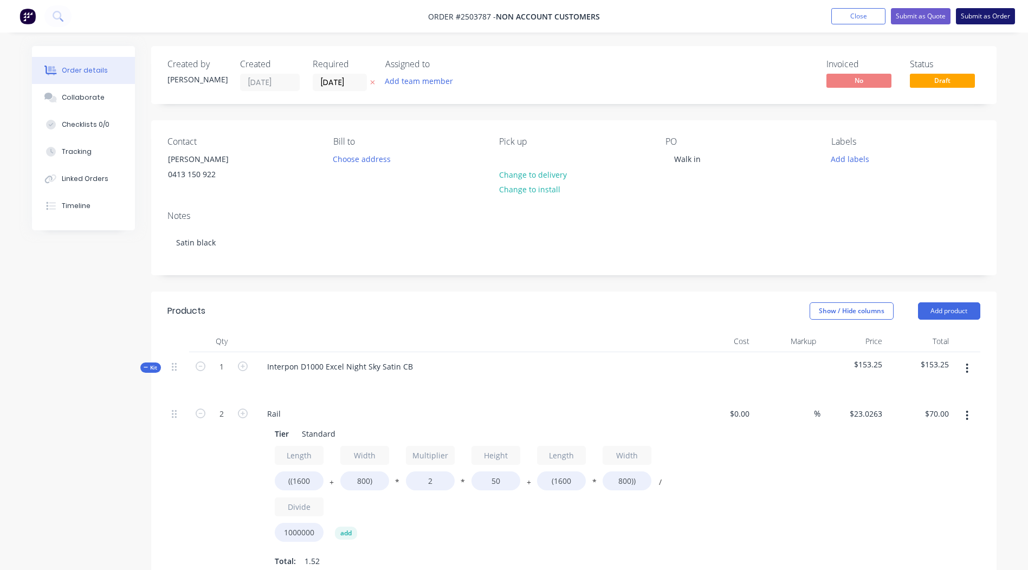
click at [981, 12] on button "Submit as Order" at bounding box center [985, 16] width 59 height 16
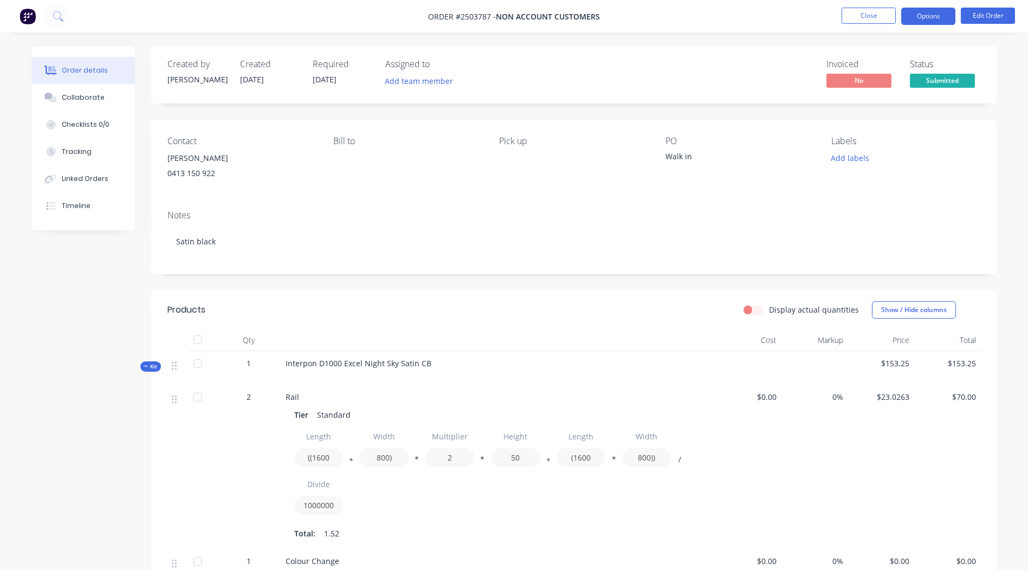
click at [956, 17] on ul "Close Options Edit Order" at bounding box center [928, 16] width 199 height 17
click at [953, 17] on button "Options" at bounding box center [929, 16] width 54 height 17
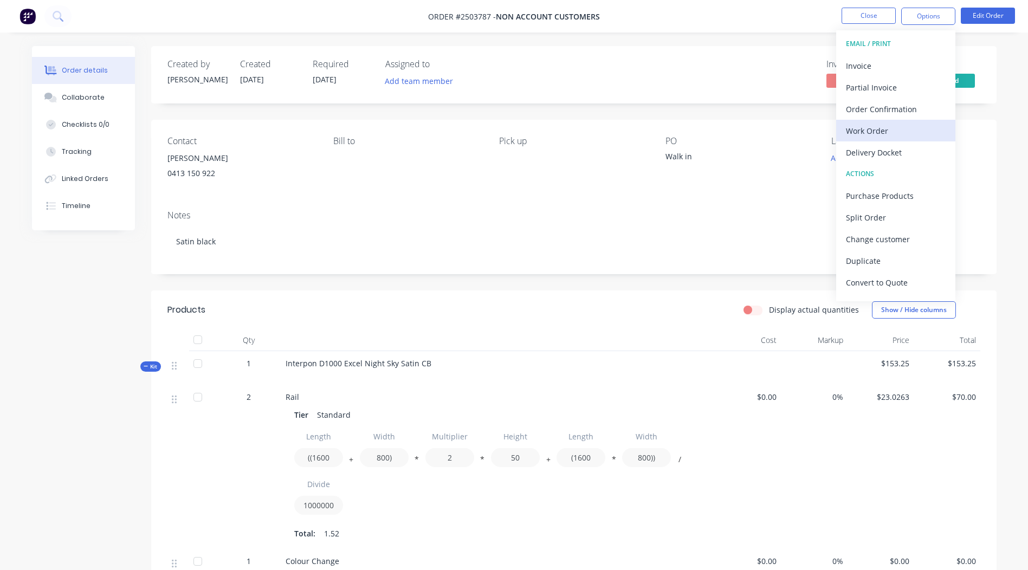
click at [890, 129] on div "Work Order" at bounding box center [896, 131] width 100 height 16
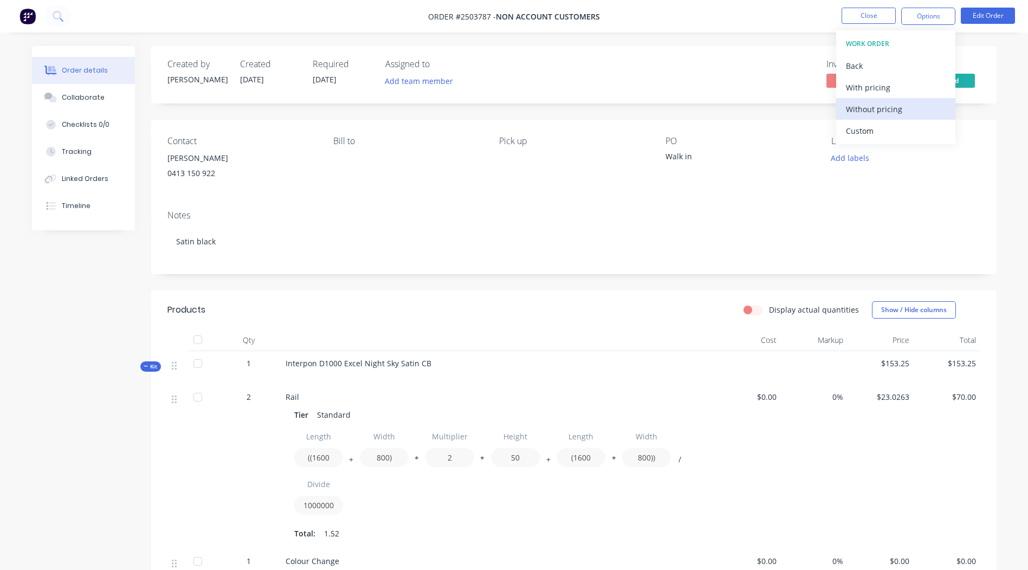
click at [885, 113] on div "Without pricing" at bounding box center [896, 109] width 100 height 16
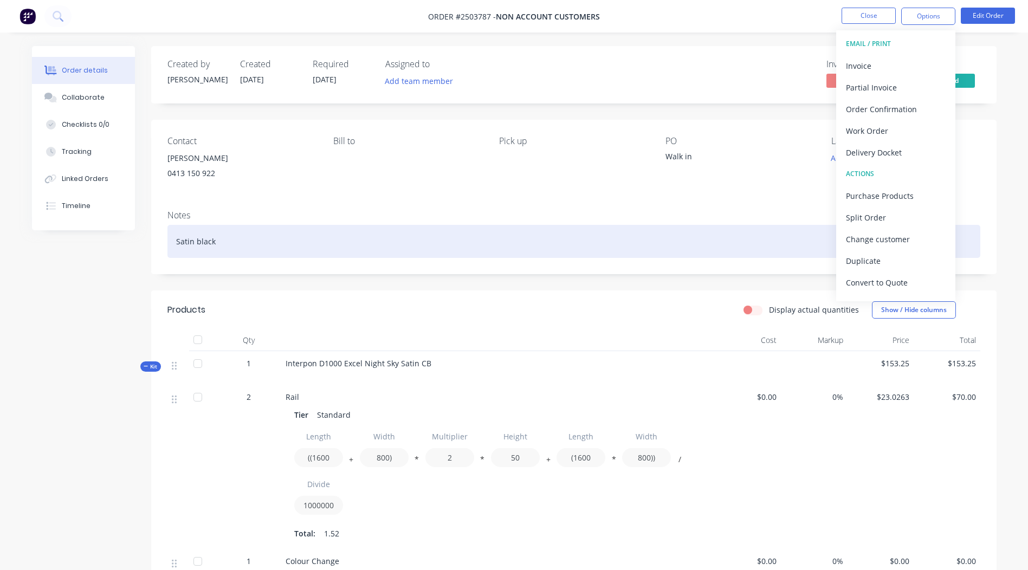
click at [732, 229] on div "Satin black" at bounding box center [574, 241] width 813 height 33
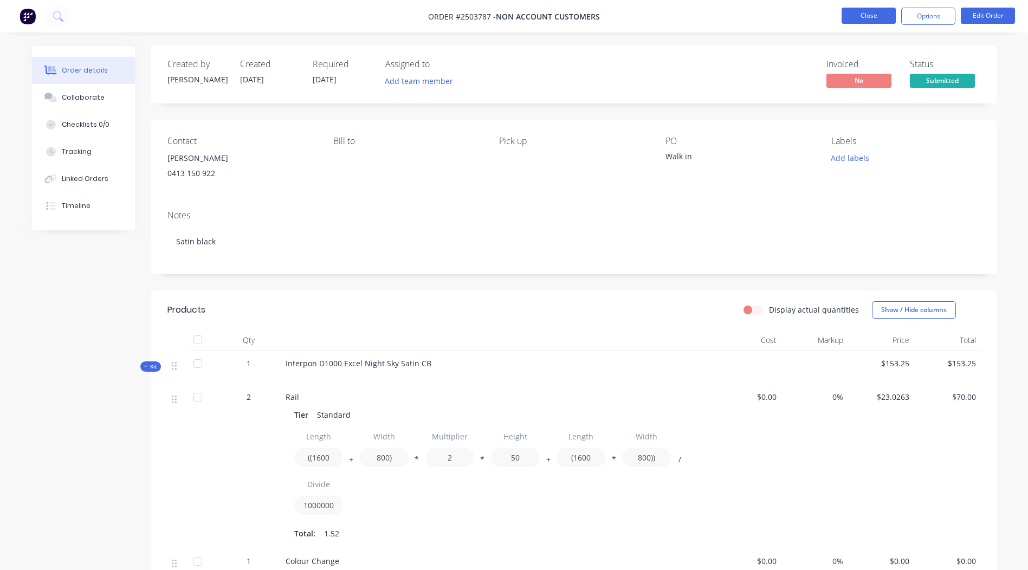
click at [858, 17] on button "Close" at bounding box center [869, 16] width 54 height 16
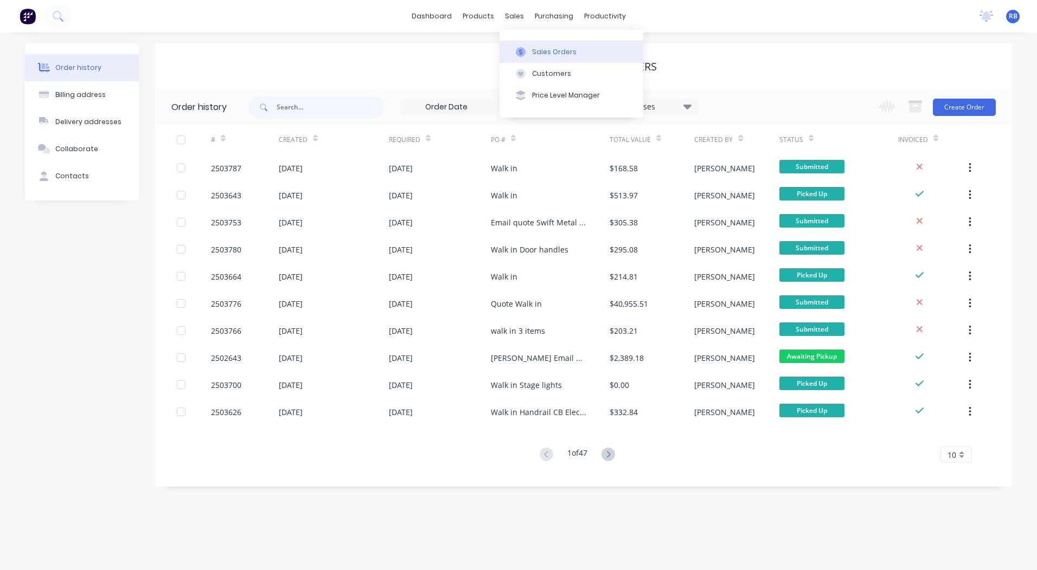
click at [527, 44] on button "Sales Orders" at bounding box center [571, 52] width 144 height 22
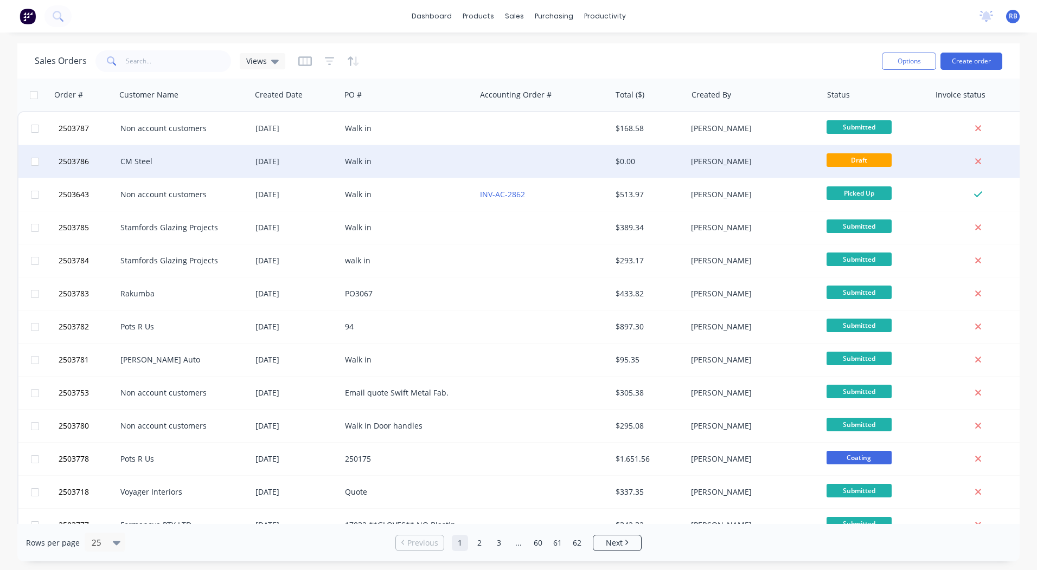
click at [482, 162] on div at bounding box center [542, 161] width 135 height 33
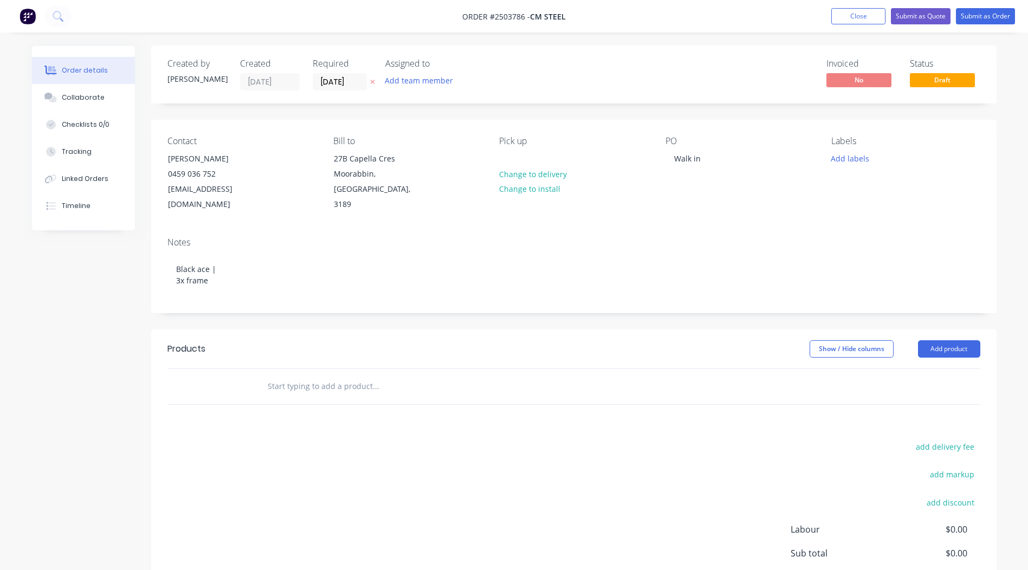
scroll to position [74, 0]
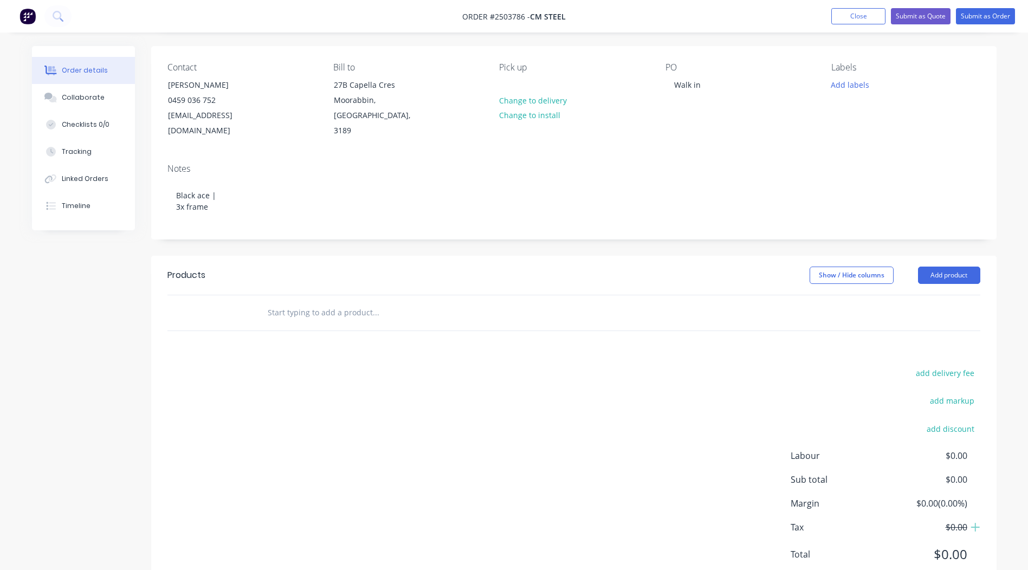
drag, startPoint x: 943, startPoint y: 254, endPoint x: 939, endPoint y: 273, distance: 19.3
click at [942, 267] on button "Add product" at bounding box center [949, 275] width 62 height 17
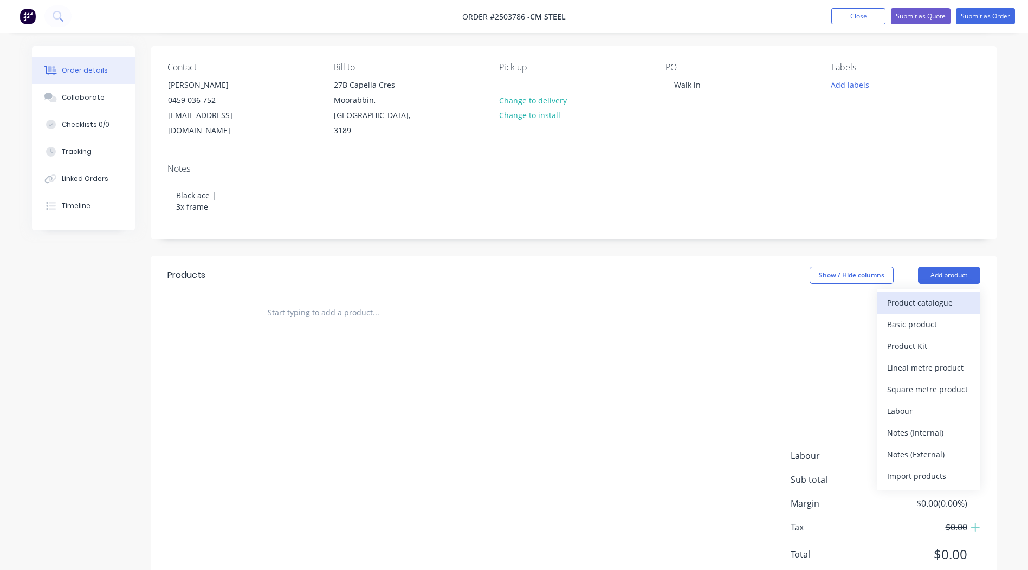
click at [932, 295] on div "Product catalogue" at bounding box center [928, 303] width 83 height 16
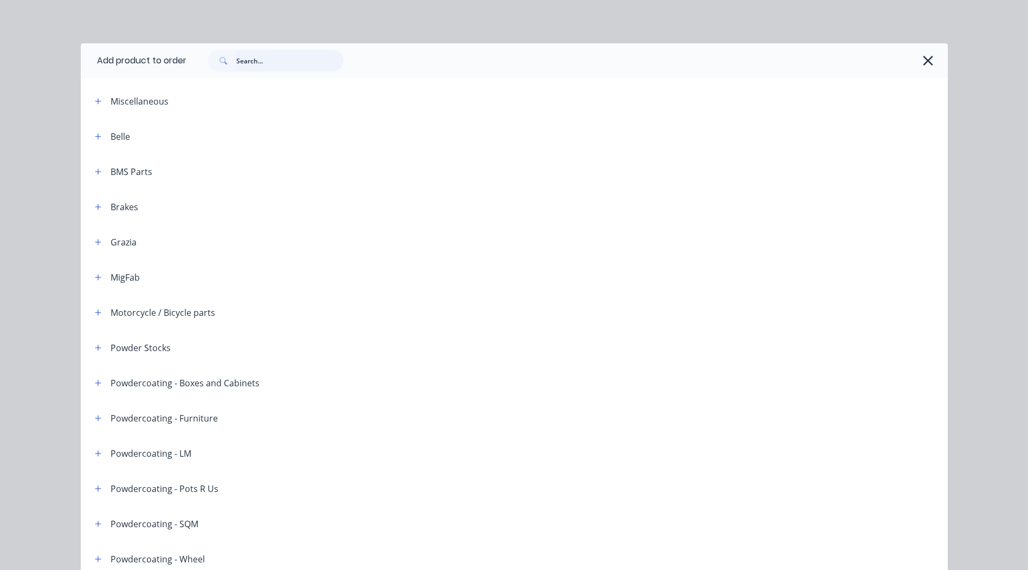
click at [246, 60] on input "text" at bounding box center [289, 61] width 107 height 22
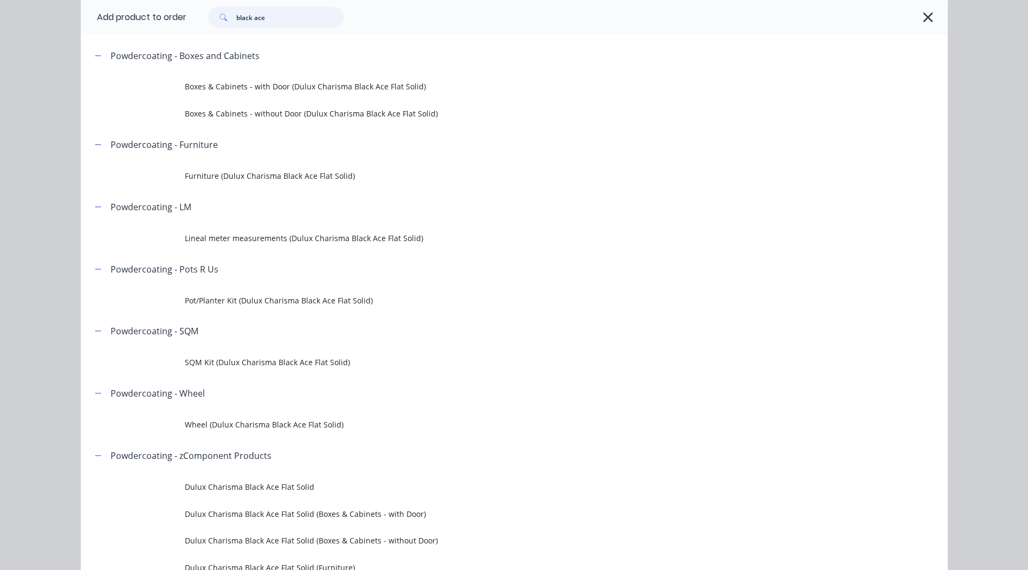
scroll to position [108, 0]
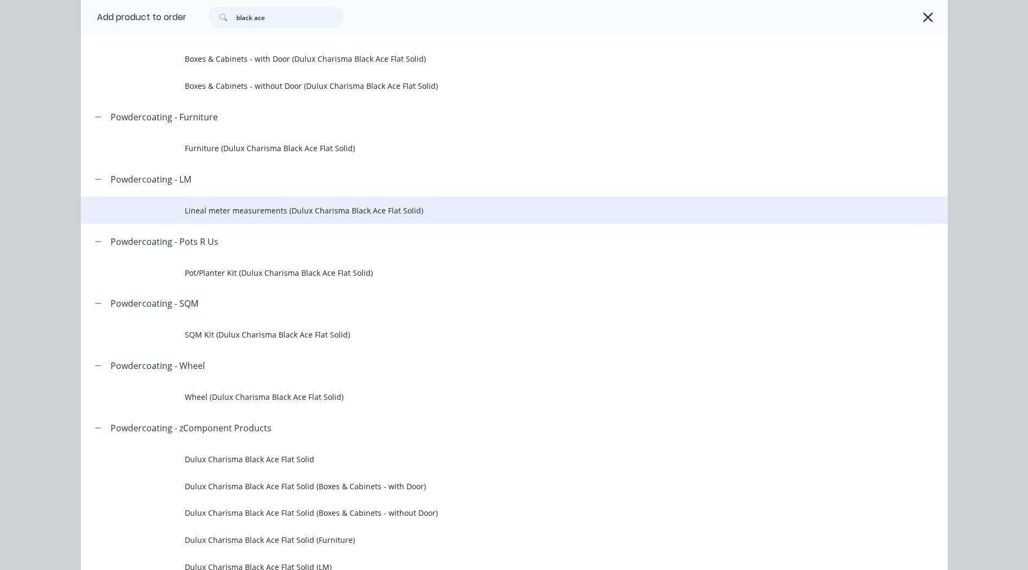
type input "black ace"
click at [226, 208] on span "Lineal meter measurements (Dulux Charisma Black Ace Flat Solid)" at bounding box center [490, 210] width 610 height 11
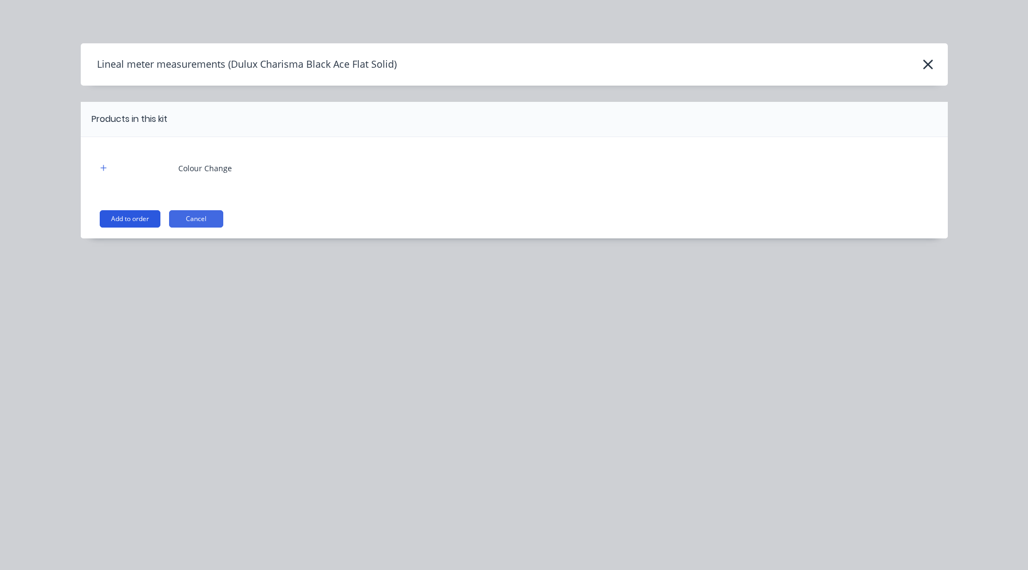
click at [135, 215] on button "Add to order" at bounding box center [130, 218] width 61 height 17
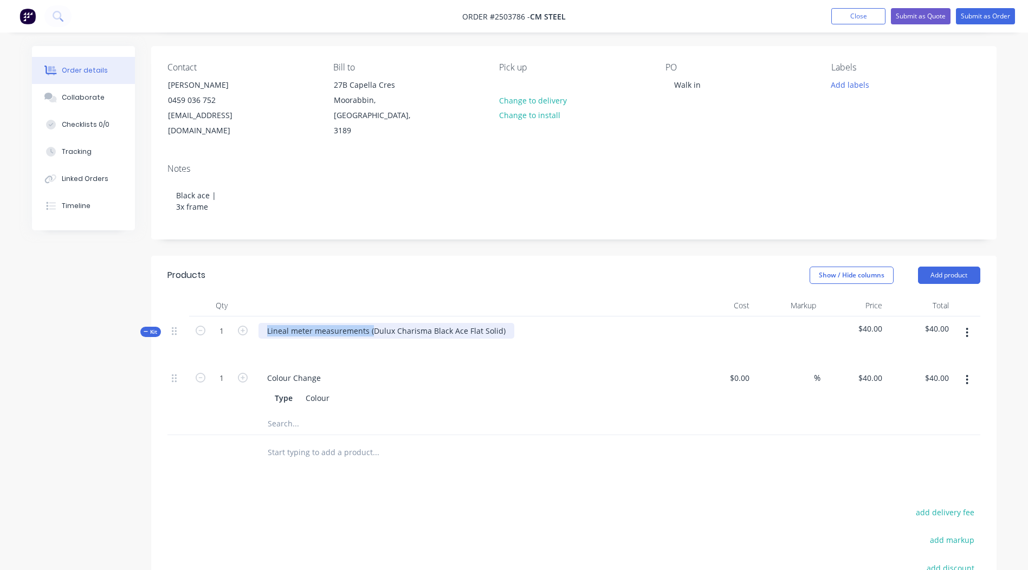
drag, startPoint x: 370, startPoint y: 315, endPoint x: 108, endPoint y: 340, distance: 263.0
click at [108, 340] on div "Created by Rory Created 11/08/25 Required 11/08/25 Assigned to Add team member …" at bounding box center [514, 359] width 965 height 775
click at [397, 323] on div "Dulux Charisma Black Ace Flat Solid)" at bounding box center [333, 331] width 149 height 16
click at [446, 256] on header "Products Show / Hide columns Add product" at bounding box center [574, 275] width 846 height 39
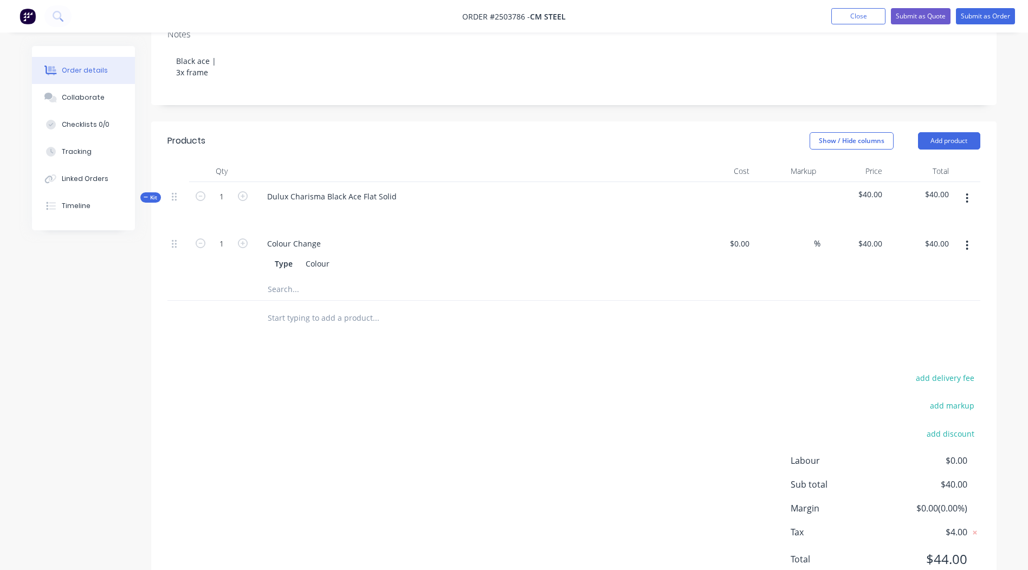
click at [965, 189] on button "button" at bounding box center [967, 199] width 25 height 20
click at [948, 219] on div "Add product to kit" at bounding box center [928, 227] width 83 height 16
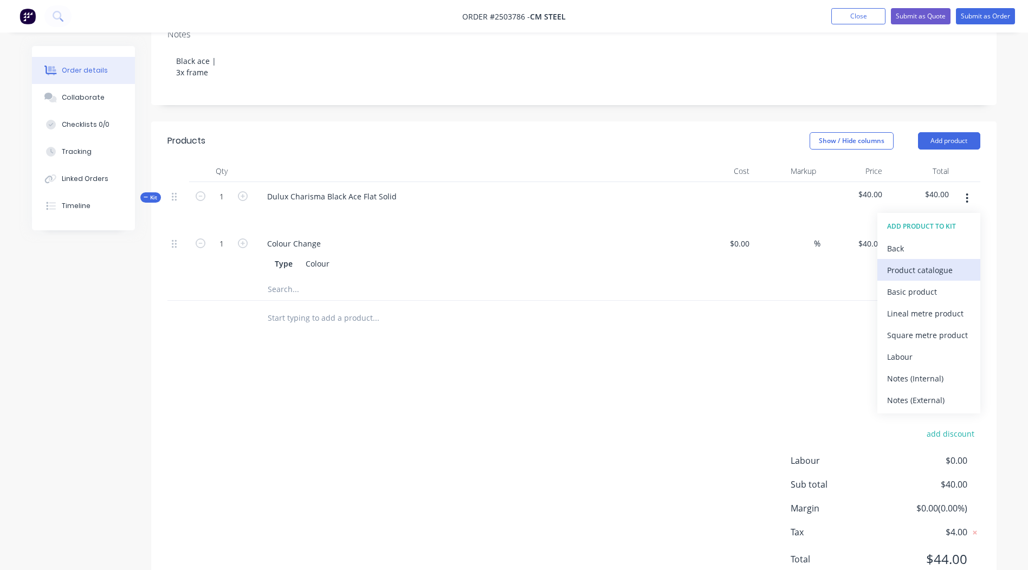
click at [892, 262] on div "Product catalogue" at bounding box center [928, 270] width 83 height 16
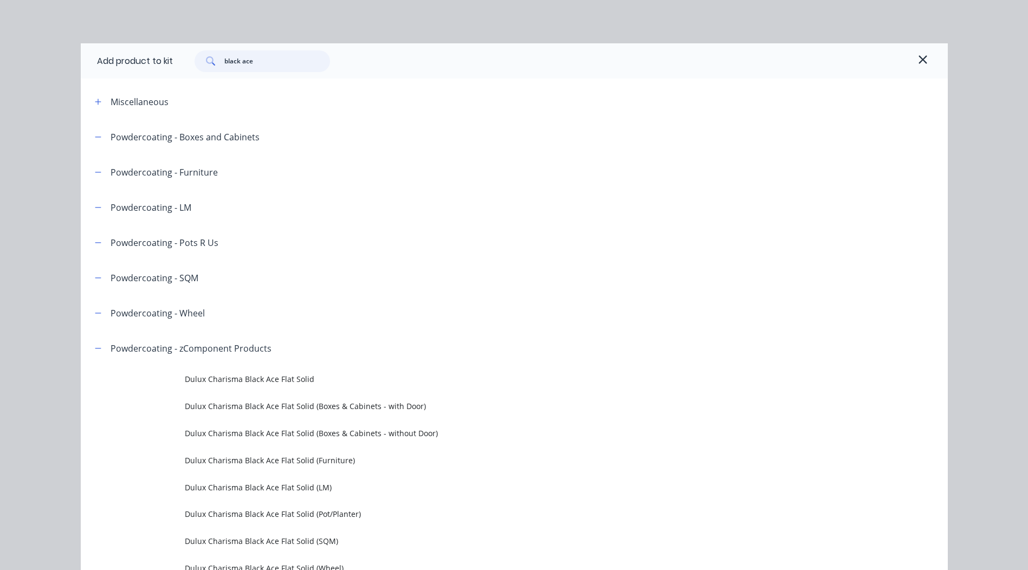
click at [319, 56] on input "black ace" at bounding box center [277, 61] width 106 height 22
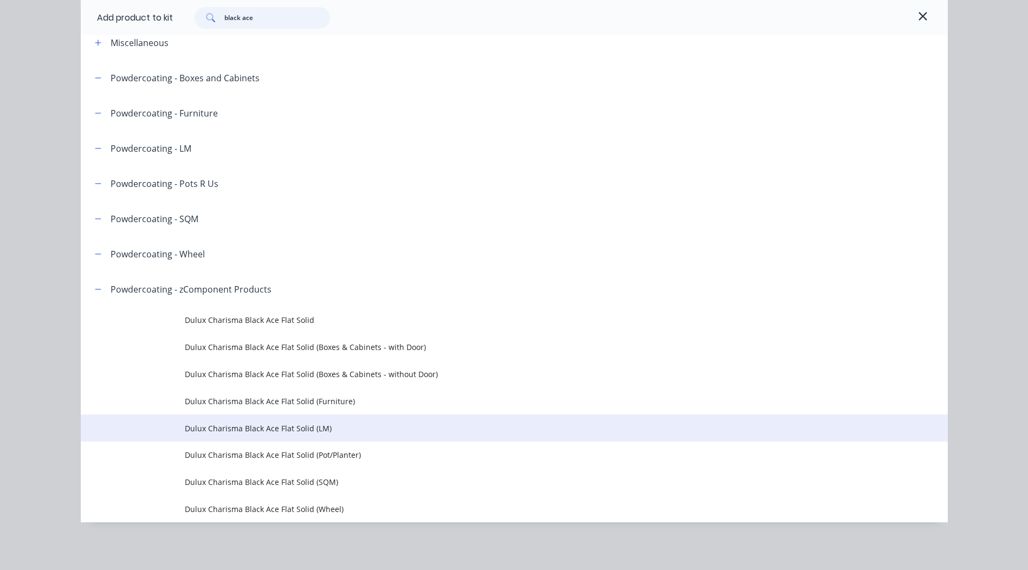
scroll to position [251, 0]
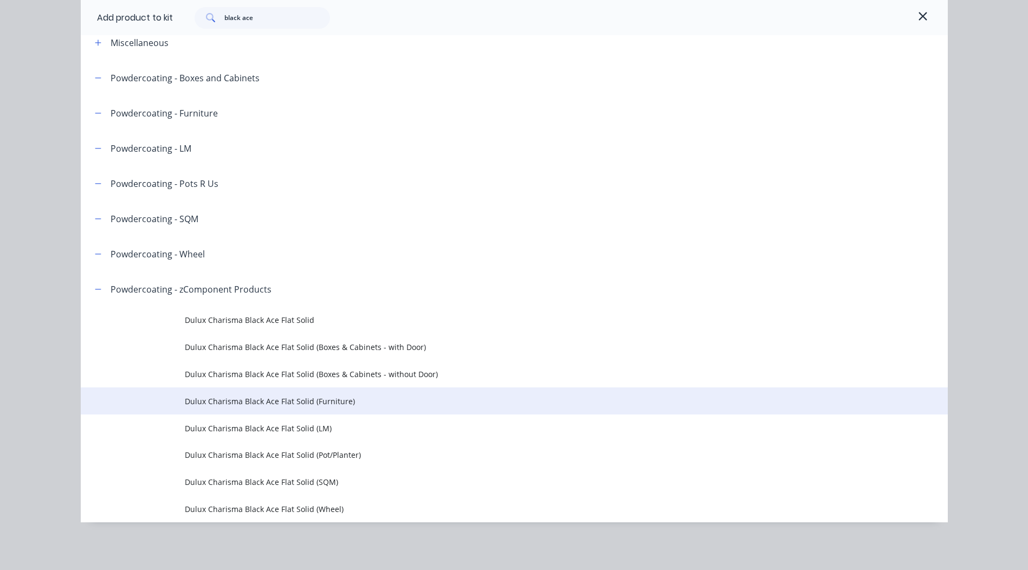
click at [340, 402] on span "Dulux Charisma Black Ace Flat Solid (Furniture)" at bounding box center [490, 401] width 610 height 11
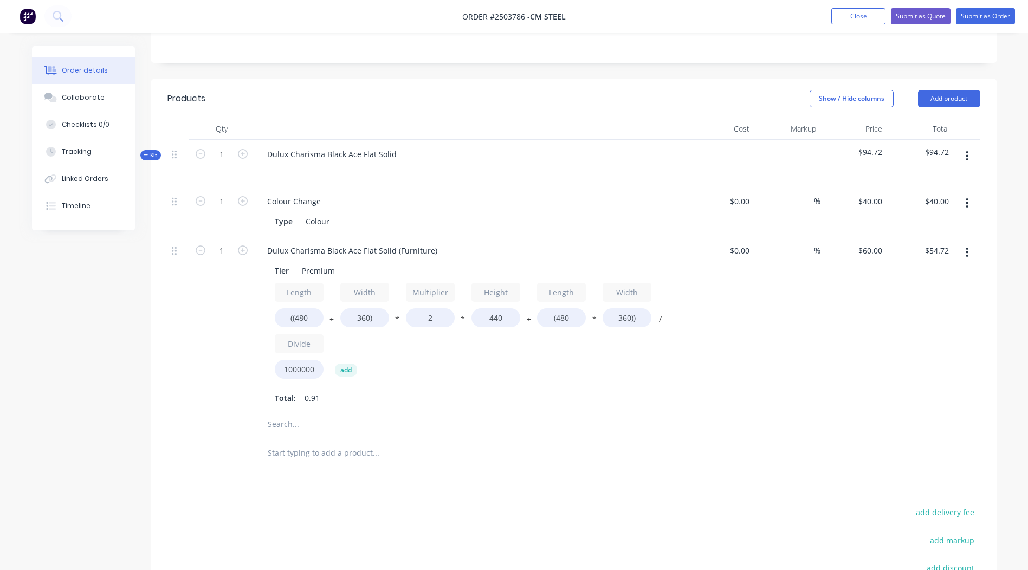
click at [963, 243] on button "button" at bounding box center [967, 253] width 25 height 20
click at [943, 313] on button "Delete" at bounding box center [929, 324] width 103 height 22
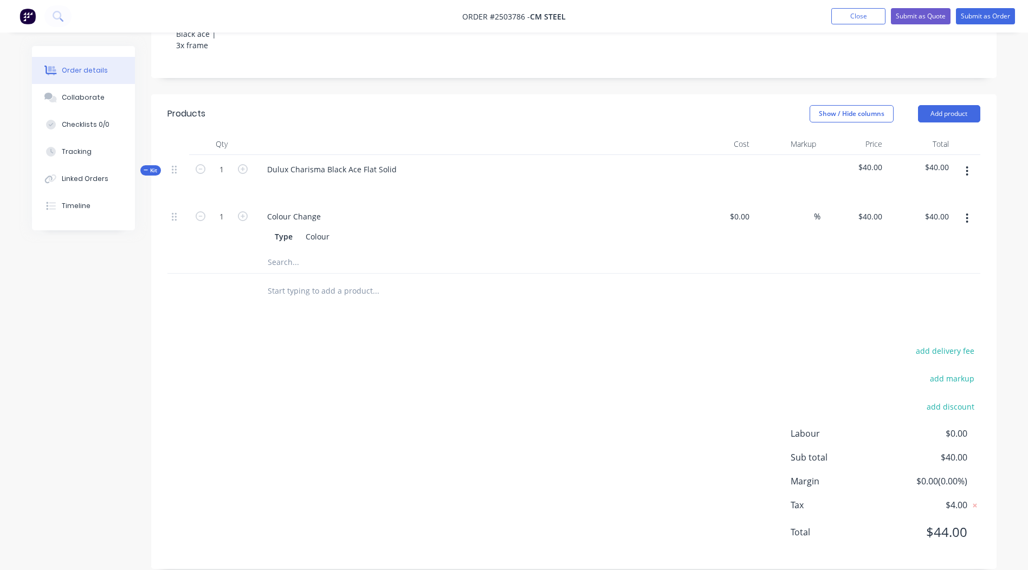
scroll to position [192, 0]
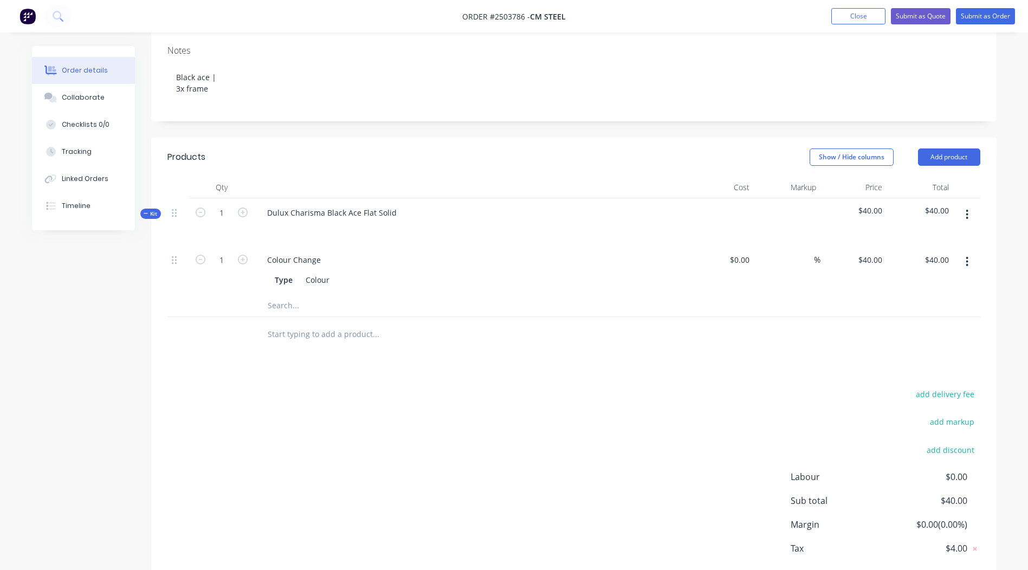
click at [970, 205] on button "button" at bounding box center [967, 215] width 25 height 20
click at [944, 235] on div "Add product to kit" at bounding box center [928, 243] width 83 height 16
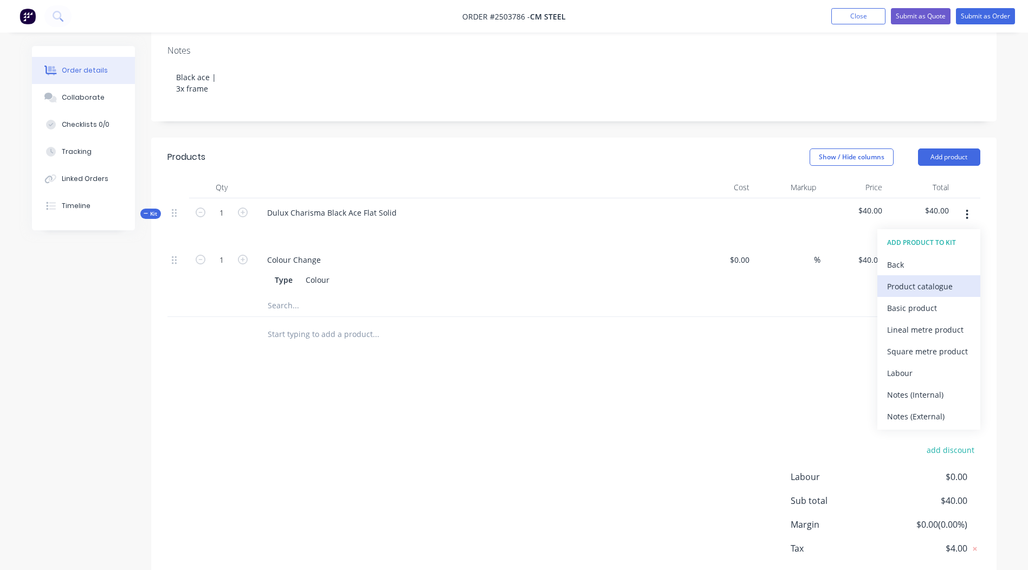
click at [927, 279] on div "Product catalogue" at bounding box center [928, 287] width 83 height 16
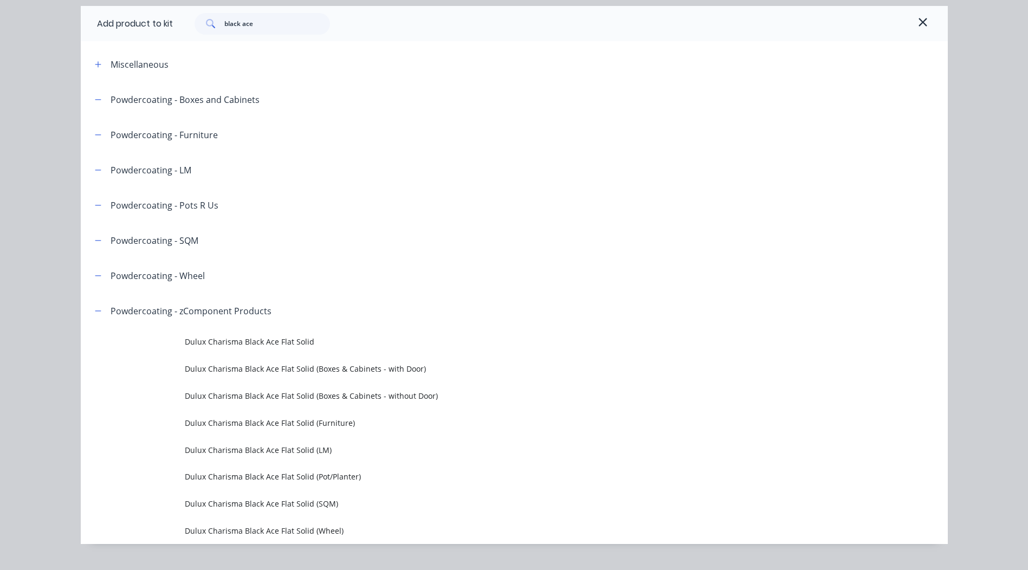
scroll to position [59, 0]
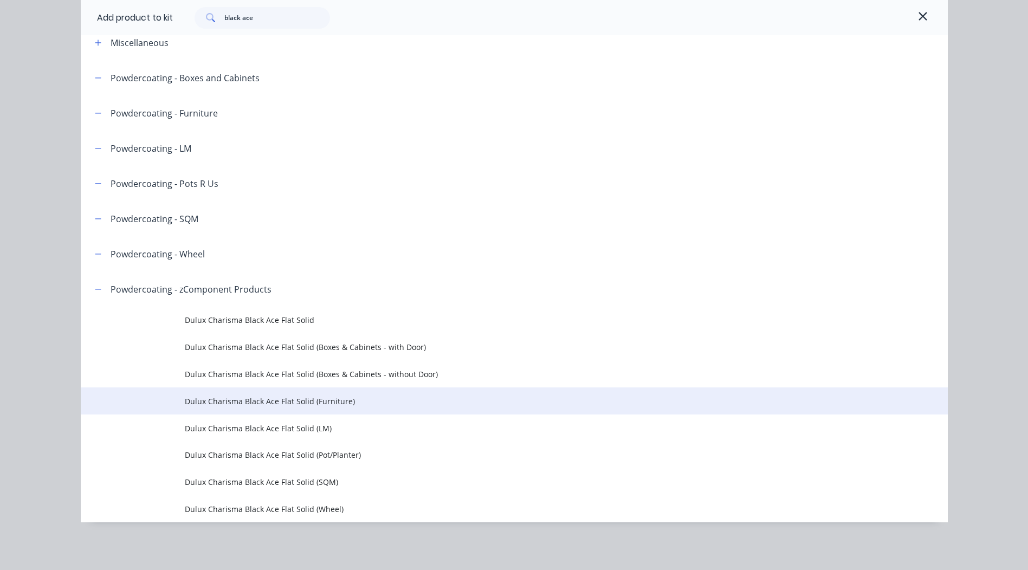
click at [323, 402] on span "Dulux Charisma Black Ace Flat Solid (Furniture)" at bounding box center [490, 401] width 610 height 11
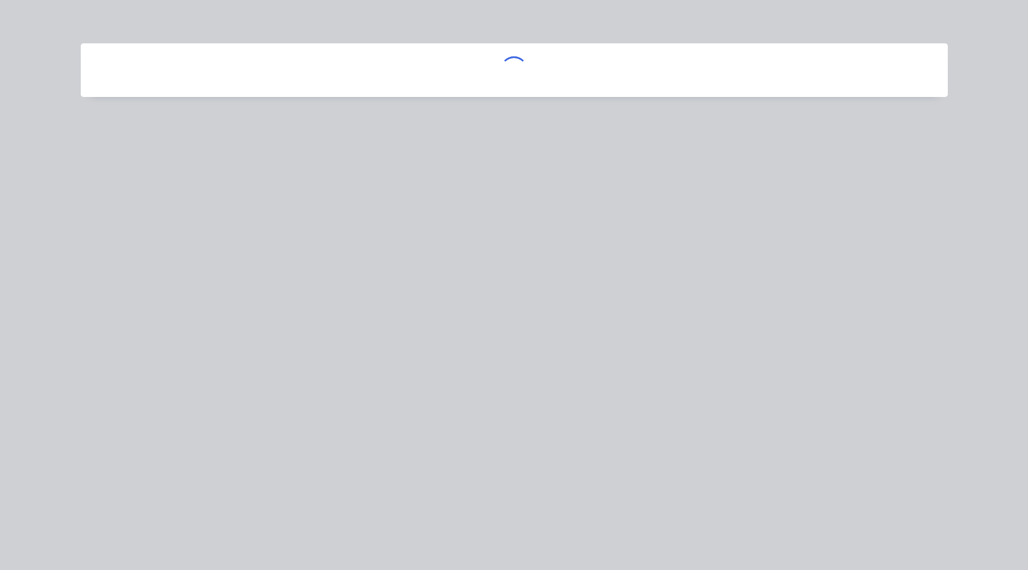
scroll to position [0, 0]
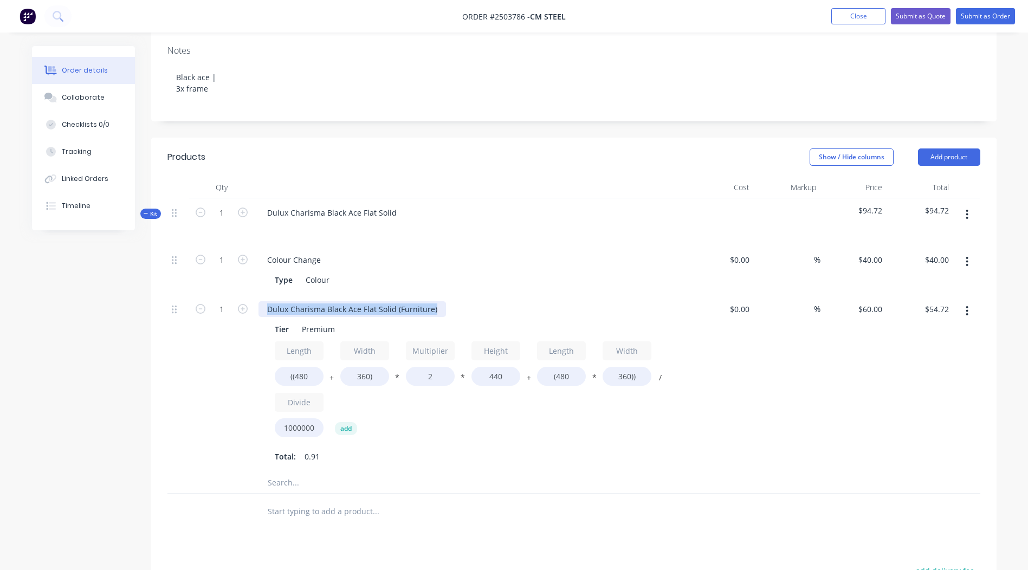
drag, startPoint x: 437, startPoint y: 292, endPoint x: 15, endPoint y: 338, distance: 424.8
click at [15, 338] on div "Order details Collaborate Checklists 0/0 Tracking Linked Orders Timeline Order …" at bounding box center [514, 307] width 1028 height 998
click at [915, 424] on div "$54.72 $54.72" at bounding box center [920, 383] width 67 height 177
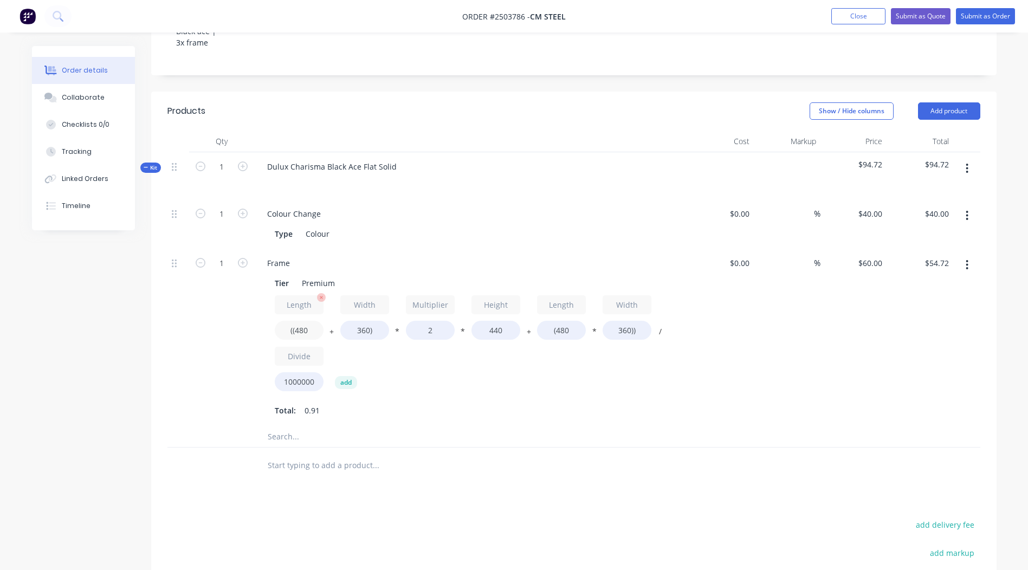
click at [318, 321] on input "((480" at bounding box center [299, 330] width 49 height 19
type input "((1650"
type input "$116.50"
click at [368, 321] on input "360)" at bounding box center [364, 330] width 49 height 19
type input "2650)"
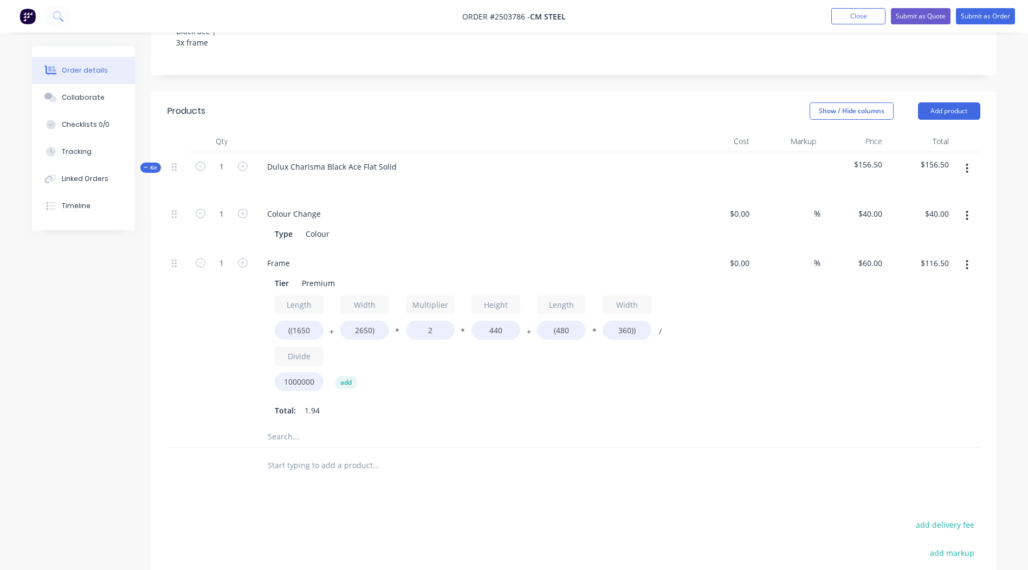
type input "$237.41"
click at [938, 355] on div "$237.41 $237.41" at bounding box center [920, 337] width 67 height 177
click at [575, 321] on input "(480" at bounding box center [561, 330] width 49 height 19
type input "(1650"
type input "$262.68"
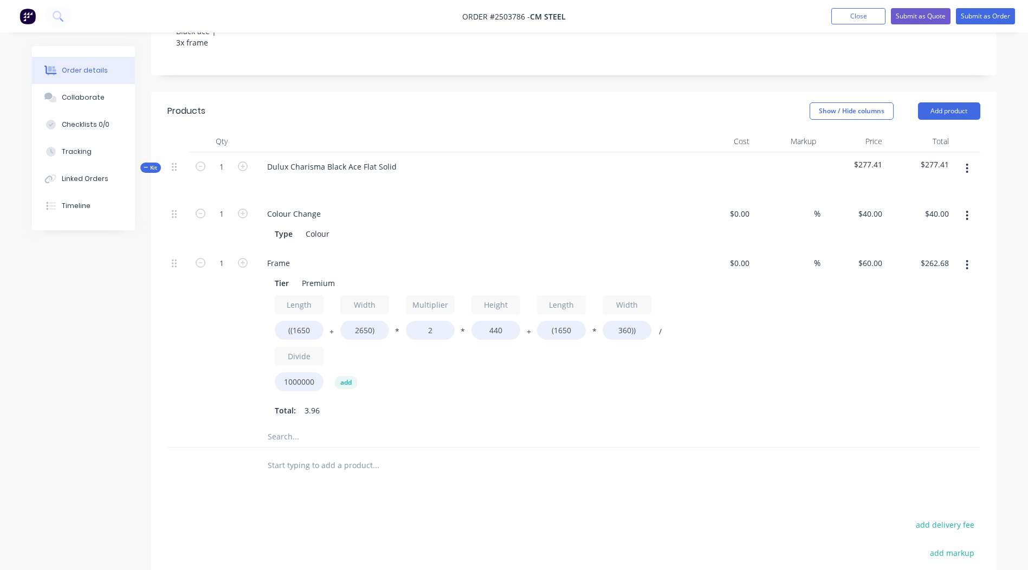
click at [723, 336] on div "$0.00 $0.00" at bounding box center [721, 337] width 67 height 177
click at [630, 321] on input "360))" at bounding box center [627, 330] width 49 height 19
type input "2650))"
type input "$489.39"
click at [850, 356] on div "$60.00 $60.00" at bounding box center [854, 337] width 67 height 177
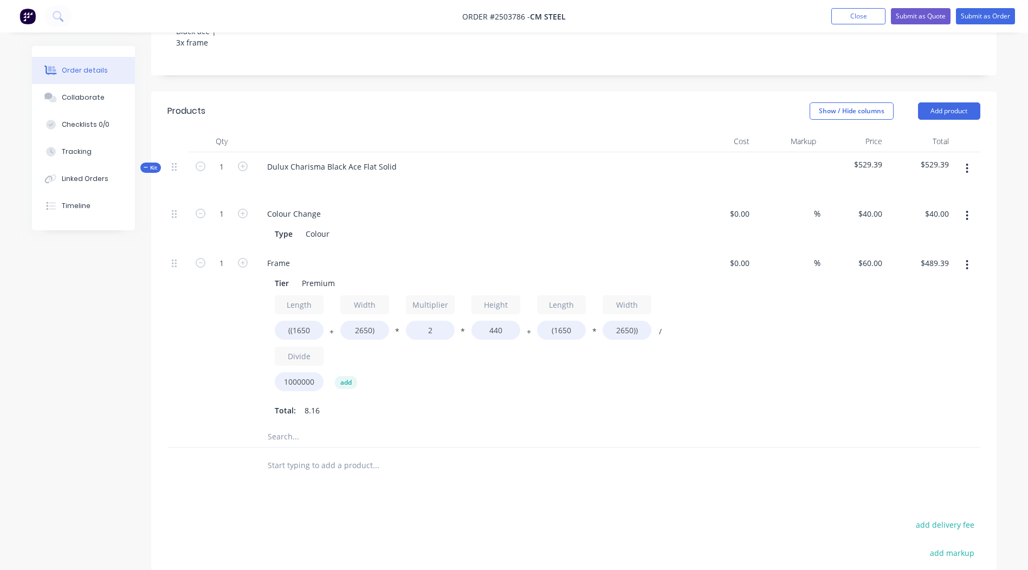
scroll to position [290, 0]
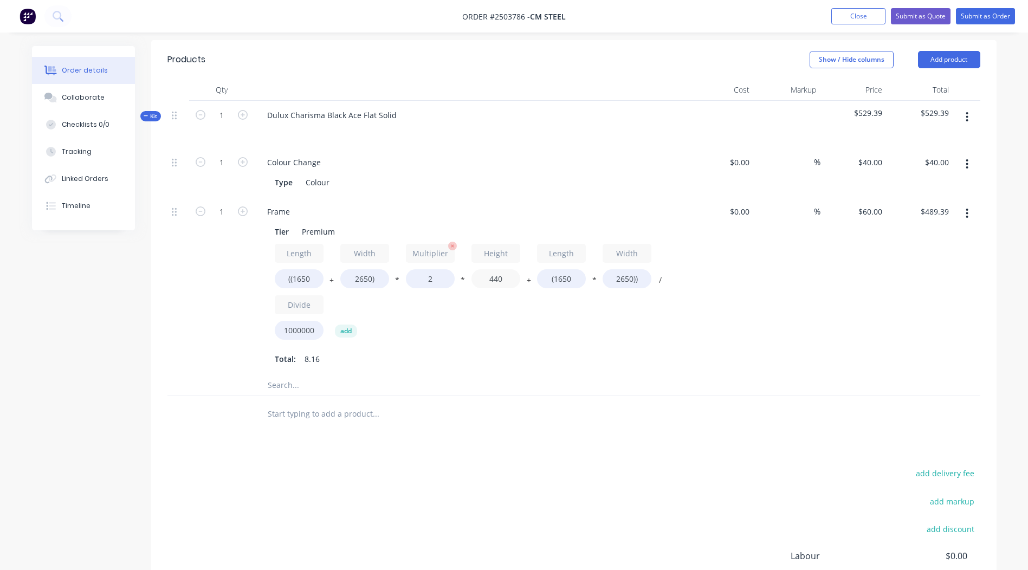
click at [447, 269] on div "Length ((1650 + Width 2650) * Multiplier 2 * Height 440 + Length (1650 * Width …" at bounding box center [471, 294] width 392 height 101
type input "100"
type input "$313.95"
click at [896, 333] on div "$313.95 $489.39" at bounding box center [920, 285] width 67 height 177
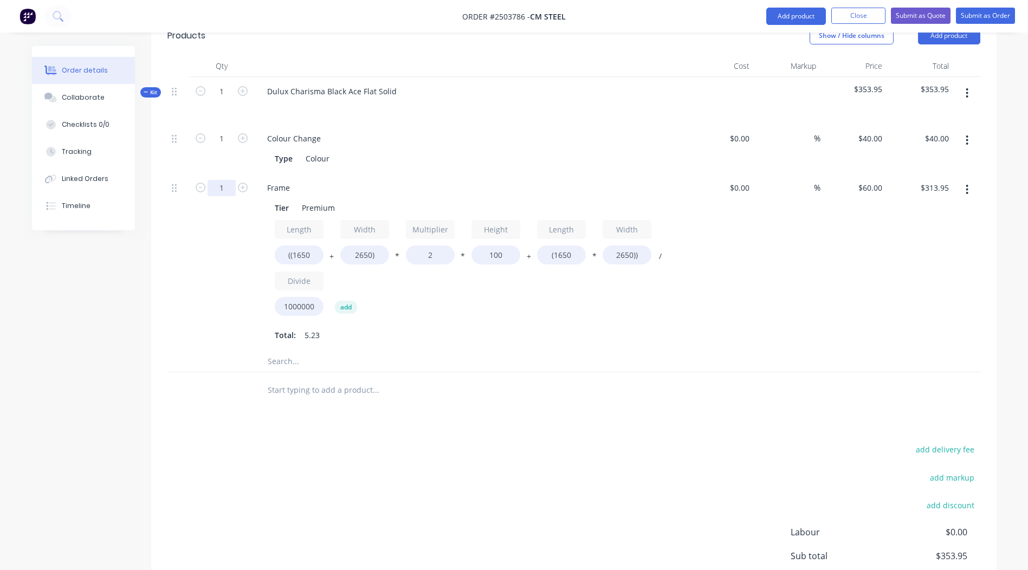
click at [235, 147] on input "1" at bounding box center [222, 139] width 28 height 16
click at [211, 423] on div "Products Show / Hide columns Add product Qty Cost Markup Price Total Kit 1 Dulu…" at bounding box center [574, 342] width 846 height 652
click at [242, 183] on icon "button" at bounding box center [243, 188] width 10 height 10
type input "2"
type input "$627.90"
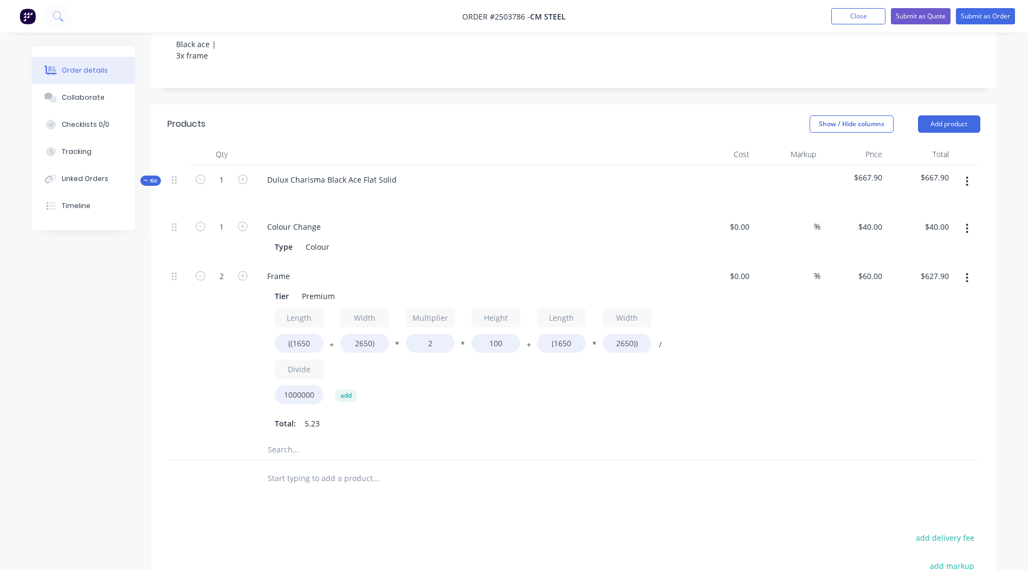
scroll to position [196, 0]
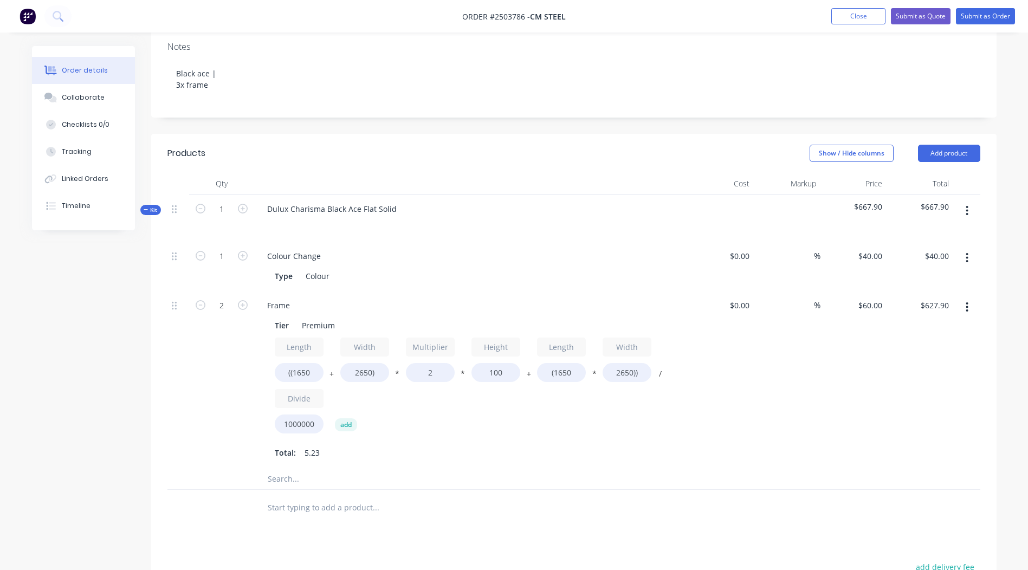
click at [969, 298] on button "button" at bounding box center [967, 308] width 25 height 20
click at [941, 328] on div "Duplicate" at bounding box center [928, 336] width 83 height 16
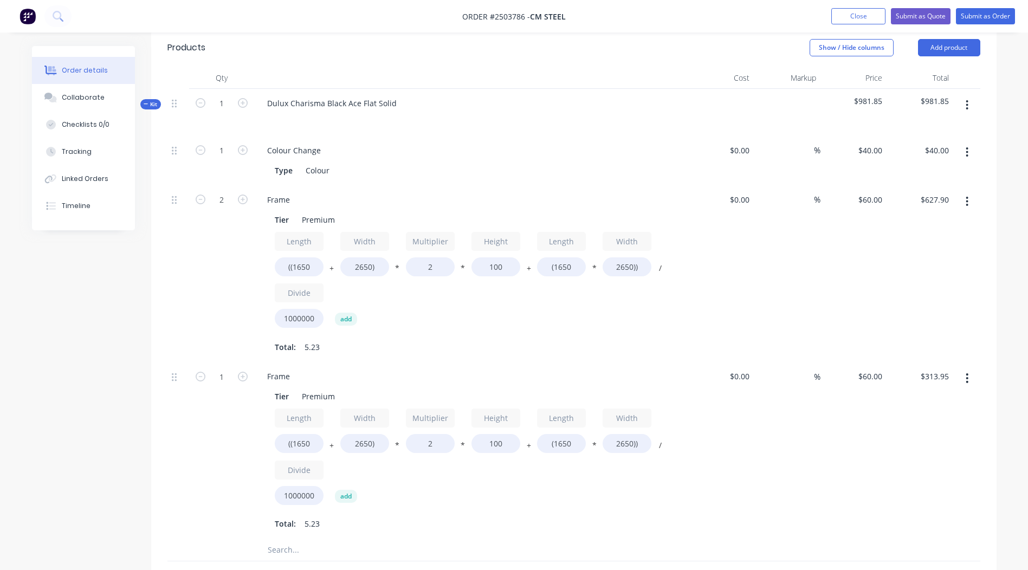
scroll to position [305, 0]
click at [316, 432] on input "((1650" at bounding box center [299, 441] width 49 height 19
type input "((2200"
type input "$320.55"
click at [363, 432] on input "2650)" at bounding box center [364, 441] width 49 height 19
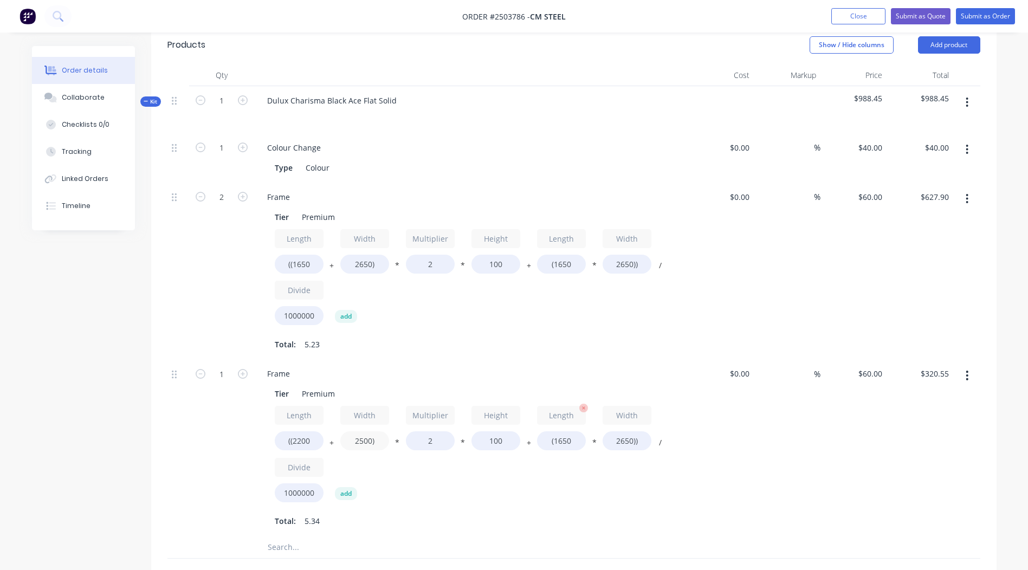
type input "2500)"
type input "$318.75"
click at [570, 432] on input "(1650" at bounding box center [561, 441] width 49 height 19
type input "(2200"
type input "$406.20"
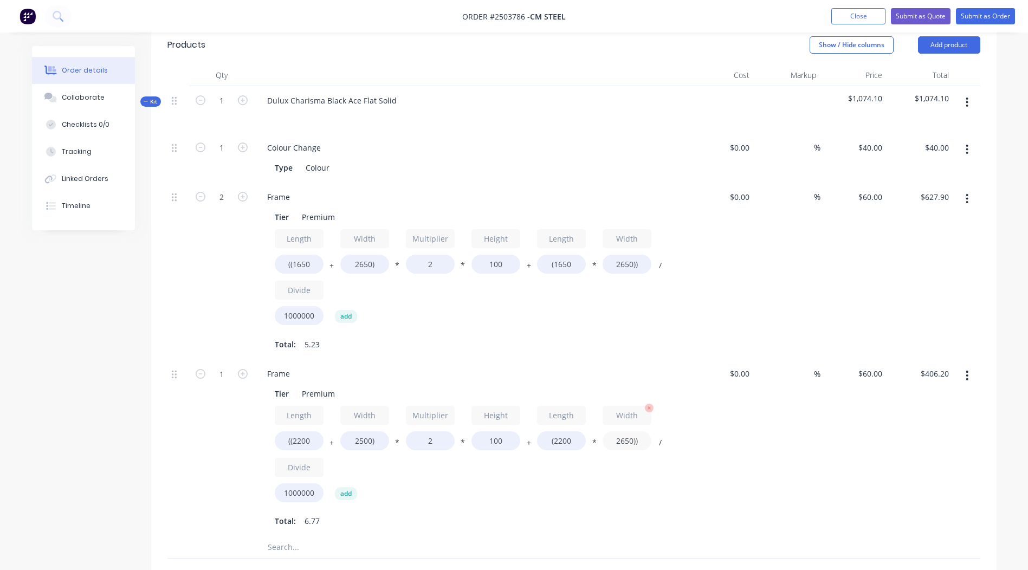
click at [625, 432] on input "2650))" at bounding box center [627, 441] width 49 height 19
type input "2500))"
type input "$386.40"
click at [779, 426] on div "%" at bounding box center [787, 447] width 67 height 177
drag, startPoint x: 505, startPoint y: 426, endPoint x: 434, endPoint y: 432, distance: 70.7
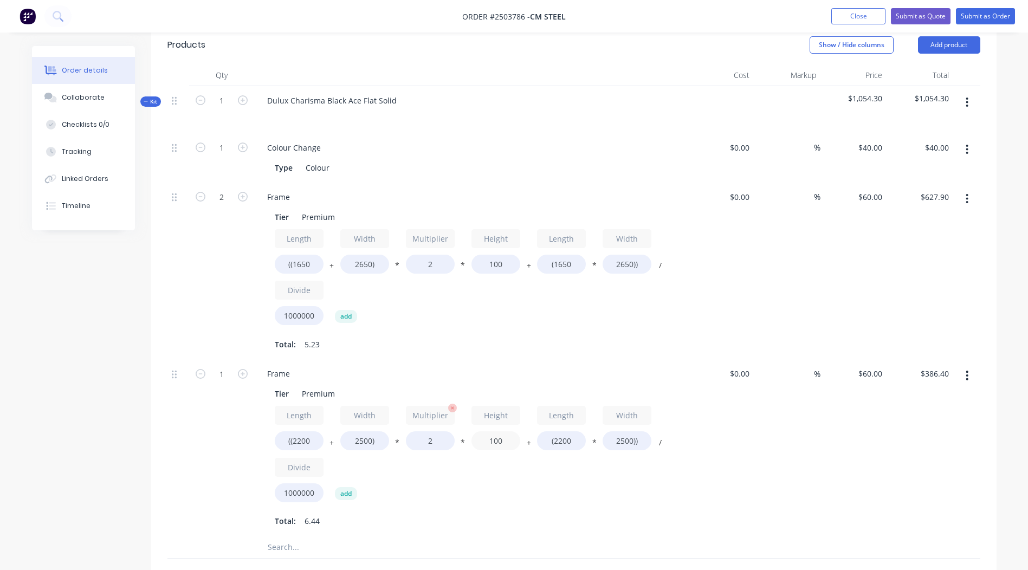
click at [488, 432] on input "100" at bounding box center [496, 441] width 49 height 19
type input "50"
type input "$358.20"
click at [903, 440] on div "$358.20 $386.40" at bounding box center [920, 447] width 67 height 177
drag, startPoint x: 507, startPoint y: 256, endPoint x: 413, endPoint y: 261, distance: 94.5
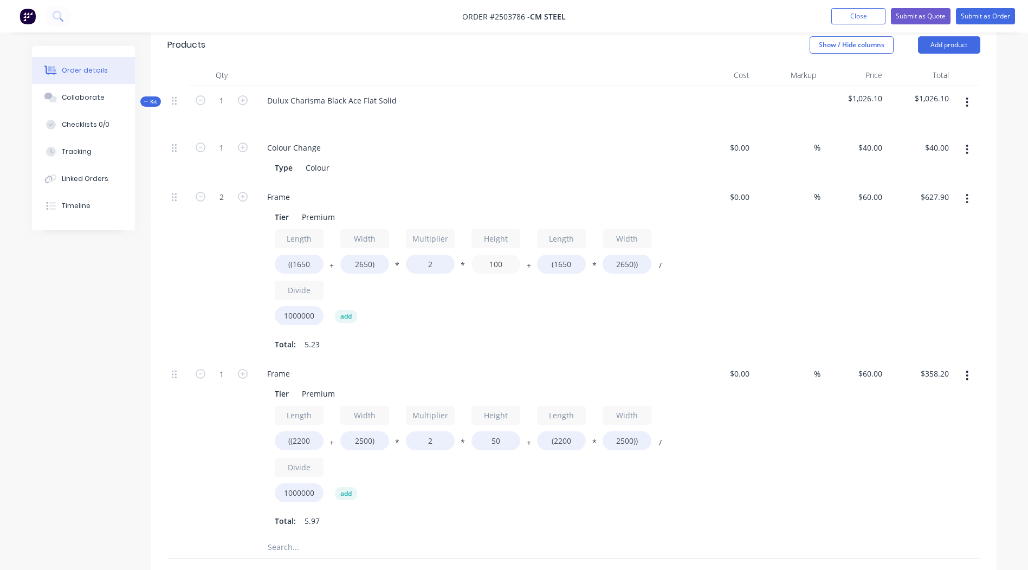
click at [427, 261] on div "Length ((1650 + Width 2650) * Multiplier 2 * Height 100 + Length (1650 * Width …" at bounding box center [471, 279] width 392 height 101
type input "50"
type input "$576.30"
click at [937, 254] on div "$576.30 $576.30" at bounding box center [920, 271] width 67 height 177
drag, startPoint x: 429, startPoint y: 249, endPoint x: 364, endPoint y: 255, distance: 65.3
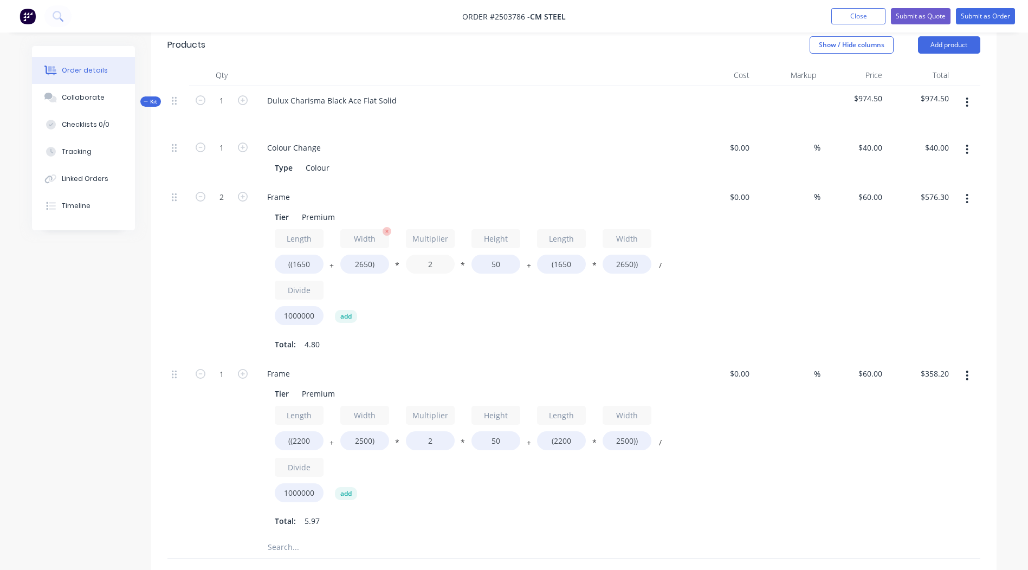
click at [405, 252] on div "Length ((1650 + Width 2650) * Multiplier 2 * Height 50 + Length (1650 * Width 2…" at bounding box center [471, 279] width 392 height 101
click at [439, 255] on input "2" at bounding box center [430, 264] width 49 height 19
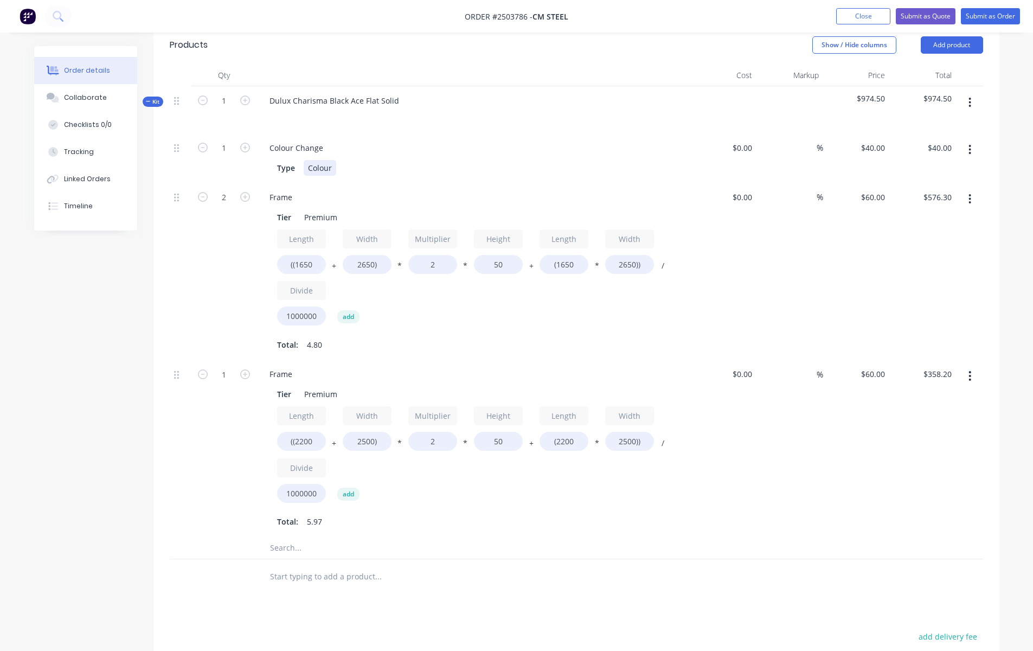
click at [518, 160] on div "Type Colour" at bounding box center [471, 168] width 397 height 16
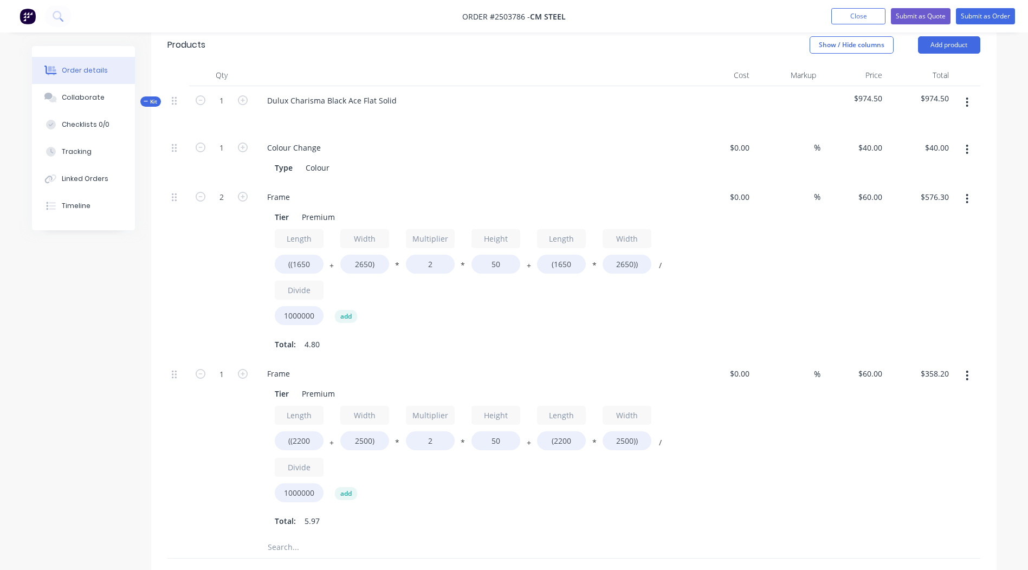
click at [597, 110] on div "Dulux Charisma Black Ace Flat Solid" at bounding box center [471, 109] width 434 height 47
drag, startPoint x: 437, startPoint y: 255, endPoint x: 391, endPoint y: 252, distance: 46.2
click at [391, 252] on div "Length ((1650 + Width 2650) * Multiplier 2 * Height 50 + Length (1650 * Width 2…" at bounding box center [471, 279] width 392 height 101
type input "1.2"
type input "$555.66"
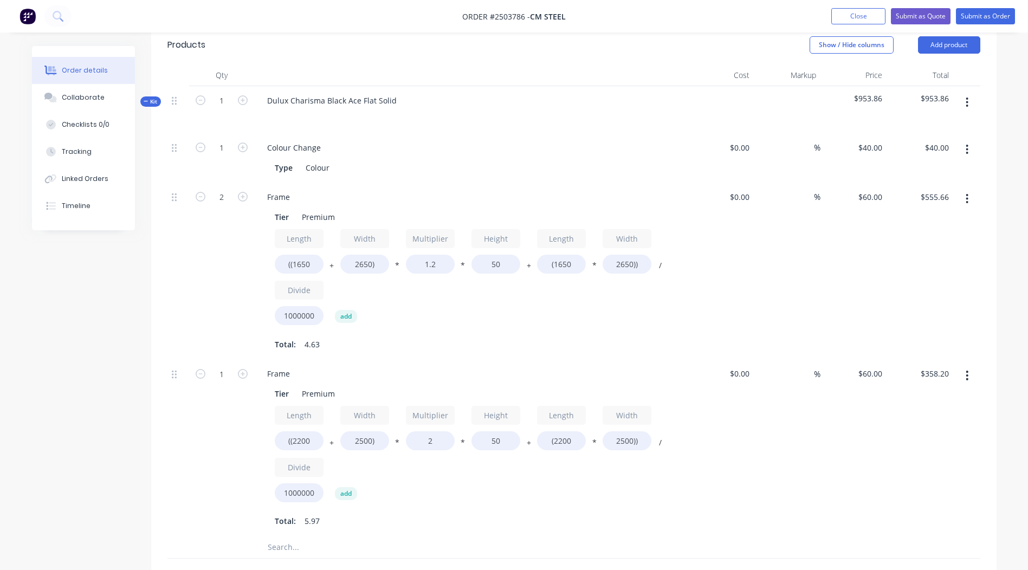
click at [853, 302] on div "$60.00 $60.00" at bounding box center [854, 271] width 67 height 177
drag, startPoint x: 447, startPoint y: 247, endPoint x: 376, endPoint y: 259, distance: 71.4
click at [380, 258] on div "Length ((1650 + Width 2650) * Multiplier 1.2 * Height 50 + Length (1650 * Width…" at bounding box center [471, 279] width 392 height 101
type input "2"
type input "$576.30"
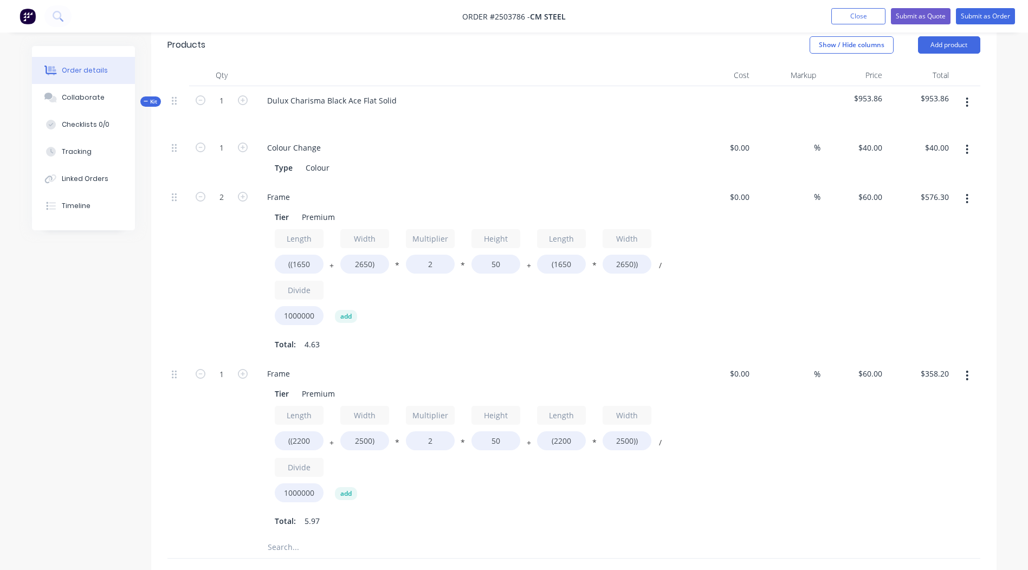
click at [881, 291] on div "$60.00 $60.00" at bounding box center [854, 271] width 67 height 177
drag, startPoint x: 438, startPoint y: 249, endPoint x: 325, endPoint y: 261, distance: 113.9
click at [331, 261] on div "Length ((1650 + Width 2650) * Multiplier 2 * Height 50 + Length (1650 * Width 2…" at bounding box center [471, 279] width 392 height 101
type input "1.25"
type input "$556.96"
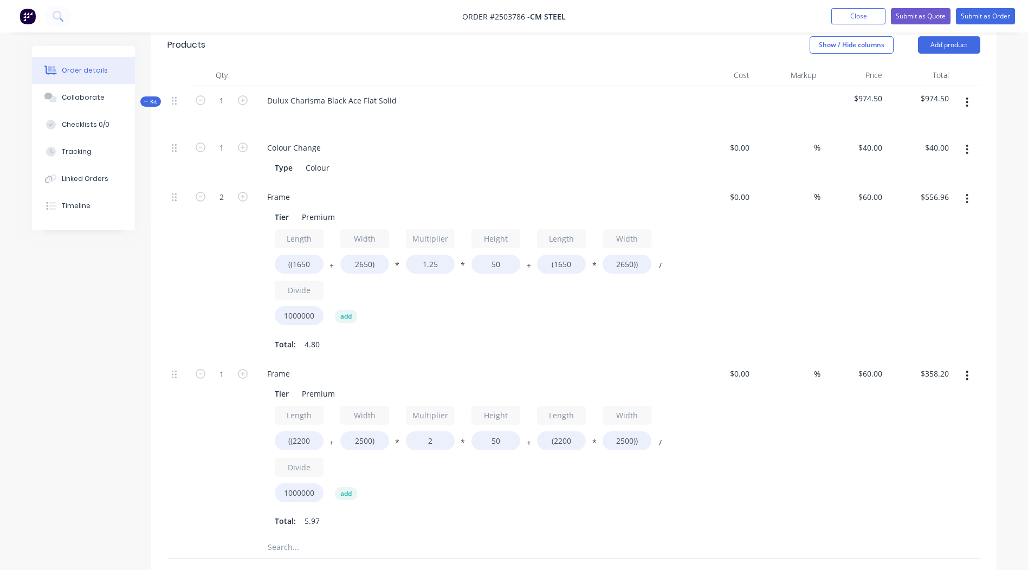
click at [842, 292] on div "$60.00 $60.00" at bounding box center [854, 271] width 67 height 177
drag, startPoint x: 435, startPoint y: 426, endPoint x: 285, endPoint y: 435, distance: 150.4
click at [294, 435] on div "Length ((2200 + Width 2500) * Multiplier 2 * Height 50 + Length (2200 * Width 2…" at bounding box center [471, 456] width 392 height 101
type input "1.25"
type input "$347.63"
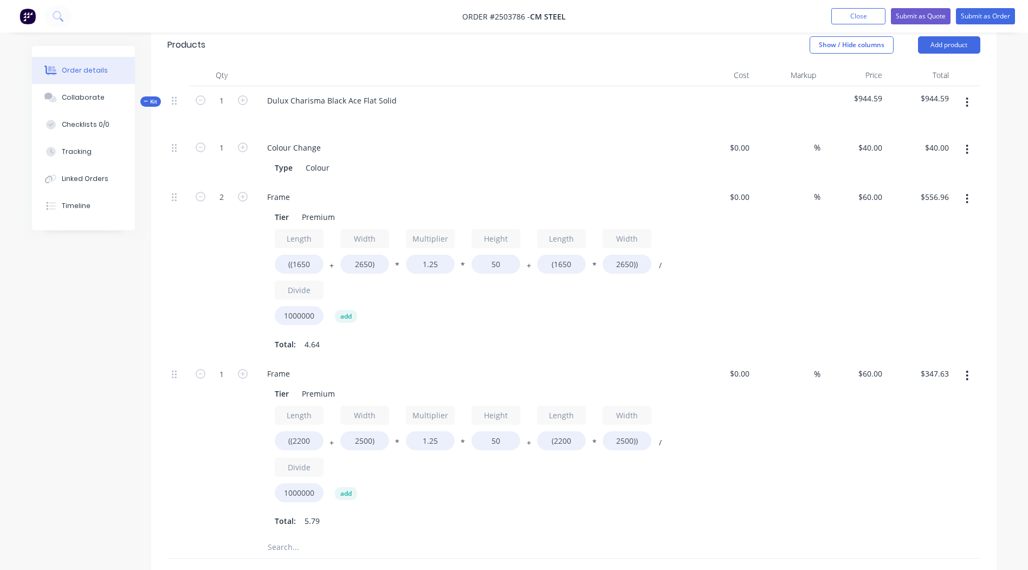
click at [857, 405] on div "$60.00 $60.00" at bounding box center [854, 447] width 67 height 177
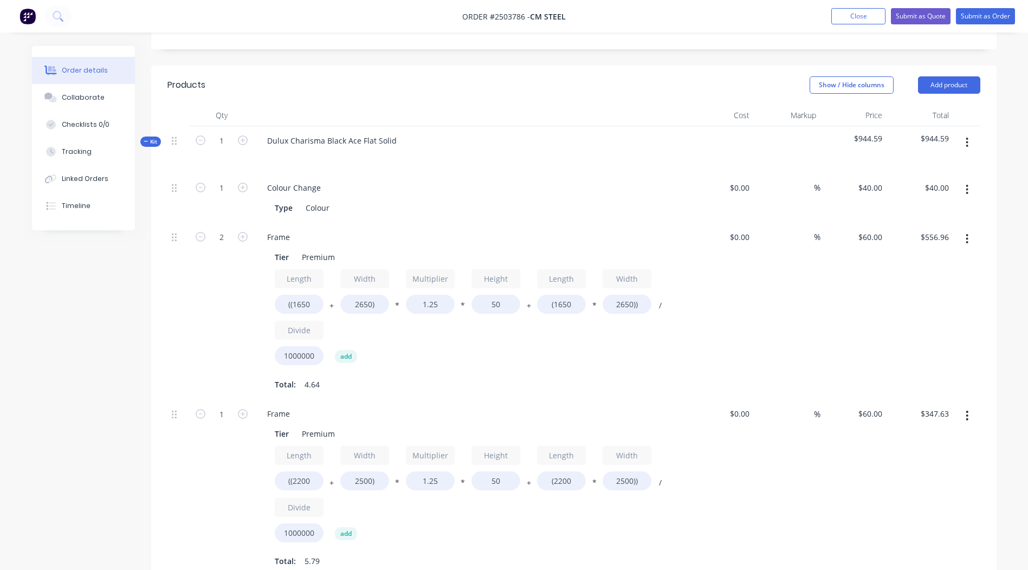
scroll to position [196, 0]
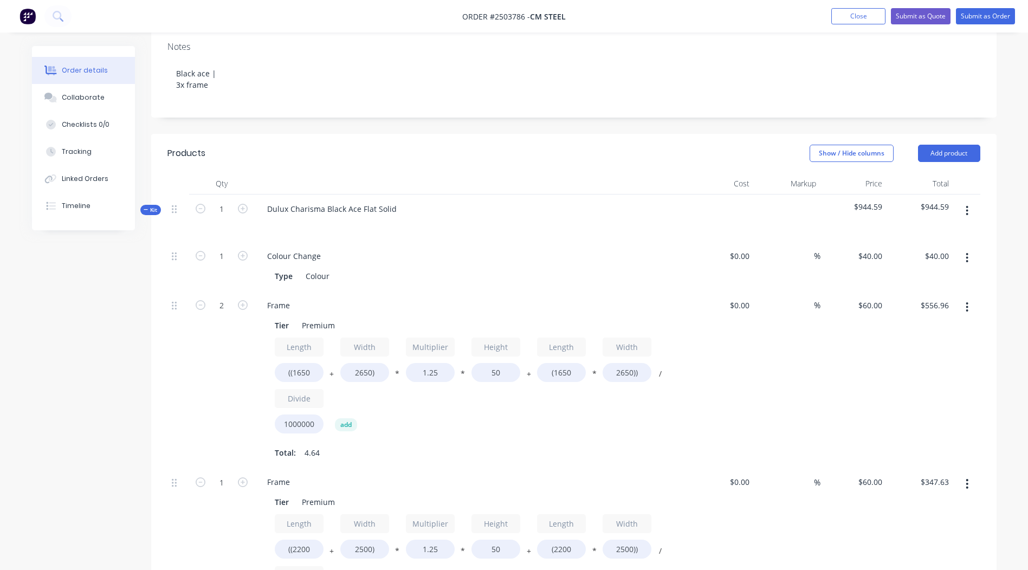
click at [967, 205] on icon "button" at bounding box center [967, 211] width 3 height 12
click at [946, 231] on div "Add product to kit" at bounding box center [928, 239] width 83 height 16
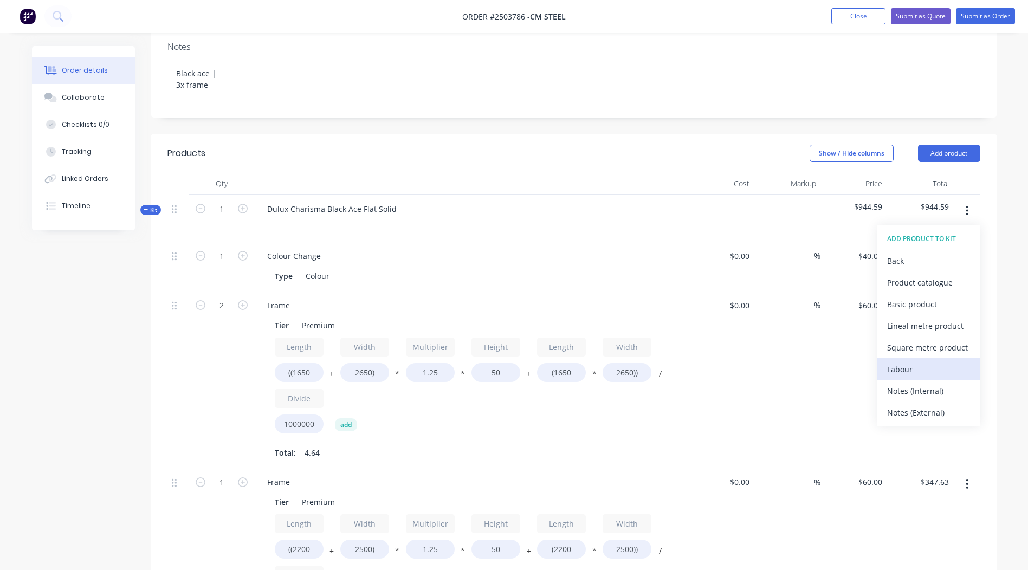
click at [917, 362] on div "Labour" at bounding box center [928, 370] width 83 height 16
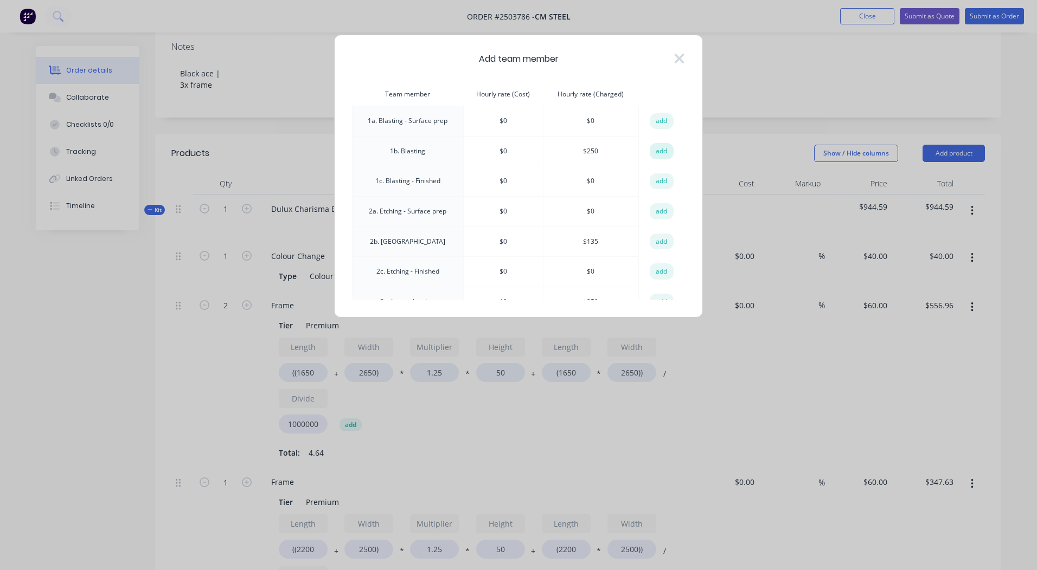
click at [649, 151] on button "add" at bounding box center [661, 151] width 24 height 16
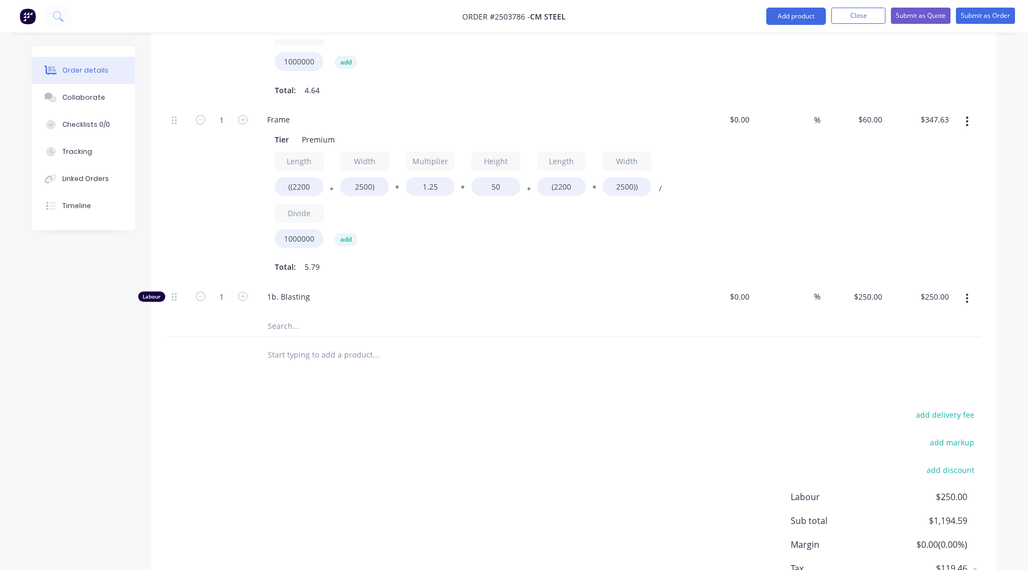
scroll to position [622, 0]
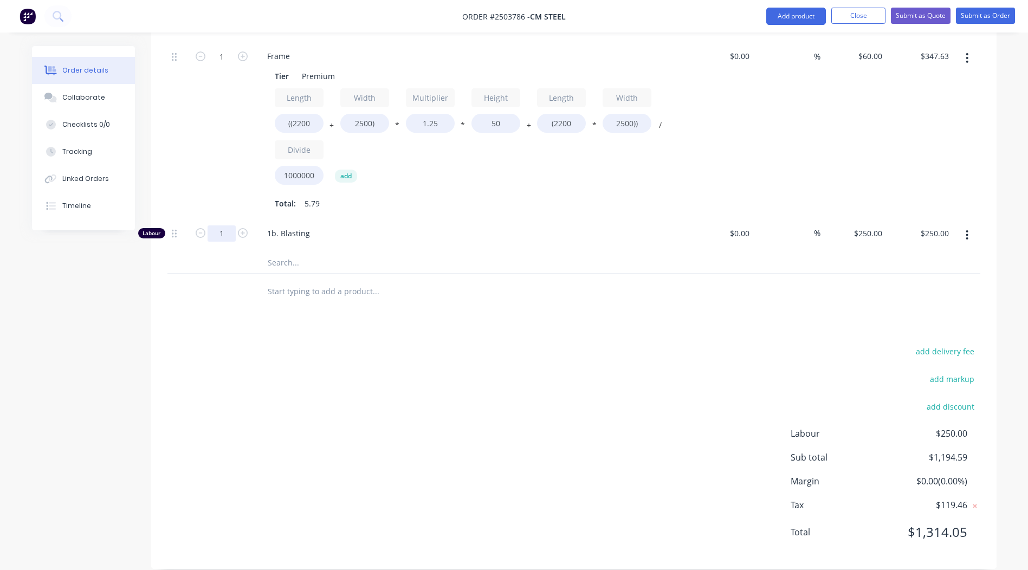
type input "0.333"
type input "$83.25"
click at [432, 325] on div "Products Show / Hide columns Add product Qty Cost Markup Price Total Kit 1 Dulu…" at bounding box center [574, 139] width 846 height 862
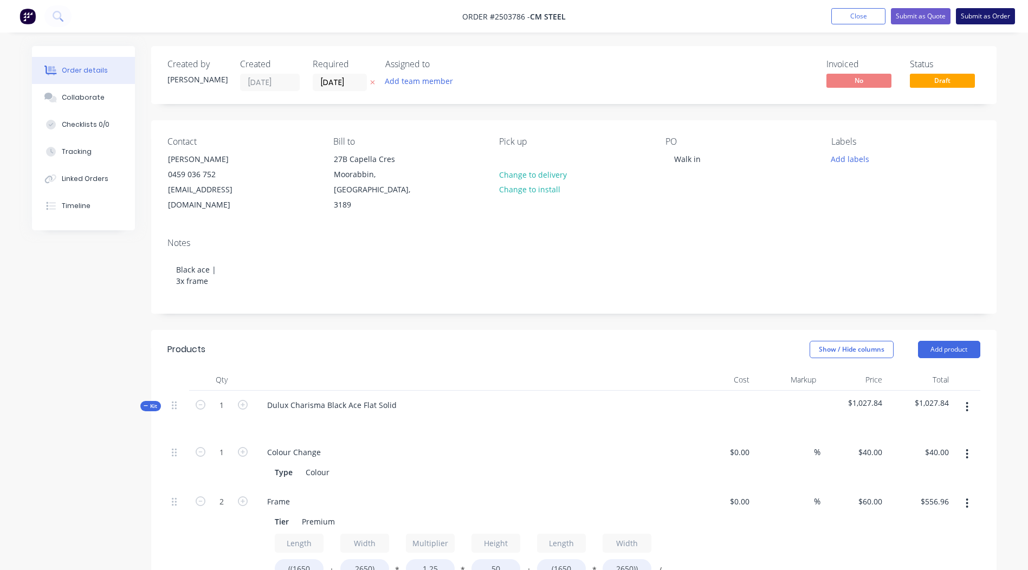
click at [979, 9] on button "Submit as Order" at bounding box center [985, 16] width 59 height 16
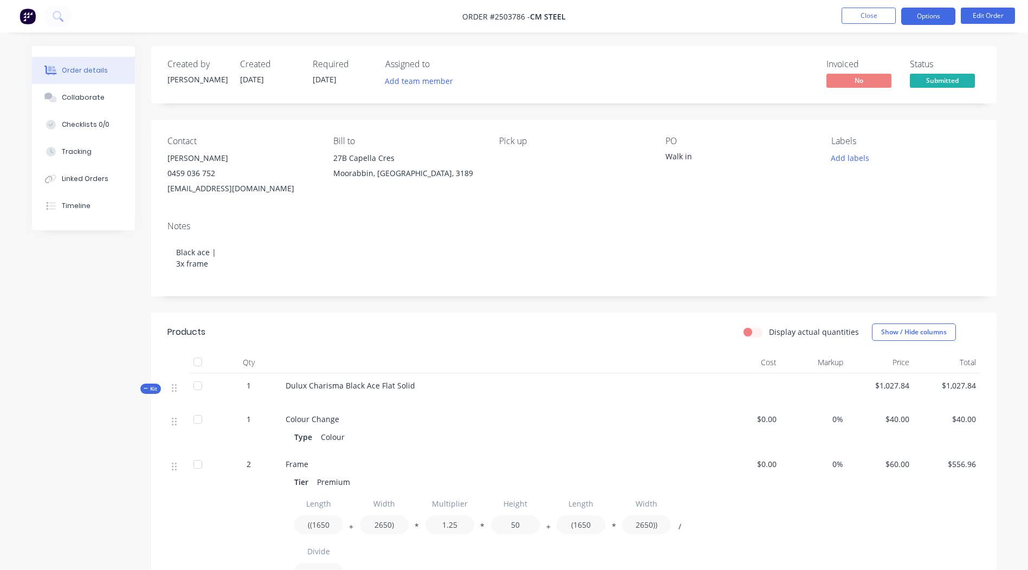
click at [930, 14] on button "Options" at bounding box center [929, 16] width 54 height 17
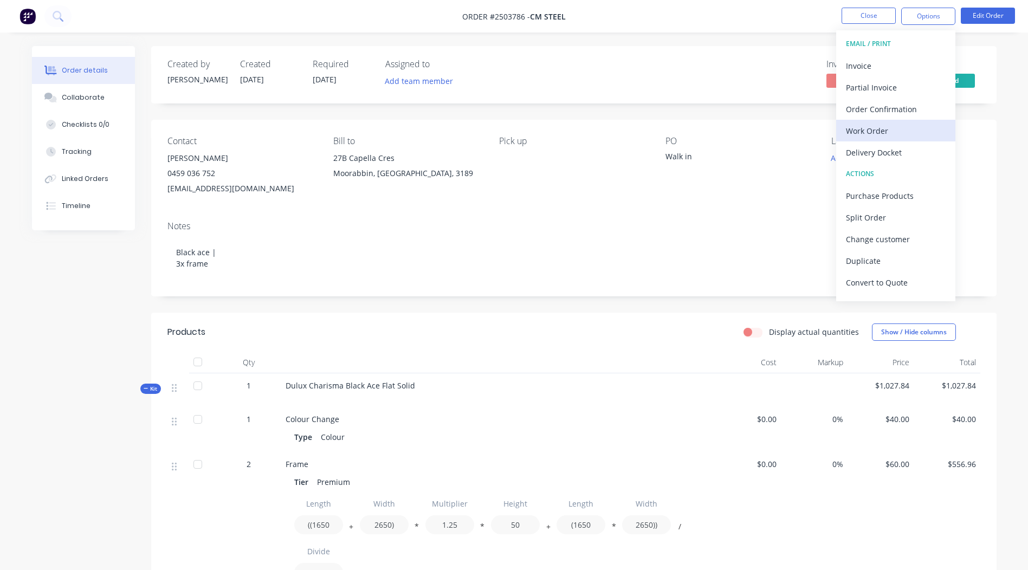
click at [876, 121] on button "Work Order" at bounding box center [895, 131] width 119 height 22
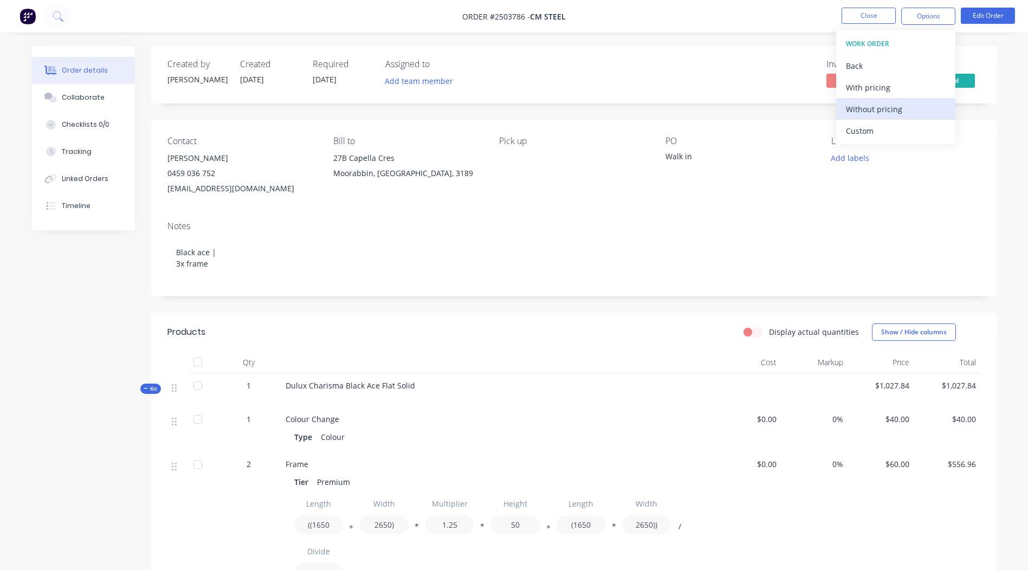
click at [883, 104] on div "Without pricing" at bounding box center [896, 109] width 100 height 16
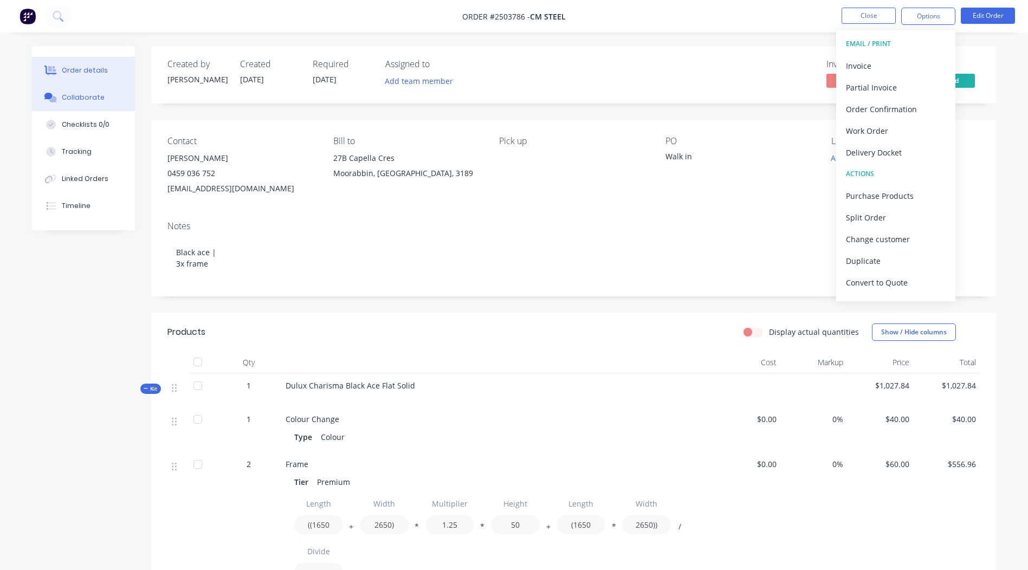
click at [89, 100] on div "Collaborate" at bounding box center [83, 98] width 43 height 10
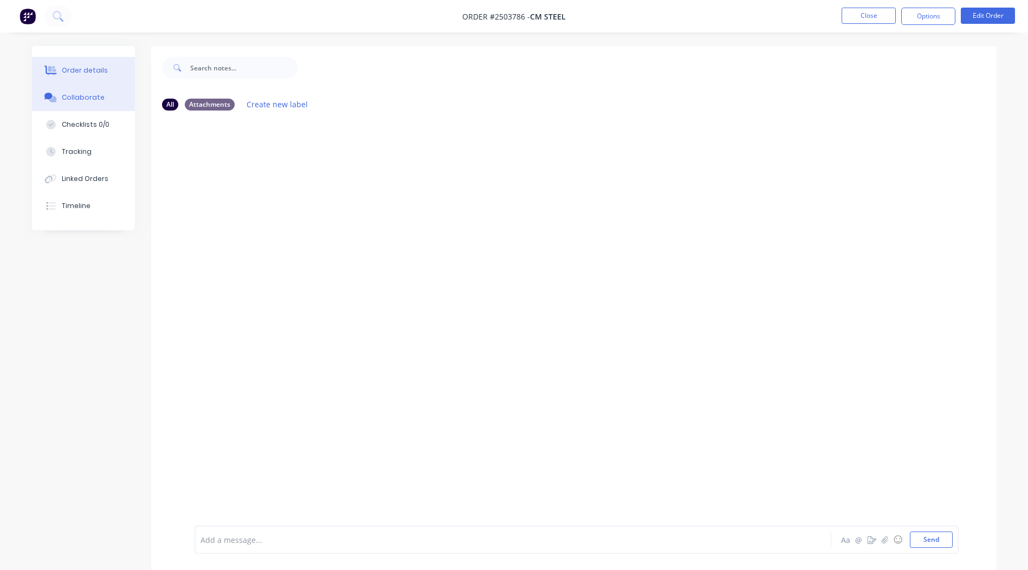
click at [89, 67] on div "Order details" at bounding box center [85, 71] width 46 height 10
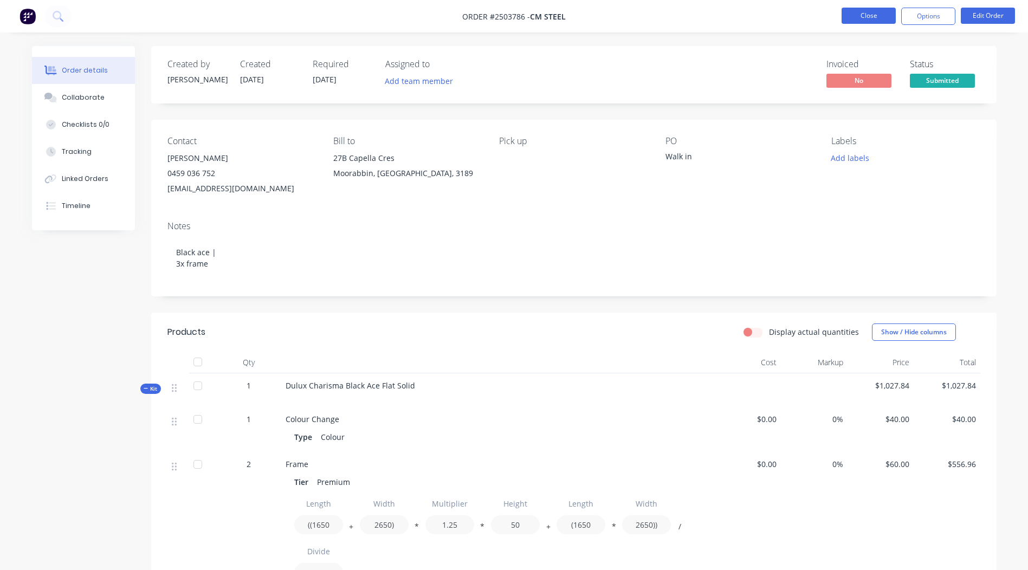
click at [859, 9] on button "Close" at bounding box center [869, 16] width 54 height 16
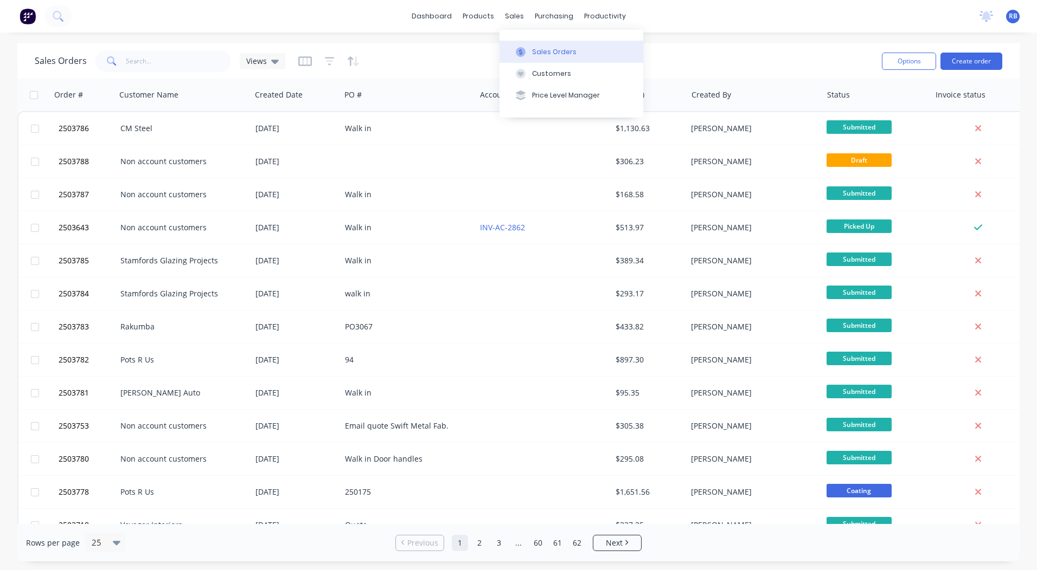
click at [549, 55] on div "Sales Orders" at bounding box center [554, 52] width 44 height 10
click at [682, 27] on div "dashboard products sales purchasing productivity dashboard products Product Cat…" at bounding box center [518, 16] width 1037 height 33
drag, startPoint x: 709, startPoint y: 28, endPoint x: 716, endPoint y: 28, distance: 6.5
click at [709, 28] on div "dashboard products sales purchasing productivity dashboard products Product Cat…" at bounding box center [518, 16] width 1037 height 33
click at [786, 18] on div "dashboard products sales purchasing productivity dashboard products Product Cat…" at bounding box center [518, 16] width 1037 height 33
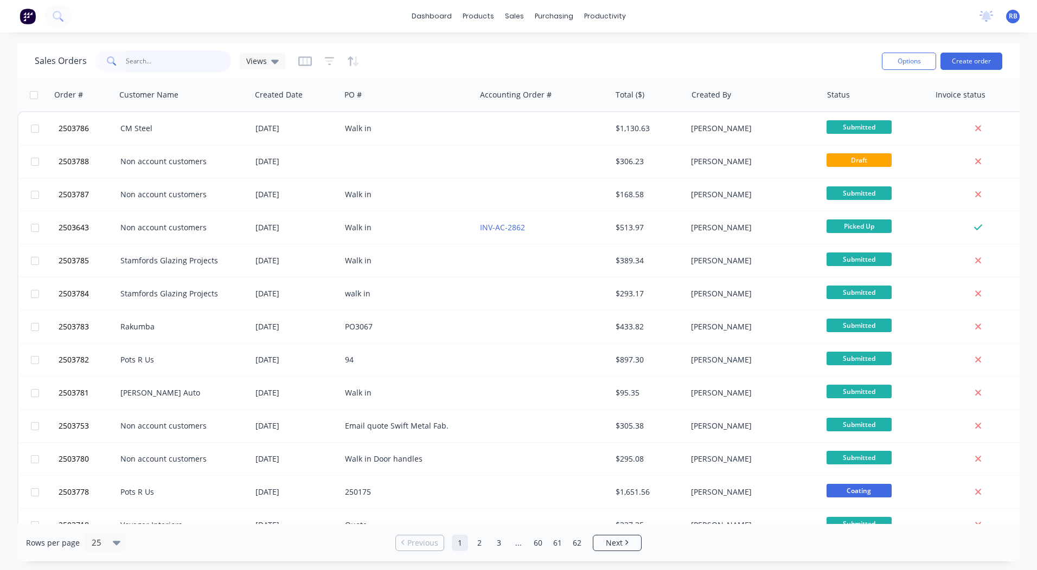
click at [150, 67] on input "text" at bounding box center [179, 61] width 106 height 22
type input "+"
click at [973, 57] on button "Create order" at bounding box center [971, 61] width 62 height 17
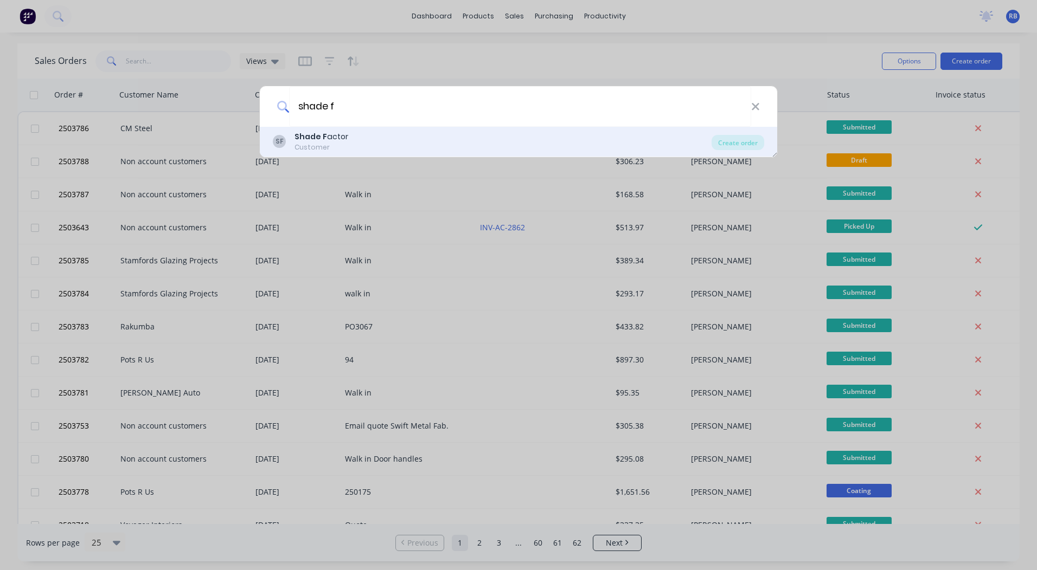
type input "shade f"
click at [331, 141] on div "Shade F actor" at bounding box center [321, 136] width 54 height 11
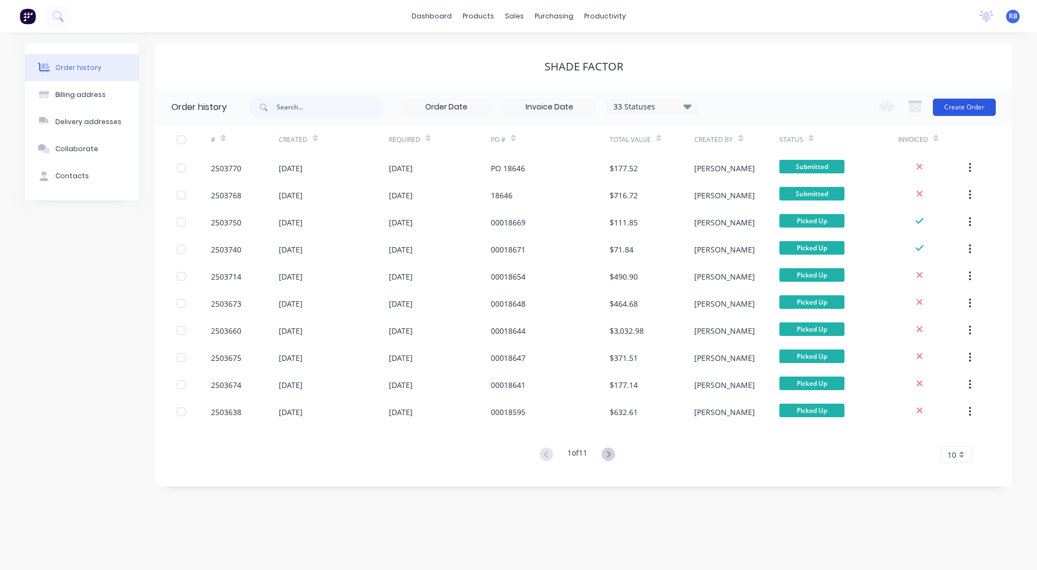
click at [965, 107] on button "Create Order" at bounding box center [963, 107] width 63 height 17
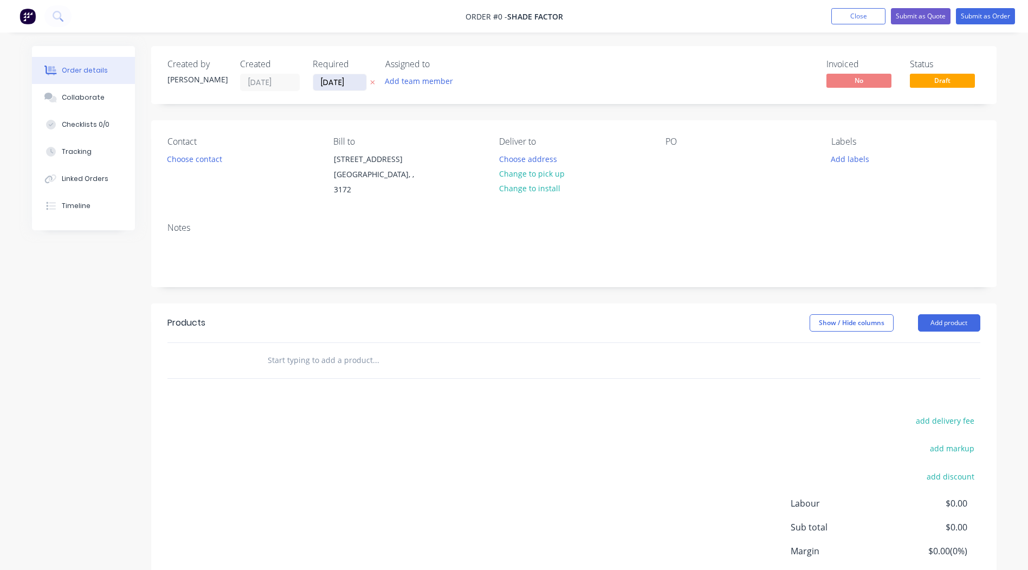
click at [343, 84] on input "[DATE]" at bounding box center [339, 82] width 53 height 16
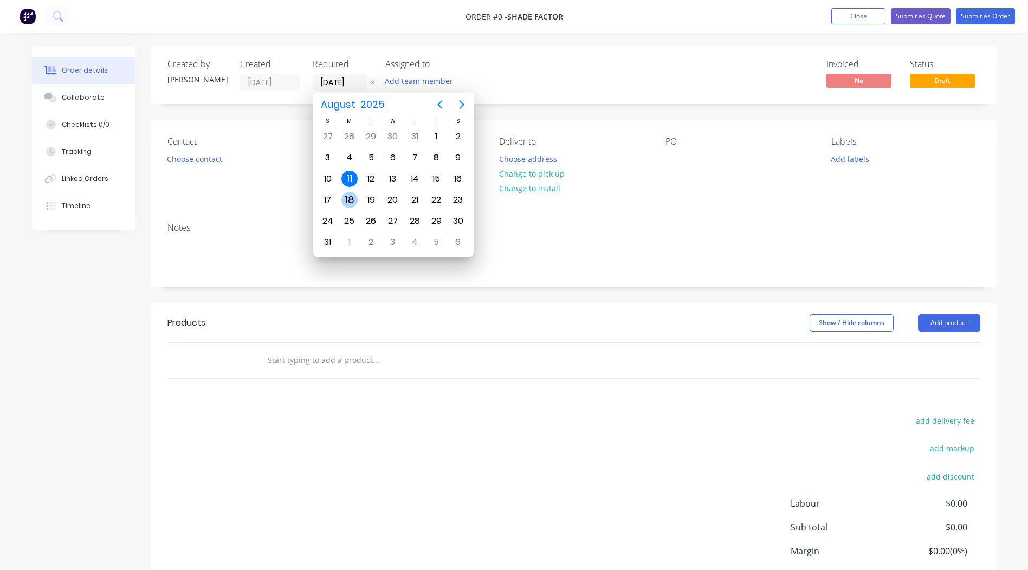
click at [355, 203] on div "18" at bounding box center [350, 200] width 16 height 16
type input "[DATE]"
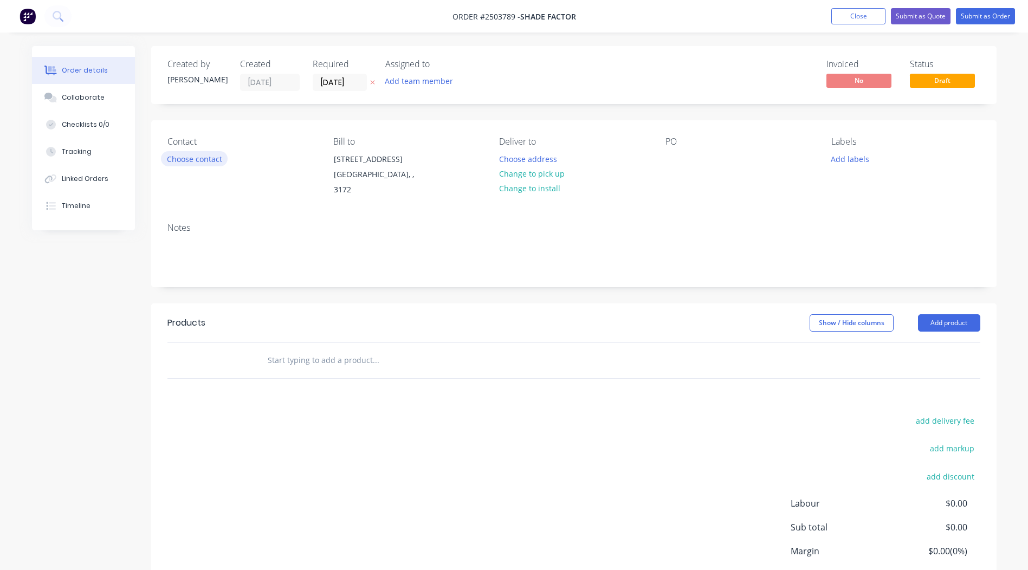
click at [201, 158] on button "Choose contact" at bounding box center [194, 158] width 67 height 15
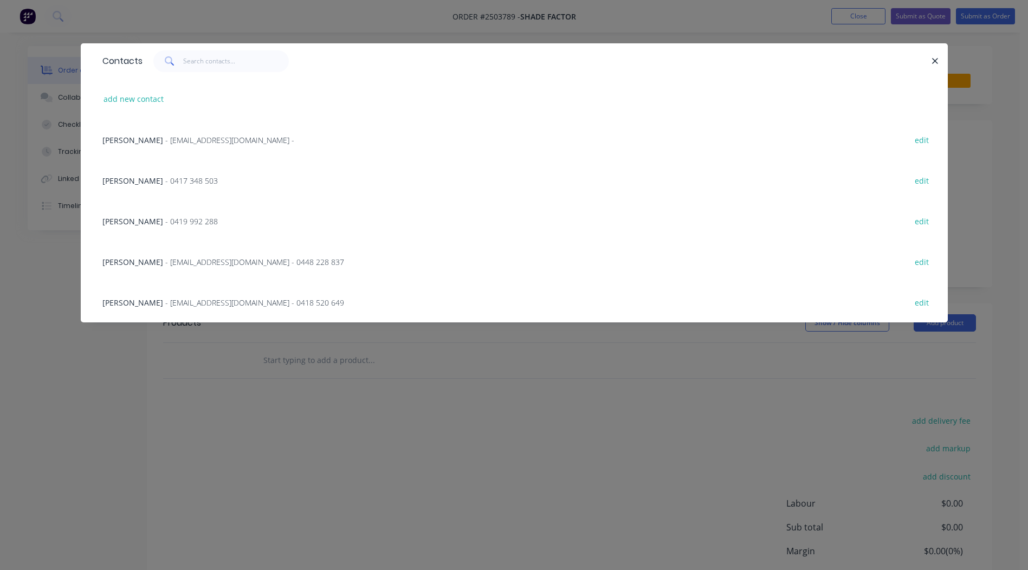
click at [150, 189] on div "Andrew - 0417 348 503 edit" at bounding box center [514, 180] width 835 height 41
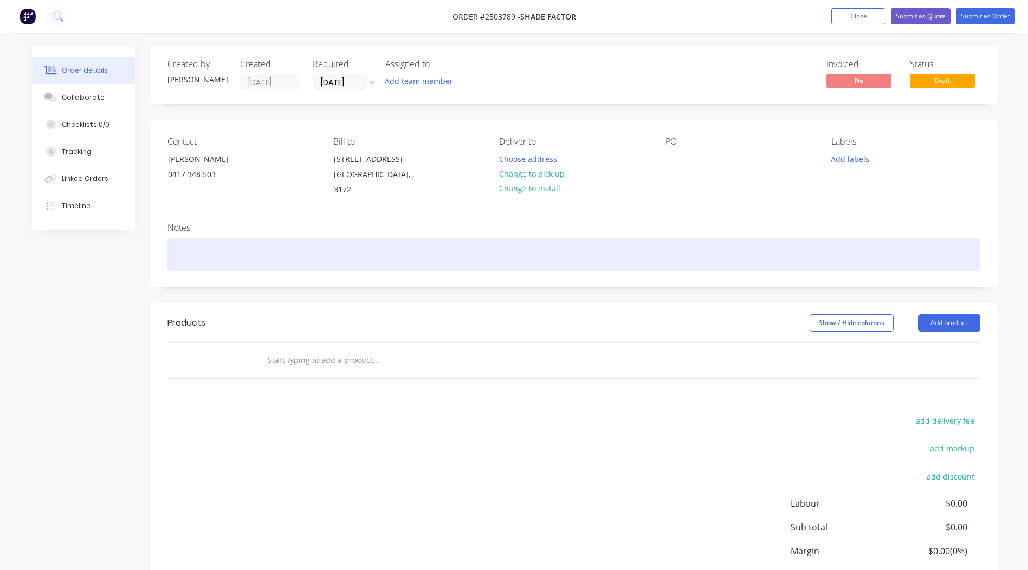
click at [200, 238] on div at bounding box center [574, 254] width 813 height 33
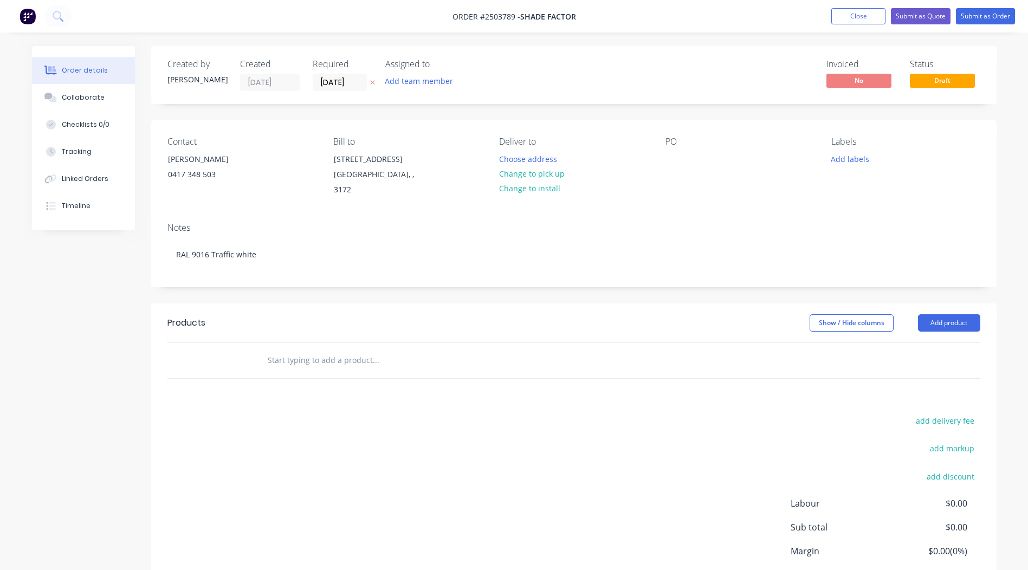
click at [651, 164] on div "Contact Andrew 0417 348 503 Bill to 6 Plane Ave Dingley Village, , 3172 Deliver…" at bounding box center [574, 167] width 846 height 94
click at [667, 152] on div at bounding box center [674, 159] width 17 height 16
click at [556, 176] on button "Change to pick up" at bounding box center [531, 173] width 77 height 15
click at [671, 158] on div at bounding box center [674, 159] width 17 height 16
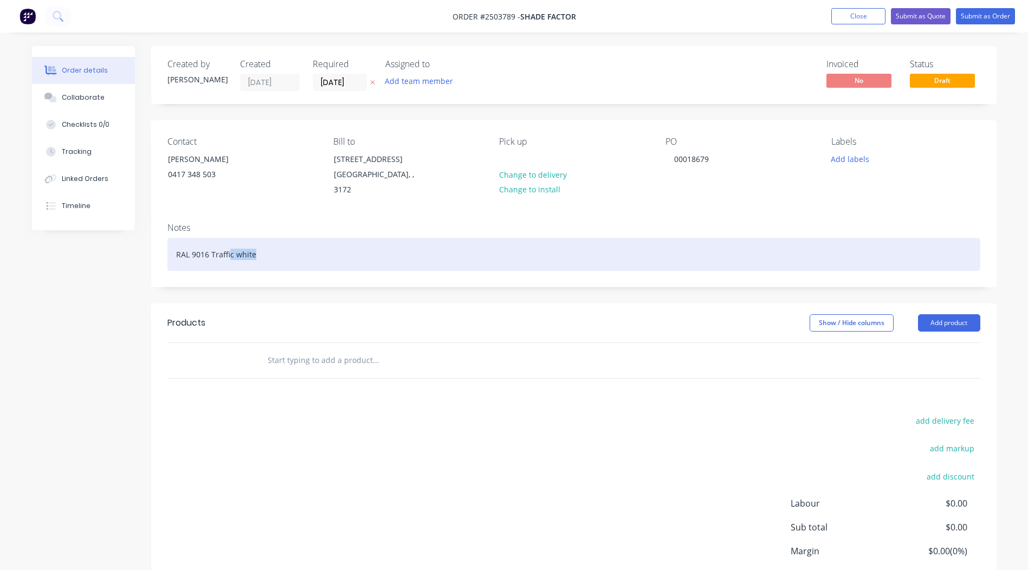
drag, startPoint x: 267, startPoint y: 245, endPoint x: 0, endPoint y: 233, distance: 267.0
click at [7, 235] on div "Order details Collaborate Checklists 0/0 Tracking Linked Orders Timeline Order …" at bounding box center [514, 327] width 1028 height 655
copy div "RAL 9016 Traffic white"
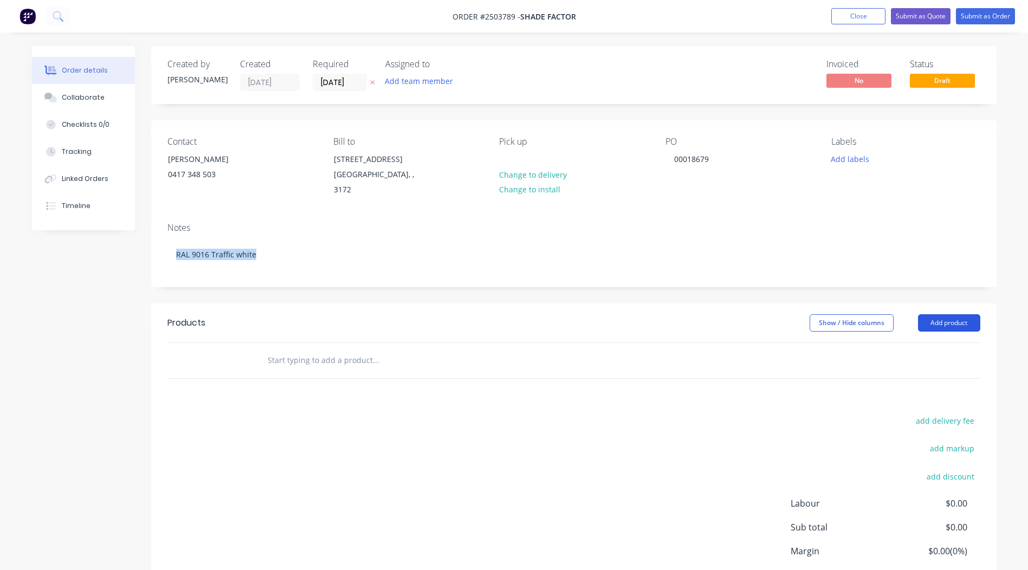
click at [928, 314] on button "Add product" at bounding box center [949, 322] width 62 height 17
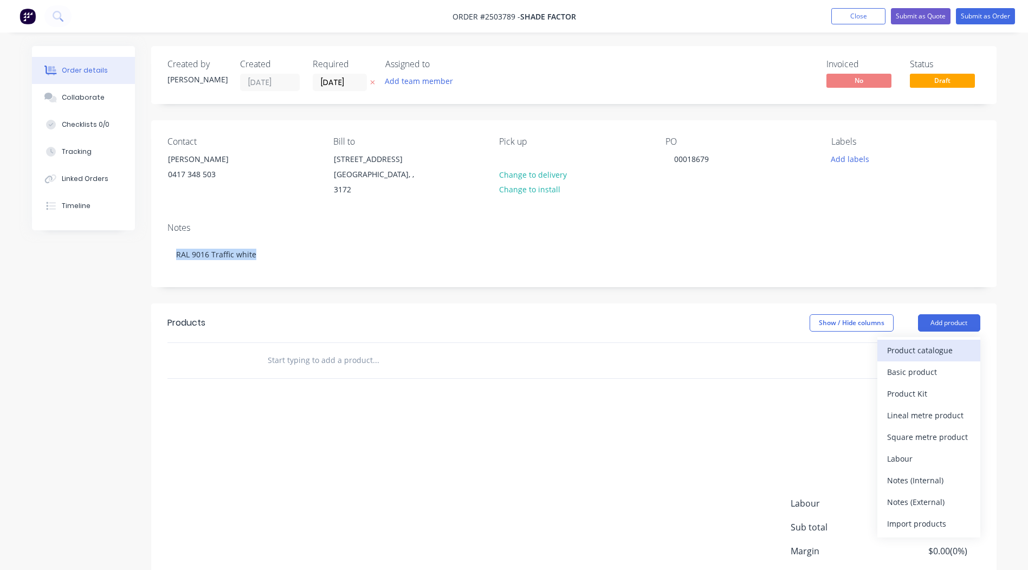
click at [930, 343] on div "Product catalogue" at bounding box center [928, 351] width 83 height 16
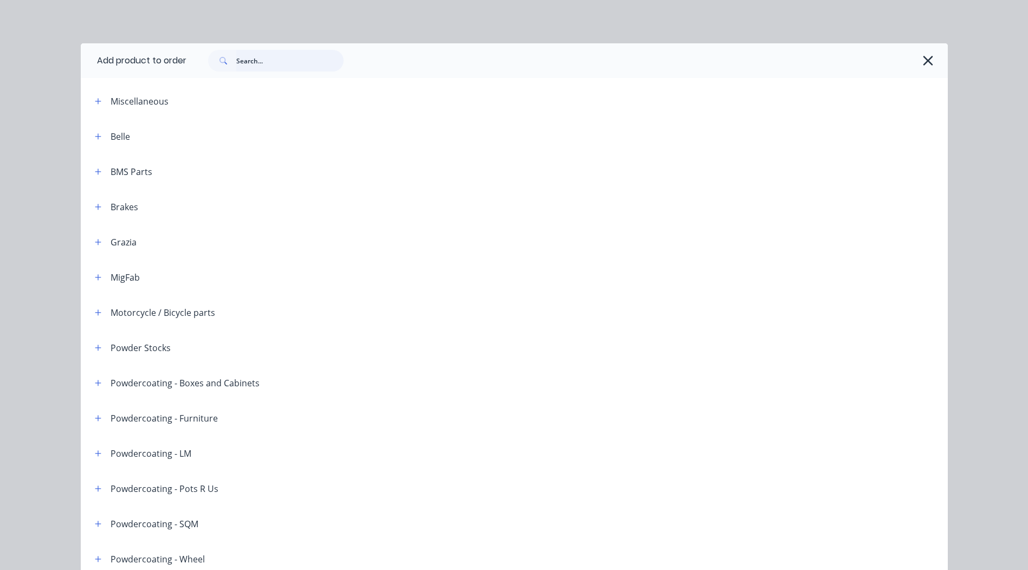
click at [244, 67] on input "text" at bounding box center [289, 61] width 107 height 22
paste input "RAL 9016 Traffic white"
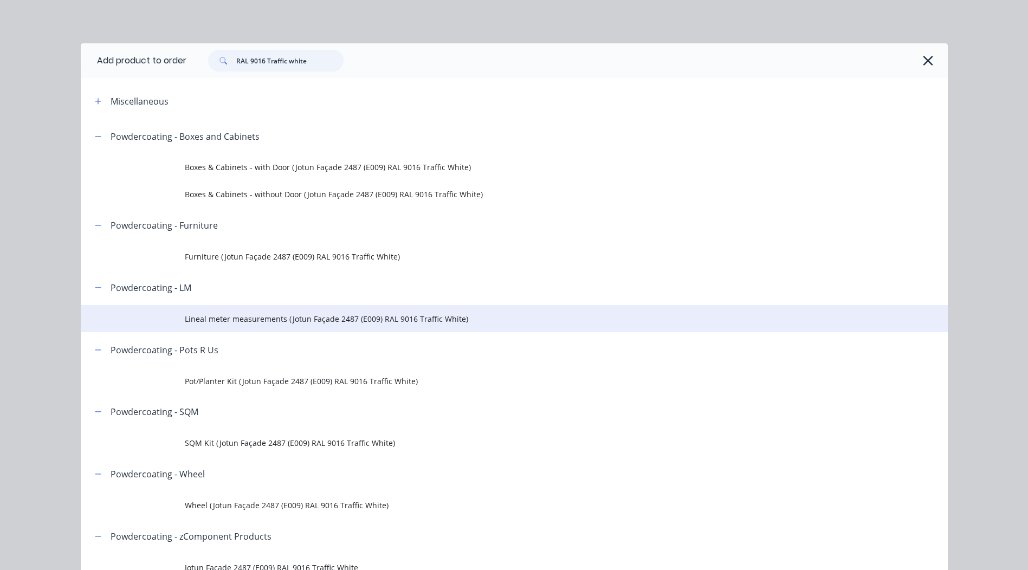
type input "RAL 9016 Traffic white"
click at [241, 314] on span "Lineal meter measurements (Jotun Façade 2487 (E009) RAL 9016 Traffic White)" at bounding box center [490, 318] width 610 height 11
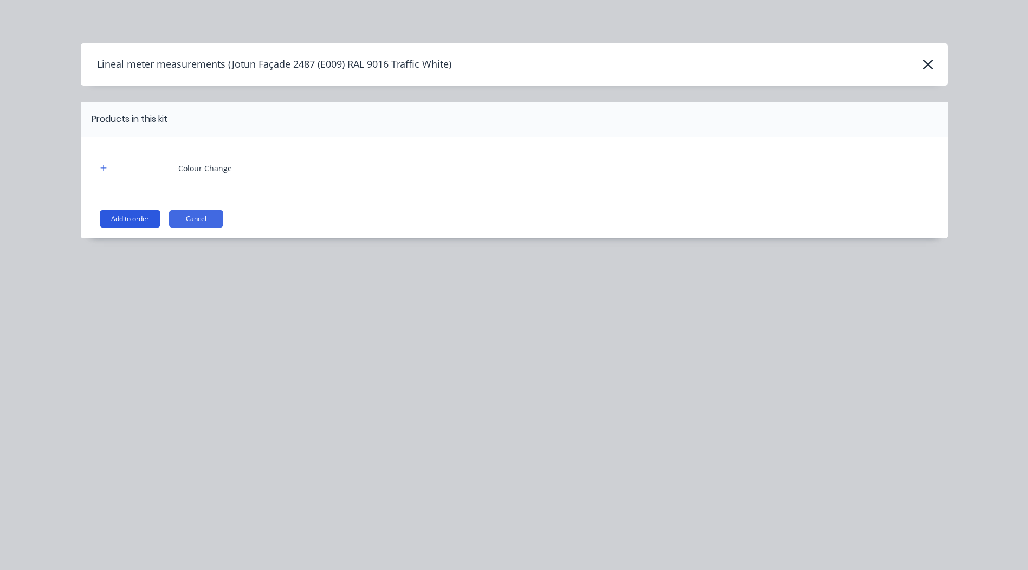
click at [137, 210] on button "Add to order" at bounding box center [130, 218] width 61 height 17
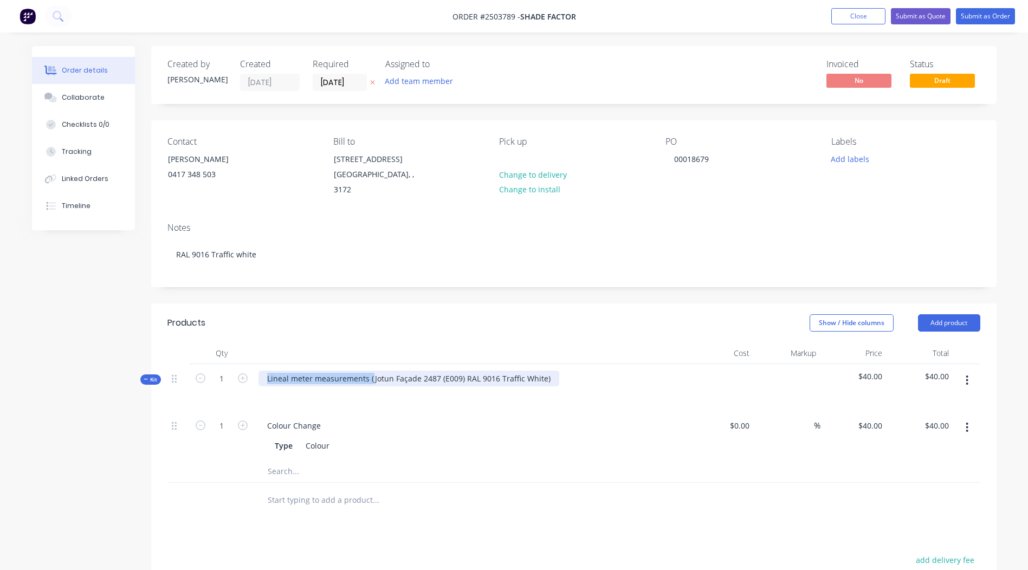
drag, startPoint x: 370, startPoint y: 367, endPoint x: 46, endPoint y: 426, distance: 330.1
click at [46, 426] on div "Created by Rory Created 11/08/25 Required 18/08/25 Assigned to Add team member …" at bounding box center [514, 420] width 965 height 749
click at [446, 371] on div "Jotun Façade 2487 (E009) RAL 9016 Traffic White)" at bounding box center [355, 379] width 193 height 16
click at [475, 317] on div "Show / Hide columns Add product" at bounding box center [660, 322] width 640 height 17
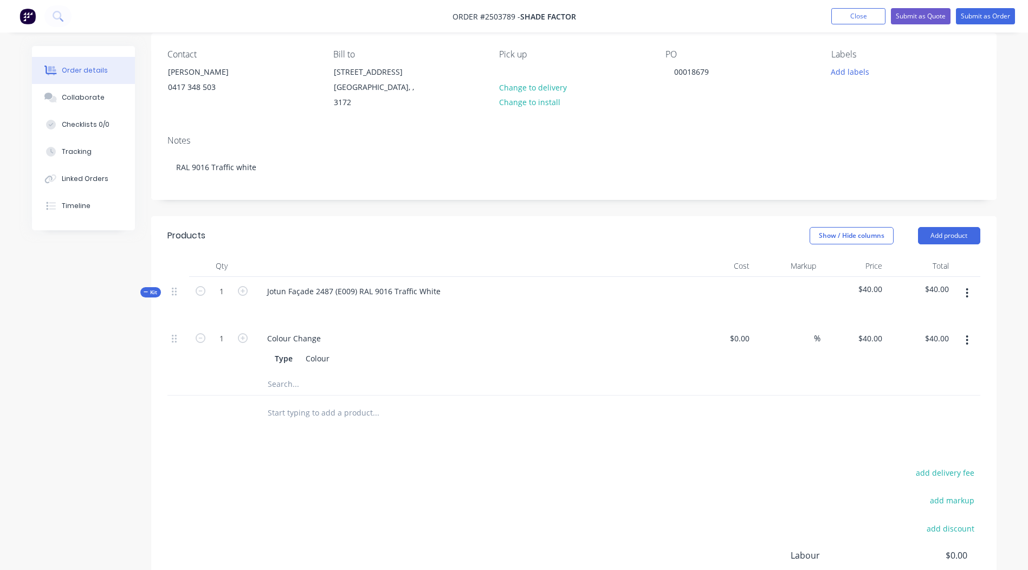
click at [963, 284] on button "button" at bounding box center [967, 294] width 25 height 20
click at [926, 314] on div "Add product to kit" at bounding box center [928, 322] width 83 height 16
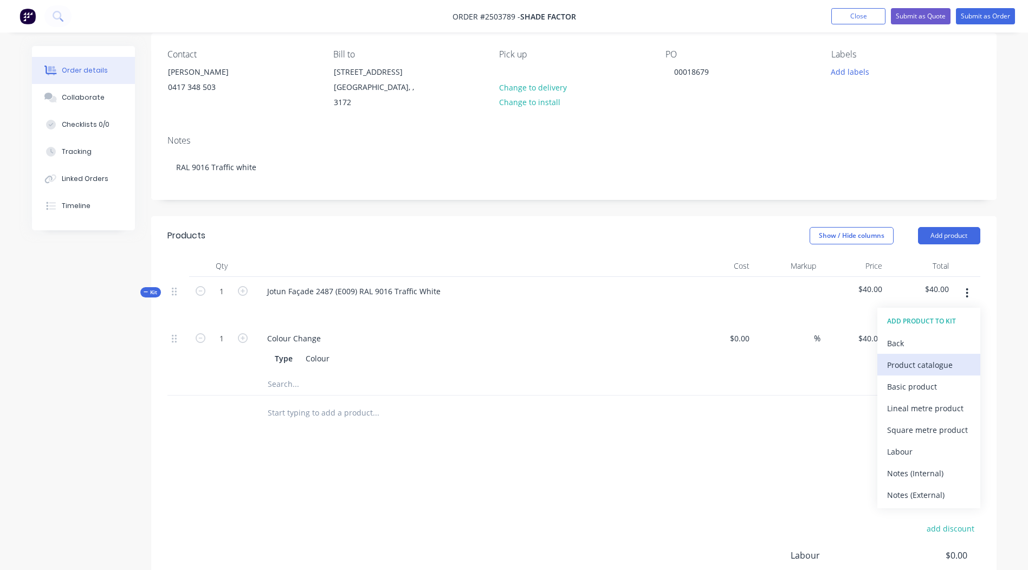
click at [923, 357] on div "Product catalogue" at bounding box center [928, 365] width 83 height 16
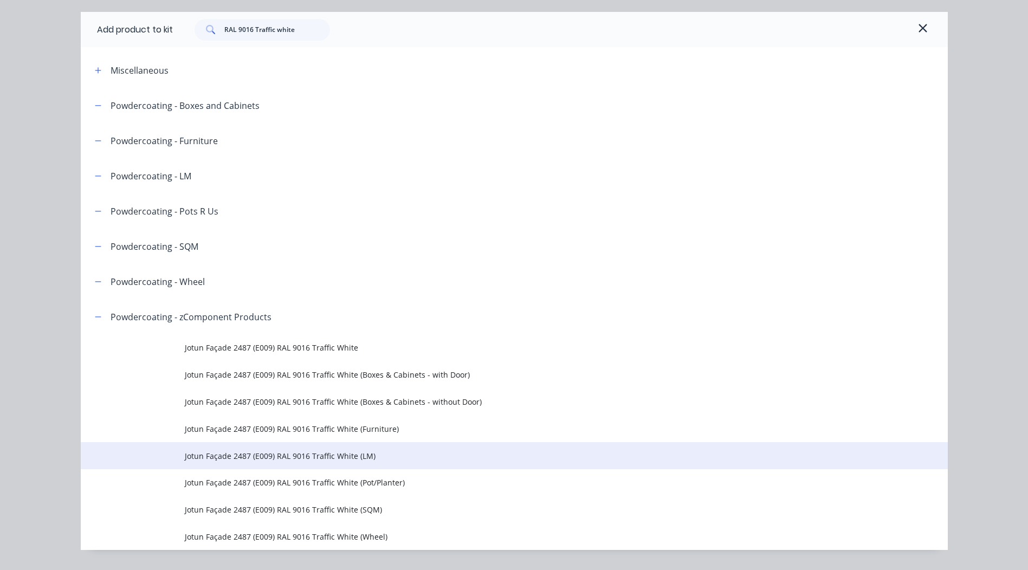
scroll to position [59, 0]
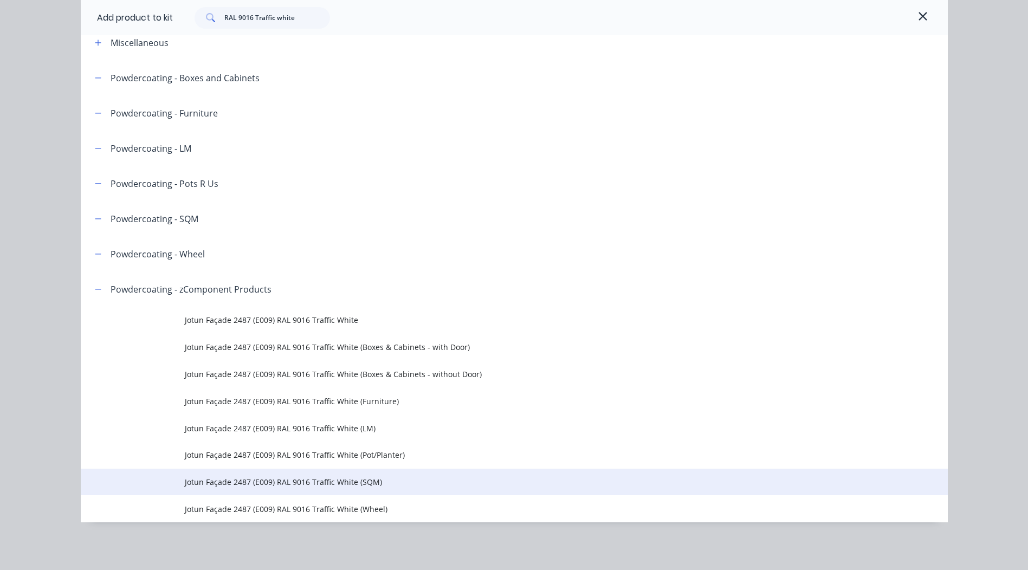
click at [335, 480] on span "Jotun Façade 2487 (E009) RAL 9016 Traffic White (SQM)" at bounding box center [490, 482] width 610 height 11
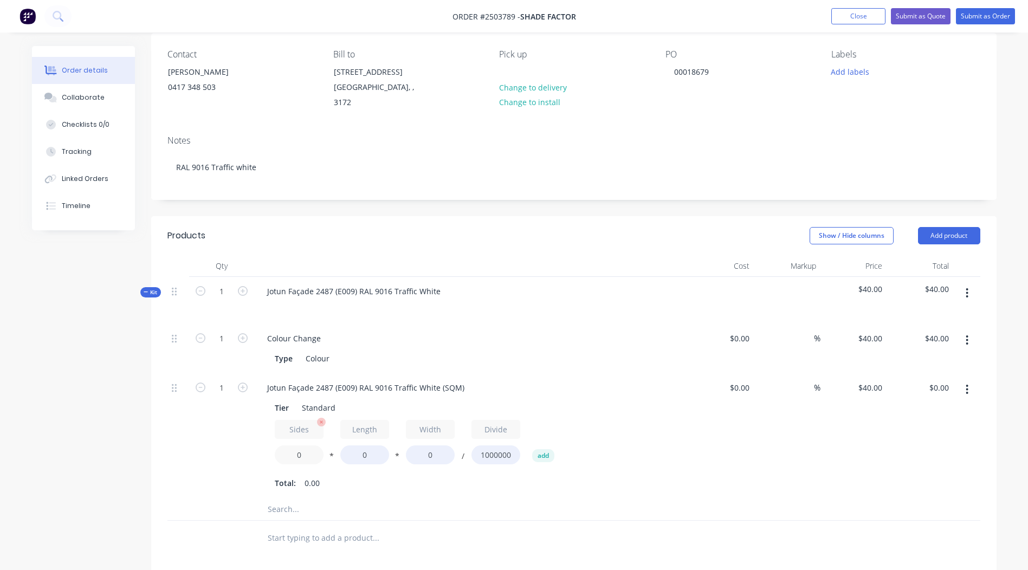
drag, startPoint x: 305, startPoint y: 443, endPoint x: 275, endPoint y: 448, distance: 30.7
click at [284, 448] on input "0" at bounding box center [299, 455] width 49 height 19
type input "2"
drag, startPoint x: 444, startPoint y: 443, endPoint x: 304, endPoint y: 449, distance: 140.0
click at [306, 450] on div "Sides 2 * Length 0 * Width 0 / Divide 1000000 add" at bounding box center [471, 444] width 392 height 49
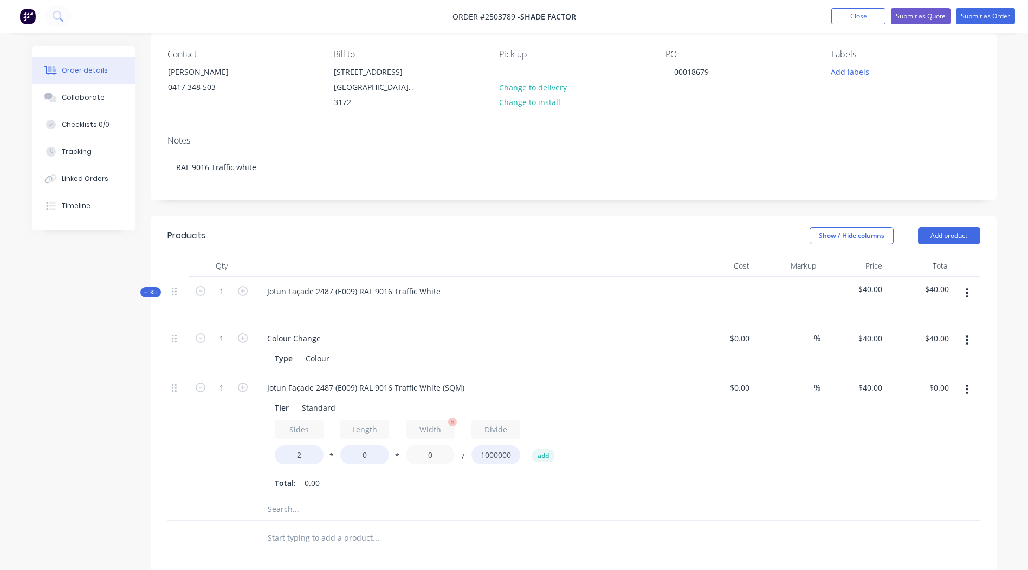
click at [433, 446] on input "0" at bounding box center [430, 455] width 49 height 19
type input "491"
click at [661, 425] on div "Sides 2 * Length 0 * Width 491 / Divide 1000000 add" at bounding box center [471, 444] width 392 height 49
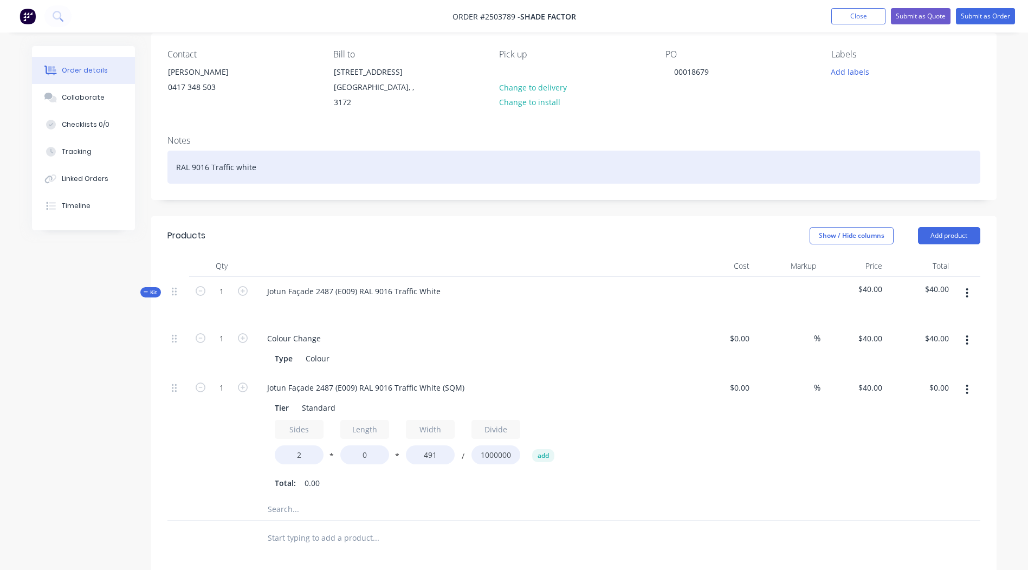
click at [282, 153] on div "RAL 9016 Traffic white" at bounding box center [574, 167] width 813 height 33
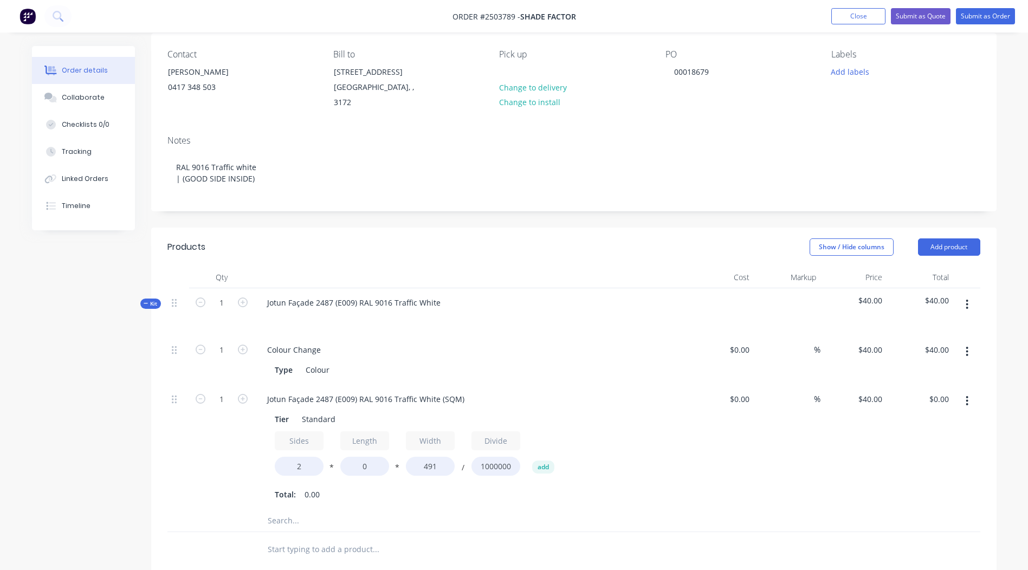
click at [329, 239] on div "Products" at bounding box center [254, 247] width 173 height 17
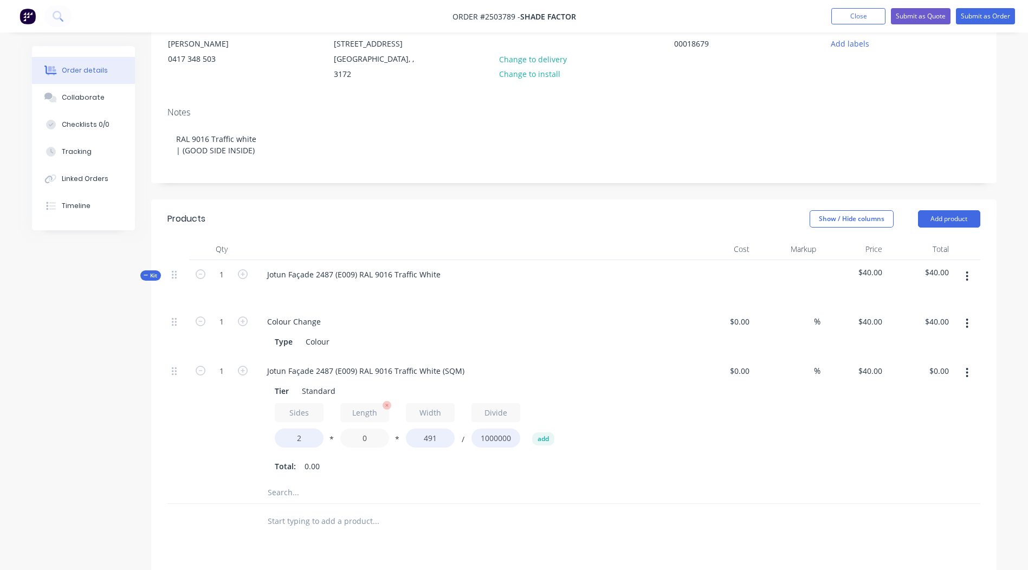
click at [376, 429] on input "0" at bounding box center [364, 438] width 49 height 19
type input "3545"
type input "$139.25"
click at [786, 455] on div "%" at bounding box center [787, 419] width 67 height 125
click at [241, 366] on icon "button" at bounding box center [243, 371] width 10 height 10
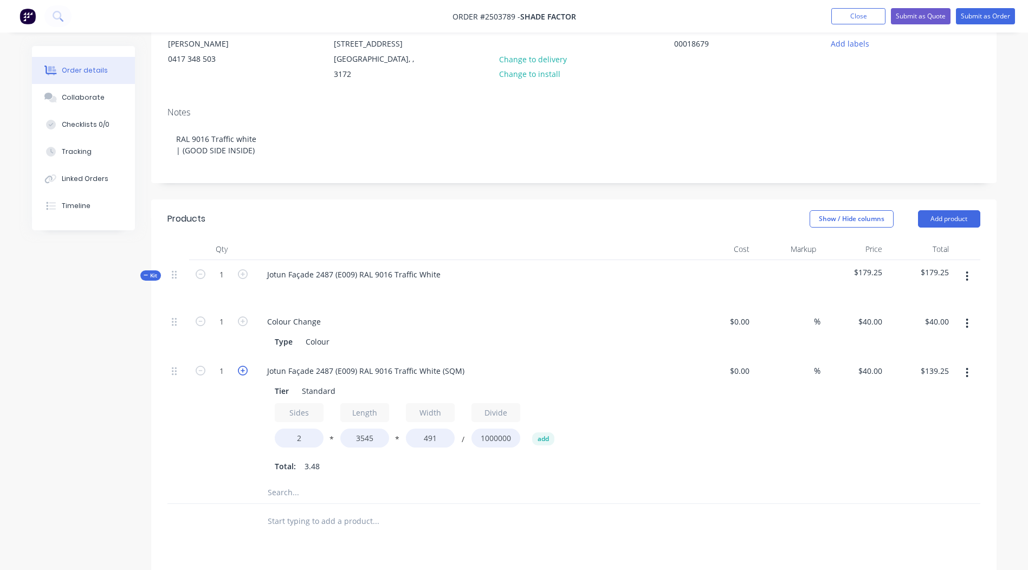
type input "2"
type input "$278.50"
click at [462, 363] on div "Jotun Façade 2487 (E009) RAL 9016 Traffic White (SQM)" at bounding box center [366, 371] width 215 height 16
drag, startPoint x: 462, startPoint y: 357, endPoint x: 8, endPoint y: 326, distance: 455.3
click at [8, 326] on div "Order details Collaborate Checklists 0/0 Tracking Linked Orders Timeline Order …" at bounding box center [514, 350] width 1028 height 931
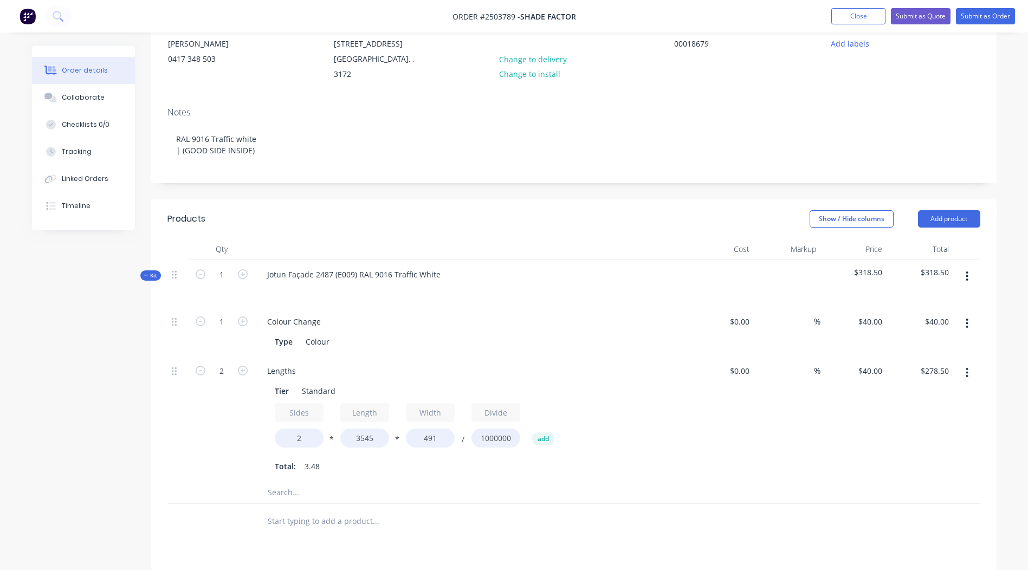
click at [17, 320] on div "Order details Collaborate Checklists 0/0 Tracking Linked Orders Timeline Order …" at bounding box center [514, 350] width 1028 height 931
click at [873, 463] on div "$40.00 $40.00" at bounding box center [854, 419] width 67 height 125
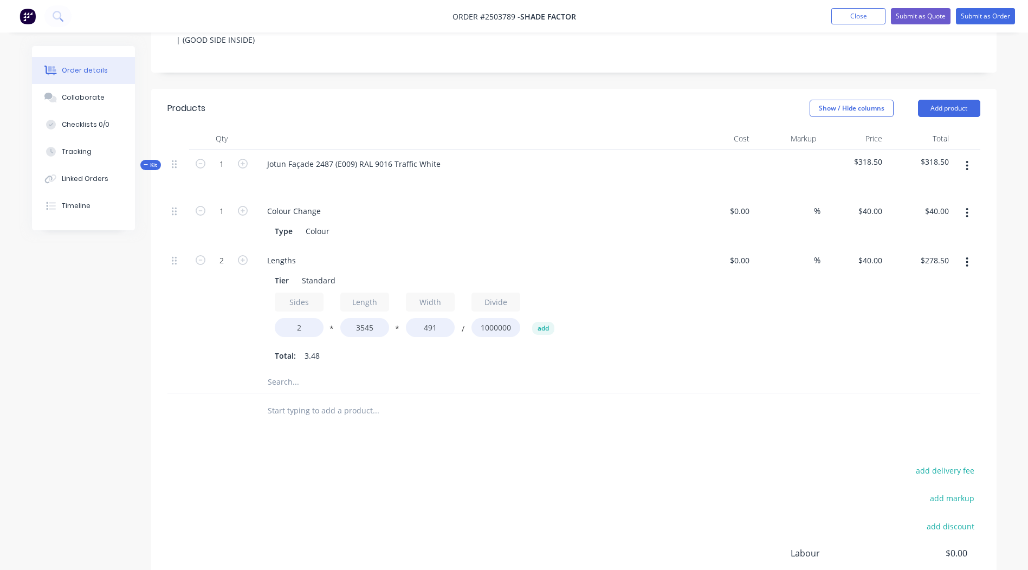
click at [969, 256] on icon "button" at bounding box center [967, 262] width 3 height 12
click at [937, 283] on div "Duplicate" at bounding box center [928, 291] width 83 height 16
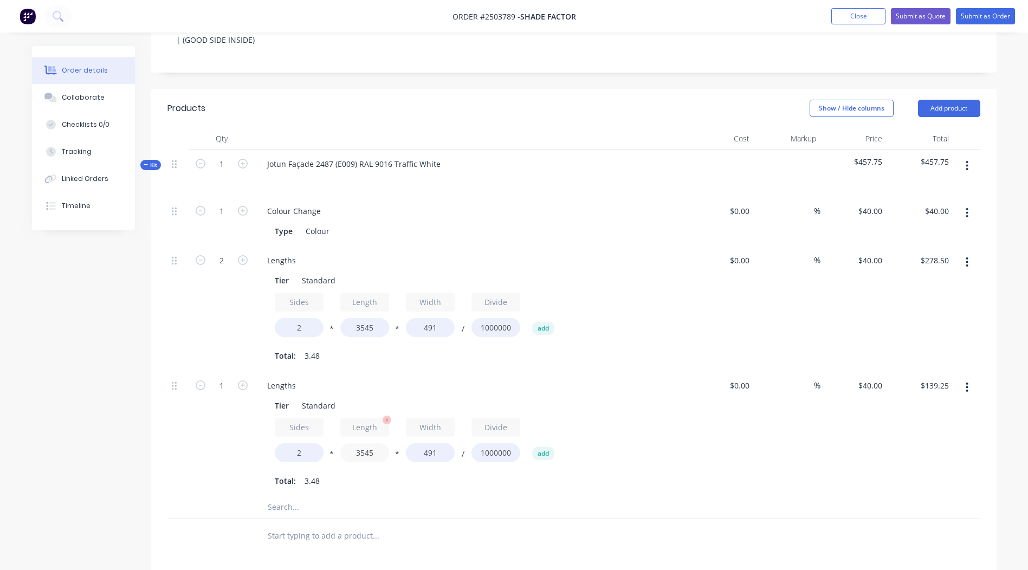
click at [363, 443] on input "3545" at bounding box center [364, 452] width 49 height 19
click at [369, 443] on input "3545" at bounding box center [364, 452] width 49 height 19
type input "3435"
type input "$134.93"
click at [760, 436] on div "%" at bounding box center [787, 433] width 67 height 125
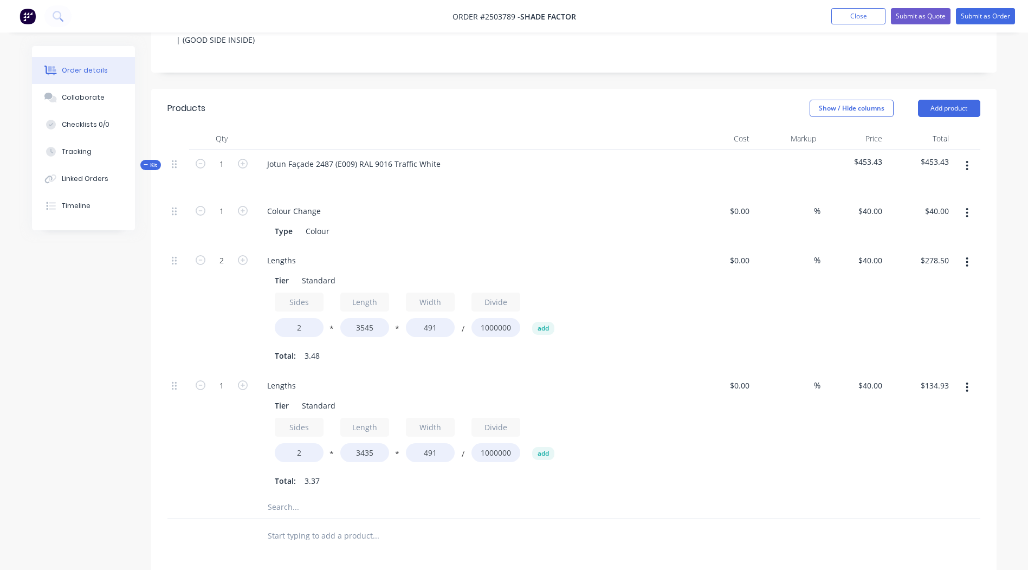
scroll to position [301, 0]
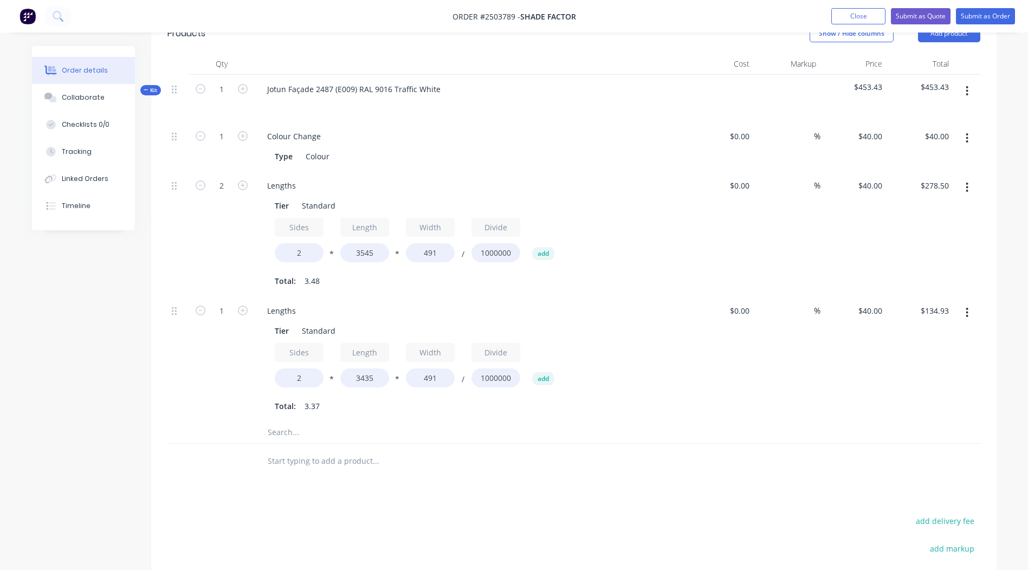
click at [969, 303] on button "button" at bounding box center [967, 313] width 25 height 20
click at [921, 333] on div "Duplicate" at bounding box center [928, 341] width 83 height 16
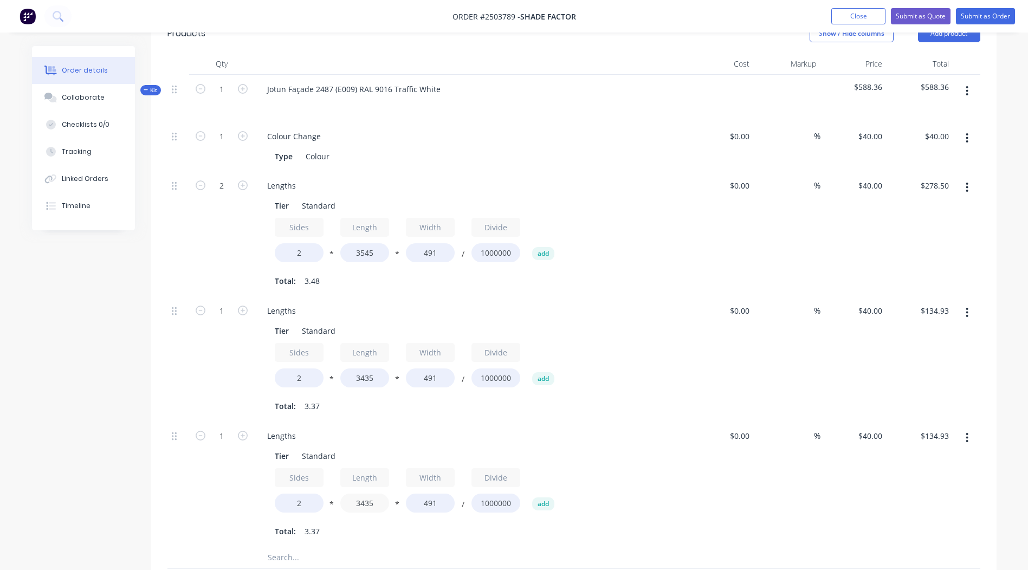
drag, startPoint x: 375, startPoint y: 491, endPoint x: 331, endPoint y: 491, distance: 43.9
click at [331, 491] on div "Sides 2 * Length 3435 * Width 491 / Divide 1000000 add" at bounding box center [471, 492] width 392 height 49
type input "1180"
type input "$46.35"
click at [732, 492] on div "$0.00 $0.00" at bounding box center [721, 484] width 67 height 125
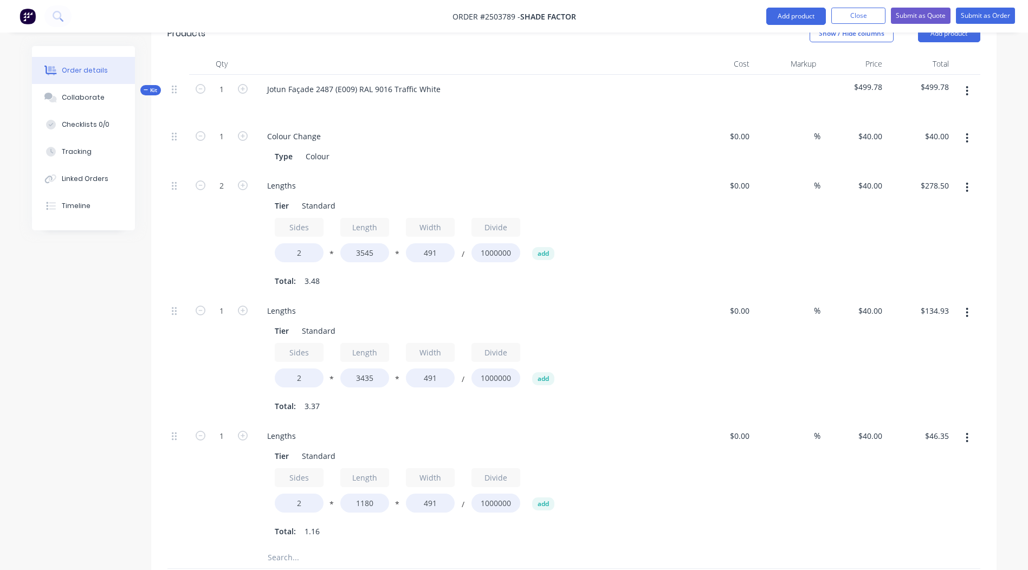
scroll to position [428, 0]
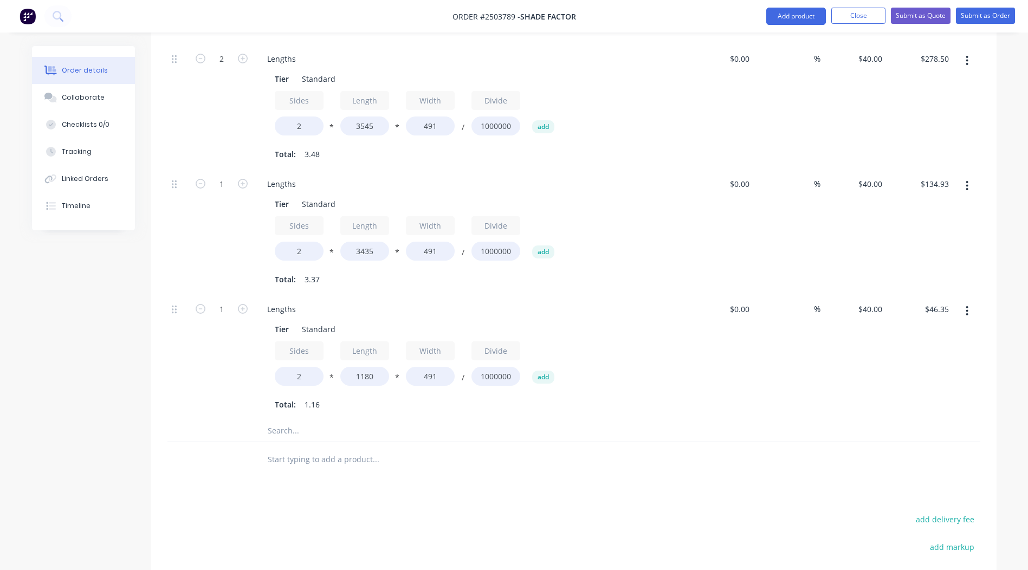
click at [965, 301] on button "button" at bounding box center [967, 311] width 25 height 20
click at [947, 332] on div "Duplicate" at bounding box center [928, 340] width 83 height 16
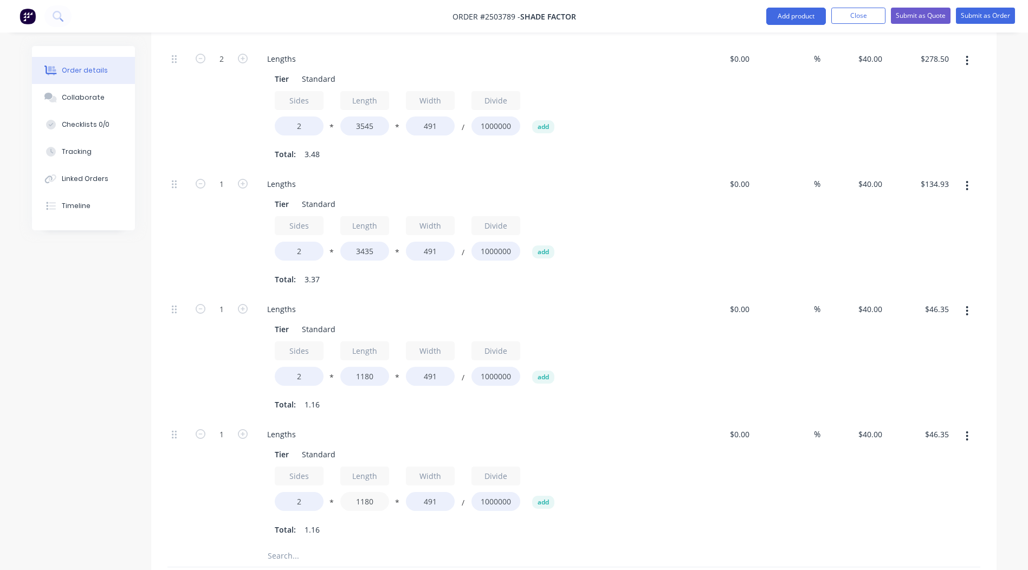
drag, startPoint x: 378, startPoint y: 487, endPoint x: 234, endPoint y: 477, distance: 144.1
click at [268, 482] on div "Tier Standard Sides 2 * Length 1180 * Width 491 / Divide 1000000 add Total: 1.16" at bounding box center [471, 492] width 425 height 94
type input "3540"
type input "$139.05"
click at [248, 428] on button "button" at bounding box center [243, 433] width 14 height 11
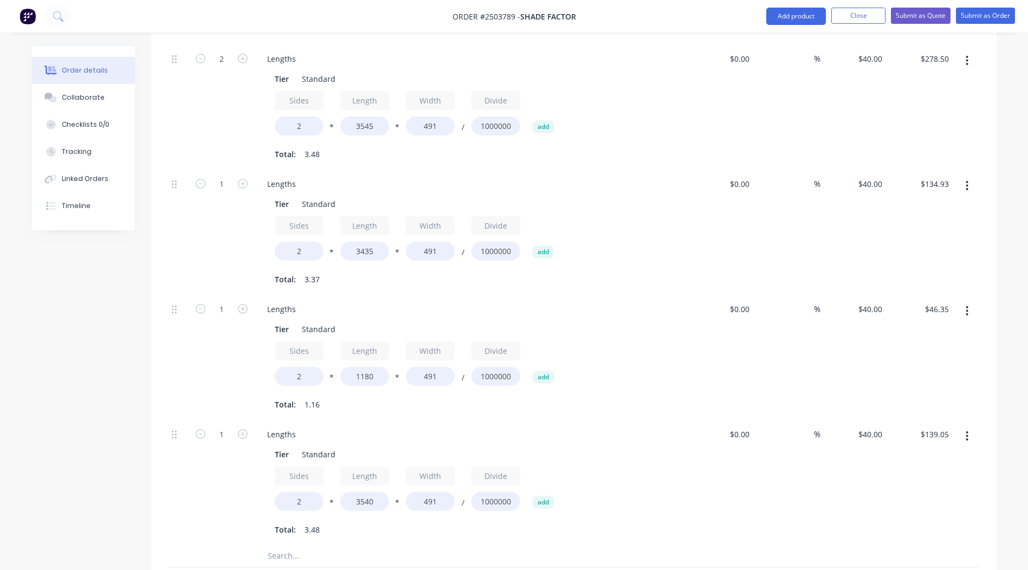
type input "2"
type input "$278.10"
click at [871, 497] on div "$40.00 $40.00" at bounding box center [854, 482] width 67 height 125
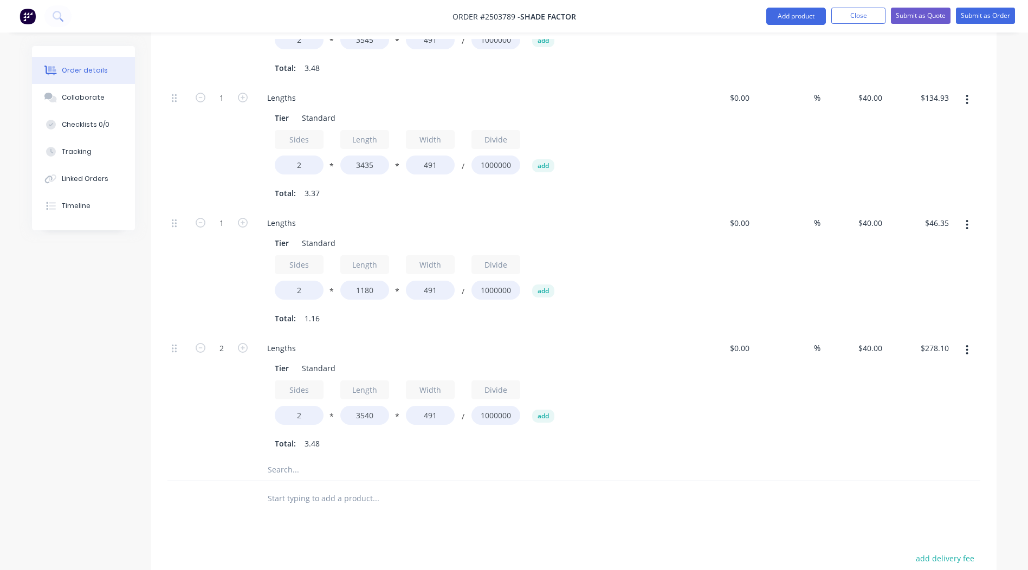
scroll to position [516, 0]
click at [975, 338] on button "button" at bounding box center [967, 348] width 25 height 20
click at [894, 369] on div "Duplicate" at bounding box center [928, 377] width 83 height 16
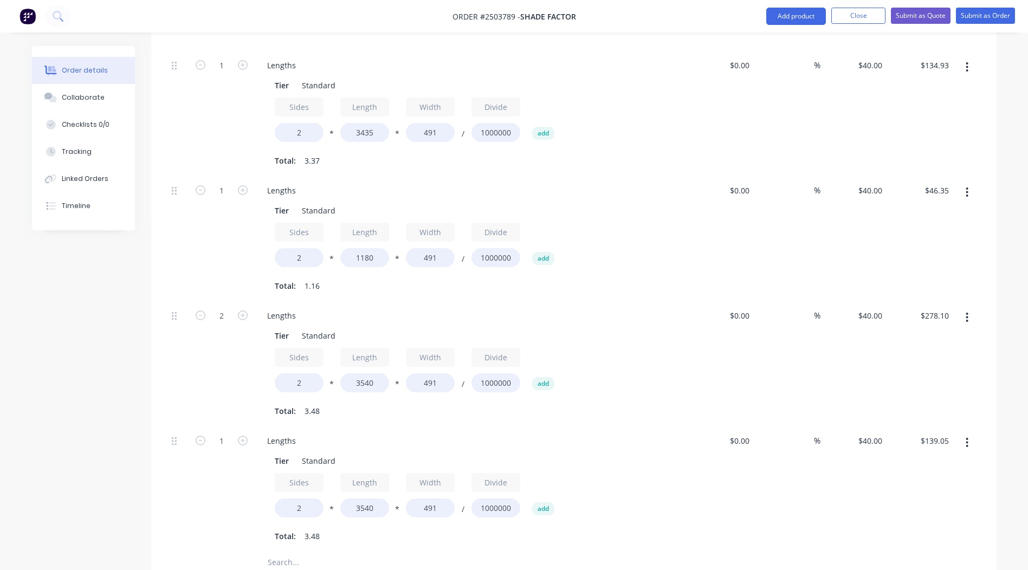
scroll to position [570, 0]
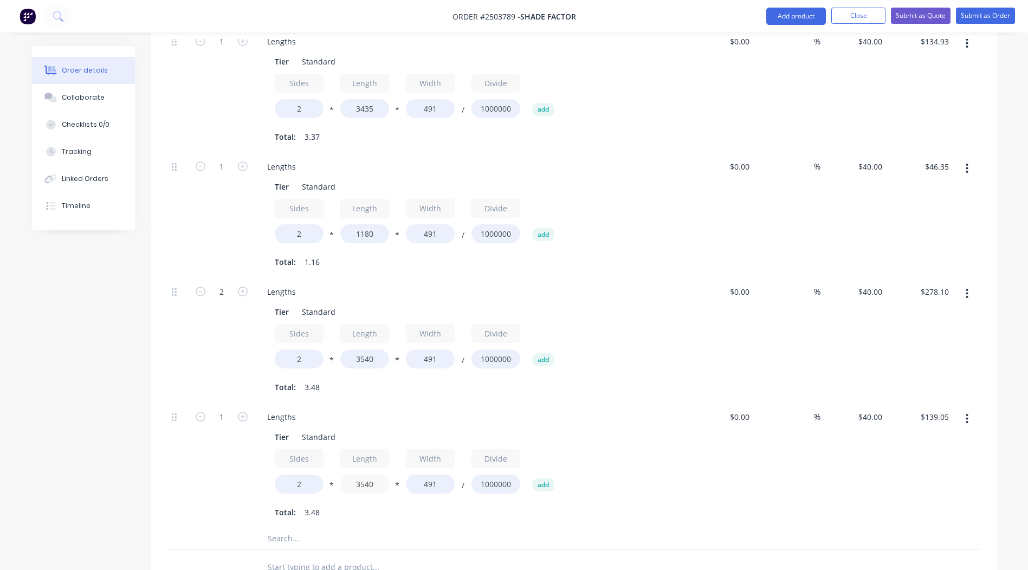
drag, startPoint x: 380, startPoint y: 473, endPoint x: 262, endPoint y: 484, distance: 118.7
click at [262, 484] on div "Tier Standard Sides 2 * Length 3540 * Width 491 / Divide 1000000 add Total: 3.48" at bounding box center [471, 474] width 425 height 94
type input "1165"
type input "$45.76"
click at [955, 453] on div at bounding box center [967, 465] width 27 height 125
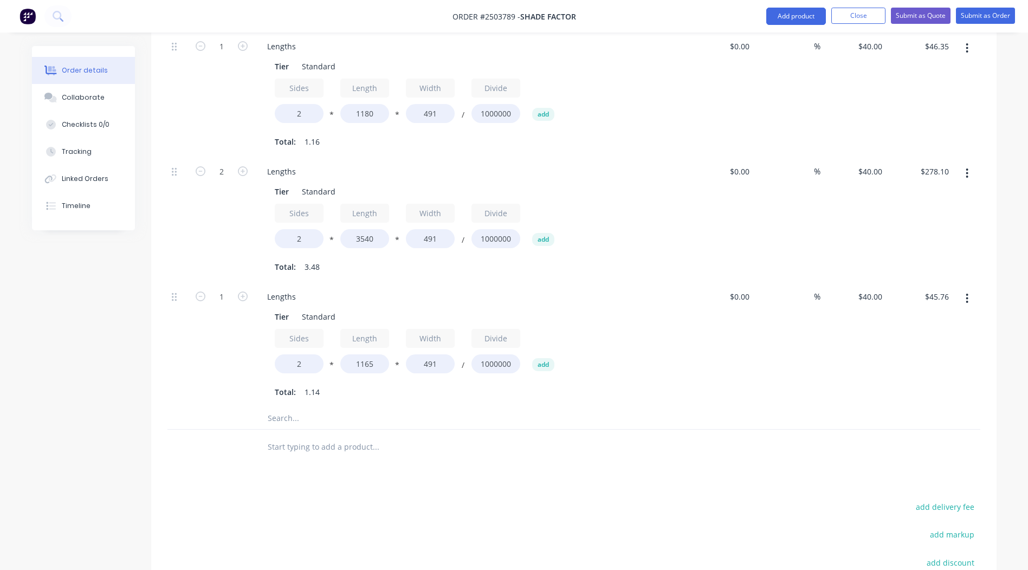
scroll to position [686, 0]
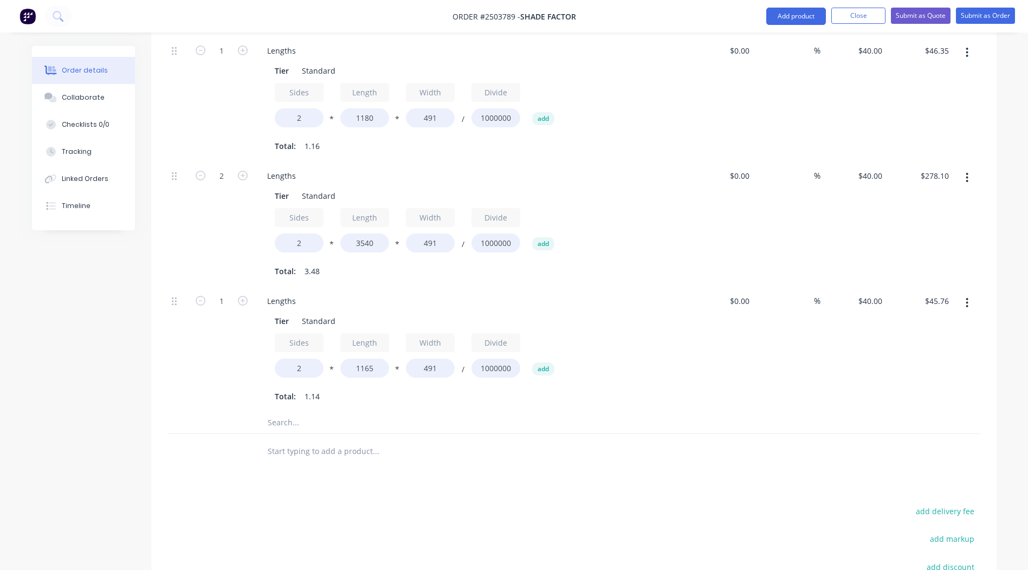
click at [974, 293] on button "button" at bounding box center [967, 303] width 25 height 20
click at [947, 324] on div "Duplicate" at bounding box center [928, 332] width 83 height 16
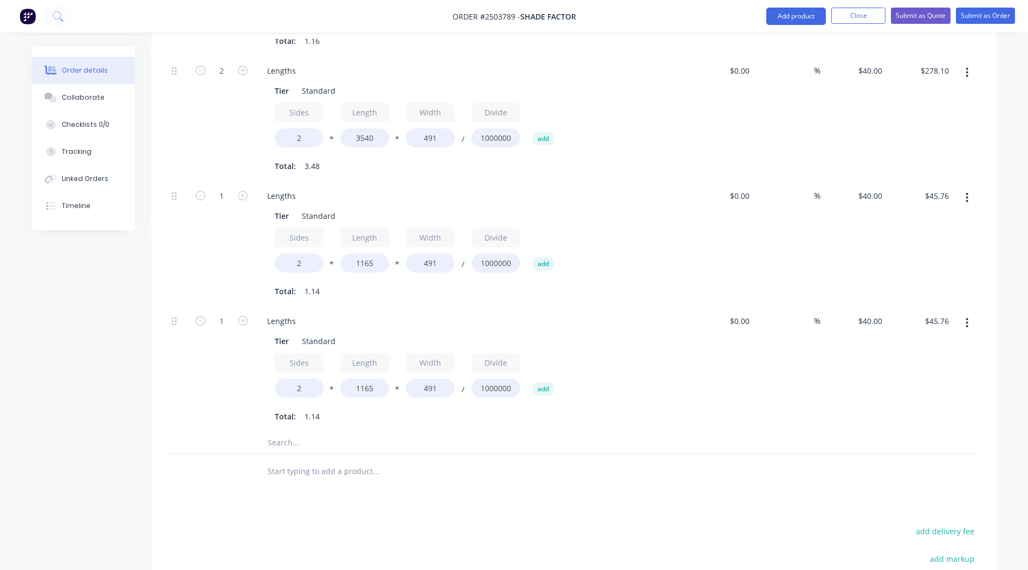
scroll to position [795, 0]
drag, startPoint x: 380, startPoint y: 377, endPoint x: 247, endPoint y: 384, distance: 133.0
click at [256, 383] on div "Lengths Tier Standard Sides 2 * Length 1165 * Width 491 / Divide 1000000 add To…" at bounding box center [471, 366] width 434 height 125
type input "3465"
type input "$136.10"
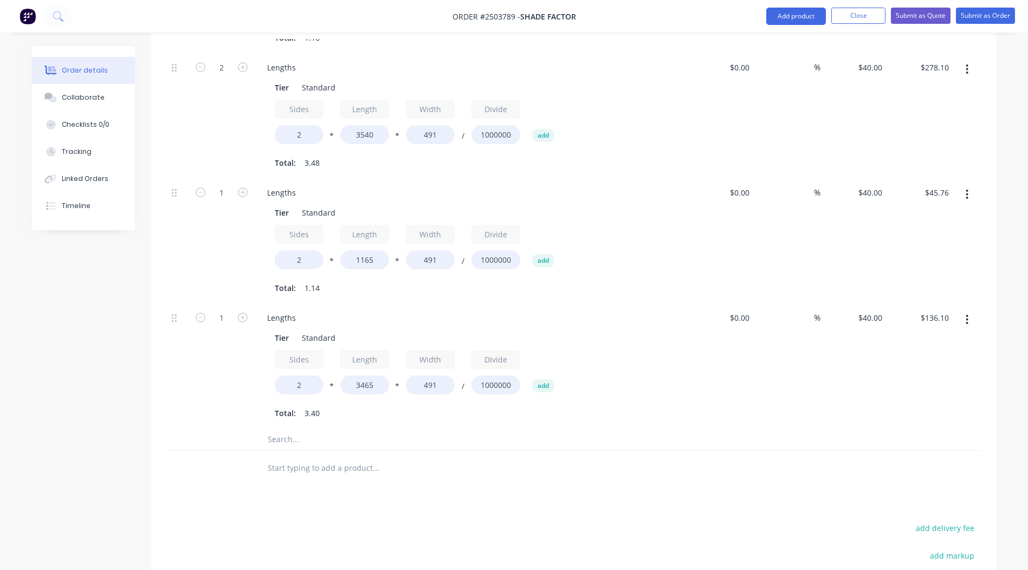
click at [842, 451] on div at bounding box center [574, 468] width 813 height 35
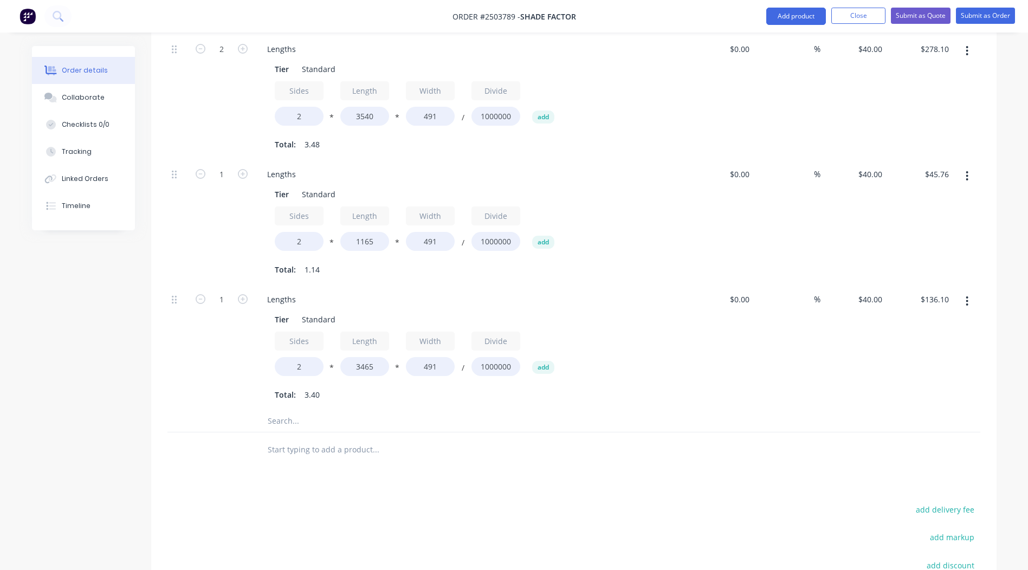
scroll to position [781, 0]
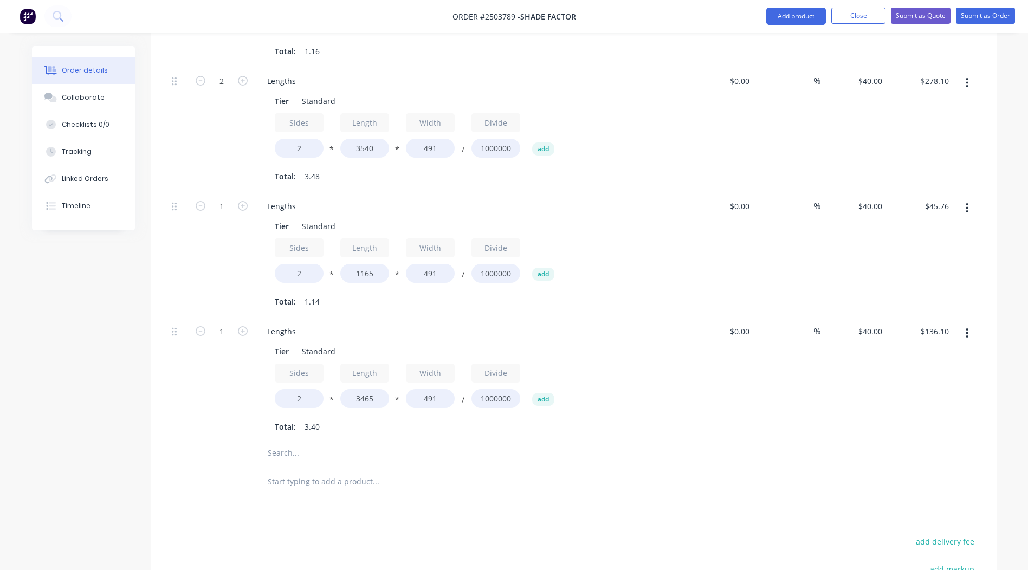
click at [967, 327] on icon "button" at bounding box center [967, 333] width 3 height 12
click at [917, 357] on div "Duplicate" at bounding box center [928, 362] width 83 height 16
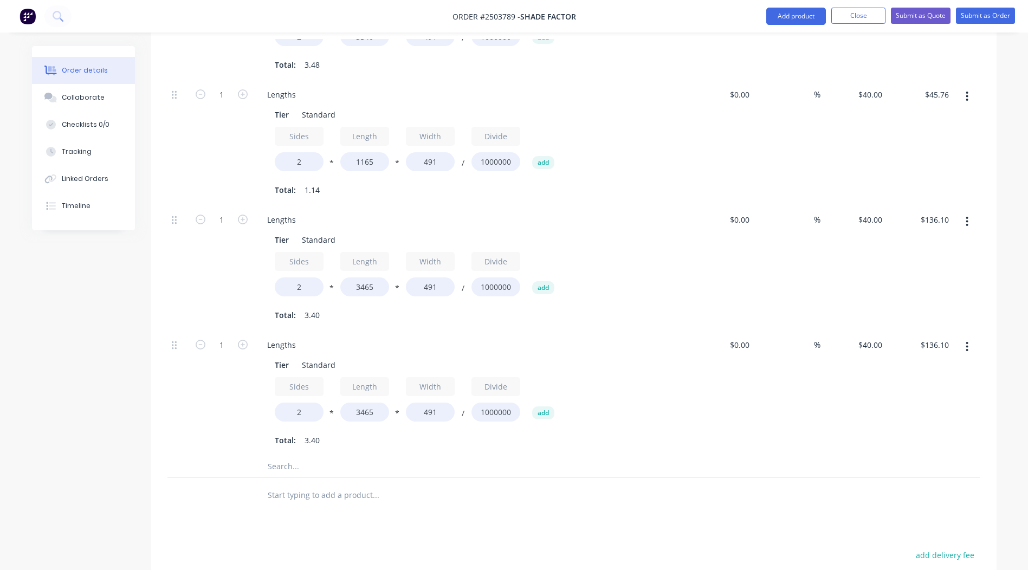
scroll to position [952, 0]
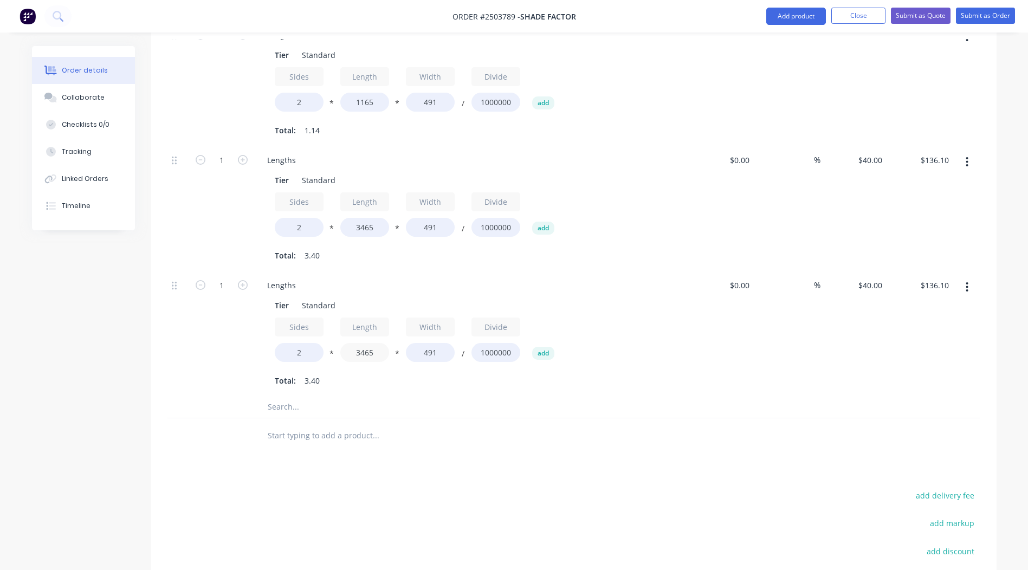
drag, startPoint x: 387, startPoint y: 344, endPoint x: 258, endPoint y: 355, distance: 129.5
click at [259, 355] on div "Tier Standard Sides 2 * Length 3465 * Width 491 / Divide 1000000 add Total: 3.40" at bounding box center [471, 342] width 425 height 94
type input "1600"
type input "$62.85"
click at [715, 379] on div "$0.00 $0.00" at bounding box center [721, 333] width 67 height 125
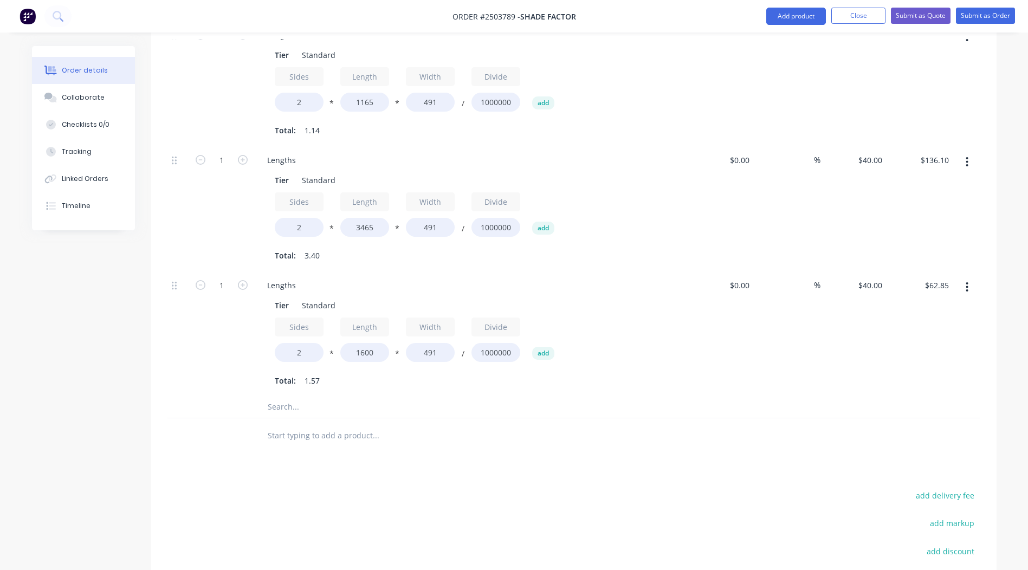
click at [968, 282] on icon "button" at bounding box center [968, 287] width 2 height 10
click at [919, 308] on div "Duplicate" at bounding box center [928, 316] width 83 height 16
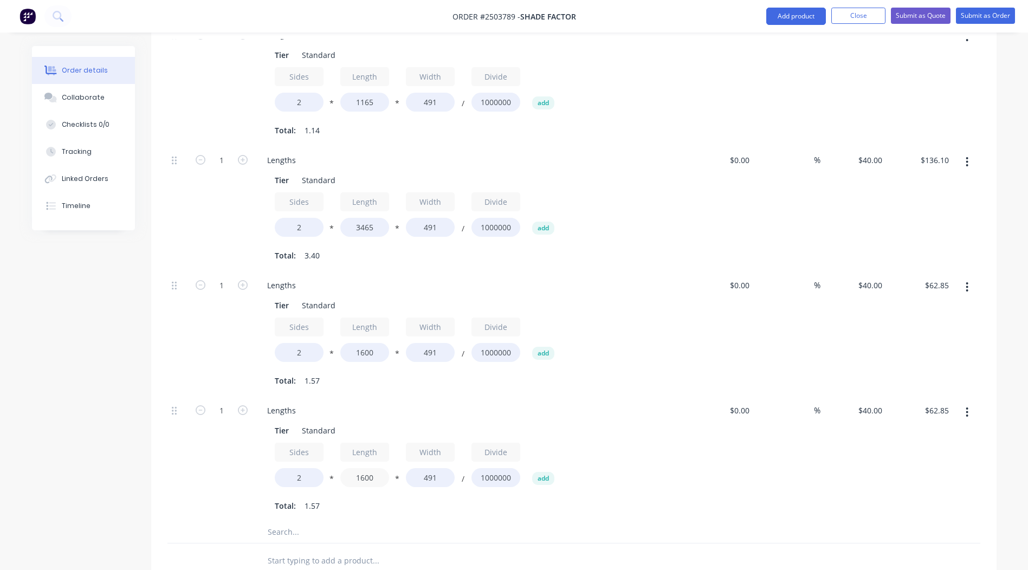
drag, startPoint x: 377, startPoint y: 469, endPoint x: 189, endPoint y: 469, distance: 188.1
click at [216, 471] on div "1 Lengths Tier Standard Sides 2 * Length 1600 * Width 491 / Divide 1000000 add …" at bounding box center [574, 458] width 813 height 125
type input "3540"
type input "$139.05"
click at [661, 448] on div "Sides 2 * Length 3540 * Width 491 / Divide 1000000 add" at bounding box center [471, 467] width 392 height 49
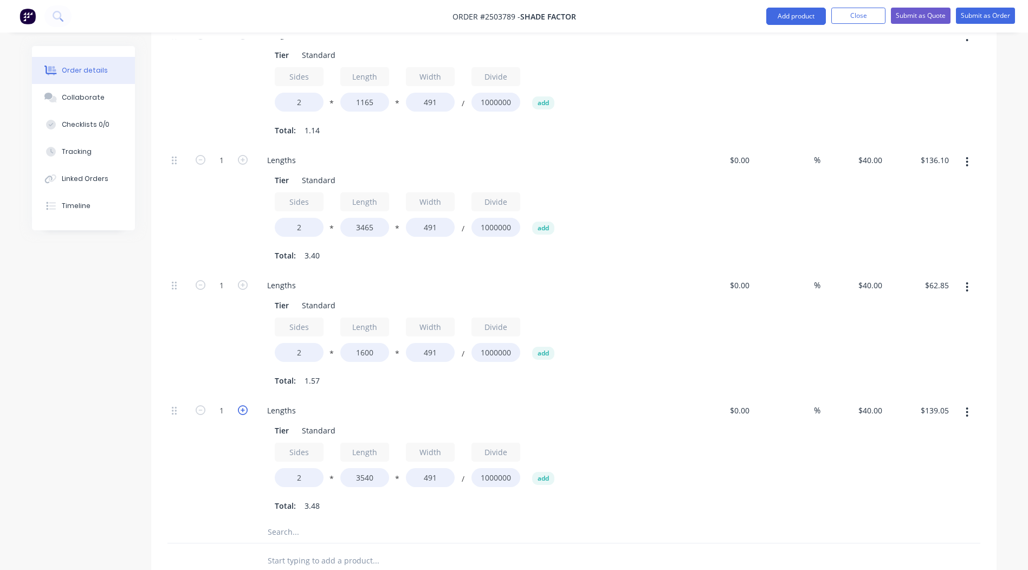
click at [245, 405] on icon "button" at bounding box center [243, 410] width 10 height 10
type input "2"
type input "$278.10"
click at [965, 403] on button "button" at bounding box center [967, 413] width 25 height 20
click at [926, 433] on div "Duplicate" at bounding box center [928, 441] width 83 height 16
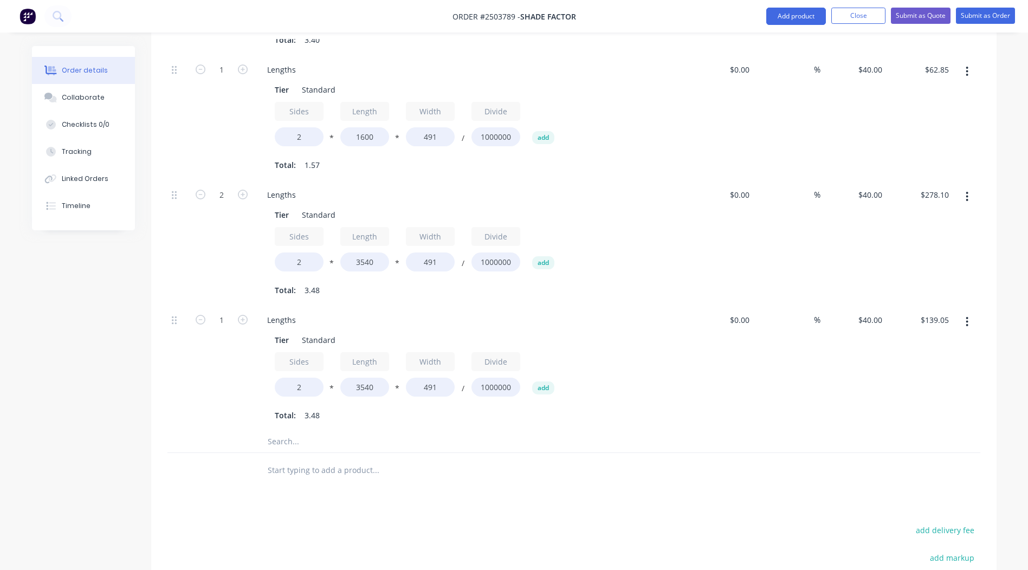
scroll to position [1169, 0]
drag, startPoint x: 373, startPoint y: 368, endPoint x: 293, endPoint y: 392, distance: 83.7
click at [302, 391] on div "Sides 2 * Length 3540 * Width 491 / Divide 1000000 add Total: 3.48" at bounding box center [471, 387] width 392 height 72
type input "1110"
type input "$43.60"
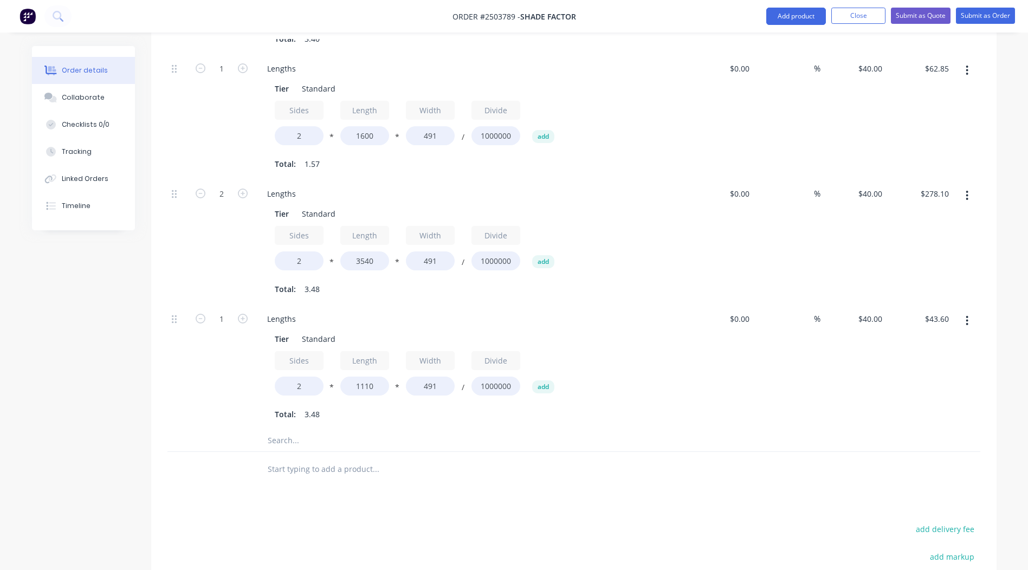
click at [825, 375] on div "$40.00 $40.00" at bounding box center [854, 367] width 67 height 125
click at [967, 315] on icon "button" at bounding box center [967, 321] width 3 height 12
click at [911, 344] on div "Duplicate" at bounding box center [928, 350] width 83 height 16
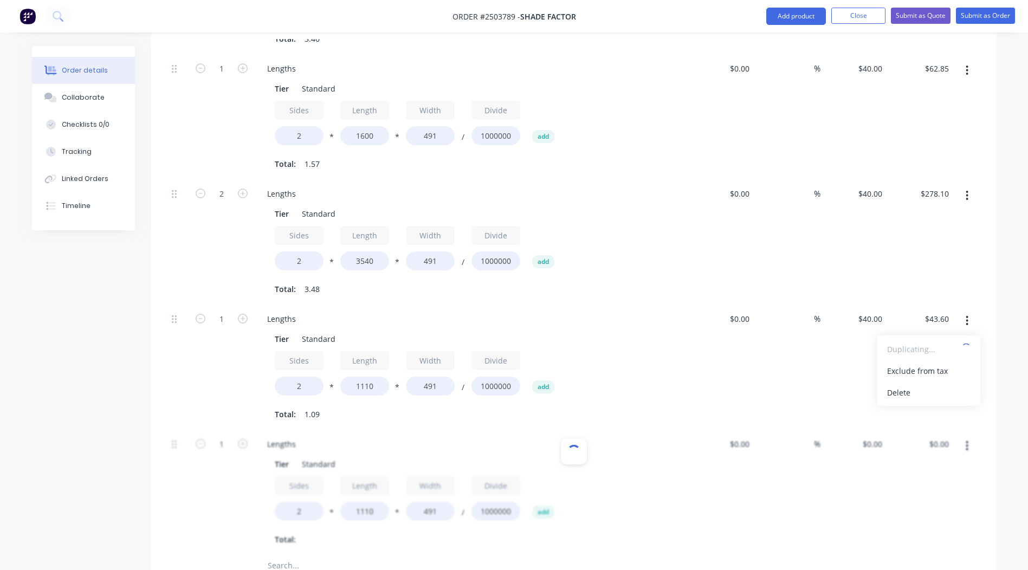
type input "$40.00"
type input "$43.60"
drag, startPoint x: 384, startPoint y: 498, endPoint x: 202, endPoint y: 506, distance: 182.9
click at [203, 506] on div "1 Lengths Tier Standard Sides 2 * Length 1110 * Width 491 / Divide 1000000 add …" at bounding box center [574, 492] width 813 height 125
type input "3485"
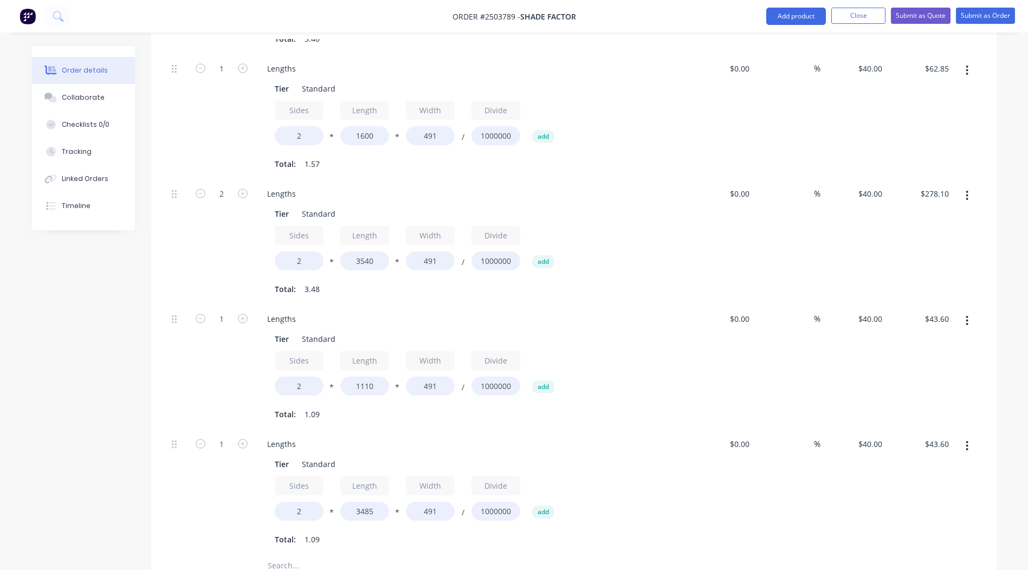
click at [860, 499] on div "$40.00 $40.00" at bounding box center [854, 492] width 67 height 125
type input "$136.89"
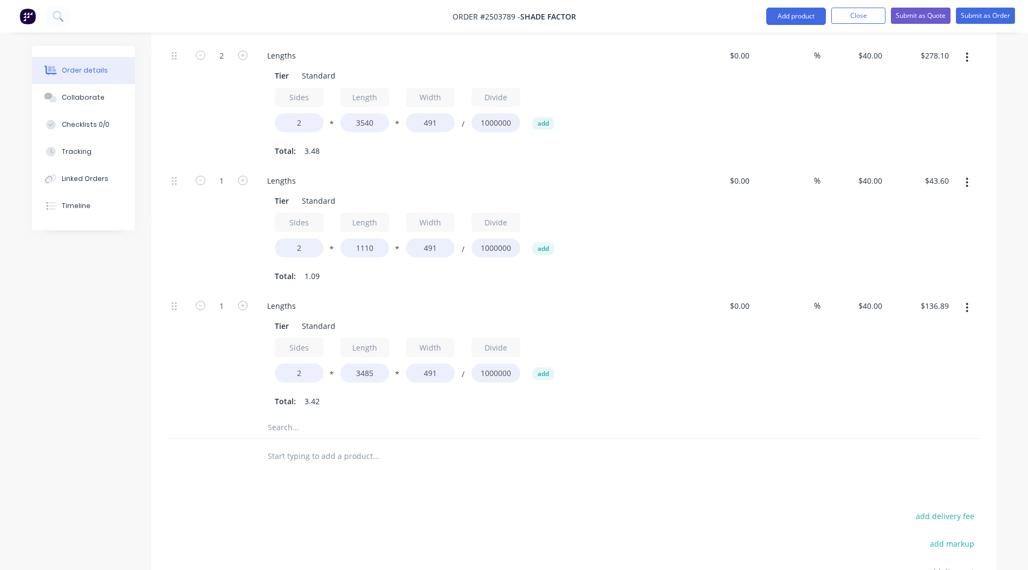
click at [964, 298] on button "button" at bounding box center [967, 308] width 25 height 20
click at [939, 329] on div "Duplicate" at bounding box center [928, 337] width 83 height 16
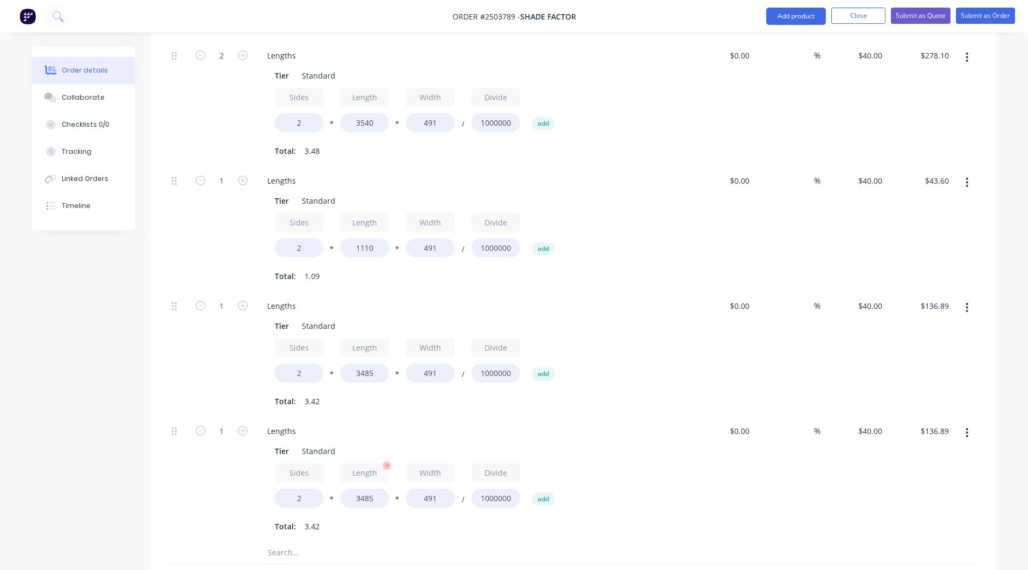
drag, startPoint x: 390, startPoint y: 496, endPoint x: 384, endPoint y: 493, distance: 6.1
click at [384, 493] on div "Sides 2 * Length 3485 * Width 491 / Divide 1000000 add" at bounding box center [471, 488] width 392 height 49
click at [384, 490] on input "3485" at bounding box center [364, 498] width 49 height 19
type input "3405"
click at [821, 468] on div "$40.00 $40.00" at bounding box center [854, 479] width 67 height 125
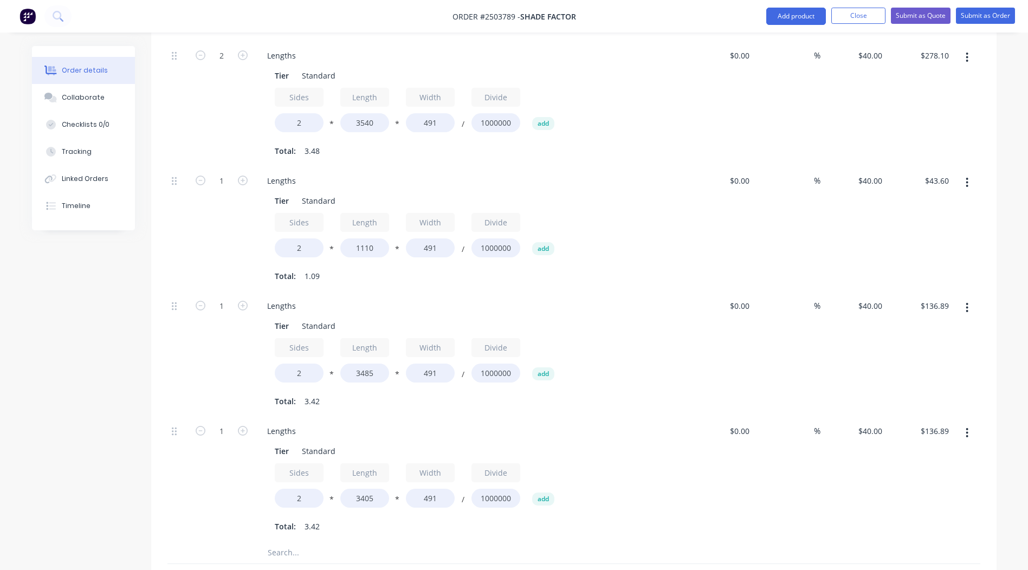
type input "$133.75"
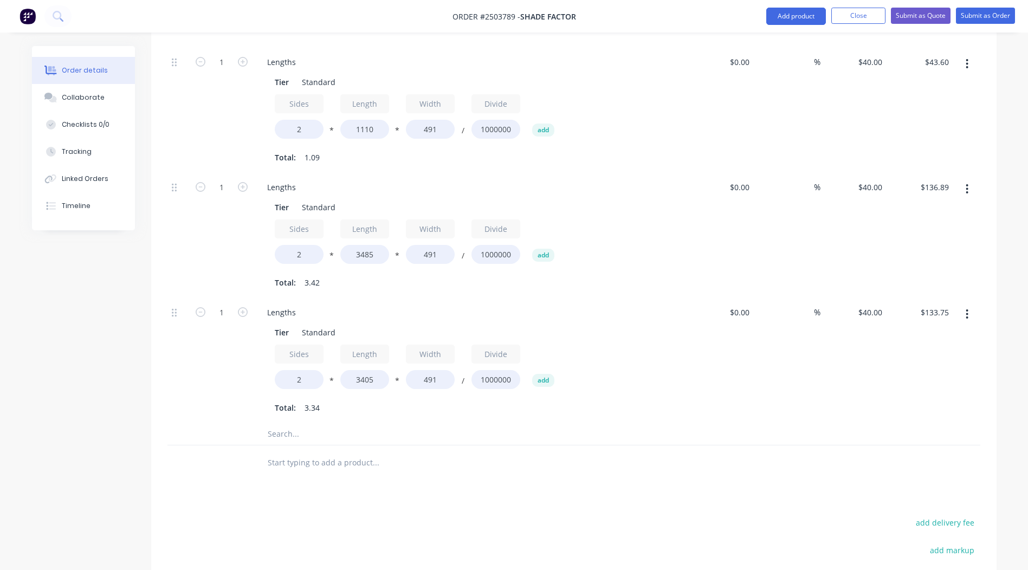
click at [964, 305] on button "button" at bounding box center [967, 315] width 25 height 20
click at [937, 335] on div "Duplicate" at bounding box center [928, 343] width 83 height 16
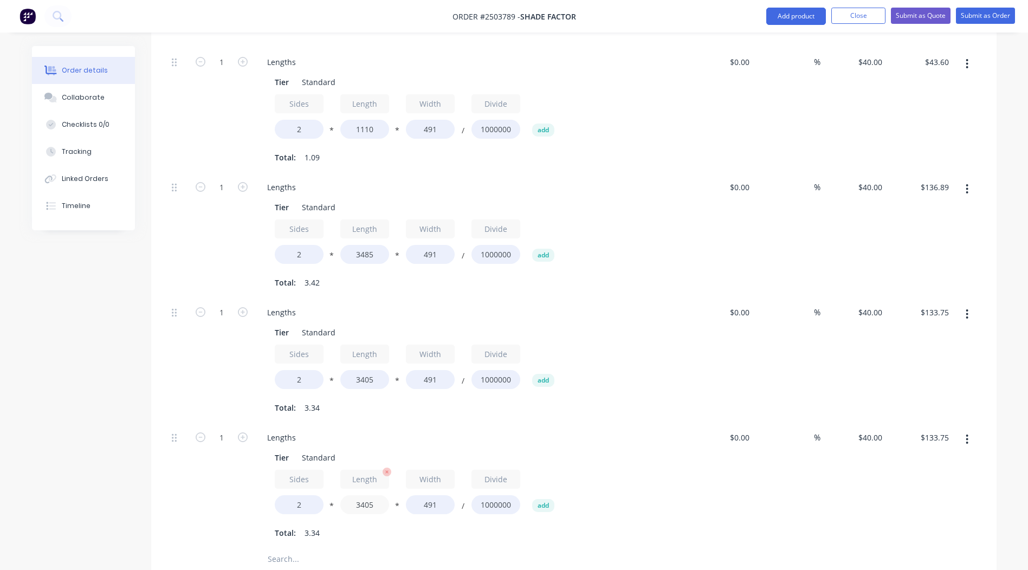
click at [381, 495] on input "3405" at bounding box center [364, 504] width 49 height 19
type input "3"
type input "4170"
type input "$163.80"
click at [775, 527] on div "%" at bounding box center [787, 485] width 67 height 125
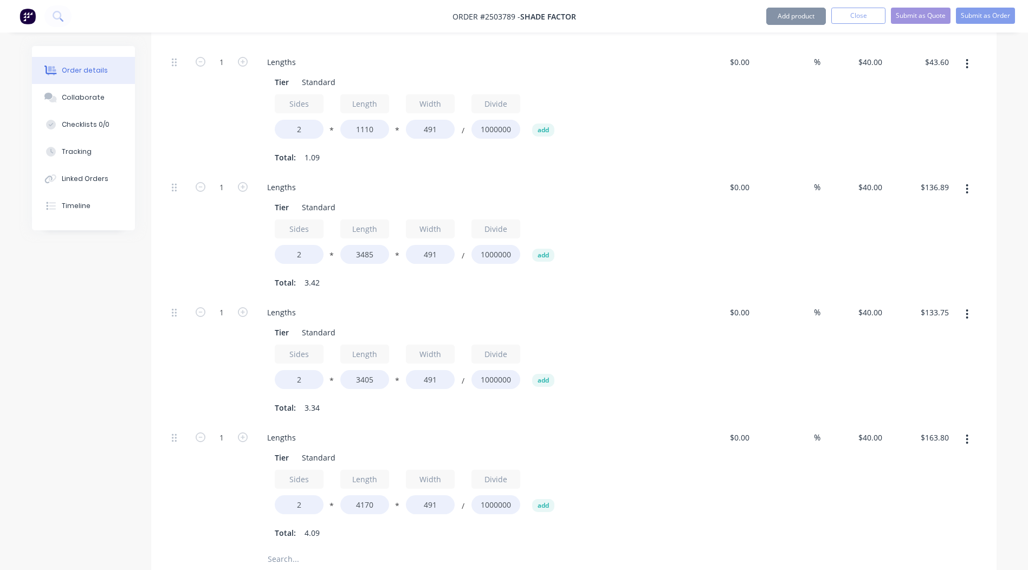
scroll to position [1513, 0]
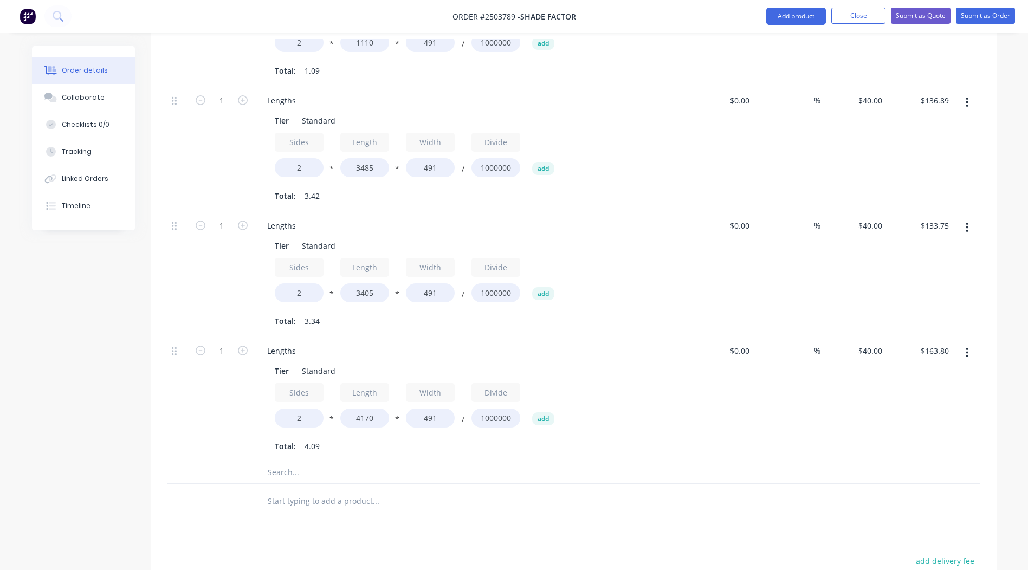
click at [973, 343] on button "button" at bounding box center [967, 353] width 25 height 20
click at [942, 374] on div "Duplicate" at bounding box center [928, 382] width 83 height 16
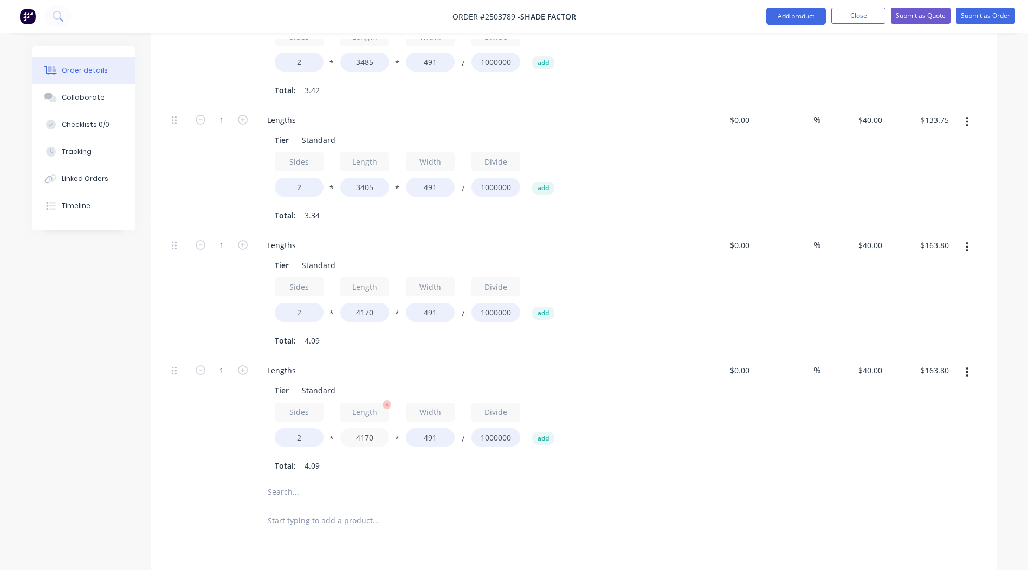
click at [382, 428] on input "4170" at bounding box center [364, 437] width 49 height 19
type input "4"
type input "3505"
click at [670, 440] on div "Tier Standard Sides 2 * Length 3505 * Width 491 / Divide 1000000 add Total: 4.09" at bounding box center [471, 428] width 425 height 94
type input "$137.68"
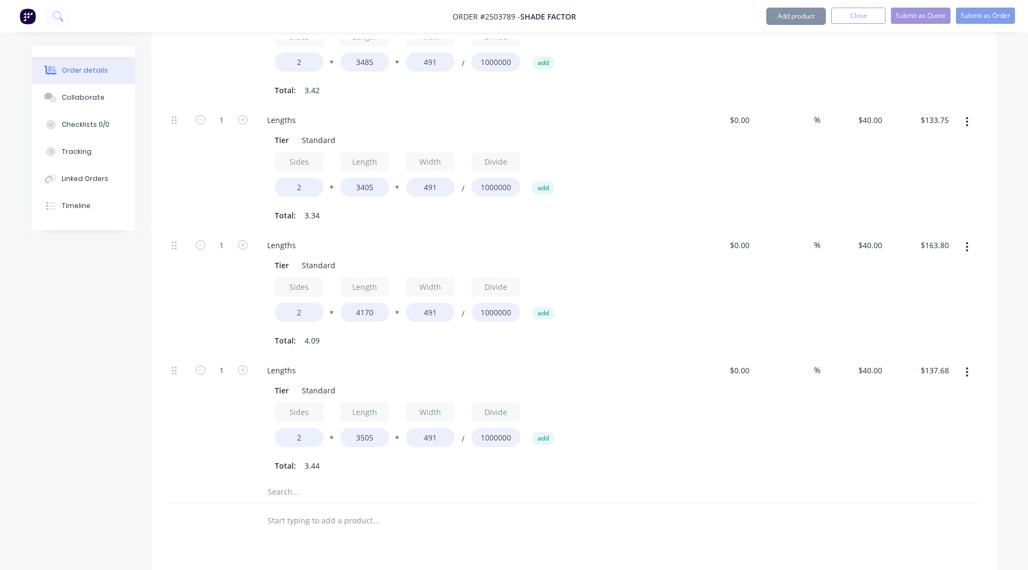
click at [242, 364] on button "button" at bounding box center [243, 369] width 14 height 11
type input "2"
type input "$275.35"
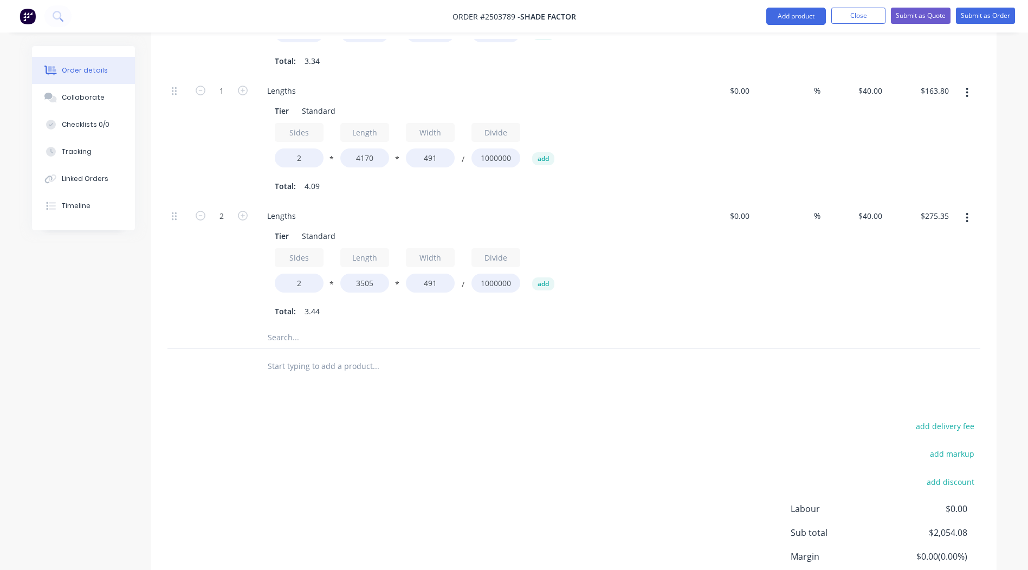
click at [960, 208] on button "button" at bounding box center [967, 218] width 25 height 20
click at [944, 239] on div "Duplicate" at bounding box center [928, 247] width 83 height 16
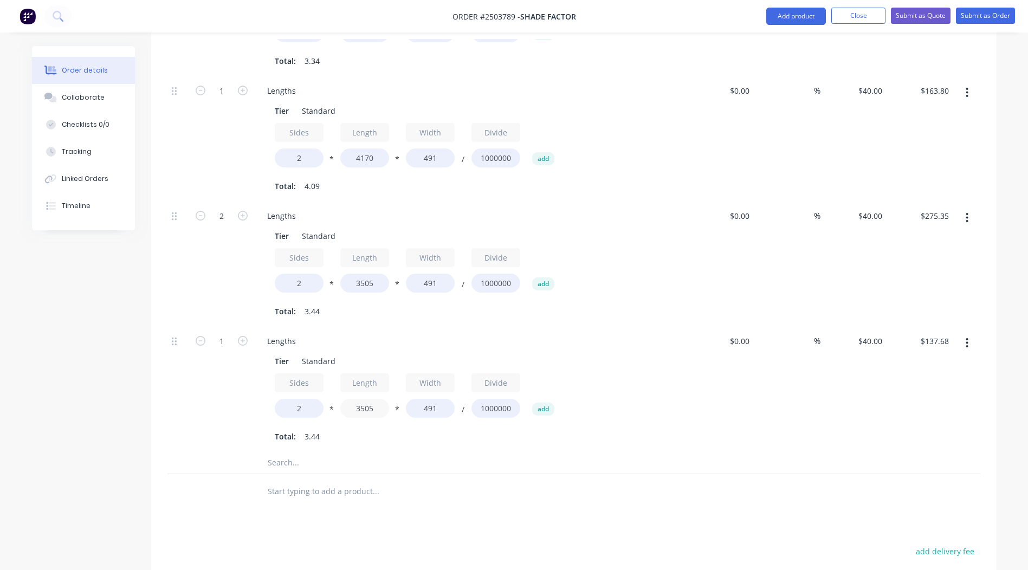
drag, startPoint x: 381, startPoint y: 395, endPoint x: 276, endPoint y: 413, distance: 105.5
click at [278, 413] on div "Sides 2 * Length 3505 * Width 491 / Divide 1000000 add Total: 3.44" at bounding box center [471, 410] width 392 height 72
type input "2190"
click at [752, 439] on div "$0.00 $0.00" at bounding box center [721, 389] width 67 height 125
type input "$86.02"
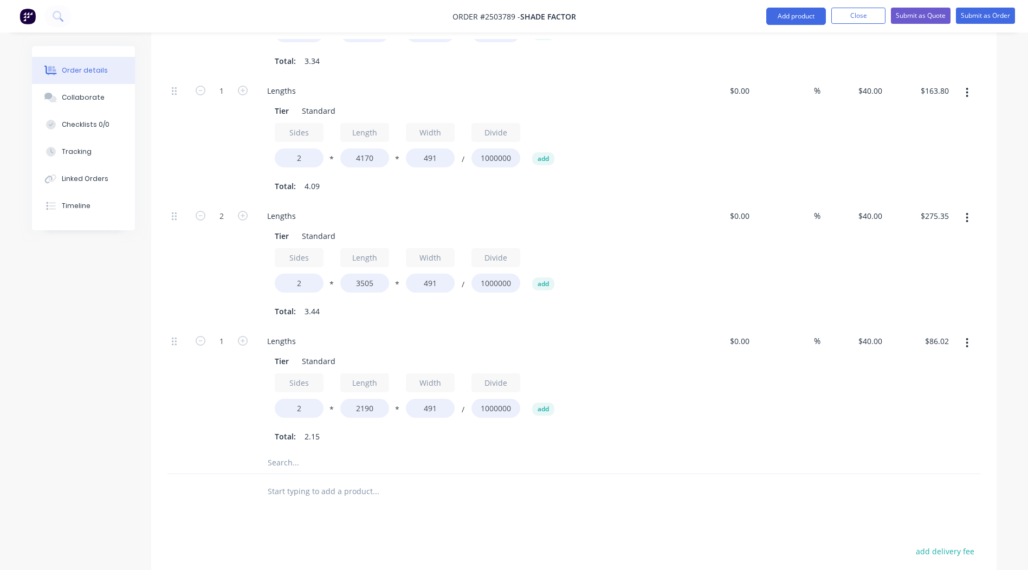
click at [977, 333] on button "button" at bounding box center [967, 343] width 25 height 20
click at [943, 364] on div "Duplicate" at bounding box center [928, 372] width 83 height 16
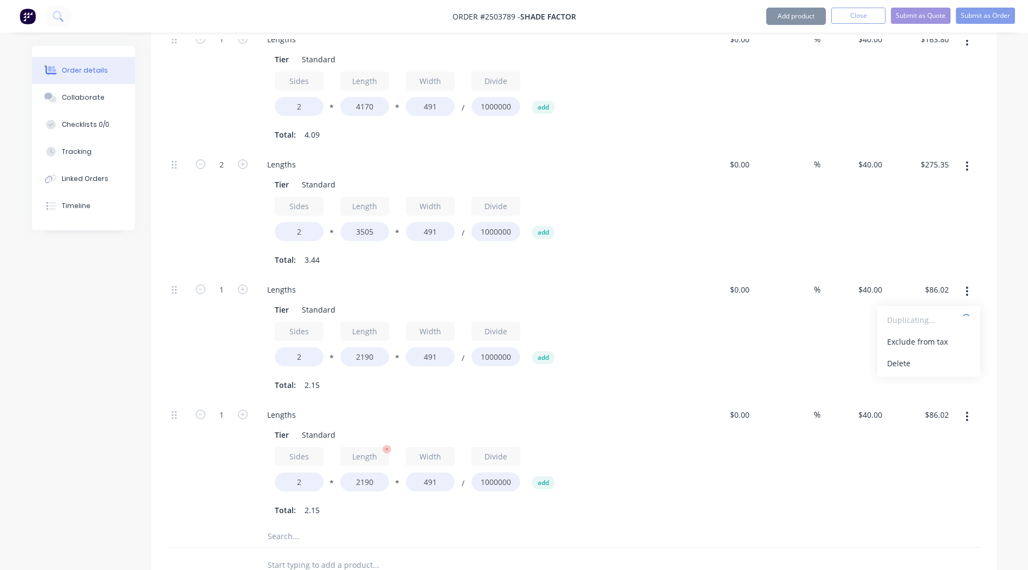
scroll to position [1827, 0]
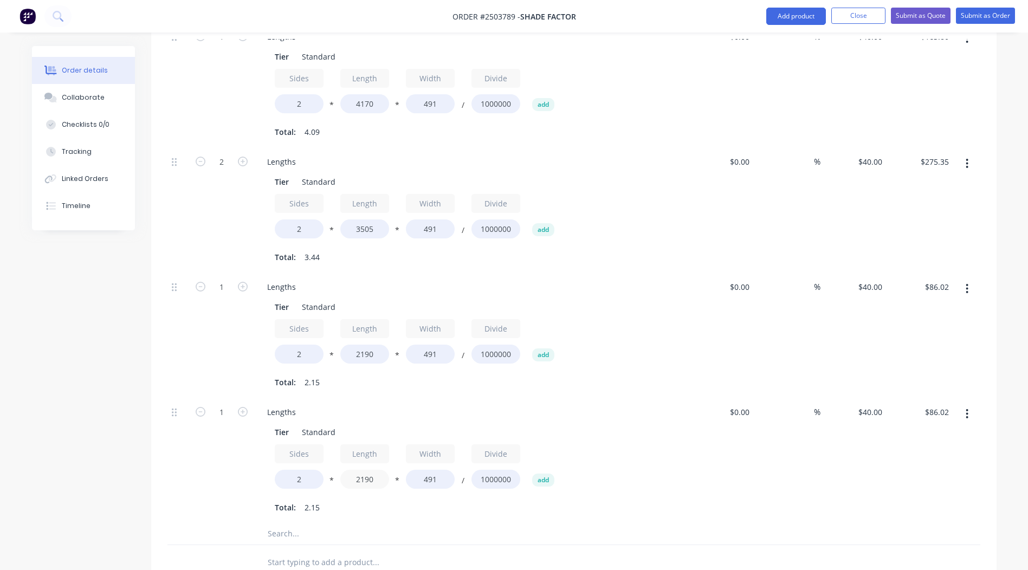
drag, startPoint x: 382, startPoint y: 466, endPoint x: 227, endPoint y: 479, distance: 155.6
click at [232, 478] on div "1 Lengths Tier Standard Sides 2 * Length 2190 * Width 491 / Divide 1000000 add …" at bounding box center [574, 460] width 813 height 125
type input "3250"
type input "$127.66"
click at [755, 449] on div "%" at bounding box center [787, 460] width 67 height 125
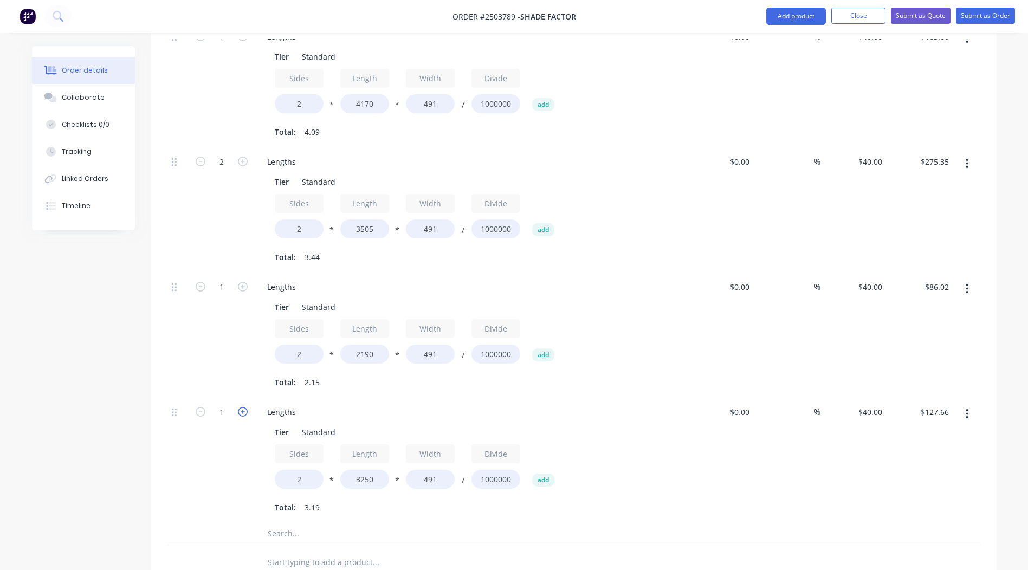
click at [246, 407] on icon "button" at bounding box center [243, 412] width 10 height 10
type input "2"
type input "$255.32"
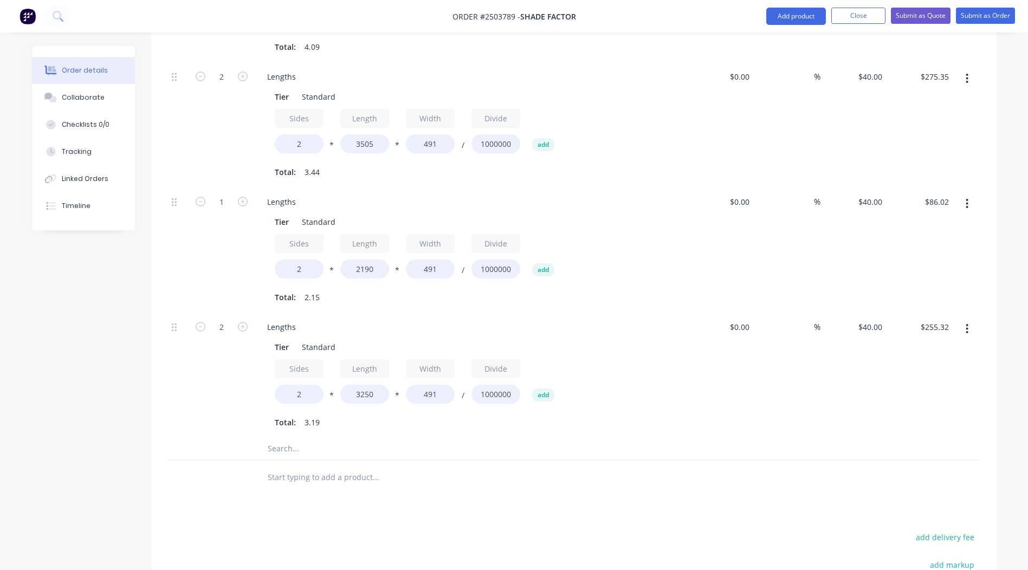
click at [968, 324] on icon "button" at bounding box center [968, 329] width 2 height 10
click at [950, 350] on div "Duplicate" at bounding box center [928, 358] width 83 height 16
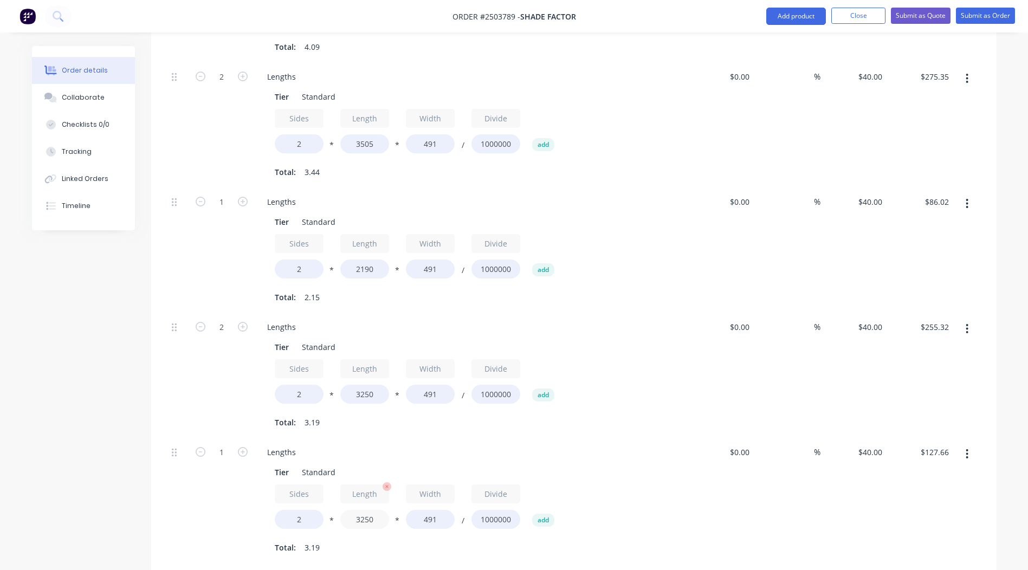
drag, startPoint x: 369, startPoint y: 505, endPoint x: 362, endPoint y: 506, distance: 7.1
click at [362, 510] on input "3250" at bounding box center [364, 519] width 49 height 19
type input "3410"
type input "$133.94"
click at [867, 507] on div "$40.00 $40.00" at bounding box center [854, 500] width 67 height 125
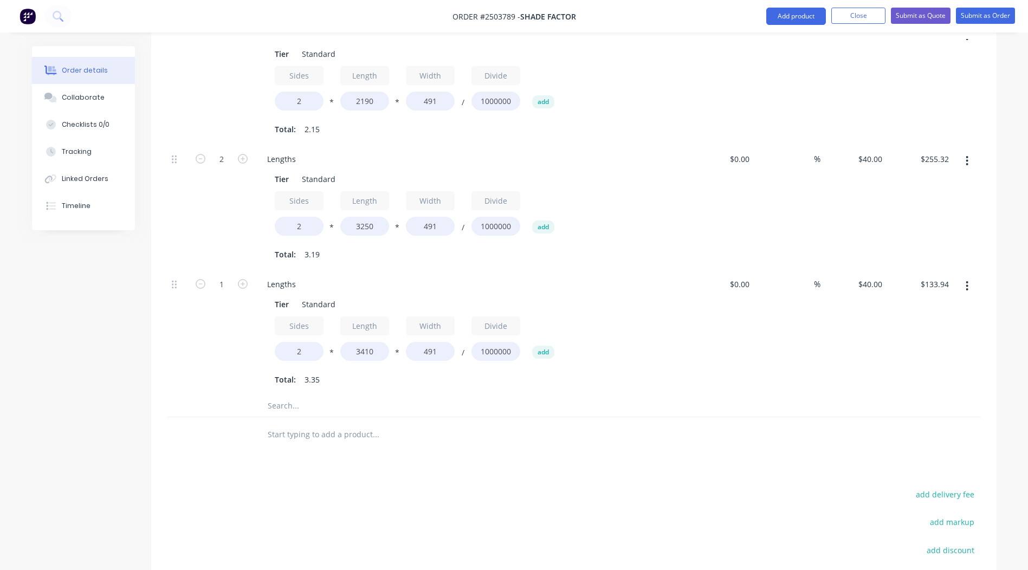
scroll to position [2057, 0]
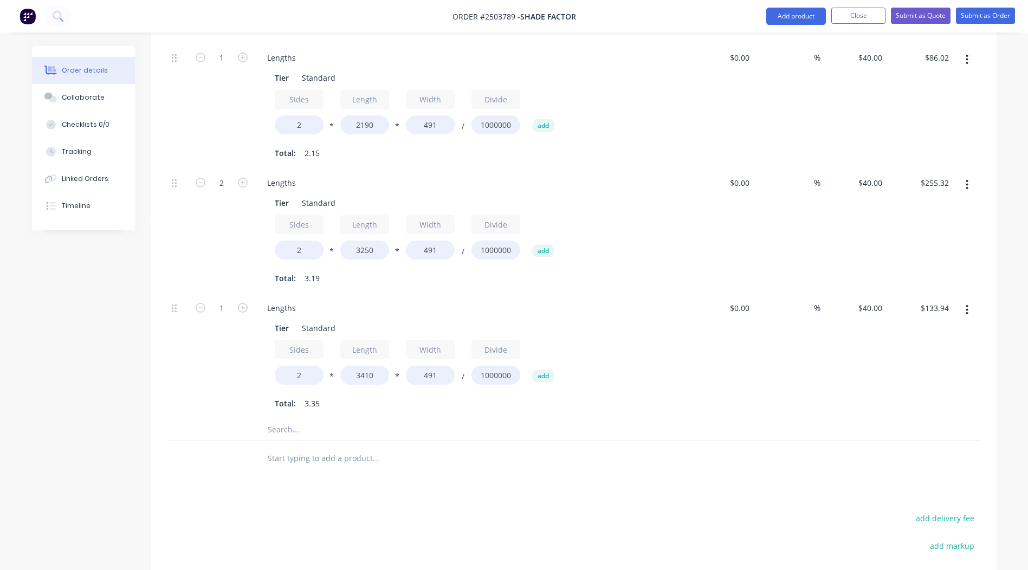
click at [973, 175] on button "button" at bounding box center [967, 185] width 25 height 20
click at [922, 205] on div "Duplicate" at bounding box center [928, 213] width 83 height 16
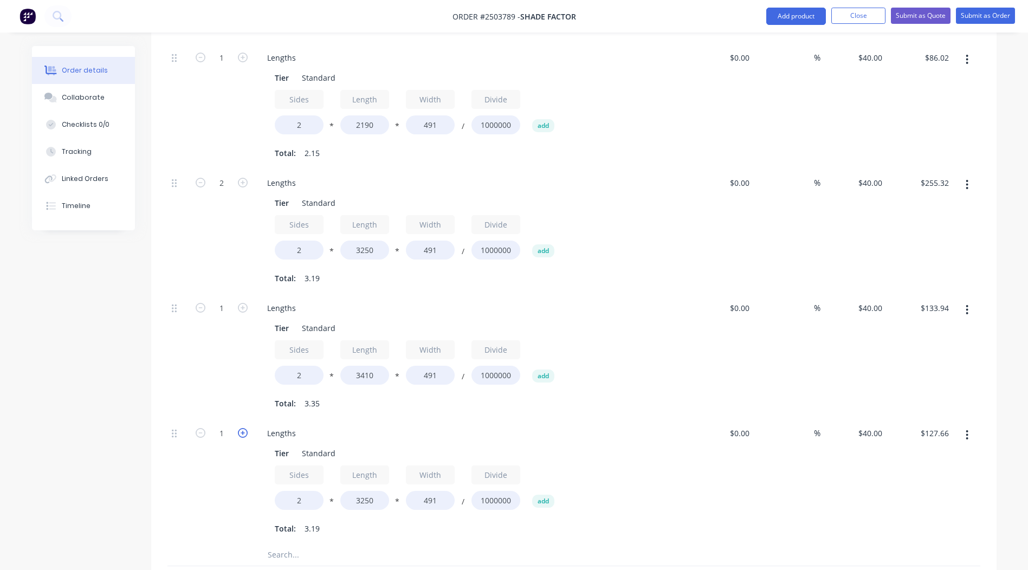
click at [240, 428] on icon "button" at bounding box center [243, 433] width 10 height 10
type input "2"
type input "$255.32"
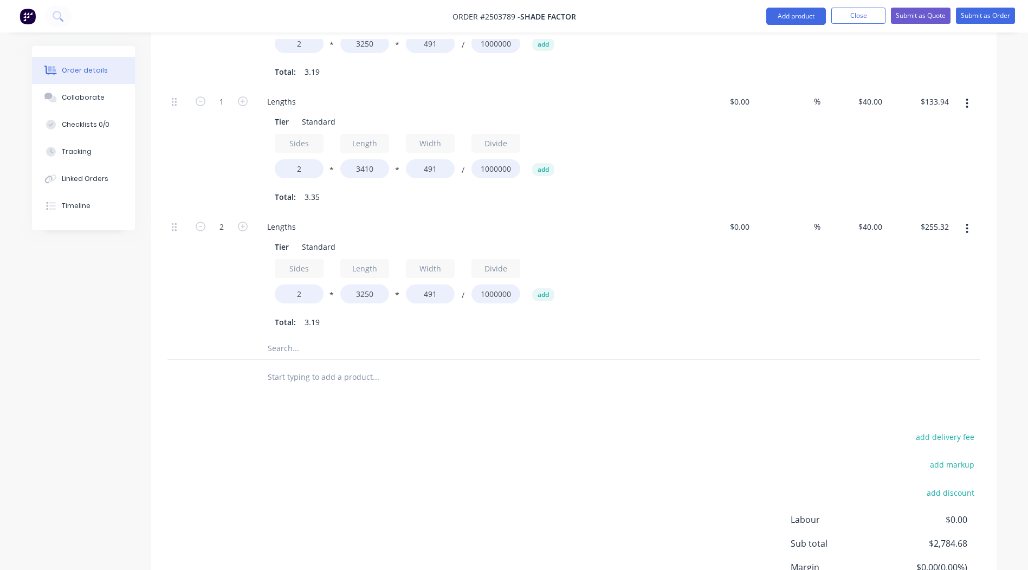
scroll to position [2255, 0]
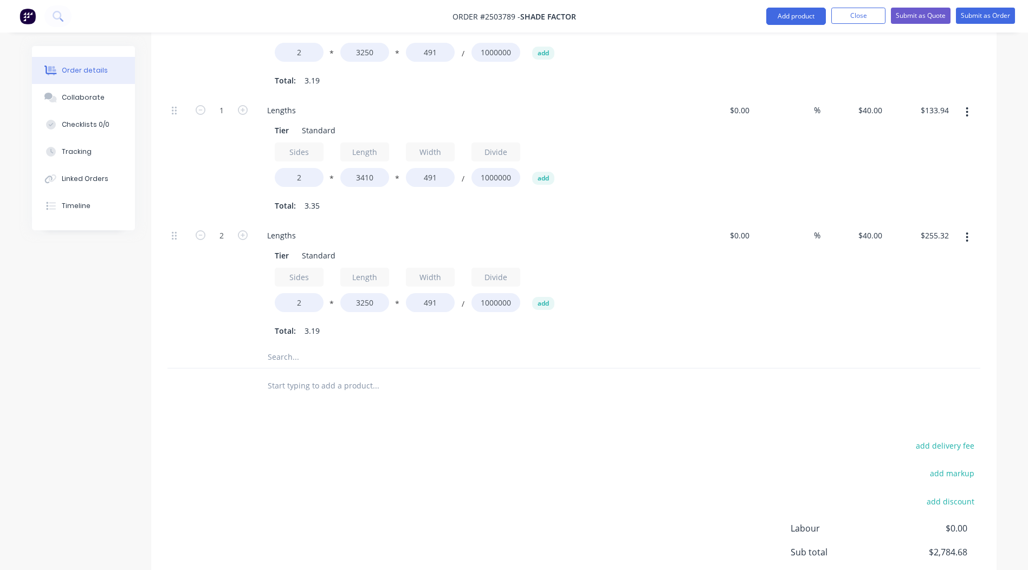
click at [967, 231] on icon "button" at bounding box center [967, 237] width 3 height 12
click at [919, 258] on div "Duplicate" at bounding box center [928, 266] width 83 height 16
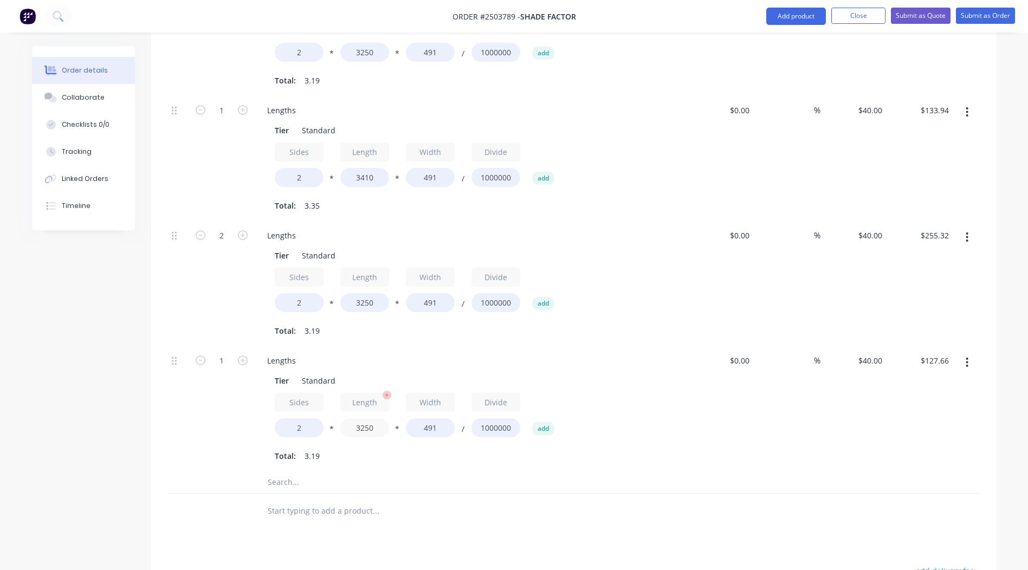
click at [369, 419] on input "3250" at bounding box center [364, 428] width 49 height 19
type input "3400"
type input "$133.55"
click at [841, 427] on div "$40.00 $40.00" at bounding box center [854, 408] width 67 height 125
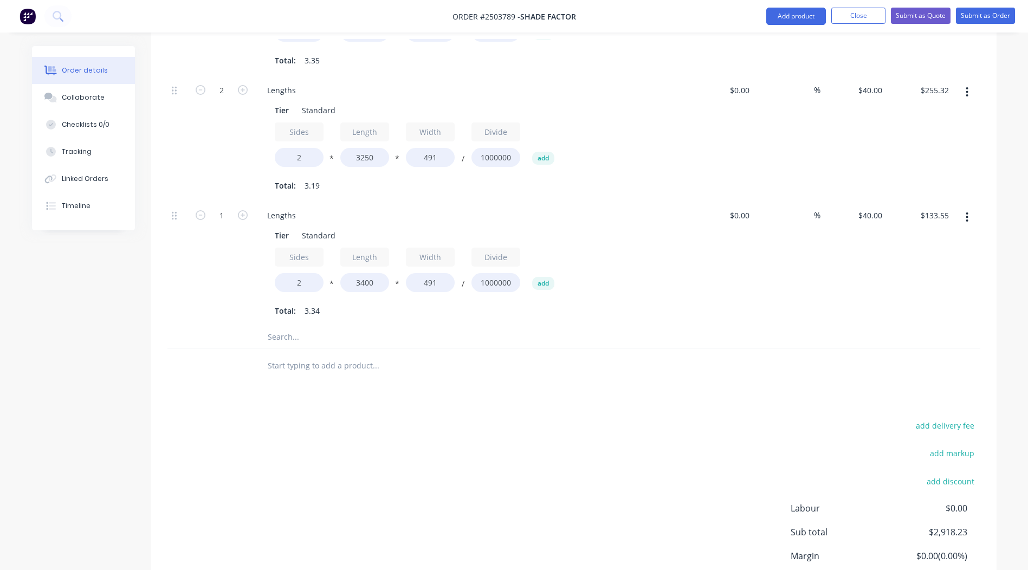
click at [964, 208] on button "button" at bounding box center [967, 218] width 25 height 20
click at [928, 238] on div "Duplicate" at bounding box center [928, 246] width 83 height 16
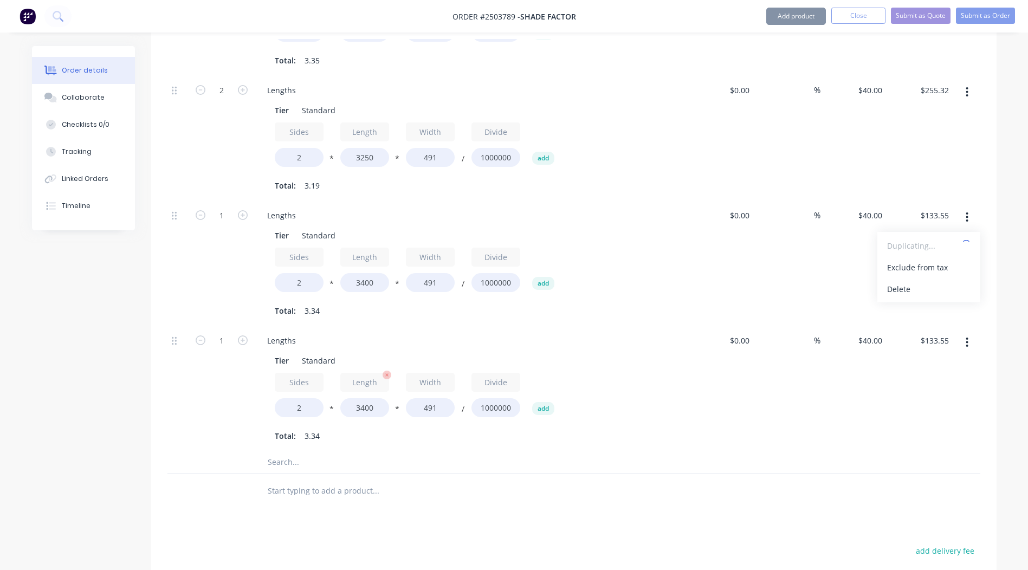
click at [381, 386] on div "Length 3400" at bounding box center [364, 395] width 49 height 44
click at [378, 398] on input "3400" at bounding box center [364, 407] width 49 height 19
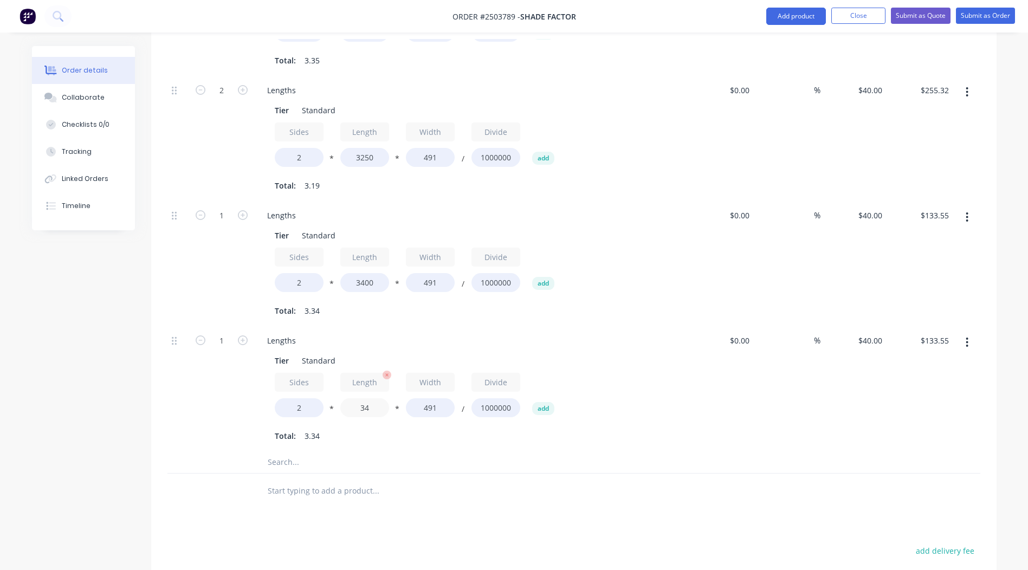
type input "3"
type input "4190"
click at [774, 474] on div at bounding box center [574, 491] width 813 height 35
type input "$164.58"
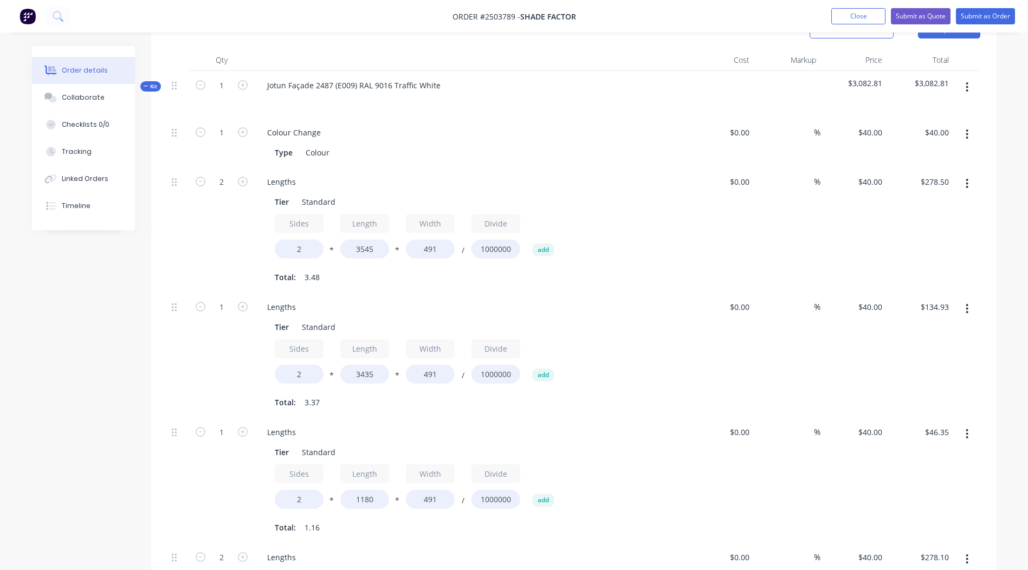
scroll to position [216, 0]
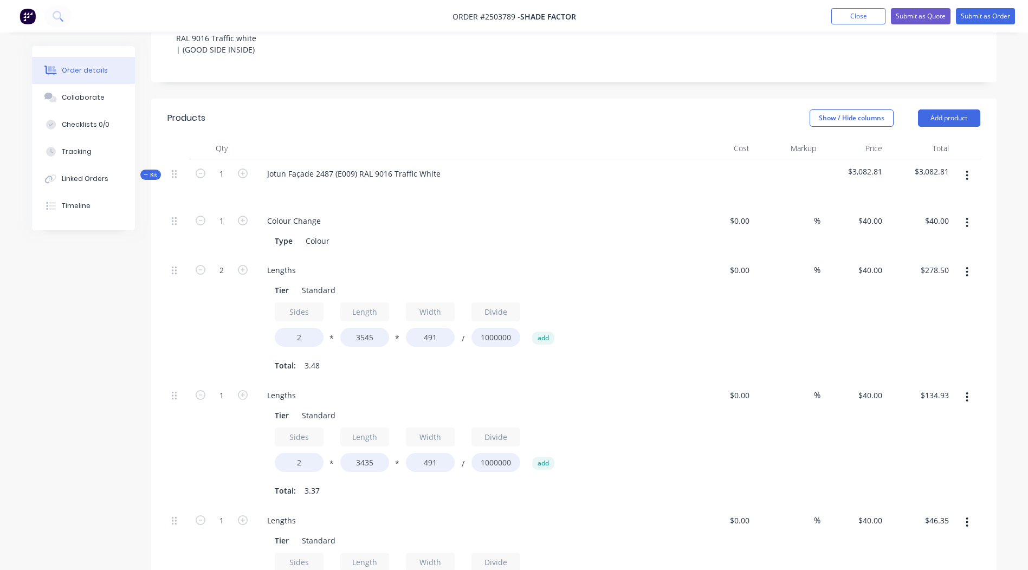
click at [969, 166] on button "button" at bounding box center [967, 176] width 25 height 20
click at [907, 196] on div "Add product to kit" at bounding box center [928, 204] width 83 height 16
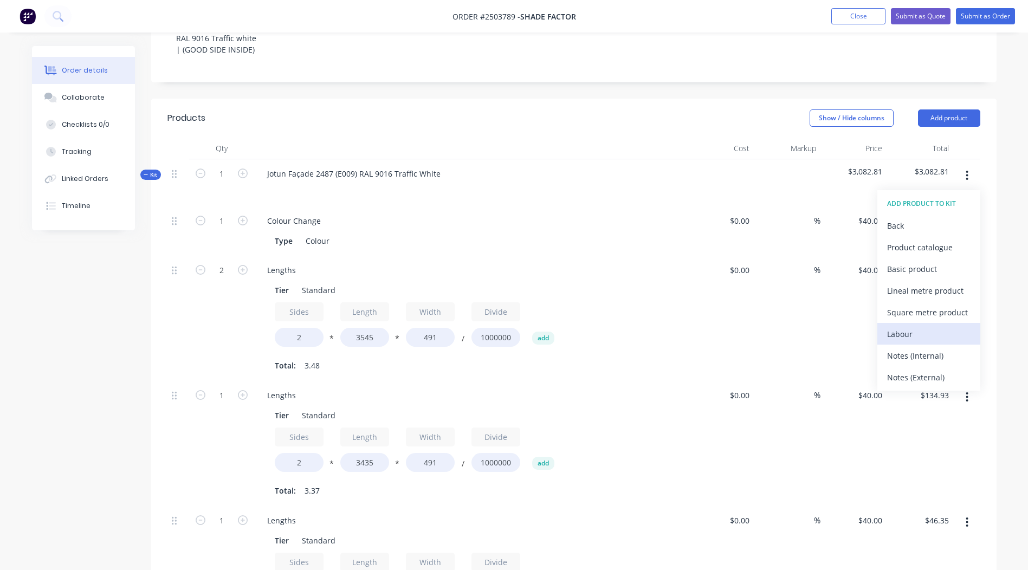
click at [901, 323] on button "Labour" at bounding box center [929, 334] width 103 height 22
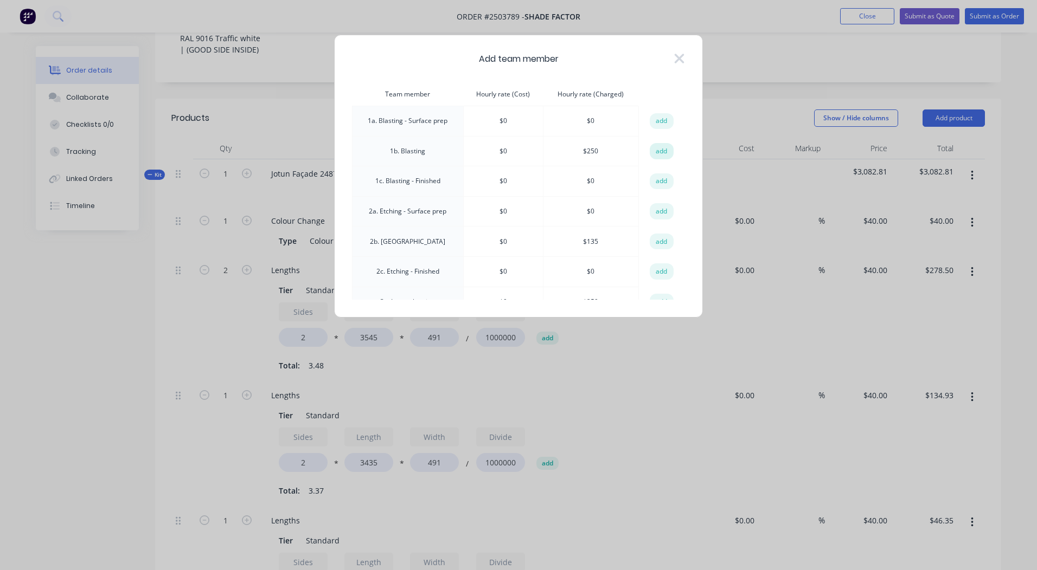
click at [653, 146] on button "add" at bounding box center [661, 151] width 24 height 16
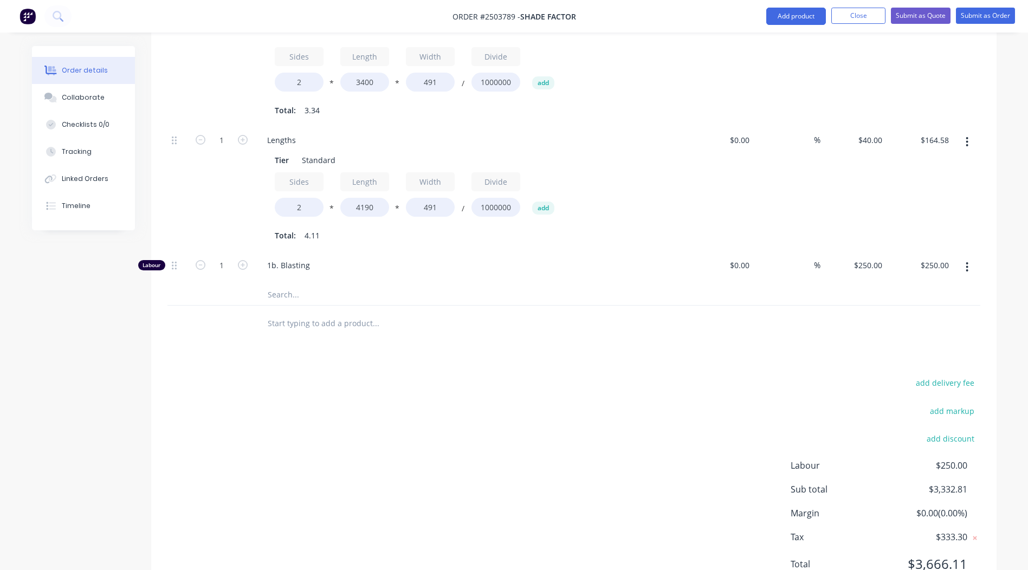
scroll to position [2597, 0]
type input "1.5"
type input "$375.00"
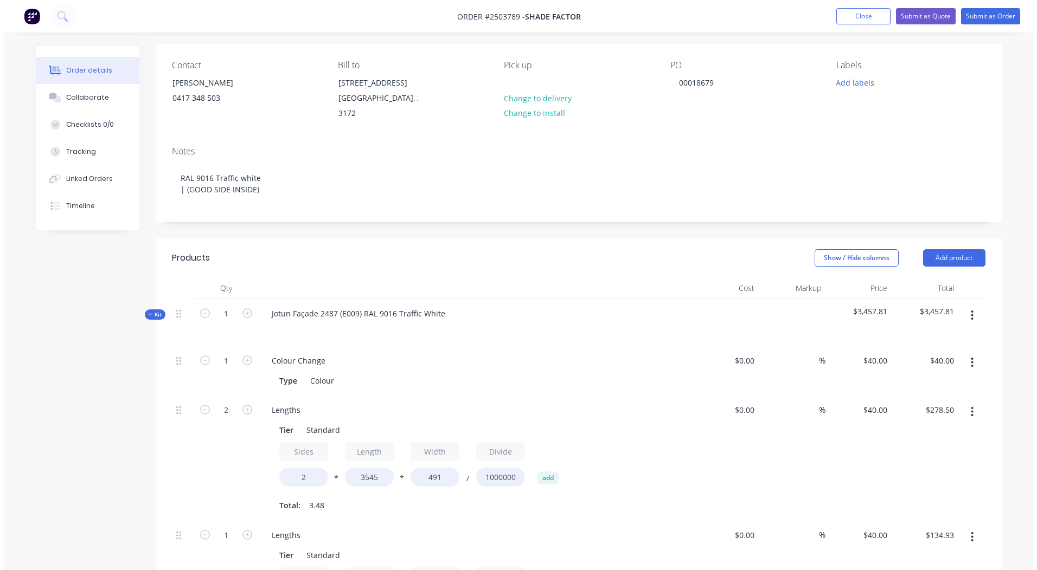
scroll to position [0, 0]
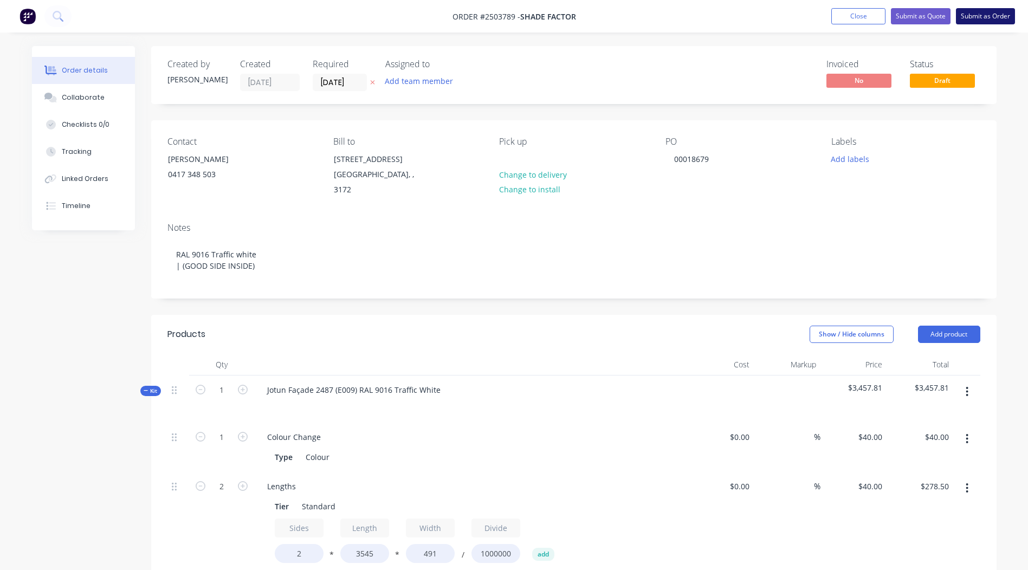
click at [981, 19] on button "Submit as Order" at bounding box center [985, 16] width 59 height 16
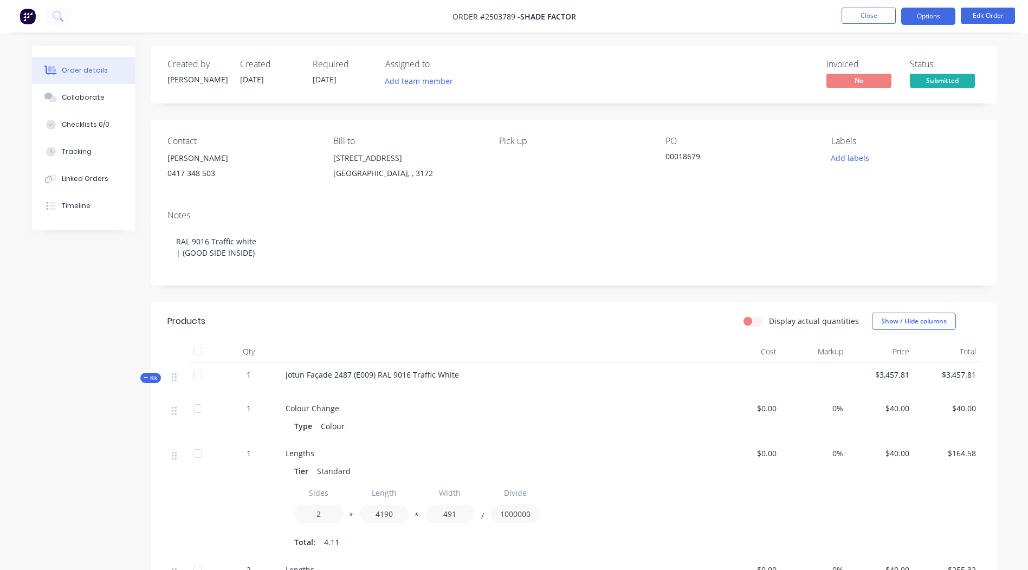
click at [918, 15] on button "Options" at bounding box center [929, 16] width 54 height 17
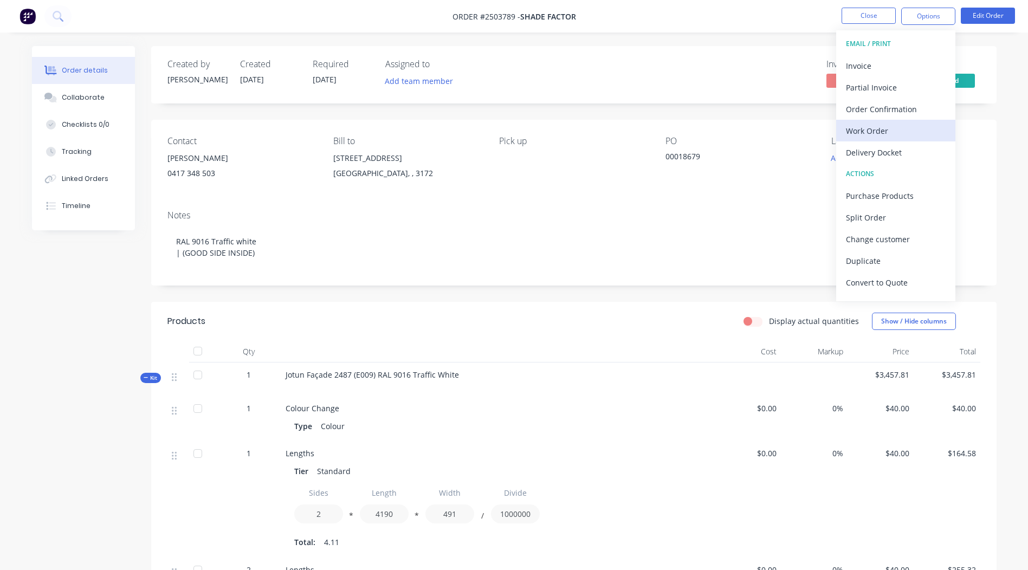
click at [886, 128] on div "Work Order" at bounding box center [896, 131] width 100 height 16
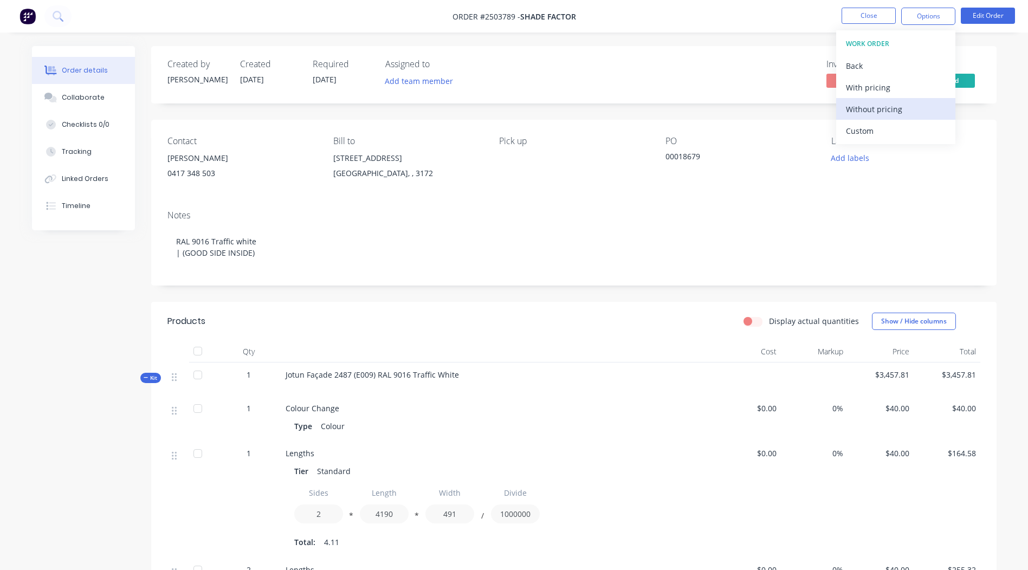
click at [886, 111] on div "Without pricing" at bounding box center [896, 109] width 100 height 16
click at [743, 120] on div "Contact Andrew 0417 348 503 Bill to 6 Plane Ave Dingley Village, , 3172 Pick up…" at bounding box center [574, 161] width 846 height 82
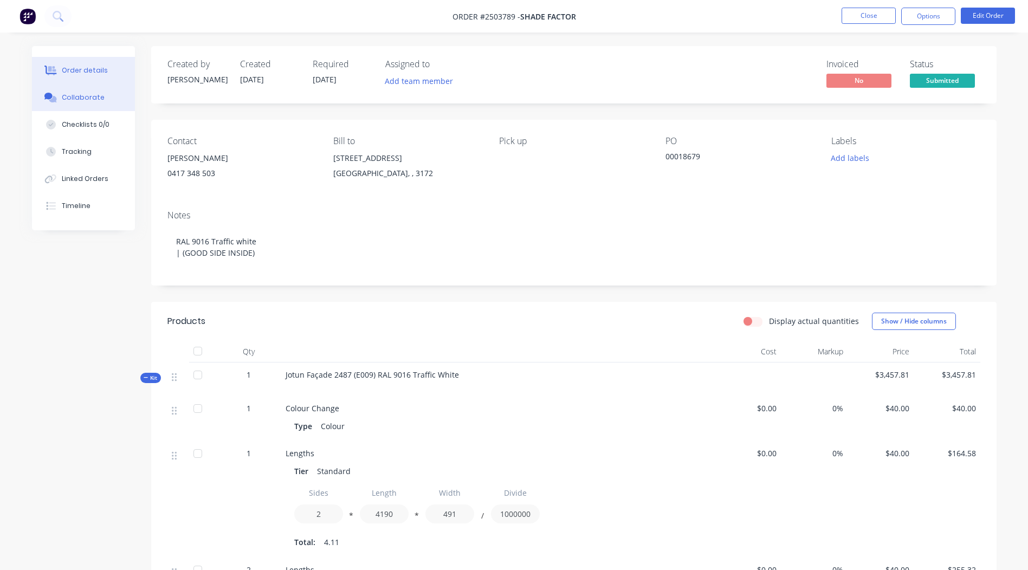
click at [111, 101] on button "Collaborate" at bounding box center [83, 97] width 103 height 27
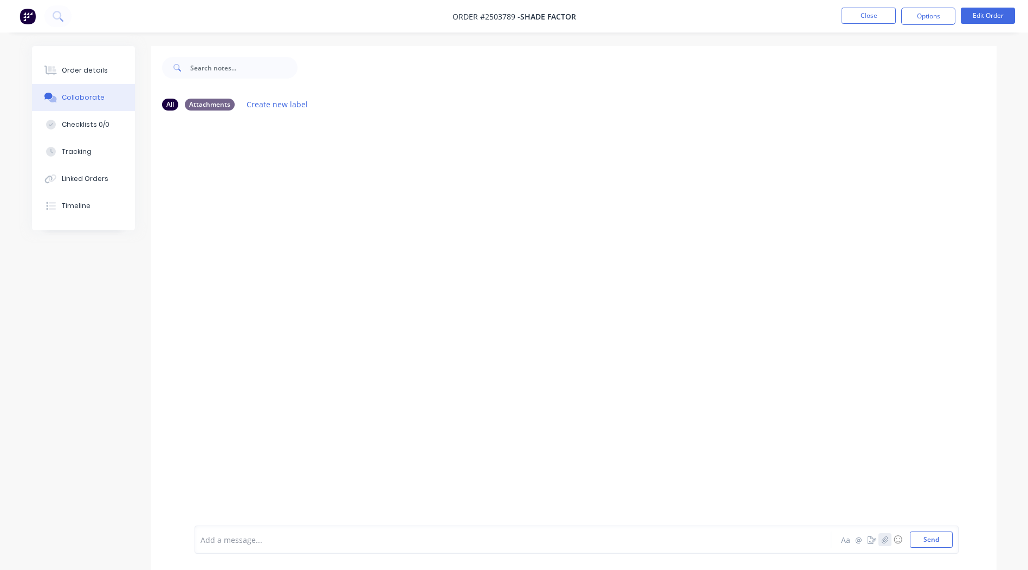
click at [889, 535] on button "button" at bounding box center [885, 539] width 13 height 13
click at [931, 542] on button "Send" at bounding box center [931, 540] width 43 height 16
click at [886, 539] on icon "button" at bounding box center [884, 540] width 7 height 8
click at [929, 538] on button "Send" at bounding box center [931, 540] width 43 height 16
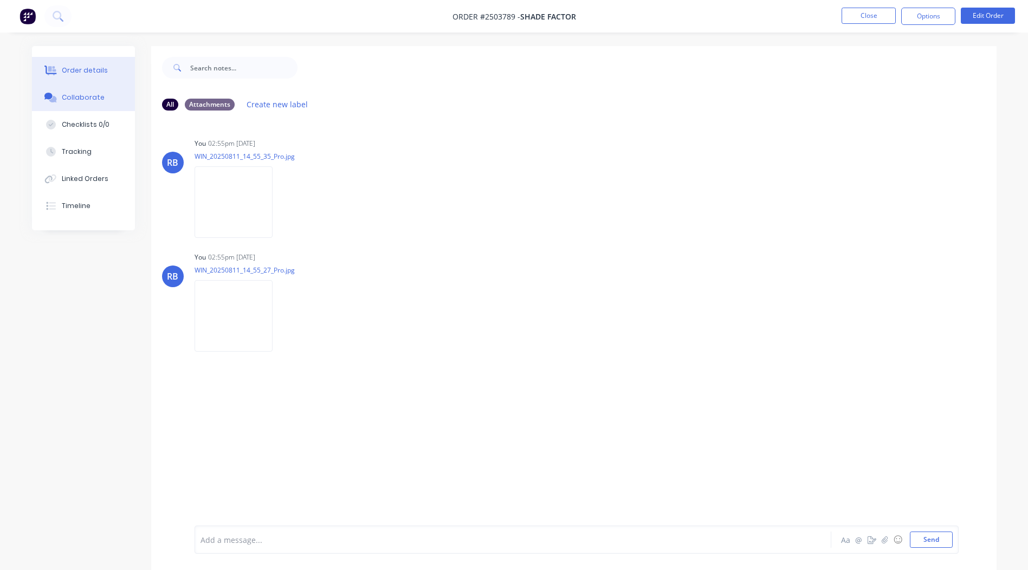
click at [76, 69] on div "Order details" at bounding box center [85, 71] width 46 height 10
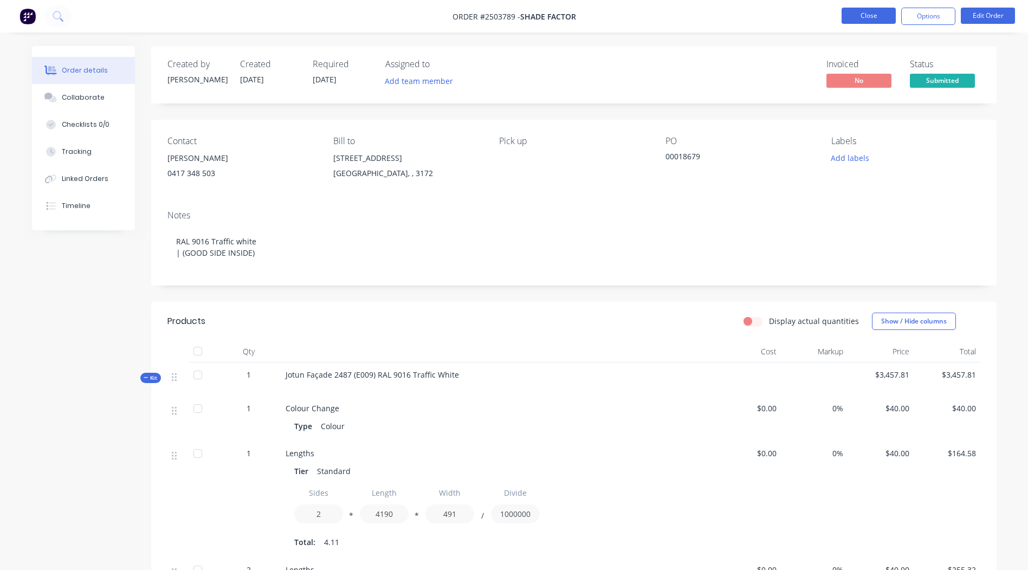
click at [867, 15] on button "Close" at bounding box center [869, 16] width 54 height 16
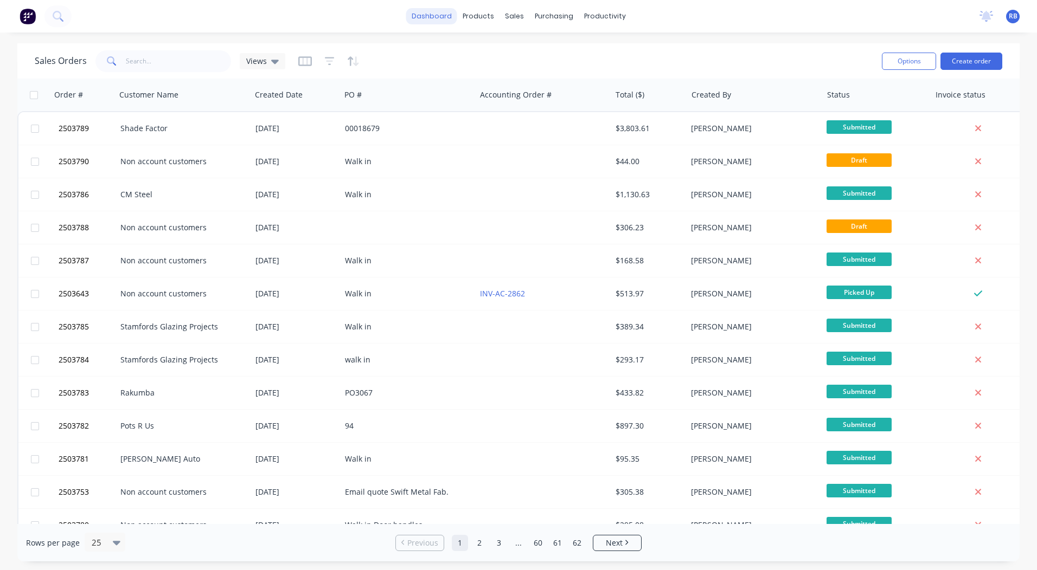
click at [436, 15] on link "dashboard" at bounding box center [431, 16] width 51 height 16
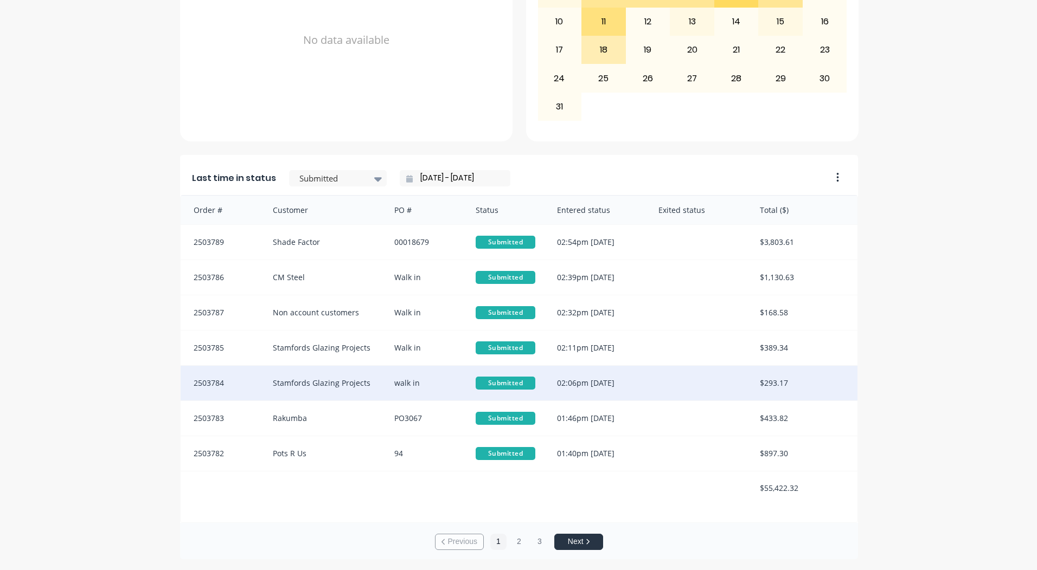
scroll to position [2, 0]
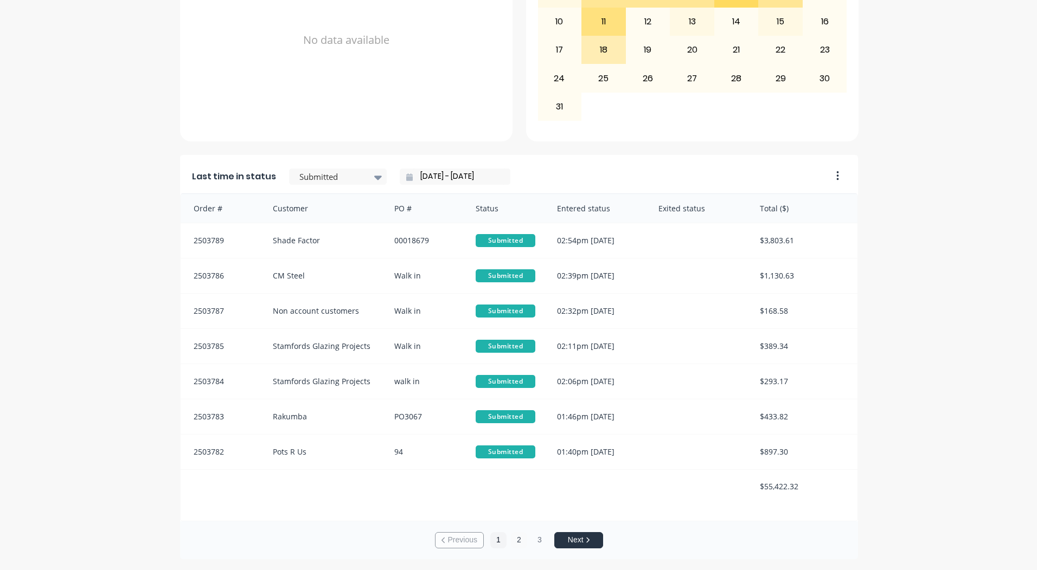
click at [517, 539] on button "2" at bounding box center [519, 540] width 16 height 16
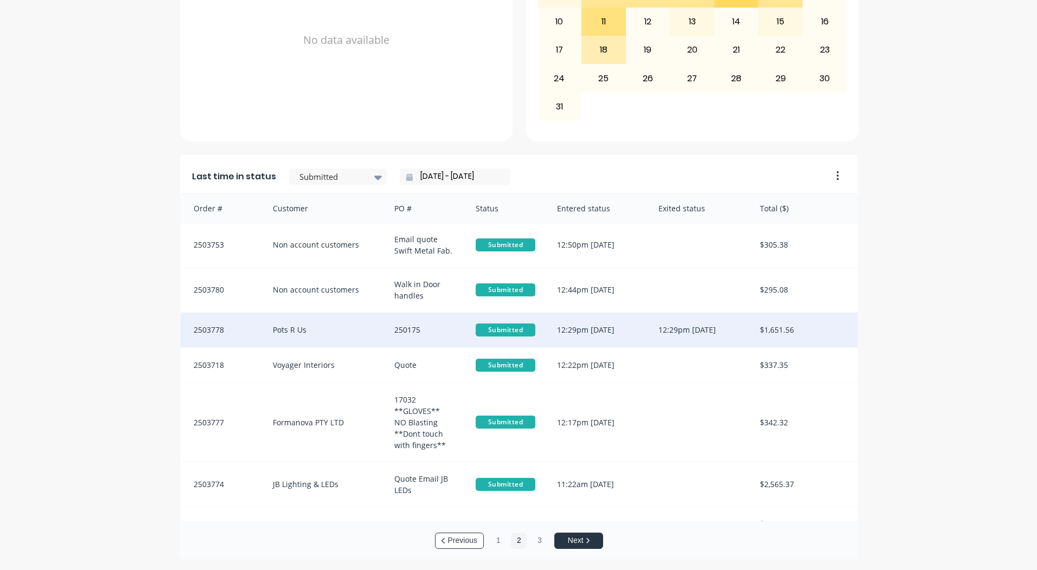
scroll to position [55, 0]
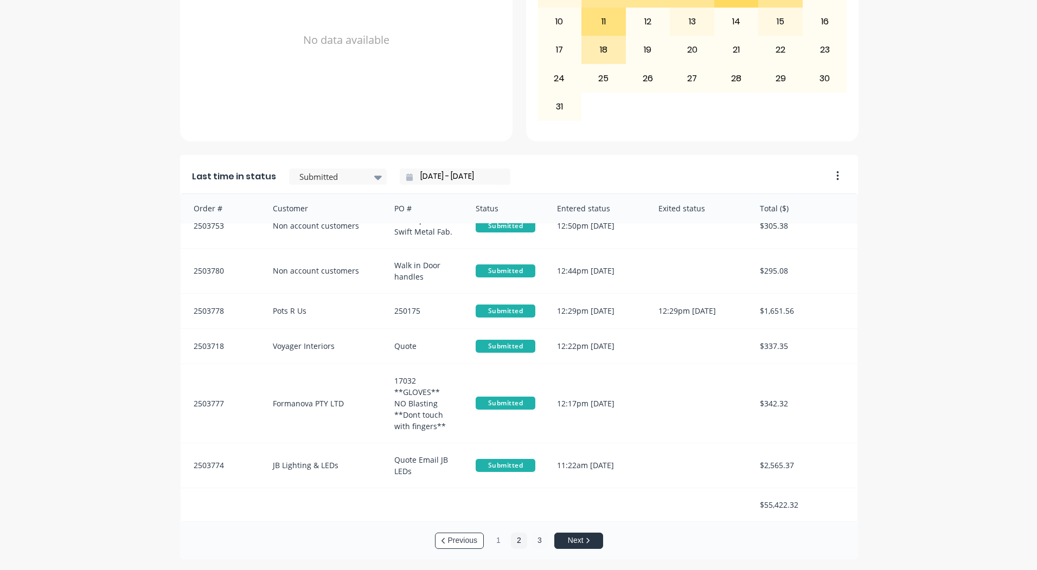
click at [531, 541] on button "3" at bounding box center [539, 541] width 16 height 16
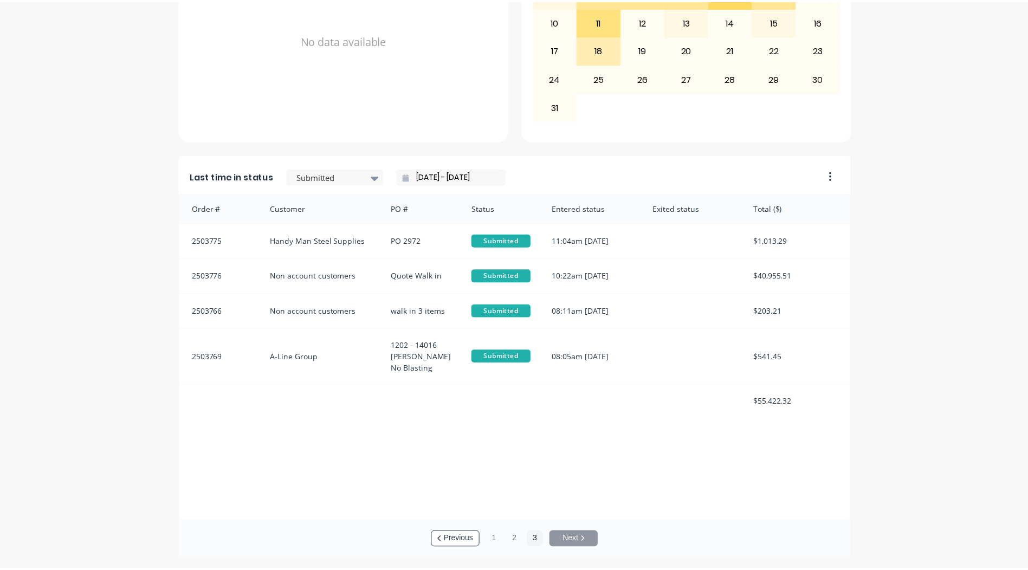
scroll to position [0, 0]
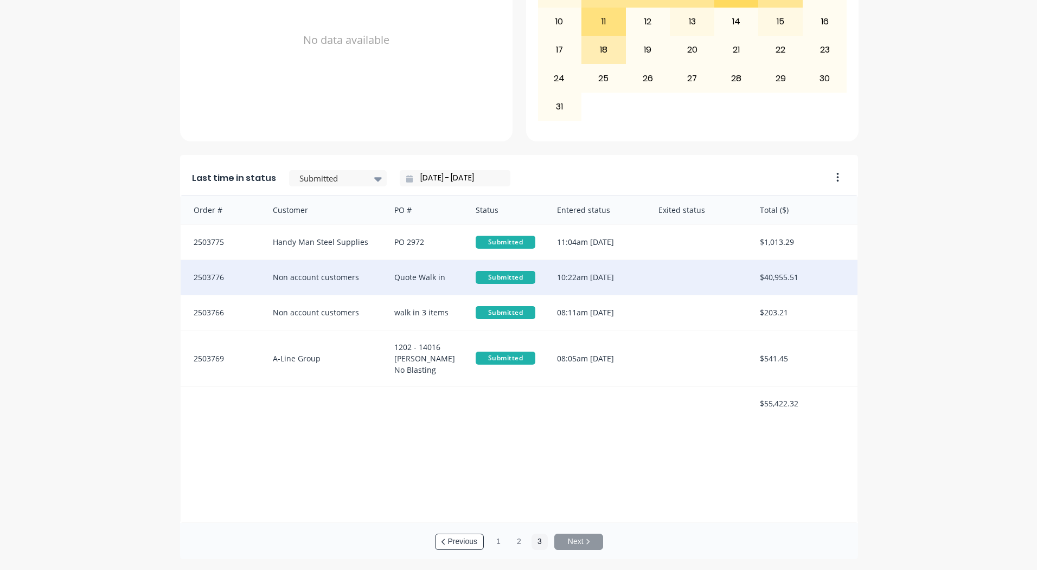
click at [596, 276] on div "10:22am [DATE]" at bounding box center [596, 277] width 101 height 35
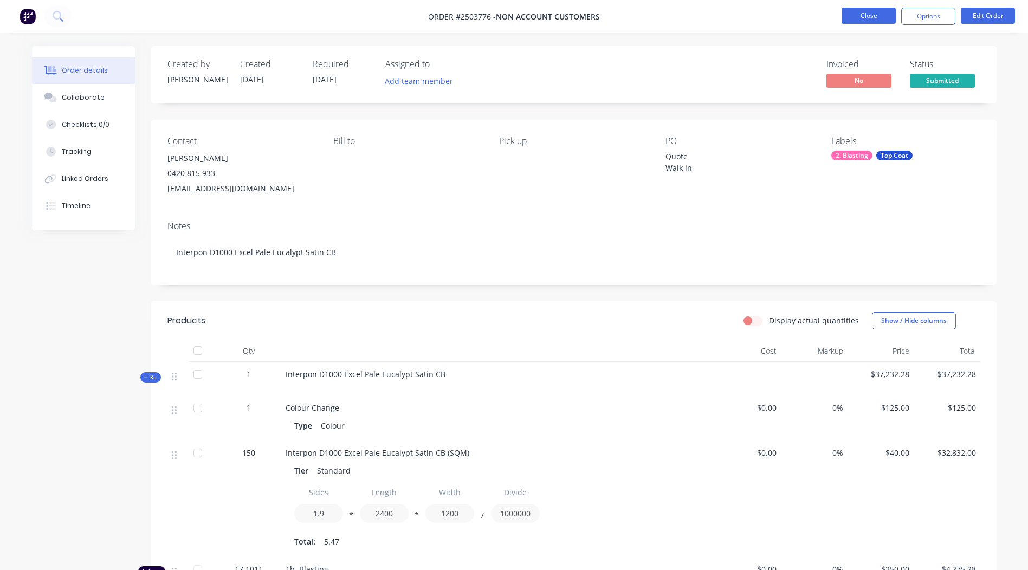
click at [867, 9] on button "Close" at bounding box center [869, 16] width 54 height 16
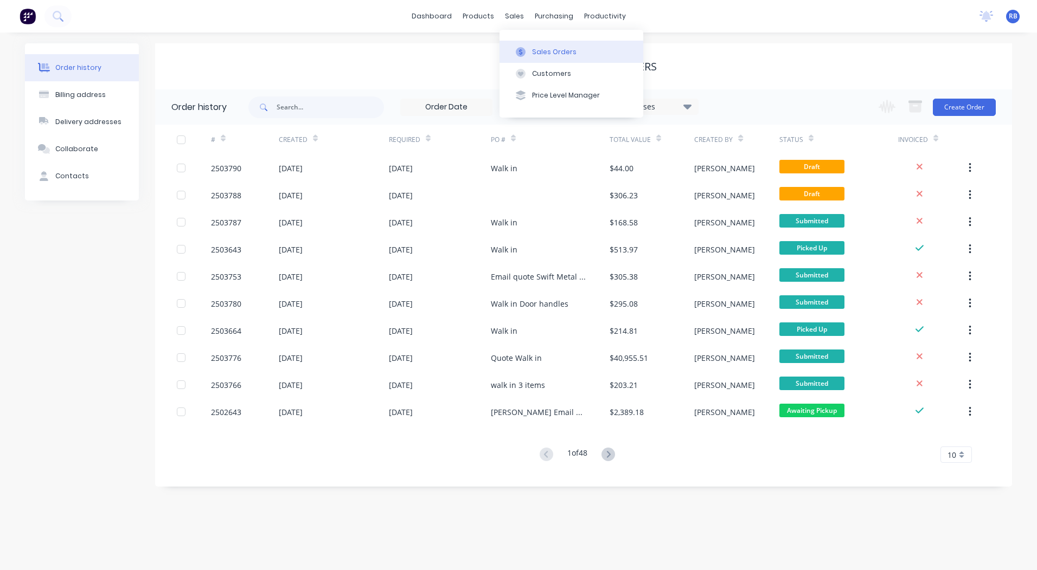
click at [531, 43] on button "Sales Orders" at bounding box center [571, 52] width 144 height 22
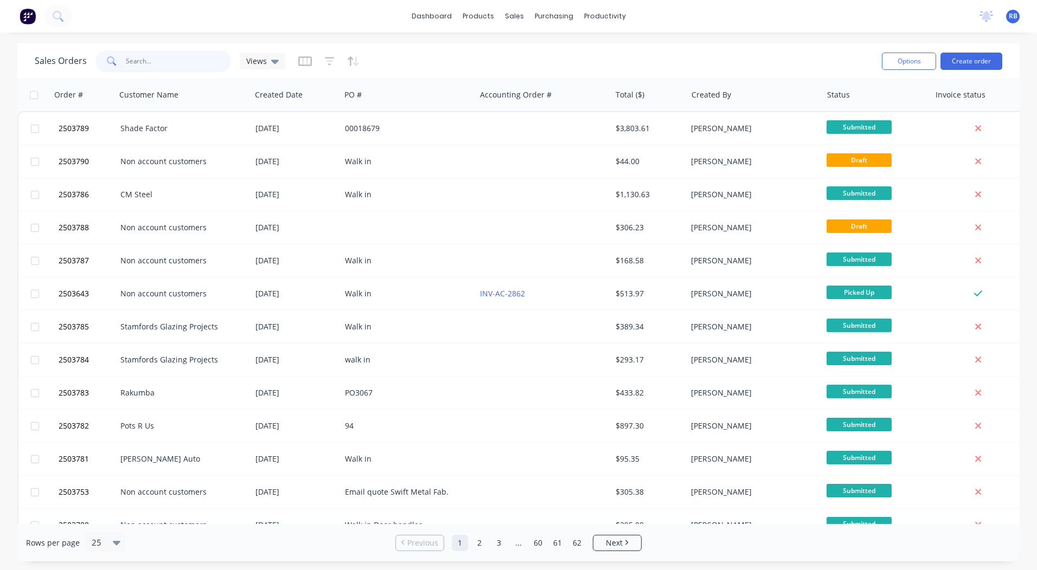
click at [182, 59] on input "text" at bounding box center [179, 61] width 106 height 22
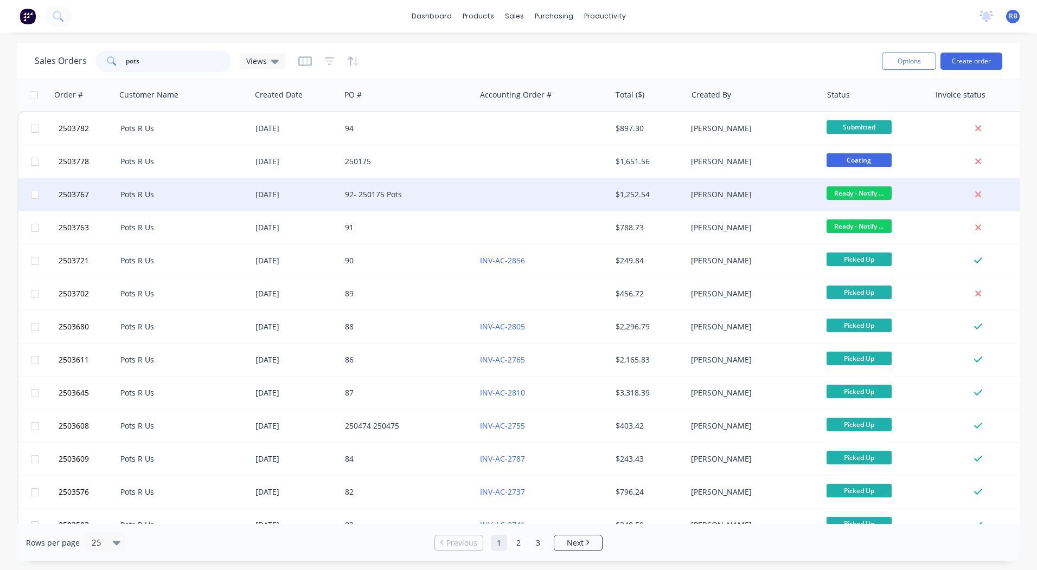
type input "pots"
click at [611, 185] on div "$1,252.54" at bounding box center [649, 194] width 76 height 33
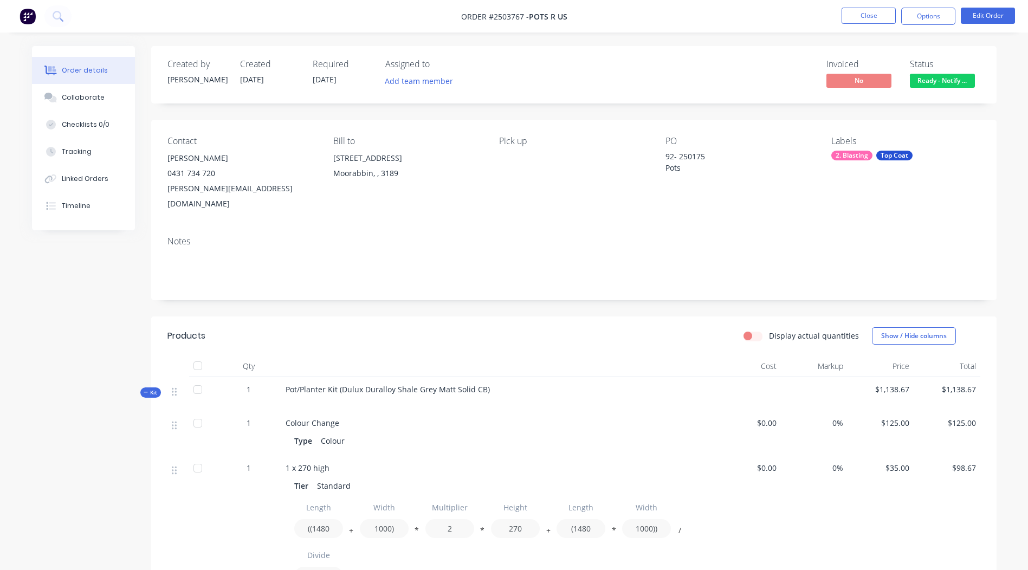
click at [948, 80] on span "Ready - Notify ..." at bounding box center [942, 81] width 65 height 14
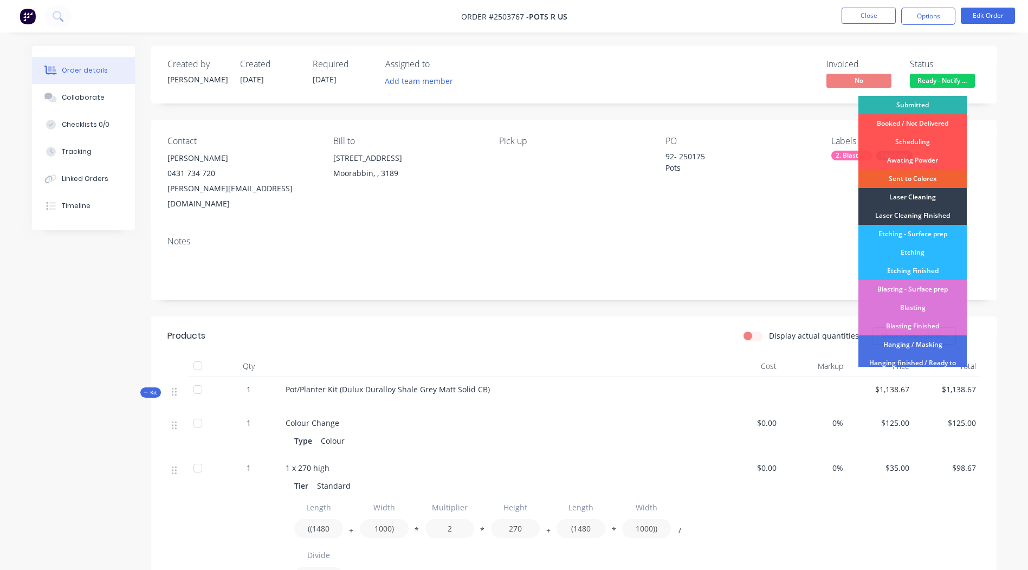
scroll to position [232, 0]
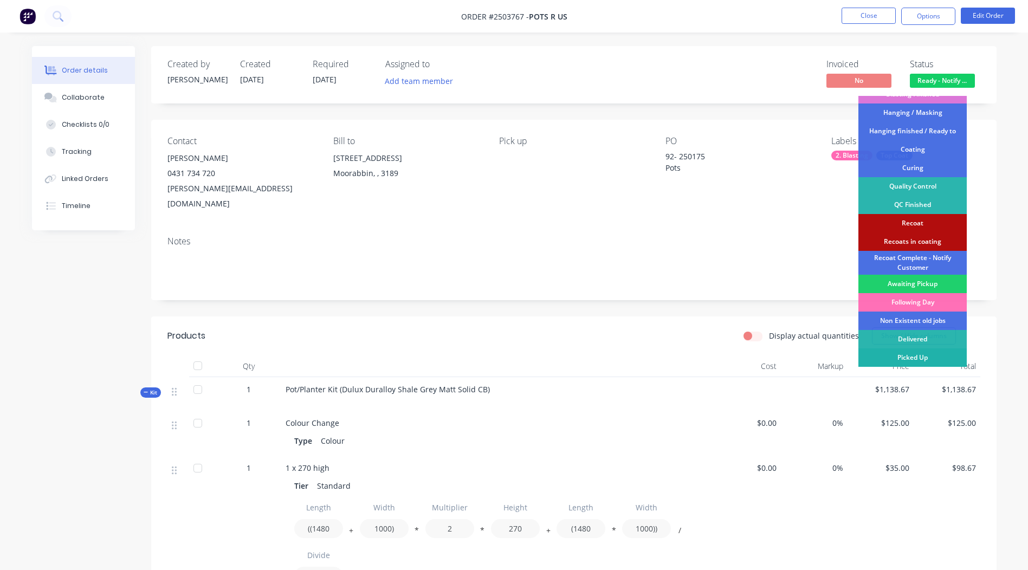
click at [908, 358] on div "Picked Up" at bounding box center [913, 358] width 108 height 18
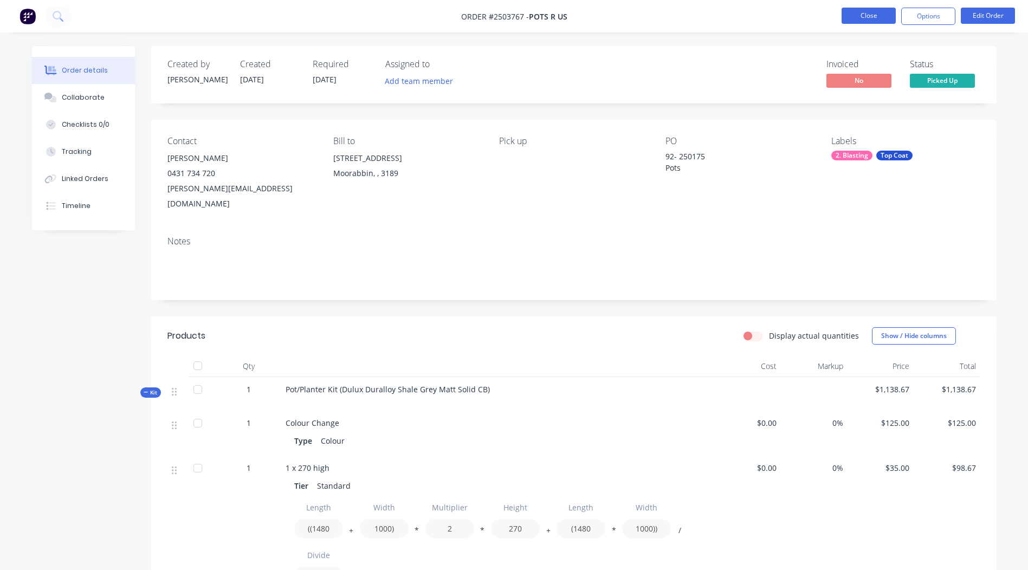
click at [860, 11] on button "Close" at bounding box center [869, 16] width 54 height 16
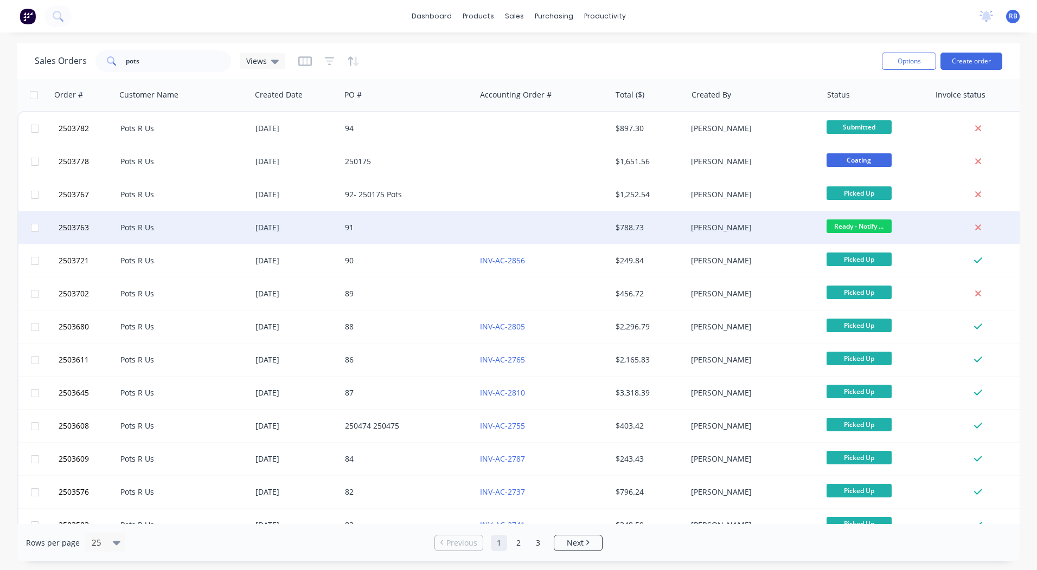
click at [691, 231] on div "[PERSON_NAME]" at bounding box center [751, 227] width 120 height 11
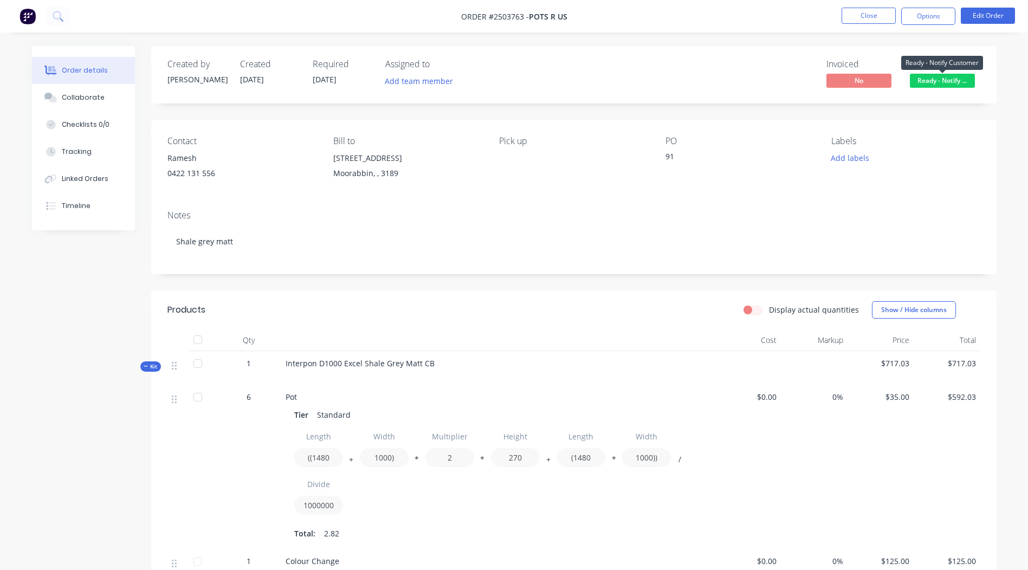
click at [929, 76] on span "Ready - Notify ..." at bounding box center [942, 81] width 65 height 14
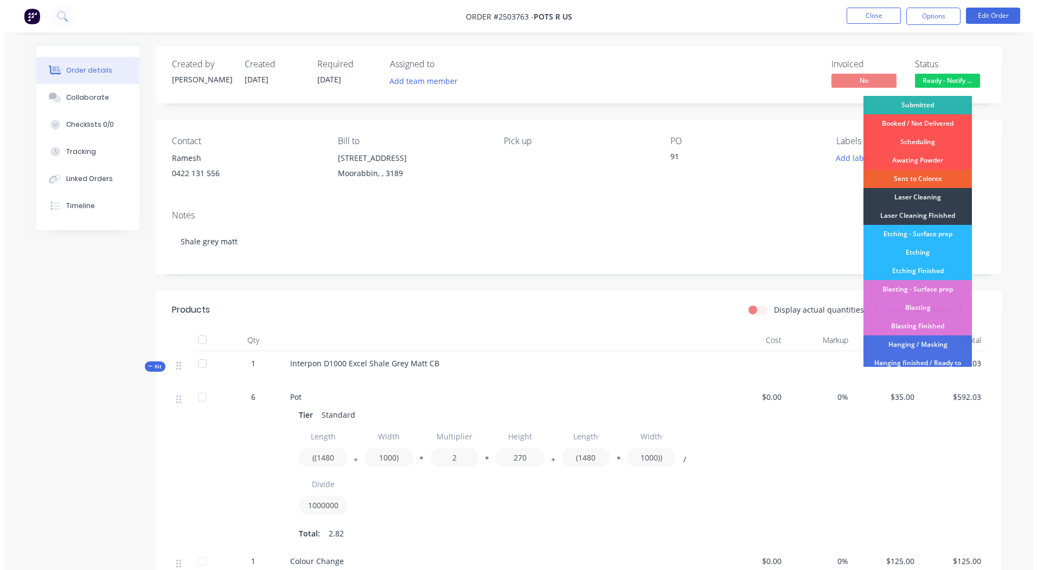
scroll to position [232, 0]
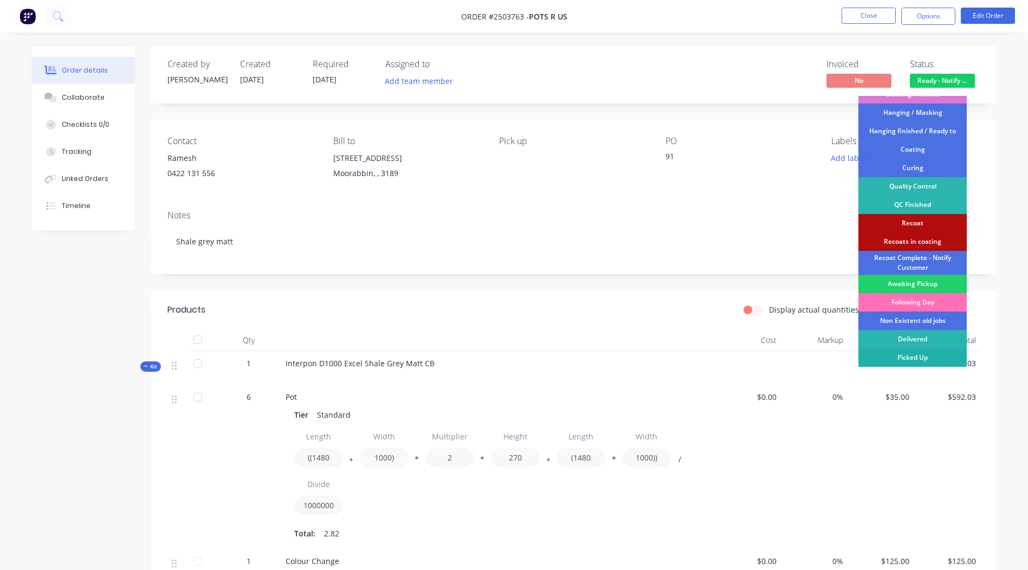
click at [916, 359] on div "Picked Up" at bounding box center [913, 358] width 108 height 18
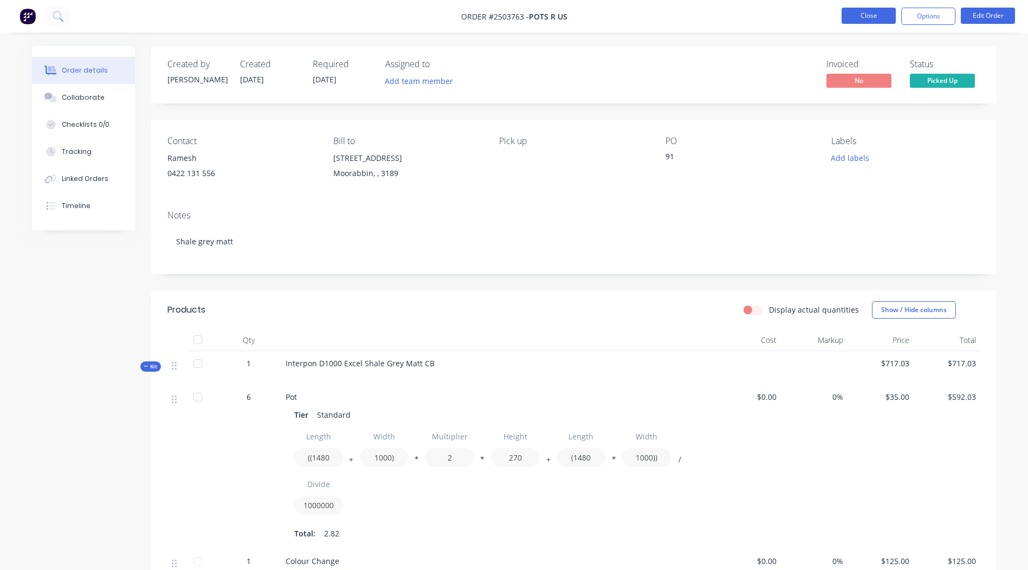
click at [869, 13] on button "Close" at bounding box center [869, 16] width 54 height 16
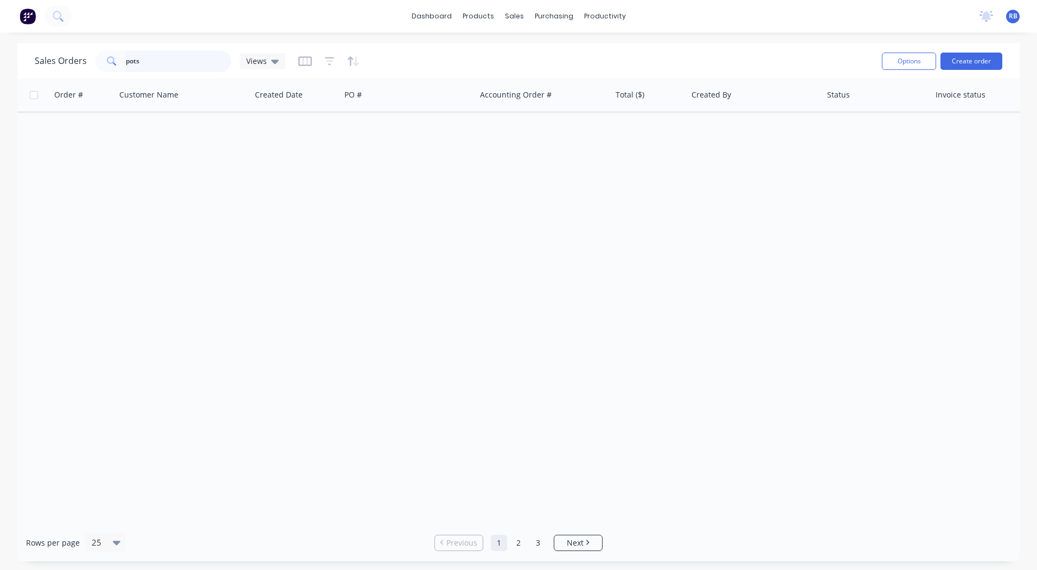
drag, startPoint x: 163, startPoint y: 59, endPoint x: 0, endPoint y: 36, distance: 164.8
click at [0, 46] on html "dashboard products sales purchasing productivity dashboard products Product Cat…" at bounding box center [518, 285] width 1037 height 570
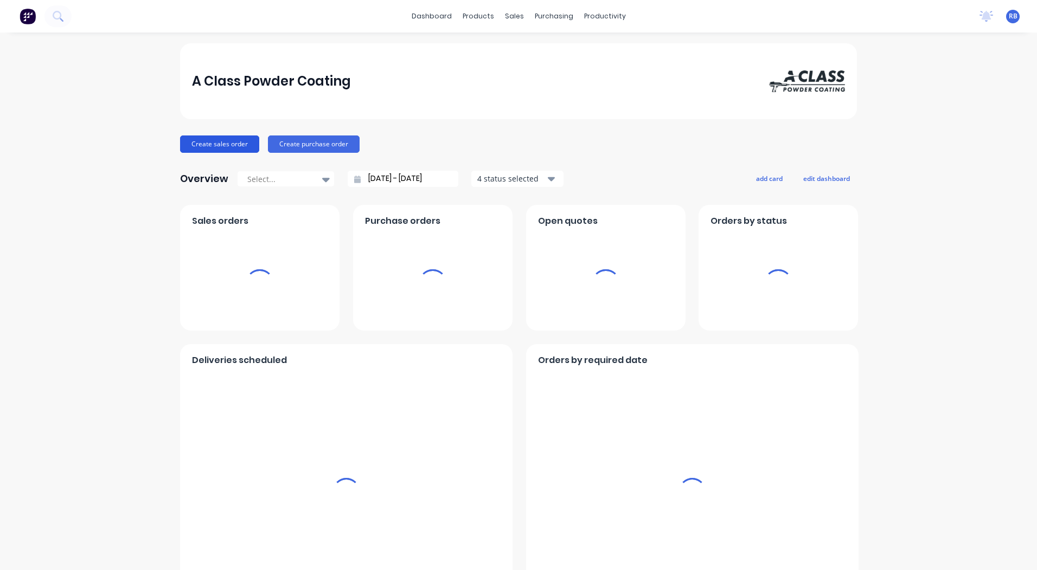
click at [220, 146] on button "Create sales order" at bounding box center [219, 144] width 79 height 17
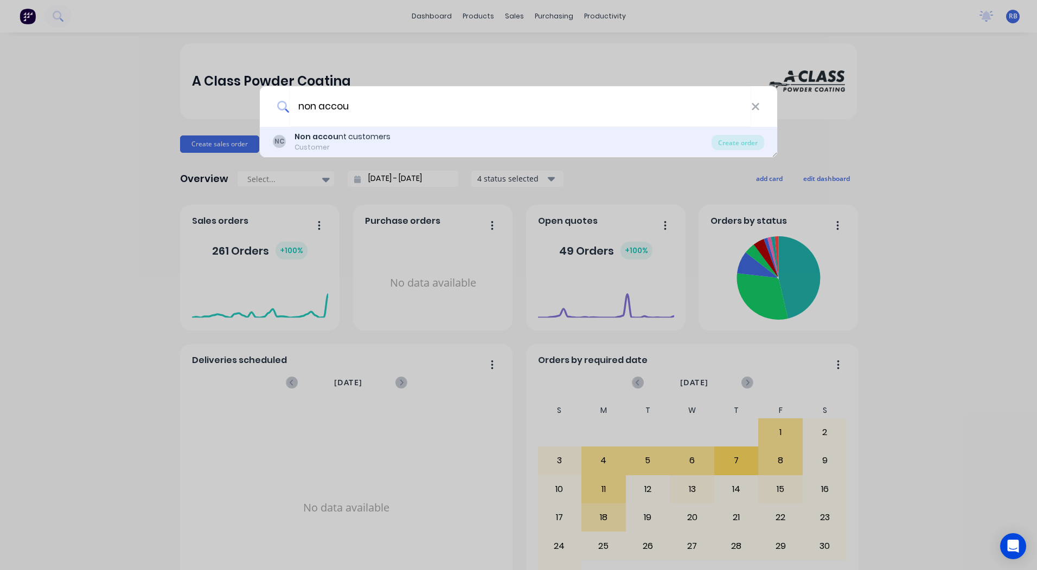
type input "non accou"
click at [325, 136] on b "Non accou" at bounding box center [316, 136] width 44 height 11
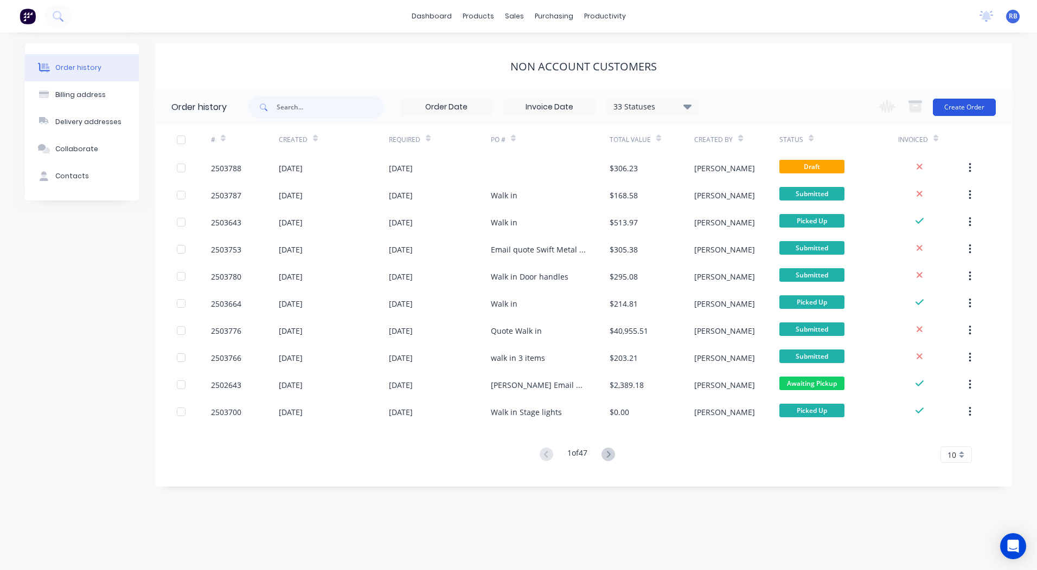
click at [957, 115] on button "Create Order" at bounding box center [963, 107] width 63 height 17
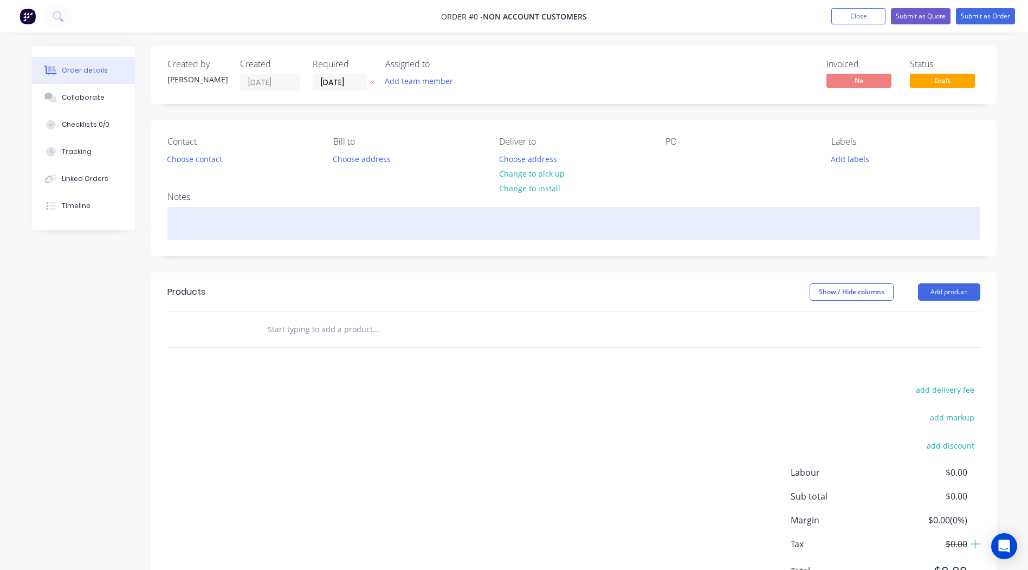
click at [184, 217] on div at bounding box center [574, 223] width 813 height 33
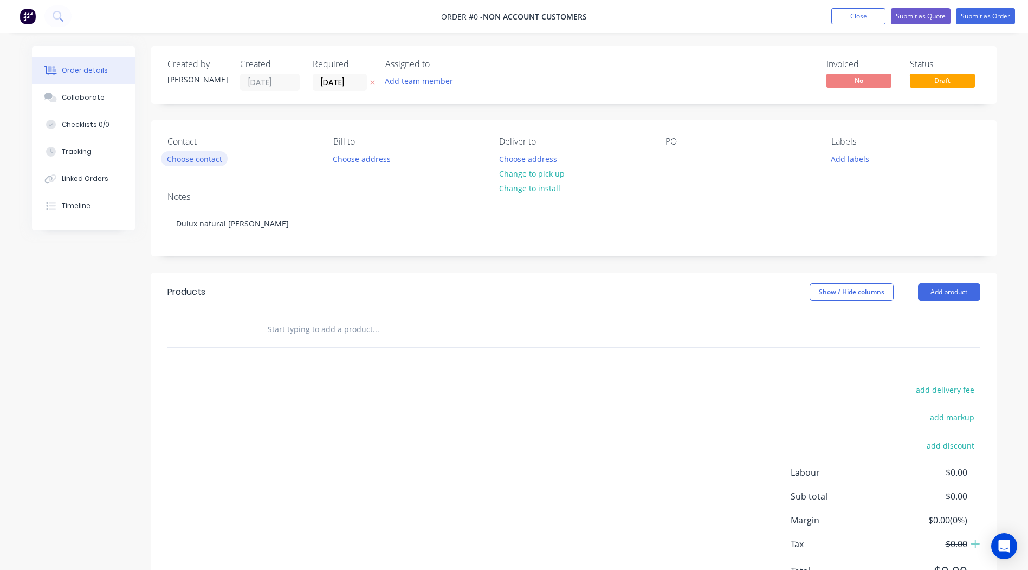
click at [205, 157] on div "Order details Collaborate Checklists 0/0 Tracking Linked Orders Timeline Order …" at bounding box center [514, 335] width 987 height 578
click at [204, 157] on button "Choose contact" at bounding box center [194, 158] width 67 height 15
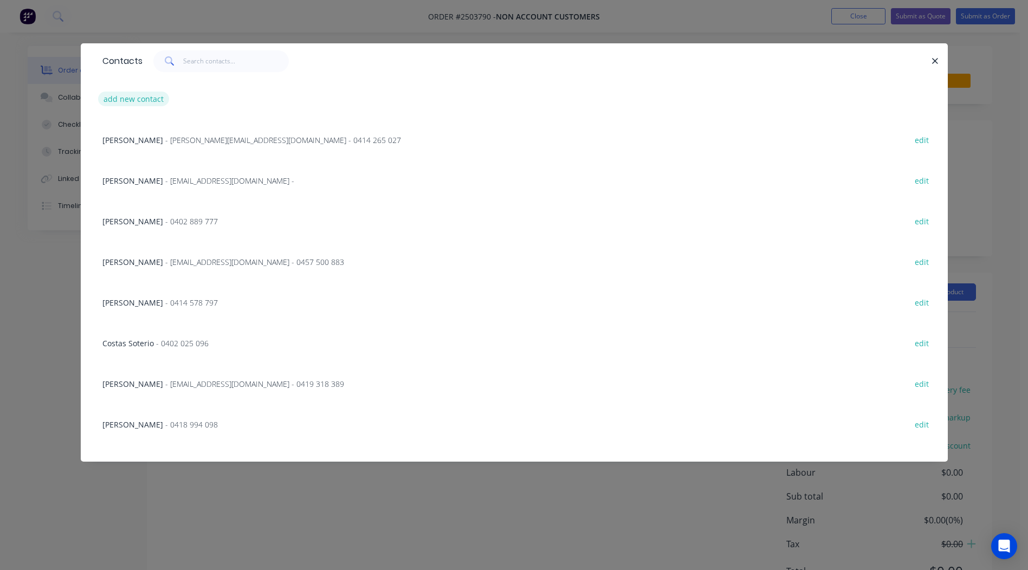
click at [143, 95] on button "add new contact" at bounding box center [134, 99] width 72 height 15
select select "AU"
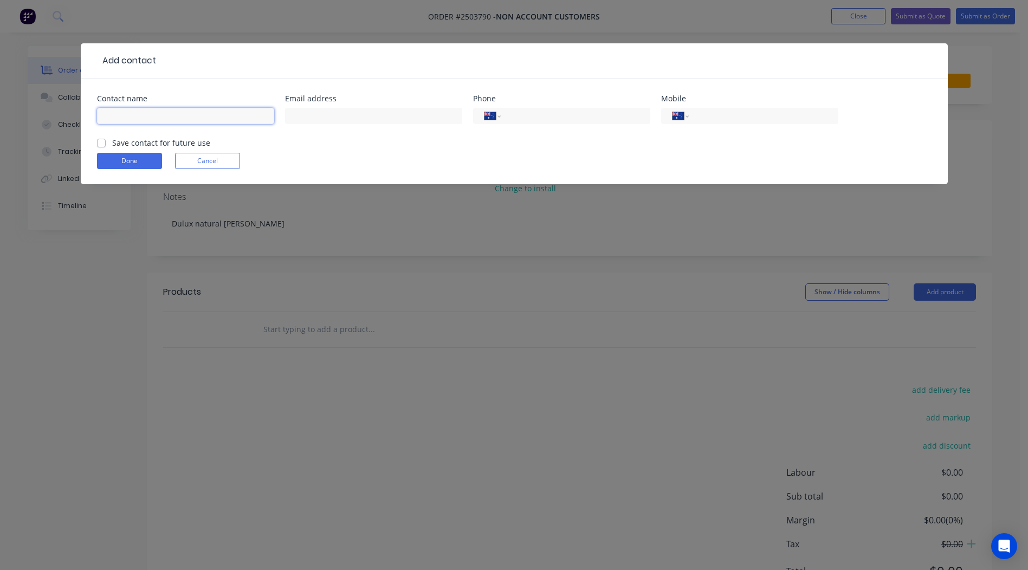
click at [147, 118] on input "text" at bounding box center [185, 116] width 177 height 16
type input "[PERSON_NAME]"
click at [726, 115] on input "tel" at bounding box center [762, 116] width 130 height 12
type input "0432 645 655"
click at [112, 142] on label "Save contact for future use" at bounding box center [161, 142] width 98 height 11
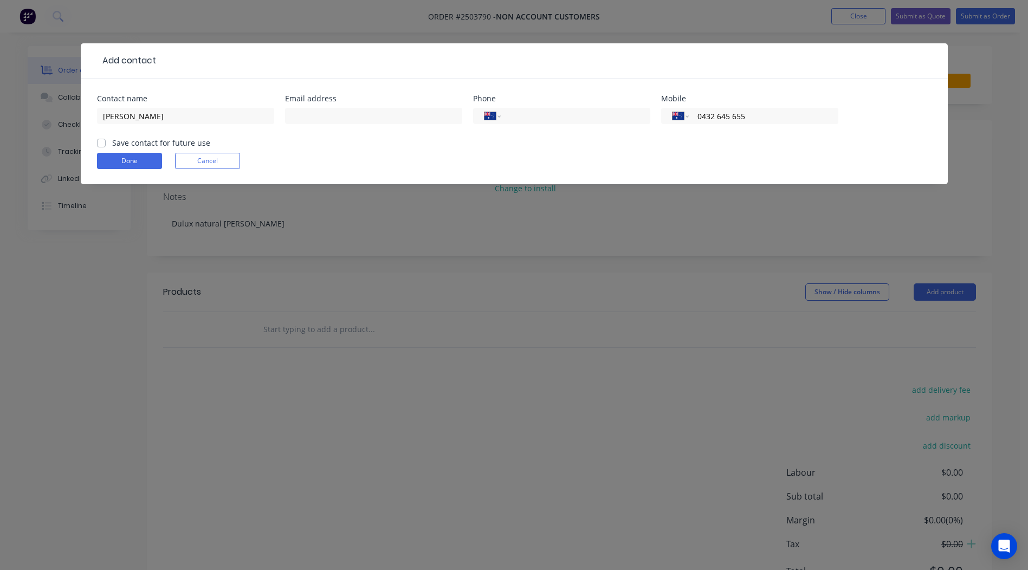
click at [99, 142] on input "Save contact for future use" at bounding box center [101, 142] width 9 height 10
checkbox input "true"
click at [134, 164] on button "Done" at bounding box center [129, 161] width 65 height 16
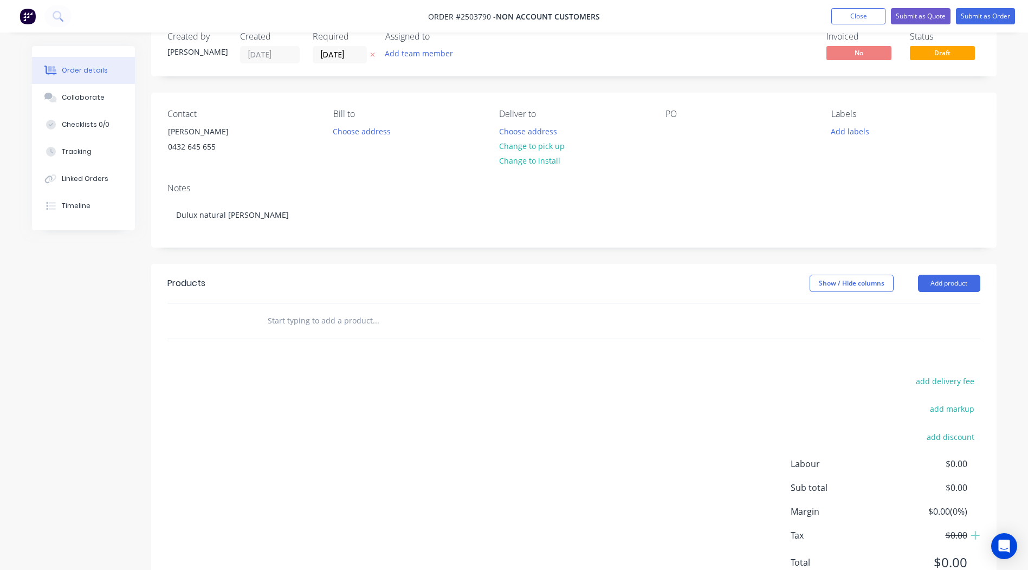
scroll to position [73, 0]
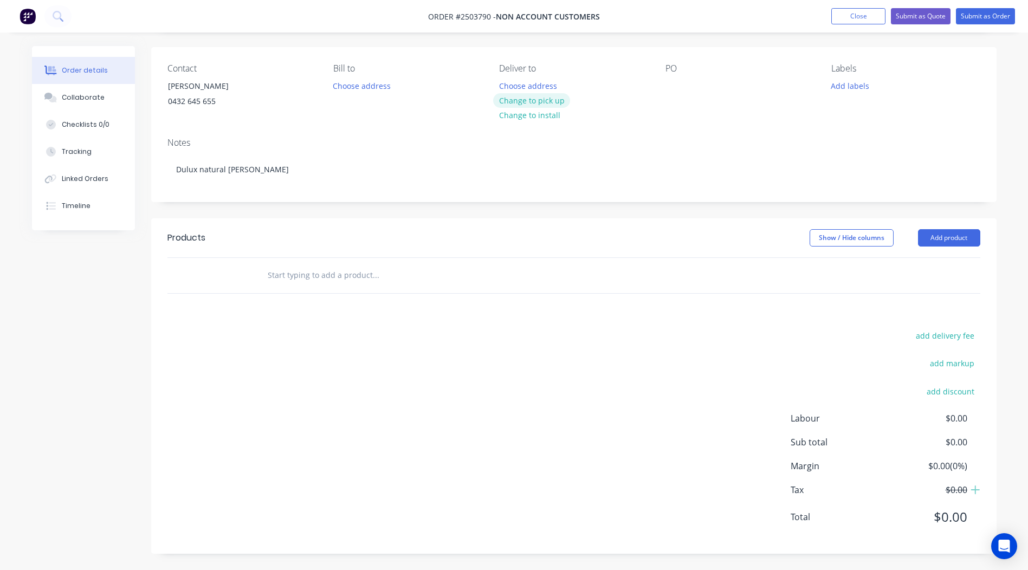
click at [552, 102] on button "Change to pick up" at bounding box center [531, 100] width 77 height 15
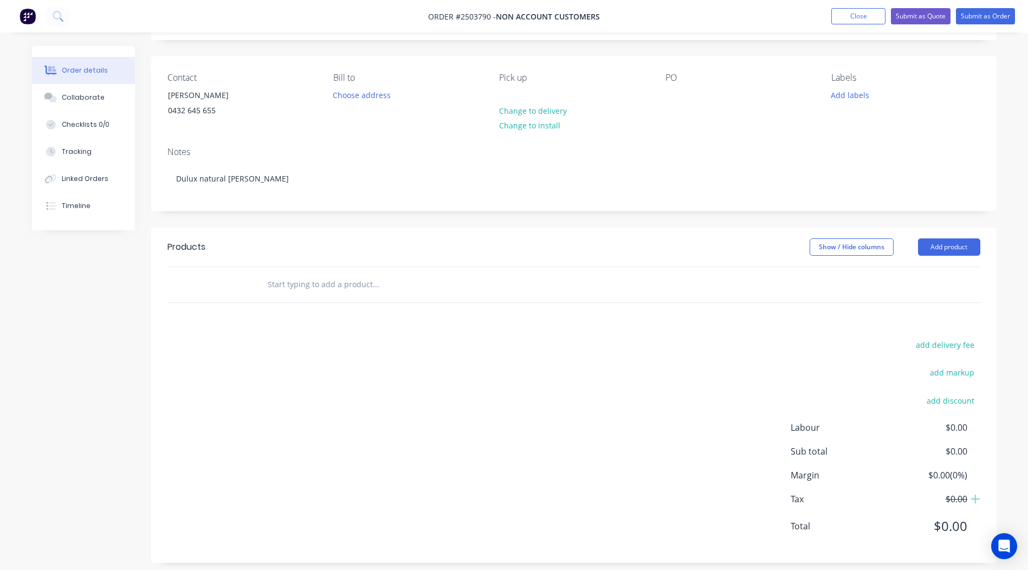
scroll to position [4, 0]
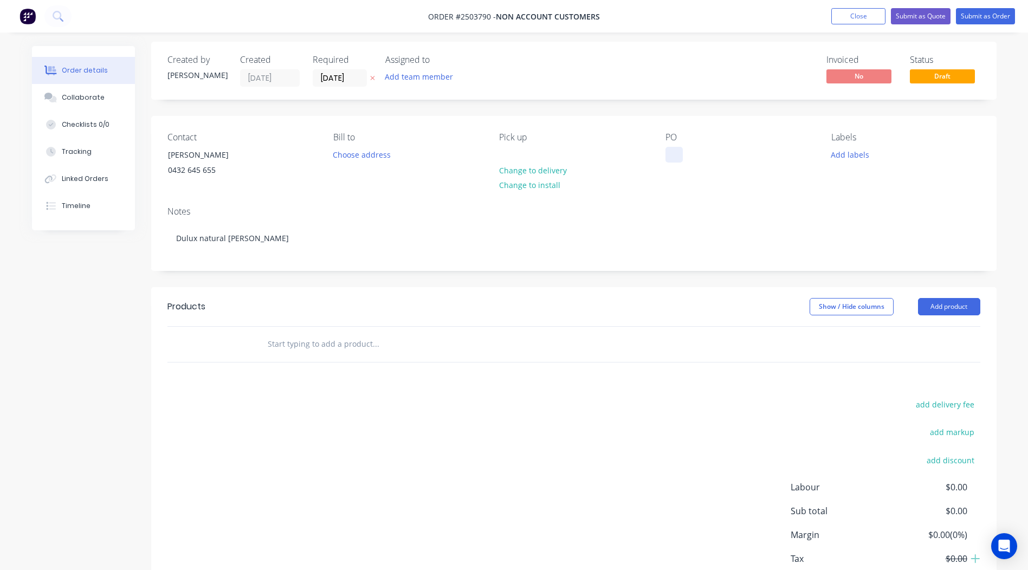
click at [672, 154] on div at bounding box center [674, 155] width 17 height 16
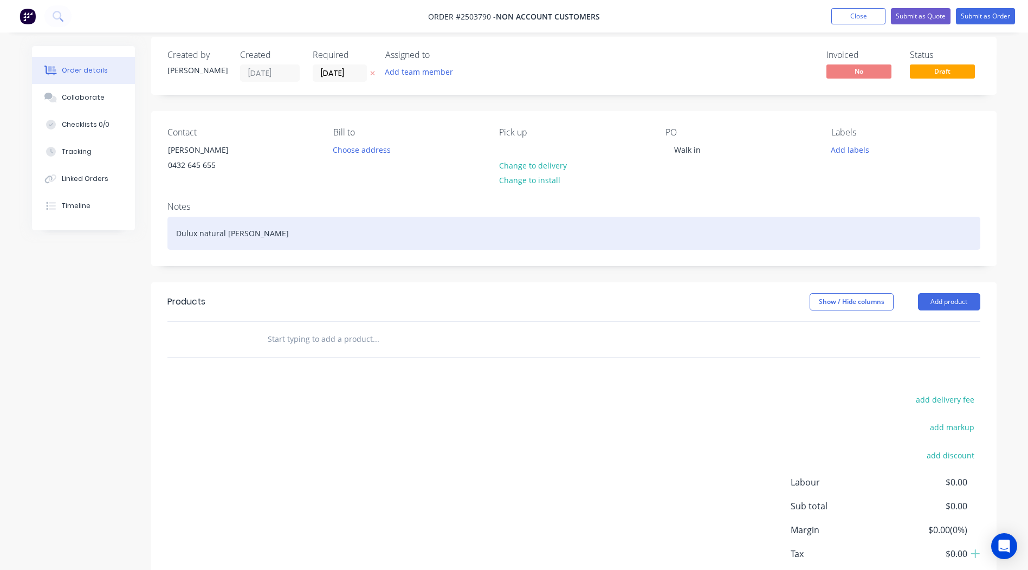
click at [290, 230] on div "Dulux natural [PERSON_NAME]" at bounding box center [574, 233] width 813 height 33
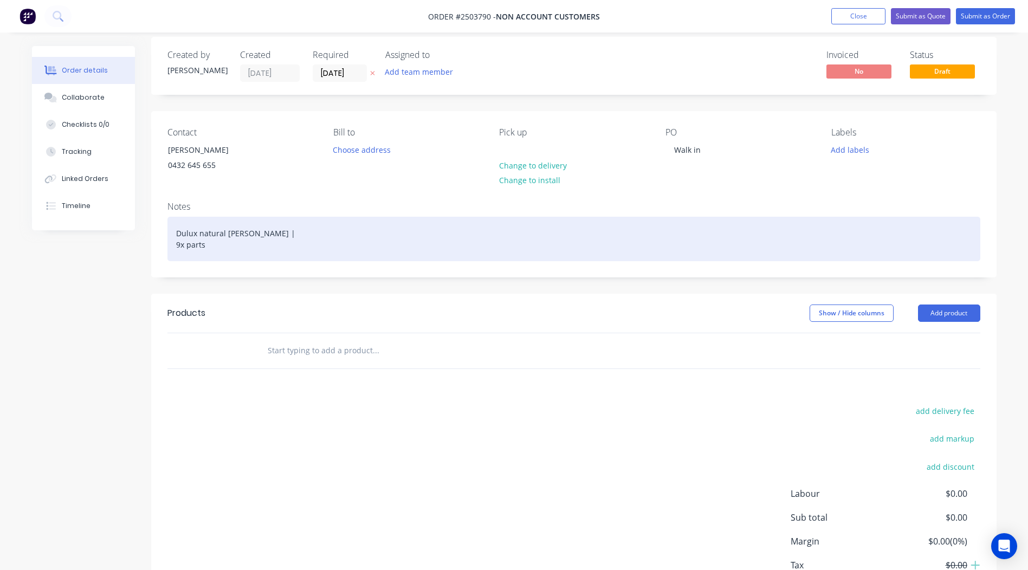
scroll to position [21, 0]
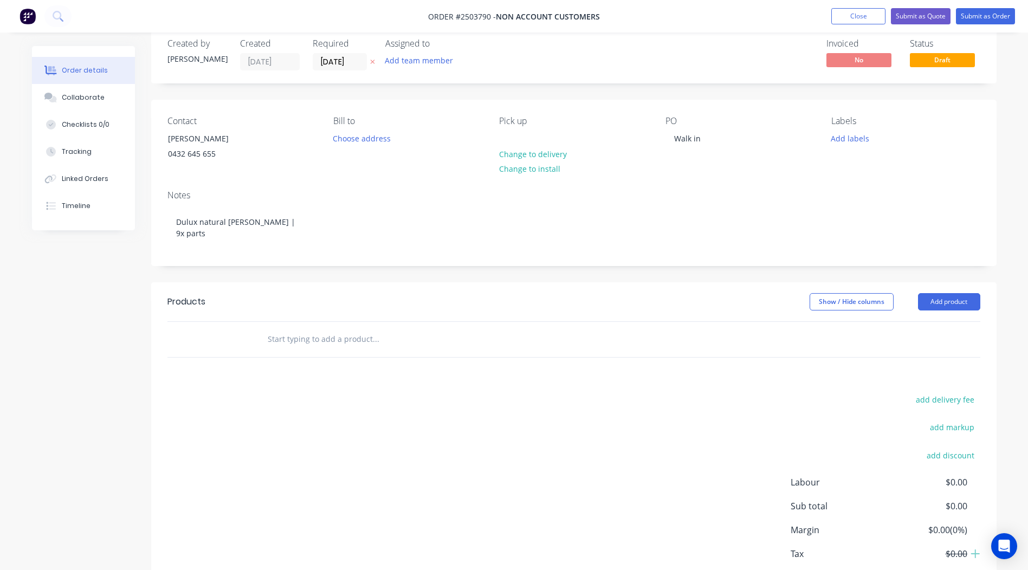
click at [909, 276] on div "Created by [PERSON_NAME] Created [DATE] Required [DATE] Assigned to Add team me…" at bounding box center [574, 321] width 846 height 593
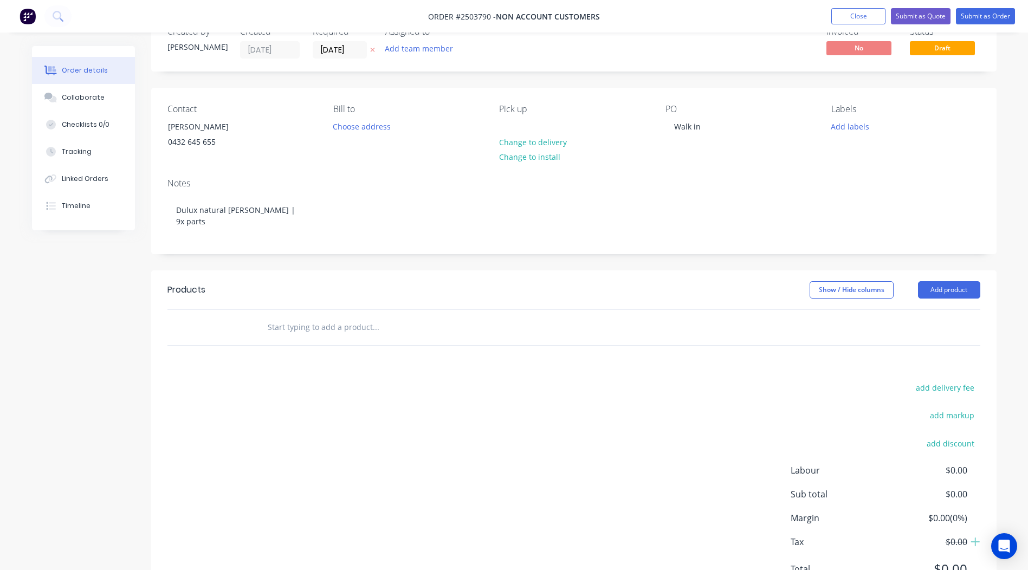
scroll to position [11, 0]
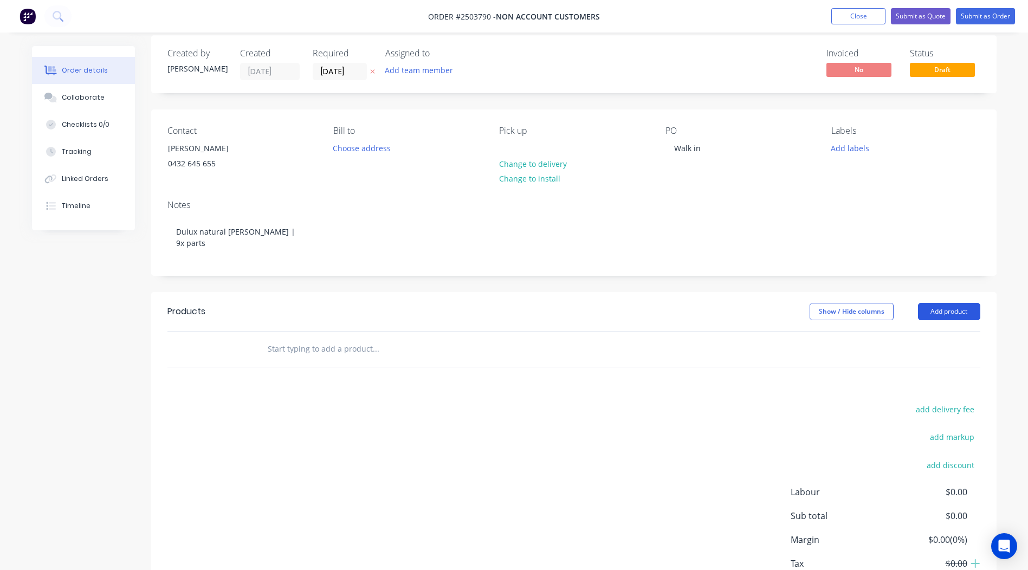
click at [955, 305] on button "Add product" at bounding box center [949, 311] width 62 height 17
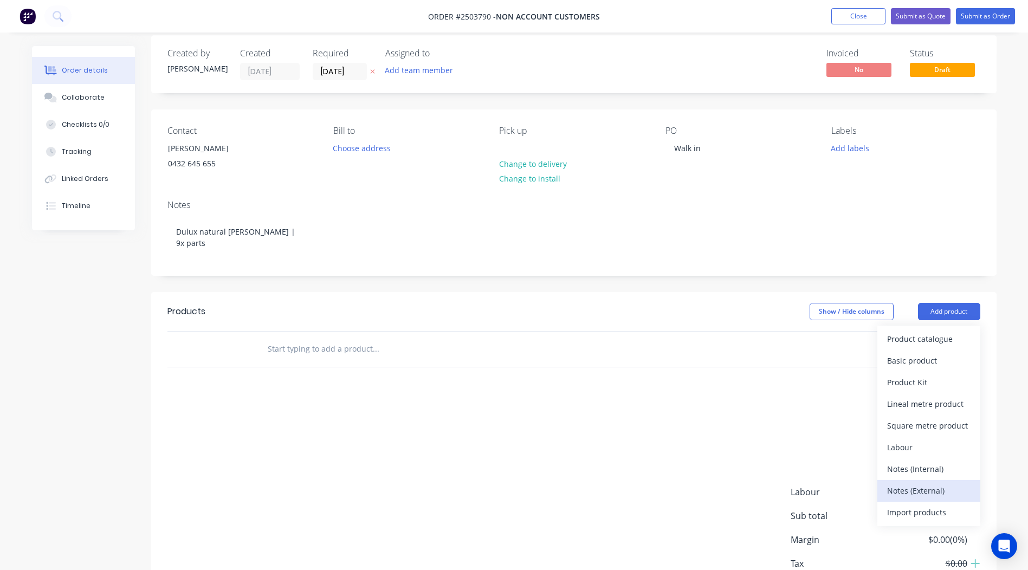
click at [923, 493] on div "Notes (External)" at bounding box center [928, 491] width 83 height 16
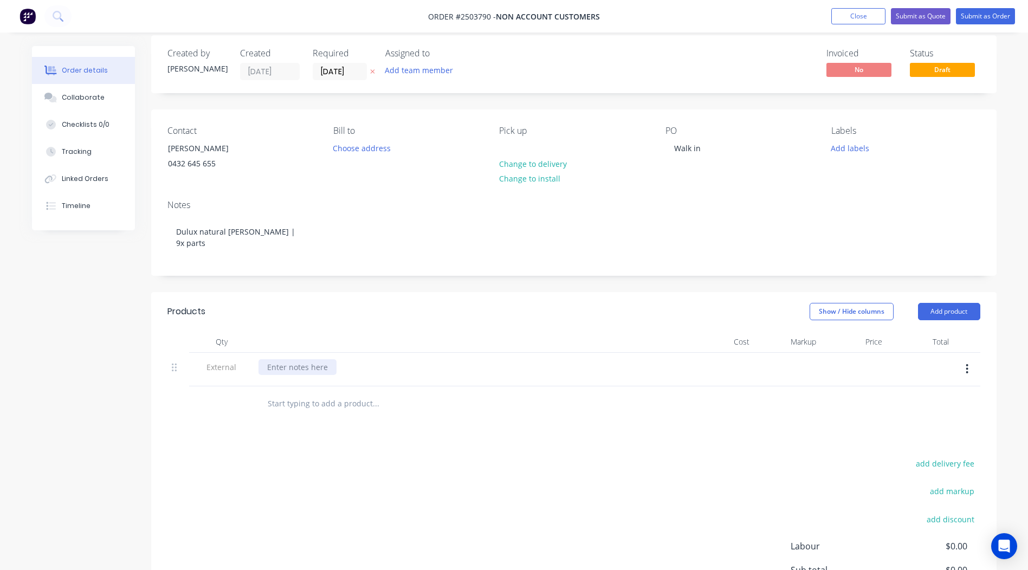
drag, startPoint x: 288, startPoint y: 357, endPoint x: 283, endPoint y: 370, distance: 14.4
click at [286, 363] on div at bounding box center [471, 370] width 434 height 34
click at [283, 370] on div at bounding box center [298, 367] width 78 height 16
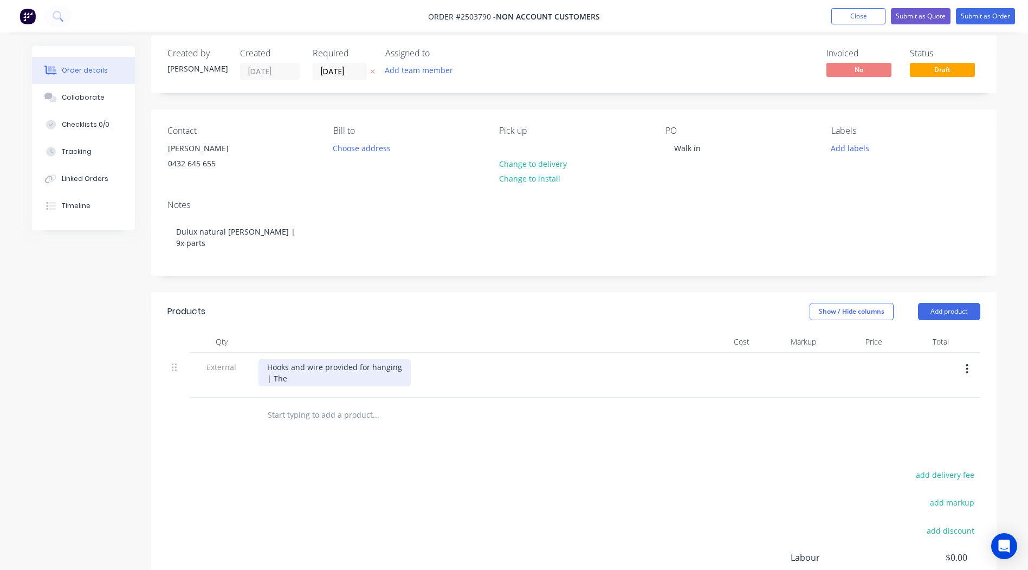
click at [404, 367] on div "Hooks and wire provided for hanging | The" at bounding box center [335, 372] width 152 height 27
click at [330, 378] on div "Hooks and wire provided for hanging | The" at bounding box center [335, 372] width 152 height 27
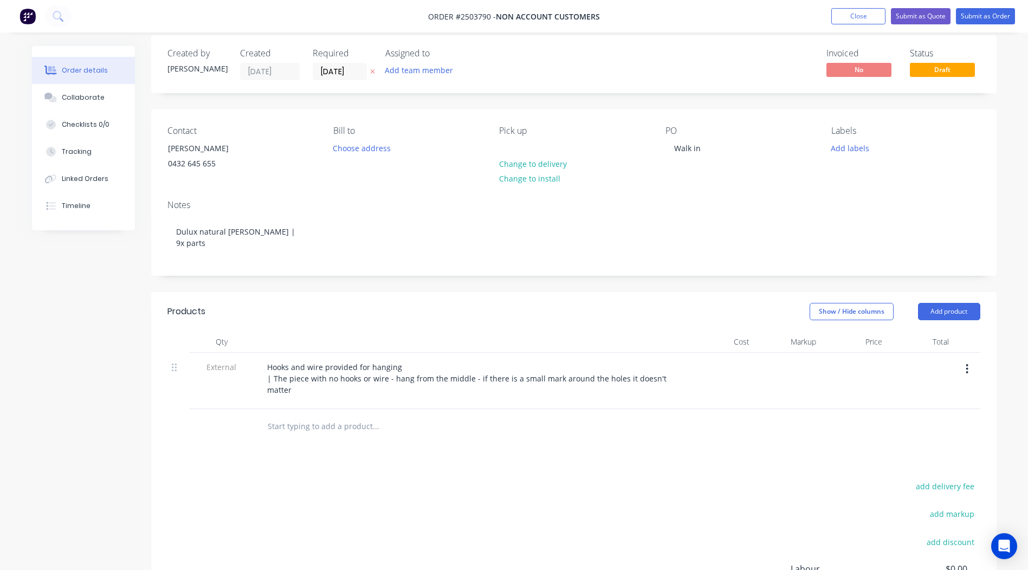
click at [331, 281] on div "Created by [PERSON_NAME] Created [DATE] Required [DATE] Assigned to Add team me…" at bounding box center [574, 370] width 846 height 670
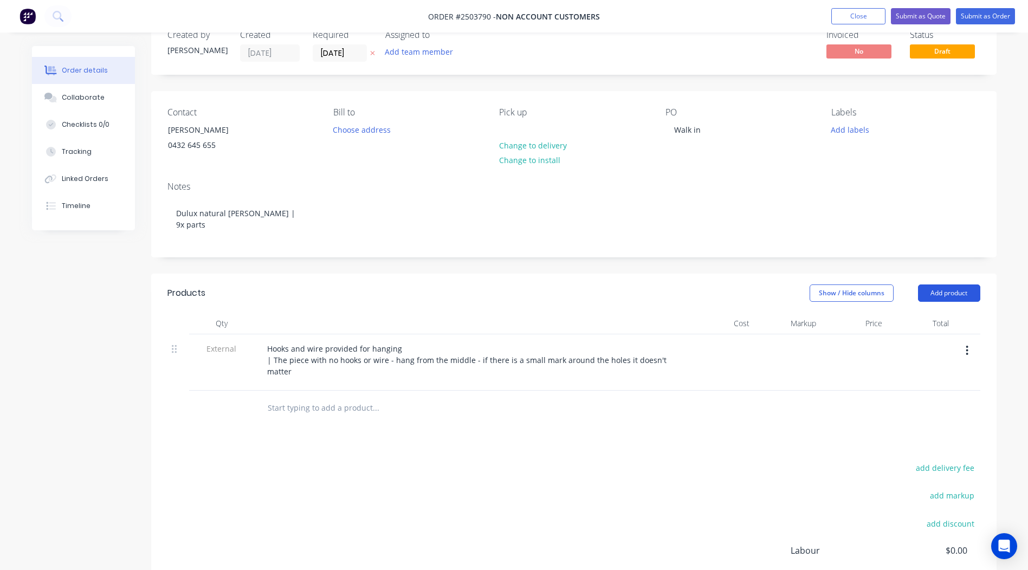
click at [929, 293] on button "Add product" at bounding box center [949, 293] width 62 height 17
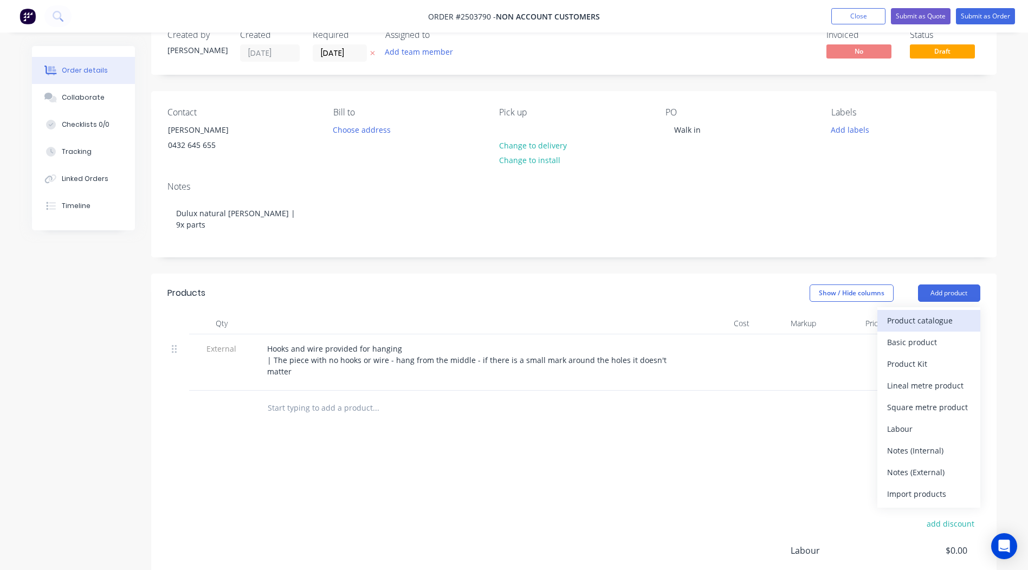
click at [906, 312] on button "Product catalogue" at bounding box center [929, 321] width 103 height 22
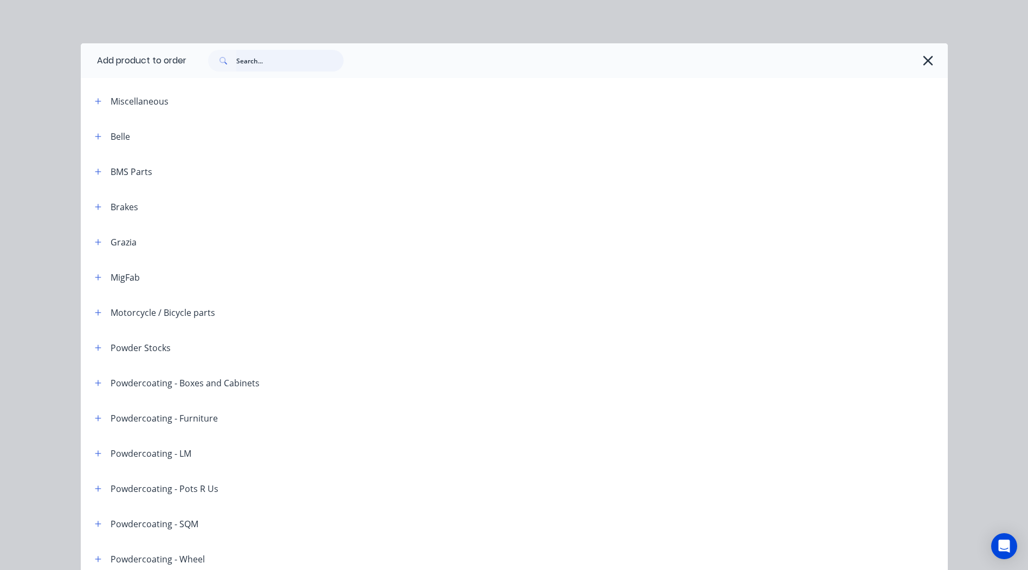
click at [253, 65] on input "text" at bounding box center [289, 61] width 107 height 22
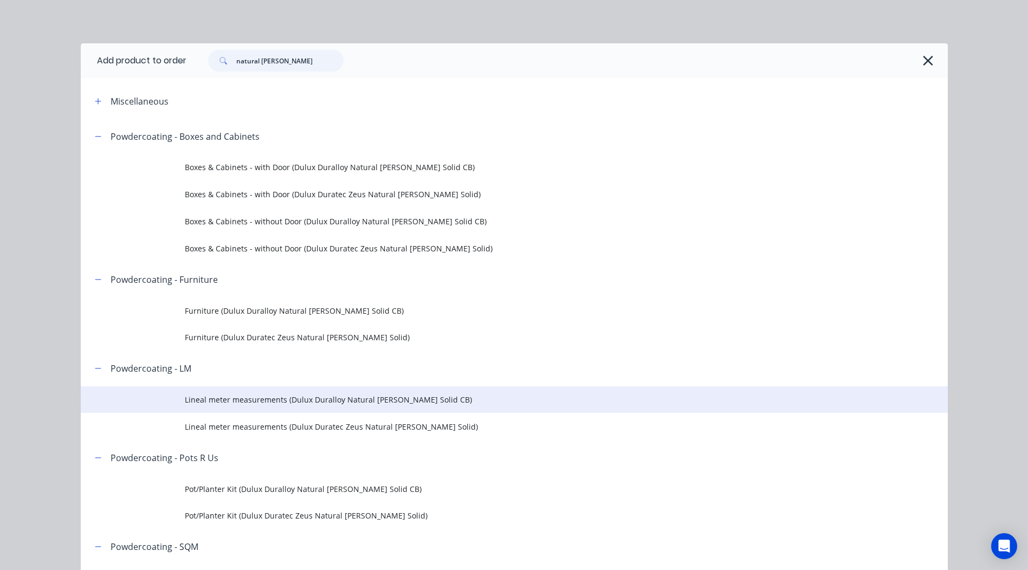
type input "natural [PERSON_NAME]"
click at [355, 400] on span "Lineal meter measurements (Dulux Duralloy Natural [PERSON_NAME] Solid CB)" at bounding box center [490, 399] width 610 height 11
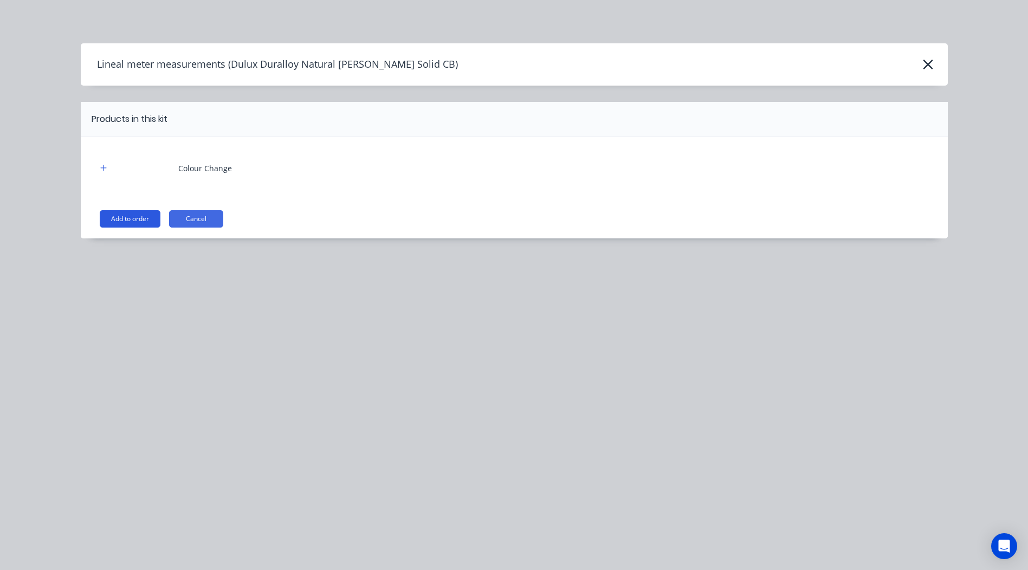
click at [116, 212] on button "Add to order" at bounding box center [130, 218] width 61 height 17
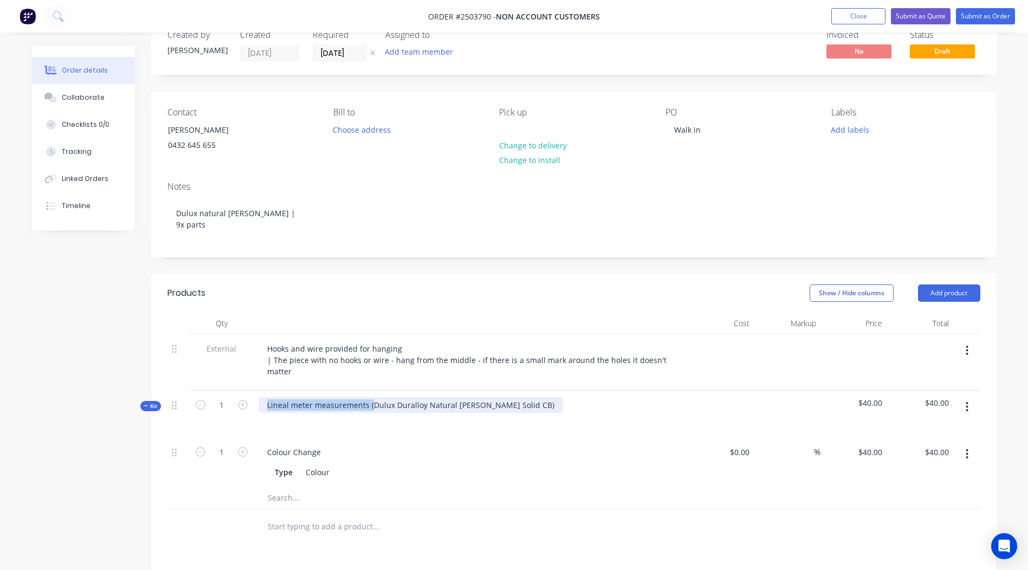
drag, startPoint x: 372, startPoint y: 406, endPoint x: -2, endPoint y: 470, distance: 379.5
click at [0, 470] on html "Order #2503790 - Non account customers Add product Close Submit as Quote Submit…" at bounding box center [514, 396] width 1028 height 851
click at [427, 406] on div "Dulux Duralloy Natural [PERSON_NAME] Solid CB)" at bounding box center [358, 405] width 198 height 16
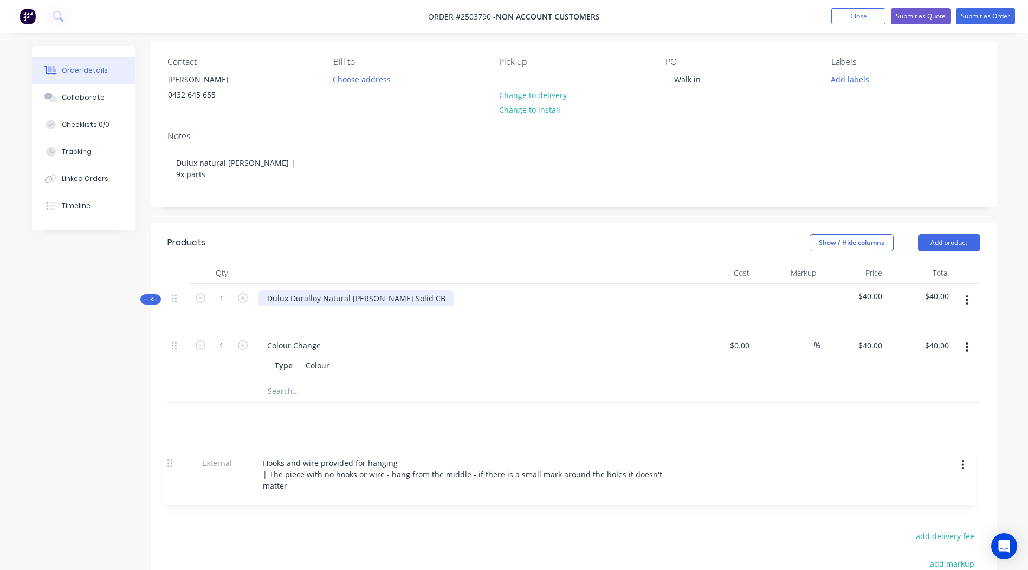
drag, startPoint x: 171, startPoint y: 348, endPoint x: 172, endPoint y: 471, distance: 122.5
click at [170, 473] on div "Qty Cost Markup Price Total External Hooks and wire provided for hanging | The …" at bounding box center [574, 378] width 846 height 232
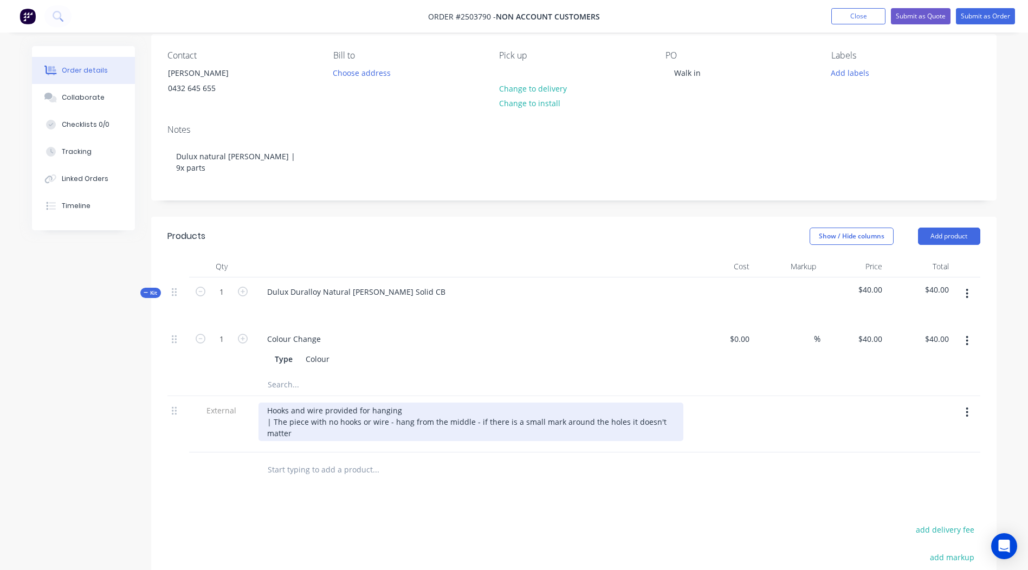
click at [468, 419] on div "Hooks and wire provided for hanging | The piece with no hooks or wire - hang fr…" at bounding box center [471, 422] width 425 height 38
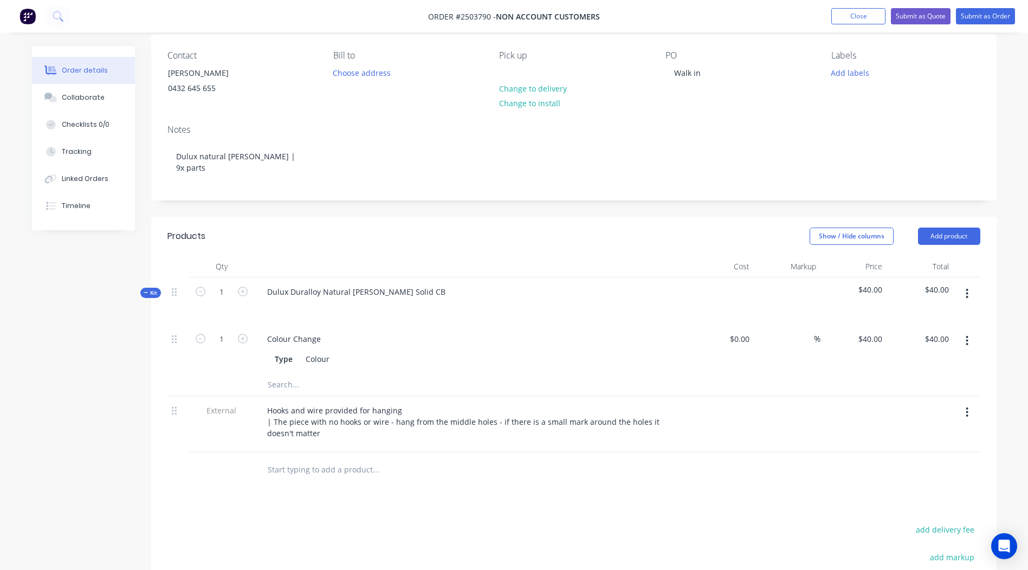
click at [430, 494] on div "Products Show / Hide columns Add product Qty Cost Markup Price Total Kit 1 Dulu…" at bounding box center [574, 482] width 846 height 531
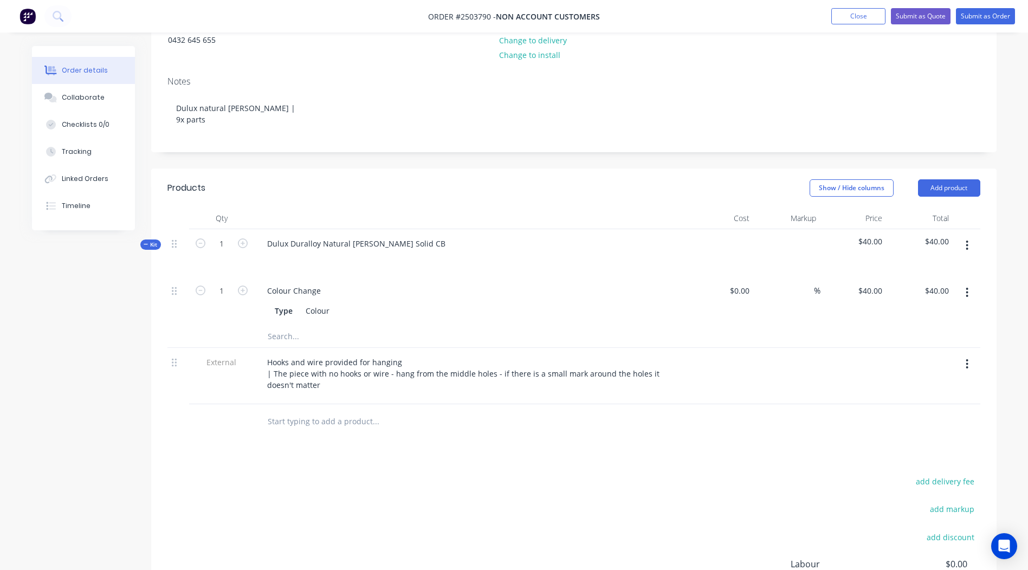
scroll to position [166, 0]
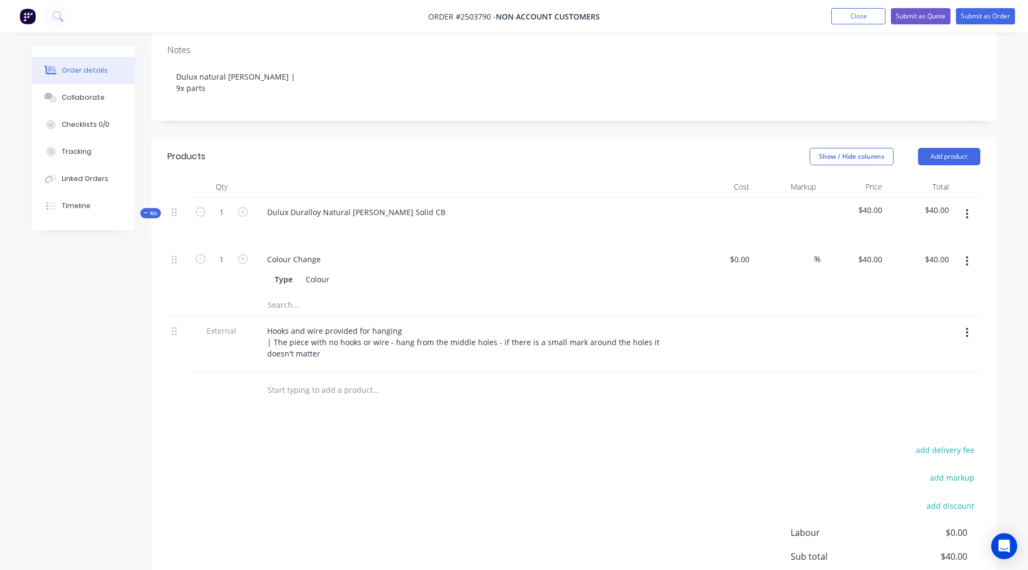
click at [965, 210] on button "button" at bounding box center [967, 214] width 25 height 20
click at [939, 238] on div "Add product to kit" at bounding box center [928, 243] width 83 height 16
click at [707, 173] on header "Products Show / Hide columns Add product" at bounding box center [574, 156] width 846 height 39
click at [970, 215] on button "button" at bounding box center [967, 213] width 25 height 20
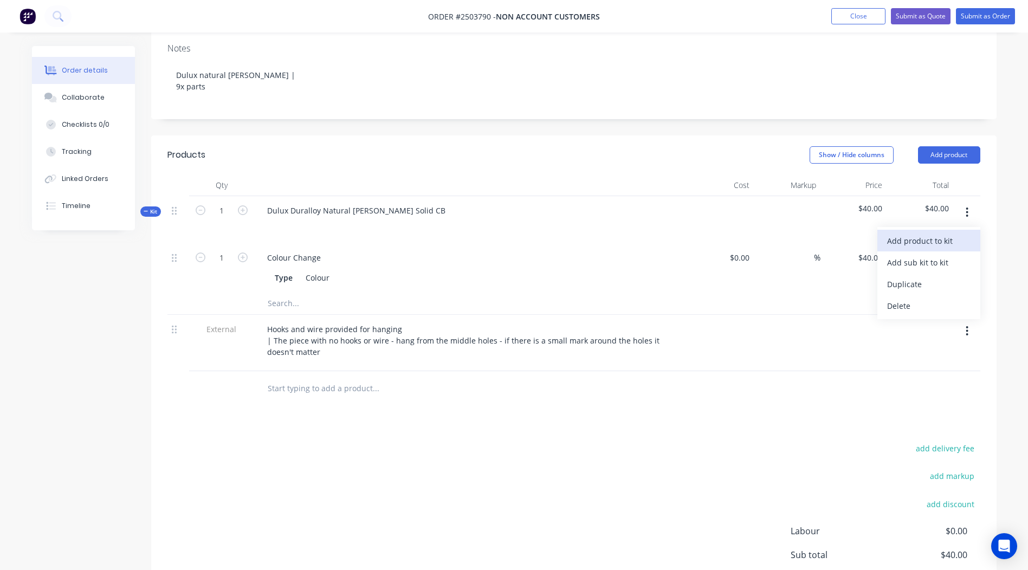
click at [949, 234] on div "Add product to kit" at bounding box center [928, 241] width 83 height 16
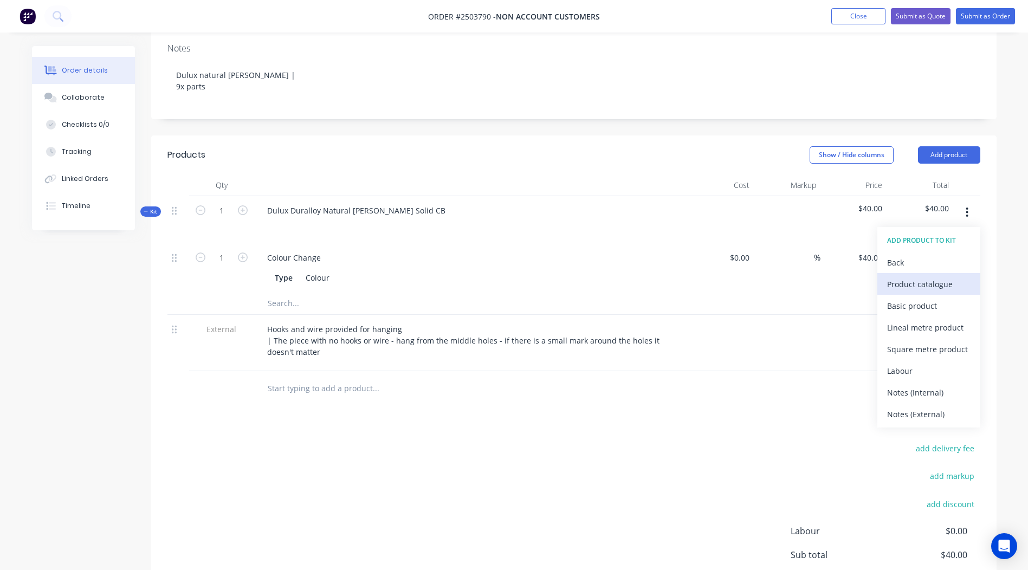
click at [926, 280] on div "Product catalogue" at bounding box center [928, 284] width 83 height 16
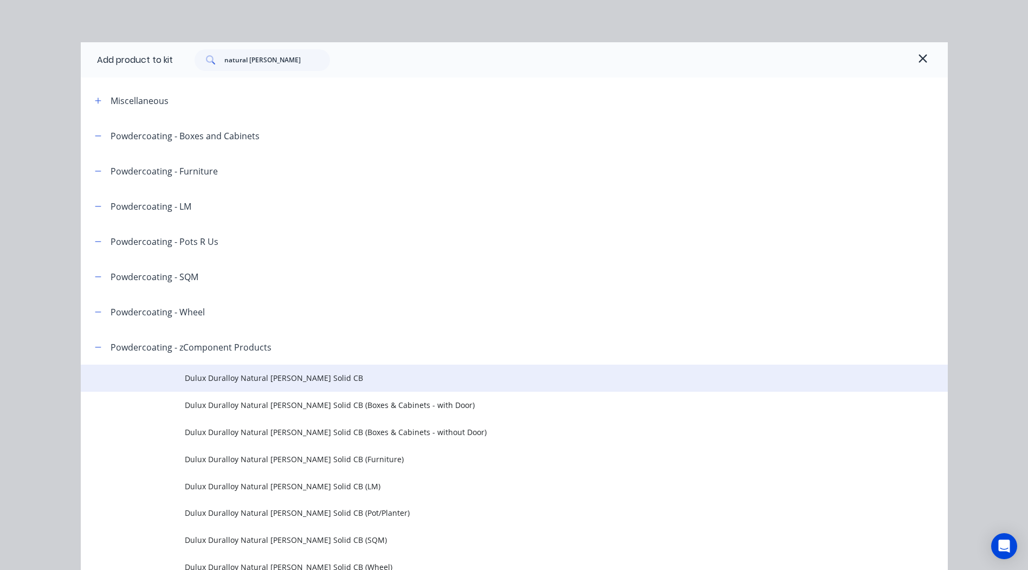
scroll to position [0, 0]
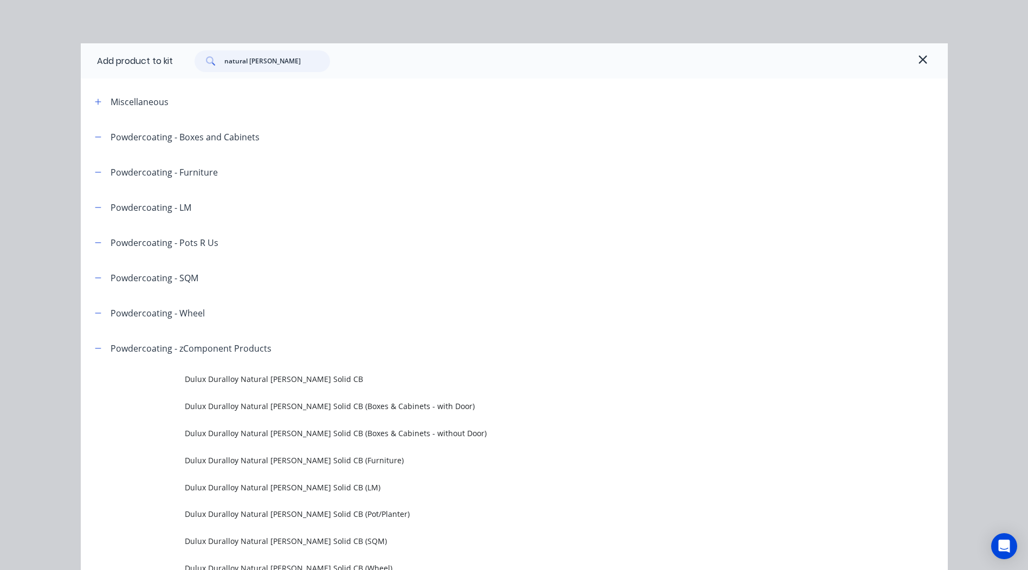
click at [301, 60] on input "natural [PERSON_NAME]" at bounding box center [277, 61] width 106 height 22
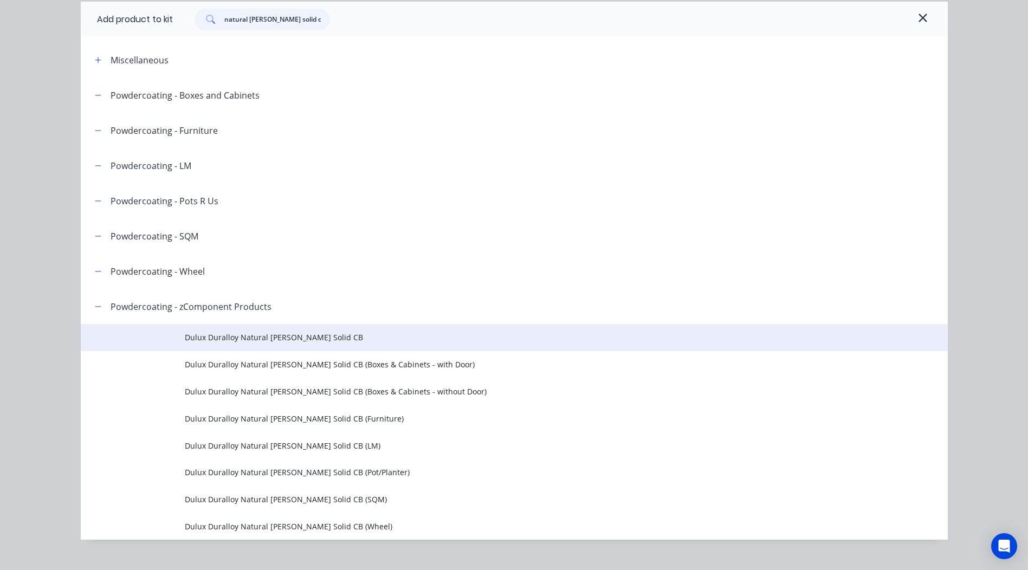
scroll to position [59, 0]
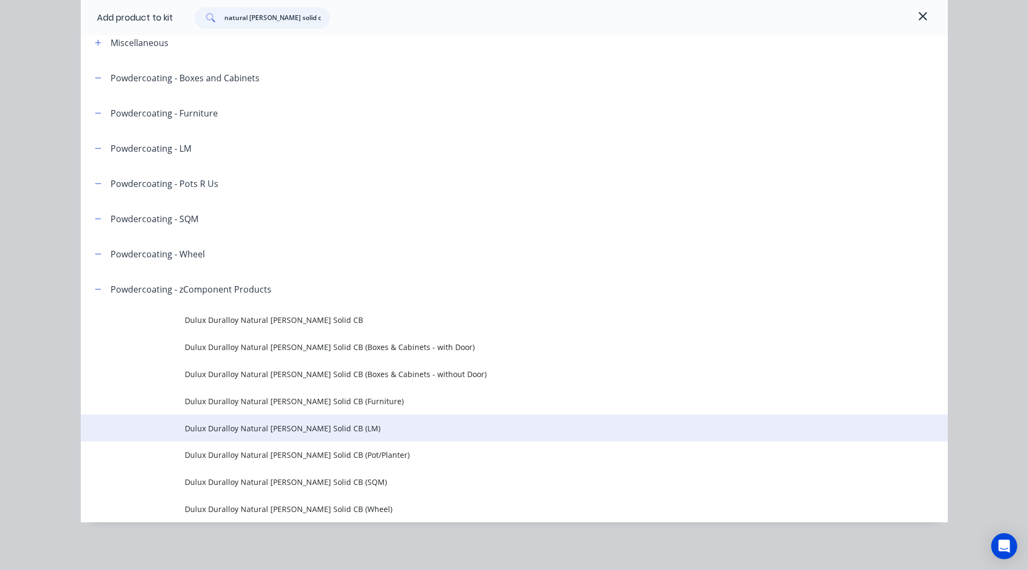
type input "natural [PERSON_NAME] solid cb"
click at [340, 424] on span "Dulux Duralloy Natural [PERSON_NAME] Solid CB (LM)" at bounding box center [490, 428] width 610 height 11
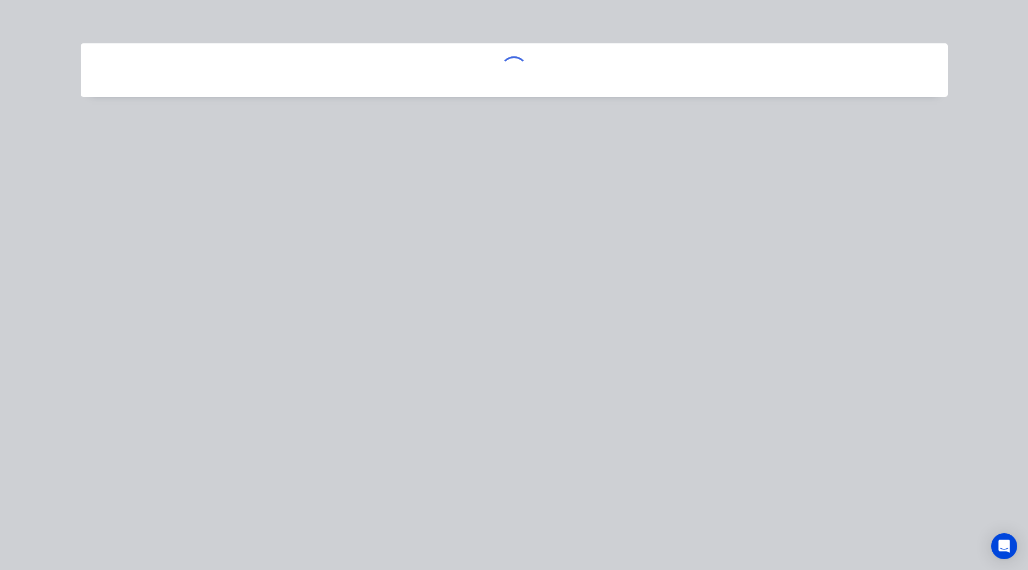
scroll to position [0, 0]
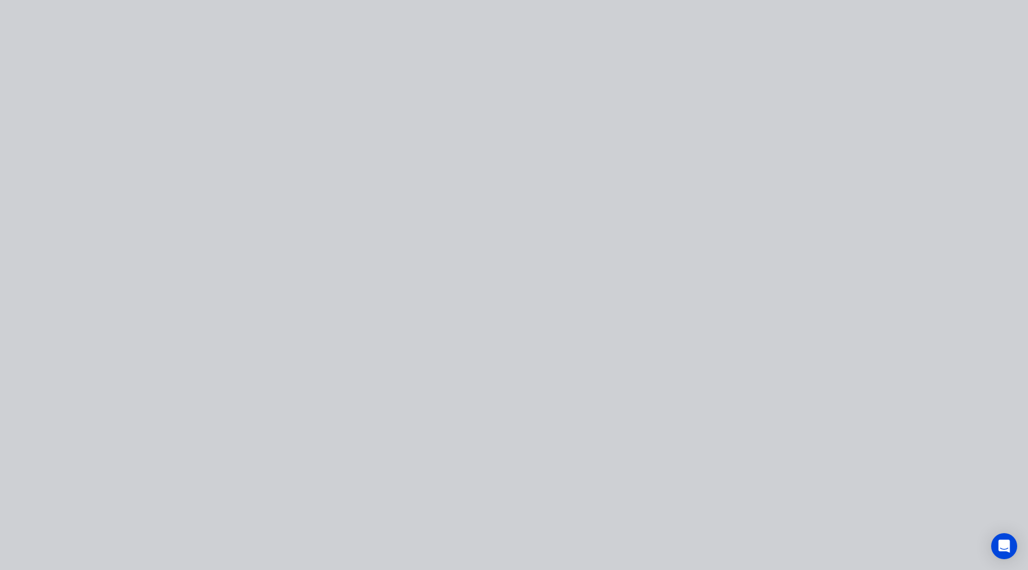
type input "$8.75"
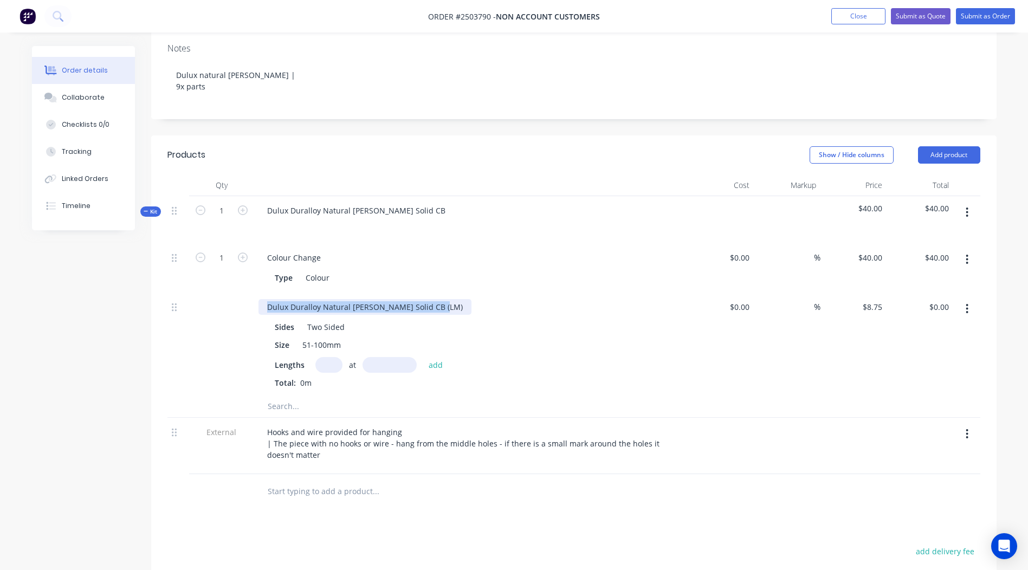
drag, startPoint x: 440, startPoint y: 308, endPoint x: 0, endPoint y: 323, distance: 439.9
click at [0, 323] on html "Order #2503790 - Non account customers Add product Close Submit as Quote Submit…" at bounding box center [514, 309] width 1028 height 954
click at [326, 362] on input "text" at bounding box center [329, 365] width 27 height 16
type input "2"
click at [384, 365] on input "text" at bounding box center [390, 365] width 54 height 16
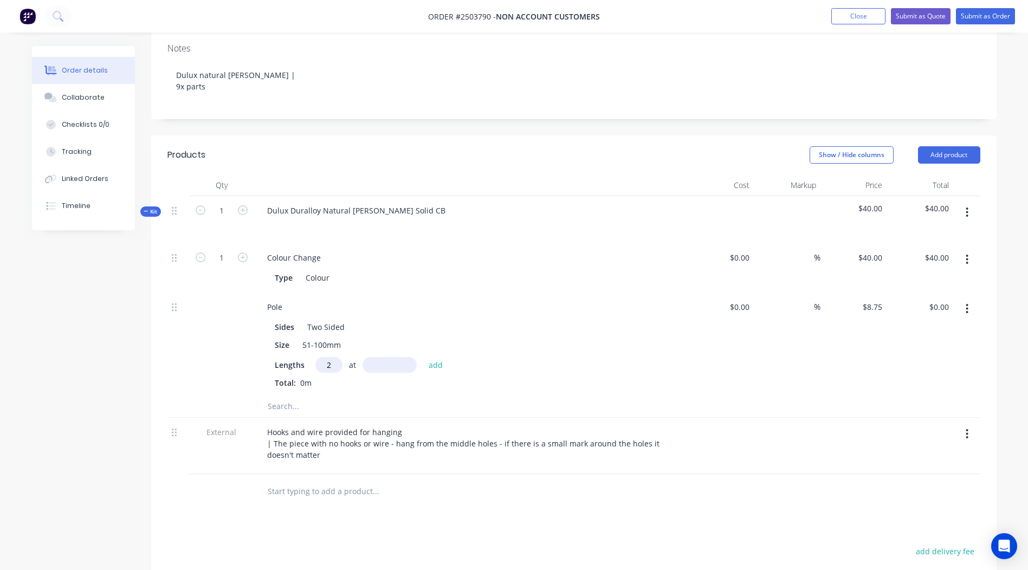
click at [969, 312] on button "button" at bounding box center [967, 309] width 25 height 20
click at [922, 378] on div "Delete" at bounding box center [928, 381] width 83 height 16
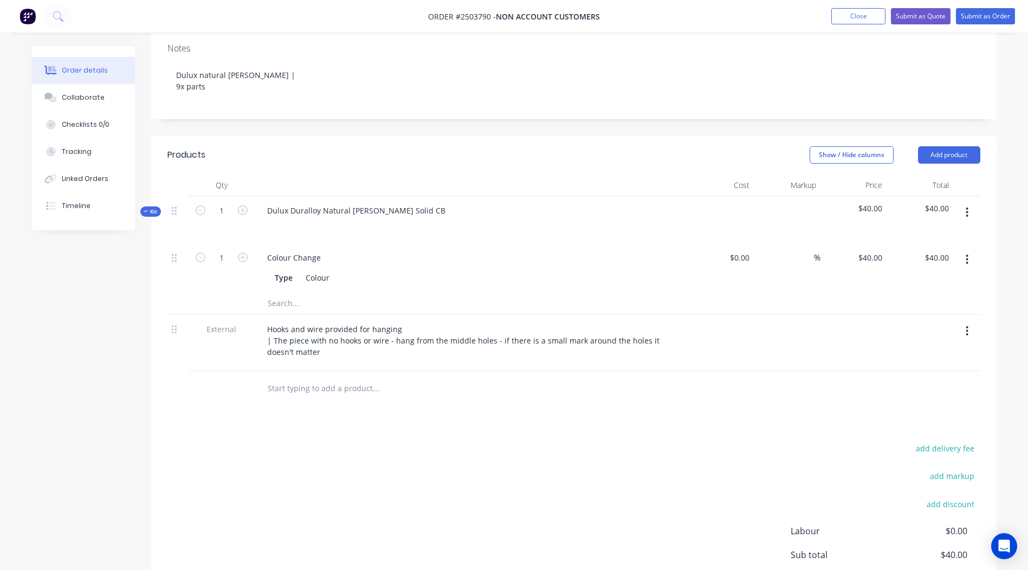
click at [965, 217] on button "button" at bounding box center [967, 213] width 25 height 20
click at [939, 237] on div "Add product to kit" at bounding box center [928, 241] width 83 height 16
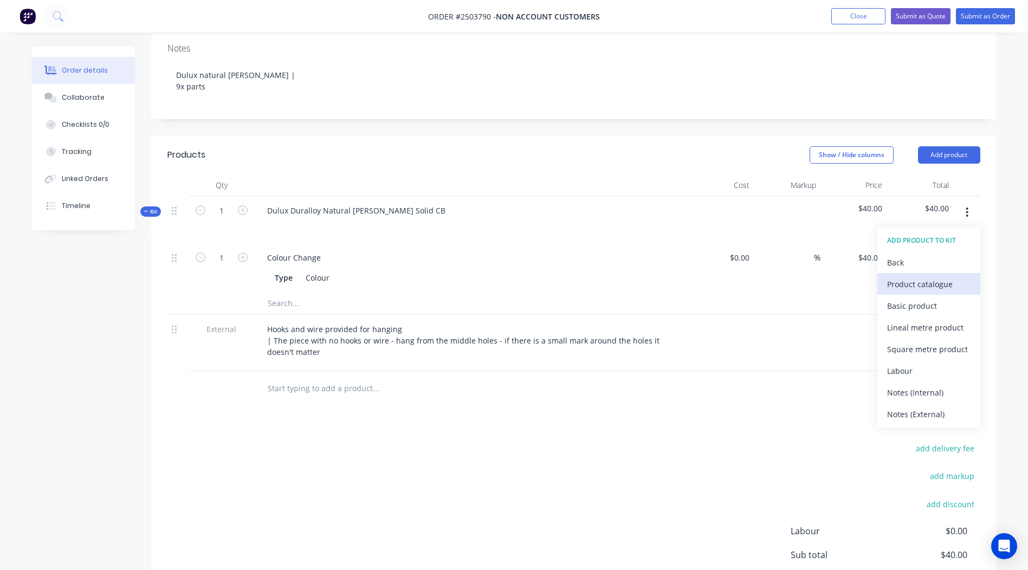
click at [903, 276] on div "Product catalogue" at bounding box center [928, 284] width 83 height 16
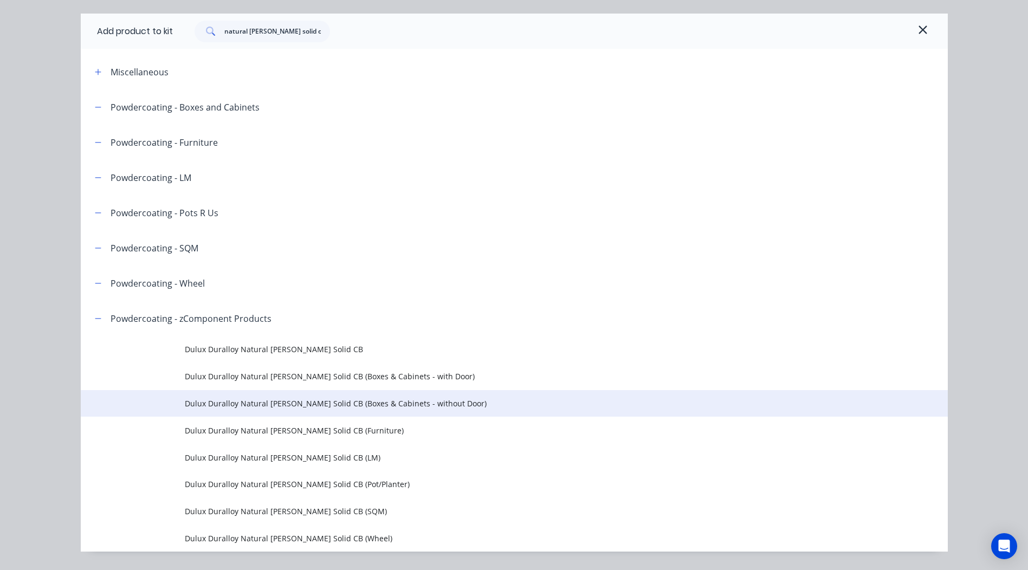
scroll to position [59, 0]
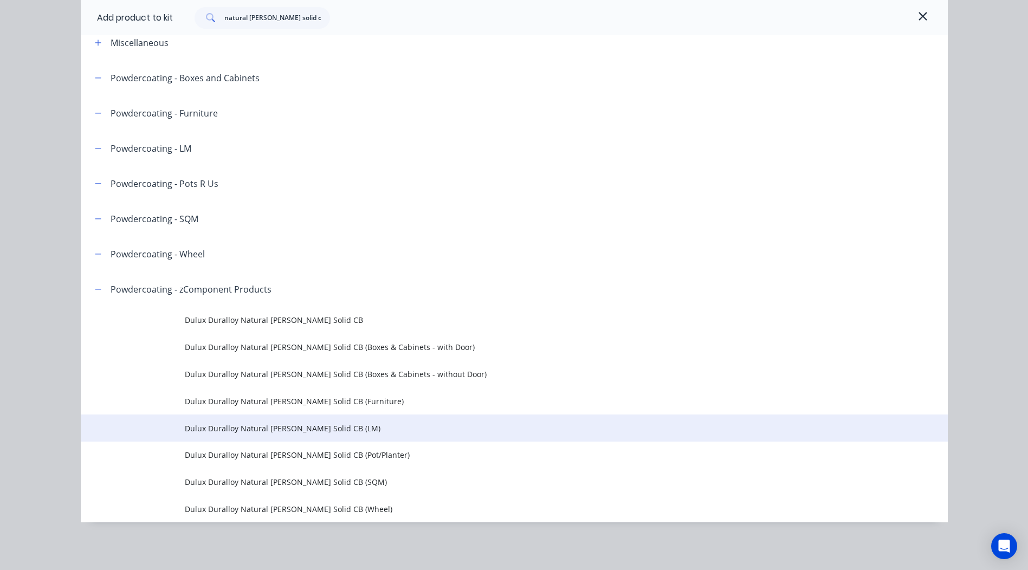
click at [339, 427] on span "Dulux Duralloy Natural [PERSON_NAME] Solid CB (LM)" at bounding box center [490, 428] width 610 height 11
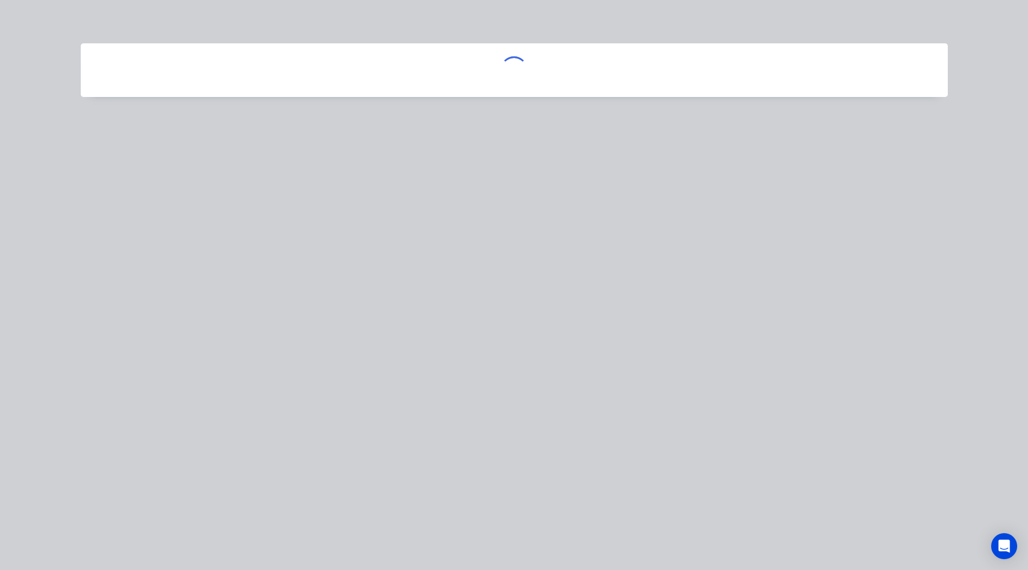
scroll to position [0, 0]
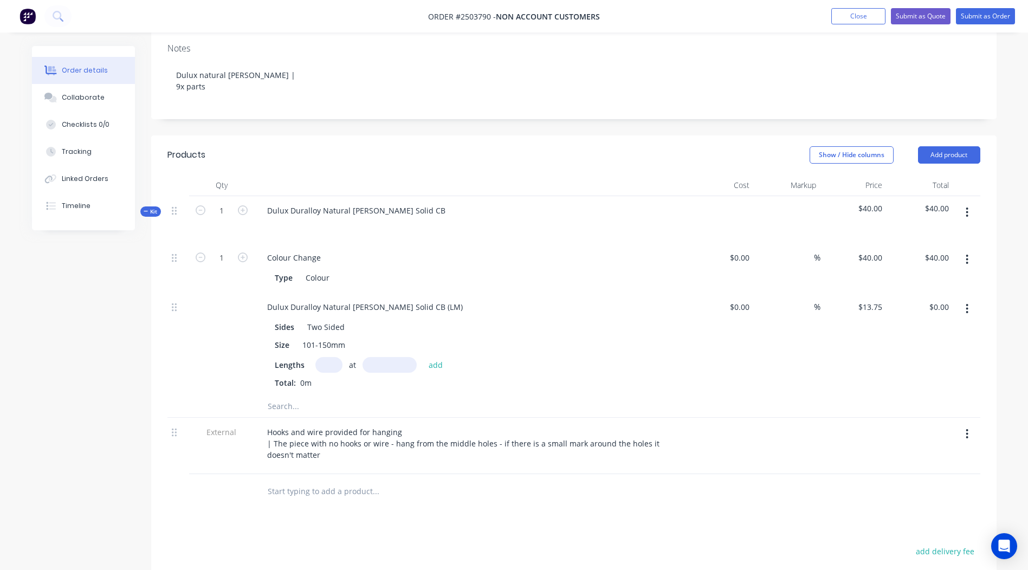
click at [321, 368] on input "text" at bounding box center [329, 365] width 27 height 16
type input "2"
drag, startPoint x: 442, startPoint y: 306, endPoint x: 0, endPoint y: 337, distance: 443.4
click at [0, 337] on html "Order #2503790 - Non account customers Add product Close Submit as Quote Submit…" at bounding box center [514, 309] width 1028 height 954
click at [422, 369] on div "2 at add" at bounding box center [382, 365] width 133 height 16
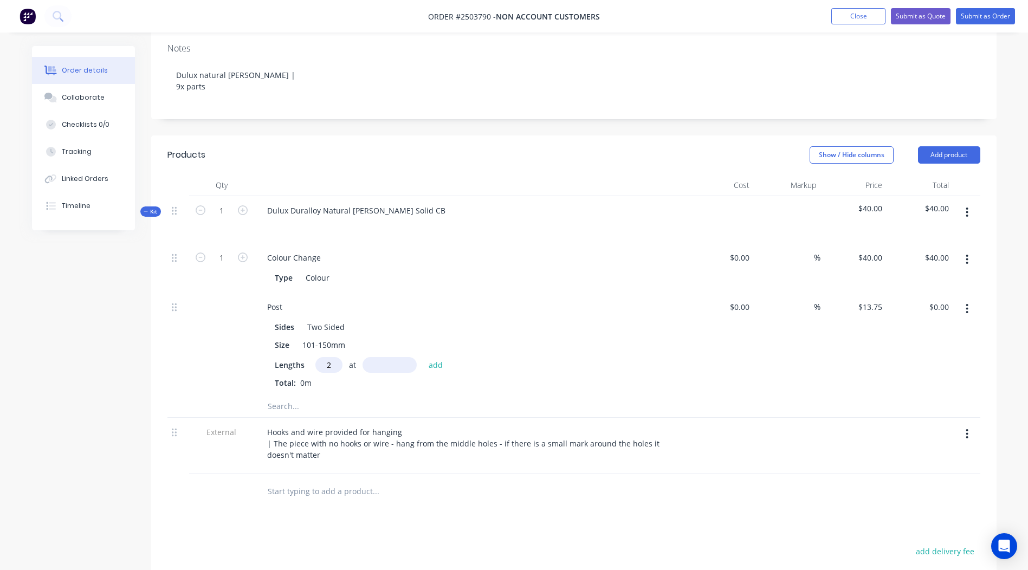
click at [407, 365] on input "text" at bounding box center [390, 365] width 54 height 16
type input "2150"
click at [423, 357] on button "add" at bounding box center [435, 364] width 25 height 15
type input "$59.13"
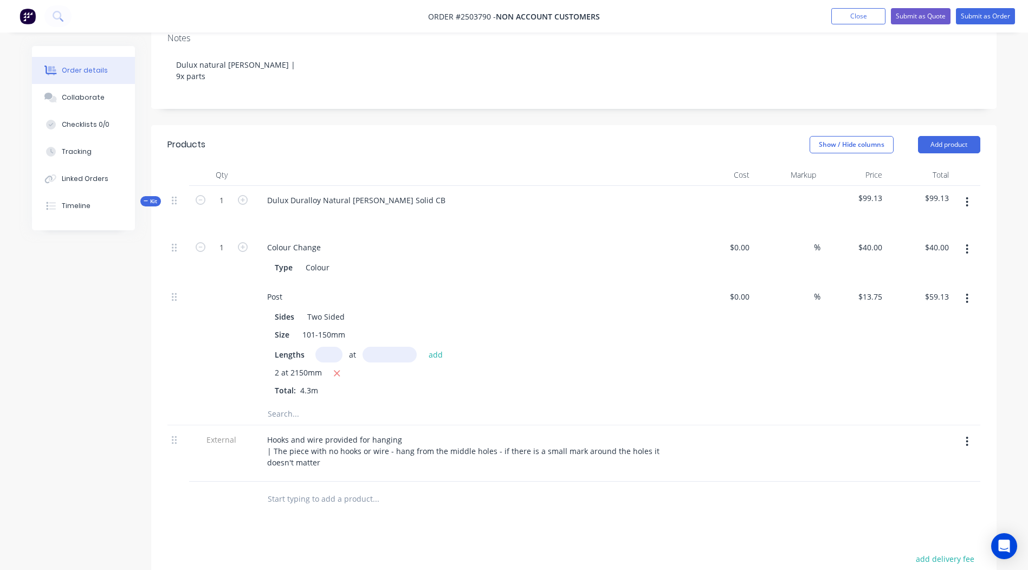
scroll to position [154, 0]
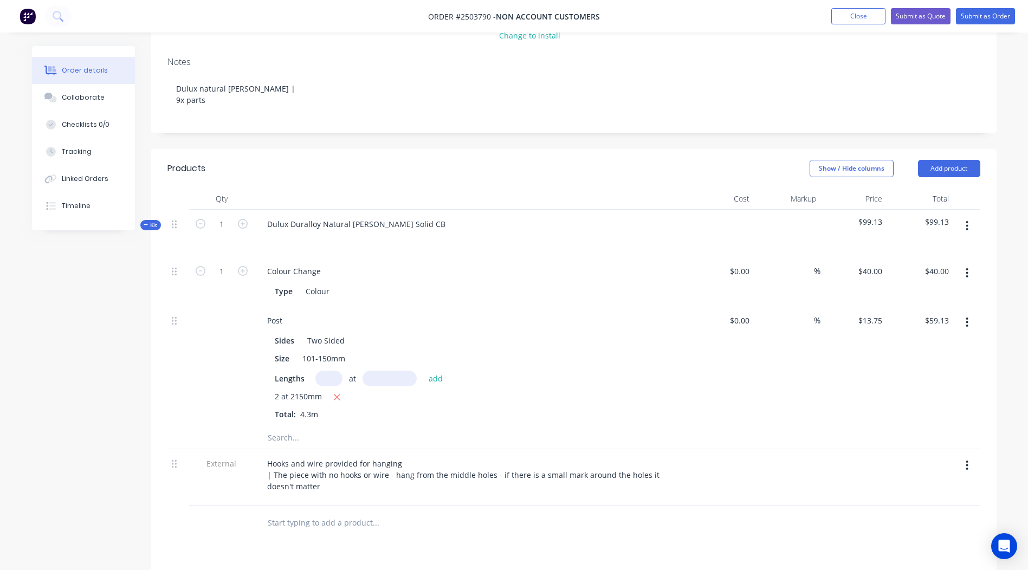
click at [967, 227] on icon "button" at bounding box center [967, 226] width 3 height 12
click at [939, 254] on div "Add product to kit" at bounding box center [928, 255] width 83 height 16
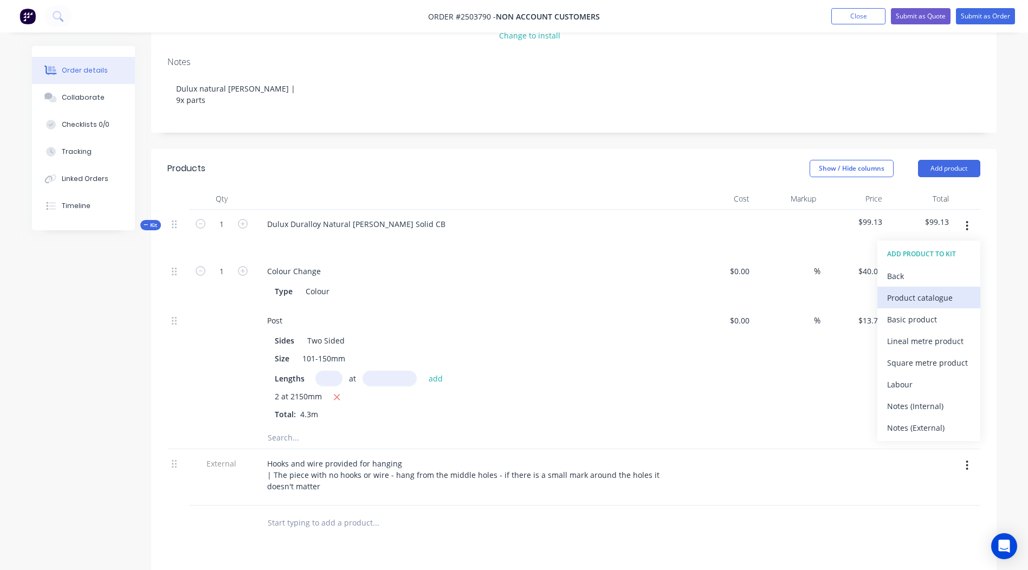
click at [922, 291] on div "Product catalogue" at bounding box center [928, 298] width 83 height 16
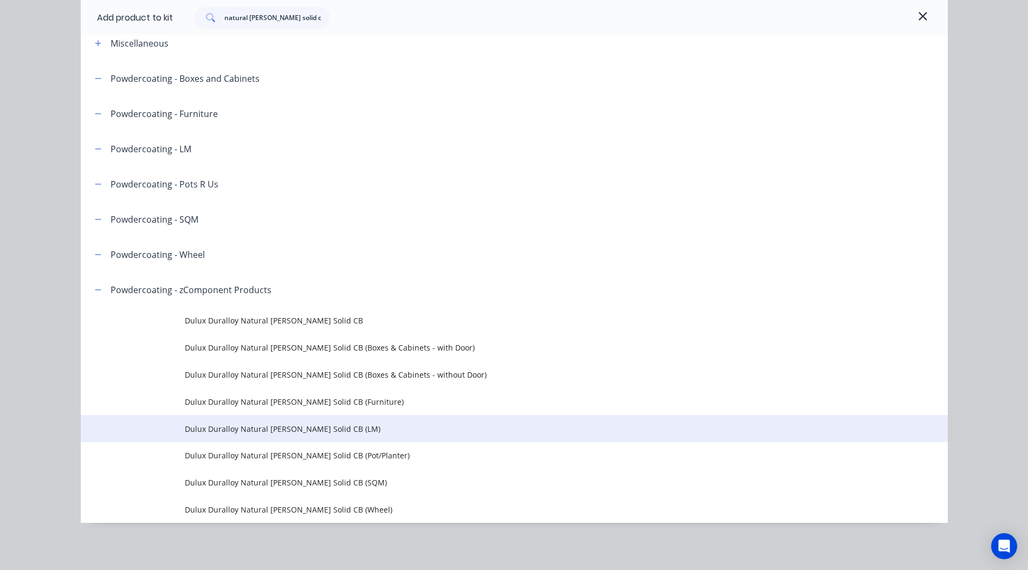
scroll to position [59, 0]
click at [340, 435] on td "Dulux Duralloy Natural [PERSON_NAME] Solid CB (LM)" at bounding box center [566, 428] width 763 height 27
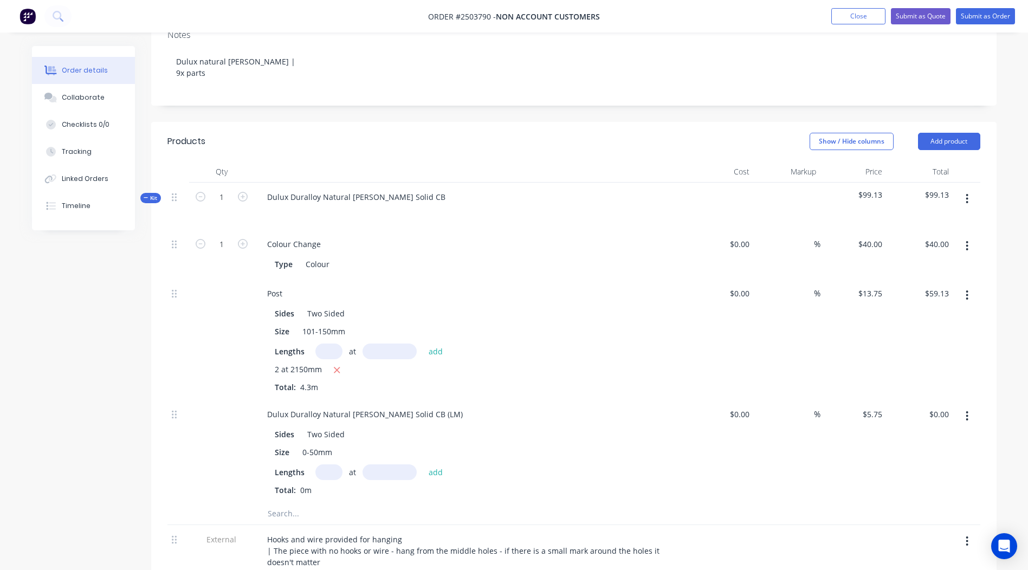
scroll to position [208, 0]
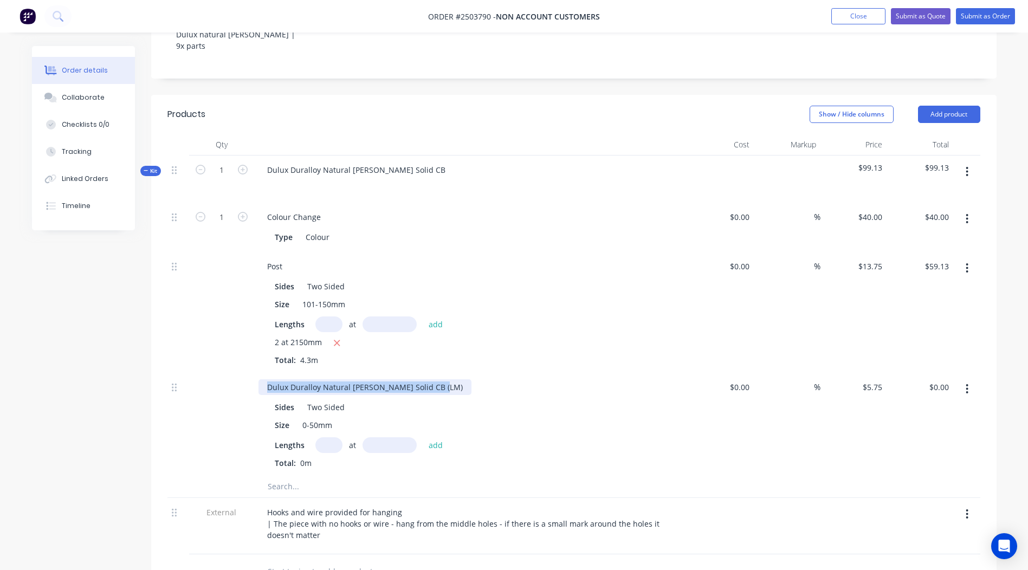
drag, startPoint x: 439, startPoint y: 387, endPoint x: 0, endPoint y: 403, distance: 438.9
click at [0, 404] on html "Order #2503790 - Non account customers Add product Close Submit as Quote Submit…" at bounding box center [514, 329] width 1028 height 1074
click at [325, 447] on input "text" at bounding box center [329, 445] width 27 height 16
type input "1"
click at [374, 448] on input "text" at bounding box center [390, 445] width 54 height 16
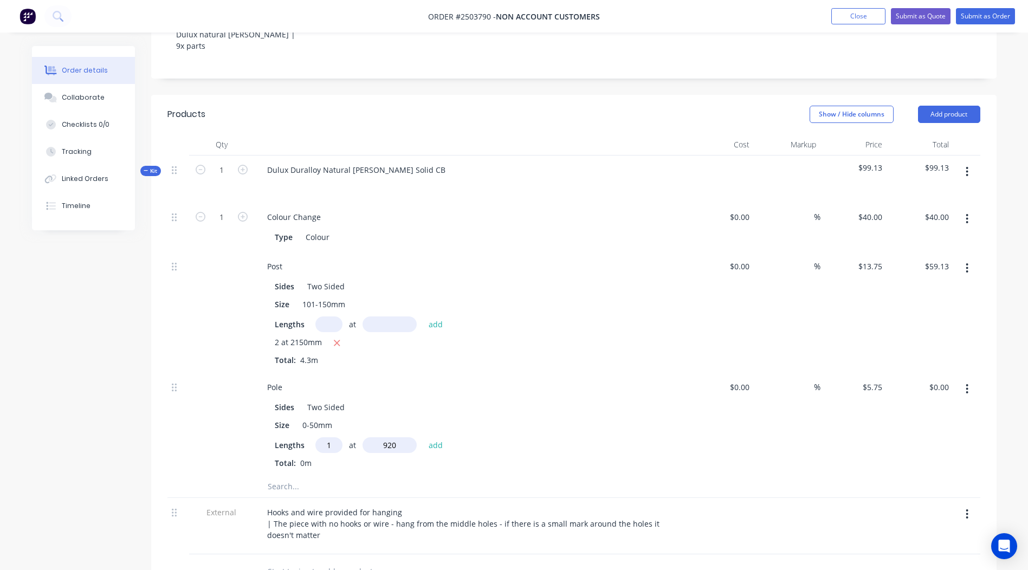
type input "920"
click at [423, 437] on button "add" at bounding box center [435, 444] width 25 height 15
type input "$5.29"
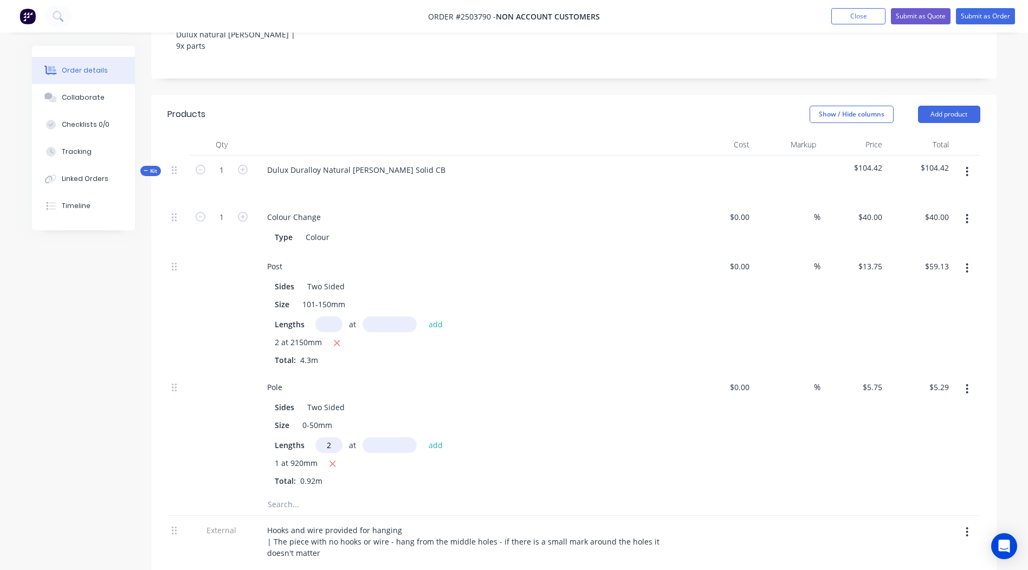
type input "2"
click at [374, 448] on input "text" at bounding box center [390, 445] width 54 height 16
type input "220"
click at [423, 437] on button "add" at bounding box center [435, 444] width 25 height 15
type input "$7.82"
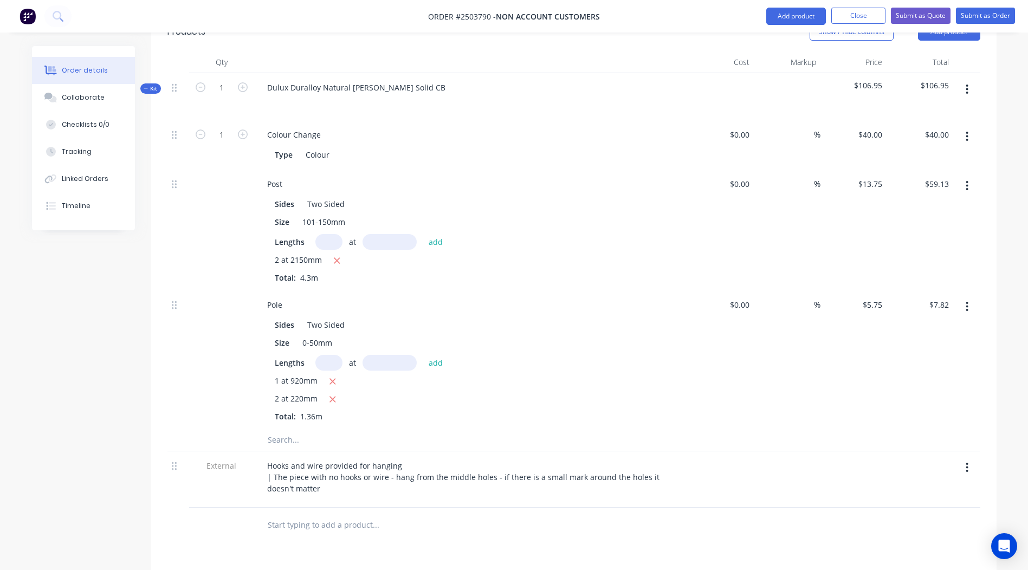
scroll to position [285, 0]
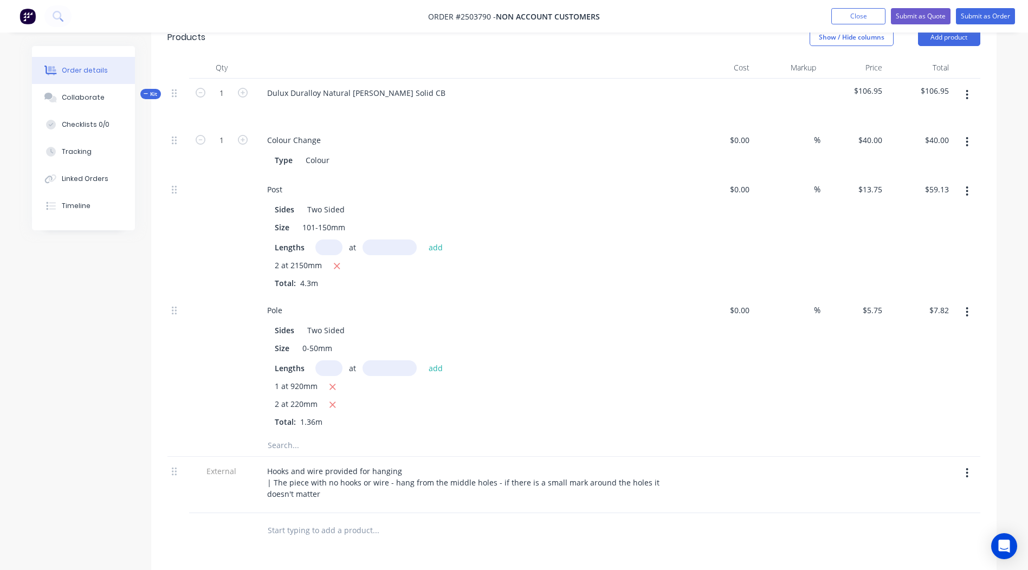
click at [783, 405] on div "%" at bounding box center [787, 365] width 67 height 139
click at [971, 93] on button "button" at bounding box center [967, 95] width 25 height 20
click at [903, 121] on div "Add product to kit" at bounding box center [928, 123] width 83 height 16
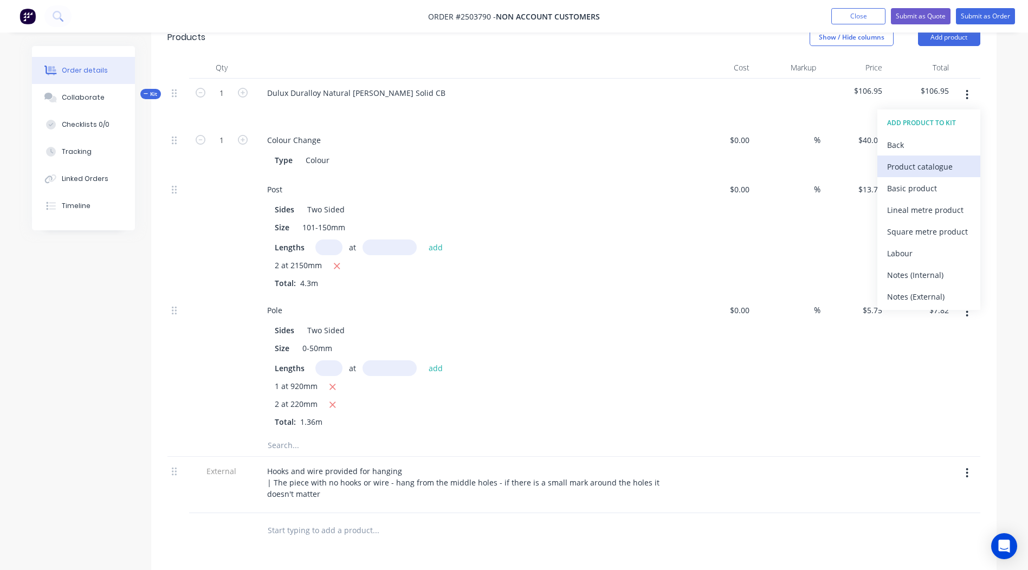
click at [918, 176] on button "Product catalogue" at bounding box center [929, 167] width 103 height 22
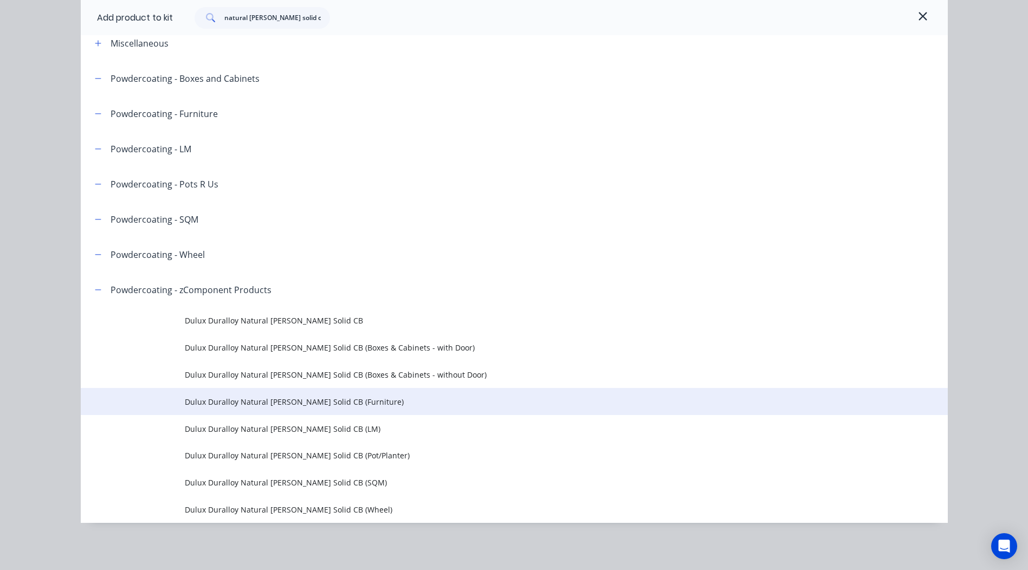
scroll to position [59, 0]
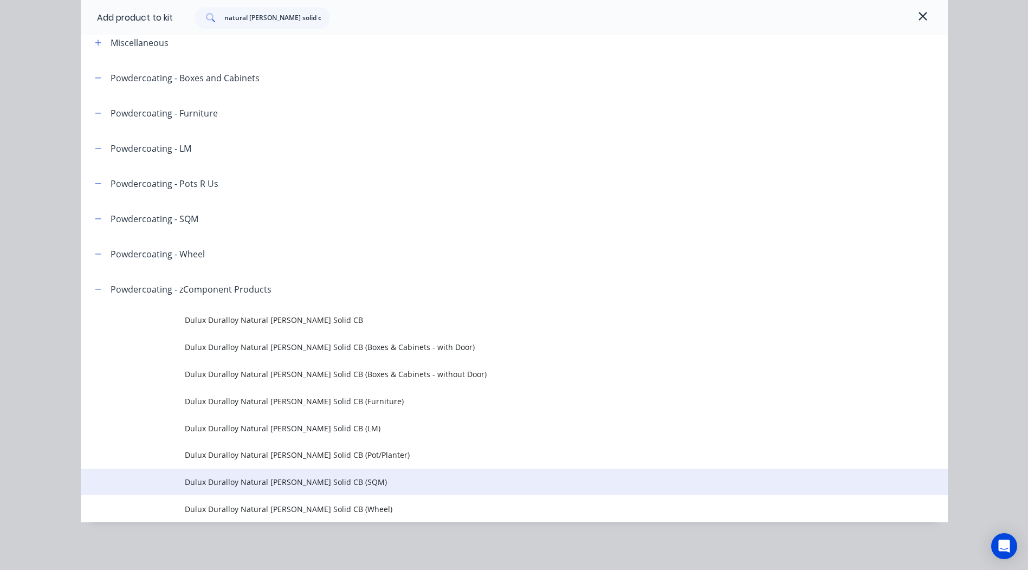
click at [362, 479] on span "Dulux Duralloy Natural [PERSON_NAME] Solid CB (SQM)" at bounding box center [490, 482] width 610 height 11
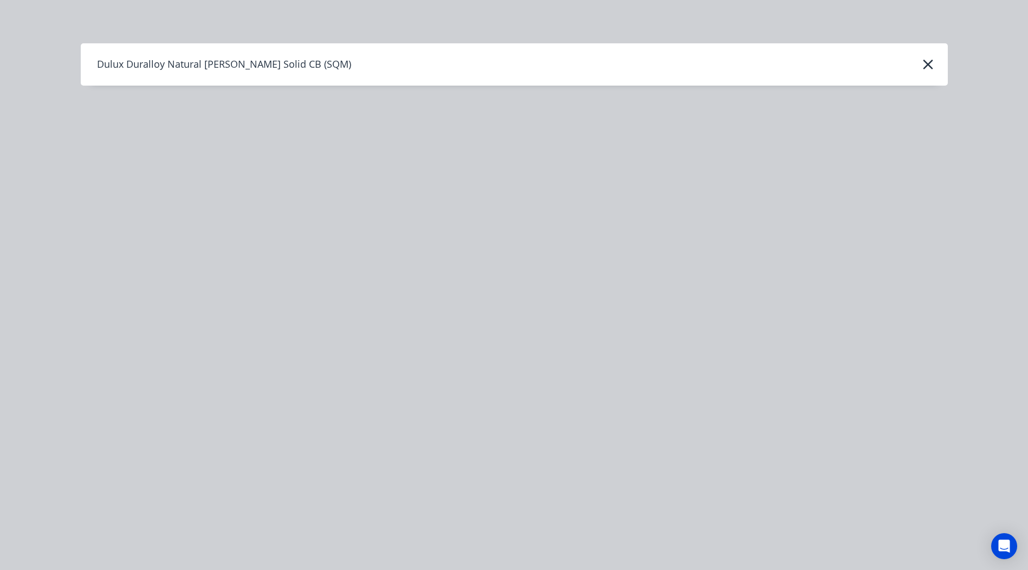
scroll to position [0, 0]
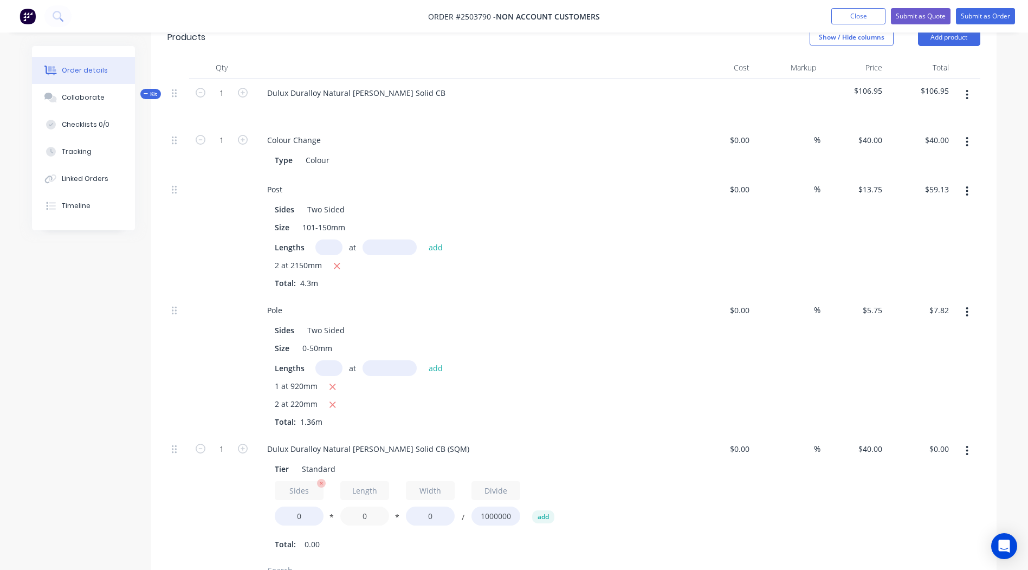
drag, startPoint x: 370, startPoint y: 519, endPoint x: 306, endPoint y: 520, distance: 64.5
click at [308, 520] on div "Sides 0 * Length 0 * Width 0 / Divide 1000000 add" at bounding box center [471, 505] width 392 height 49
type input "820"
drag, startPoint x: 433, startPoint y: 512, endPoint x: 291, endPoint y: 522, distance: 142.9
click at [331, 520] on div "Sides 0 * Length 820 * Width 0 / Divide 1000000 add" at bounding box center [471, 505] width 392 height 49
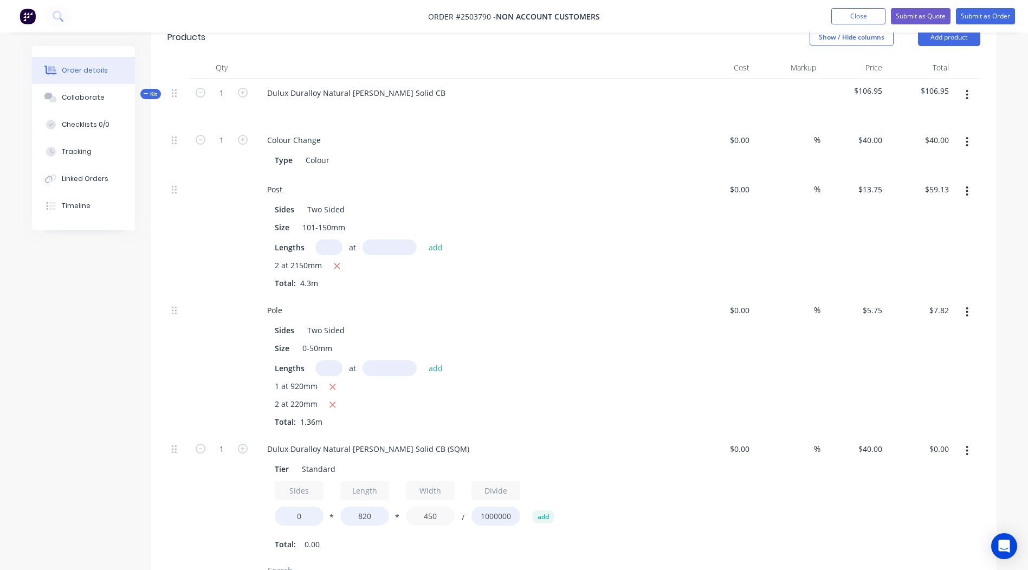
type input "450"
click at [890, 471] on div "$0.00 $0.00" at bounding box center [920, 497] width 67 height 125
click at [231, 522] on div "1 Dulux Duralloy Natural [PERSON_NAME] Solid CB (SQM) Tier Standard Sides 0 * L…" at bounding box center [574, 497] width 813 height 125
type input "2"
type input "$29.52"
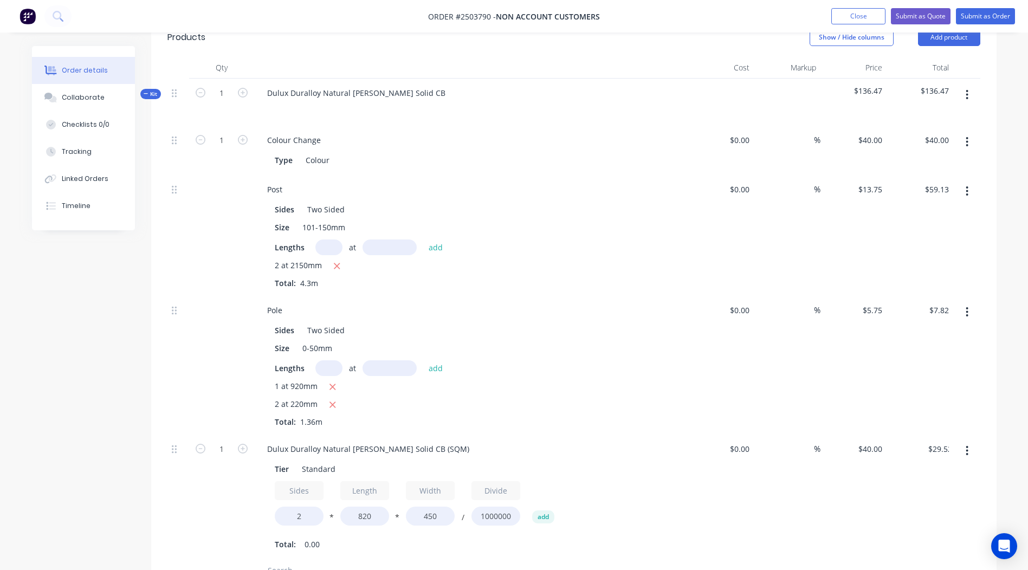
click at [741, 507] on div "$0.00 $0.00" at bounding box center [721, 497] width 67 height 125
drag, startPoint x: 449, startPoint y: 449, endPoint x: 0, endPoint y: 487, distance: 451.1
click at [0, 482] on html "Order #2503790 - Non account customers Add product Close Submit as Quote Submit…" at bounding box center [514, 332] width 1028 height 1235
click at [746, 471] on div "$0.00 $0.00" at bounding box center [721, 497] width 67 height 125
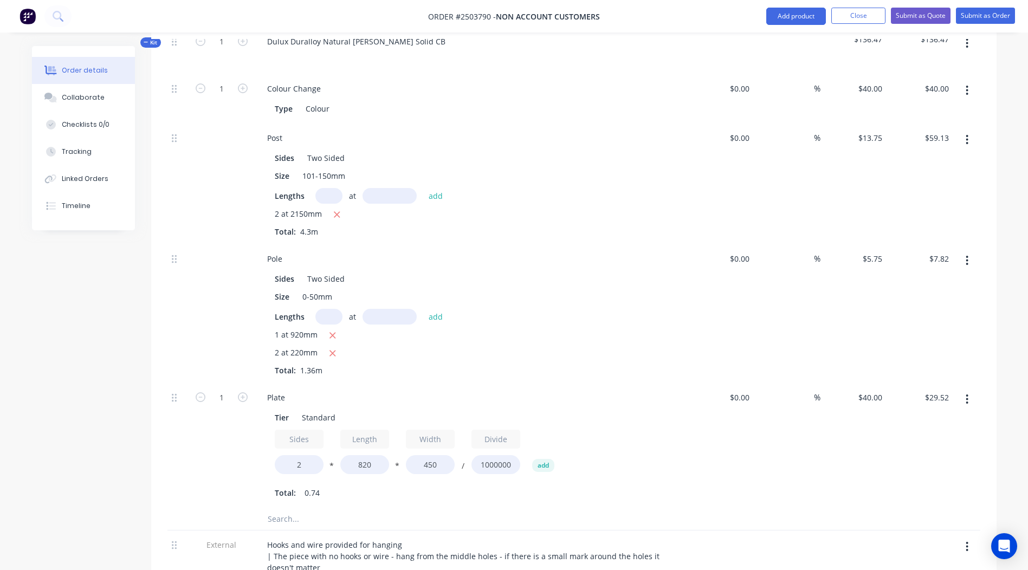
scroll to position [378, 0]
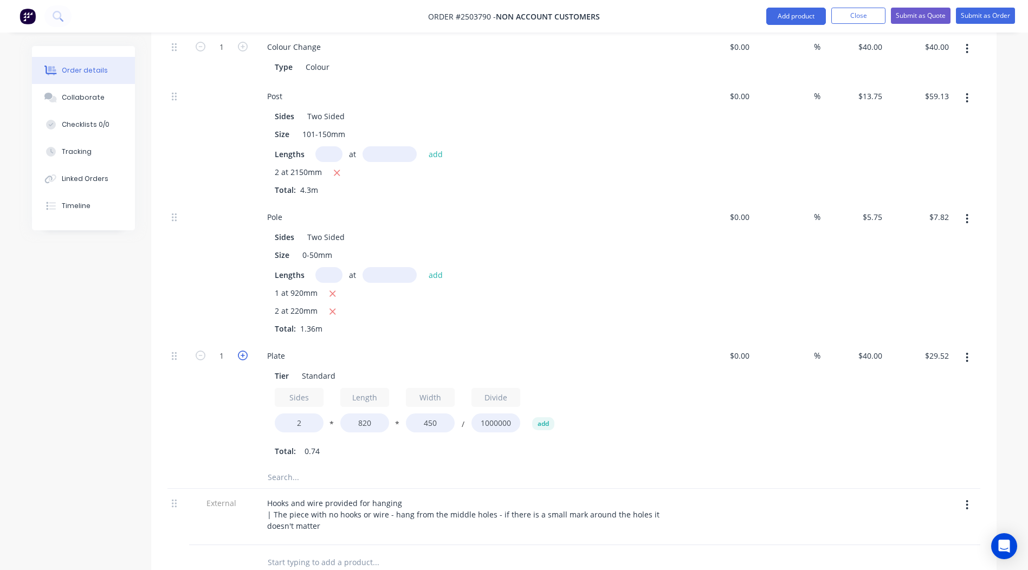
click at [238, 356] on icon "button" at bounding box center [243, 356] width 10 height 10
type input "2"
type input "$59.04"
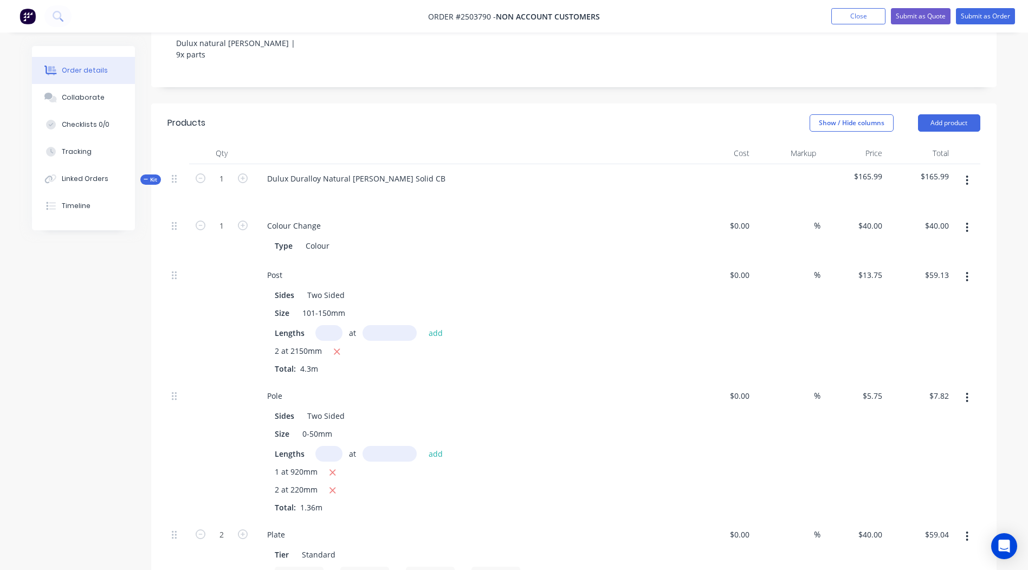
scroll to position [178, 0]
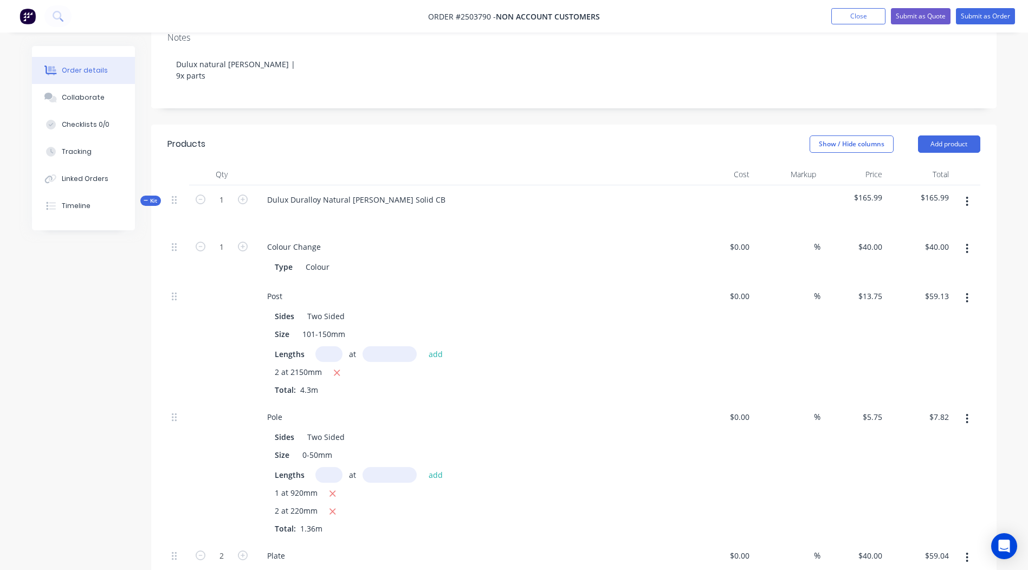
click at [961, 202] on button "button" at bounding box center [967, 202] width 25 height 20
click at [924, 224] on div "Add product to kit" at bounding box center [928, 230] width 83 height 16
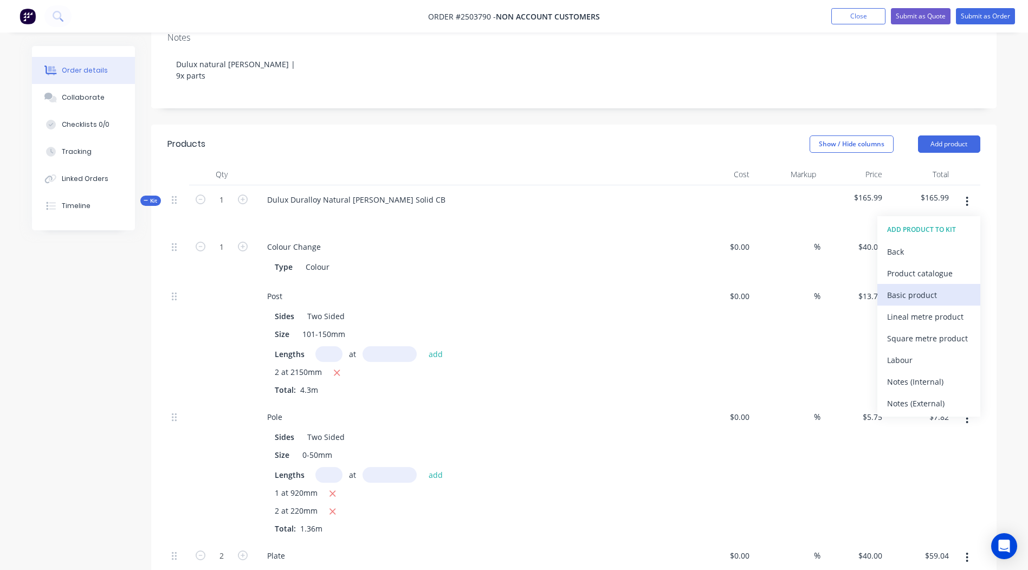
click at [917, 287] on div "Basic product" at bounding box center [928, 295] width 83 height 16
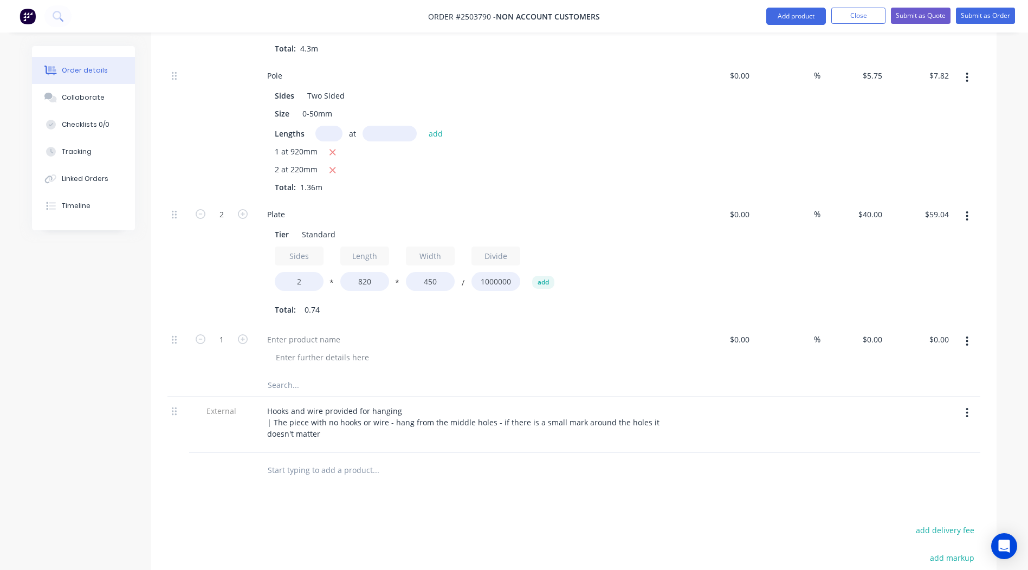
scroll to position [521, 0]
click at [314, 336] on div at bounding box center [304, 339] width 91 height 16
click at [879, 336] on input "0" at bounding box center [874, 339] width 25 height 16
type input "$5.00"
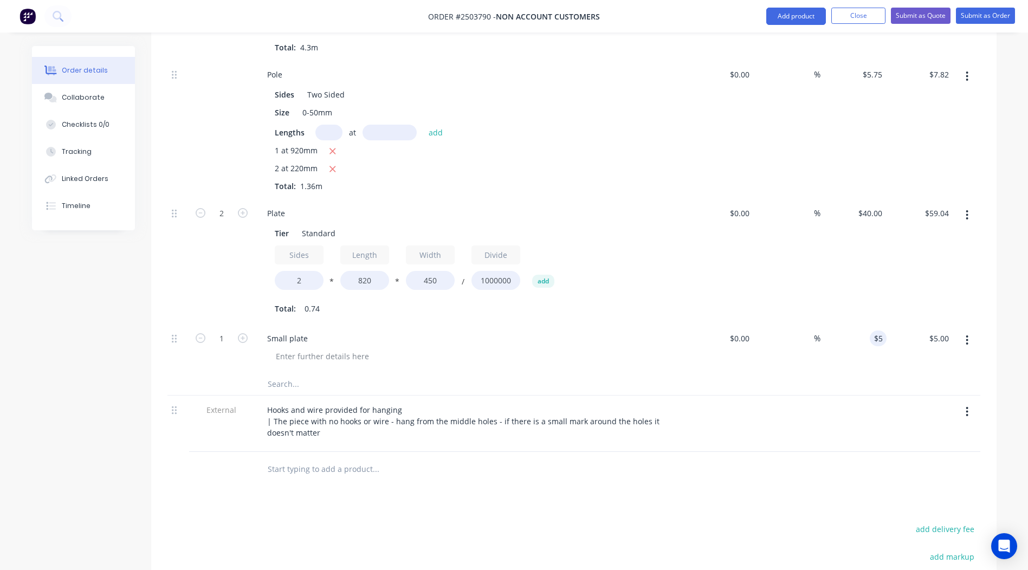
click at [844, 485] on div at bounding box center [574, 469] width 813 height 35
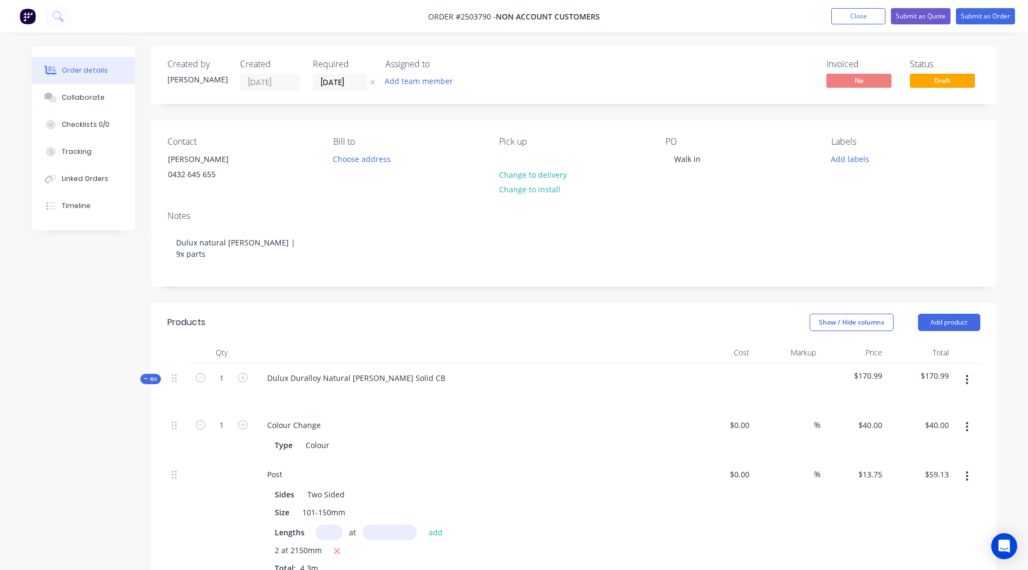
scroll to position [145, 0]
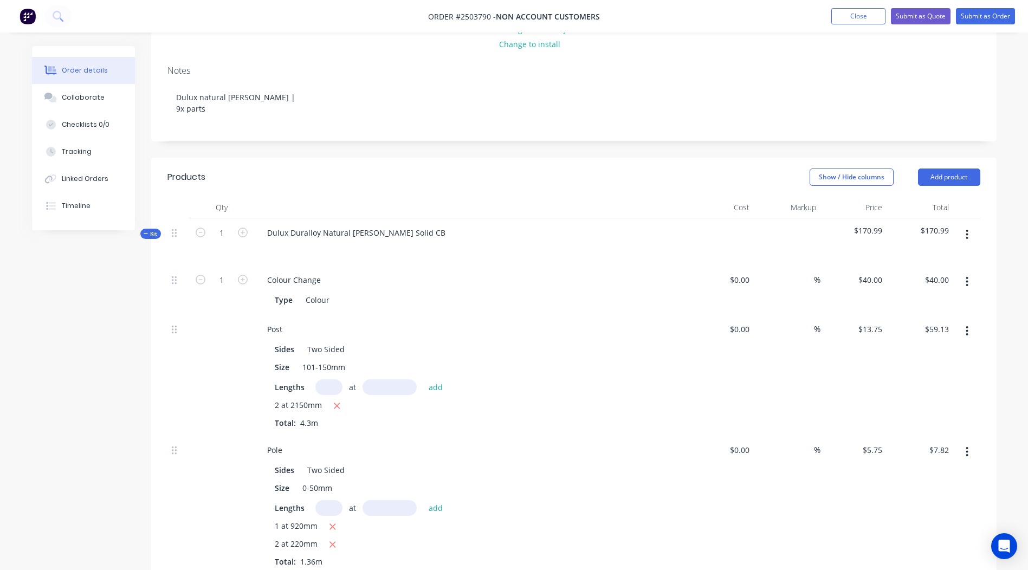
click at [969, 231] on button "button" at bounding box center [967, 235] width 25 height 20
click at [949, 254] on button "Add product to kit" at bounding box center [929, 263] width 103 height 22
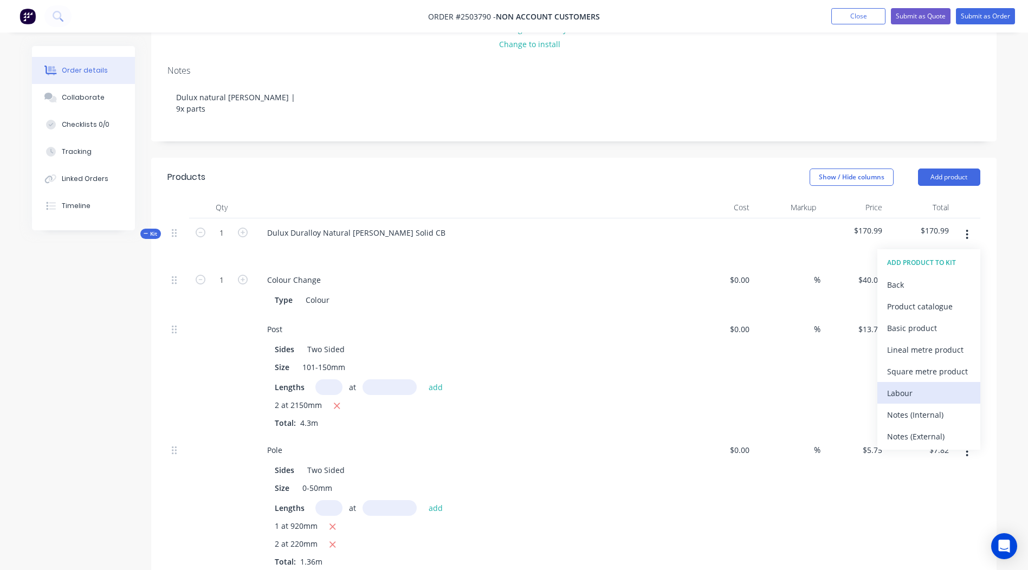
click at [919, 401] on div "Labour" at bounding box center [928, 393] width 83 height 16
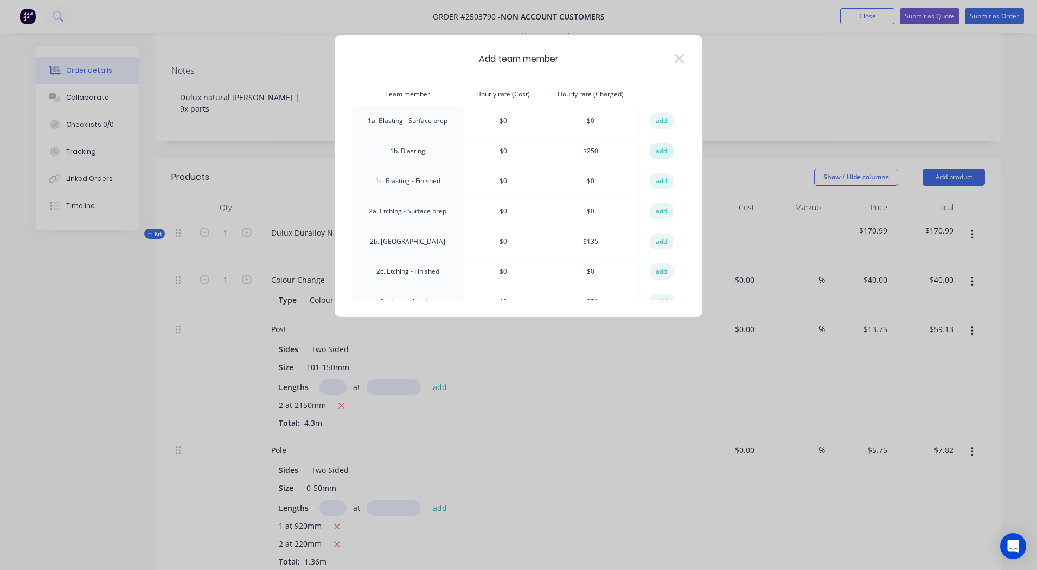
click at [656, 145] on button "add" at bounding box center [661, 151] width 24 height 16
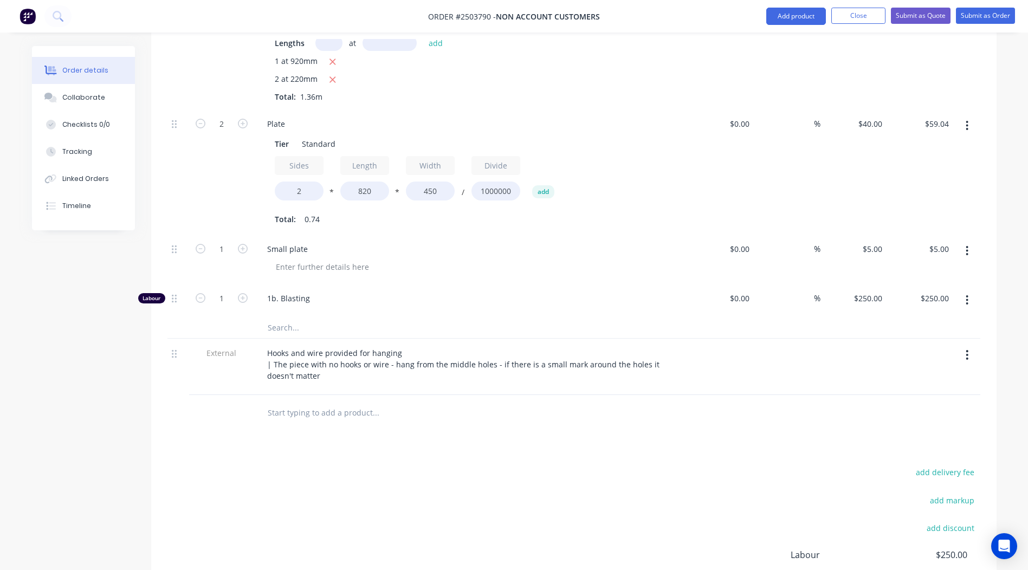
scroll to position [742, 0]
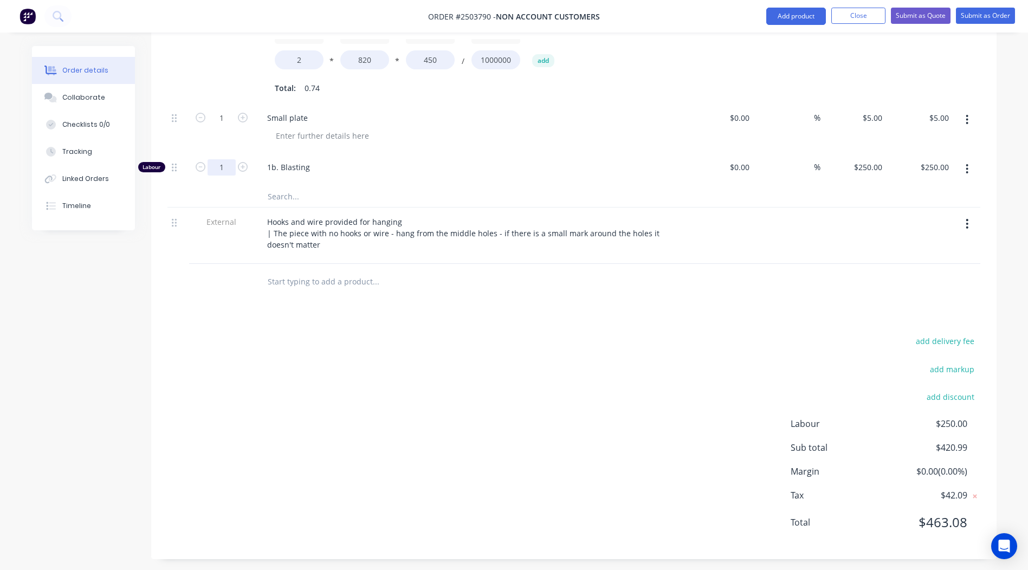
type input "0.1667"
click at [603, 418] on div "add delivery fee add markup add discount Labour $250.00 Sub total $420.99 Margi…" at bounding box center [574, 438] width 813 height 209
type input "$41.68"
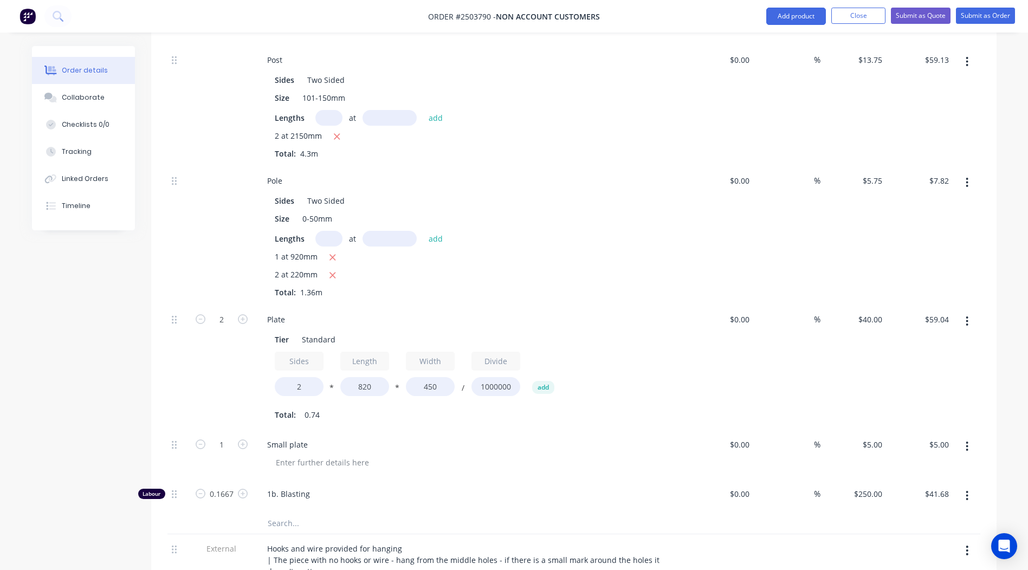
scroll to position [434, 0]
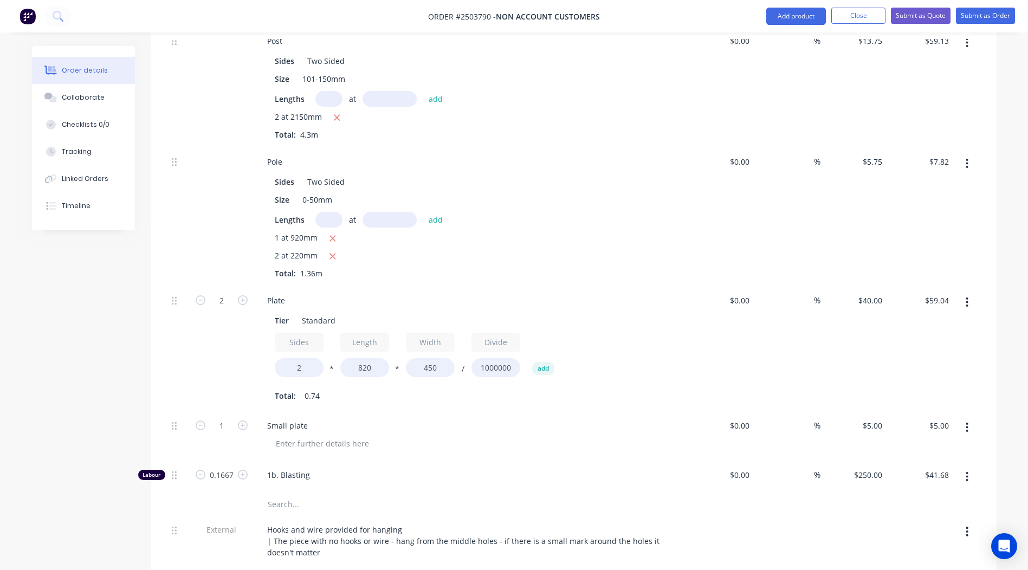
click at [976, 301] on button "button" at bounding box center [967, 303] width 25 height 20
click at [938, 320] on button "Duplicate" at bounding box center [929, 331] width 103 height 22
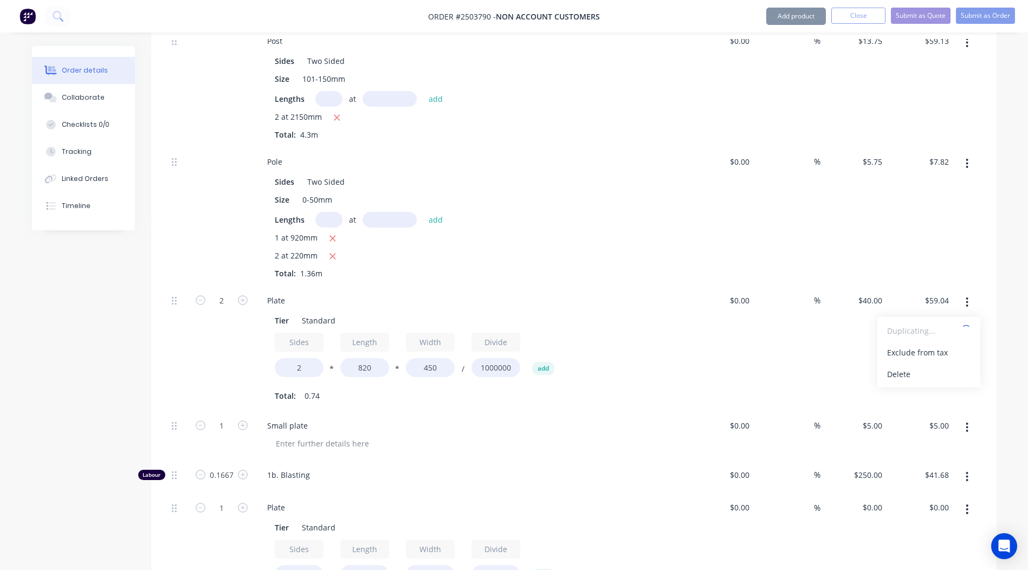
type input "$40.00"
type input "$29.52"
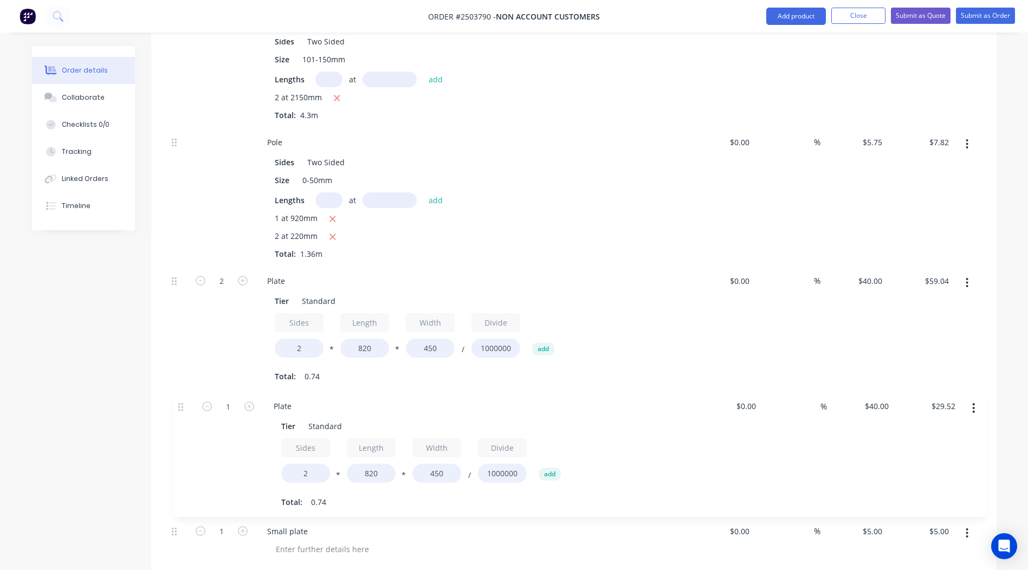
drag, startPoint x: 174, startPoint y: 511, endPoint x: 181, endPoint y: 407, distance: 104.3
click at [181, 407] on div "1 Colour Change Type Colour $0.00 $0.00 % $40.00 $40.00 $40.00 $40.00 Post Side…" at bounding box center [574, 279] width 813 height 642
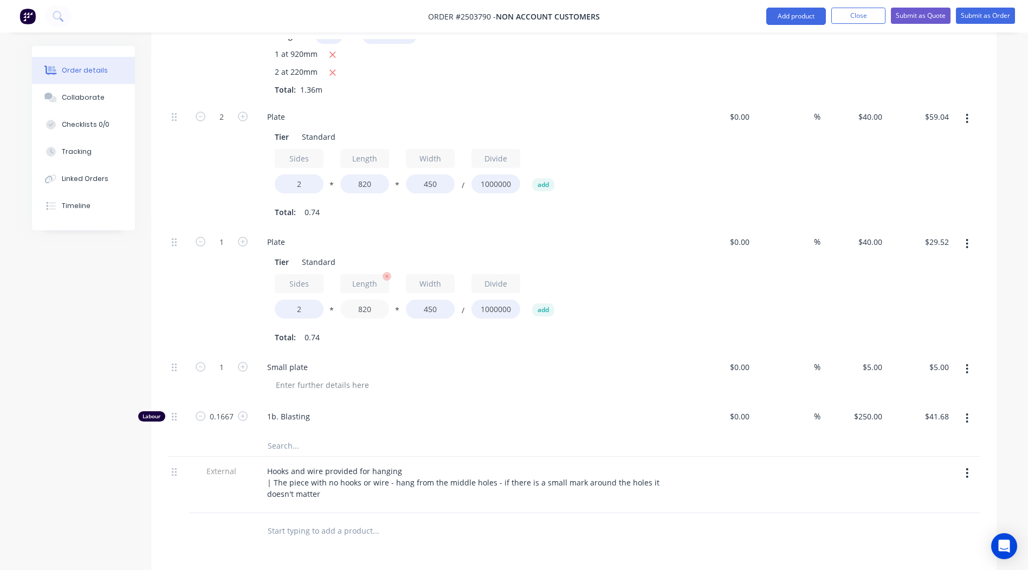
click at [381, 311] on input "820" at bounding box center [364, 309] width 49 height 19
type input "8"
type input "920"
type input "$33.12"
drag, startPoint x: 445, startPoint y: 308, endPoint x: 251, endPoint y: 320, distance: 194.4
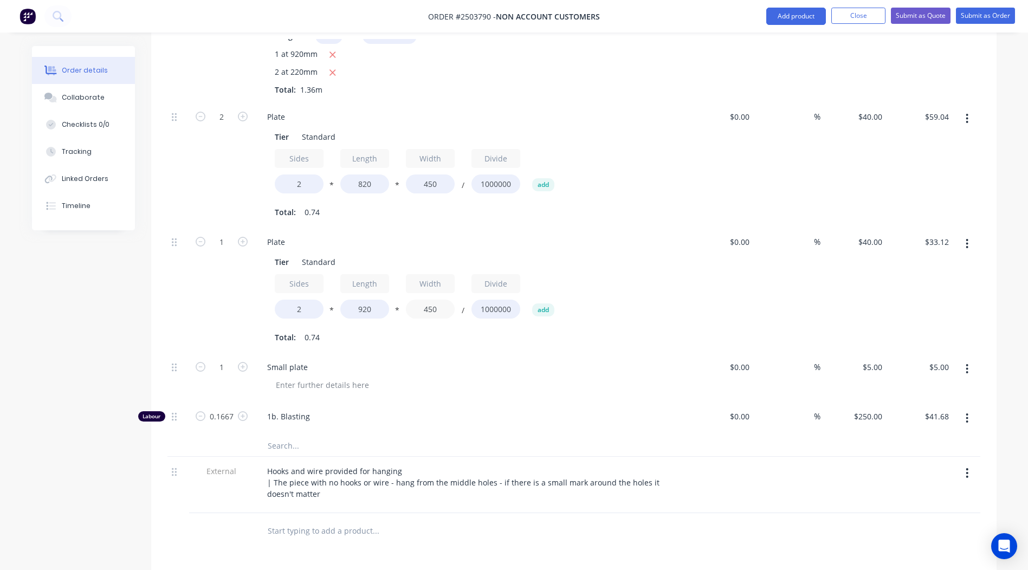
click at [274, 320] on div "Tier Standard Sides 2 * Length 920 * Width 450 / Divide 1000000 add Total: 0.74" at bounding box center [471, 299] width 425 height 94
type input "260"
type input "$19.14"
click at [934, 277] on div "$19.14 $33.12" at bounding box center [920, 290] width 67 height 125
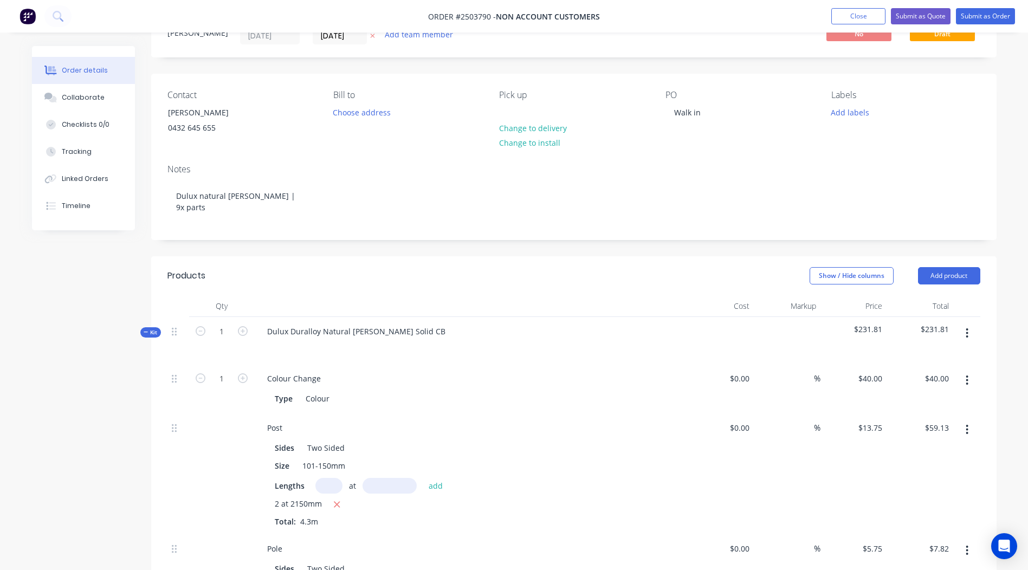
scroll to position [0, 0]
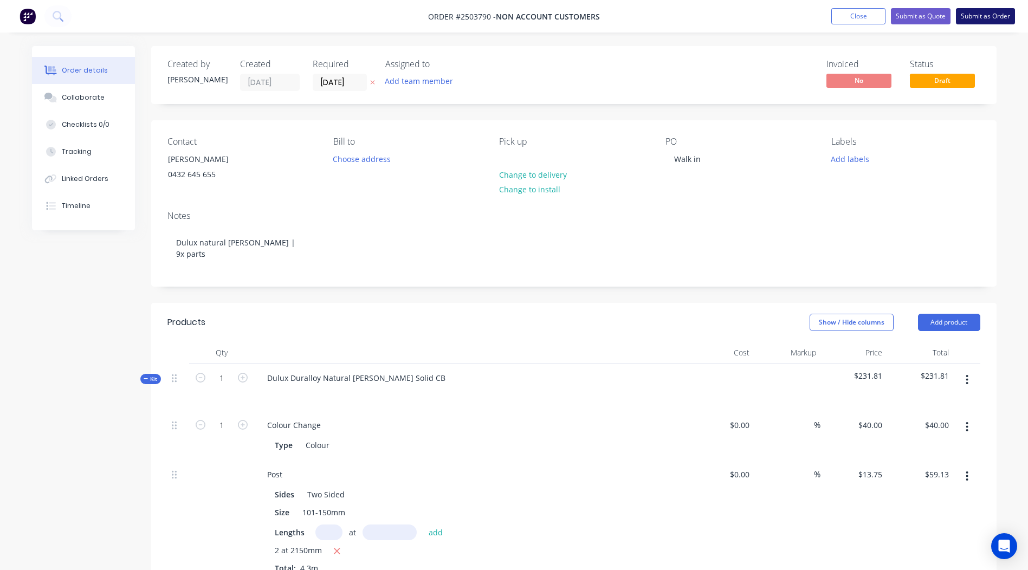
click at [981, 16] on button "Submit as Order" at bounding box center [985, 16] width 59 height 16
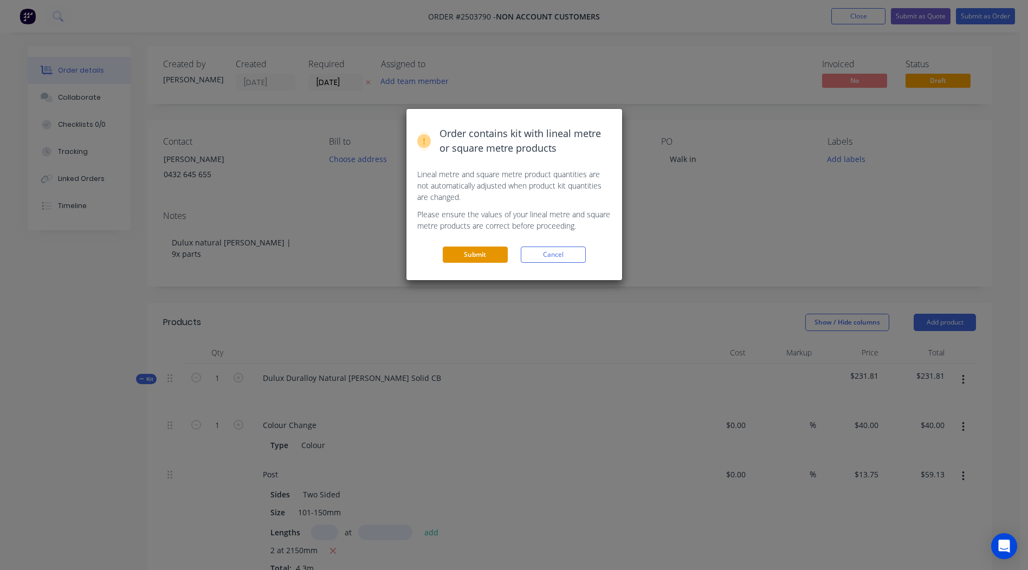
click at [473, 261] on button "Submit" at bounding box center [475, 255] width 65 height 16
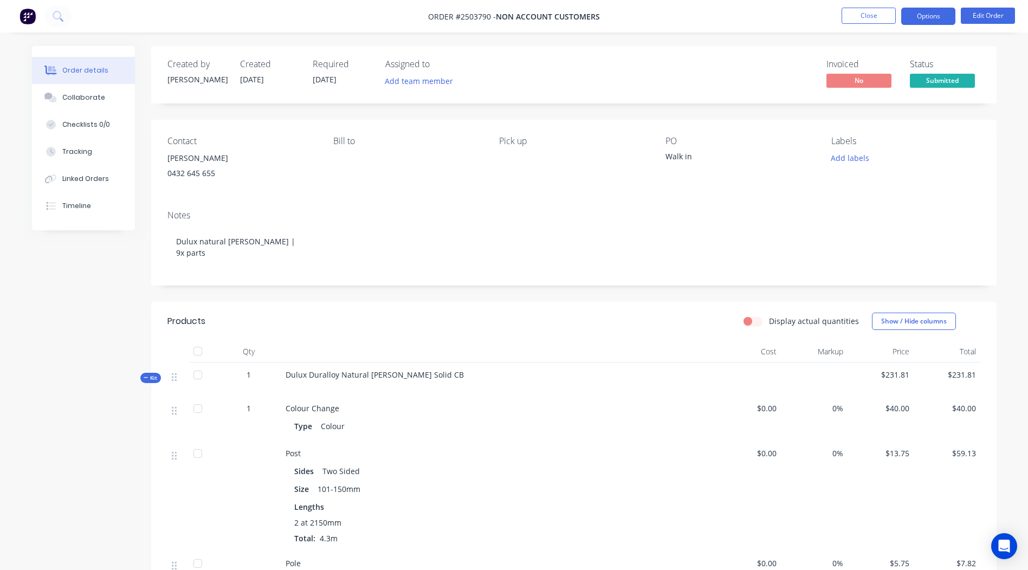
click at [922, 12] on button "Options" at bounding box center [929, 16] width 54 height 17
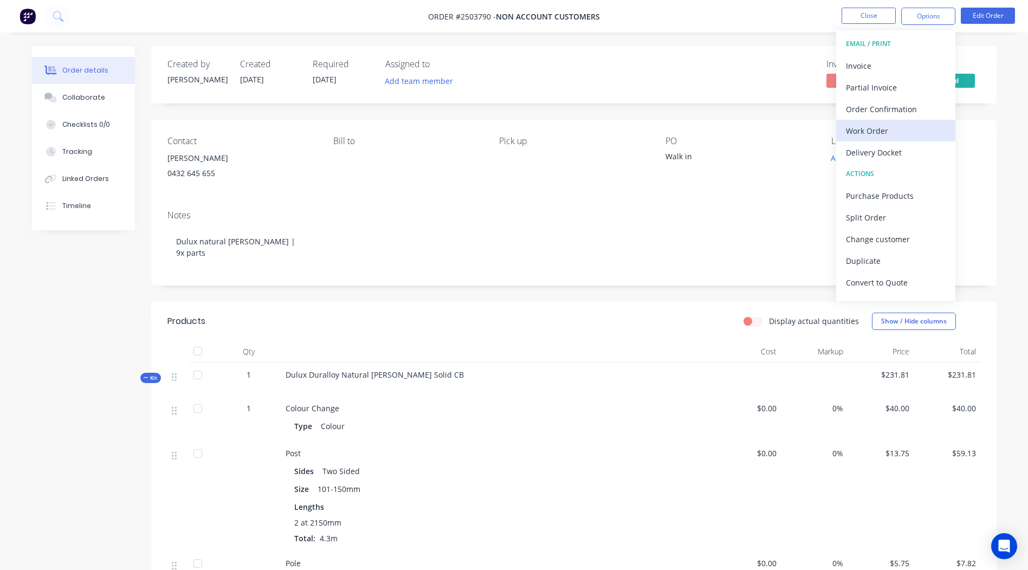
click at [881, 128] on div "Work Order" at bounding box center [896, 131] width 100 height 16
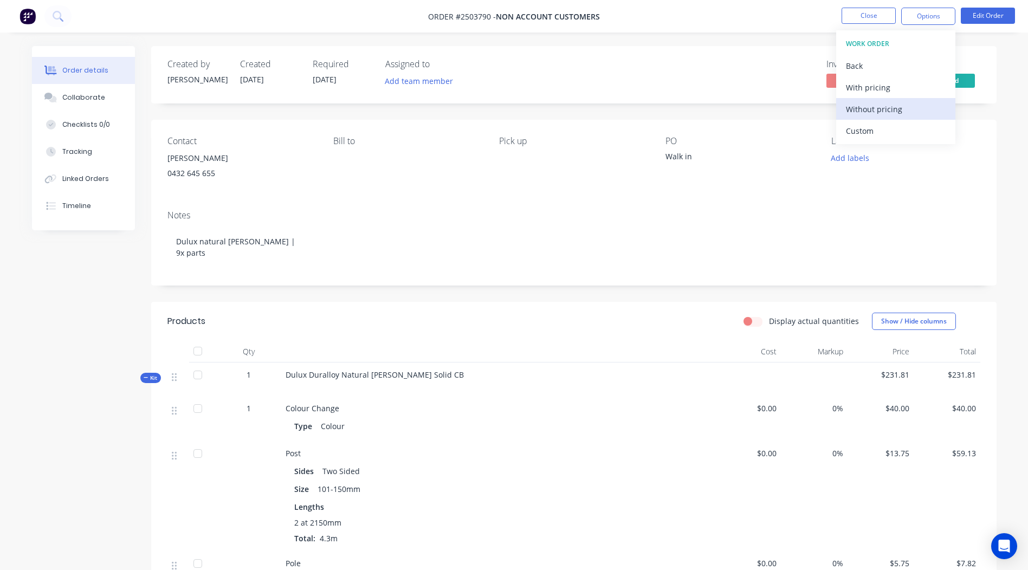
click at [890, 103] on div "Without pricing" at bounding box center [896, 109] width 100 height 16
click at [976, 16] on button "Edit Order" at bounding box center [988, 16] width 54 height 16
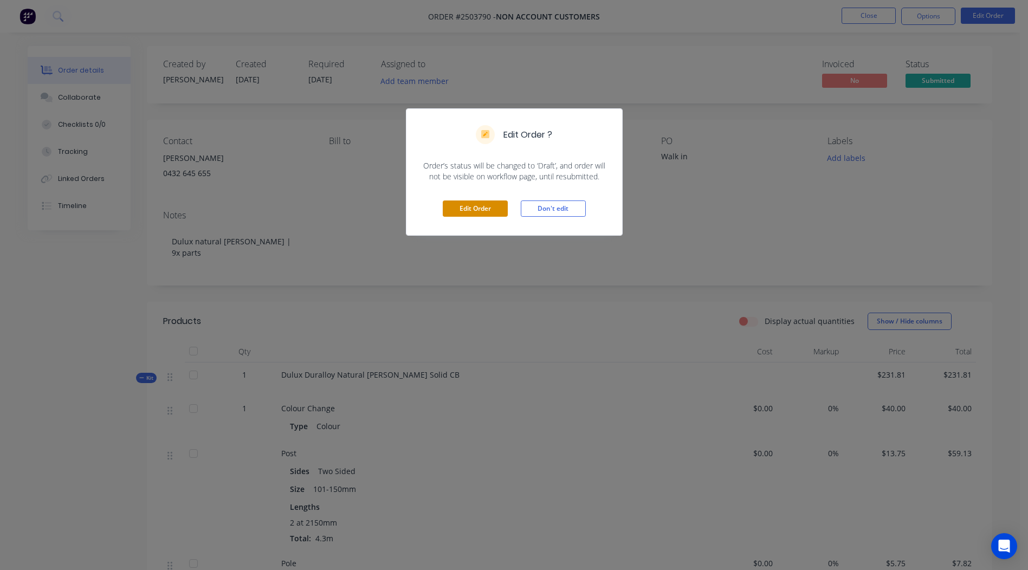
click at [447, 206] on button "Edit Order" at bounding box center [475, 209] width 65 height 16
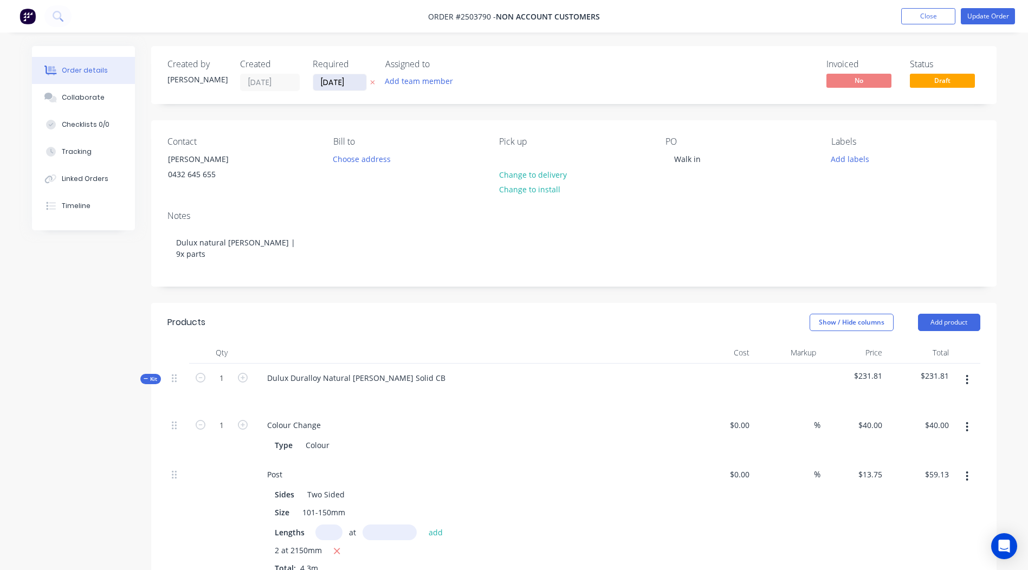
click at [319, 84] on input "[DATE]" at bounding box center [339, 82] width 53 height 16
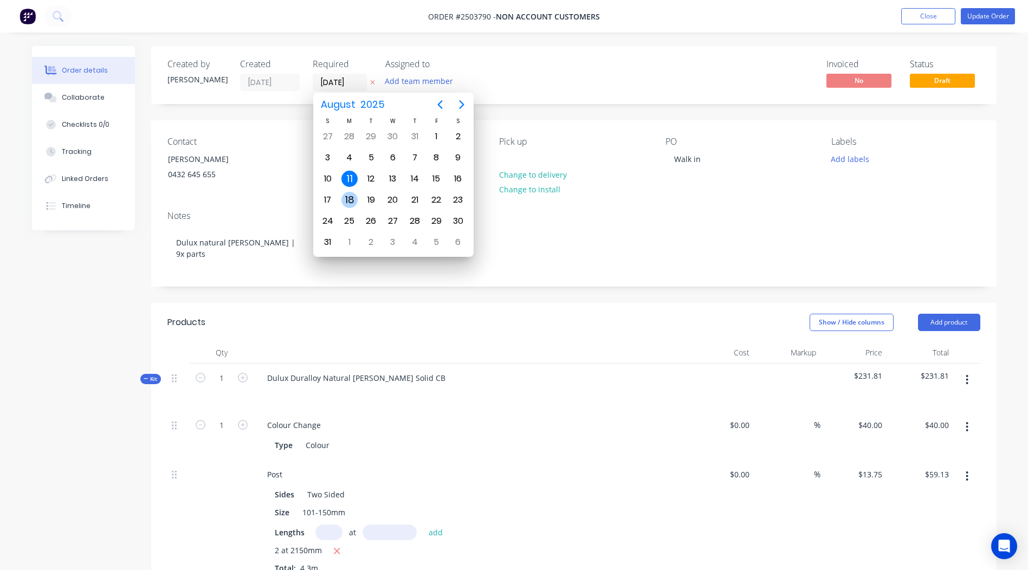
click at [347, 197] on div "18" at bounding box center [350, 200] width 16 height 16
type input "[DATE]"
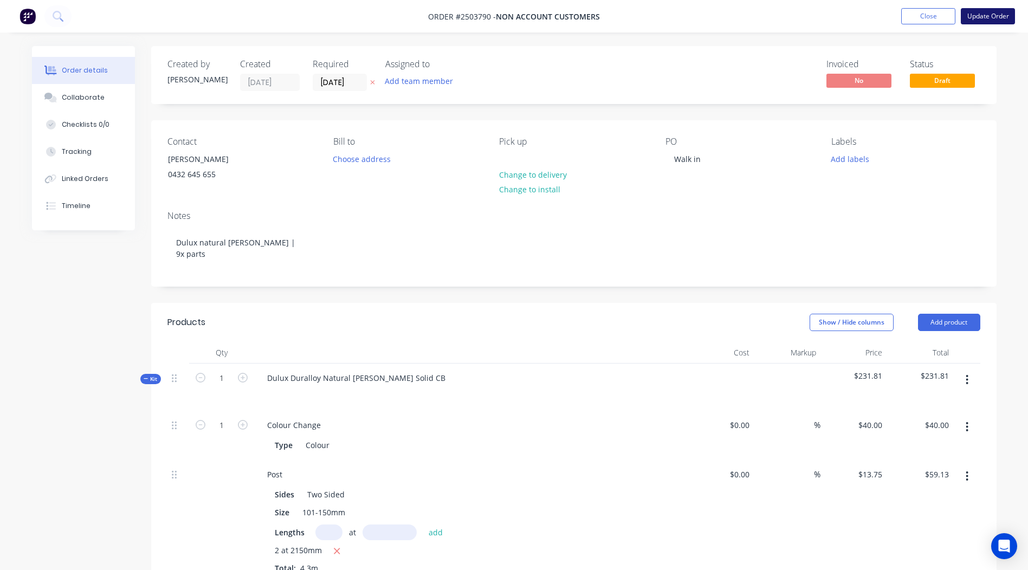
click at [992, 14] on button "Update Order" at bounding box center [988, 16] width 54 height 16
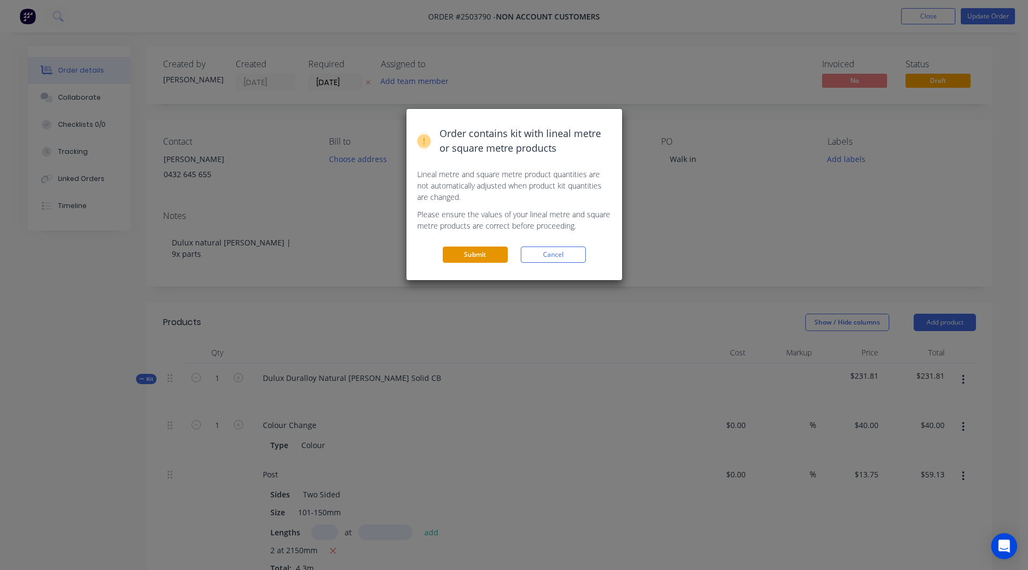
click at [472, 255] on button "Submit" at bounding box center [475, 255] width 65 height 16
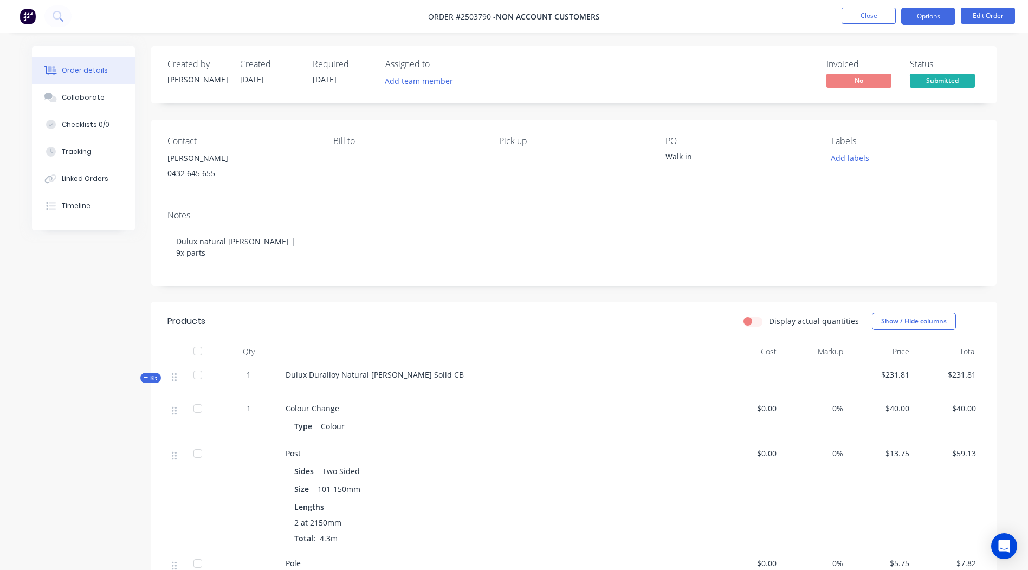
click at [943, 15] on button "Options" at bounding box center [929, 16] width 54 height 17
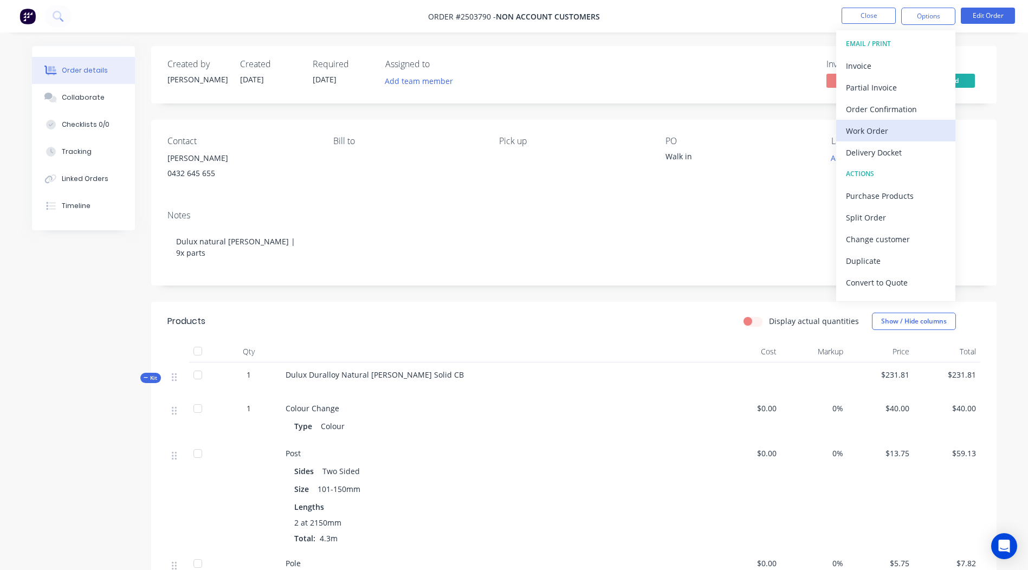
click at [899, 131] on div "Work Order" at bounding box center [896, 131] width 100 height 16
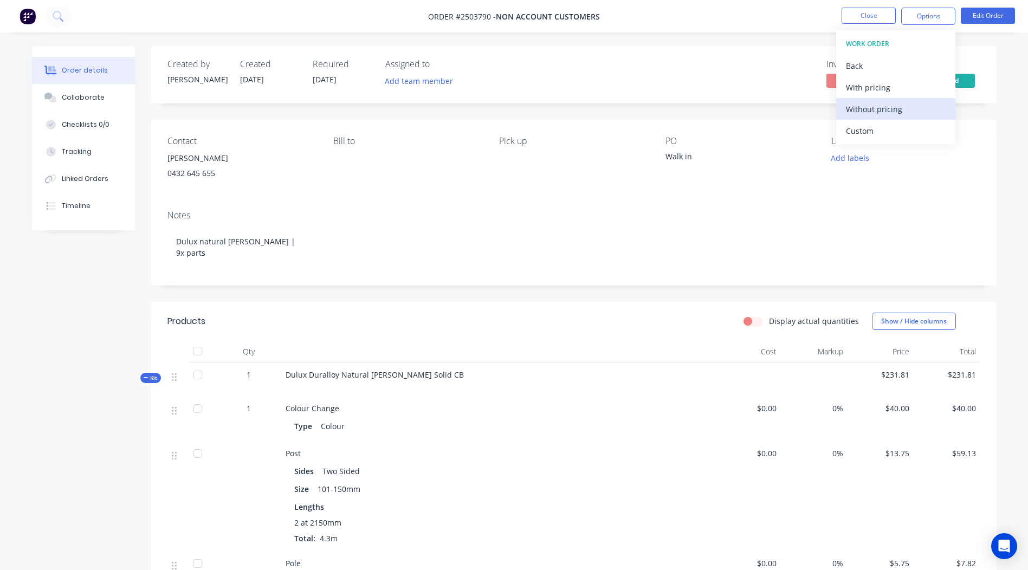
click at [896, 114] on div "Without pricing" at bounding box center [896, 109] width 100 height 16
click at [725, 218] on div "Notes" at bounding box center [574, 215] width 813 height 10
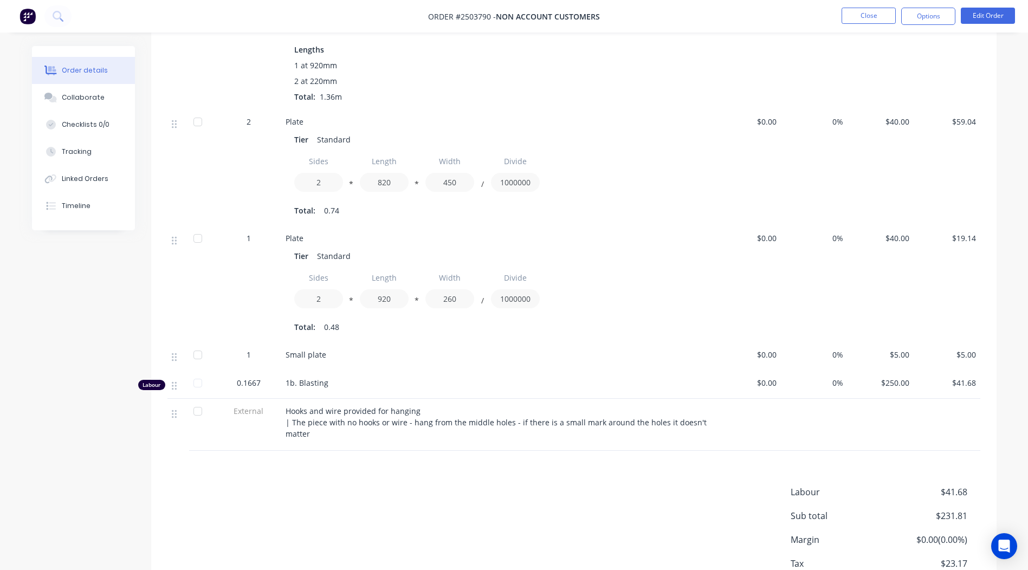
scroll to position [641, 0]
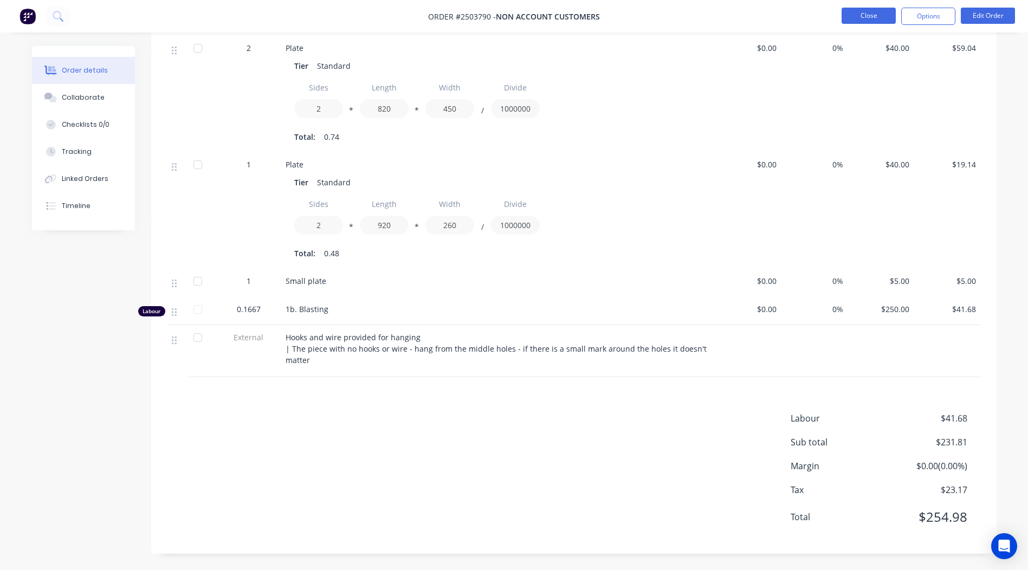
click at [879, 22] on button "Close" at bounding box center [869, 16] width 54 height 16
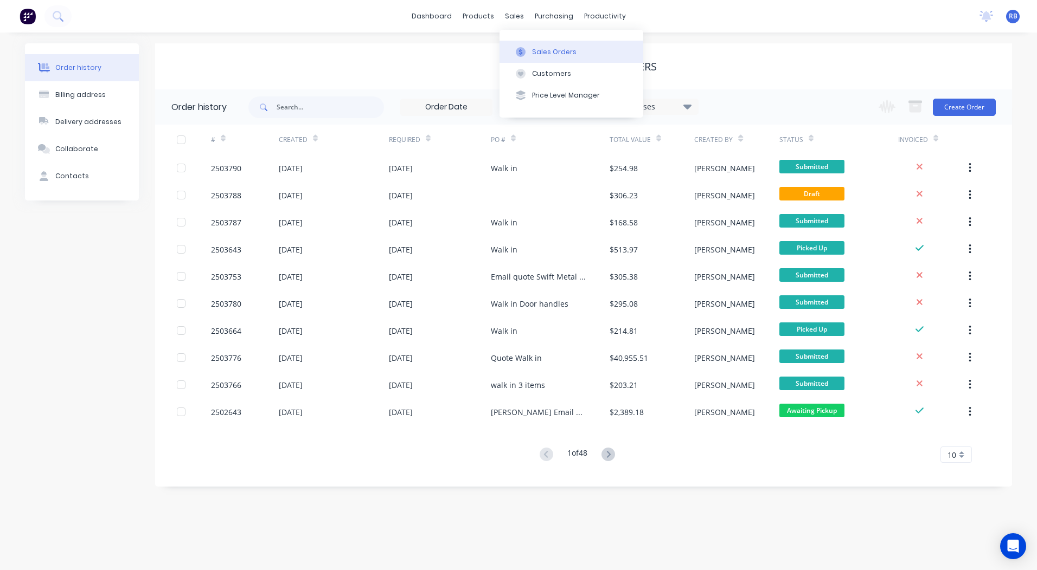
click at [526, 52] on div at bounding box center [520, 52] width 16 height 10
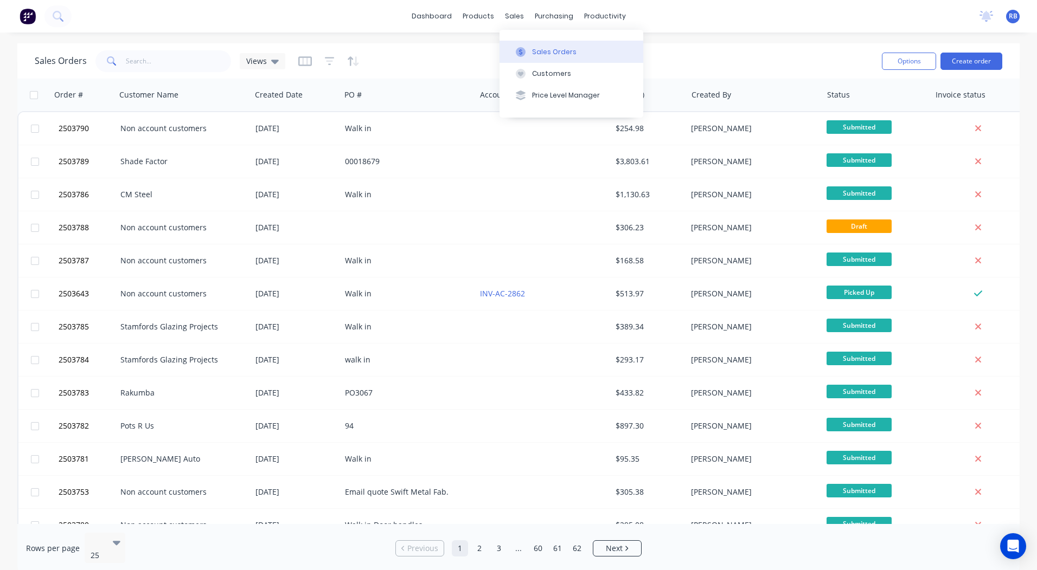
click at [525, 50] on div at bounding box center [520, 52] width 16 height 10
click at [764, 48] on div "Sales Orders Views" at bounding box center [454, 61] width 838 height 27
click at [436, 22] on link "dashboard" at bounding box center [431, 16] width 51 height 16
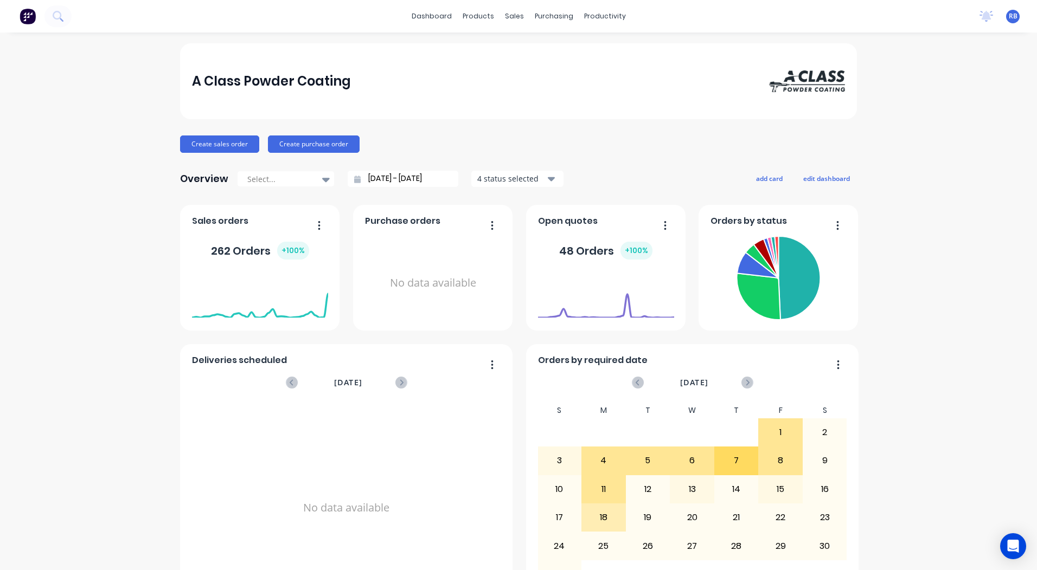
click at [429, 6] on div "dashboard products sales purchasing productivity dashboard products Product Cat…" at bounding box center [518, 16] width 1037 height 33
click at [428, 10] on link "dashboard" at bounding box center [431, 16] width 51 height 16
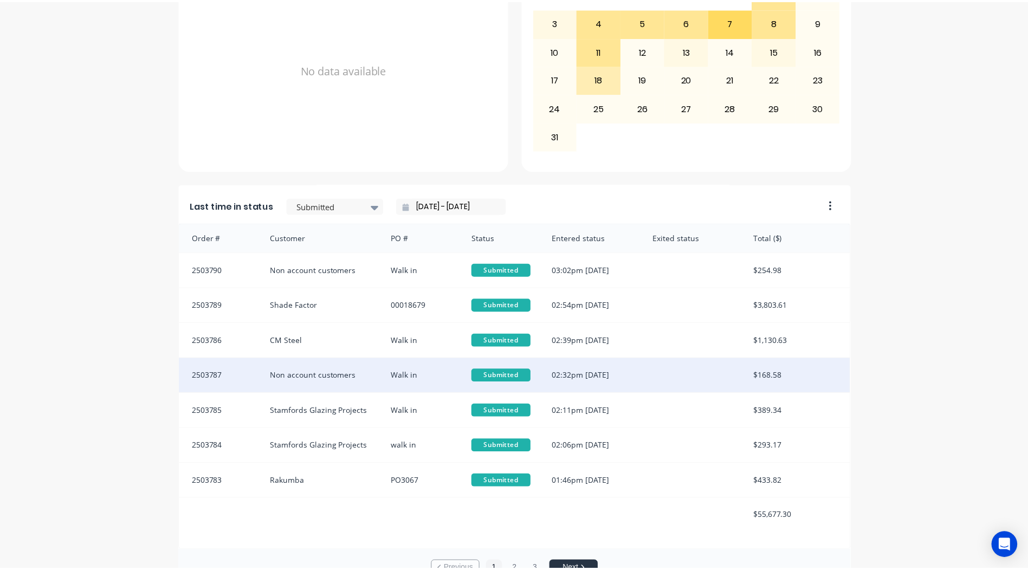
scroll to position [468, 0]
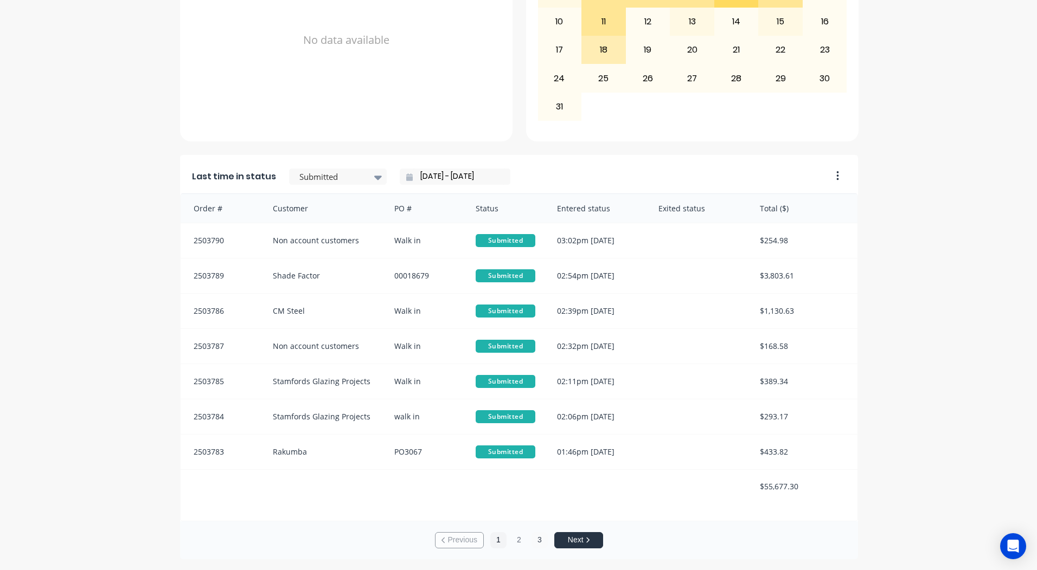
click at [533, 538] on button "3" at bounding box center [539, 540] width 16 height 16
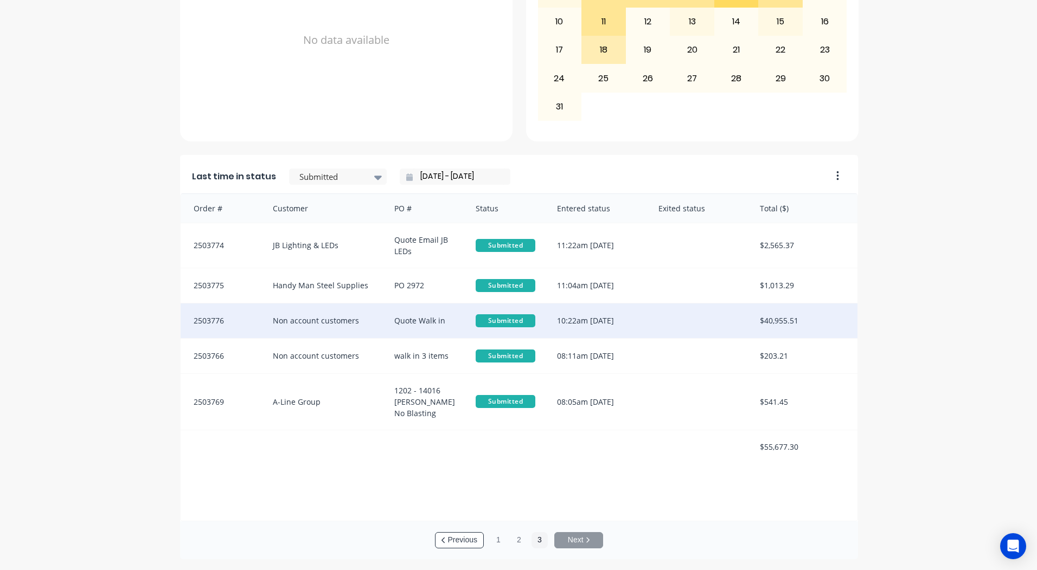
click at [580, 319] on div "10:22am [DATE]" at bounding box center [596, 321] width 101 height 35
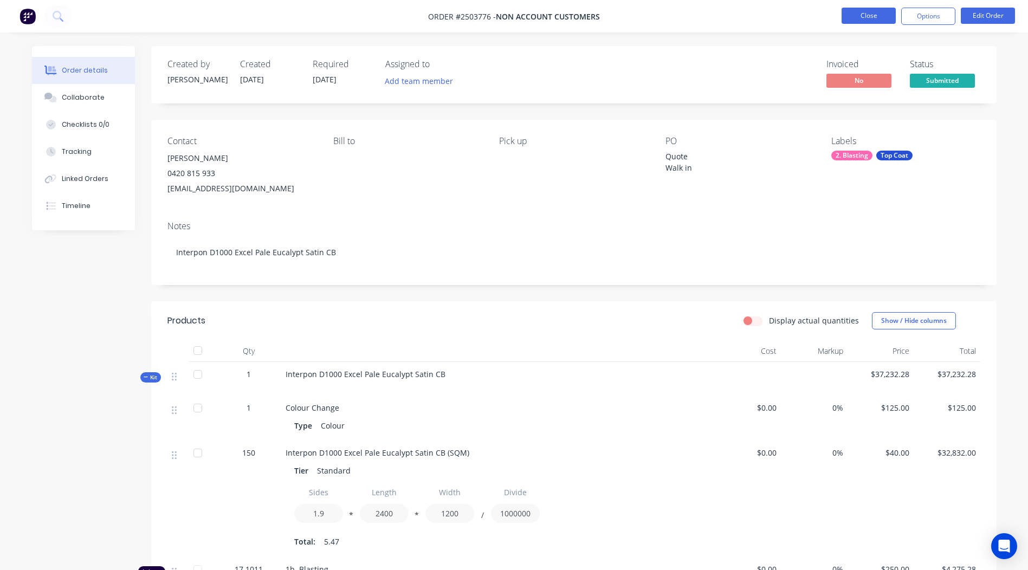
click at [866, 16] on button "Close" at bounding box center [869, 16] width 54 height 16
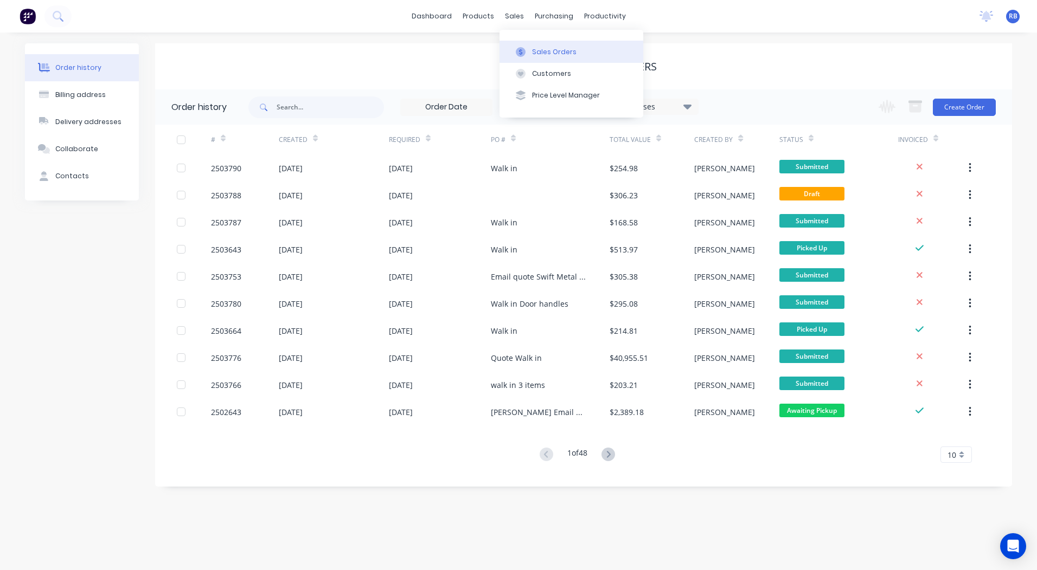
click at [523, 48] on icon at bounding box center [521, 52] width 10 height 10
